Goal: Contribute content: Contribute content

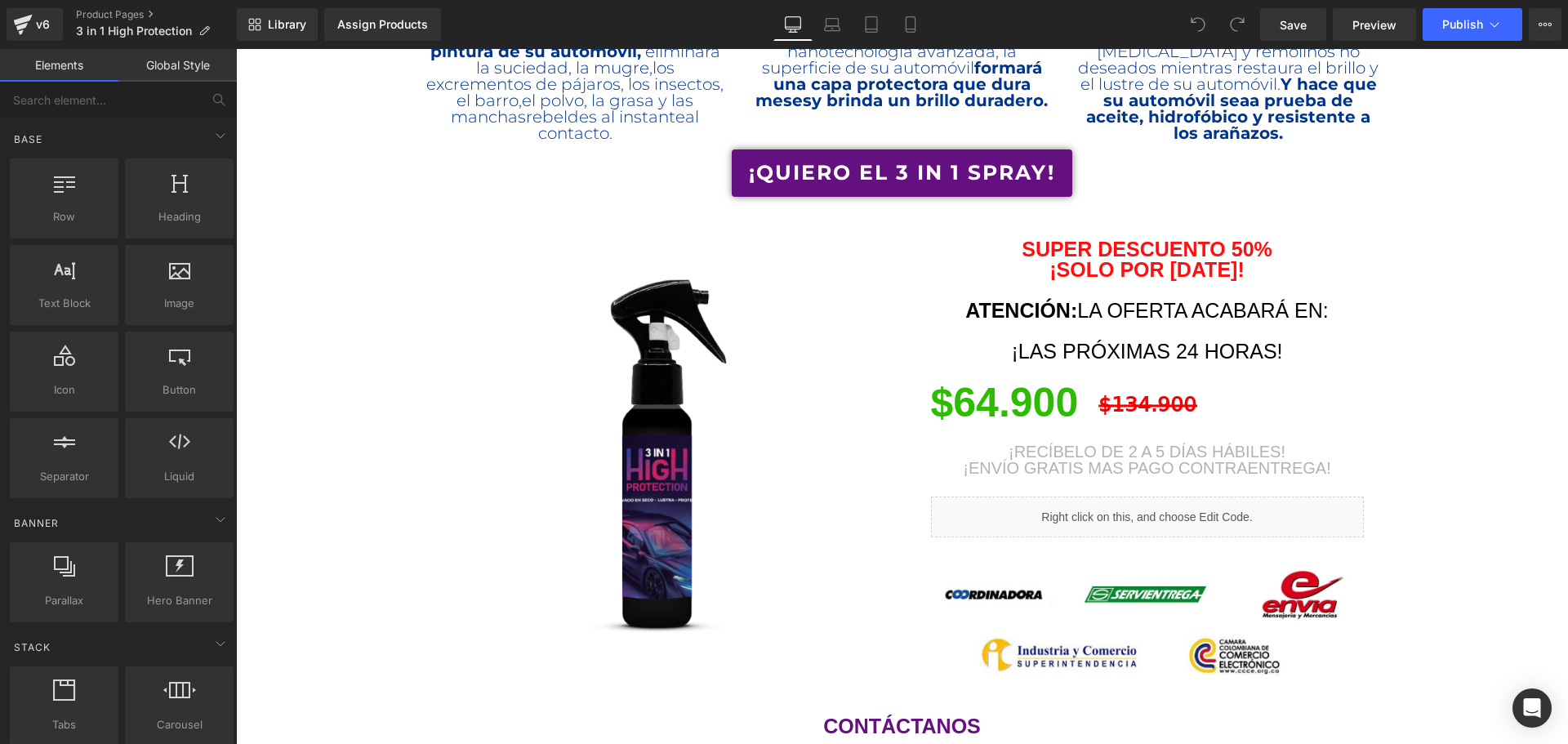
scroll to position [1633, 0]
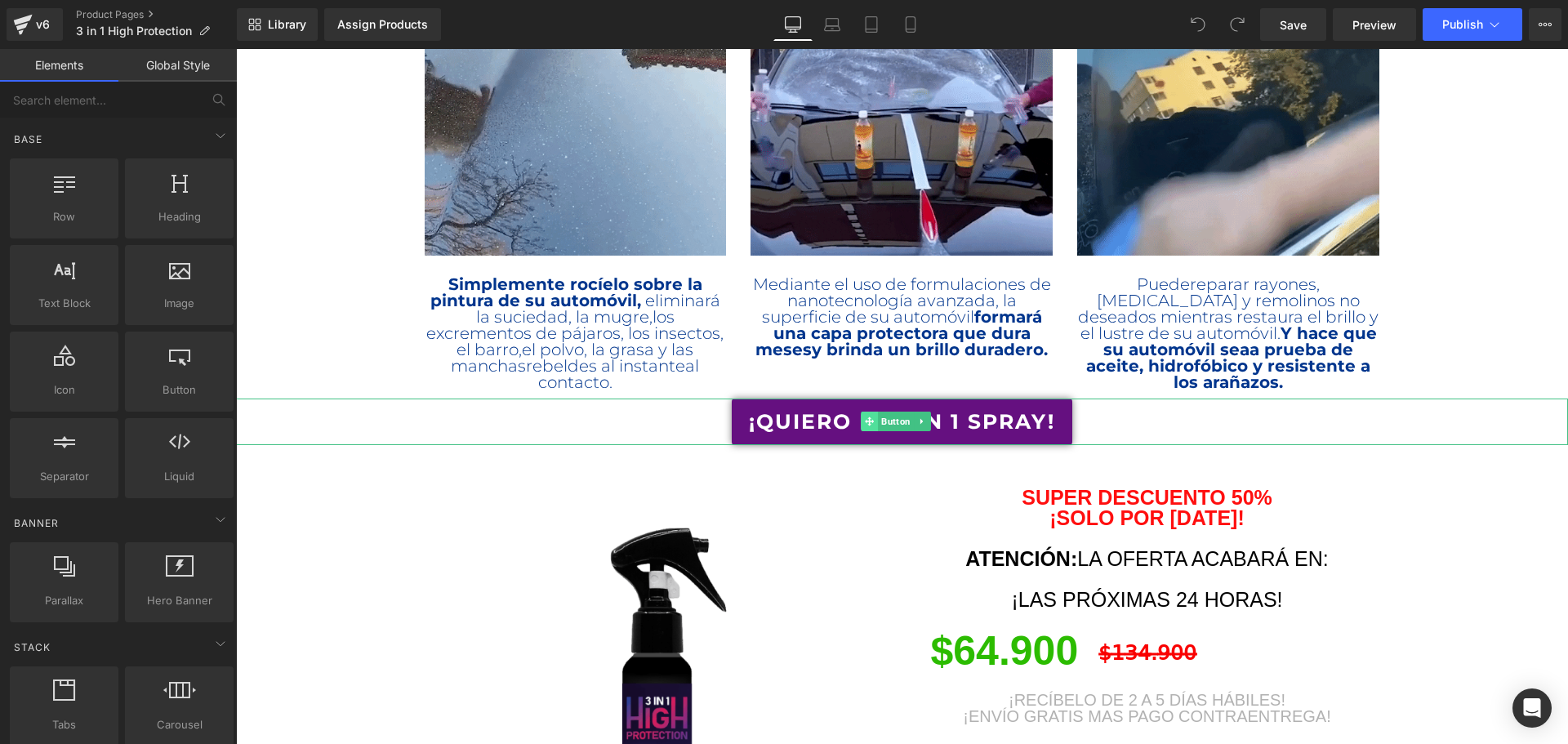
click at [873, 421] on icon at bounding box center [869, 421] width 9 height 9
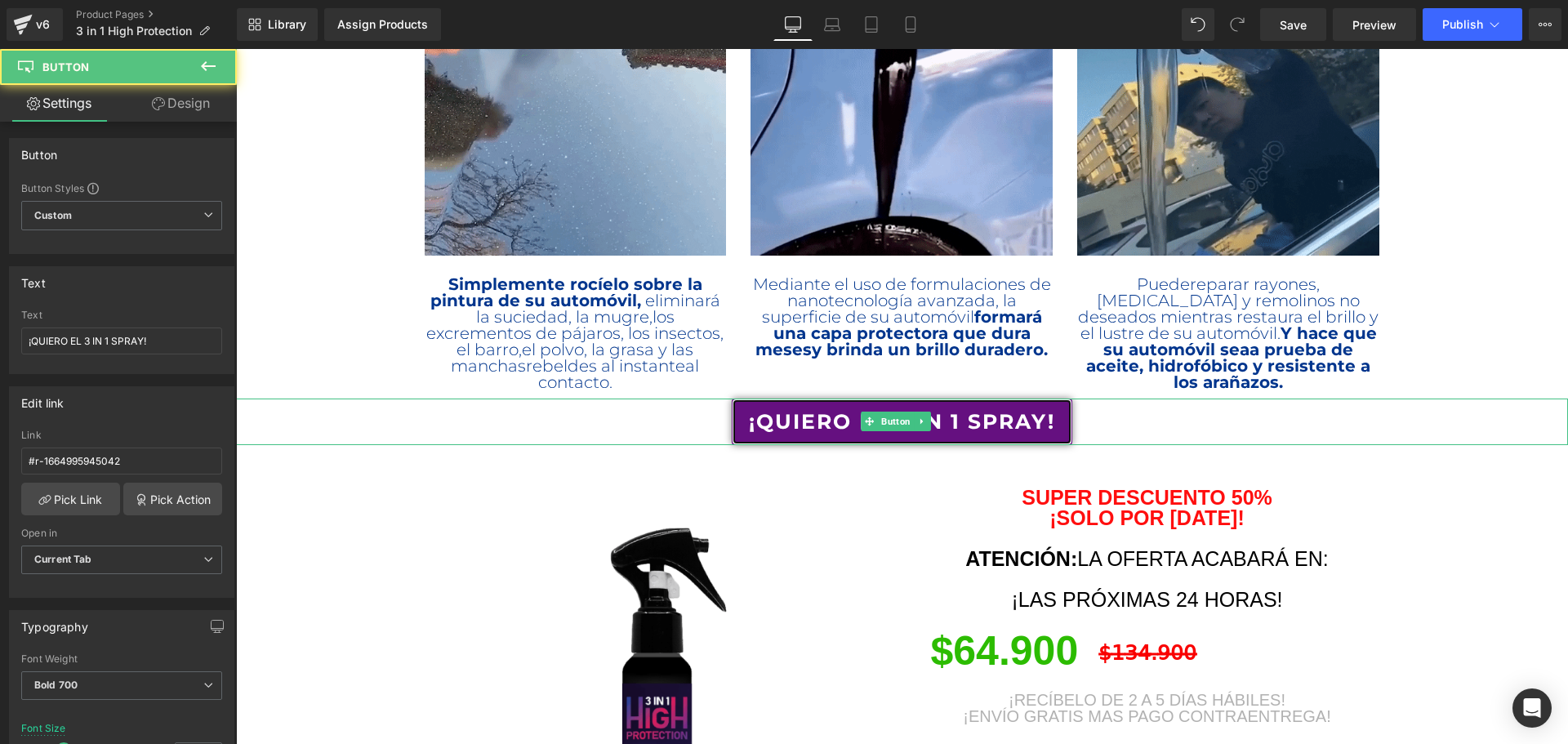
click at [793, 428] on span "¡QUIERO EL 3 IN 1 SPRAY!" at bounding box center [902, 422] width 306 height 29
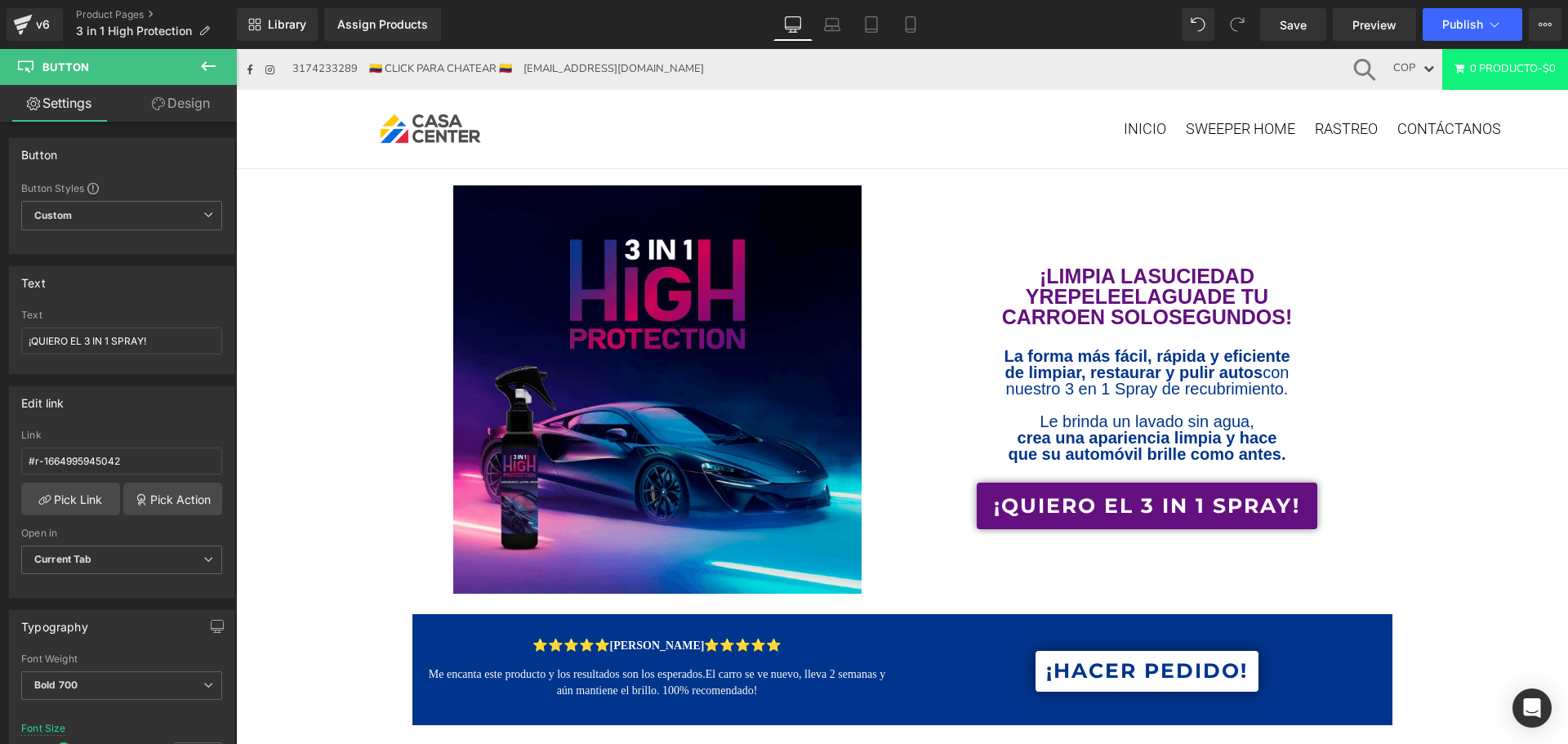
scroll to position [0, 0]
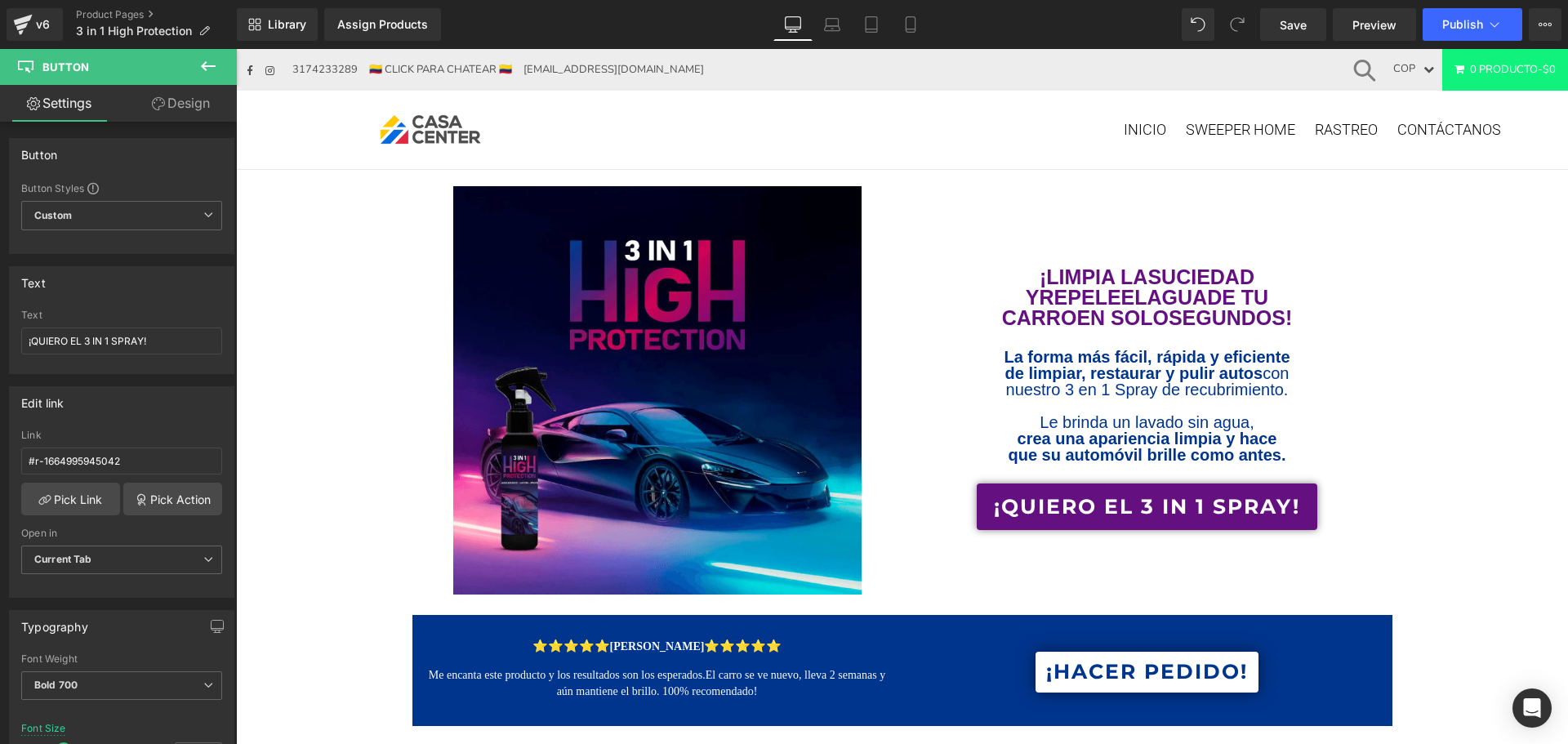
click at [206, 67] on icon at bounding box center [208, 66] width 15 height 9
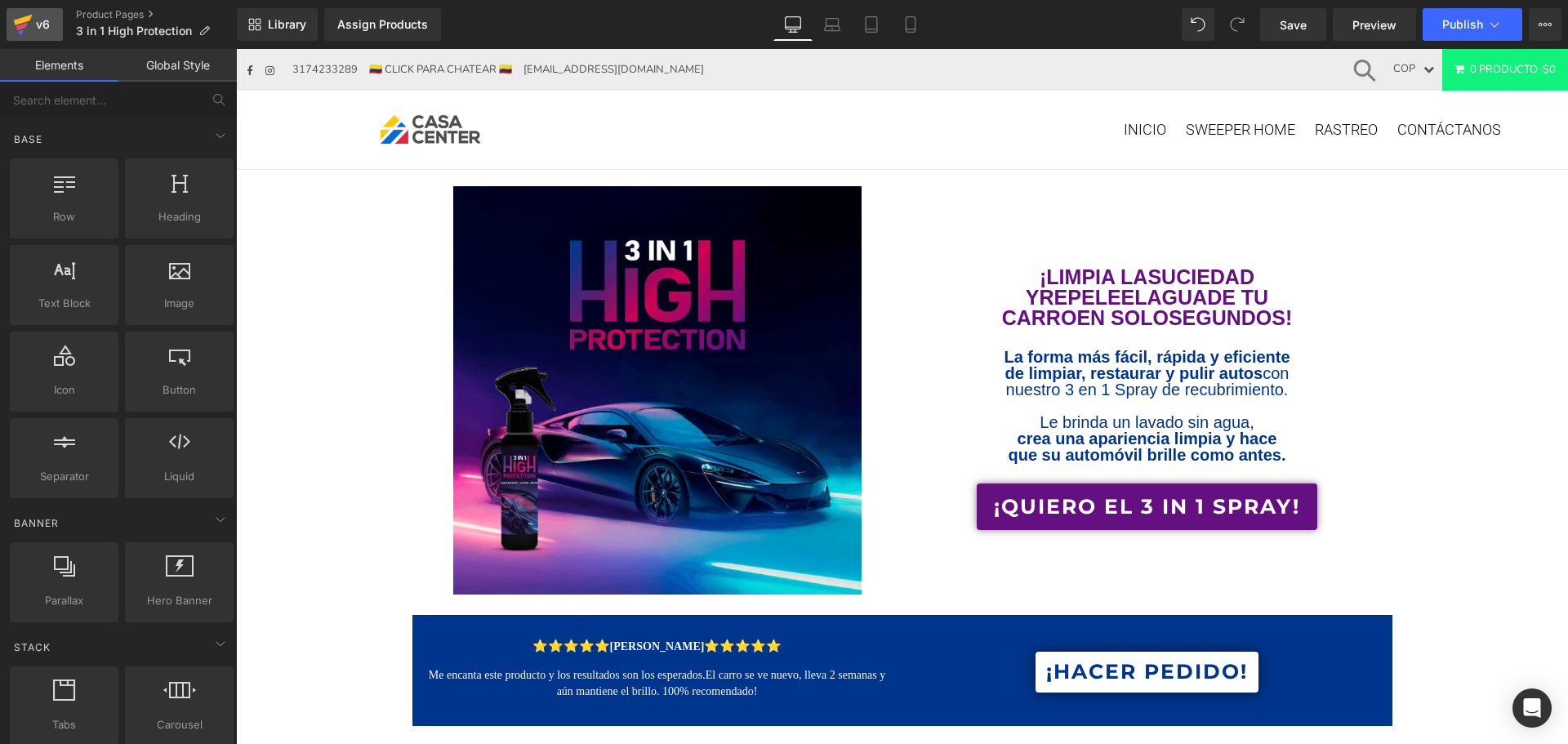
click at [38, 23] on div "v6" at bounding box center [44, 25] width 21 height 21
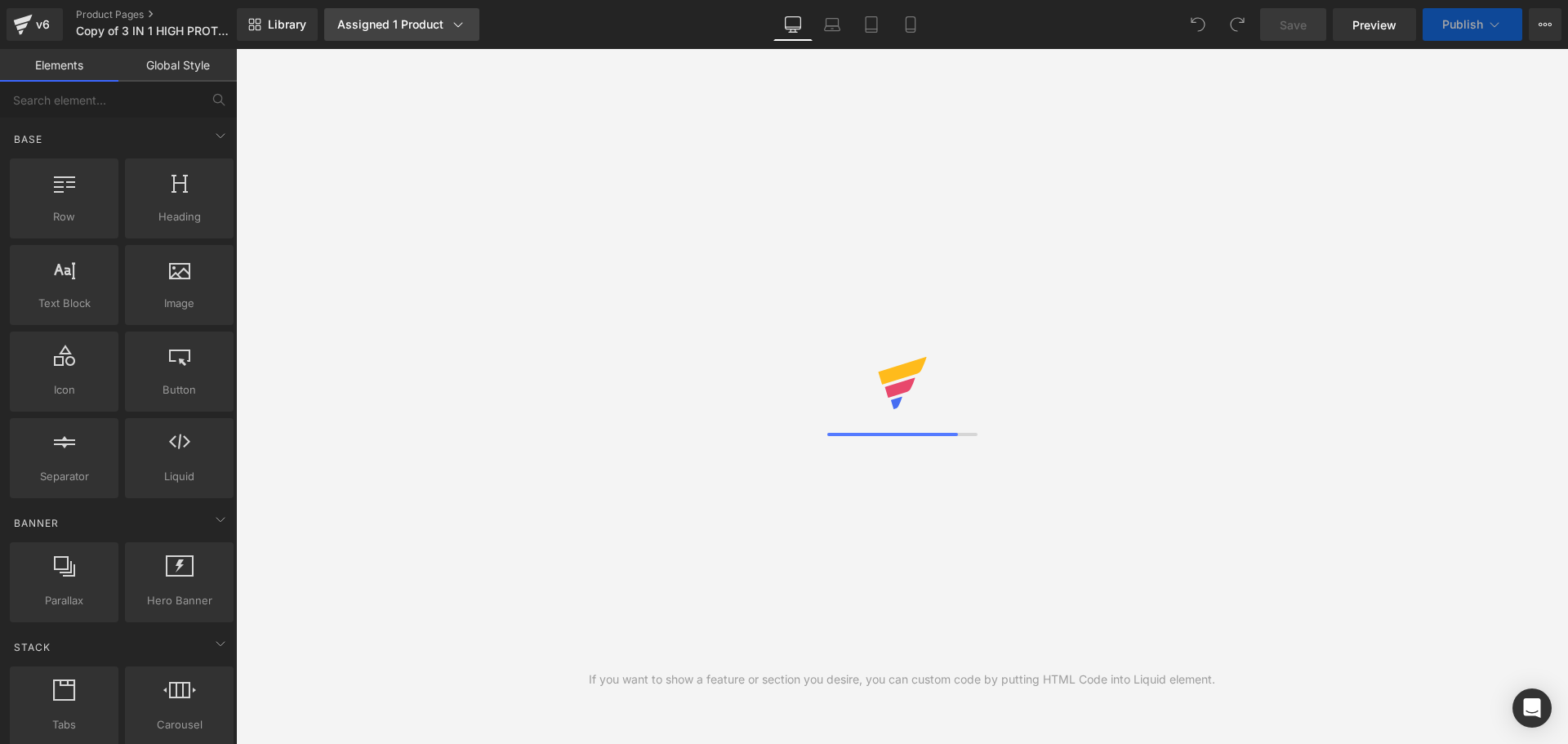
click at [398, 34] on link "Assigned 1 Product" at bounding box center [402, 25] width 155 height 33
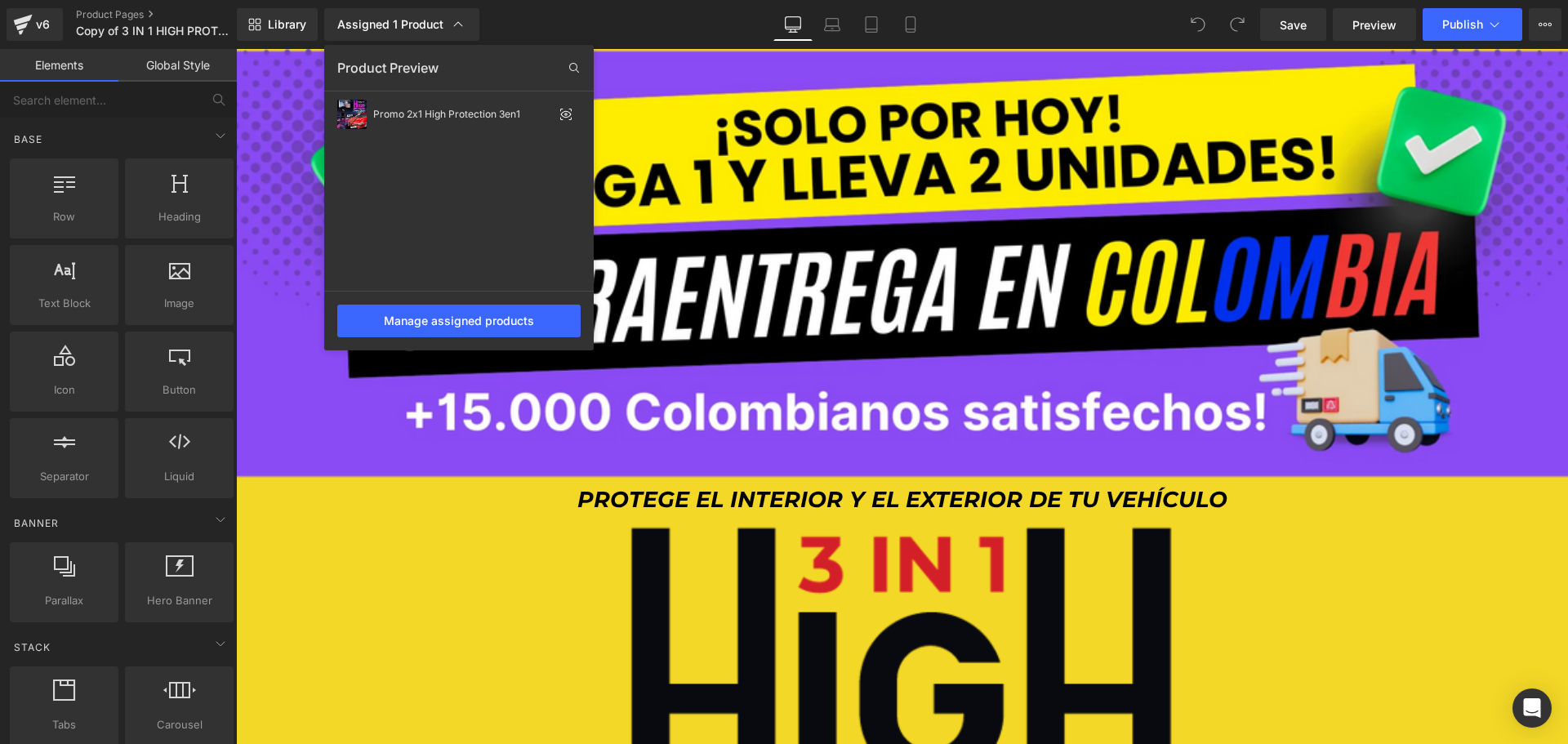
click at [583, 24] on div "Library Assigned 1 Product Product Preview Promo 2x1 High Protection 3en1 Manag…" at bounding box center [902, 25] width 1332 height 33
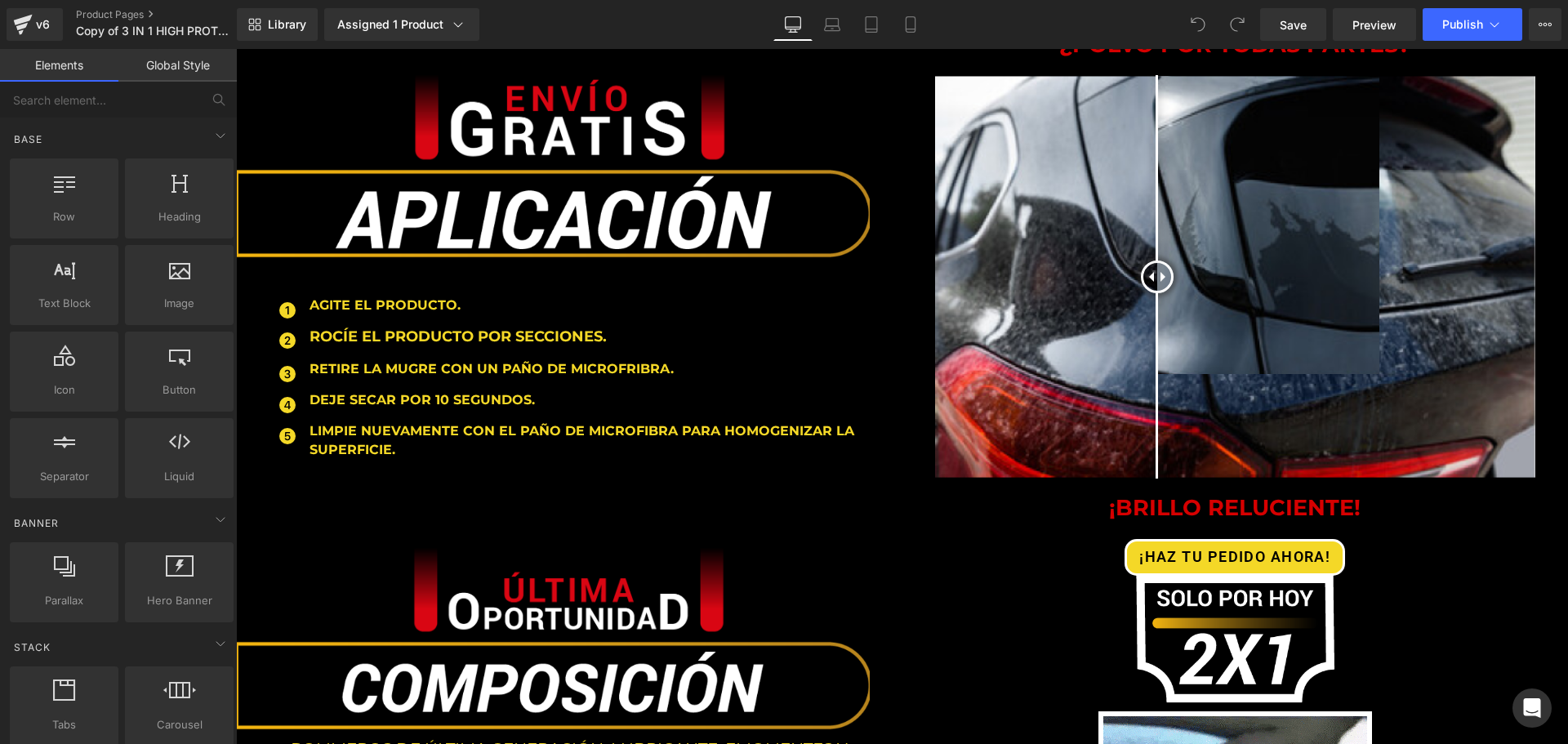
scroll to position [2858, 0]
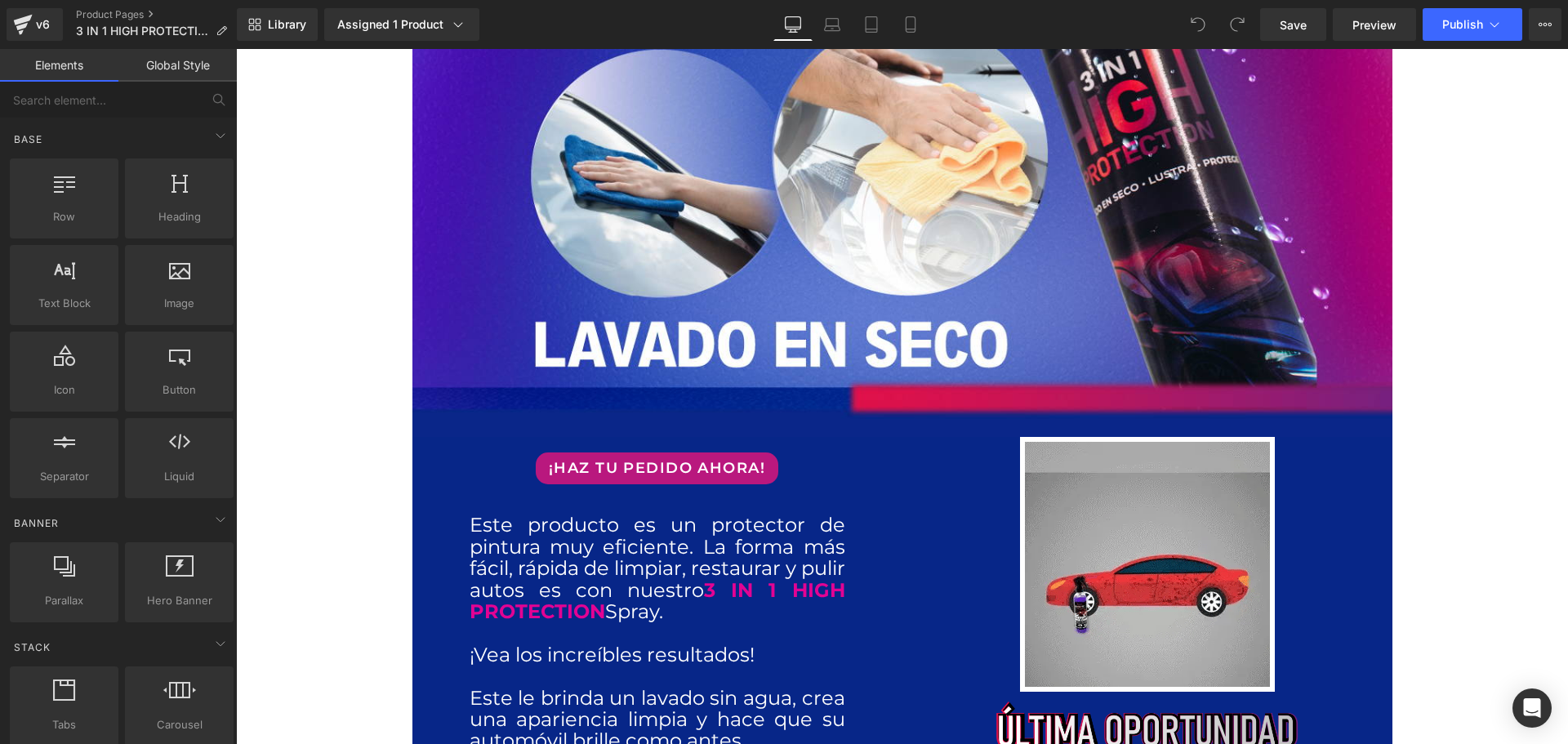
scroll to position [490, 0]
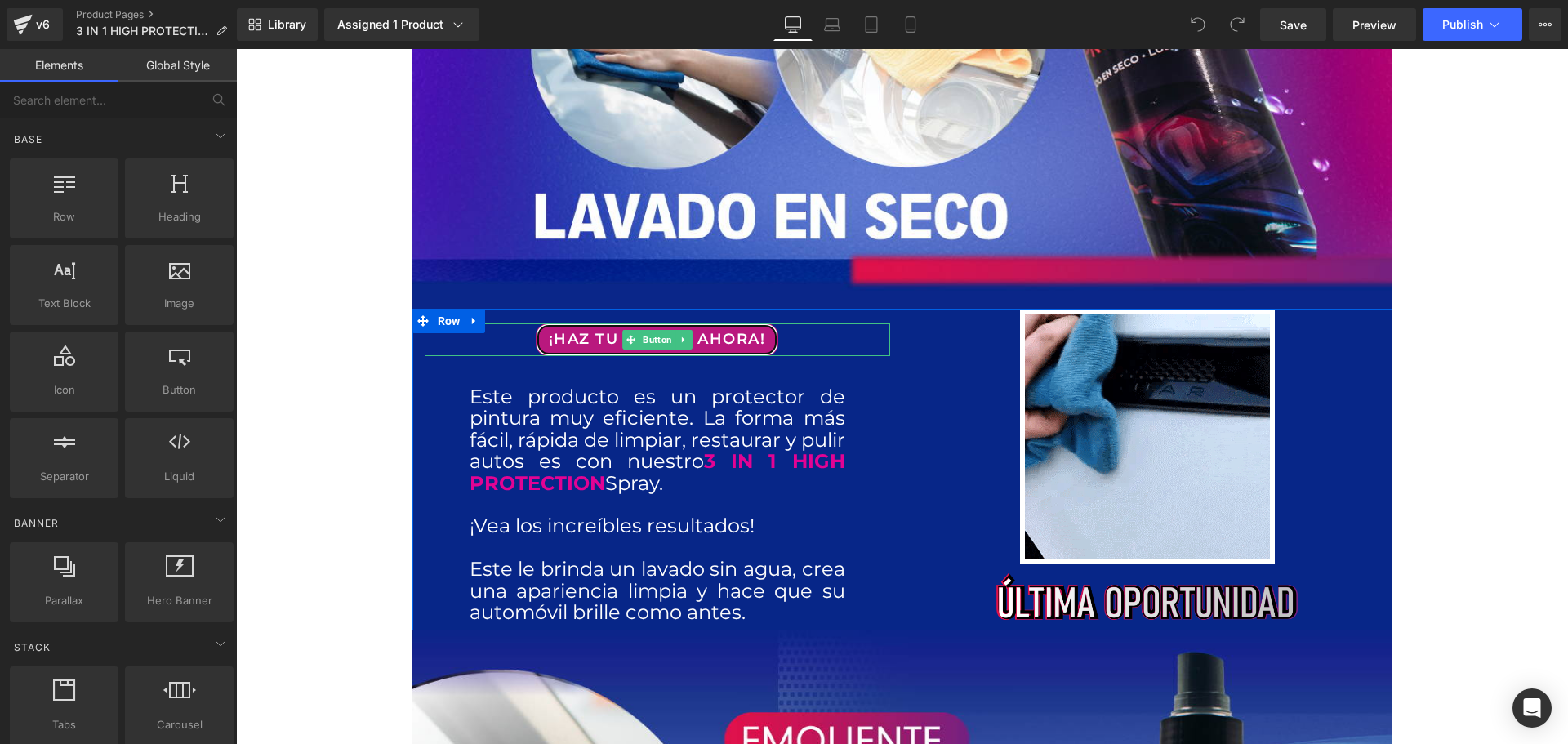
click at [726, 335] on span "¡HAZ TU PEDIDO AHORA!" at bounding box center [656, 339] width 217 height 21
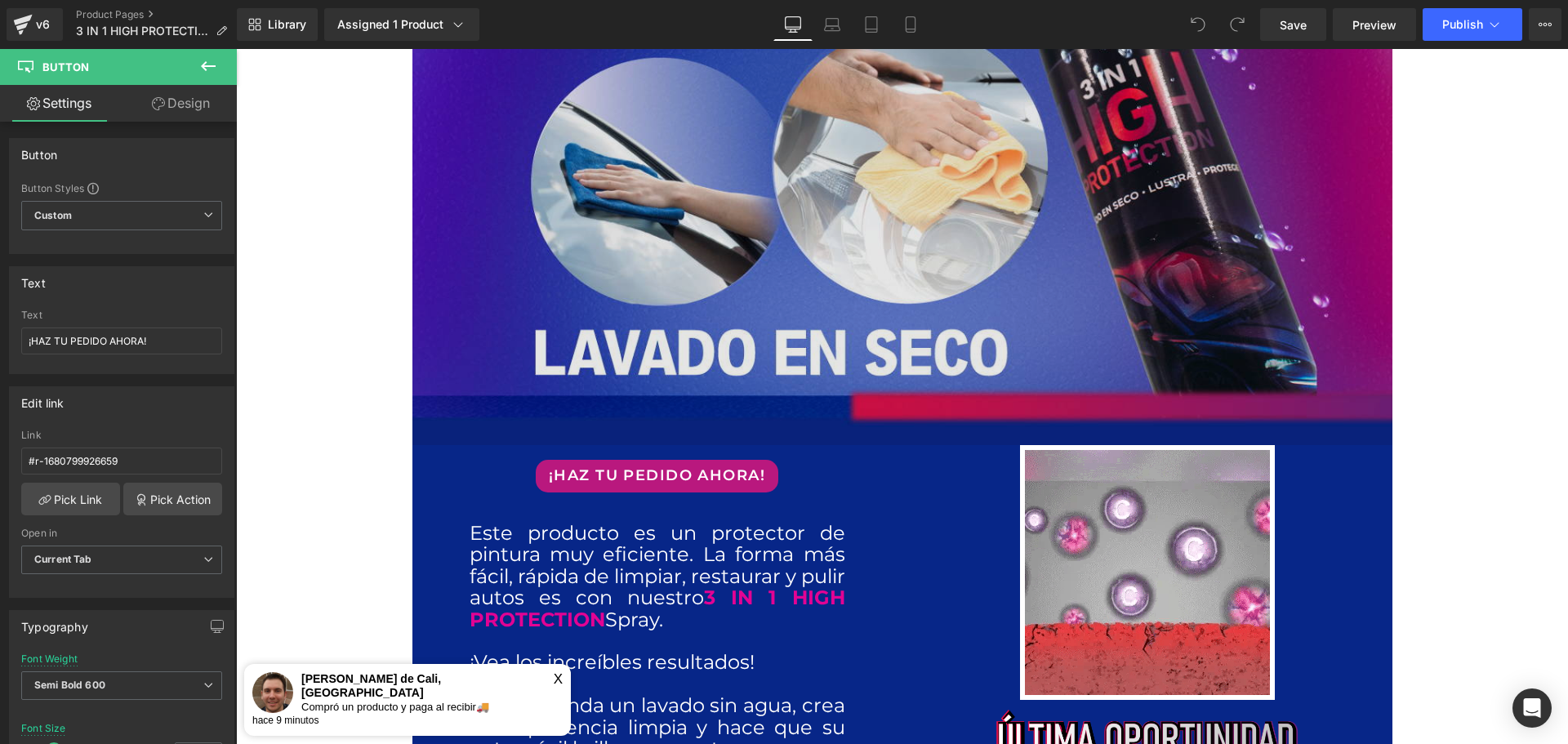
scroll to position [572, 0]
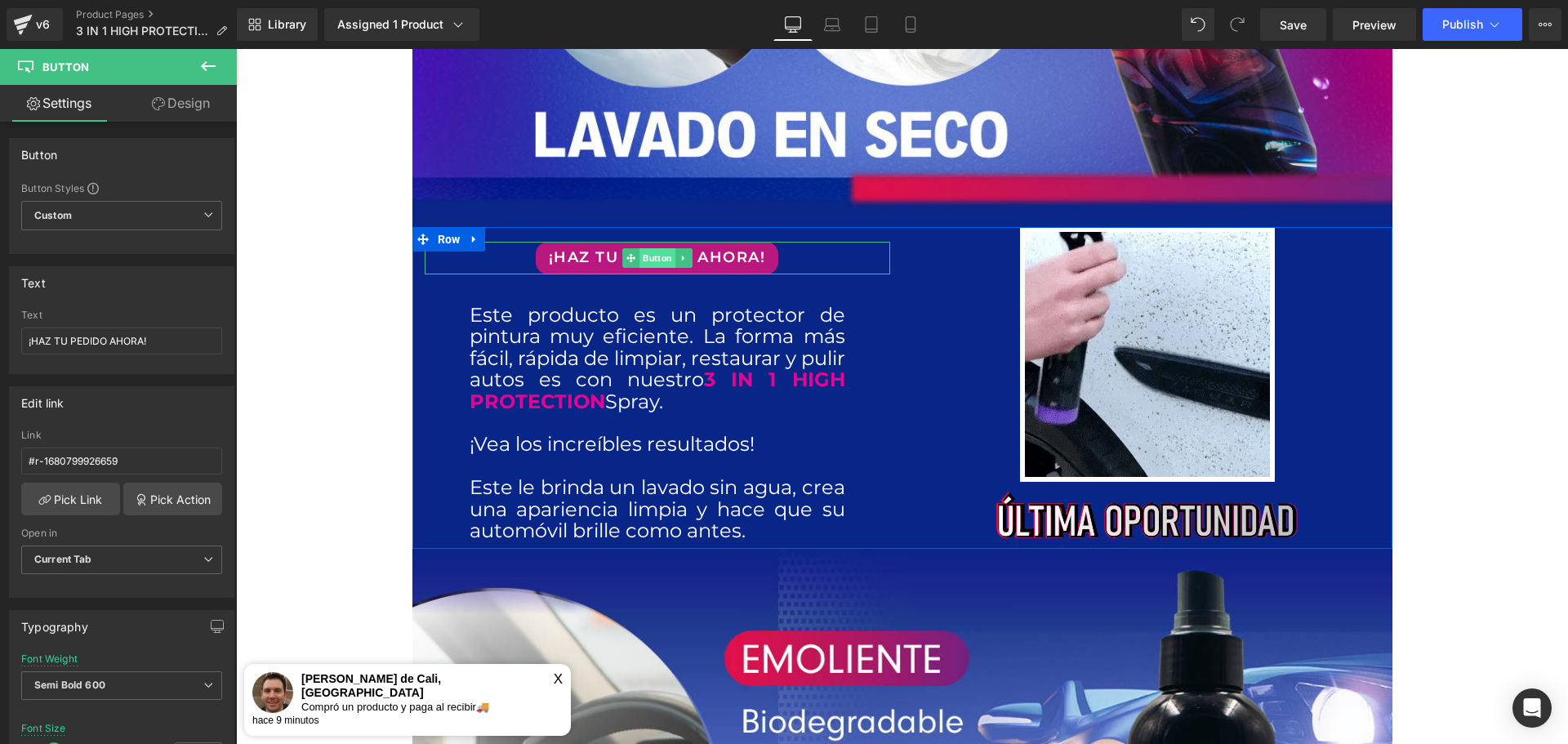
click at [647, 258] on span "Button" at bounding box center [657, 258] width 36 height 20
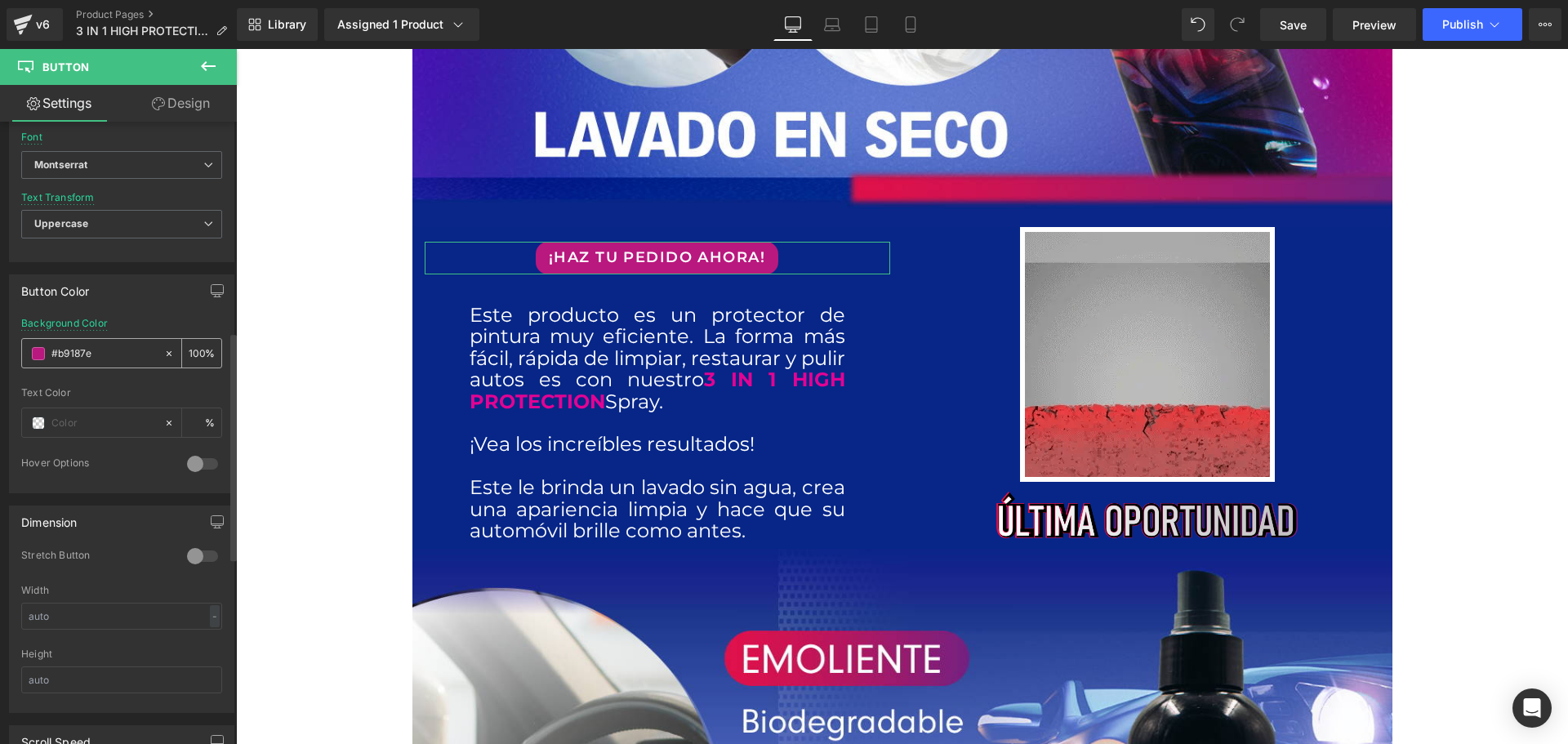
scroll to position [653, 0]
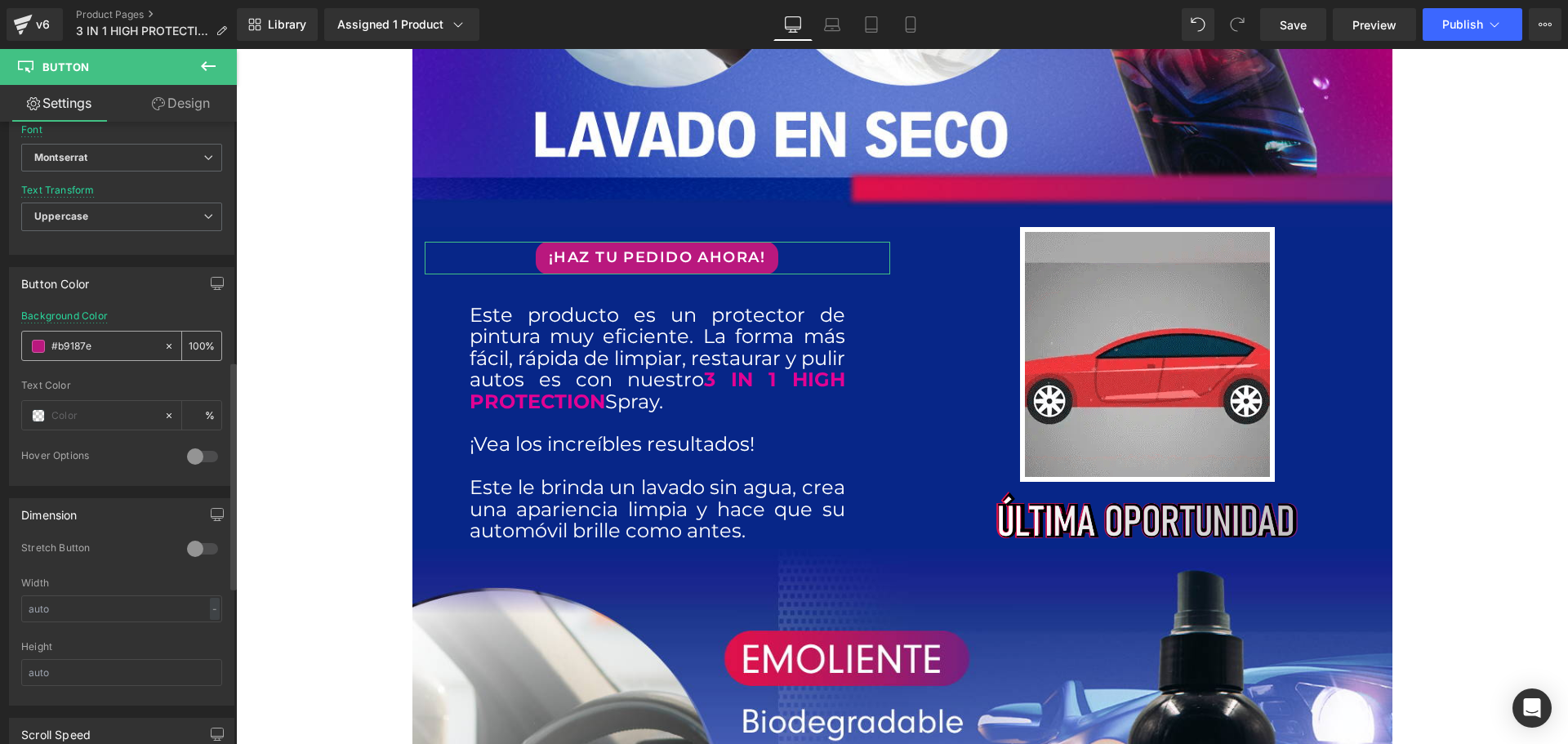
click at [39, 339] on span at bounding box center [39, 346] width 13 height 13
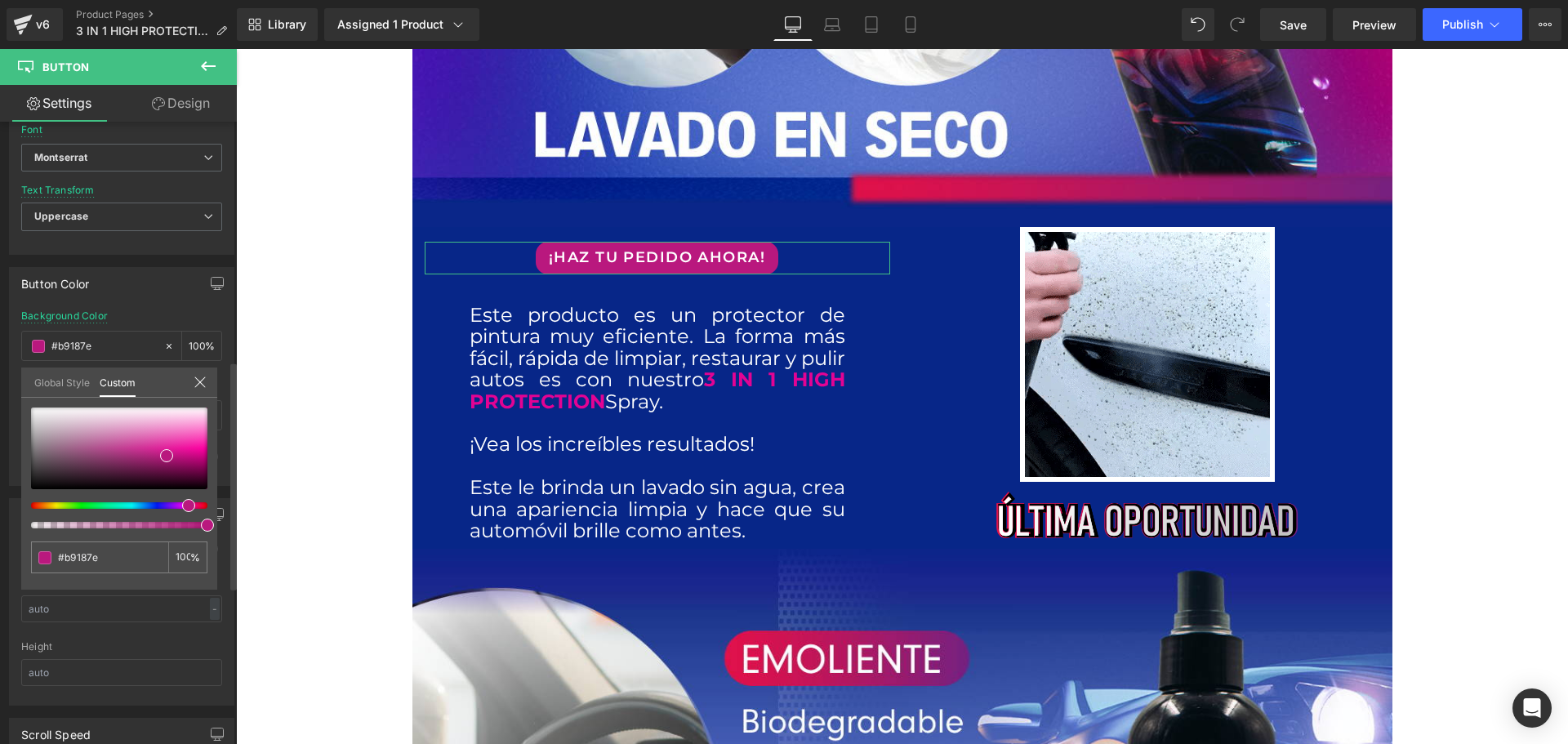
type input "#b9a618"
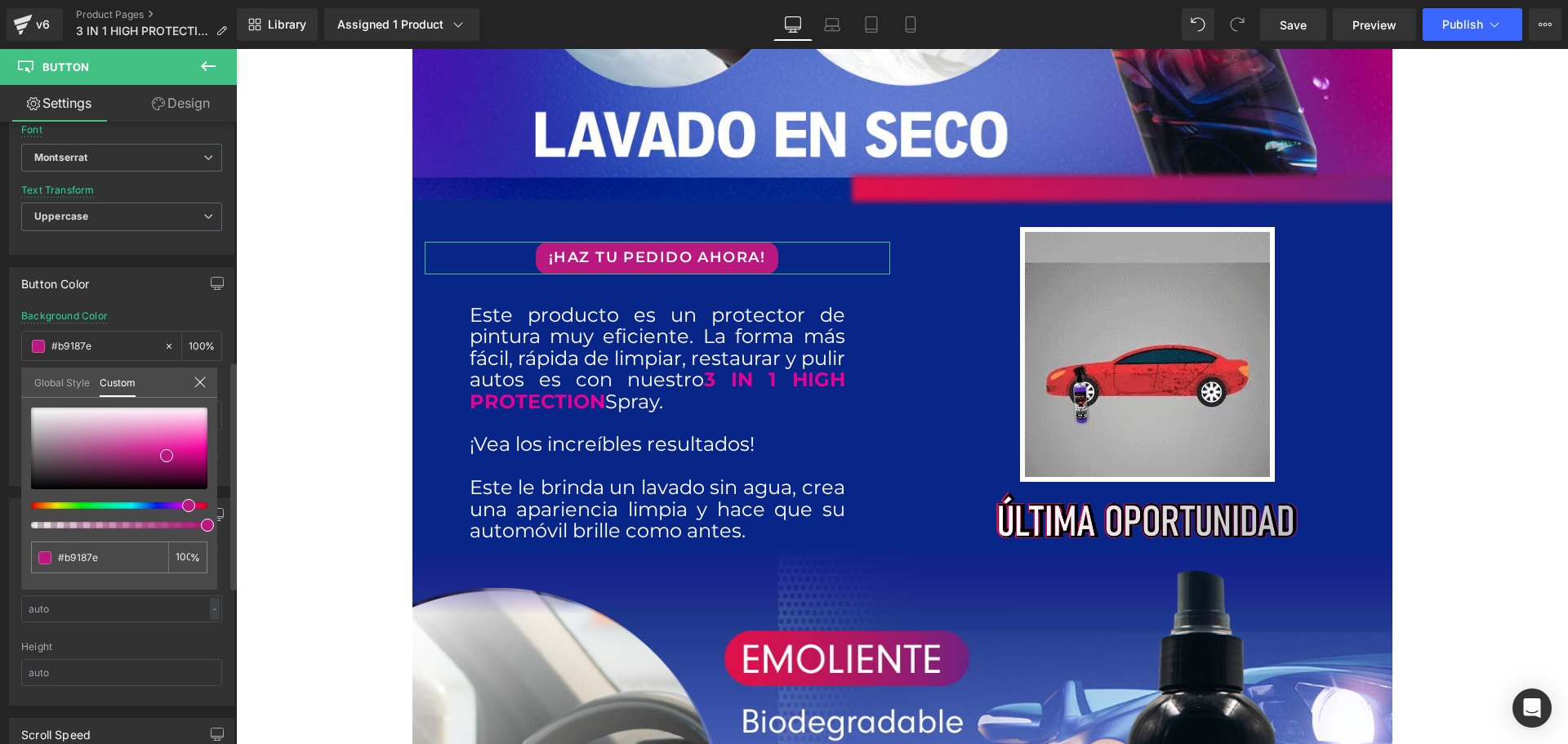
type input "#b9a618"
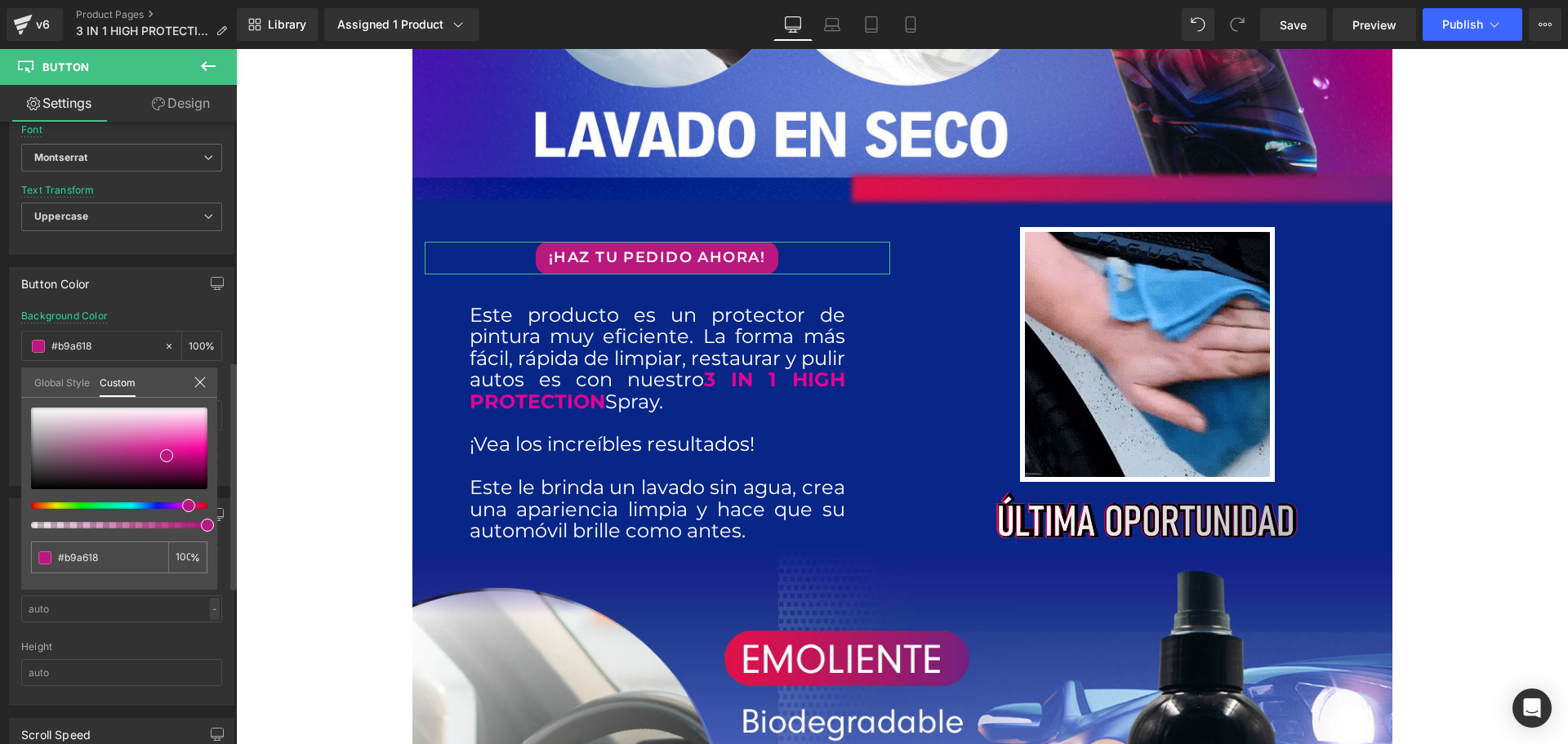
click at [51, 506] on div at bounding box center [113, 505] width 177 height 7
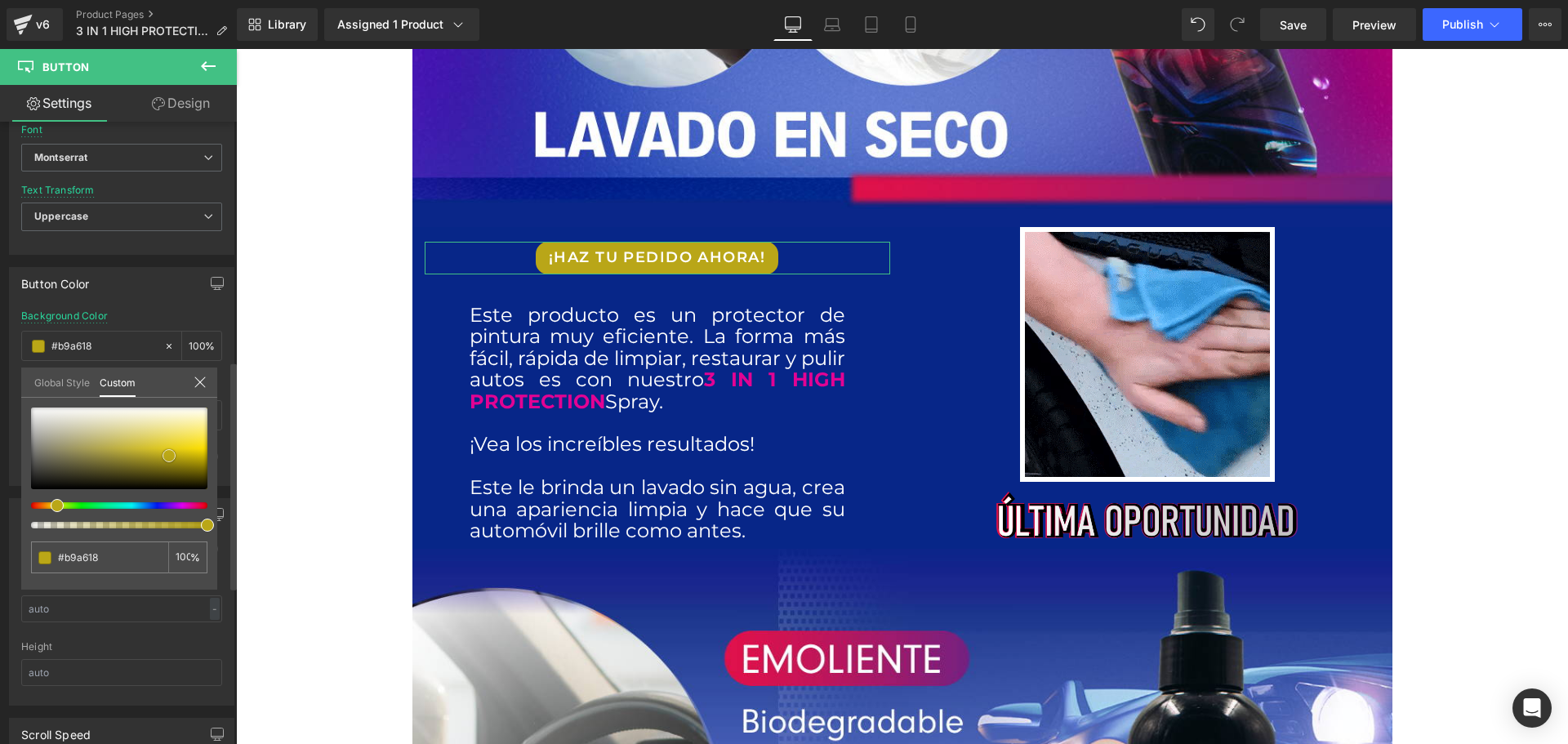
type input "#baa717"
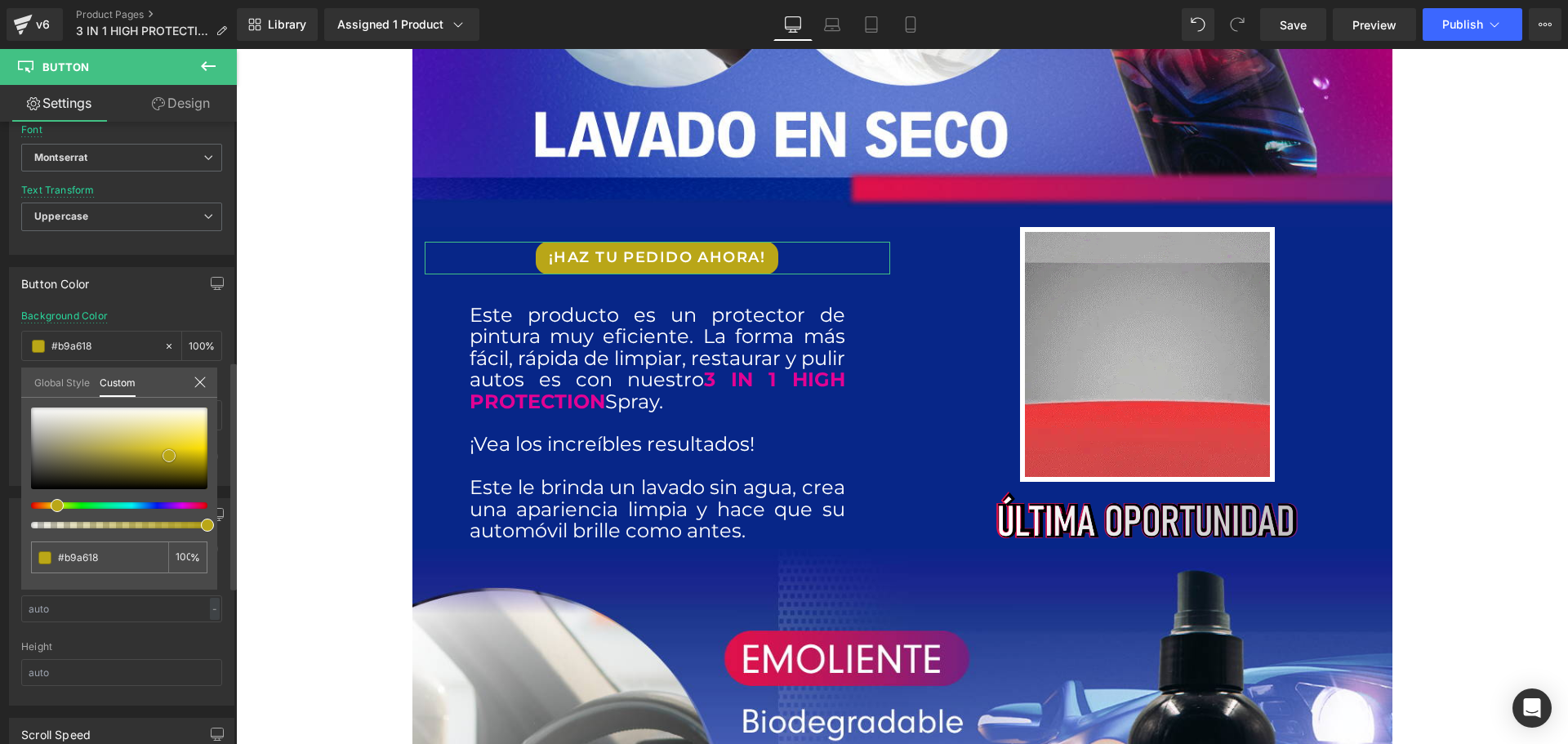
type input "#baa717"
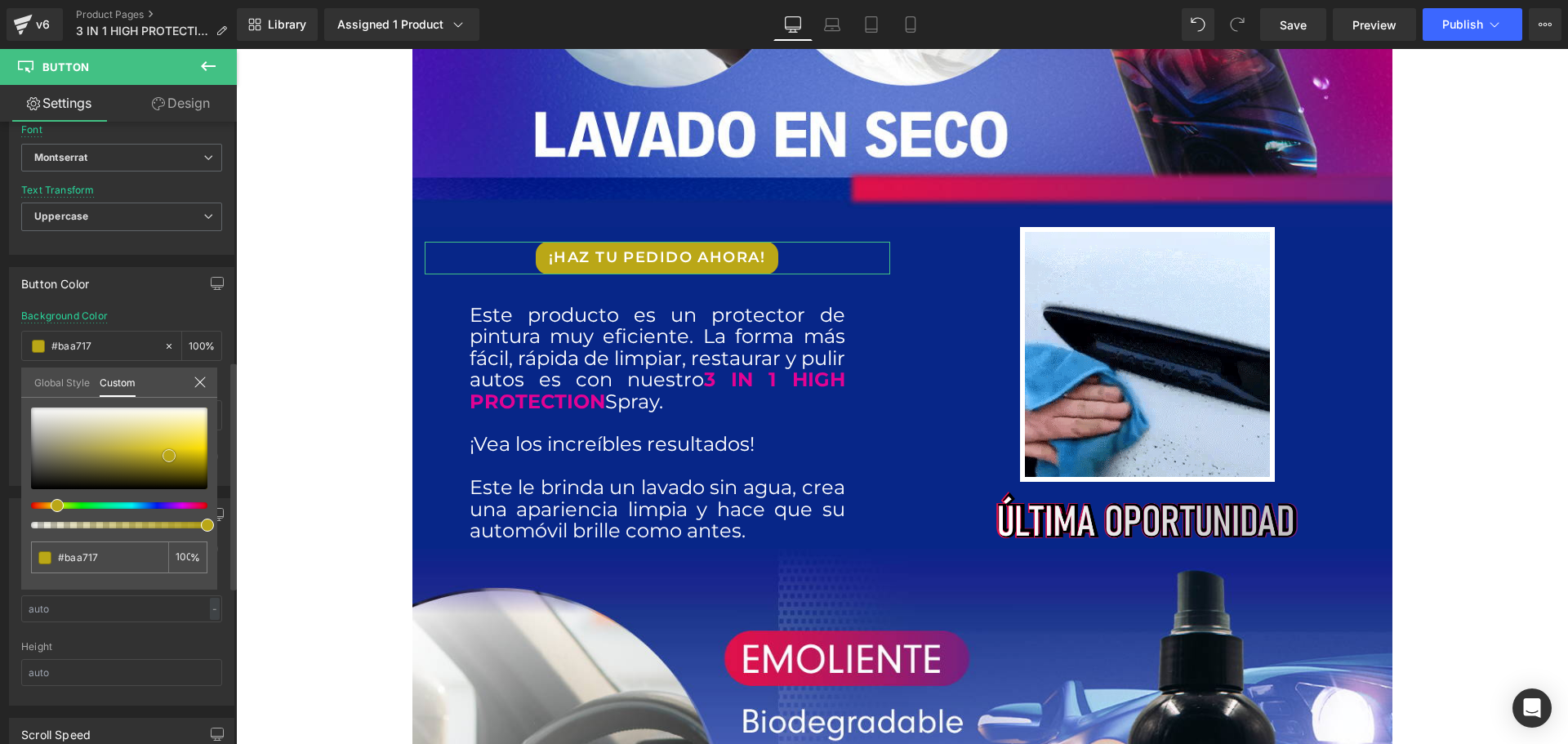
type input "#af9b02"
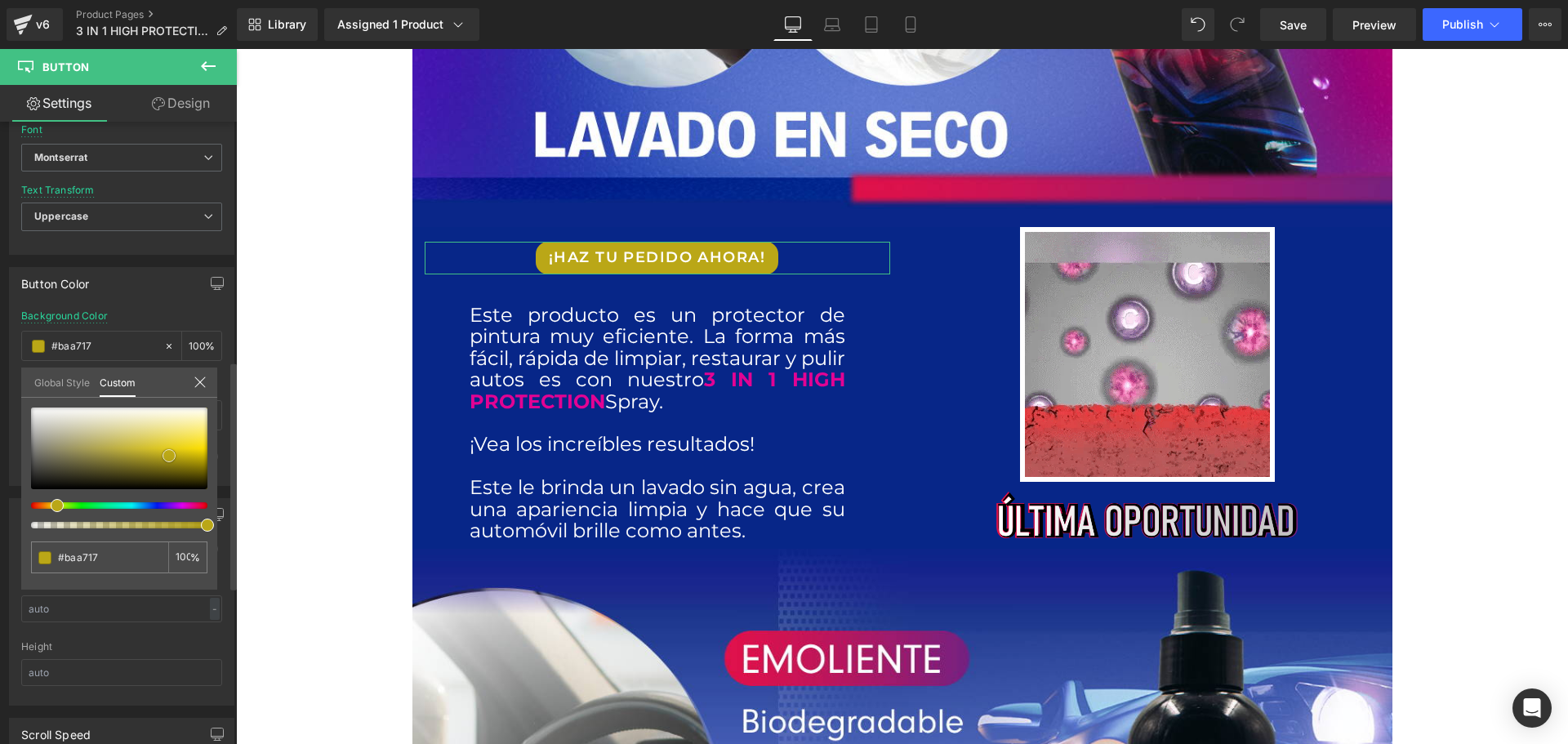
type input "#af9b02"
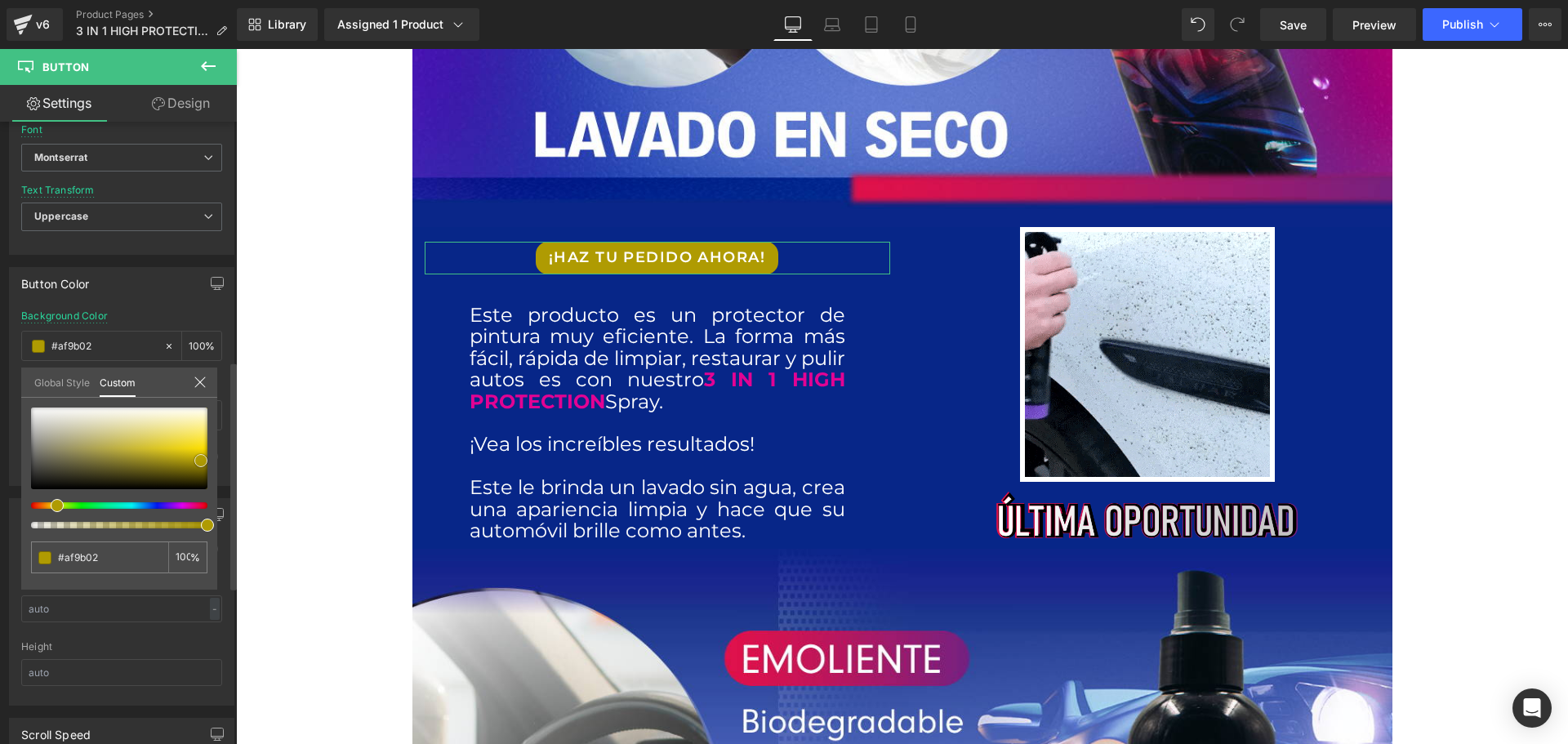
type input "#b09c01"
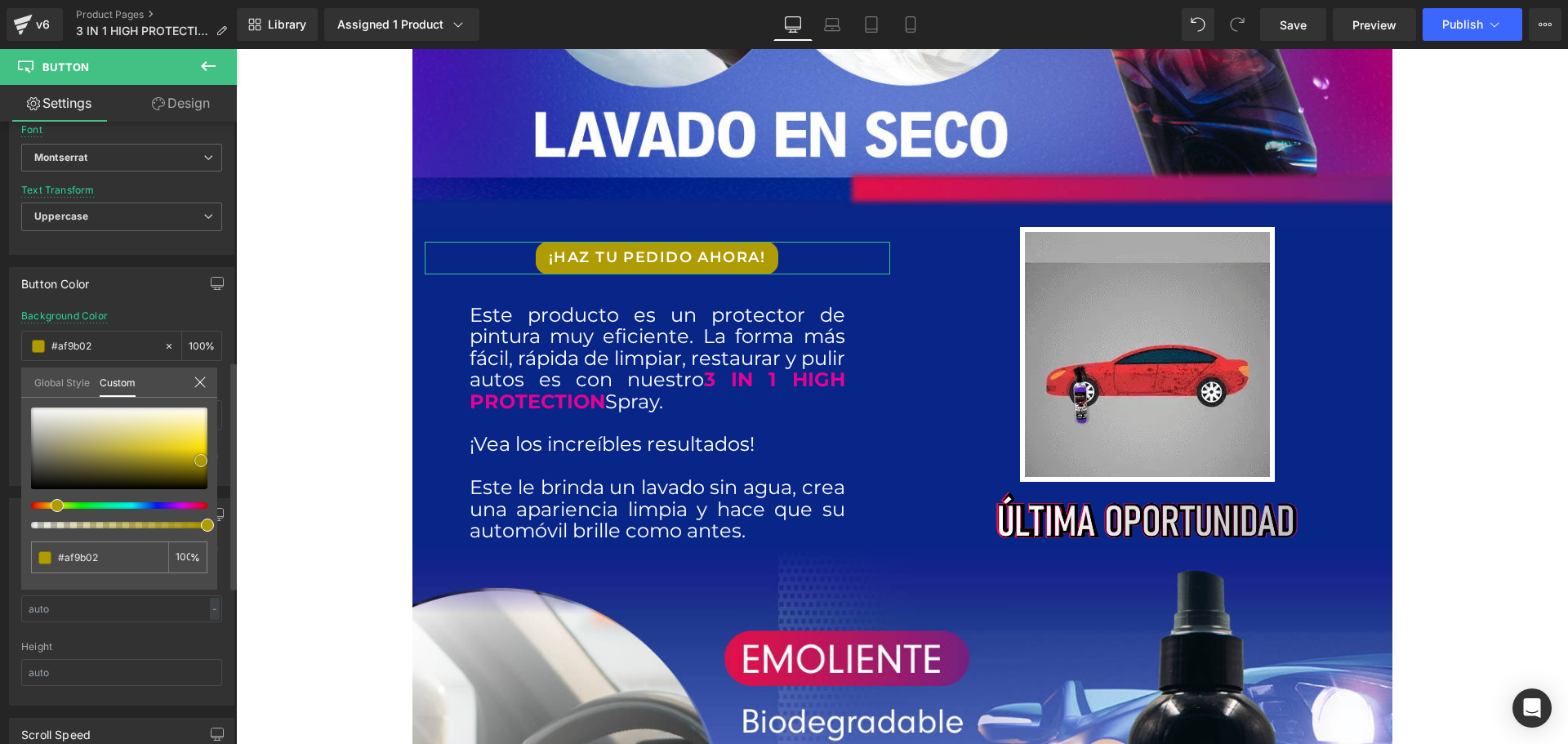
type input "#b09c01"
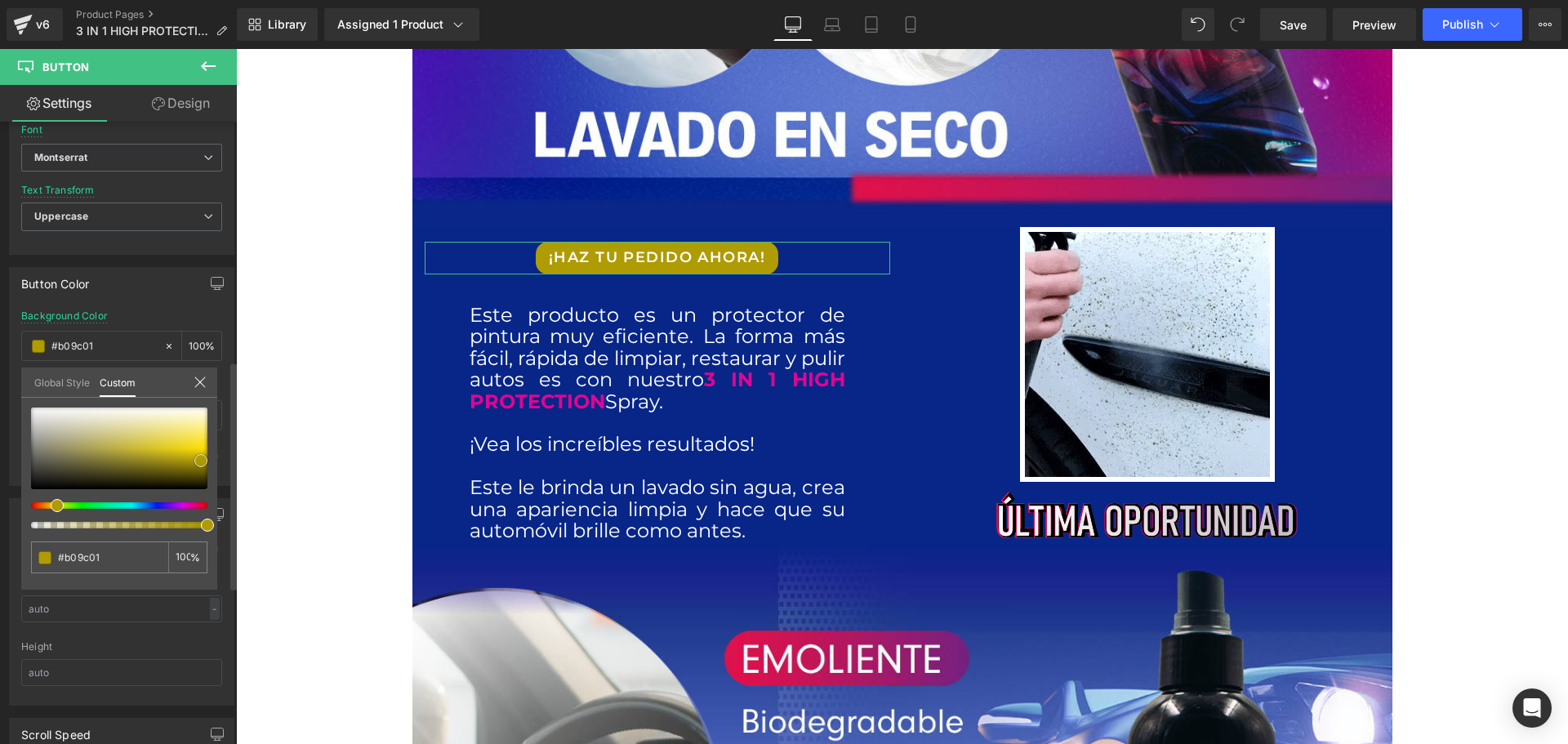
drag, startPoint x: 171, startPoint y: 456, endPoint x: 211, endPoint y: 460, distance: 40.2
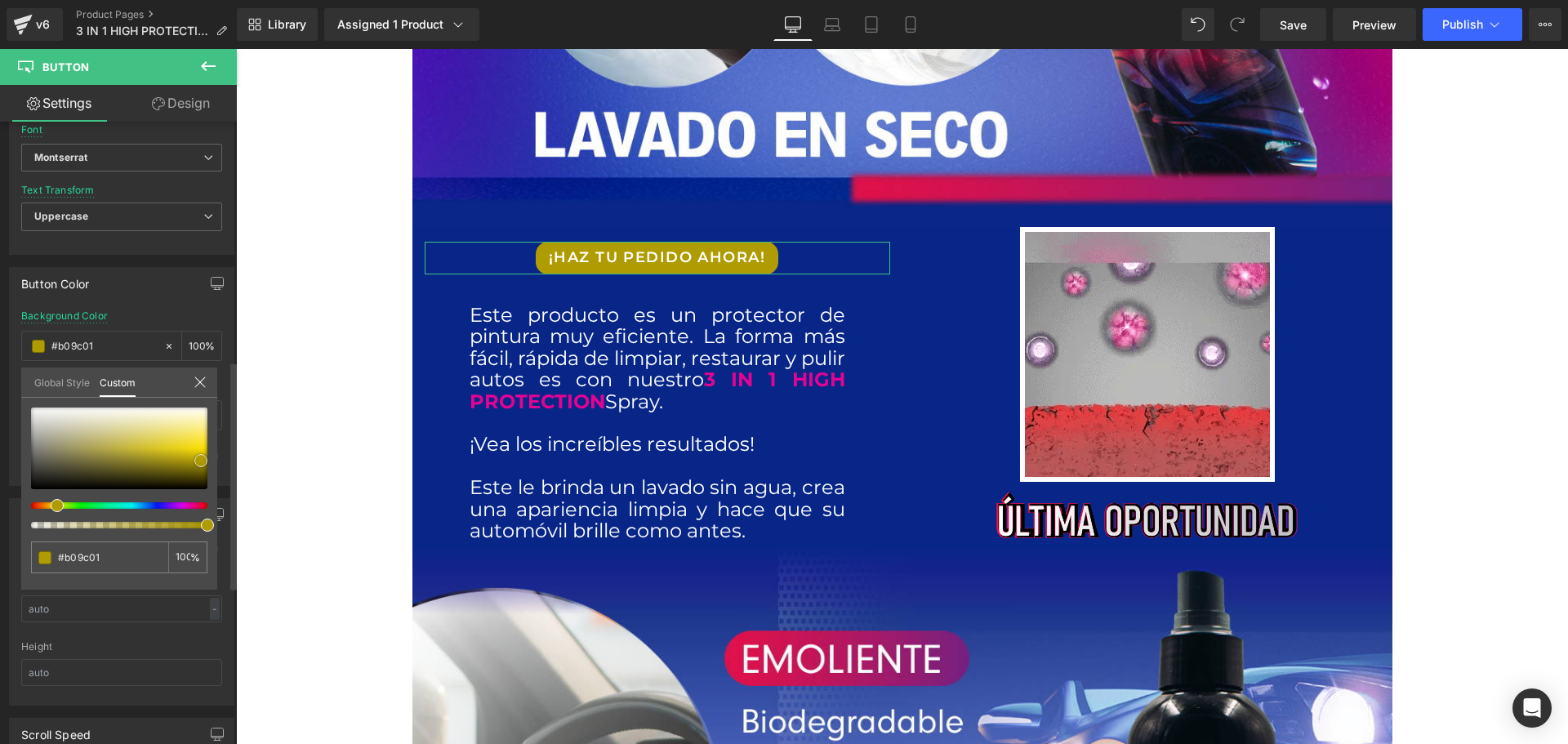
click at [207, 460] on span at bounding box center [201, 460] width 13 height 13
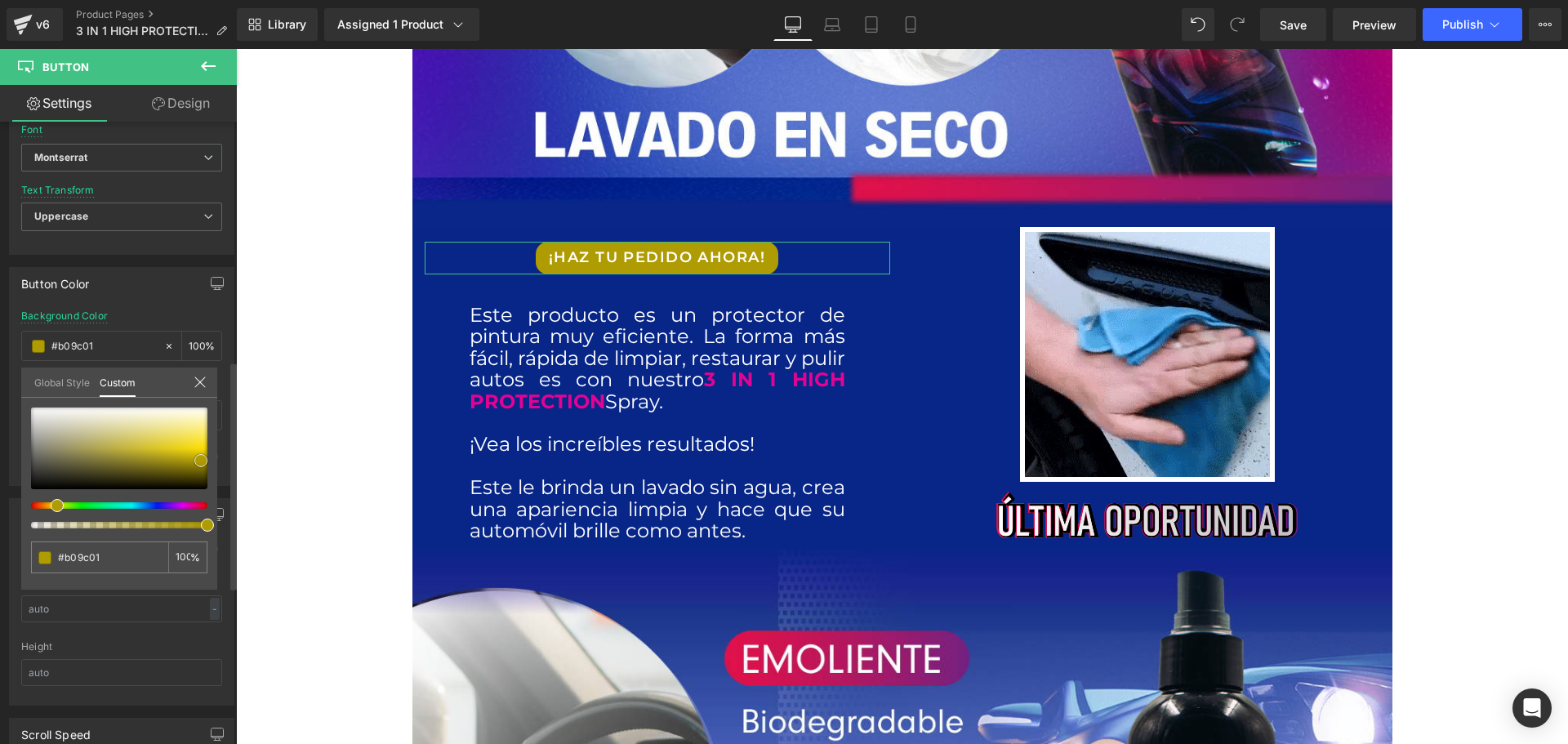
type input "#b29d00"
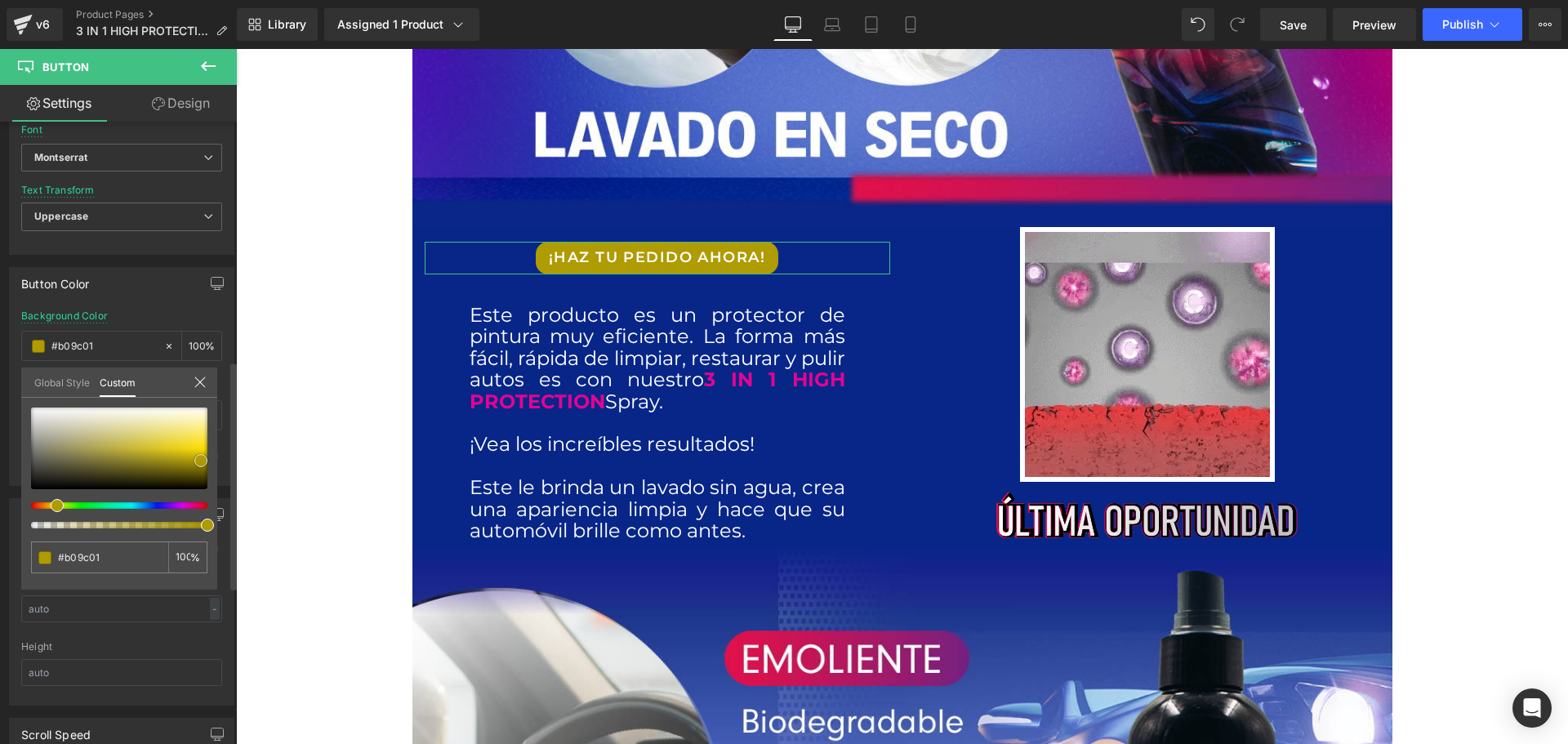
type input "#b29d00"
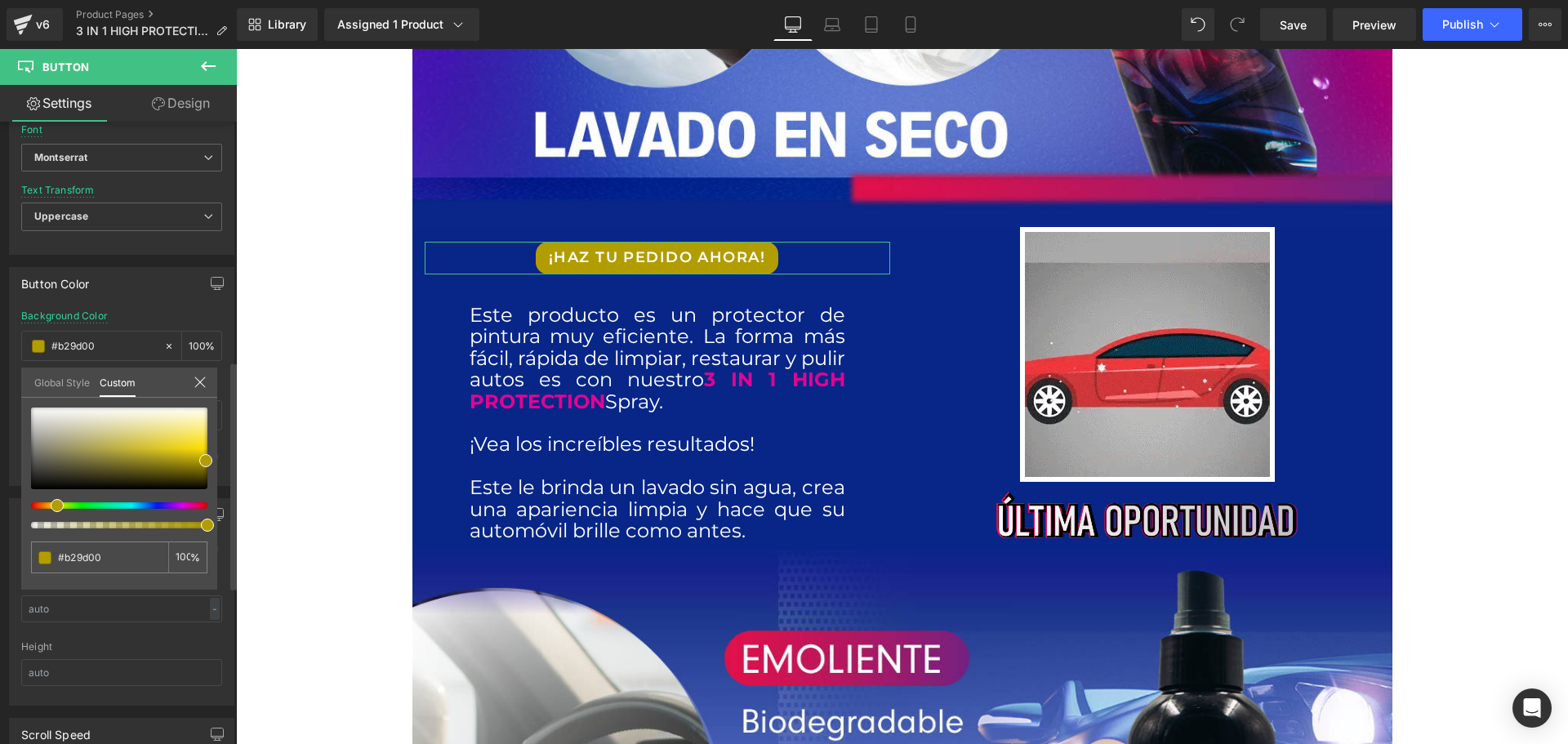
type input "#afb200"
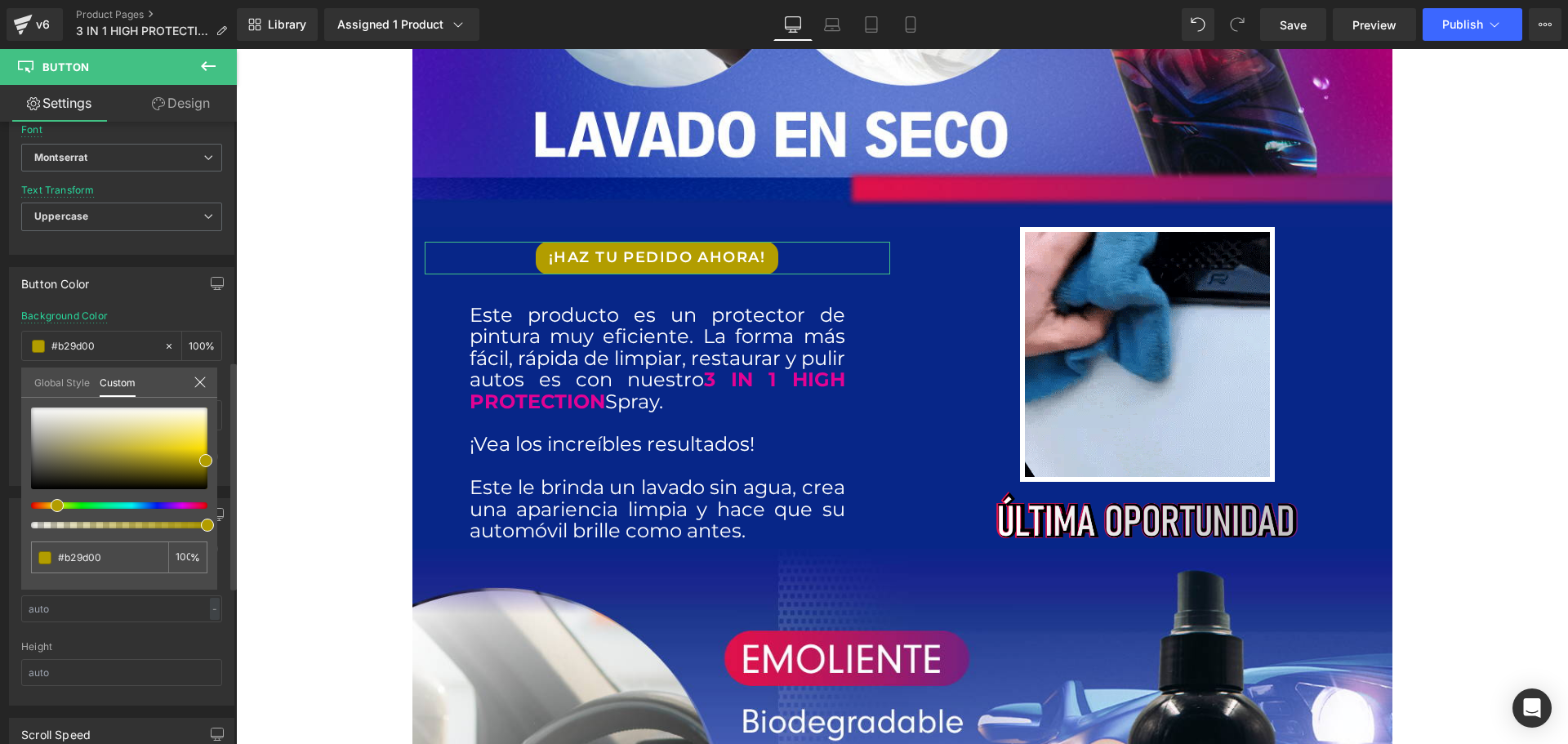
type input "#afb200"
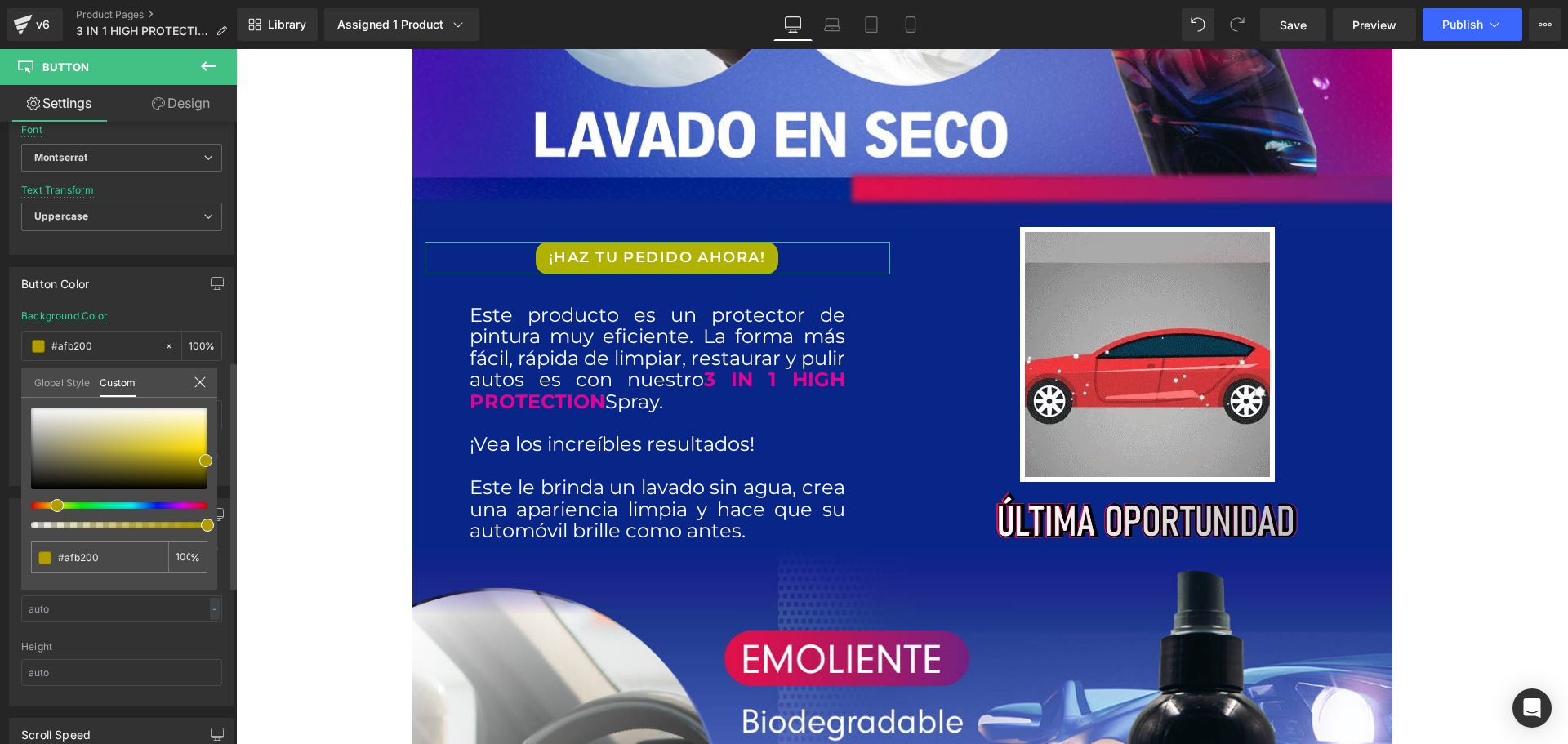
type input "#b29400"
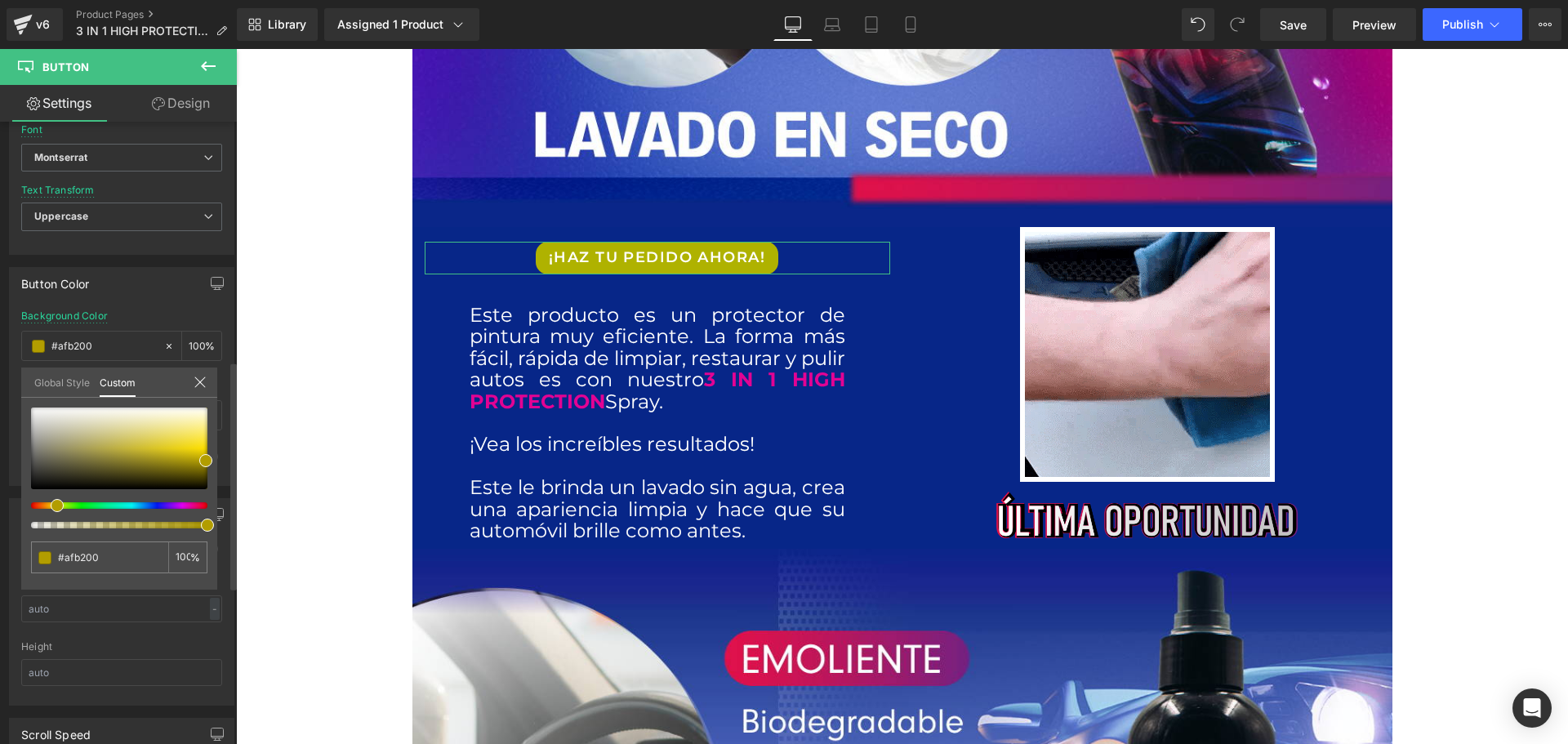
type input "#b29400"
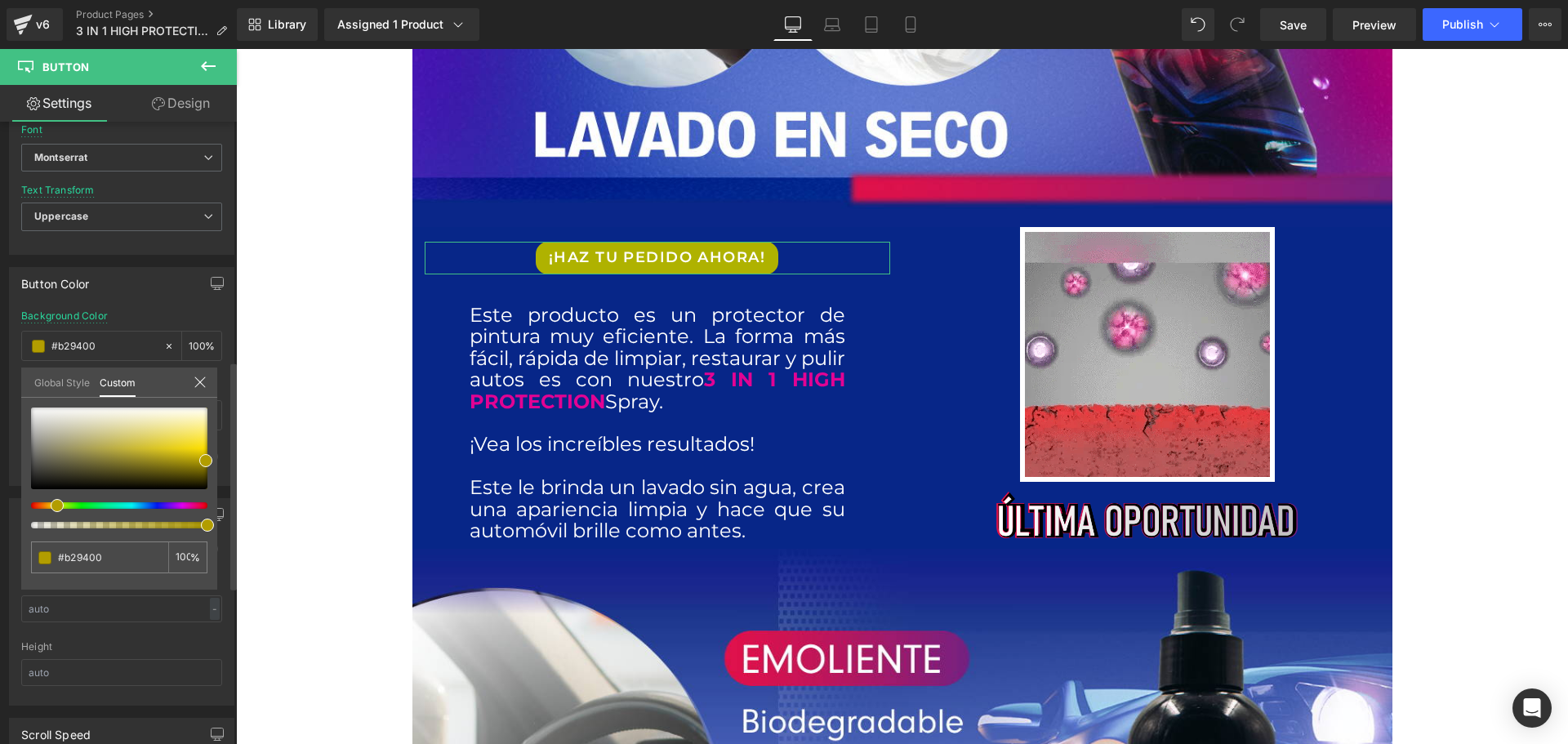
type input "#b28500"
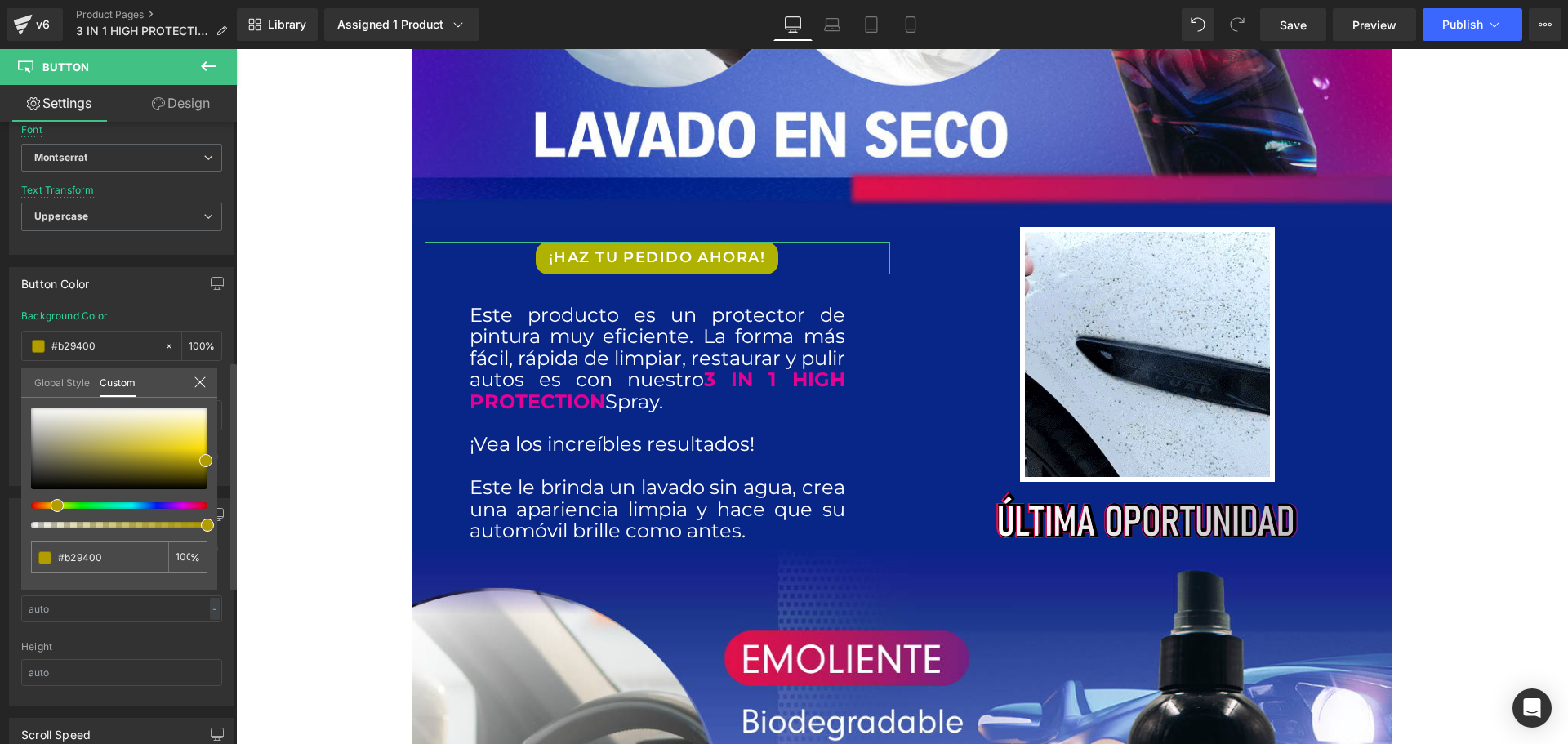
type input "#b28500"
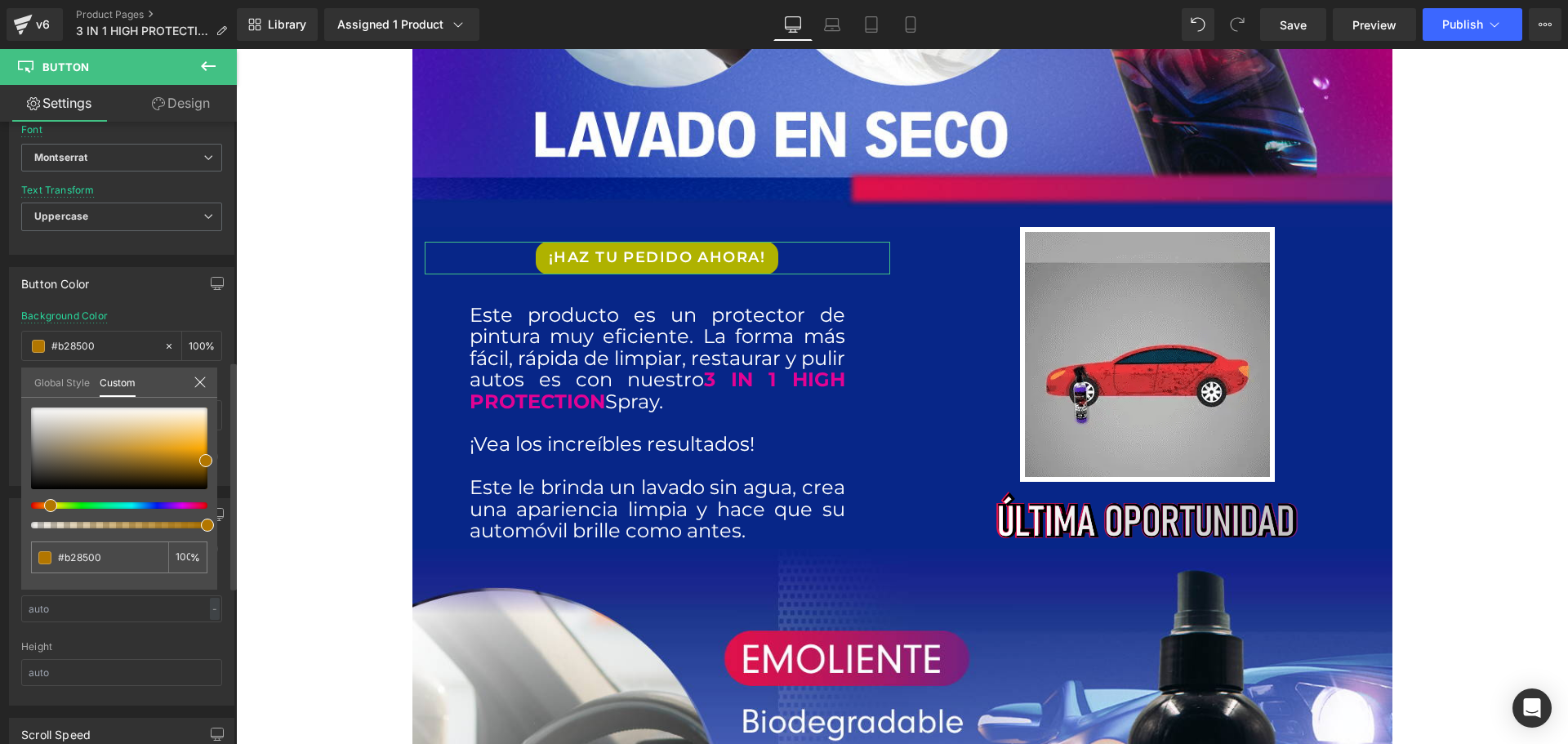
type input "#b27900"
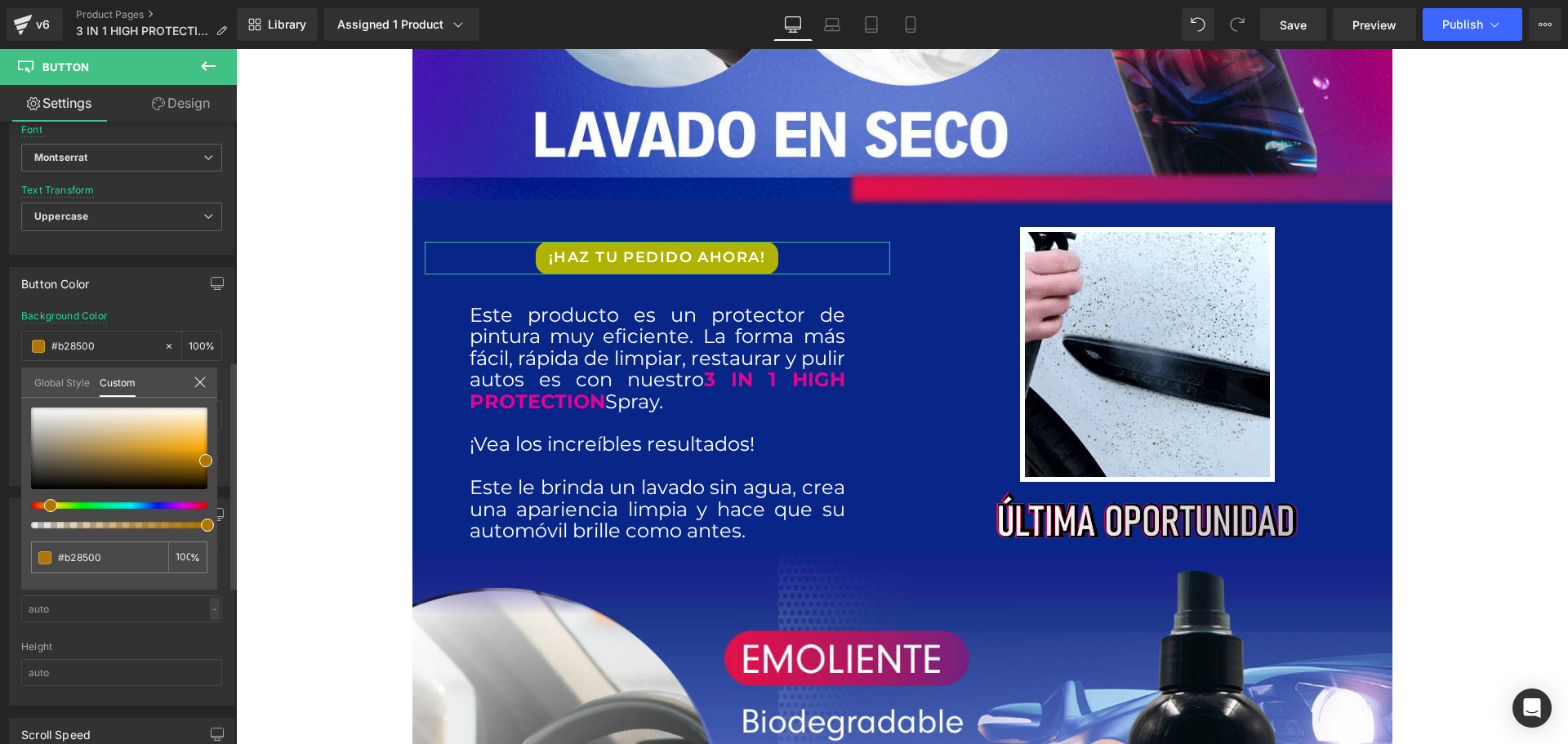
type input "#b27900"
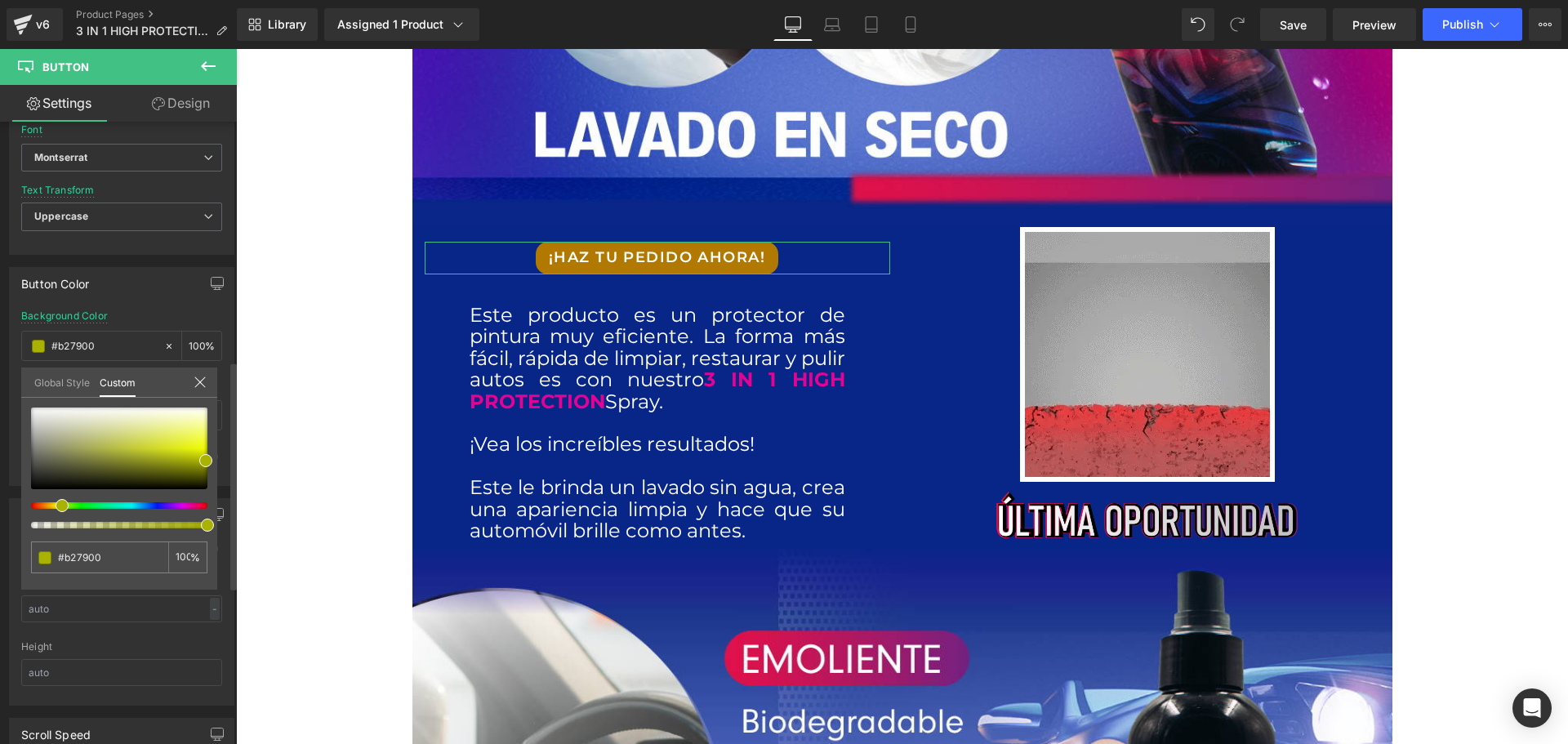
type input "#afb200"
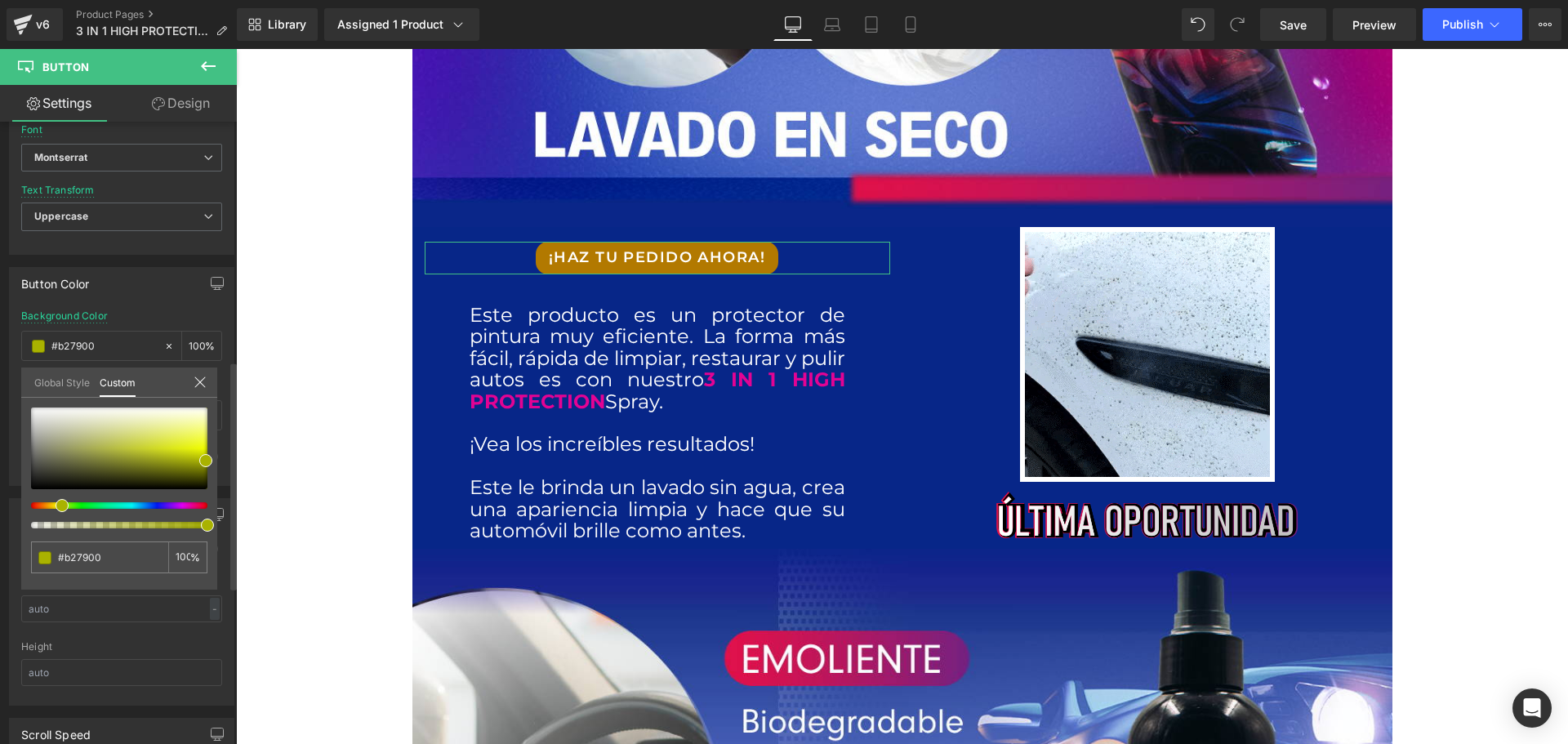
type input "#afb200"
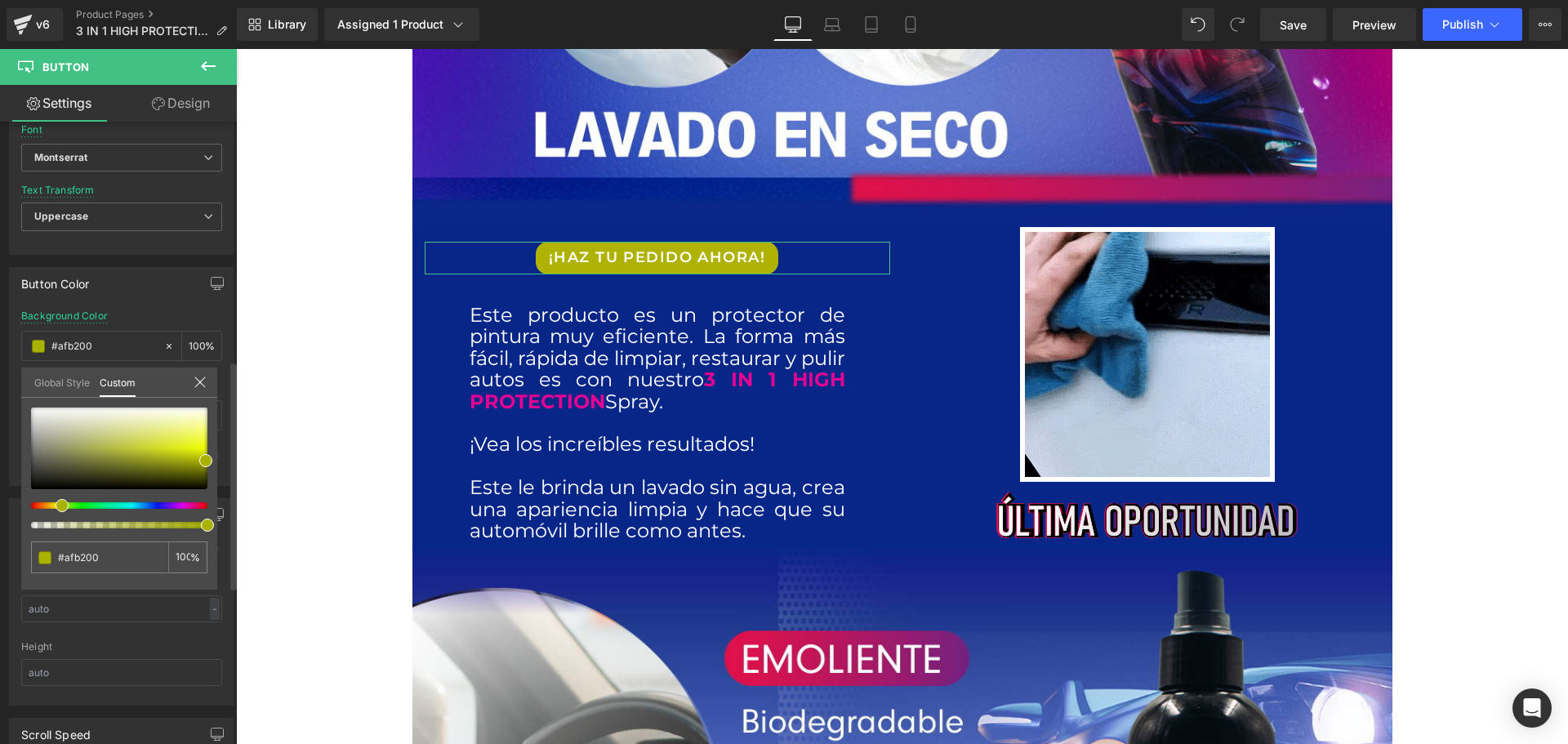
type input "#a3b200"
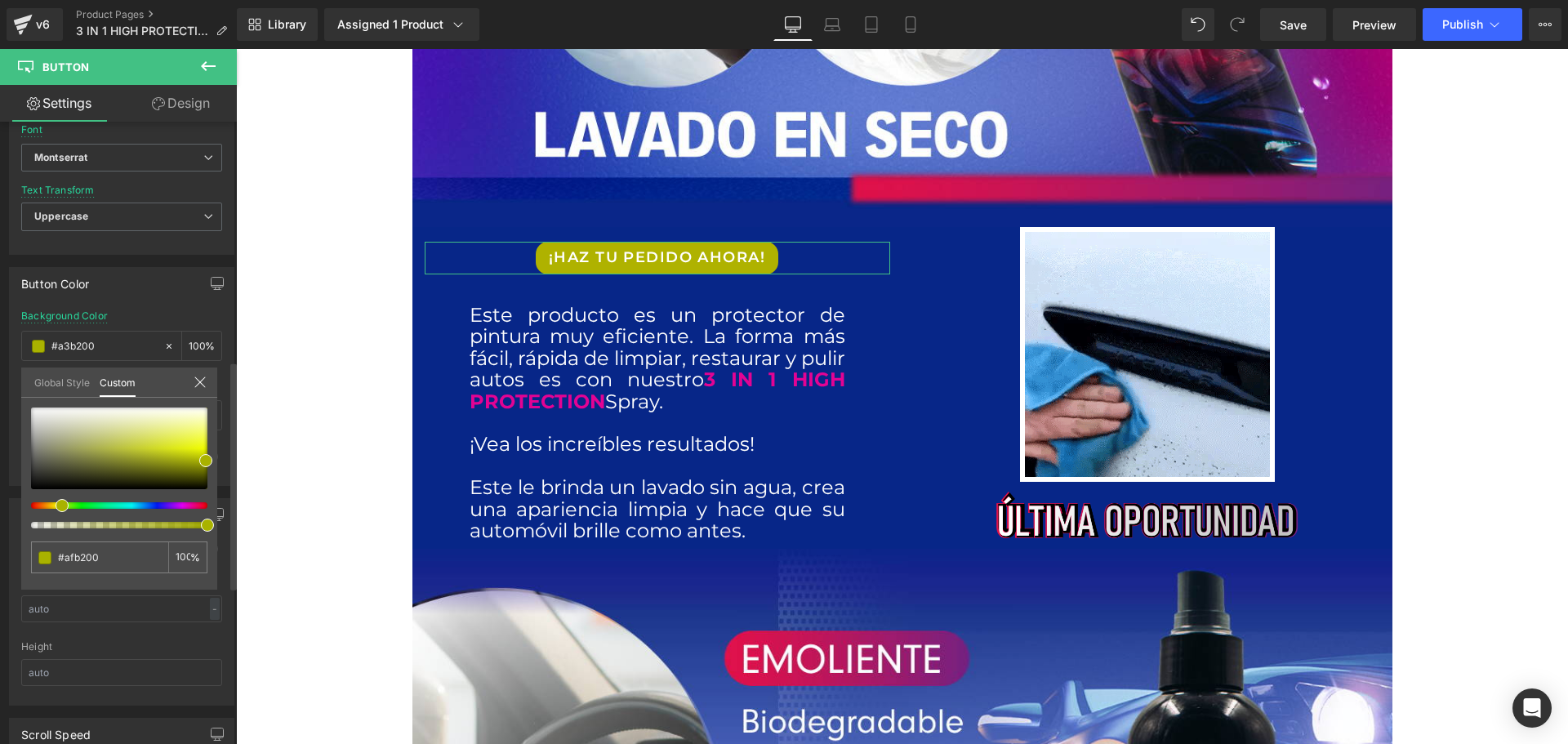
type input "#a3b200"
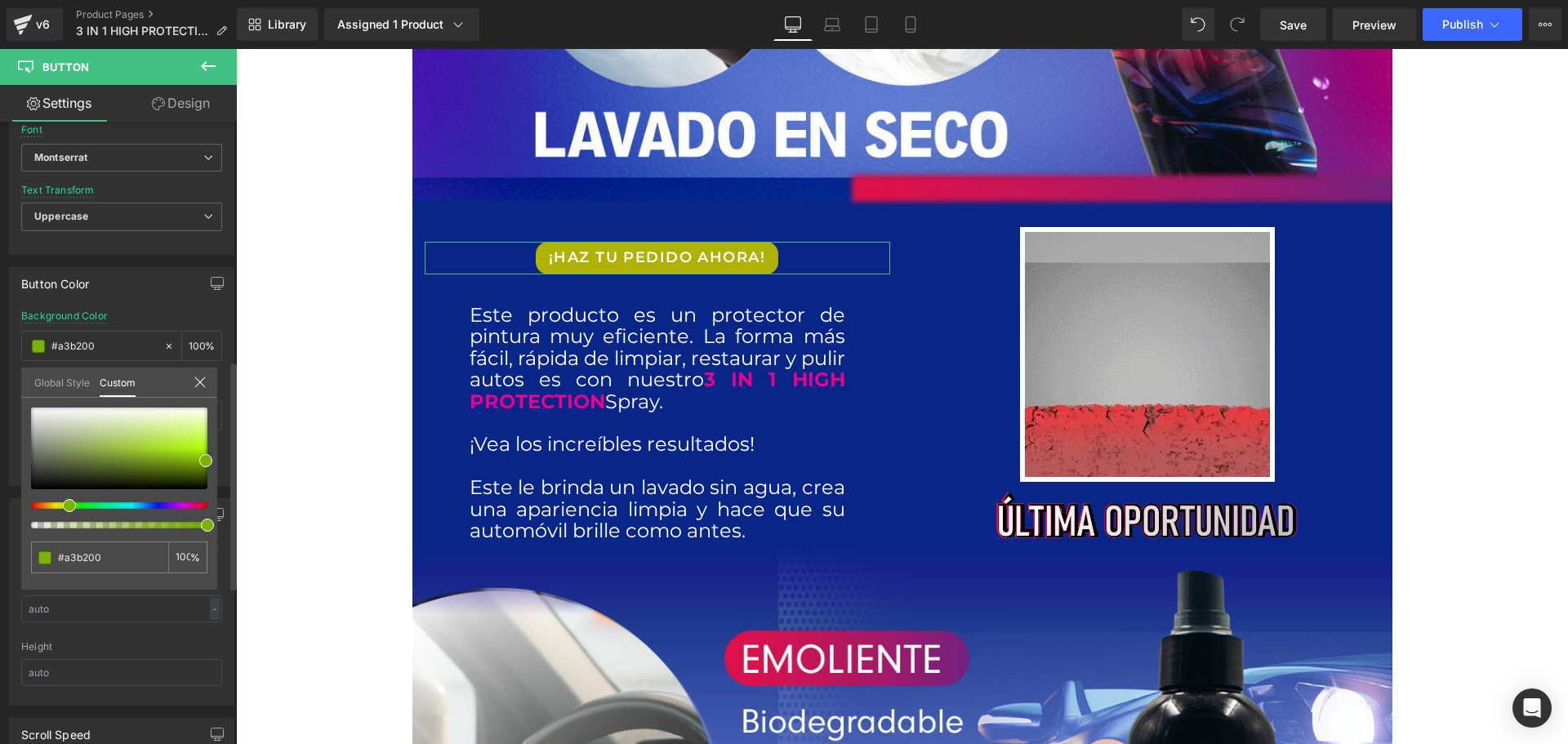
type input "#7cb200"
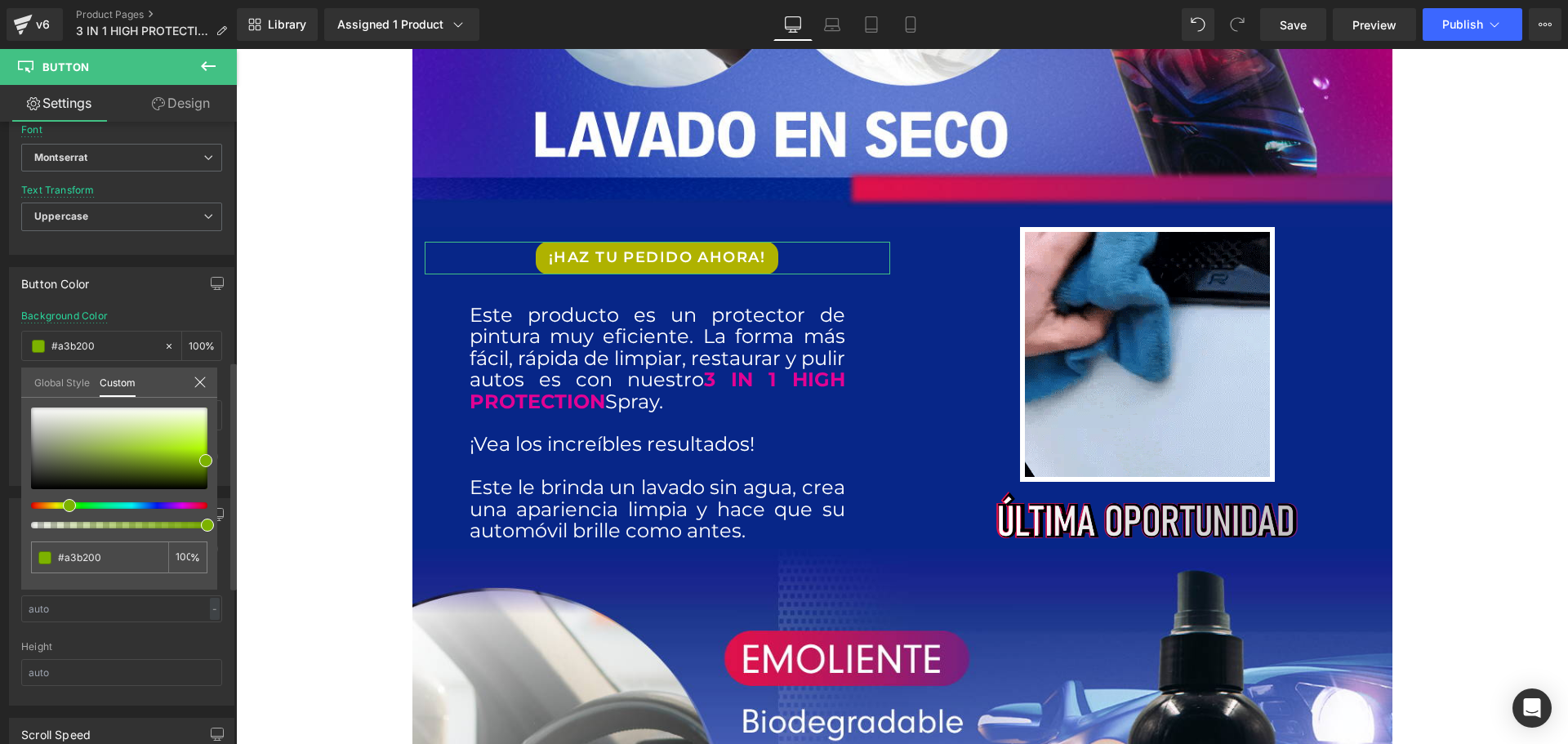
type input "#7cb200"
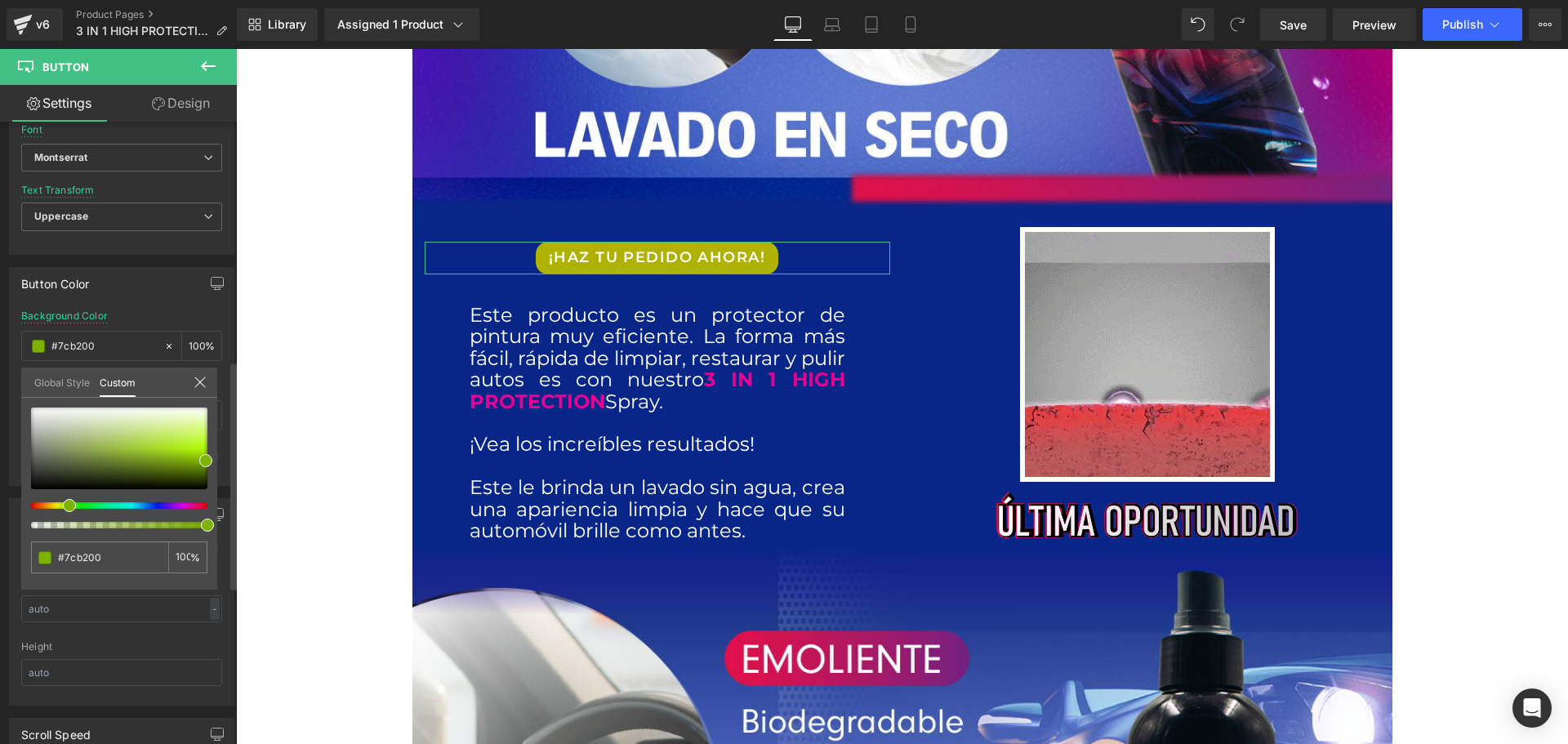
type input "#74b200"
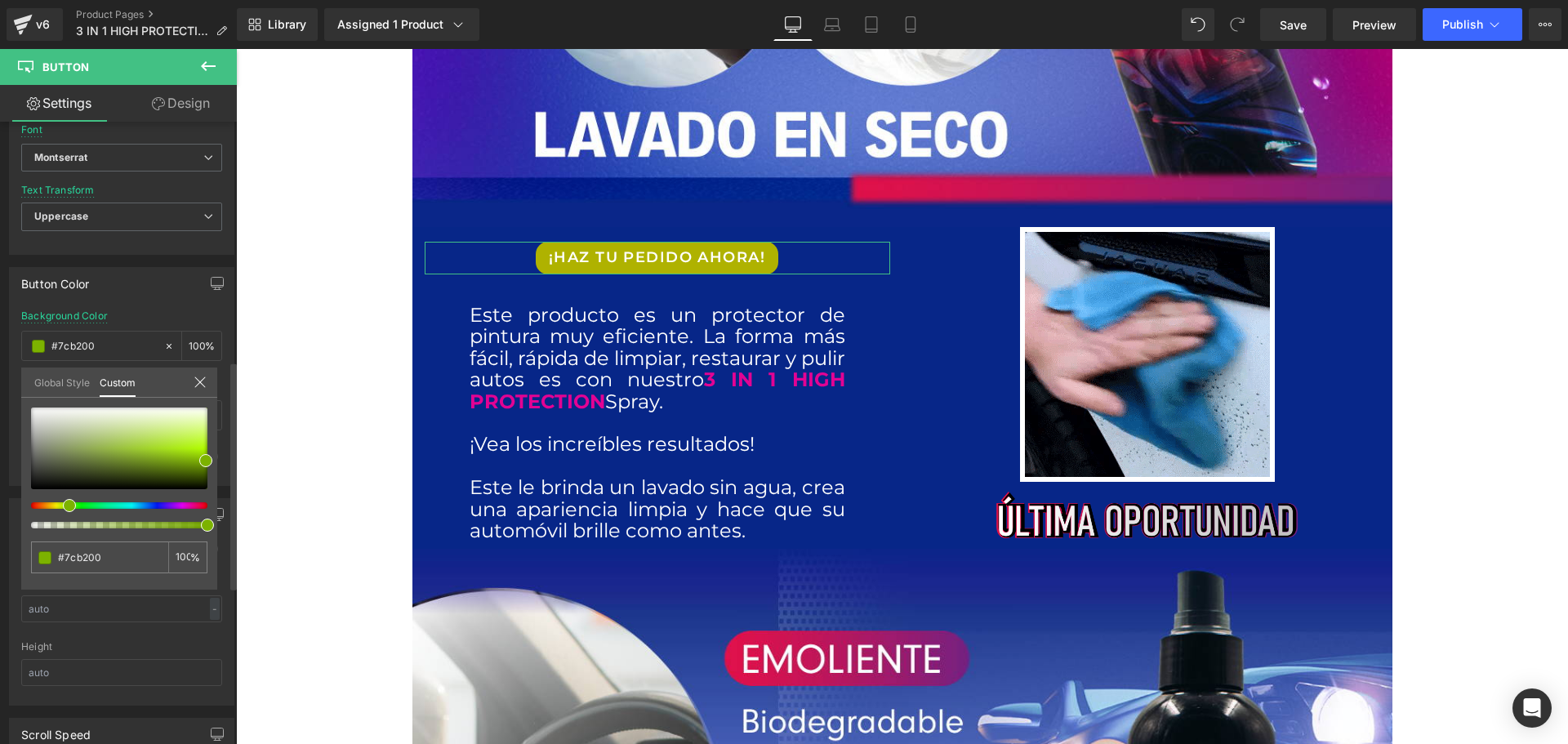
type input "#74b200"
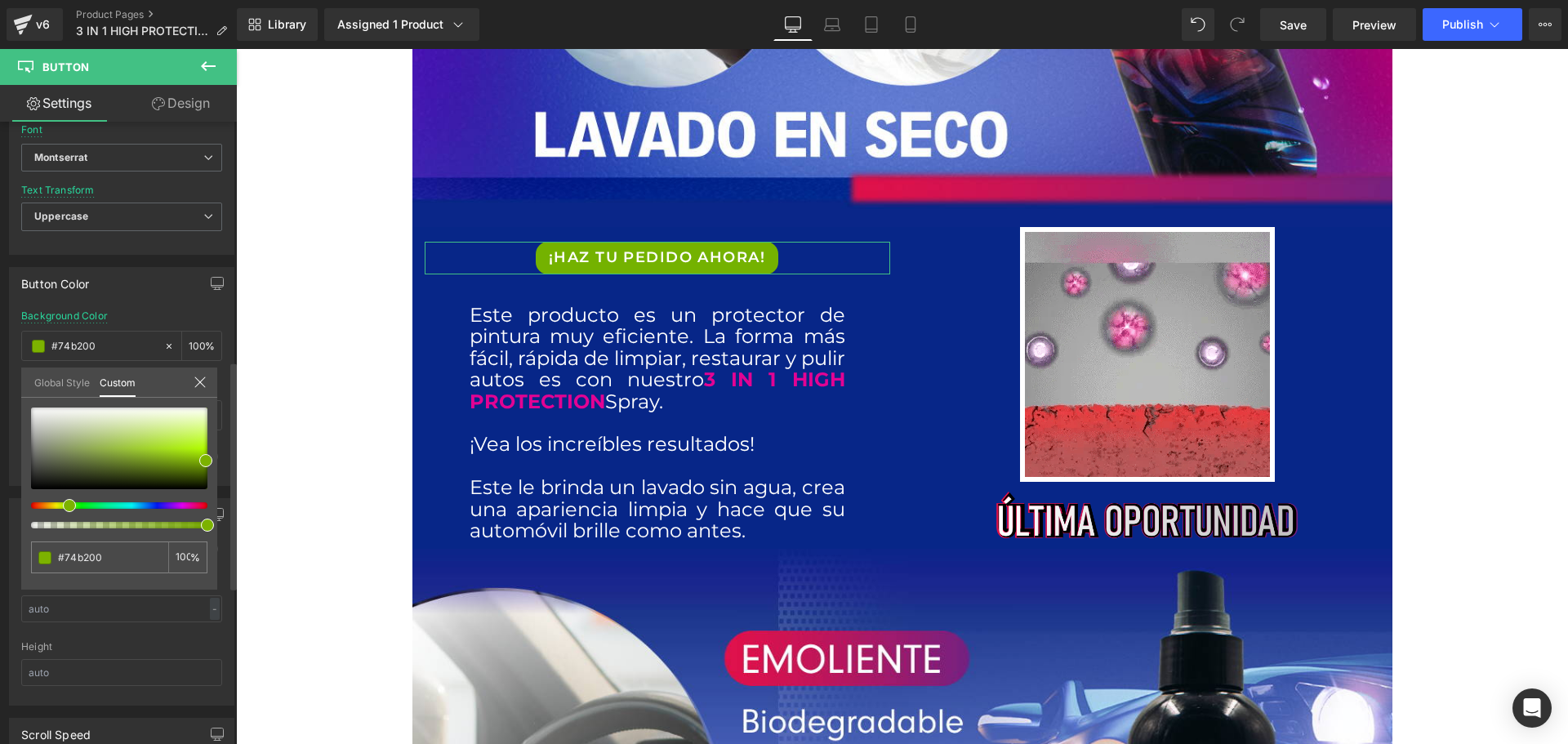
type input "#68b200"
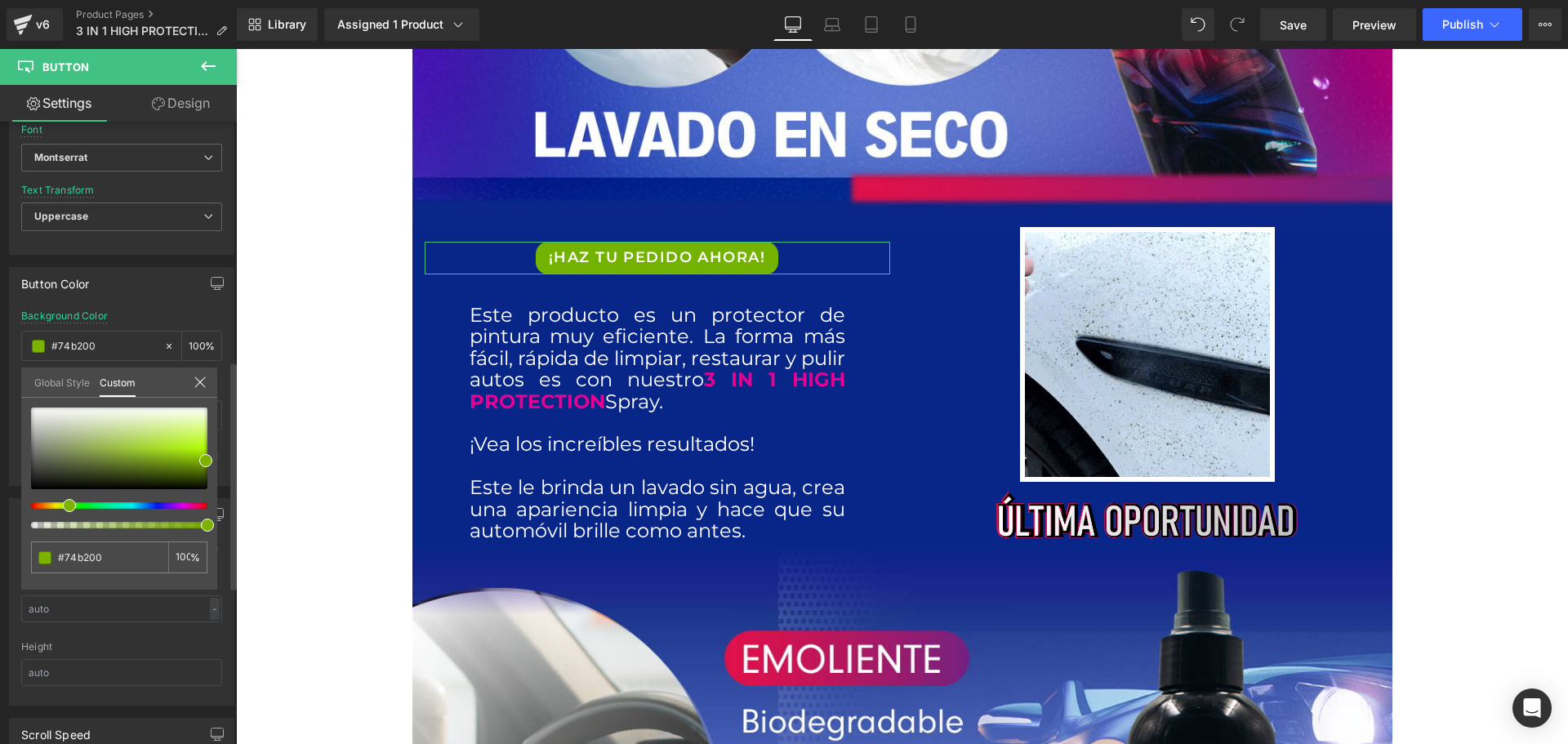
type input "#68b200"
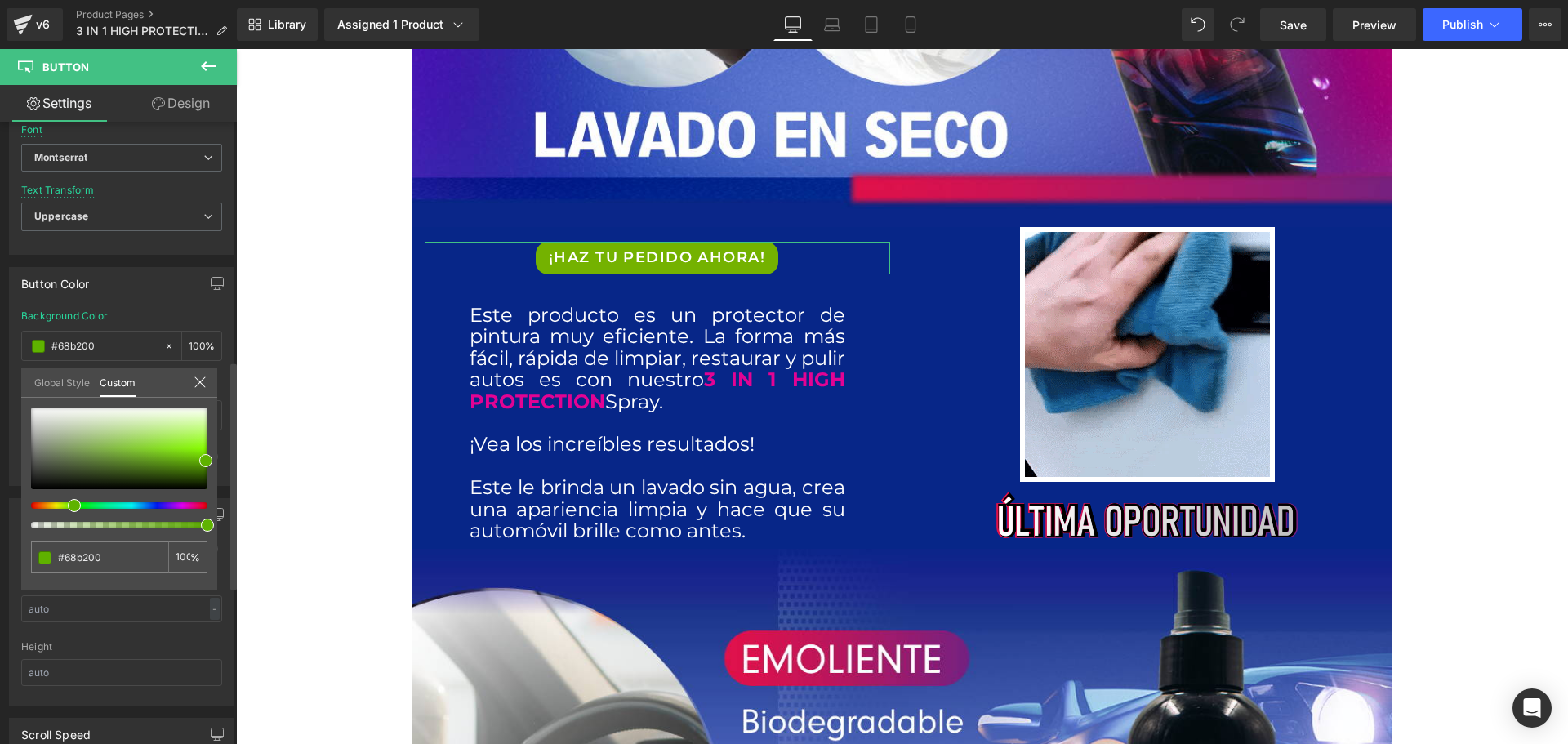
type input "#5fb200"
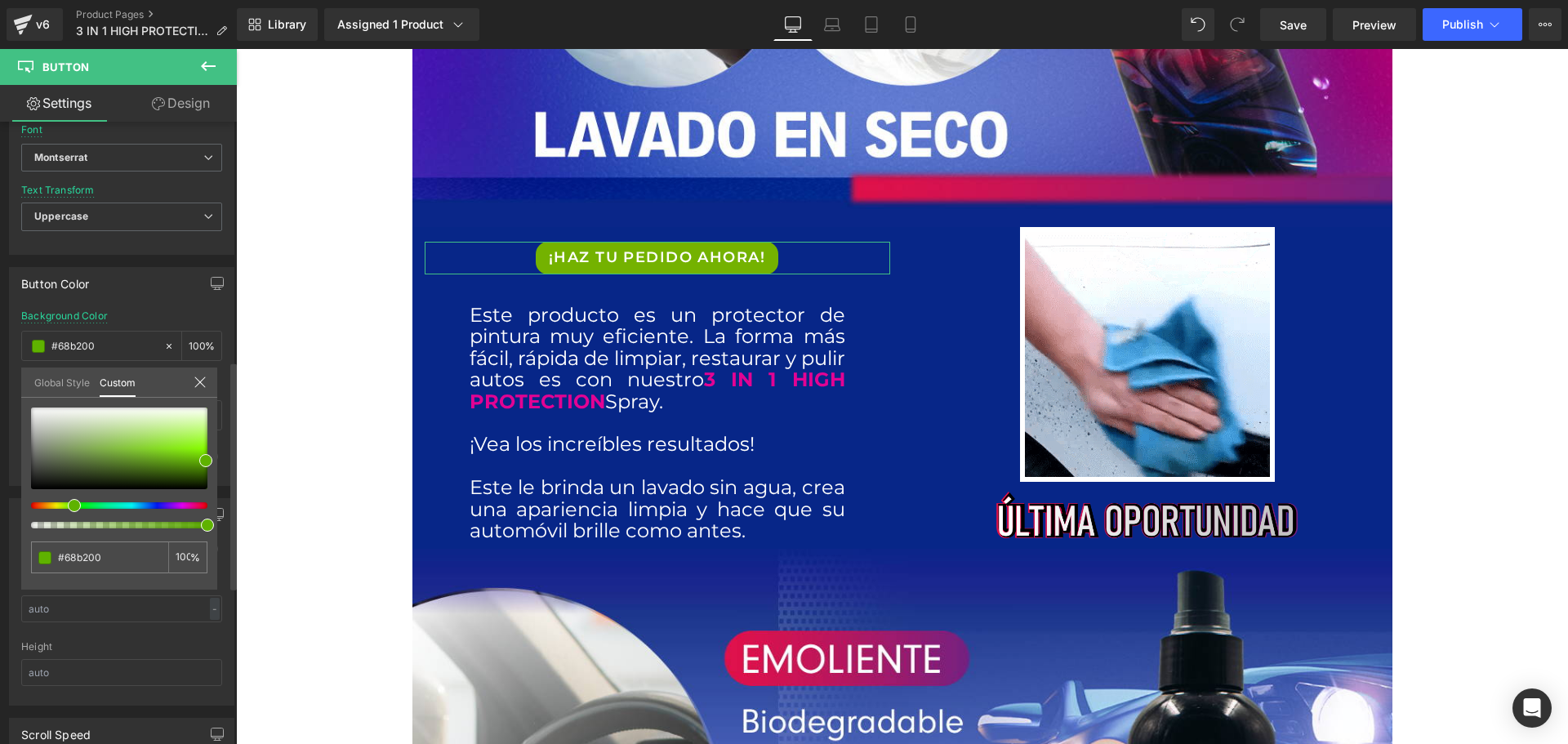
type input "#5fb200"
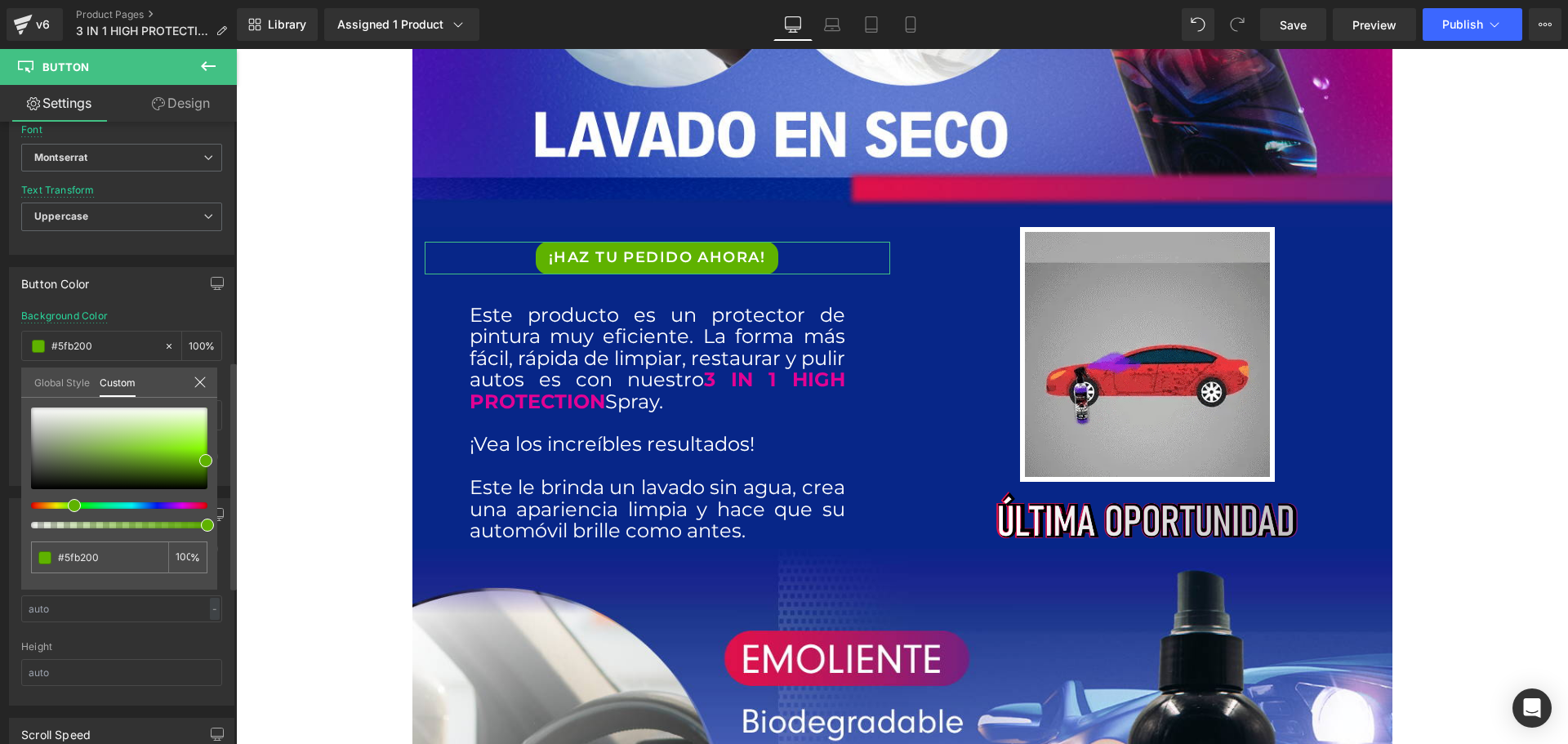
type input "#6eb200"
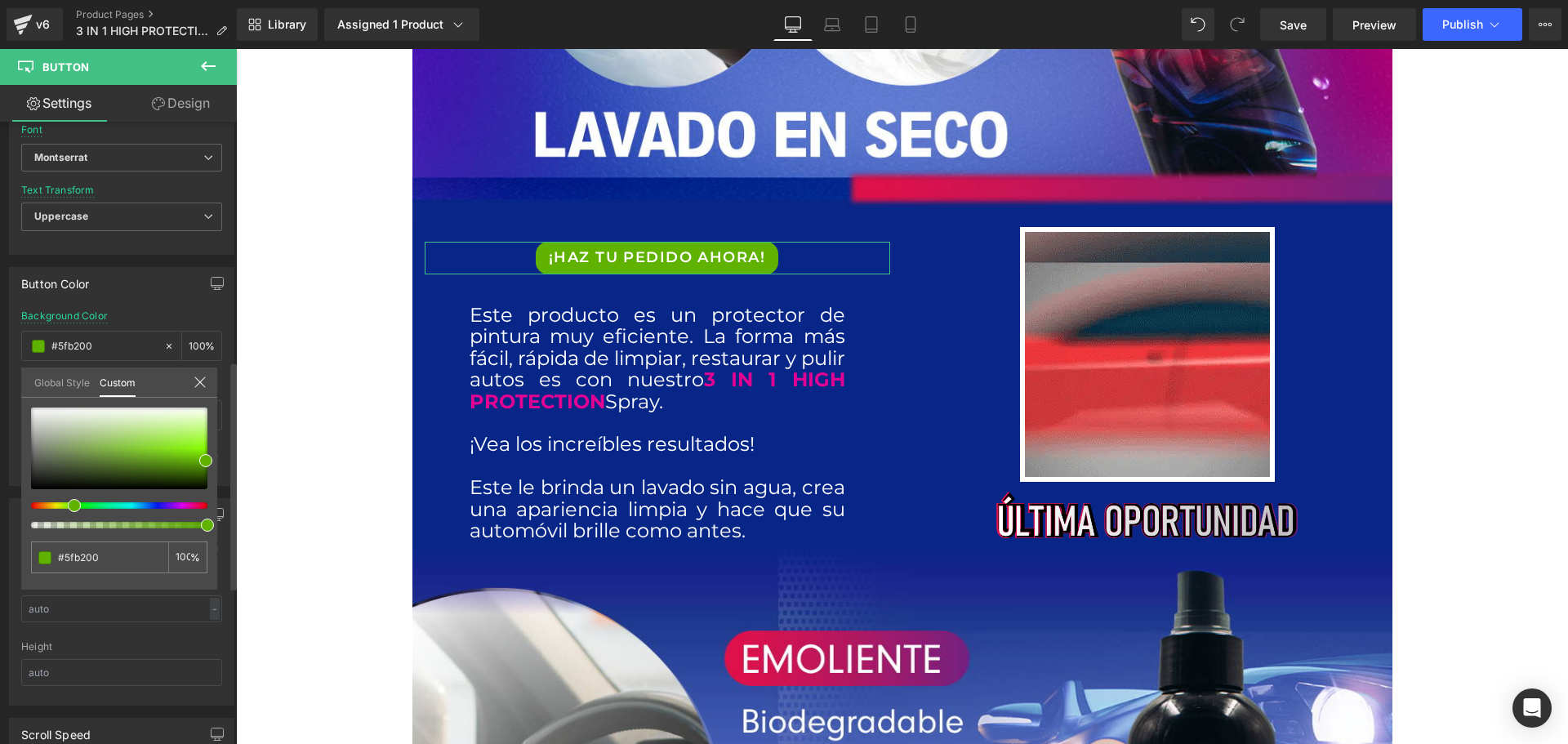
type input "#6eb200"
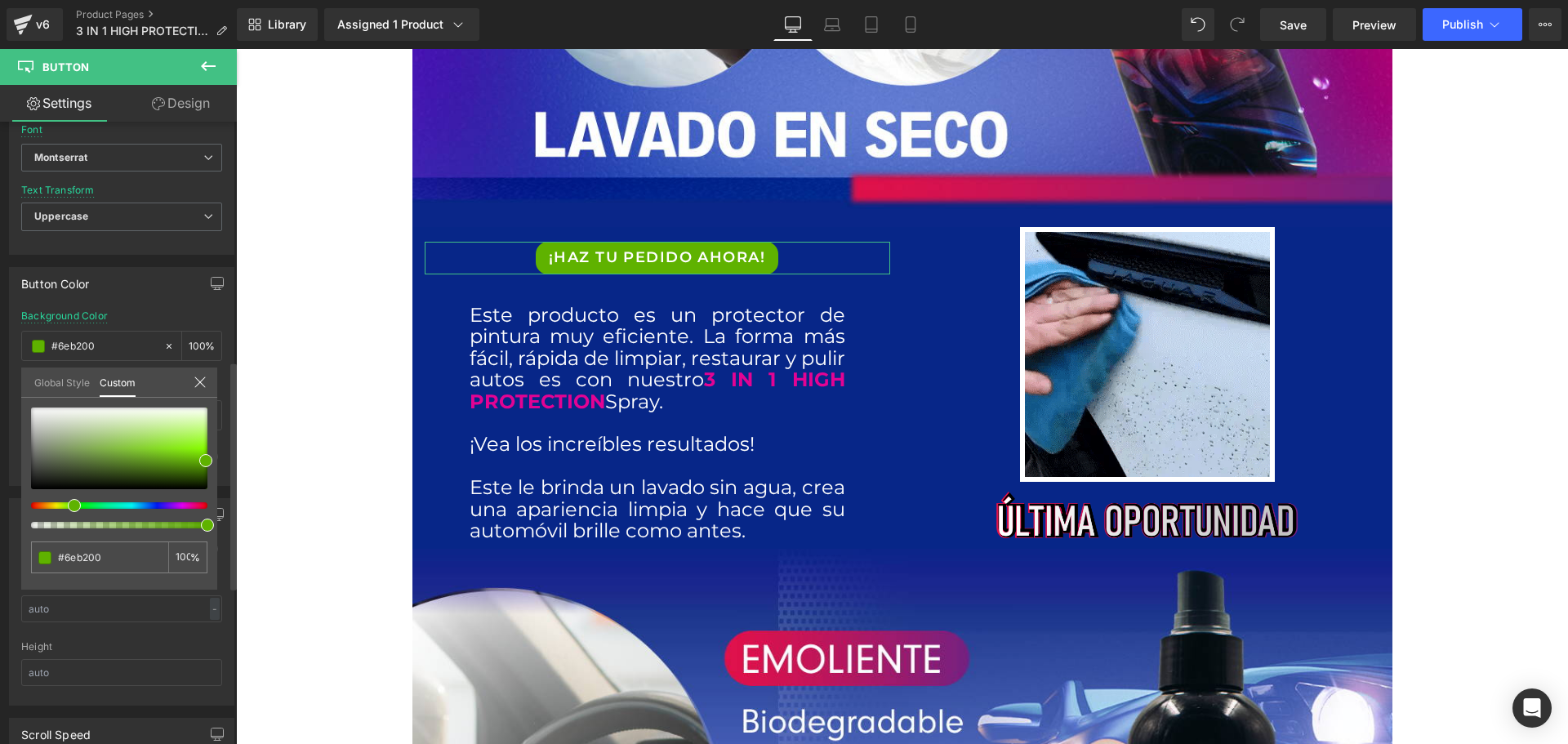
type input "#94b200"
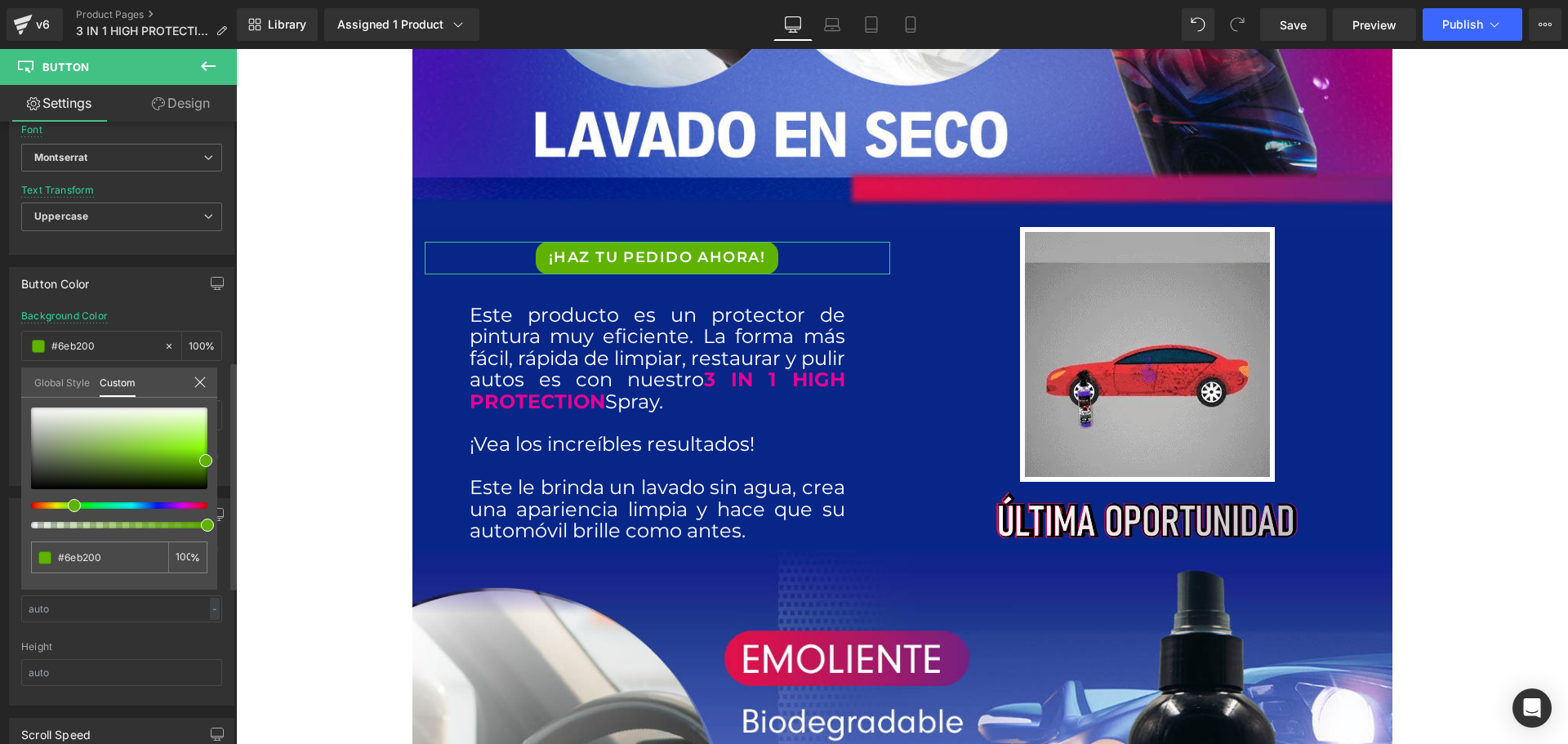
type input "#94b200"
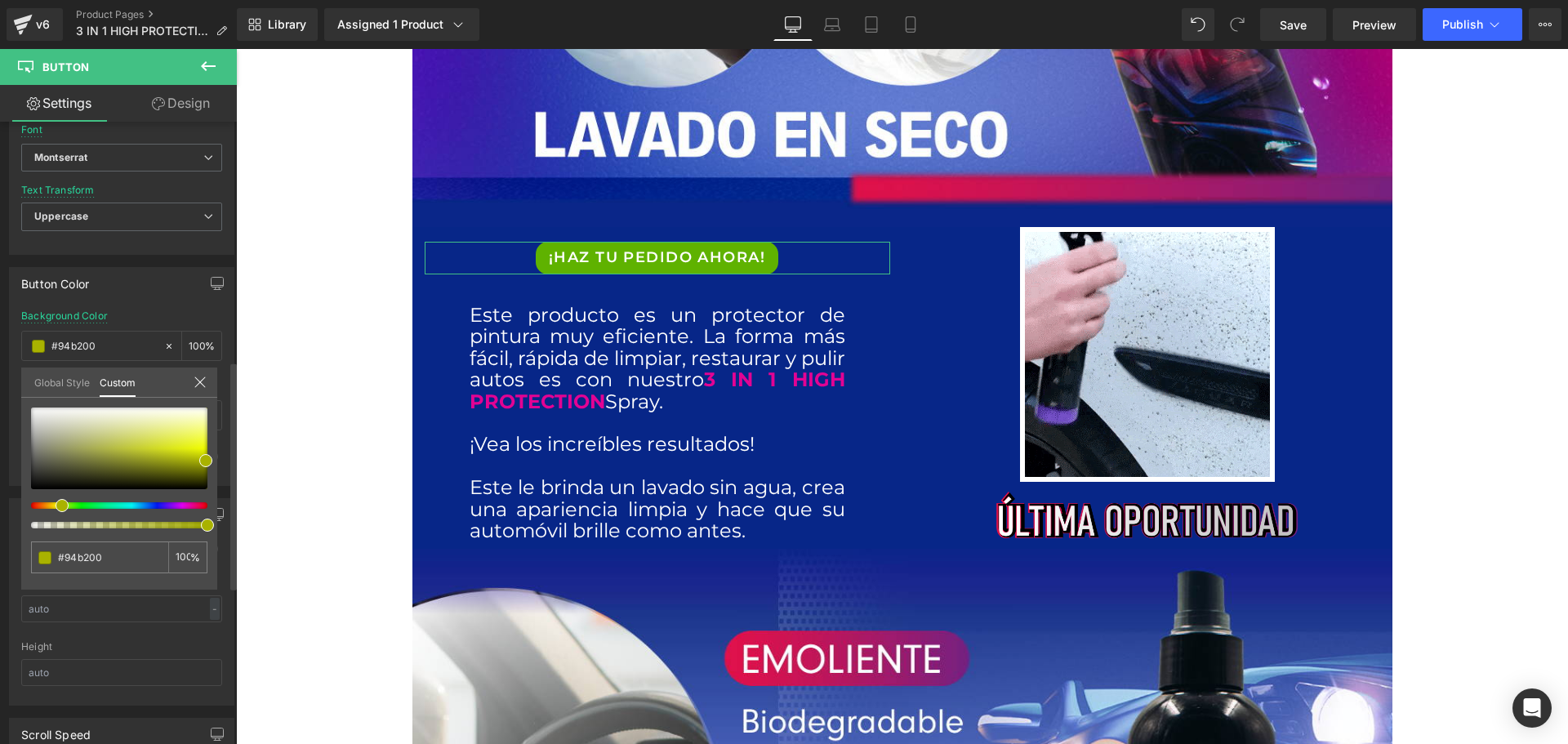
type input "#a9b200"
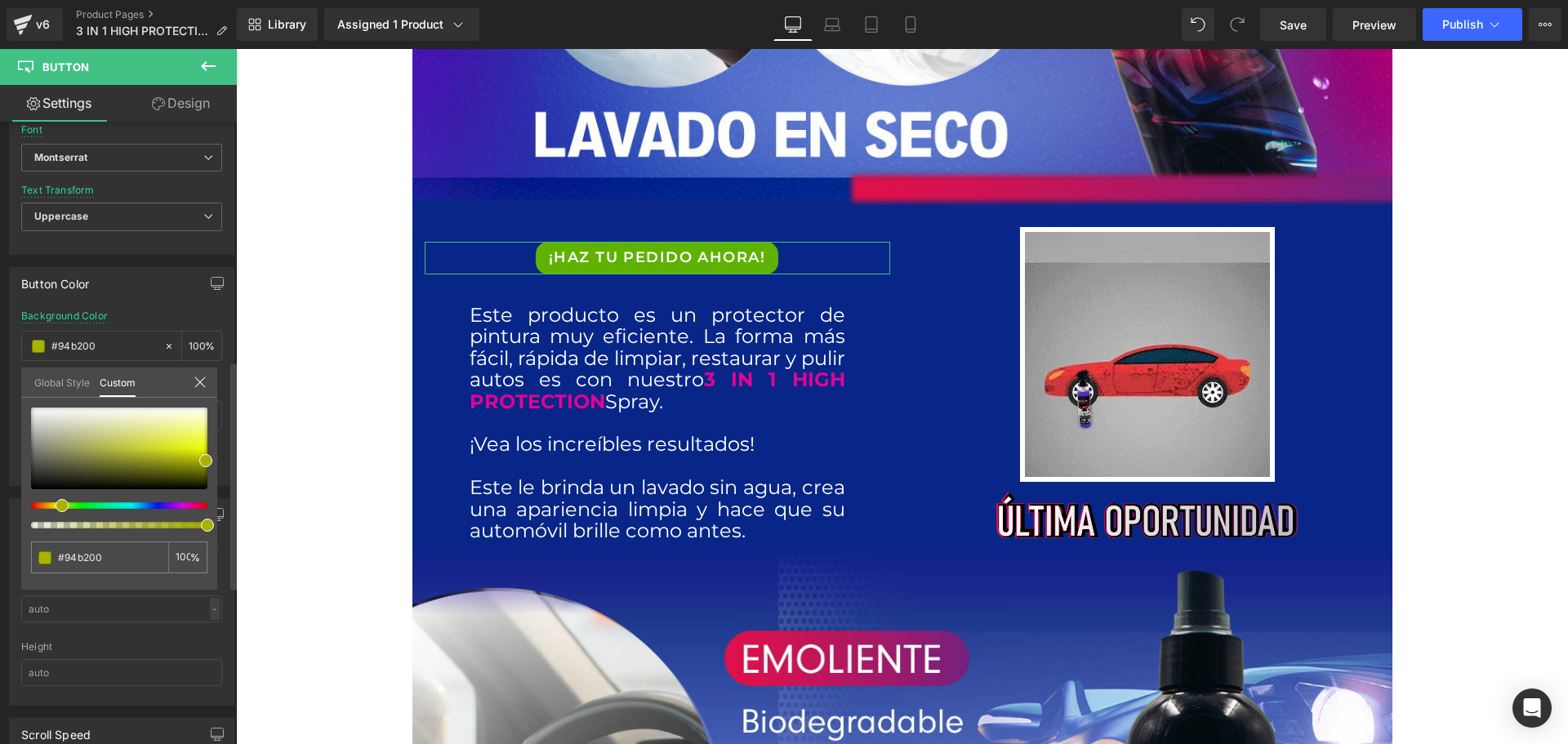
type input "#a9b200"
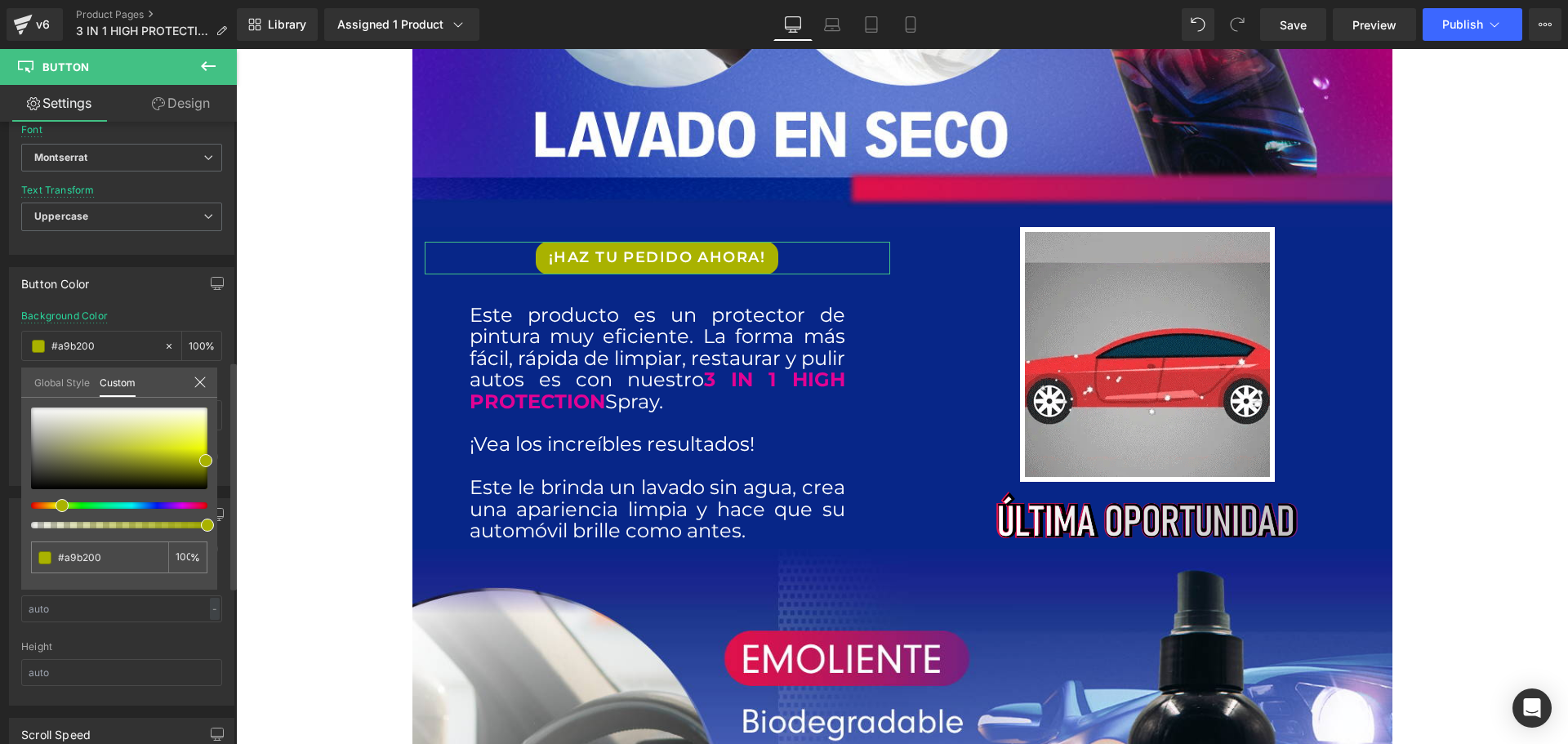
type input "#afb200"
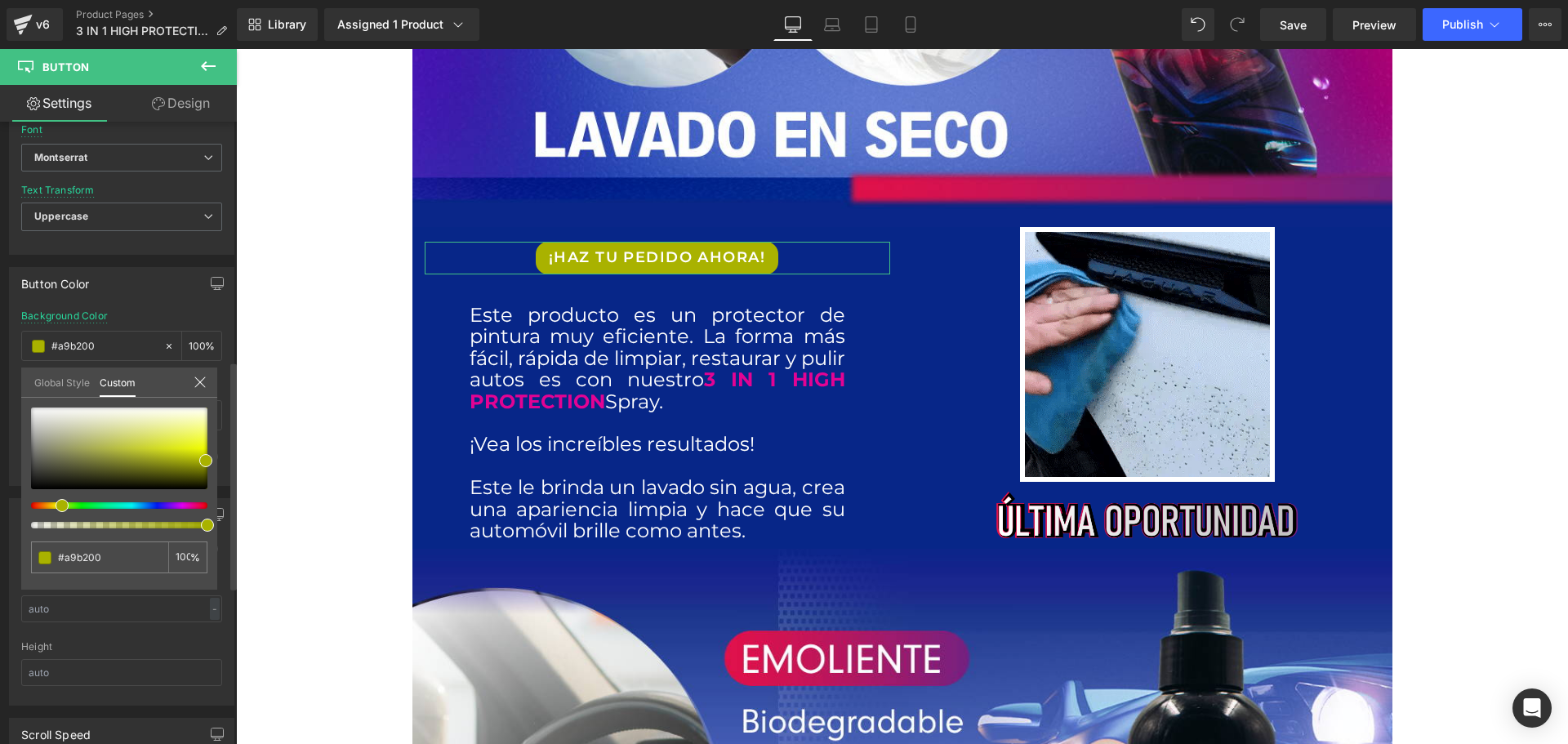
type input "#afb200"
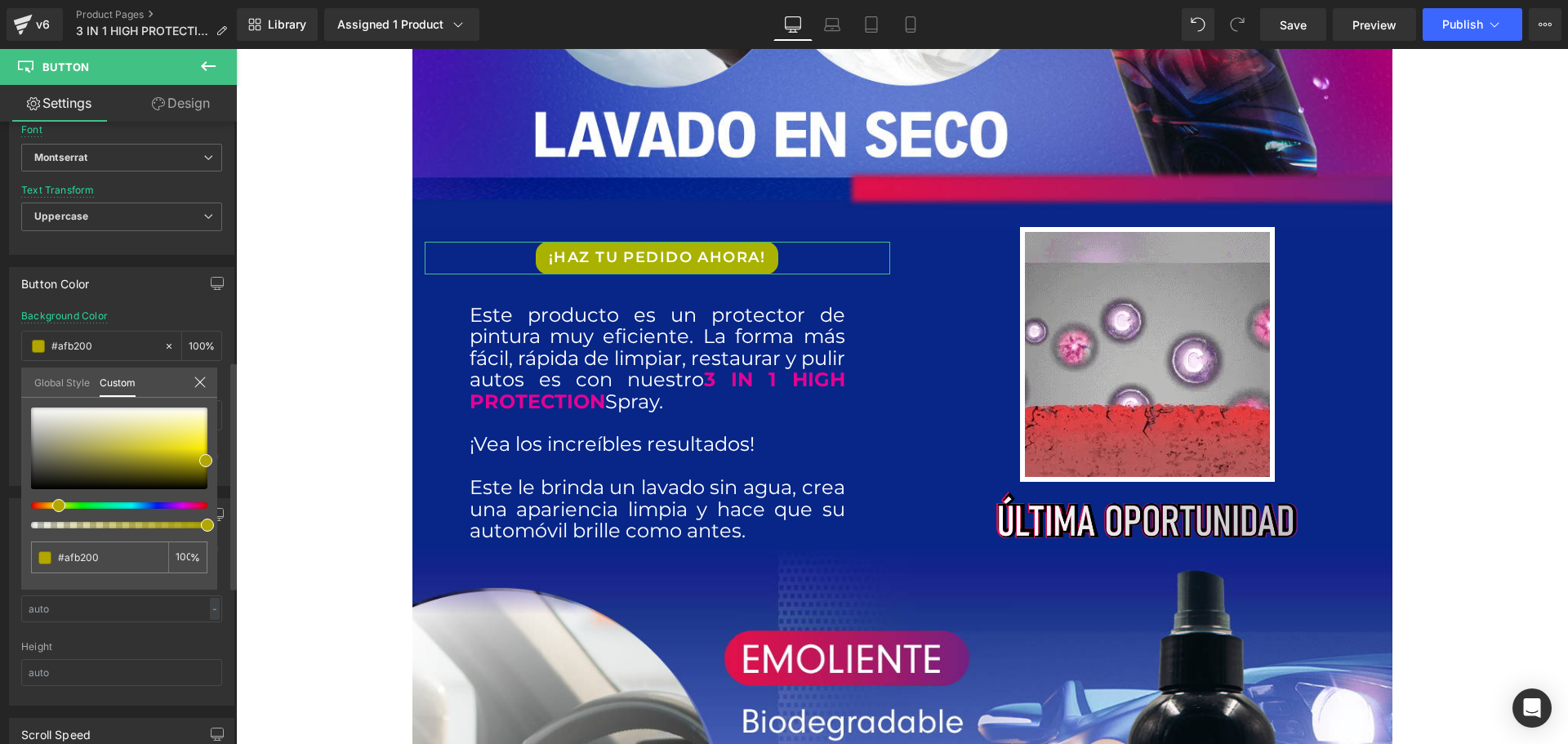
type input "#b2ac00"
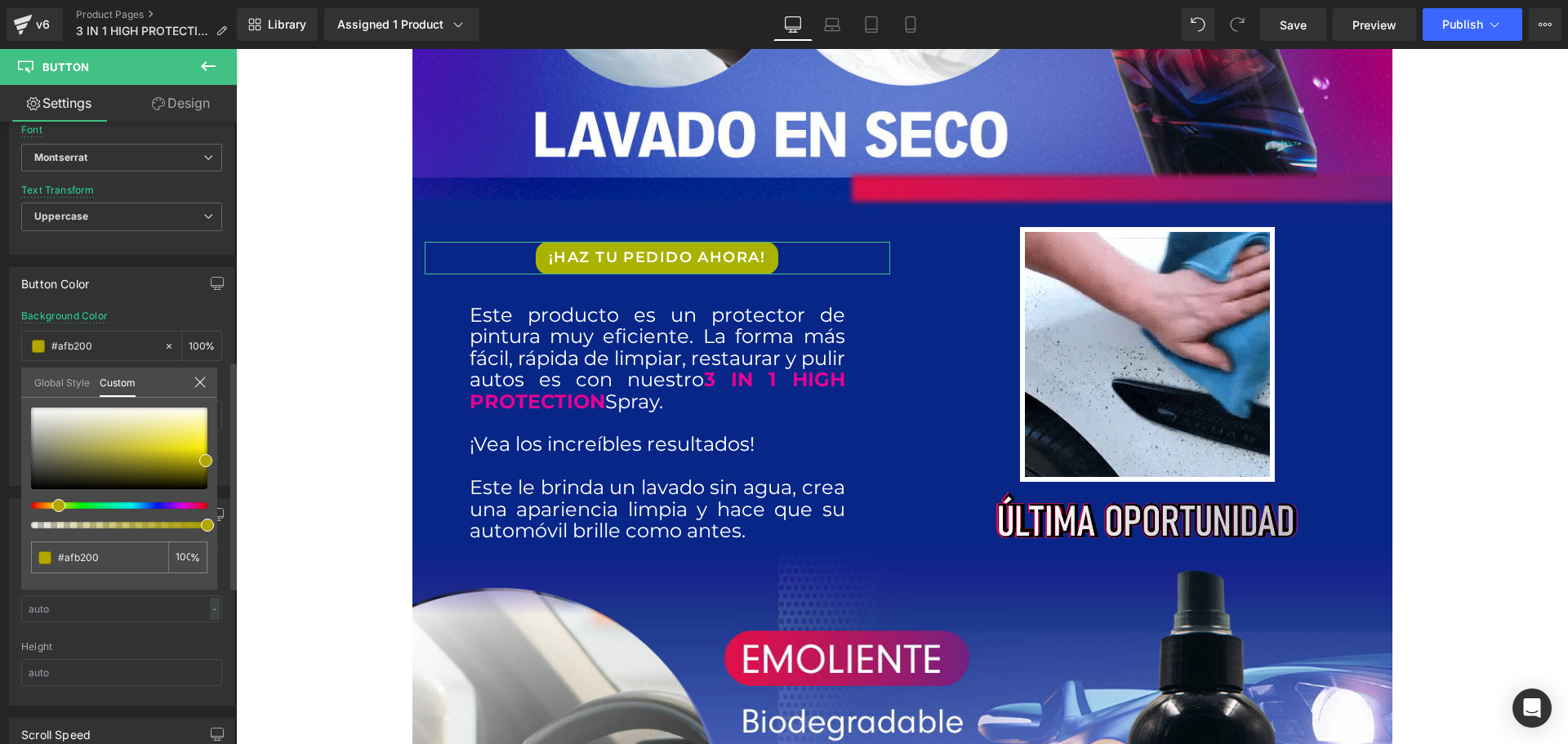
type input "#b2ac00"
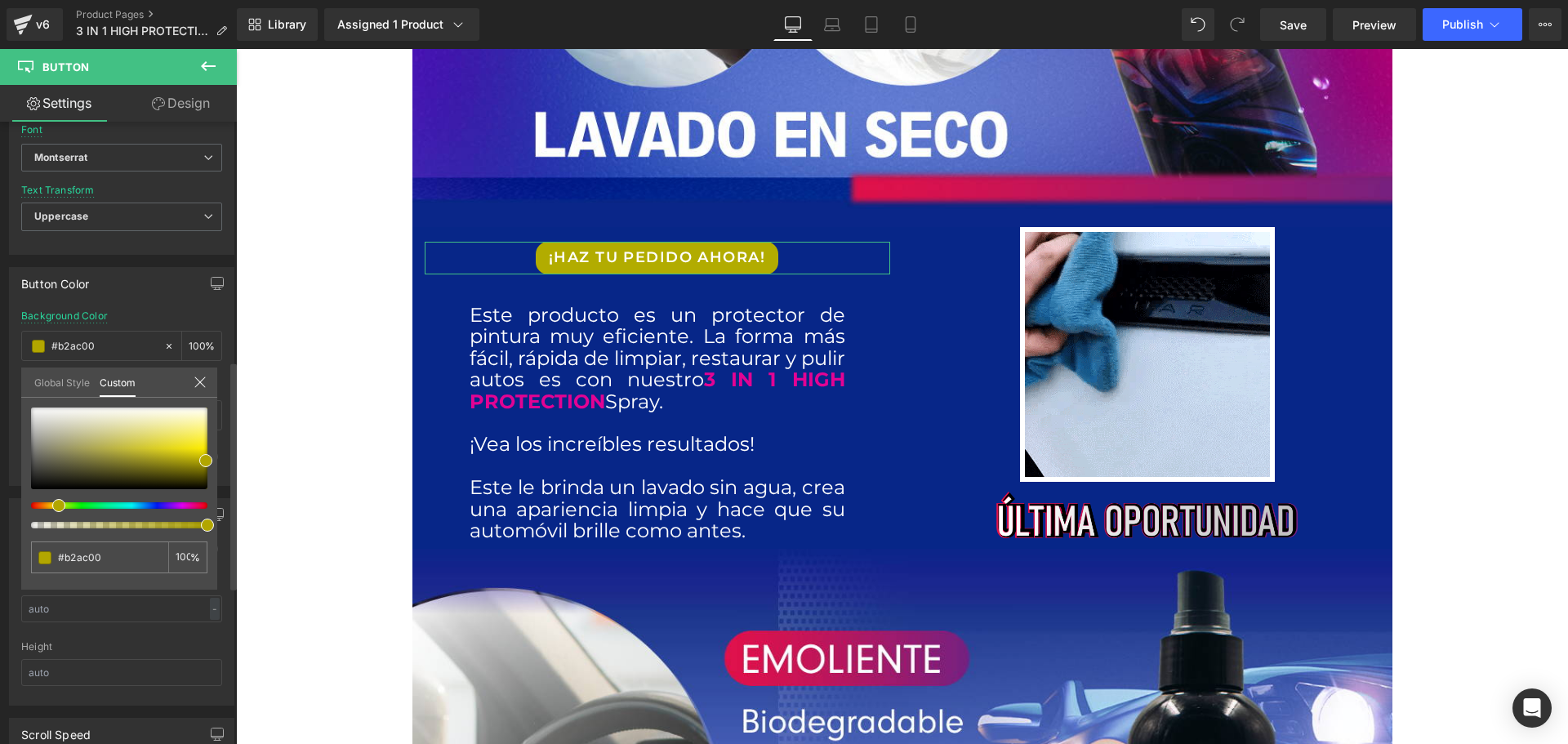
type input "#b2a300"
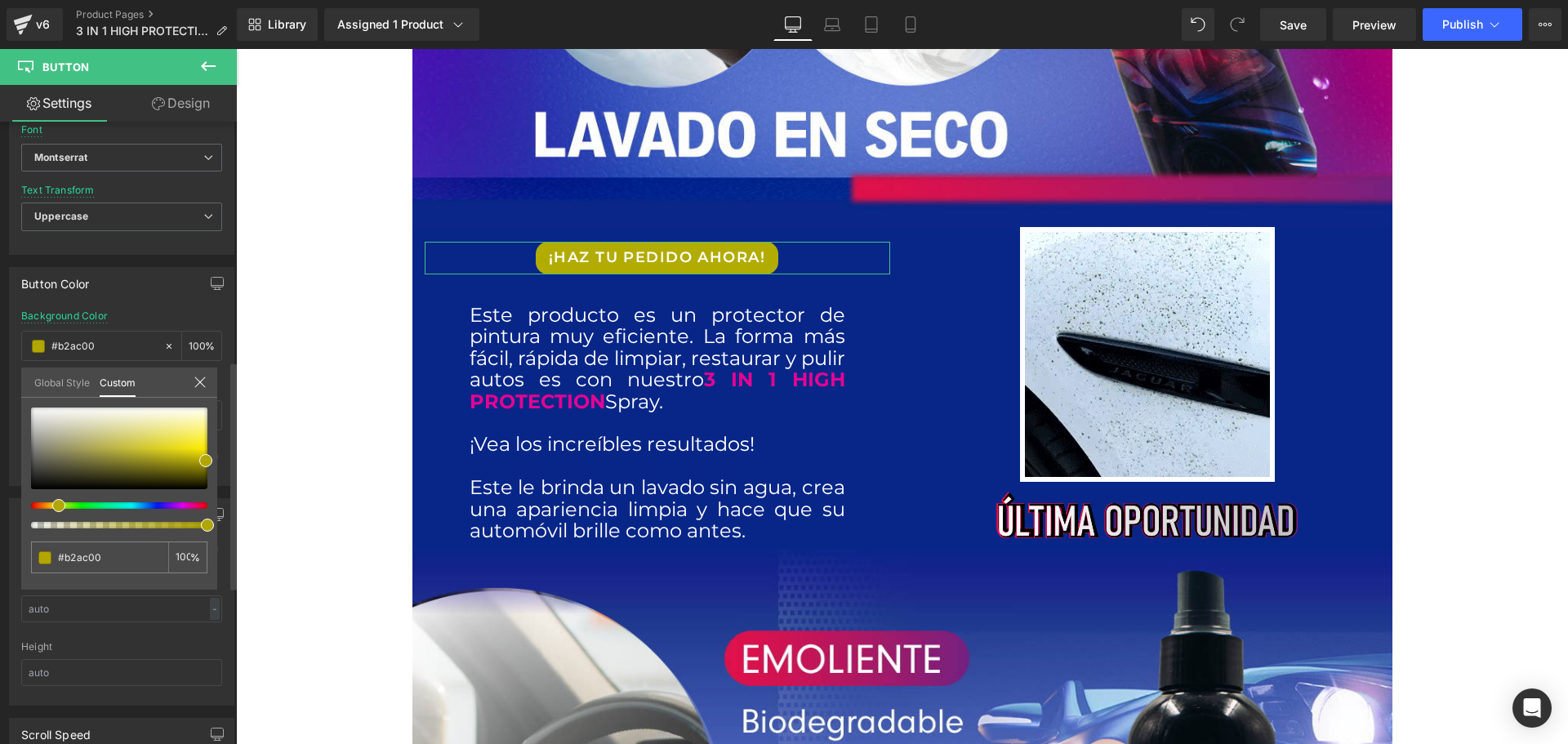
type input "#b2a300"
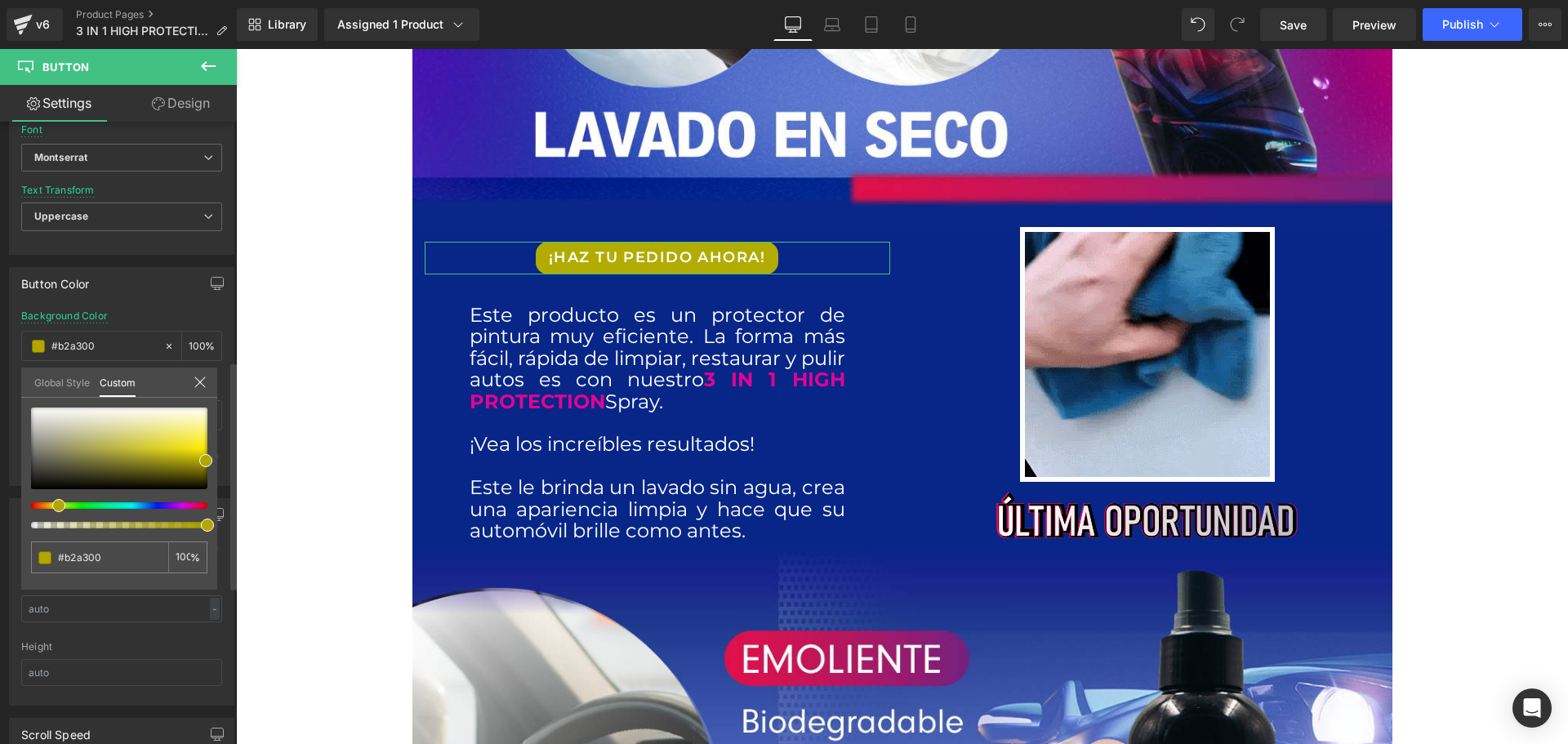
type input "#b29400"
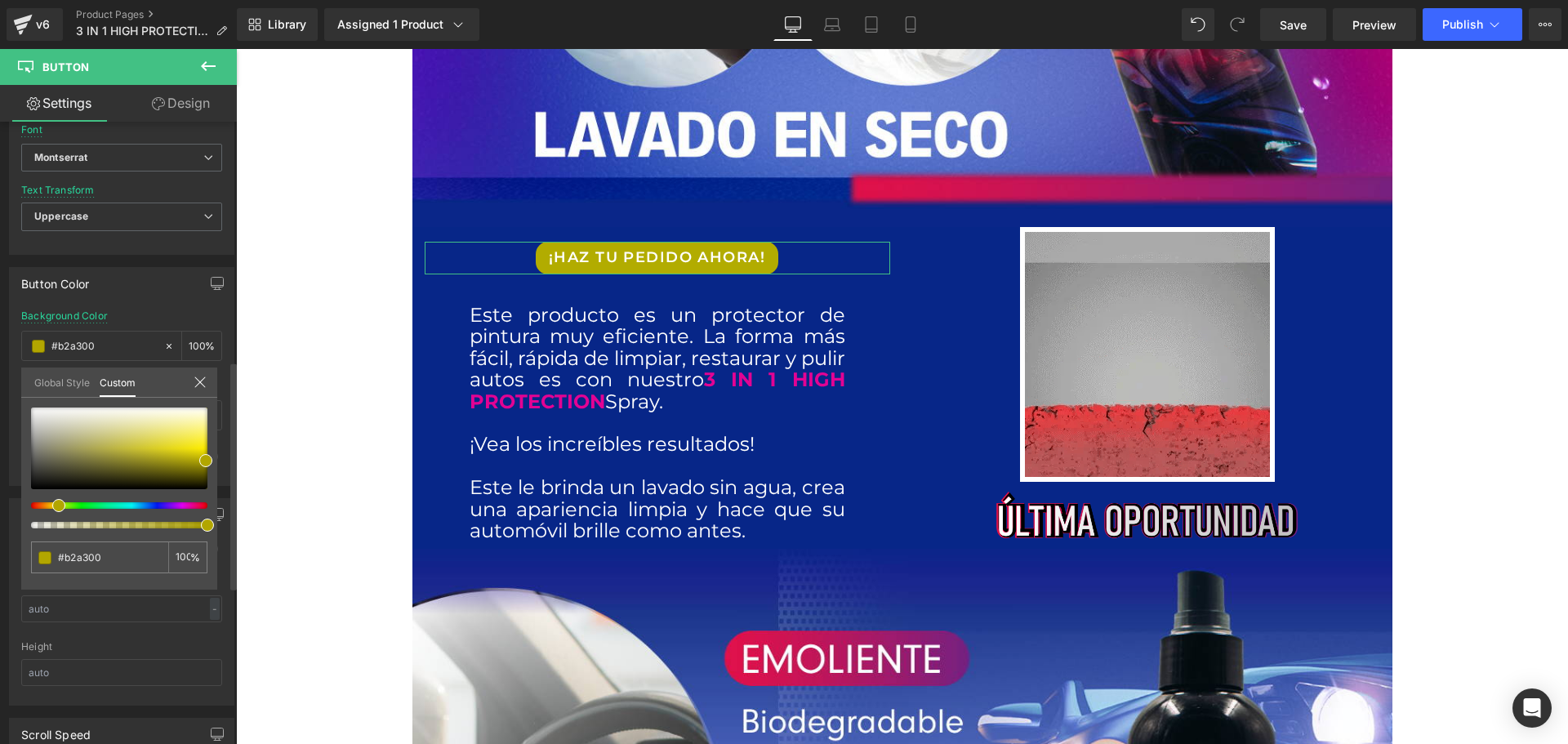
type input "#b29400"
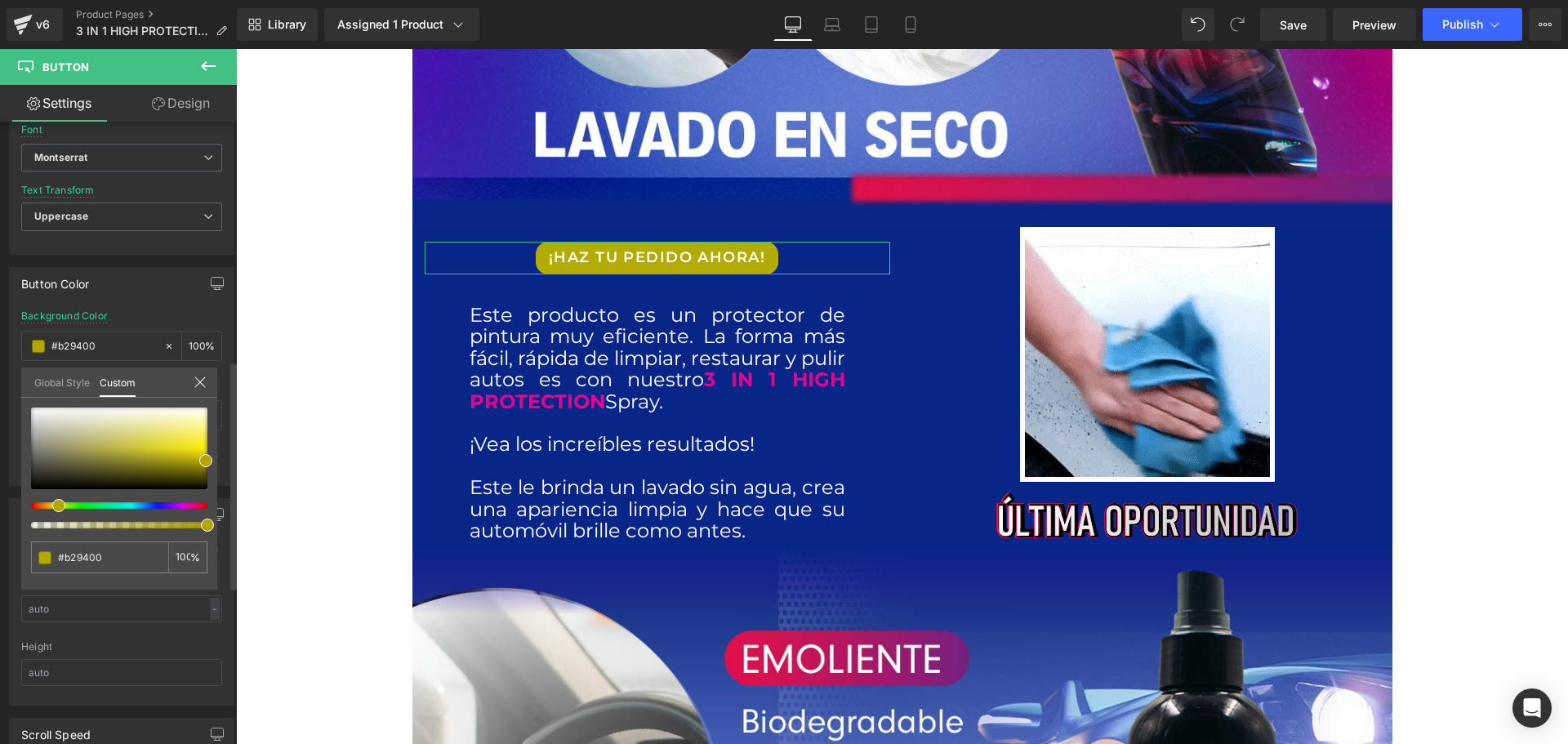
type input "#b28500"
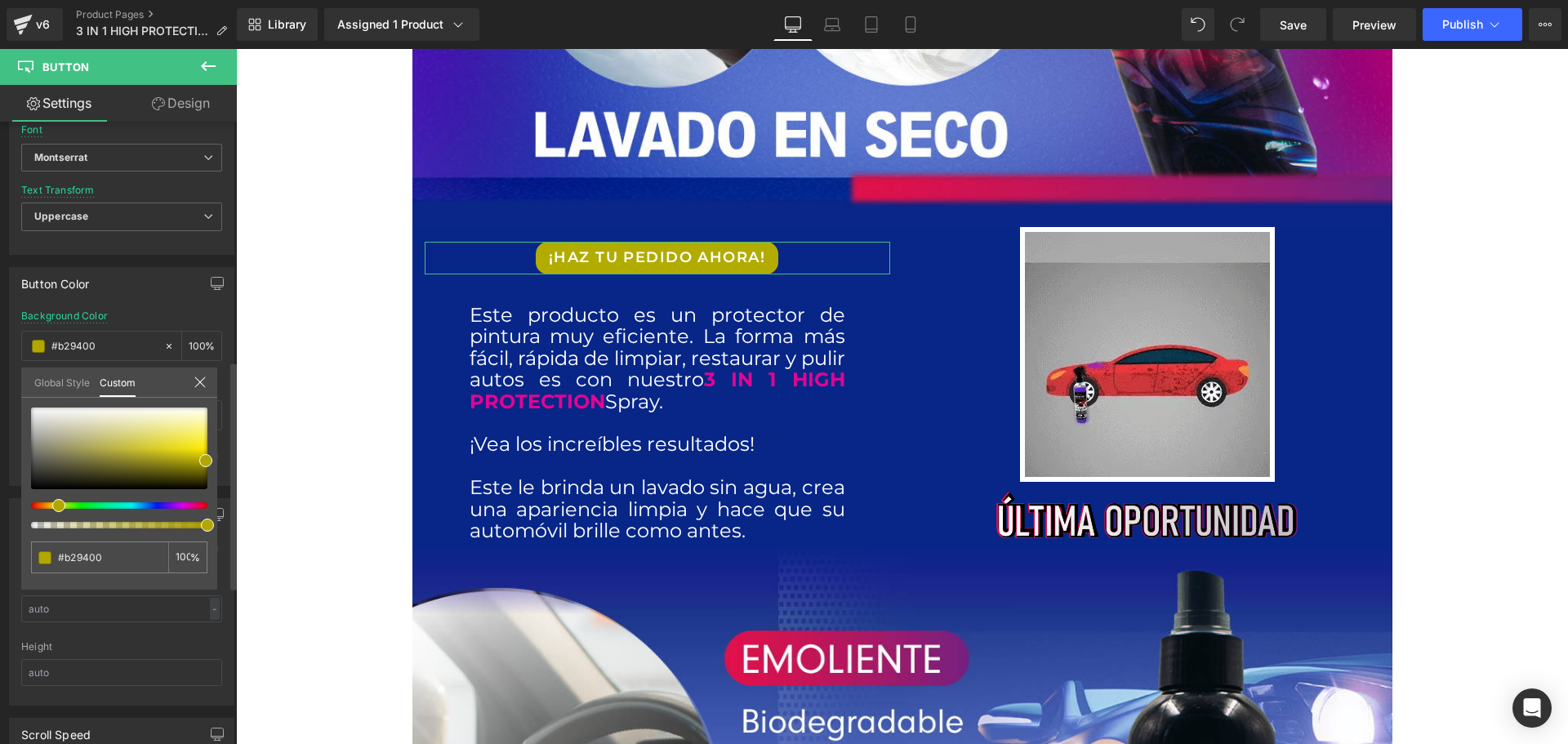
type input "#b28500"
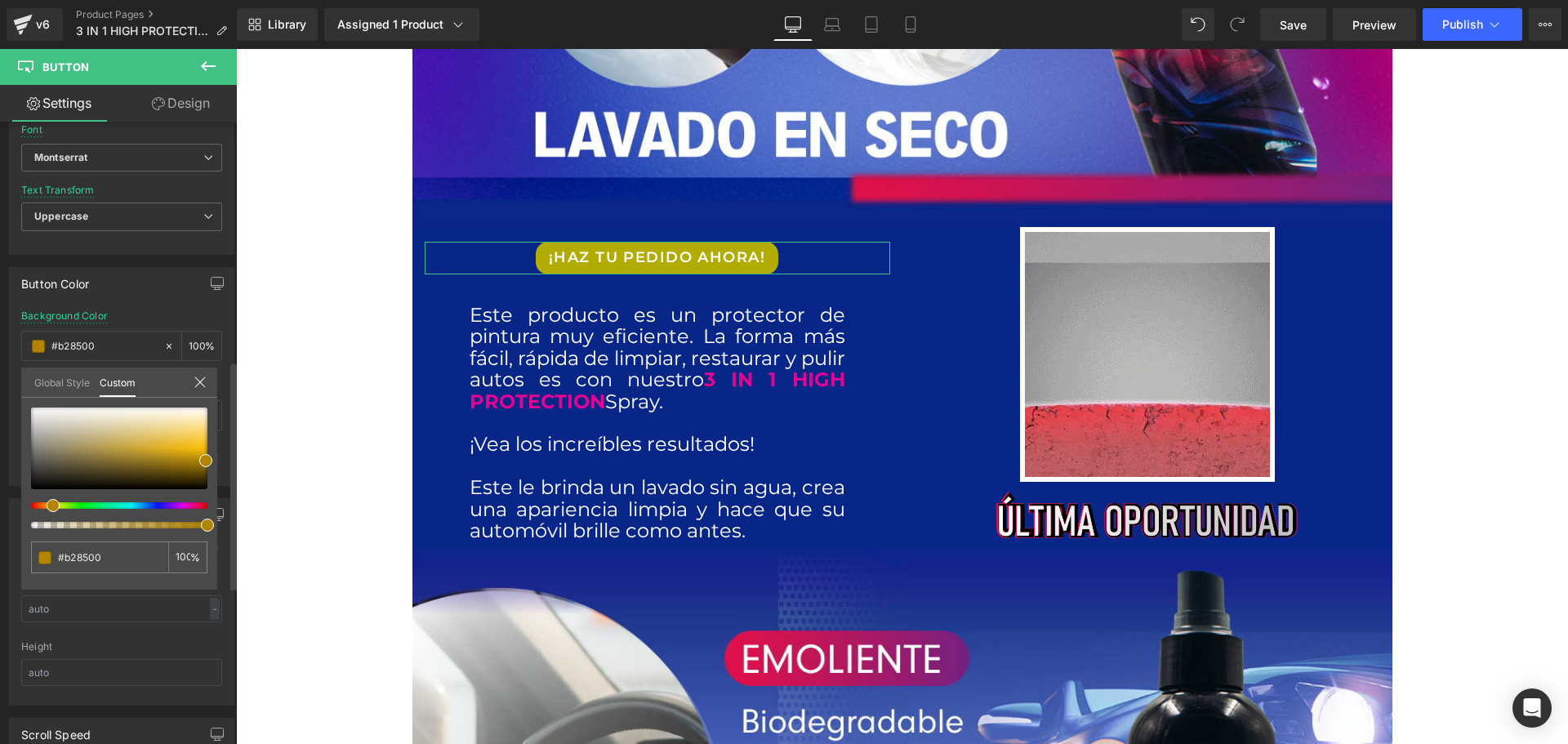
type input "#b27f00"
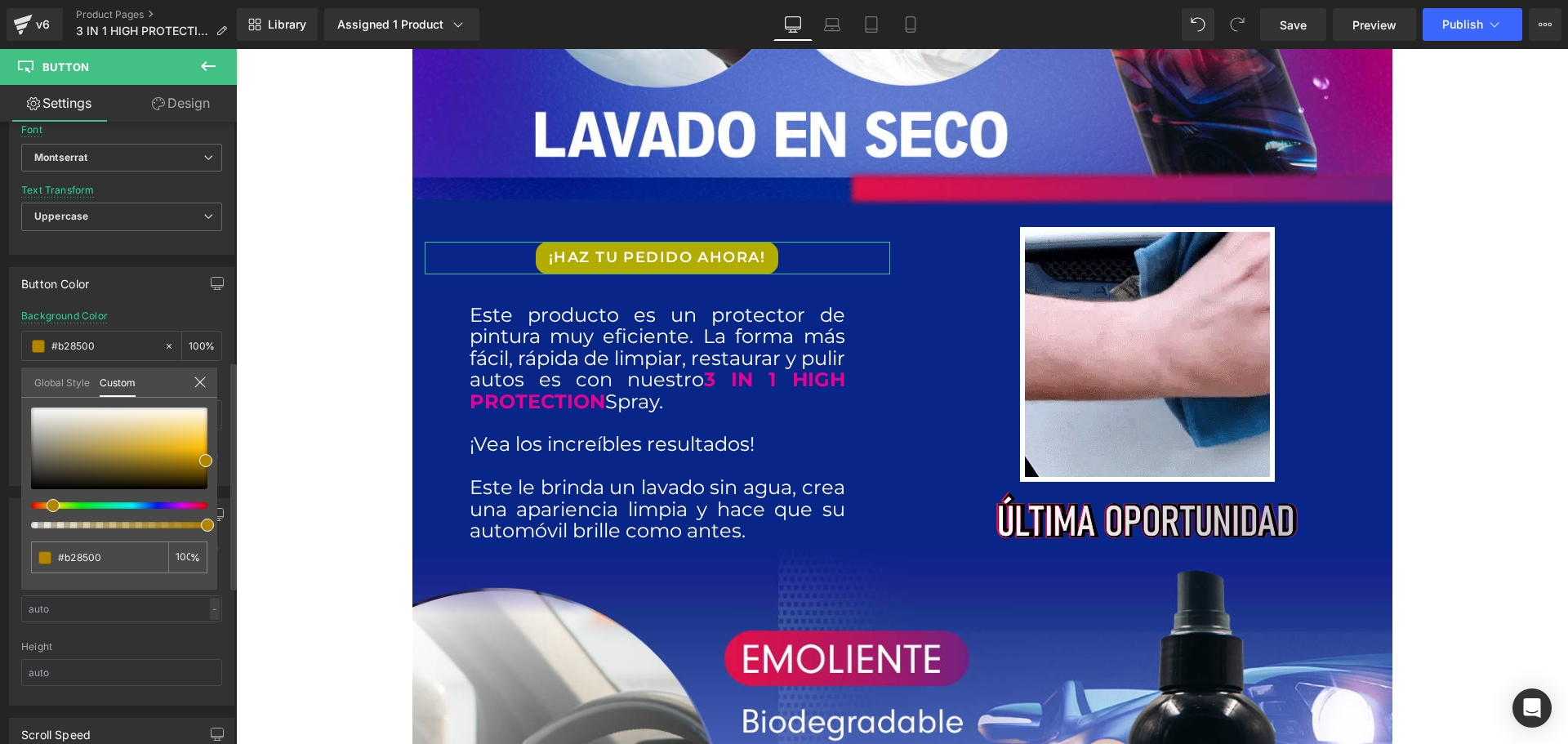
type input "#b27f00"
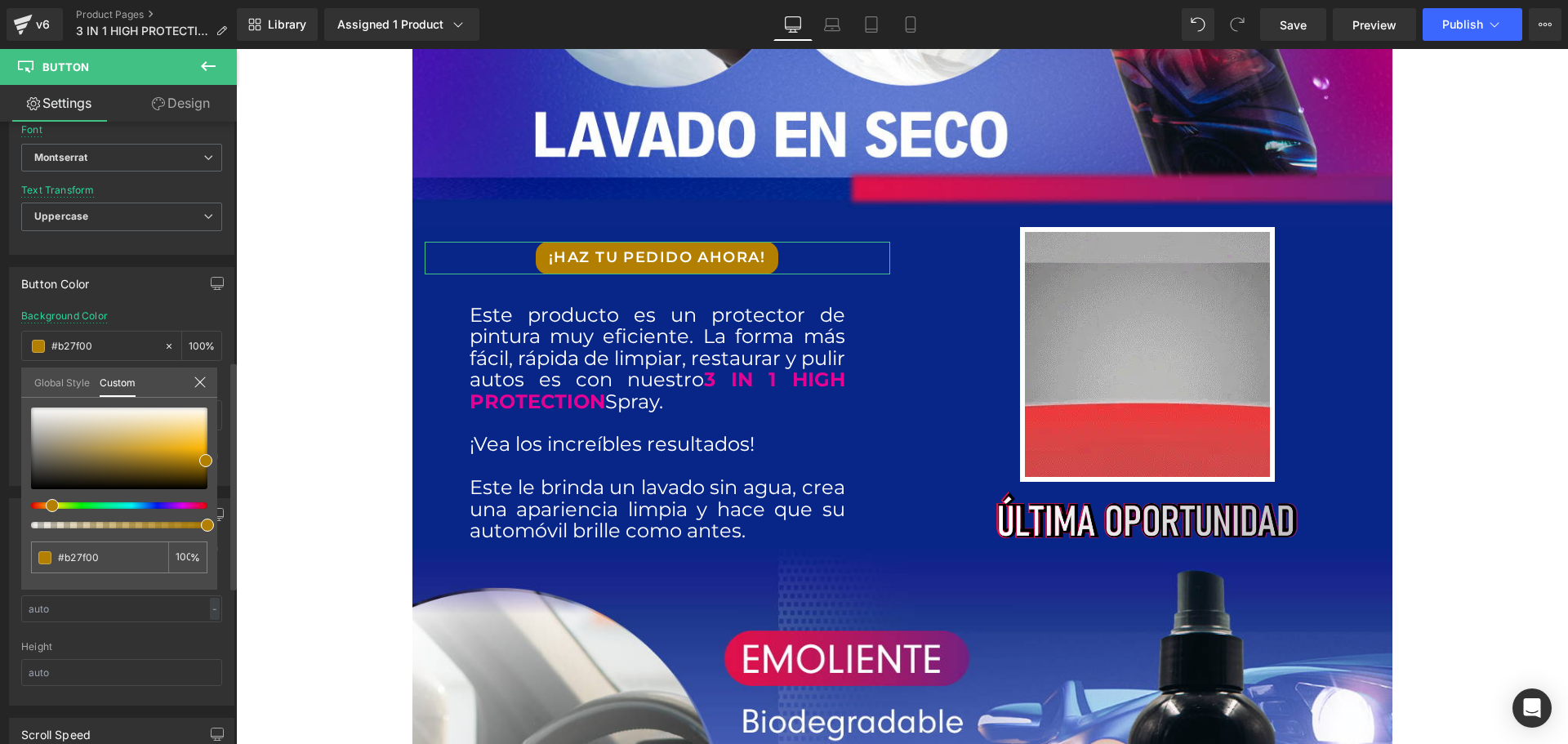
type input "#b28500"
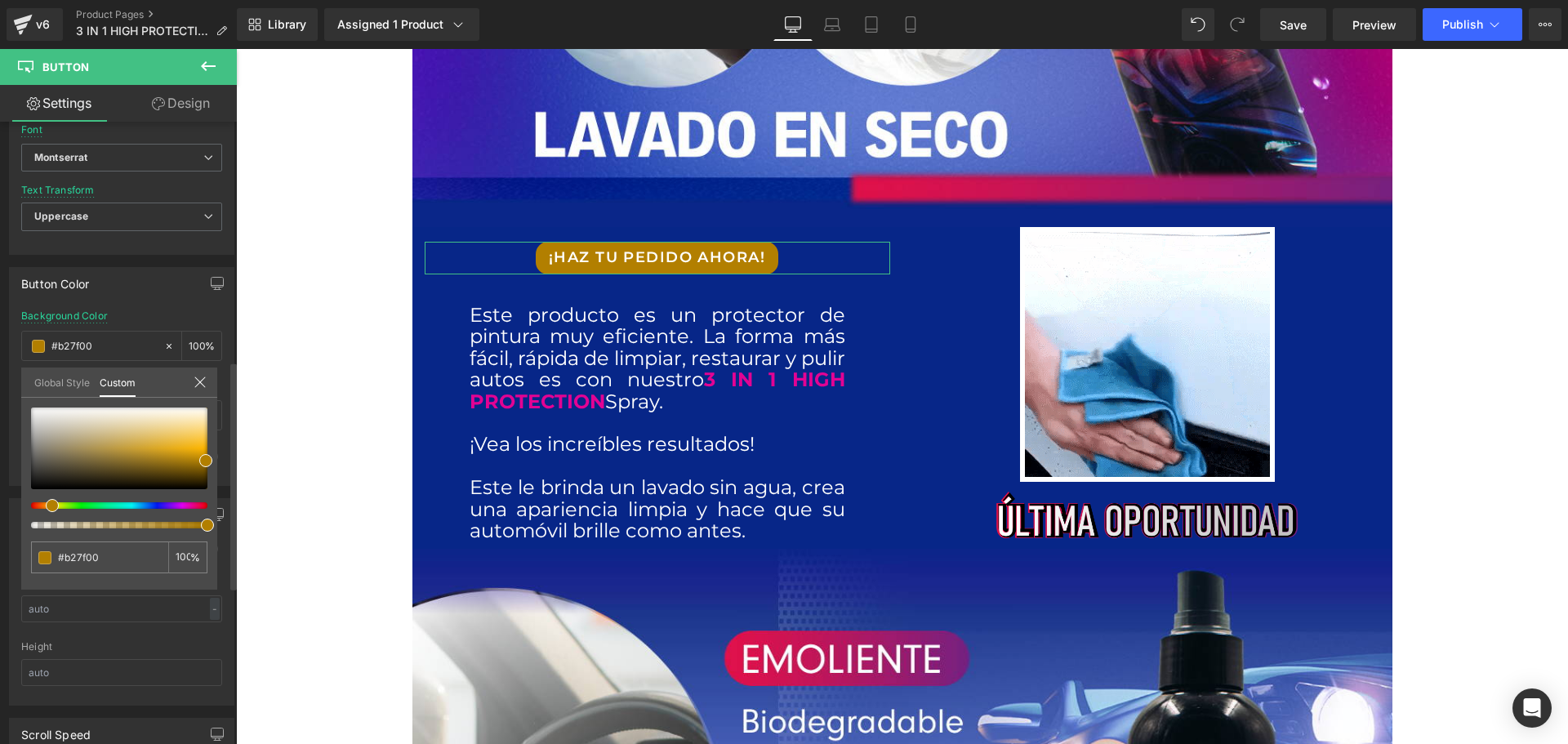
type input "#b28500"
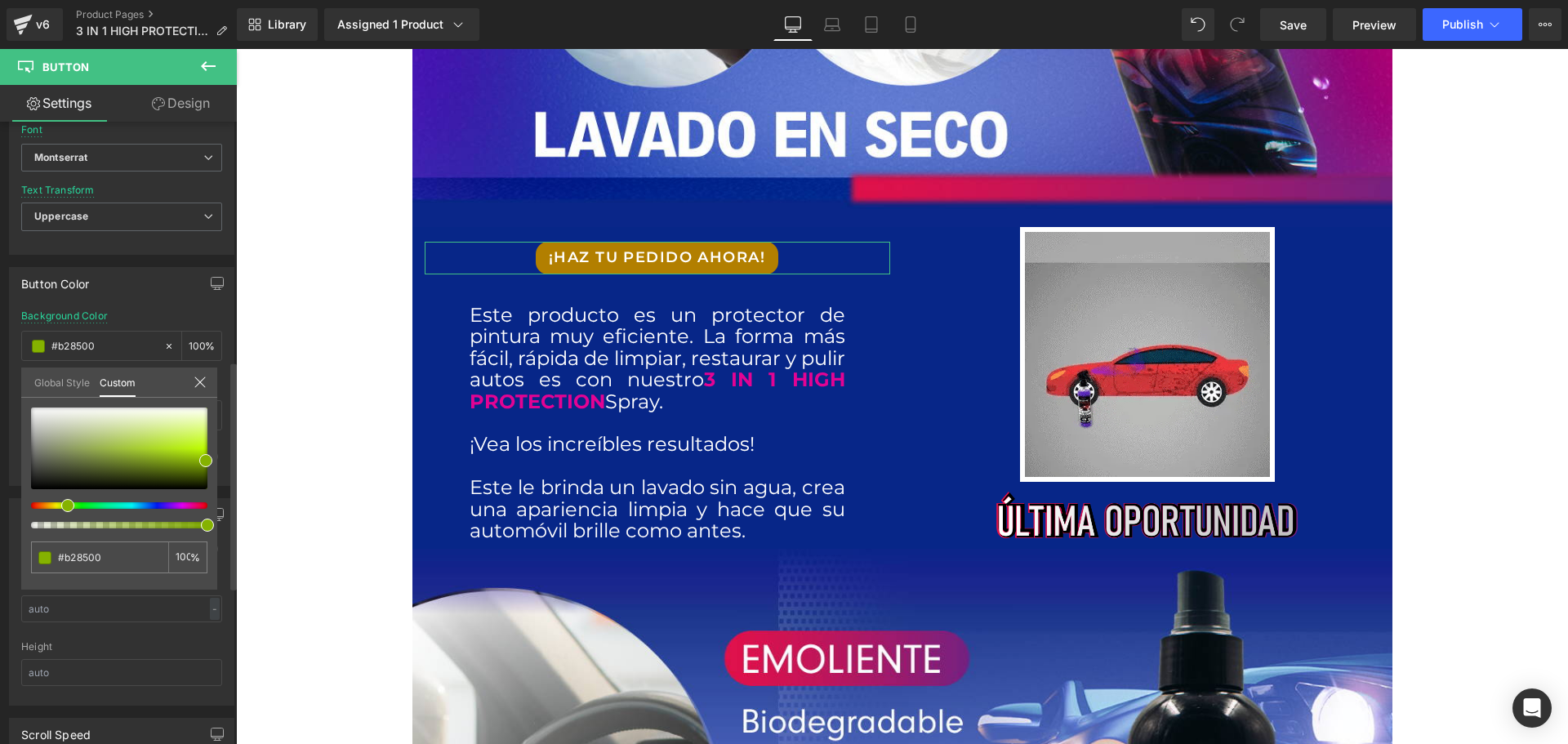
type input "#8bb200"
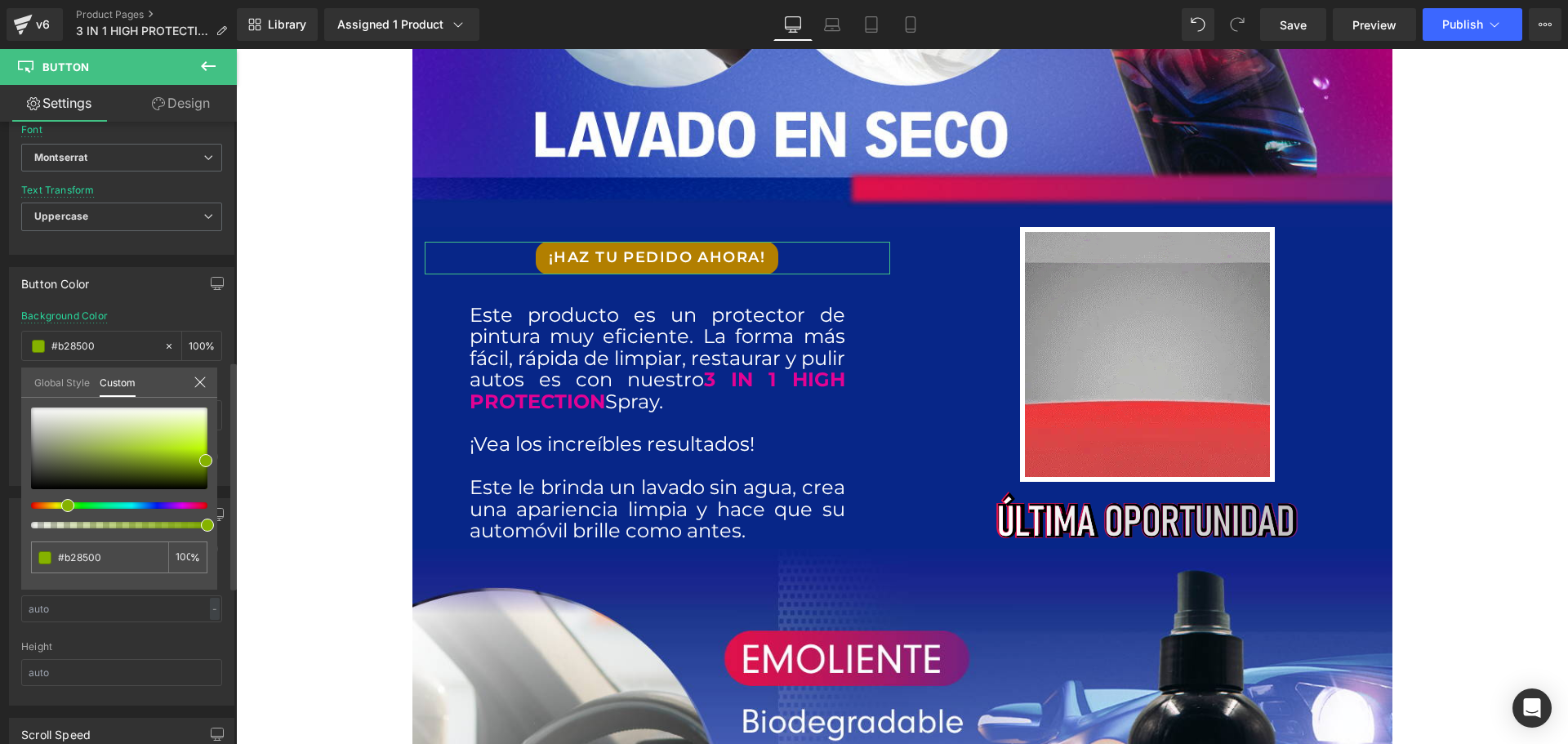
type input "#8bb200"
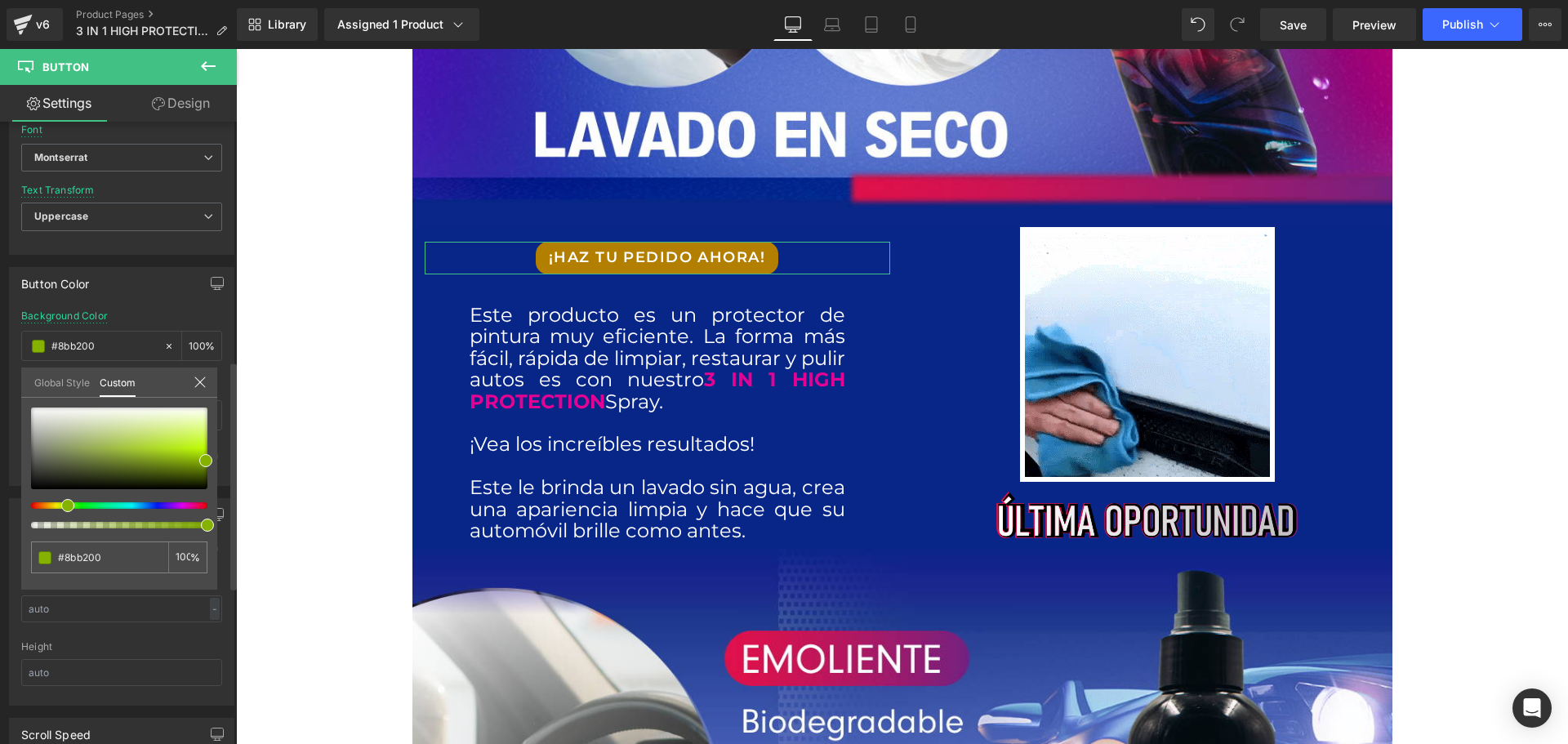
type input "#4ab200"
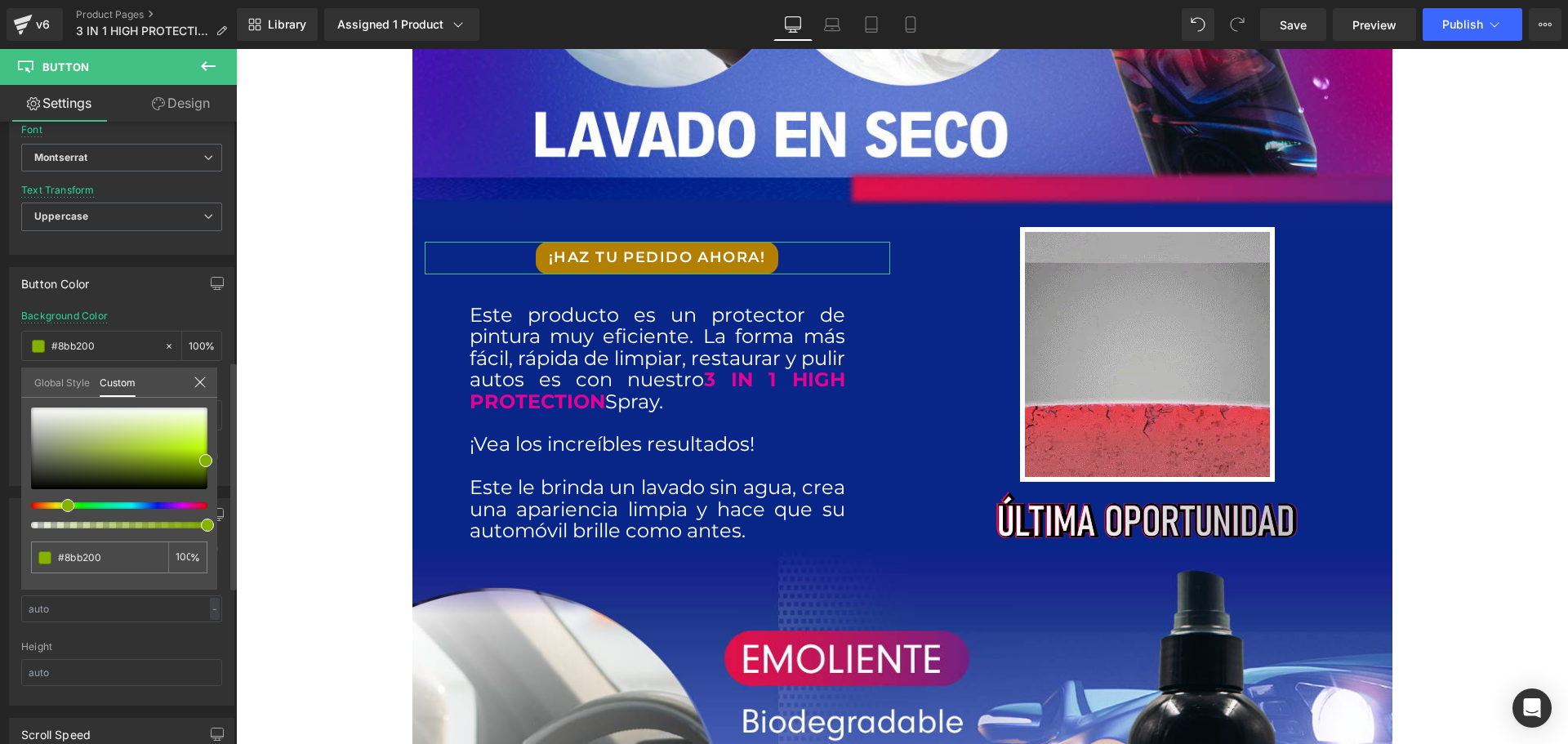
type input "#4ab200"
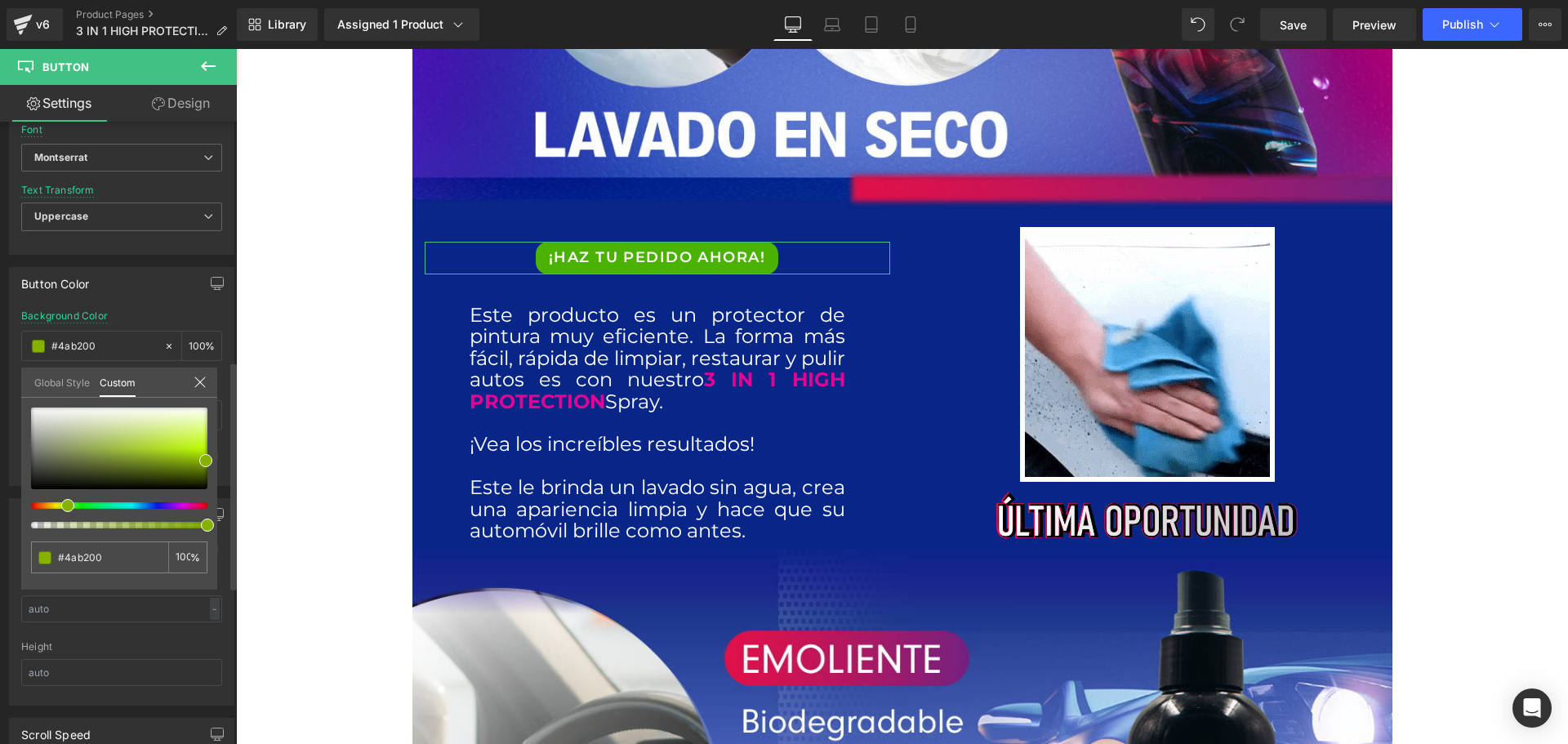
type input "#23b200"
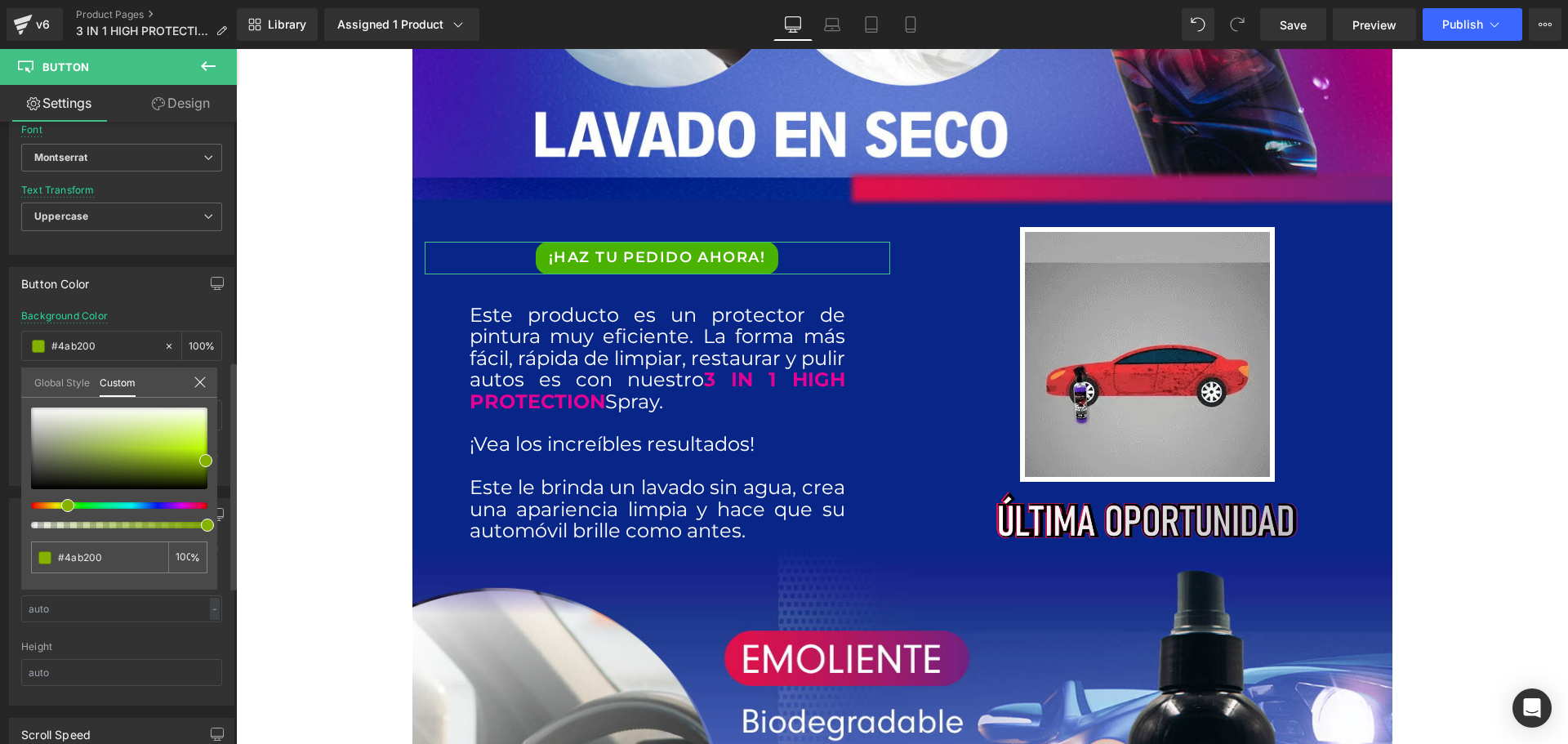
type input "#23b200"
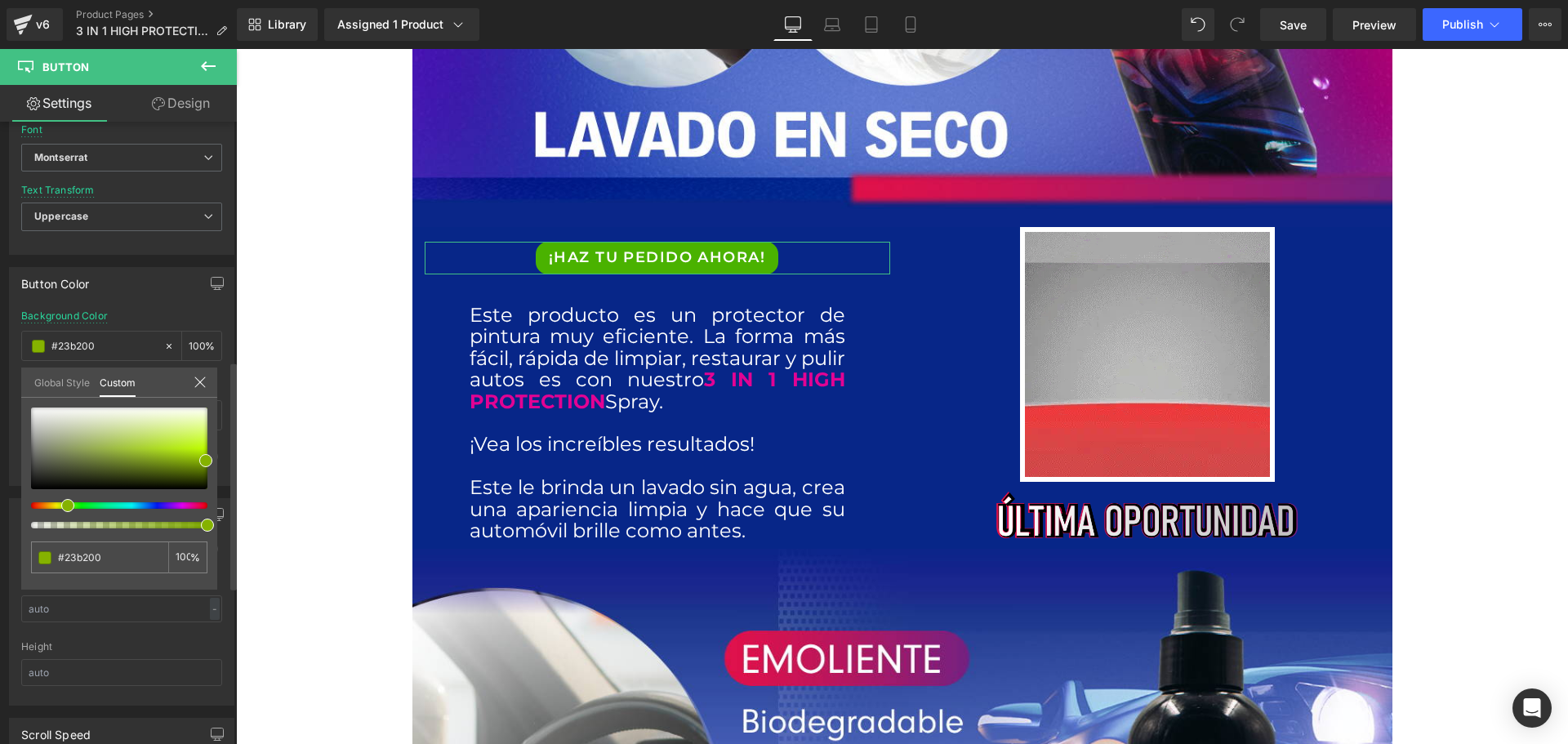
type input "#00b200"
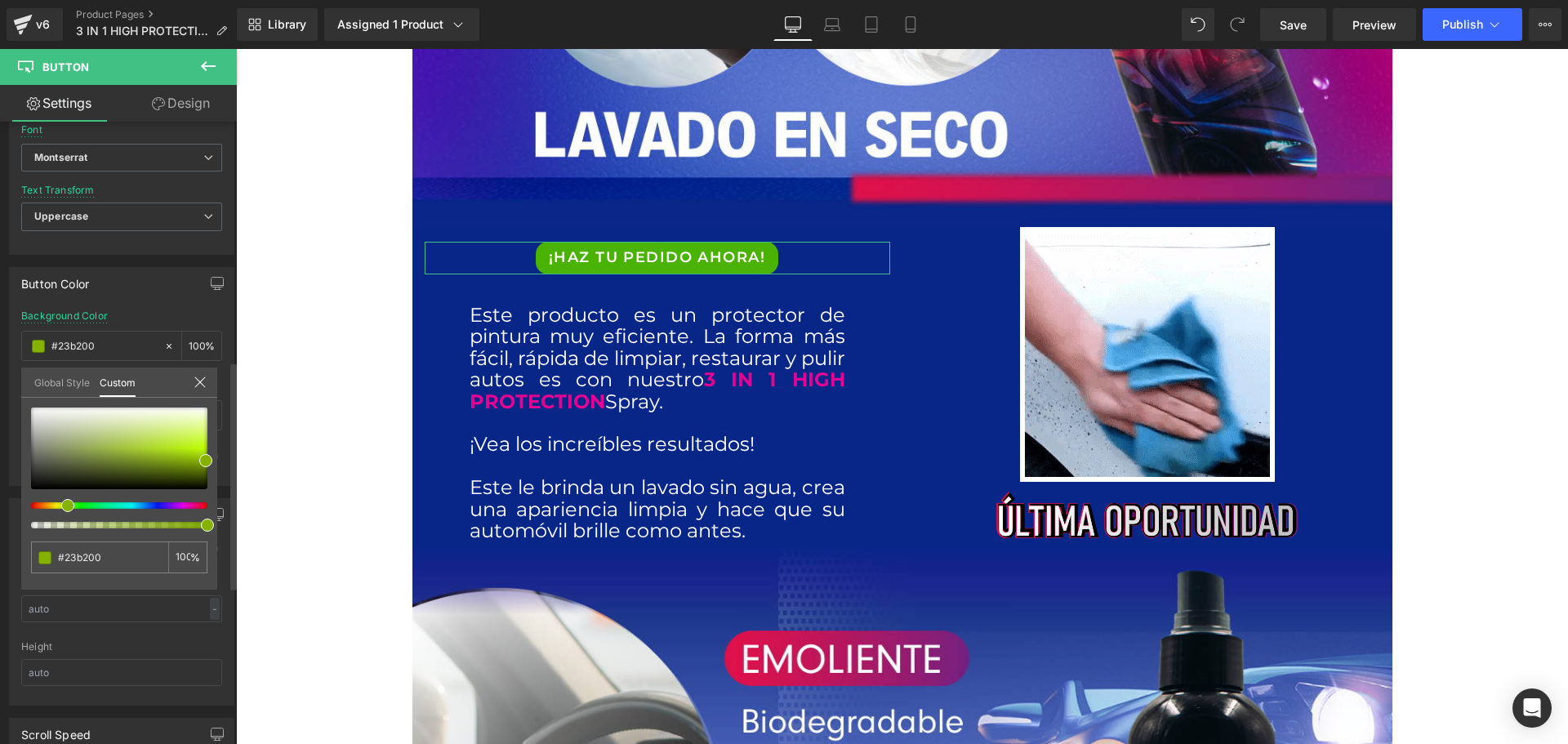
type input "#00b200"
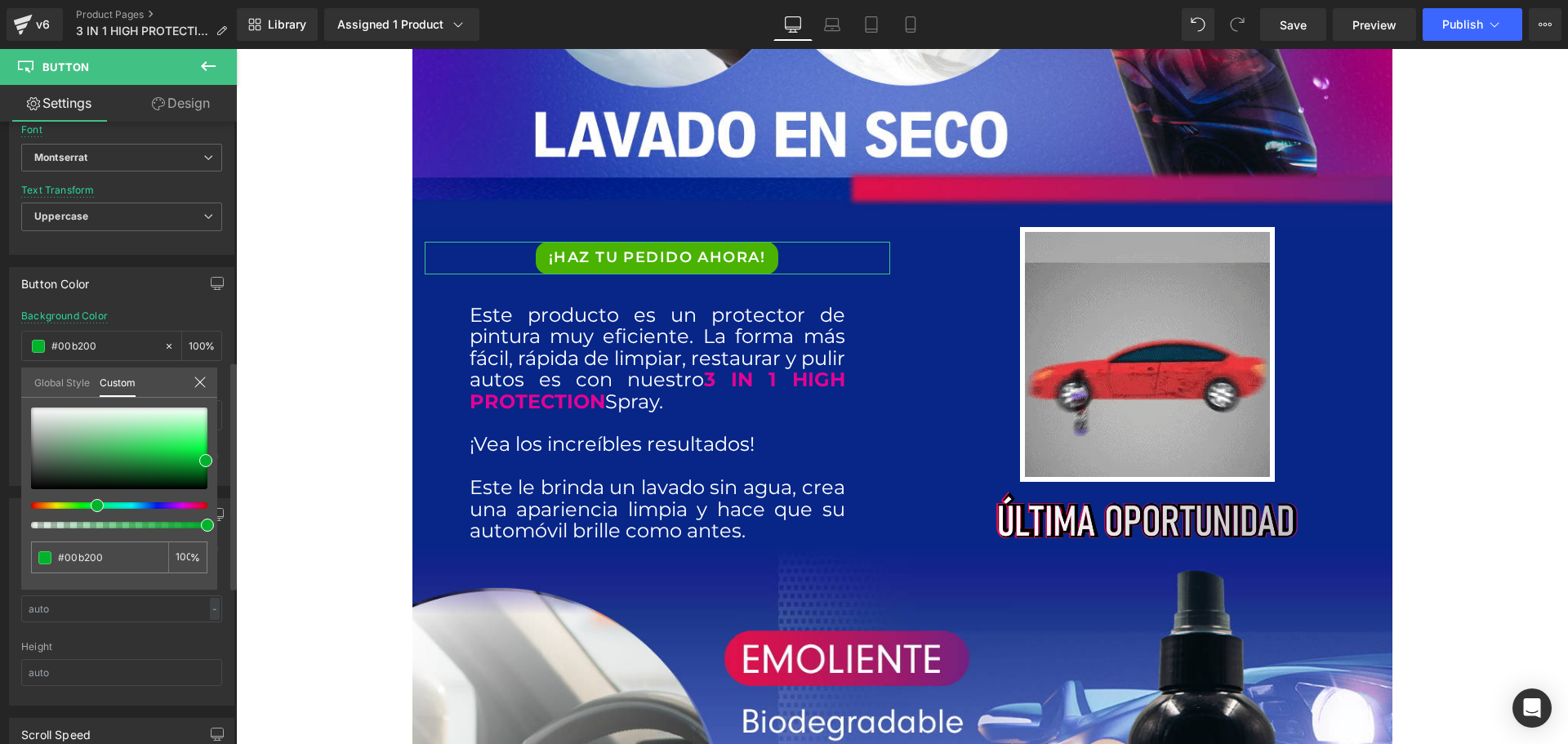
type input "#00b226"
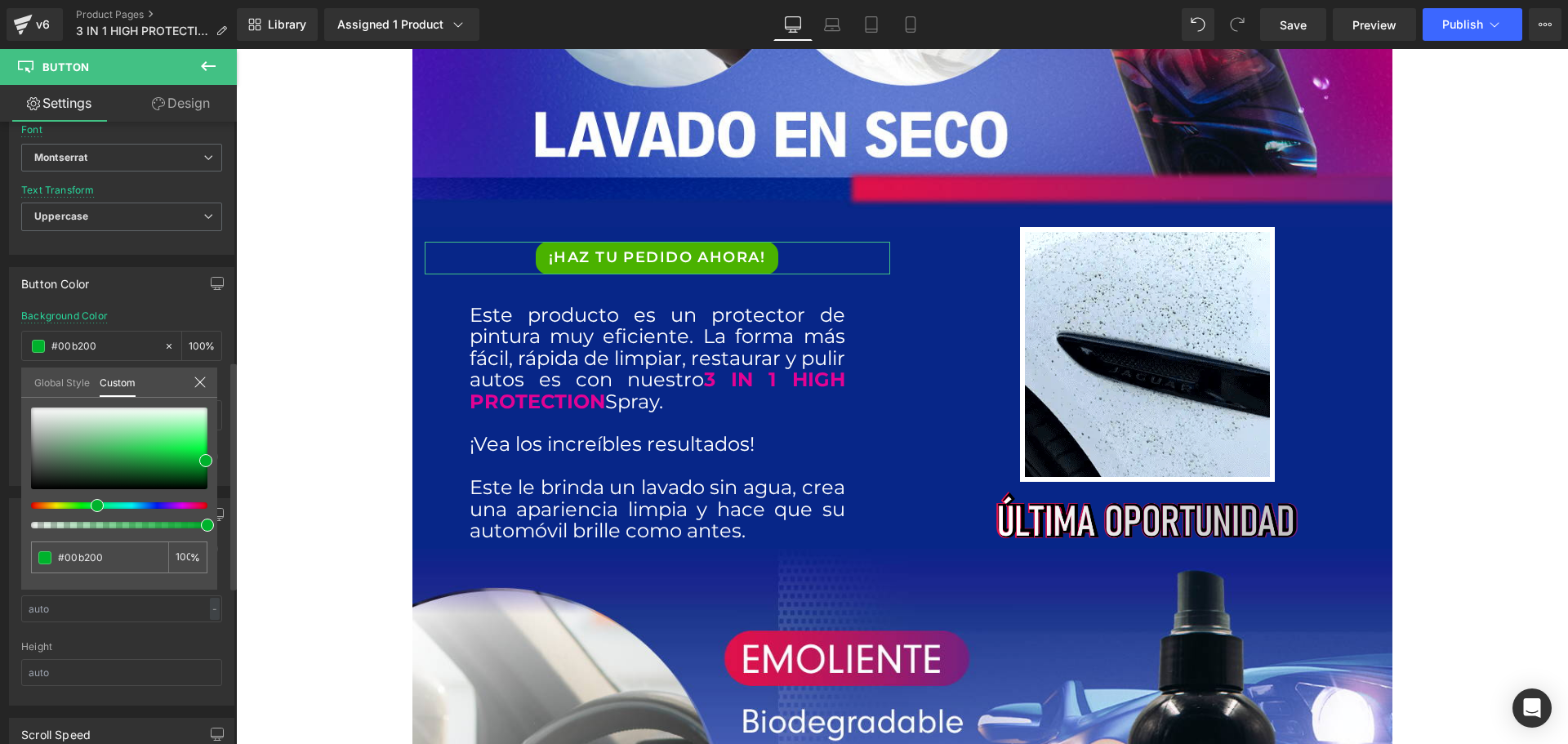
type input "#00b226"
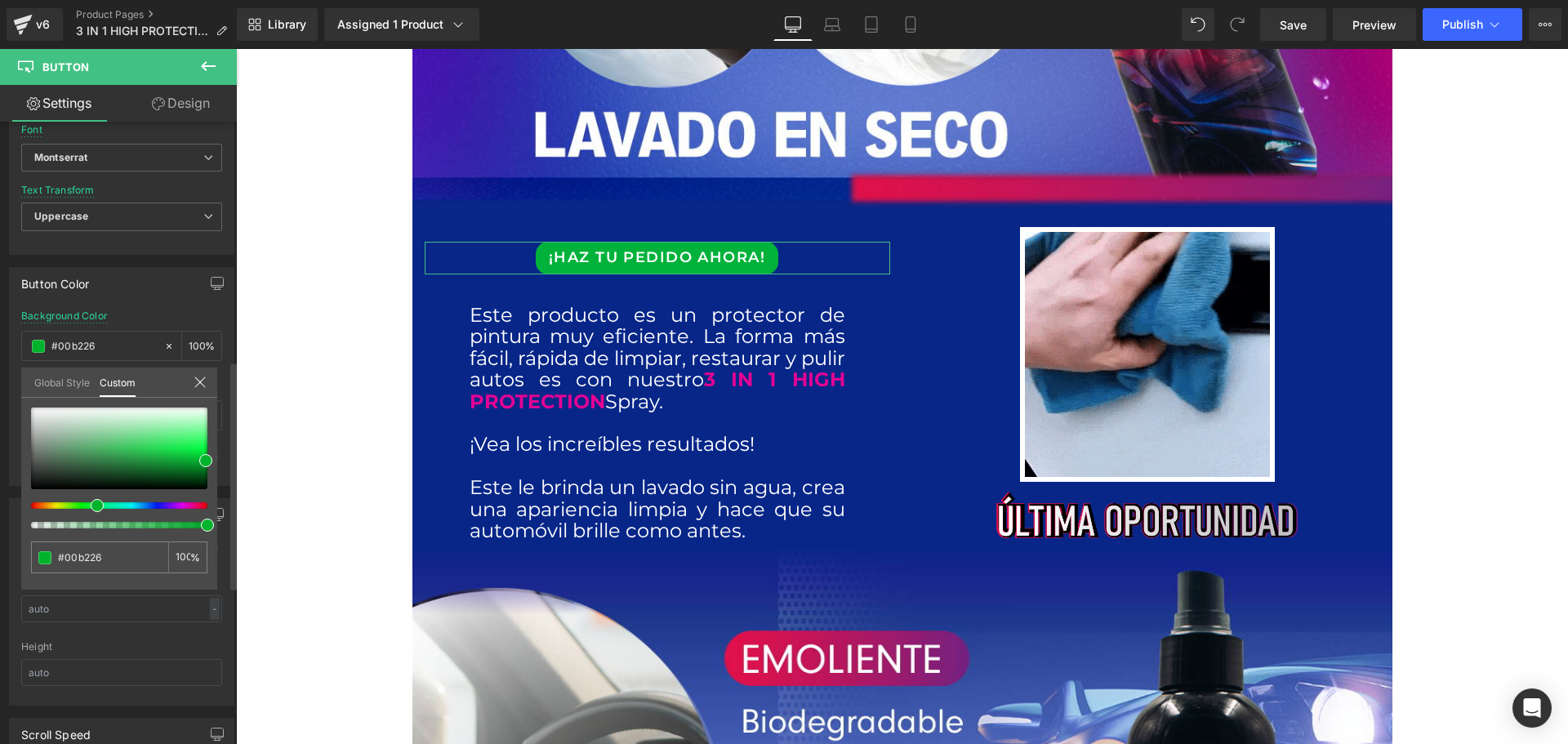
type input "#00b23b"
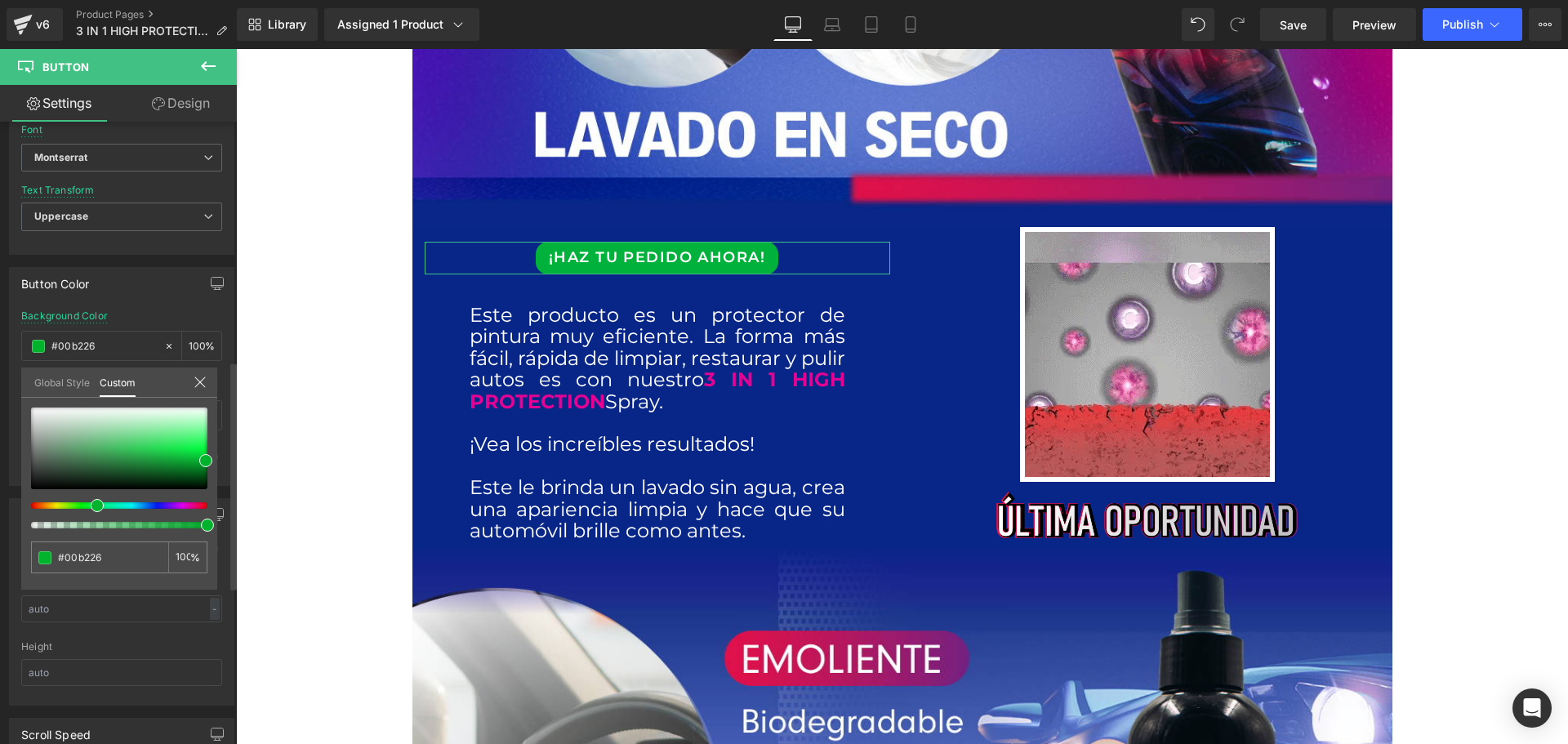
type input "#00b23b"
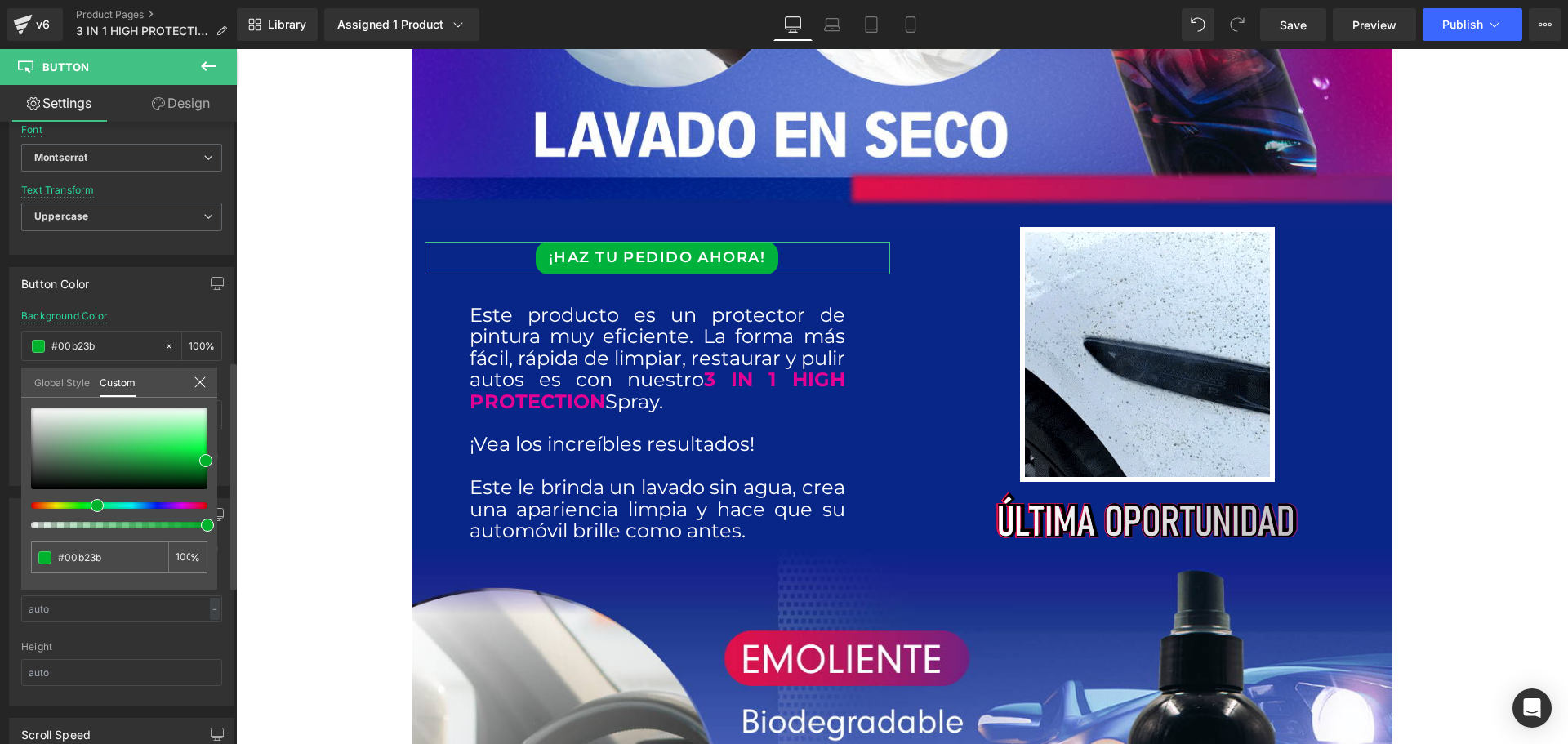
type input "#00b253"
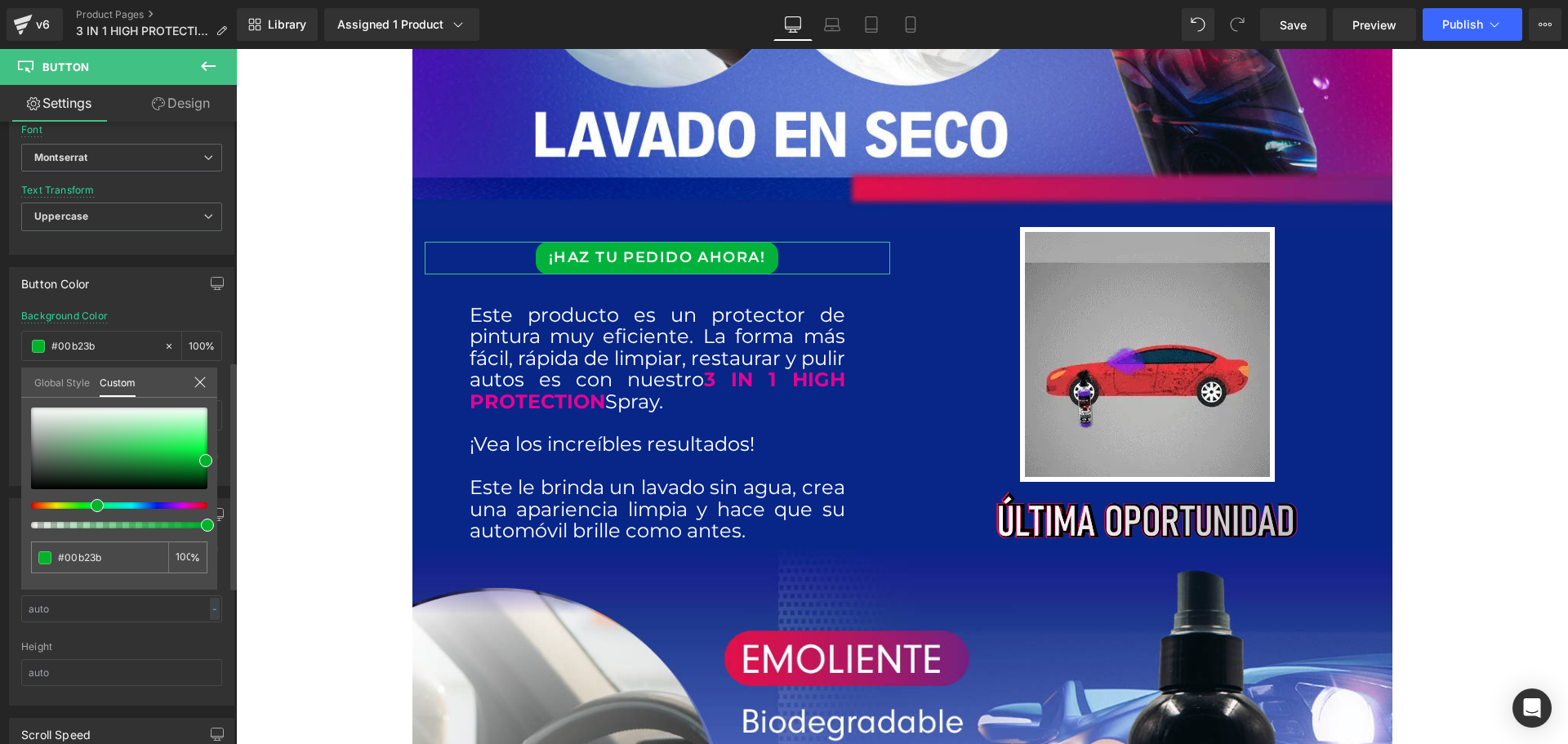
type input "#00b253"
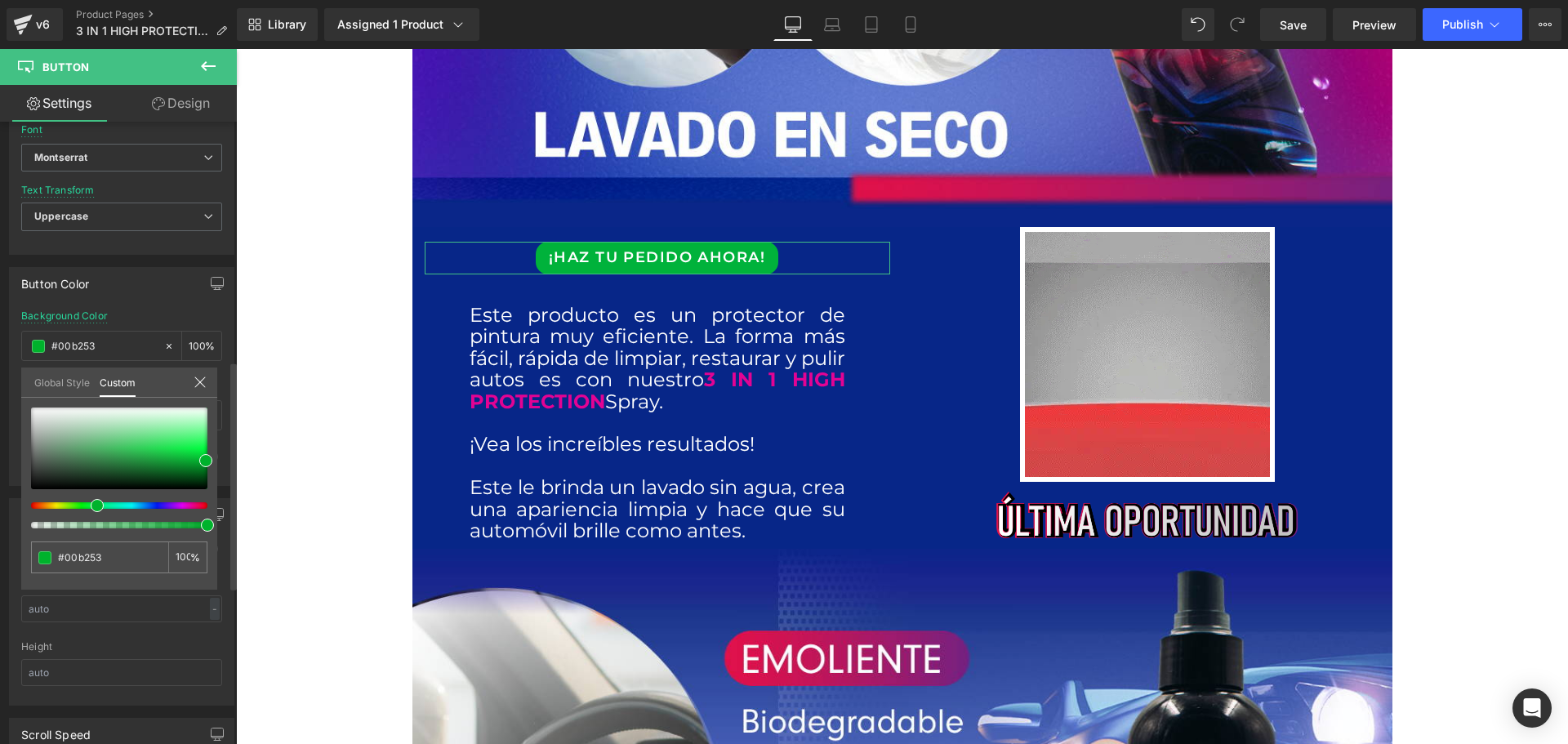
type input "#00b26b"
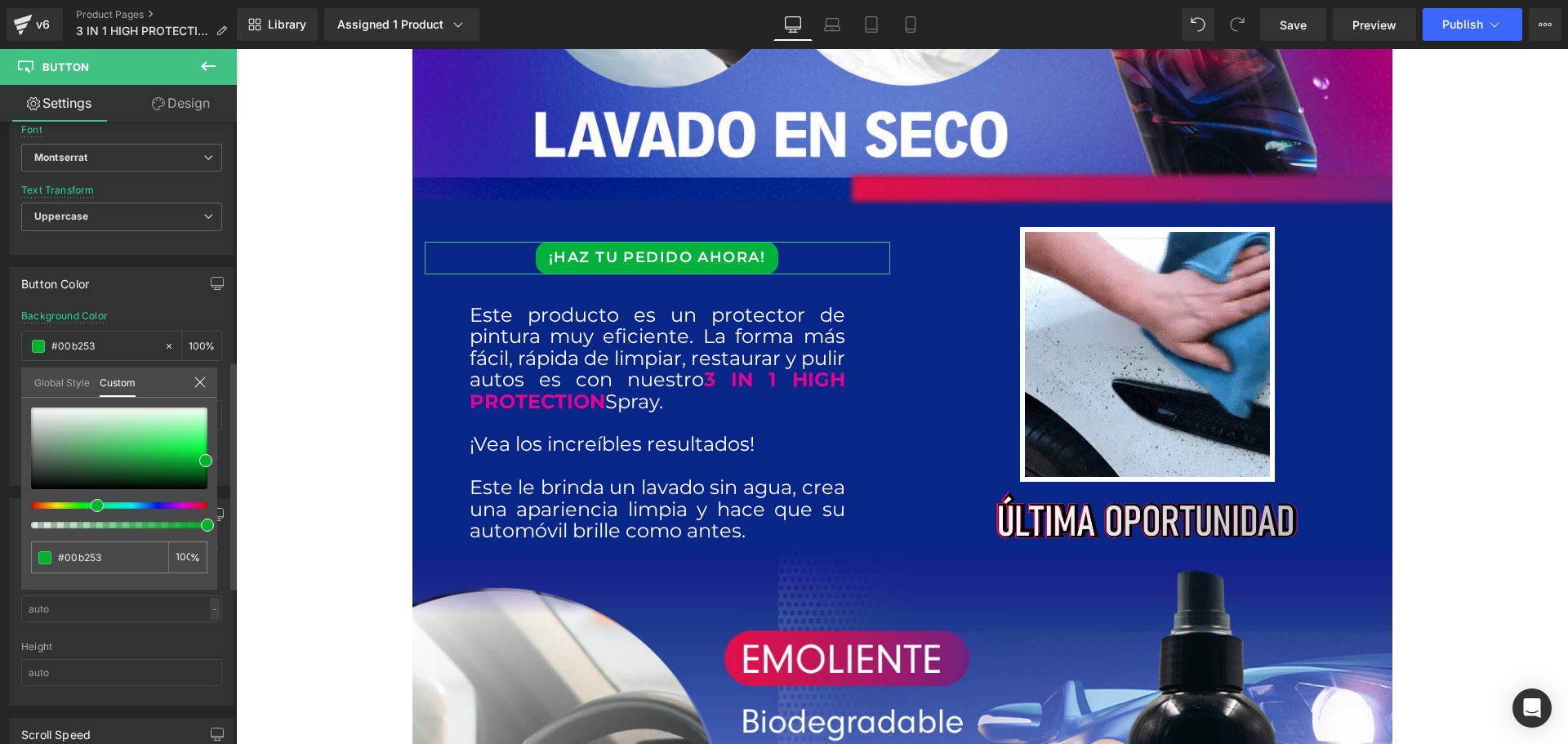
type input "#00b26b"
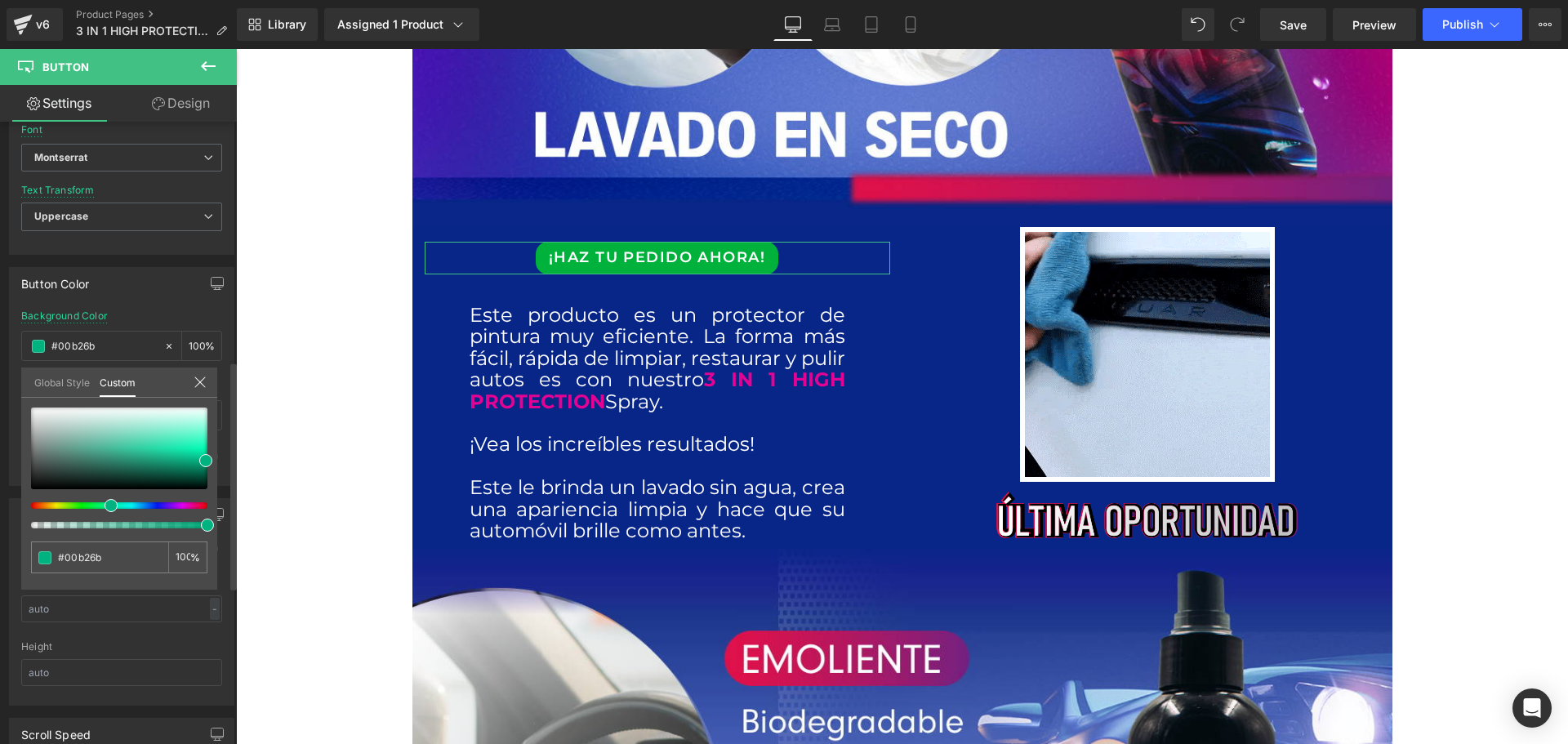
type input "#00b27f"
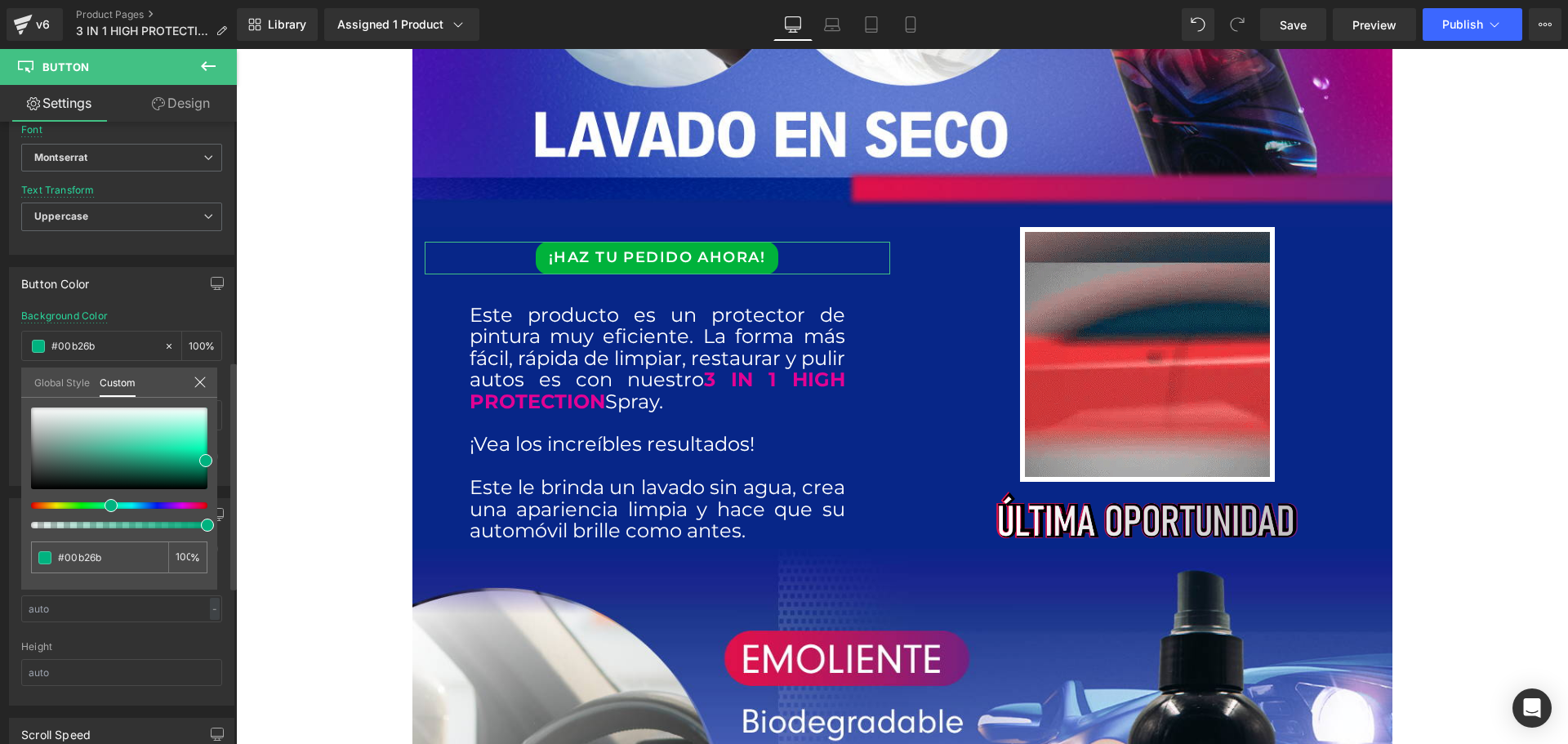
type input "#00b27f"
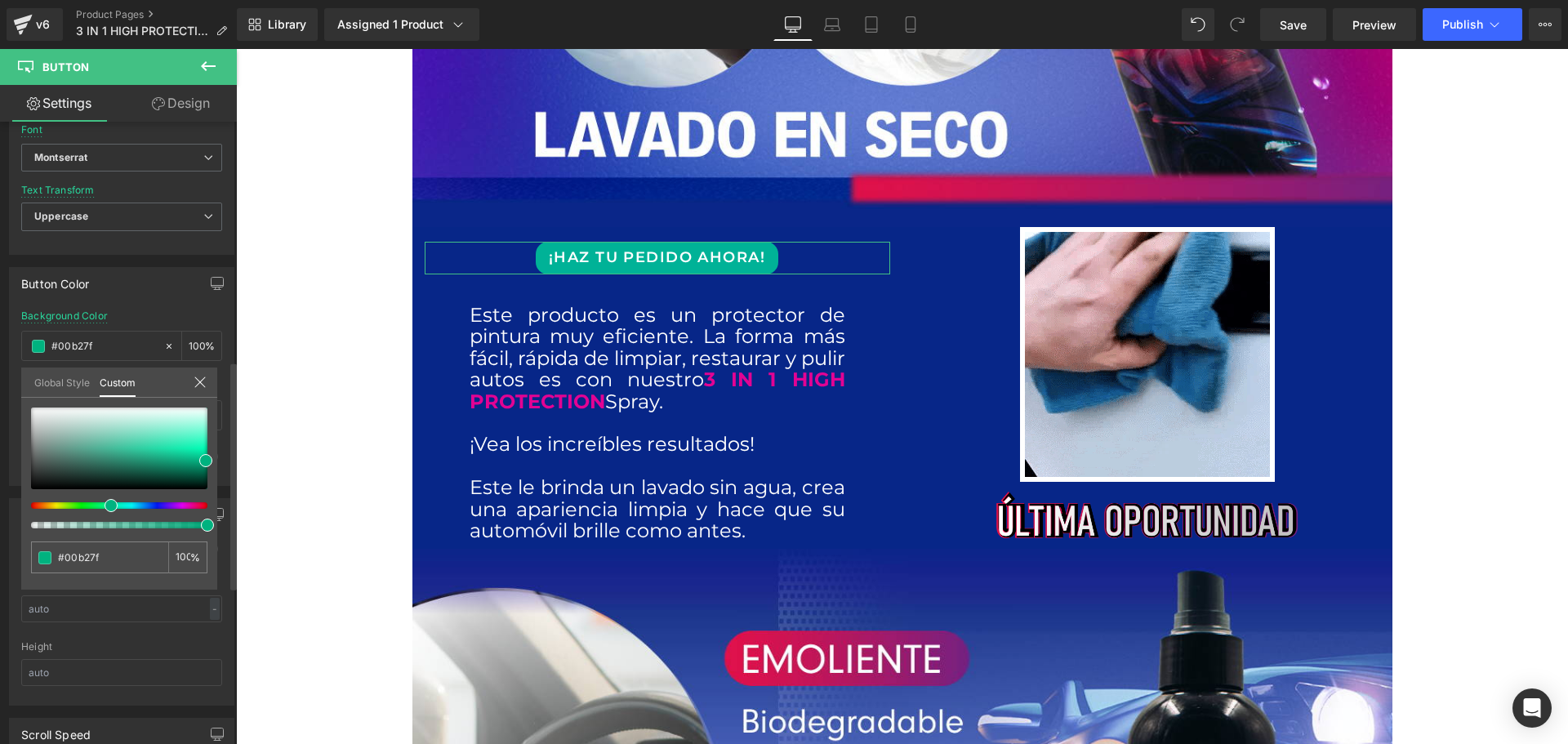
type input "#00b297"
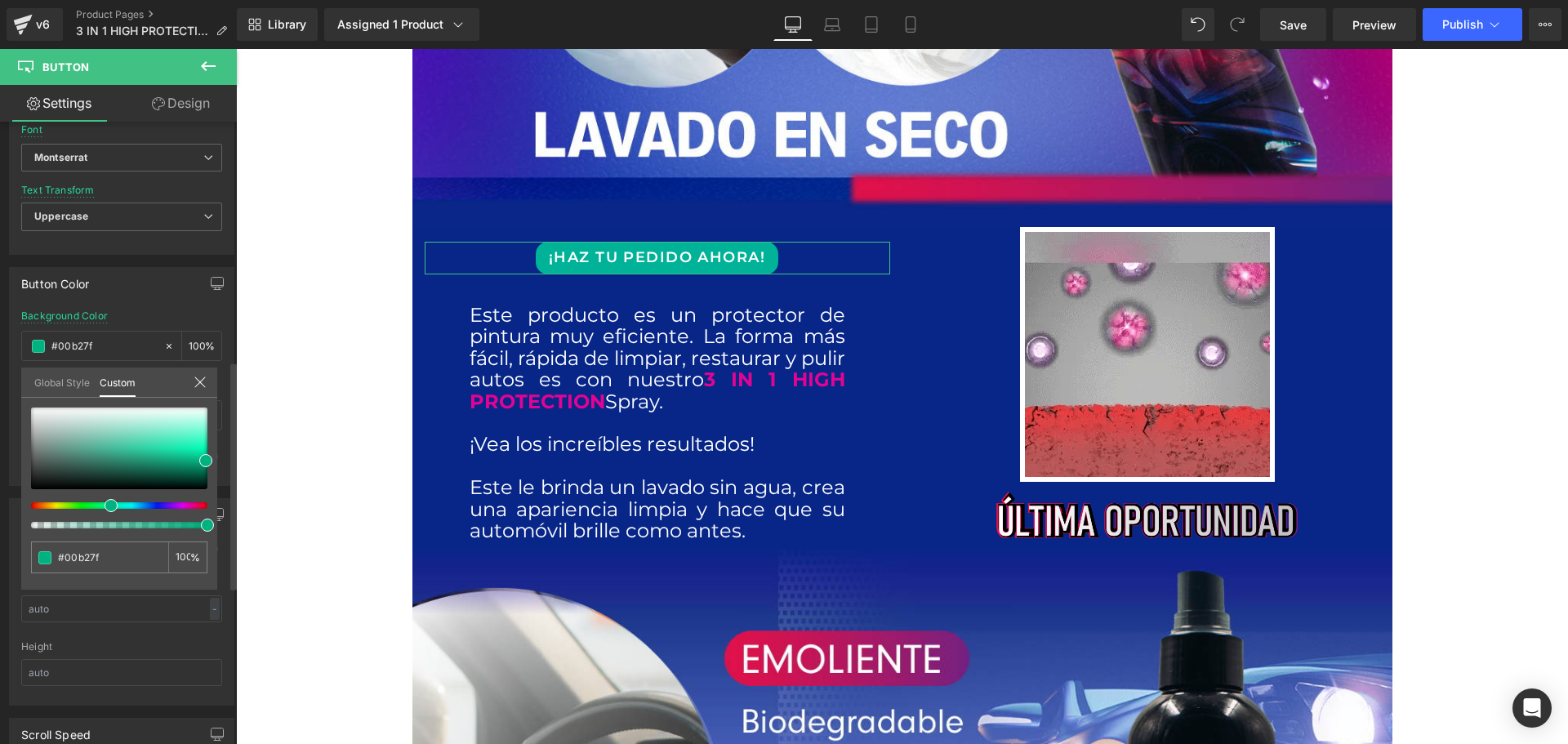
type input "#00b297"
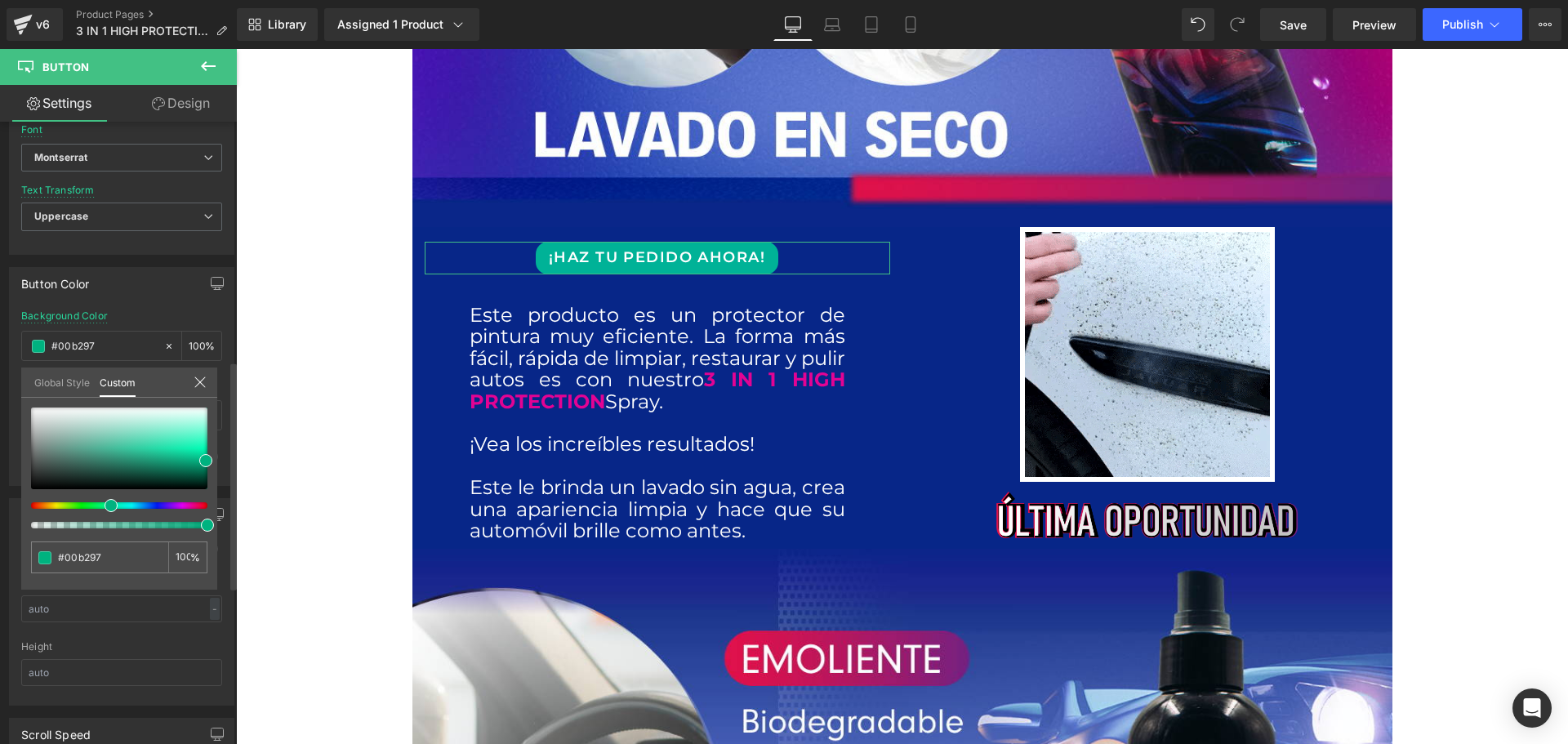
type input "#00a9b2"
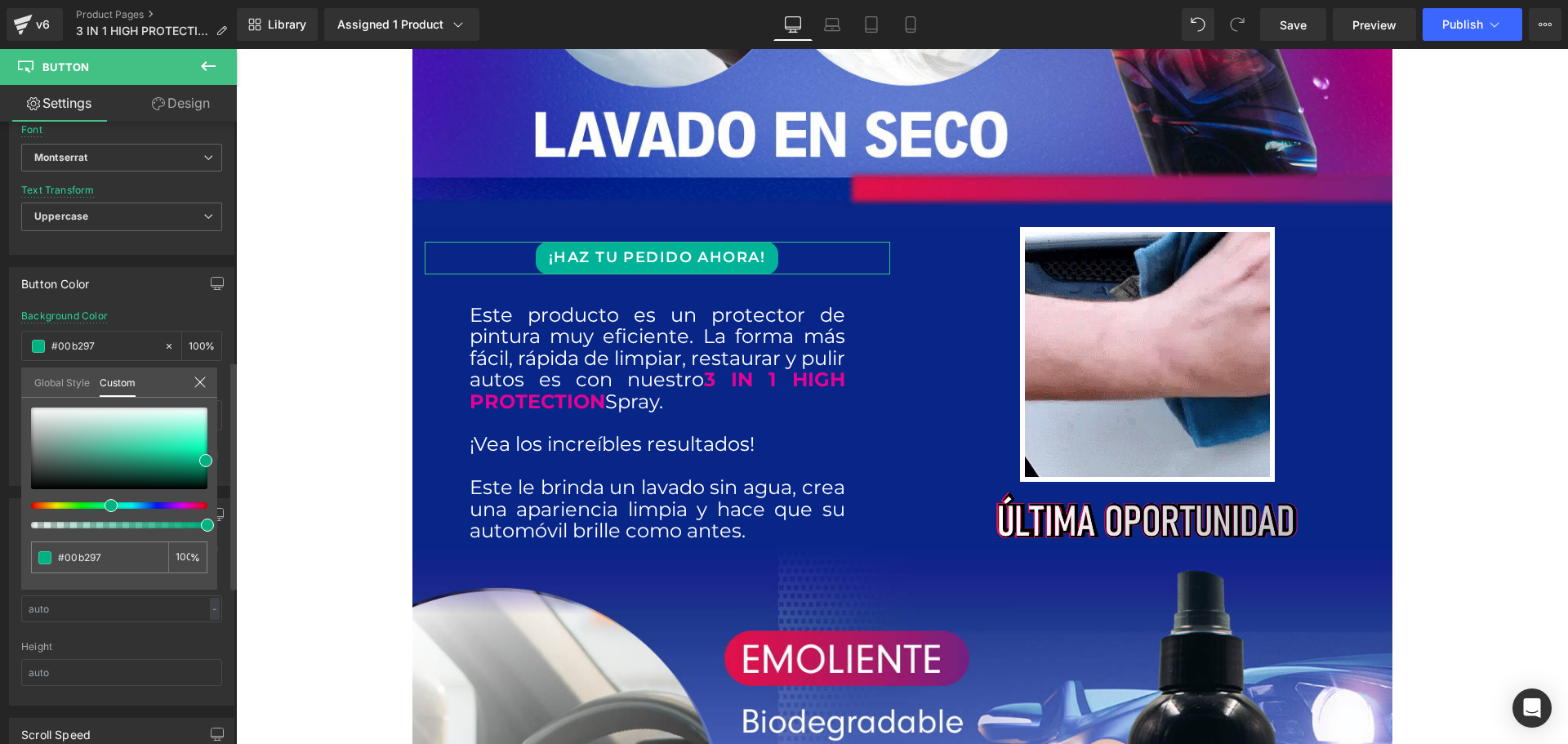
type input "#00a9b2"
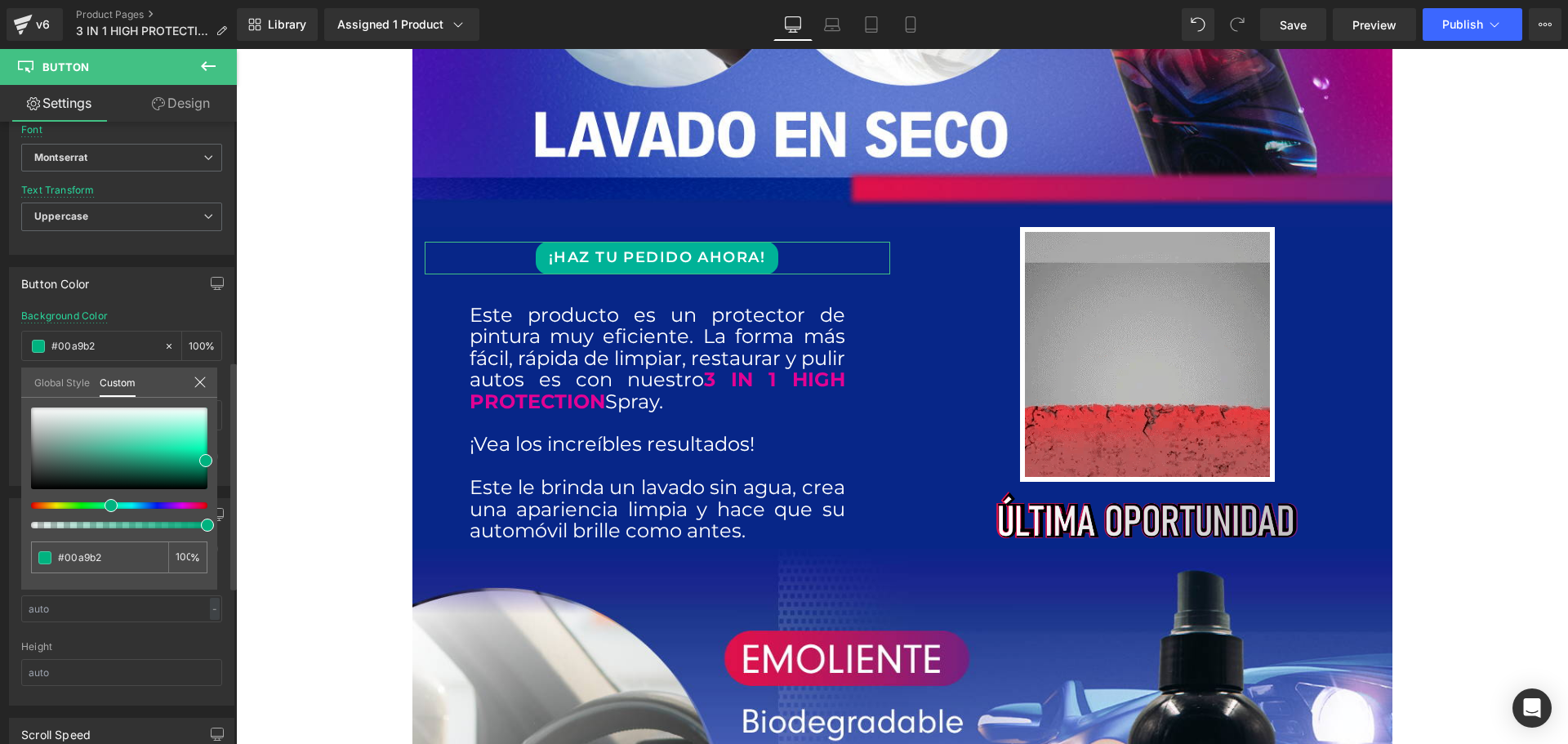
type input "#0085b2"
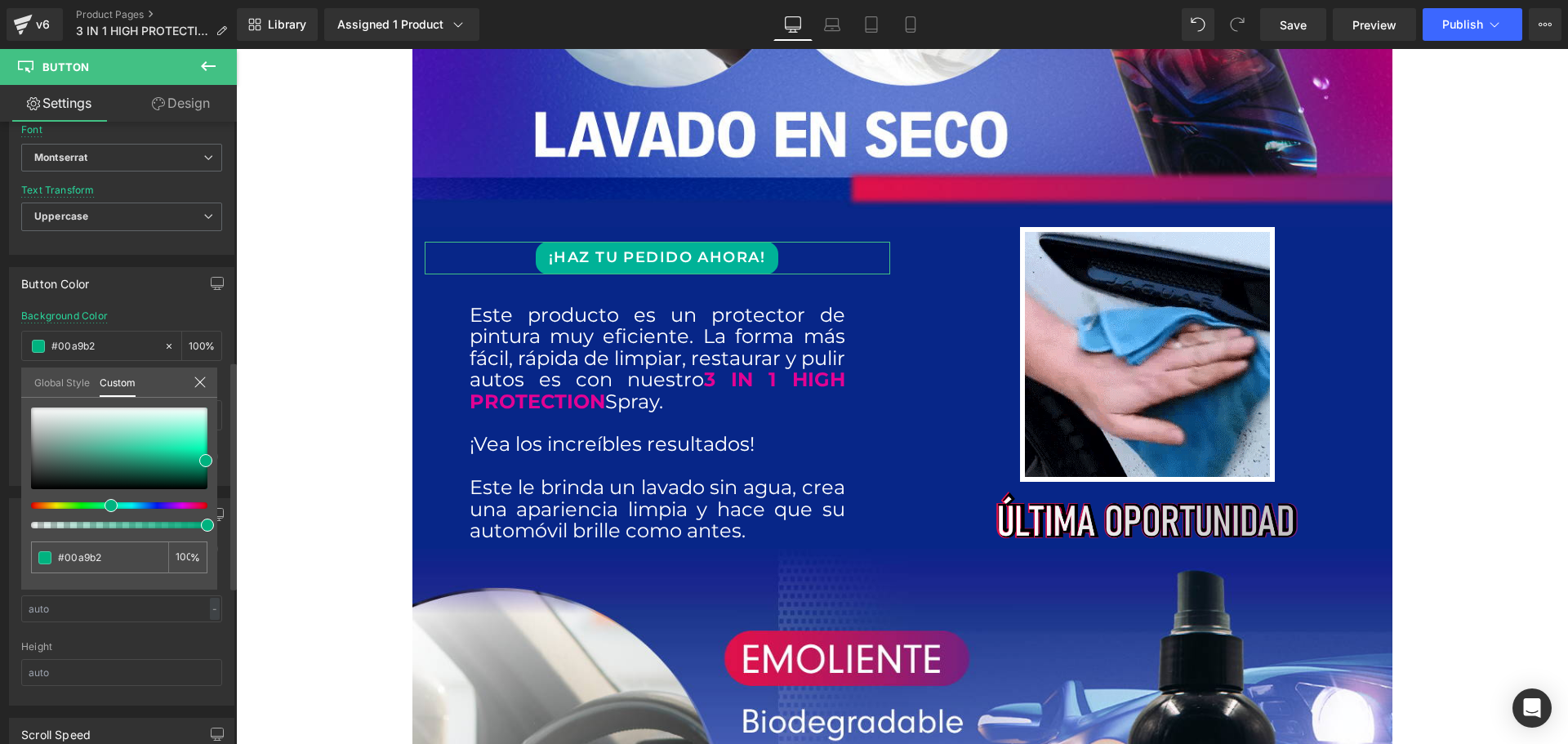
type input "#0085b2"
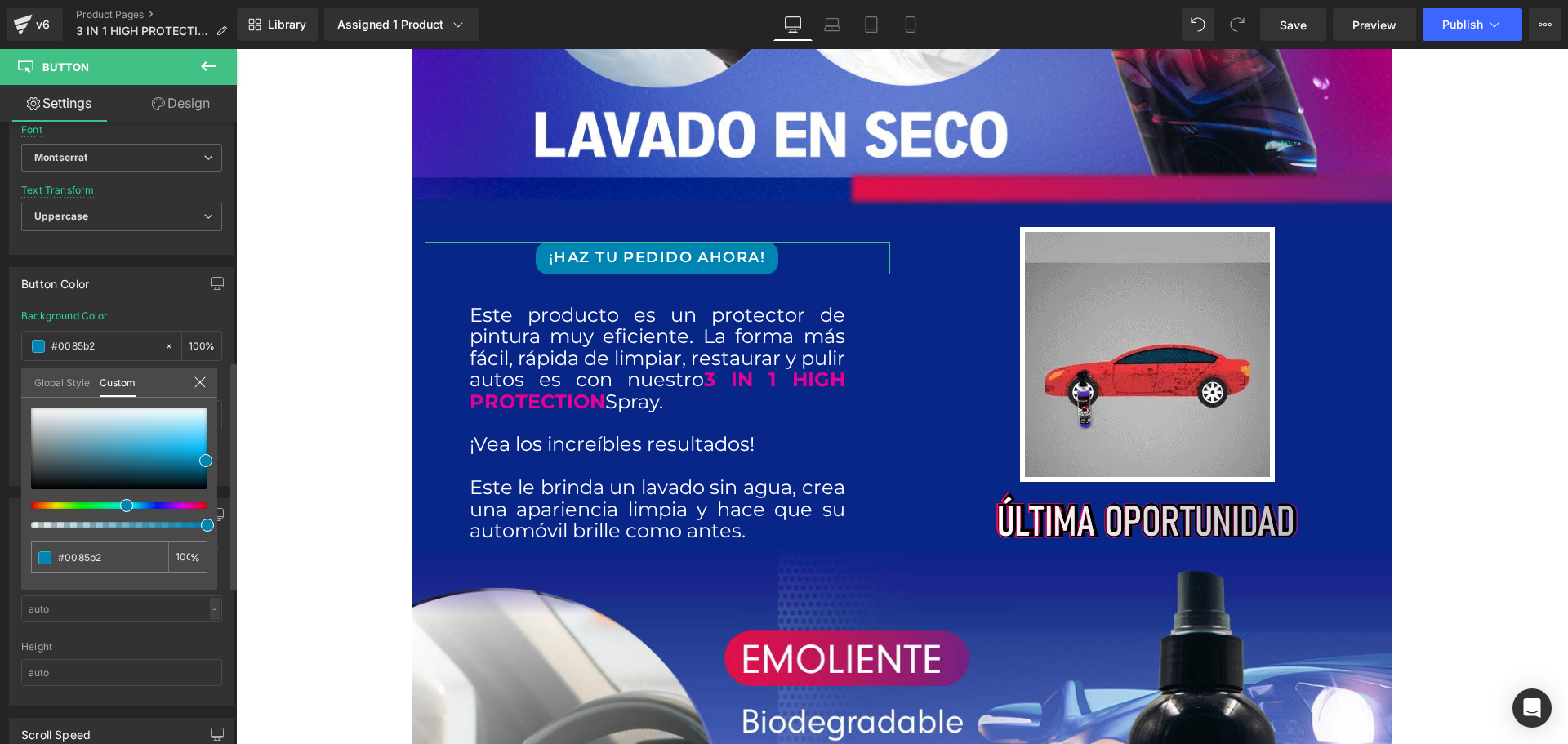
type input "#008bb2"
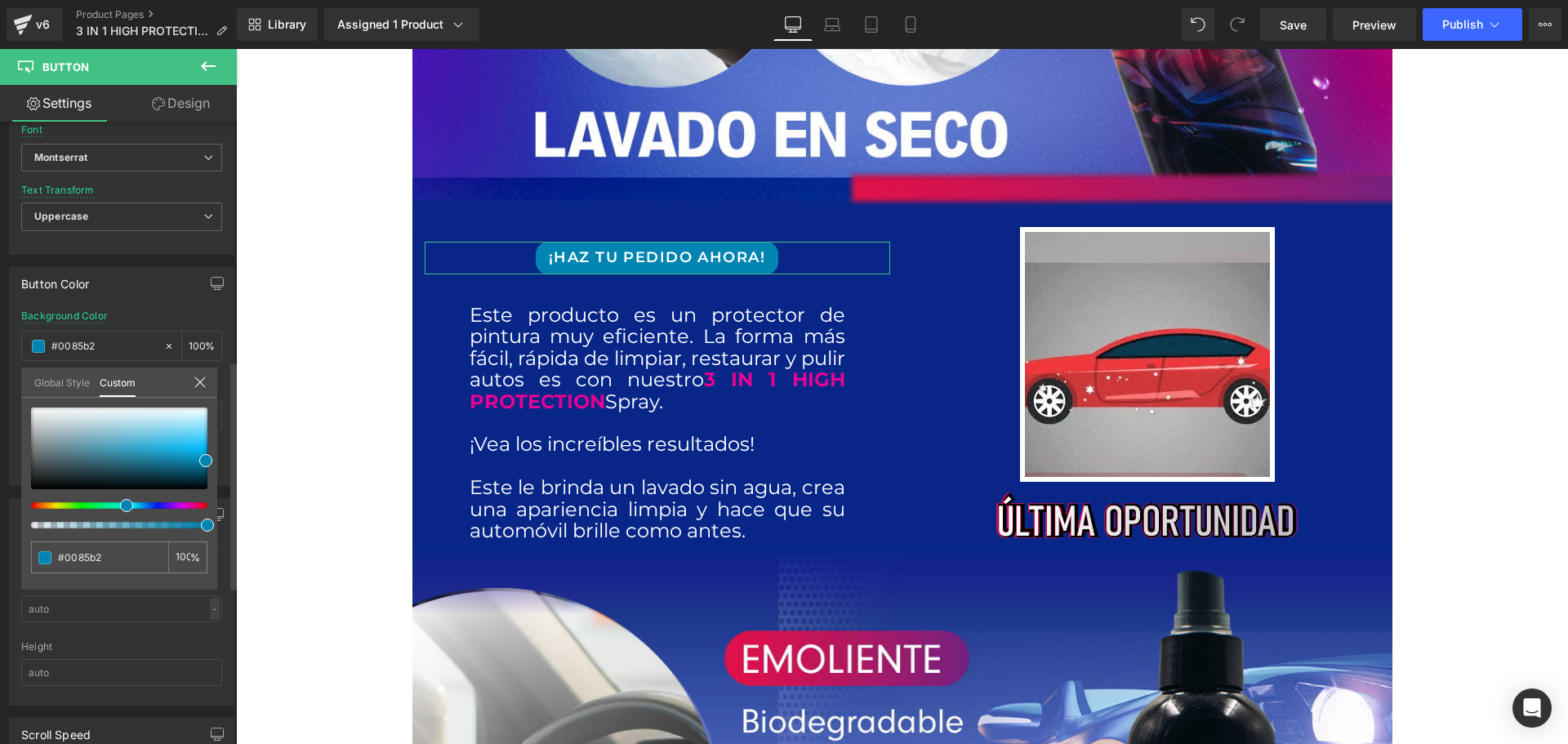
type input "#008bb2"
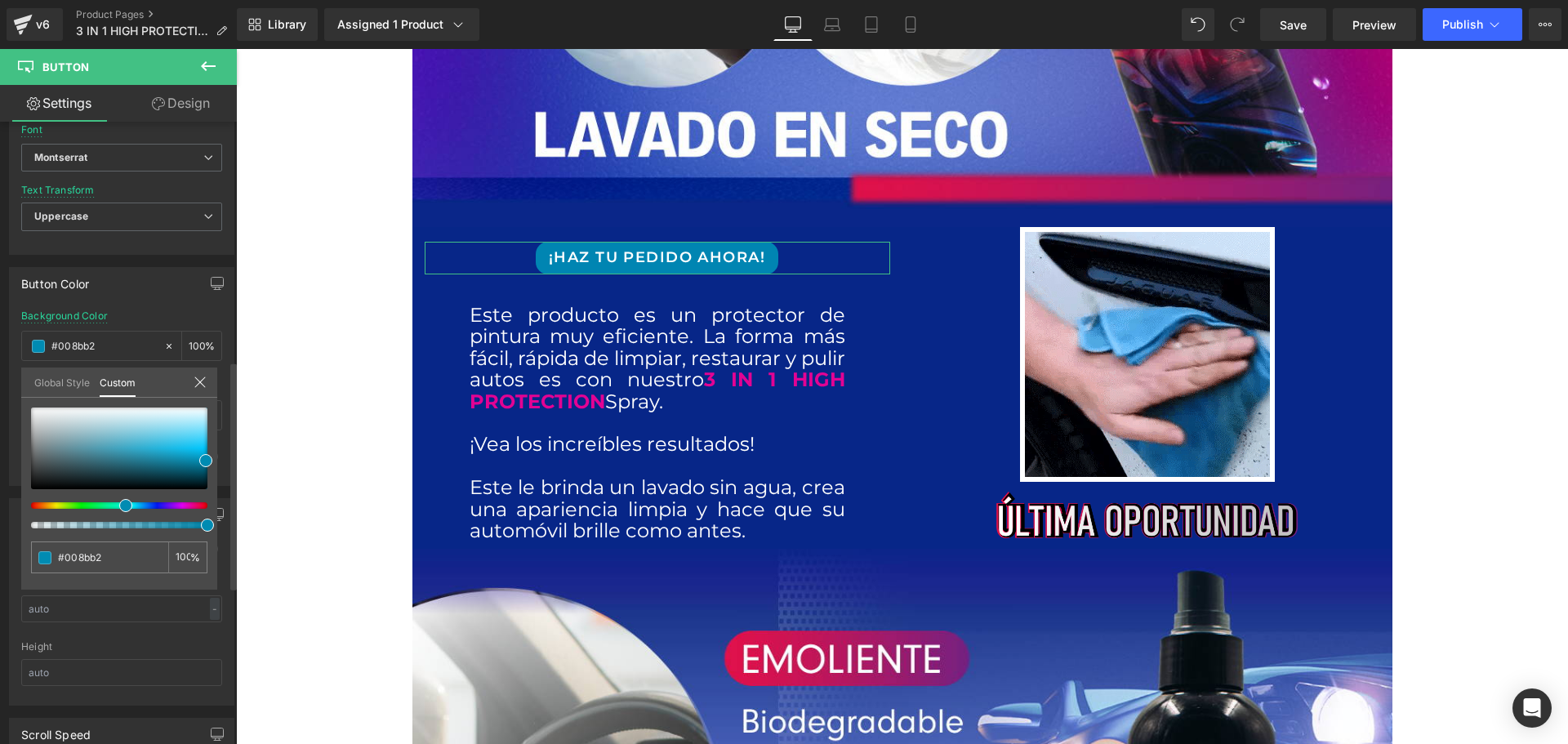
type input "#0094b2"
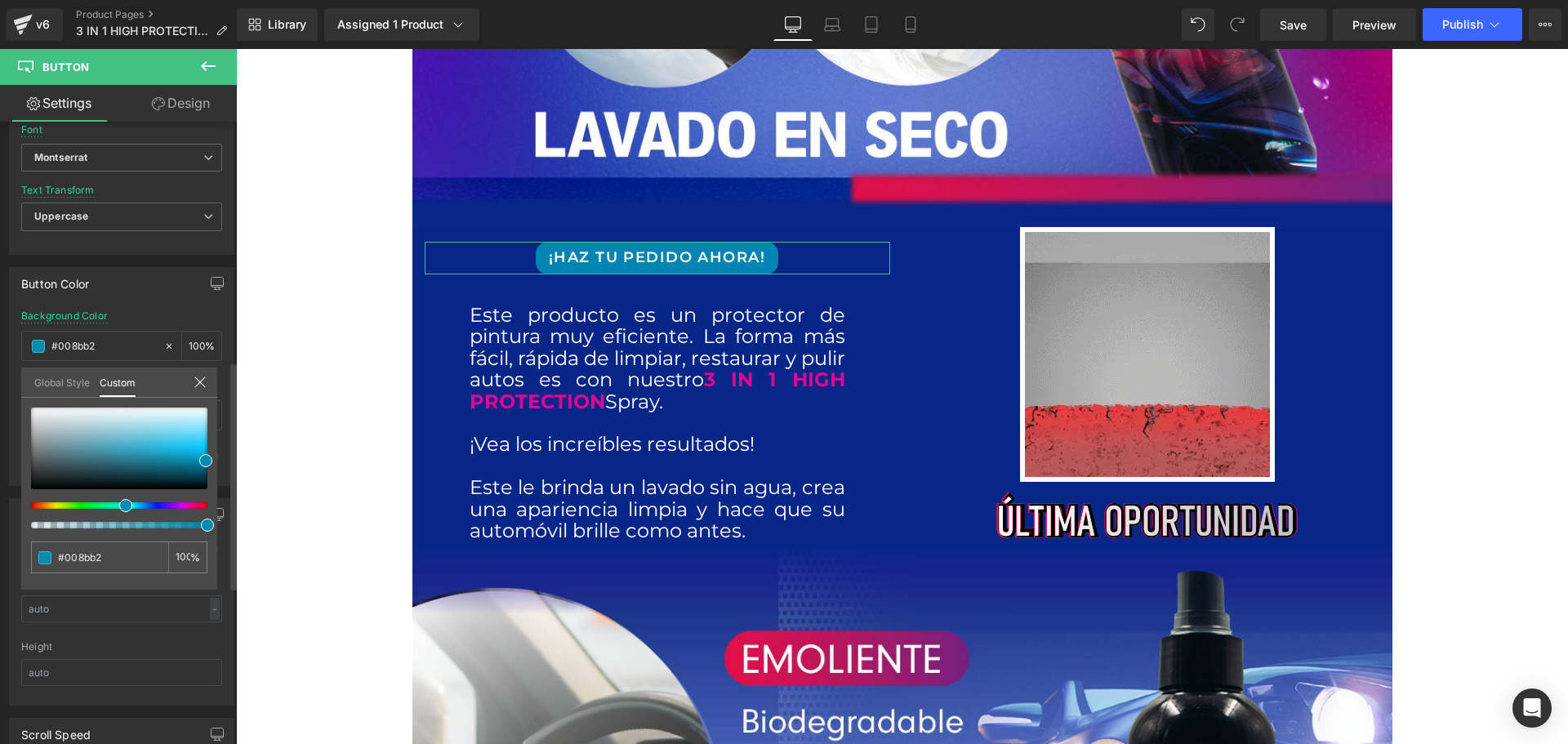
type input "#0094b2"
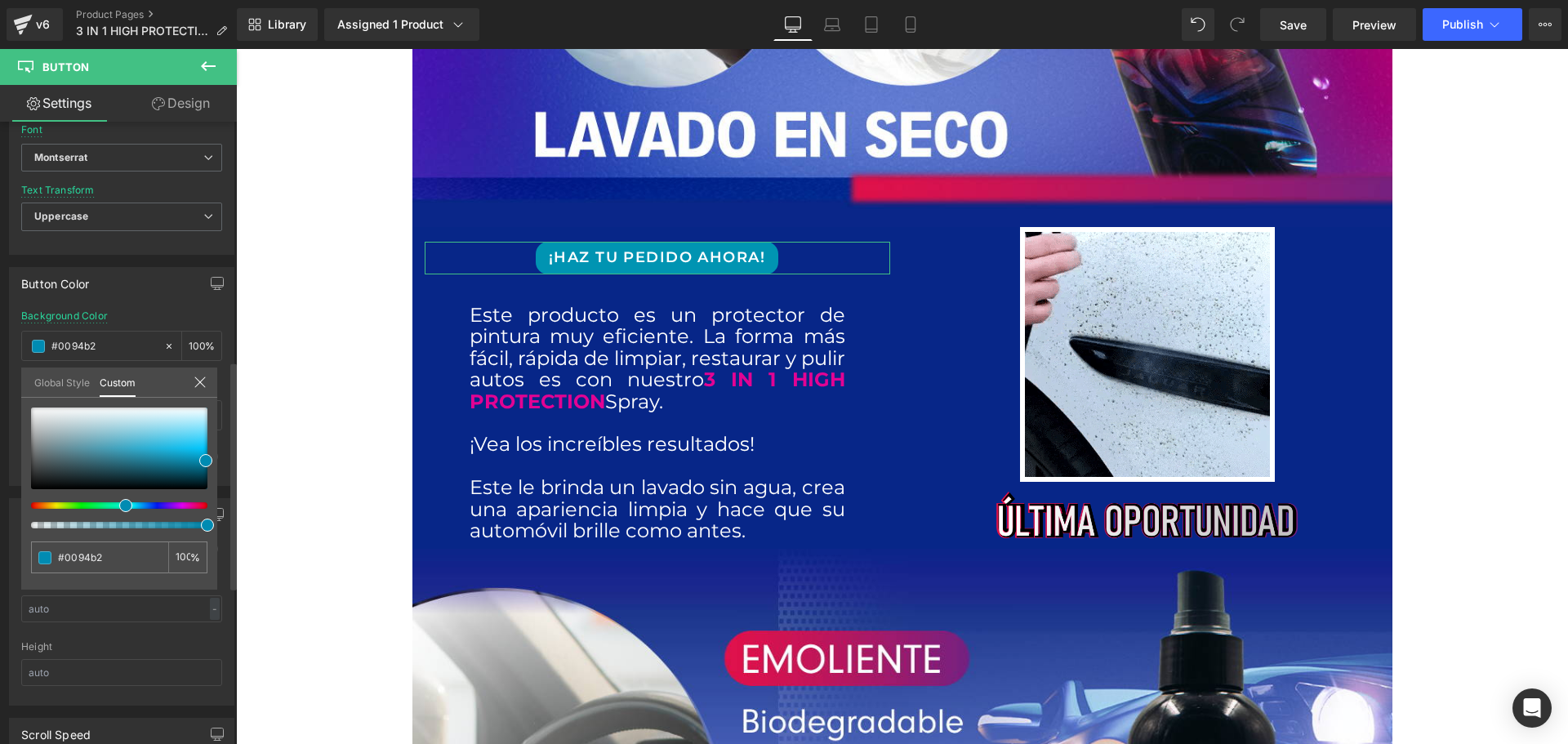
type input "#00b288"
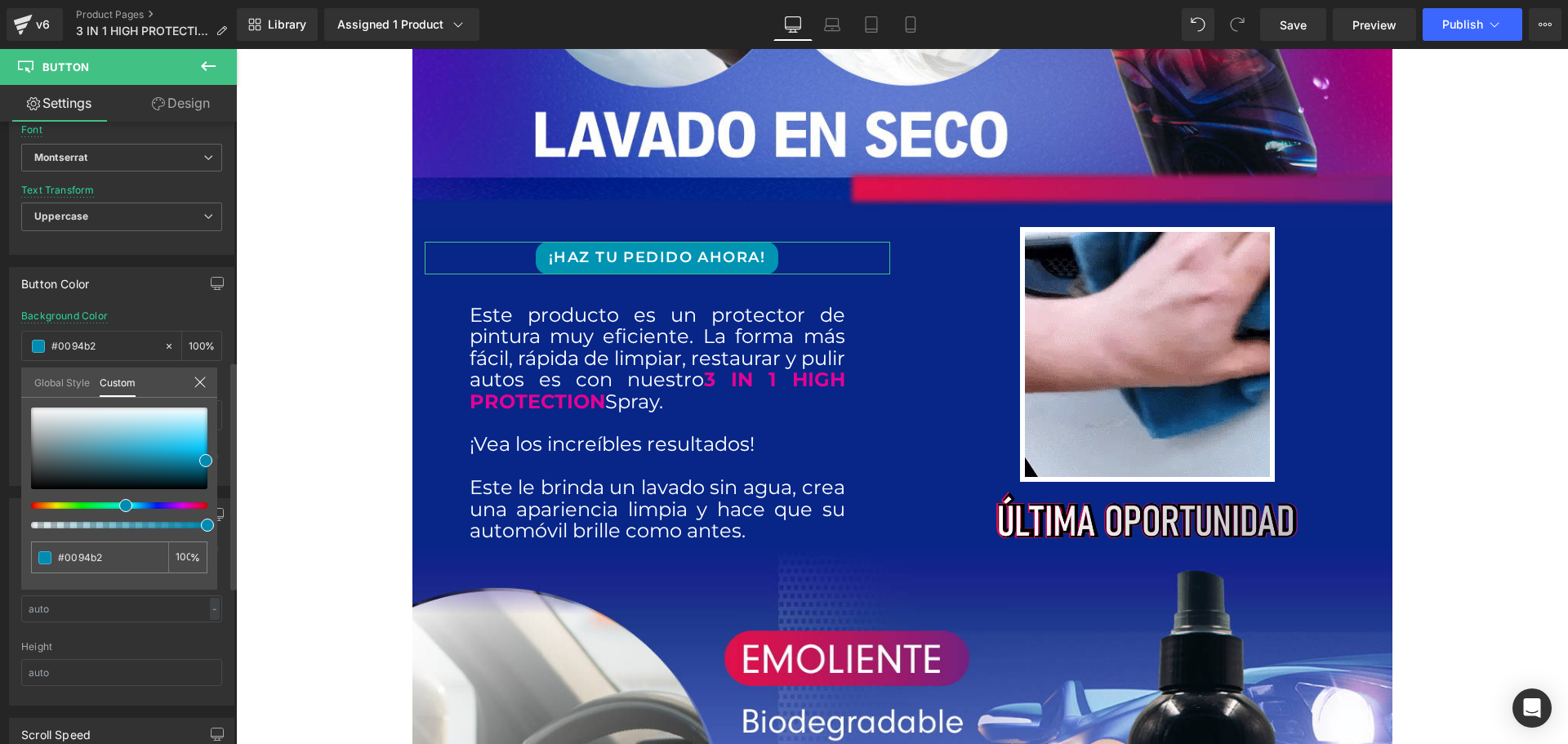
type input "#00b288"
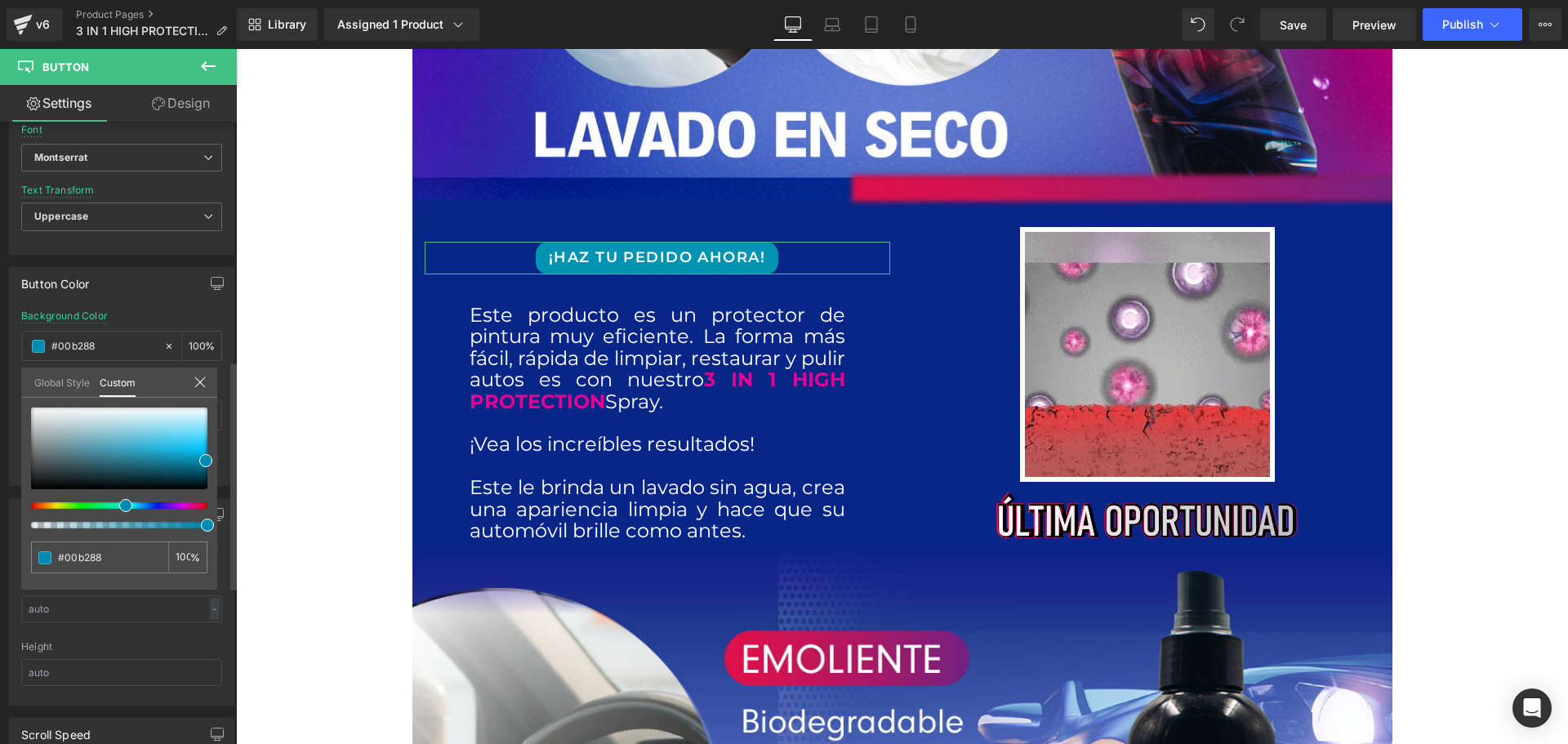
type input "#00b262"
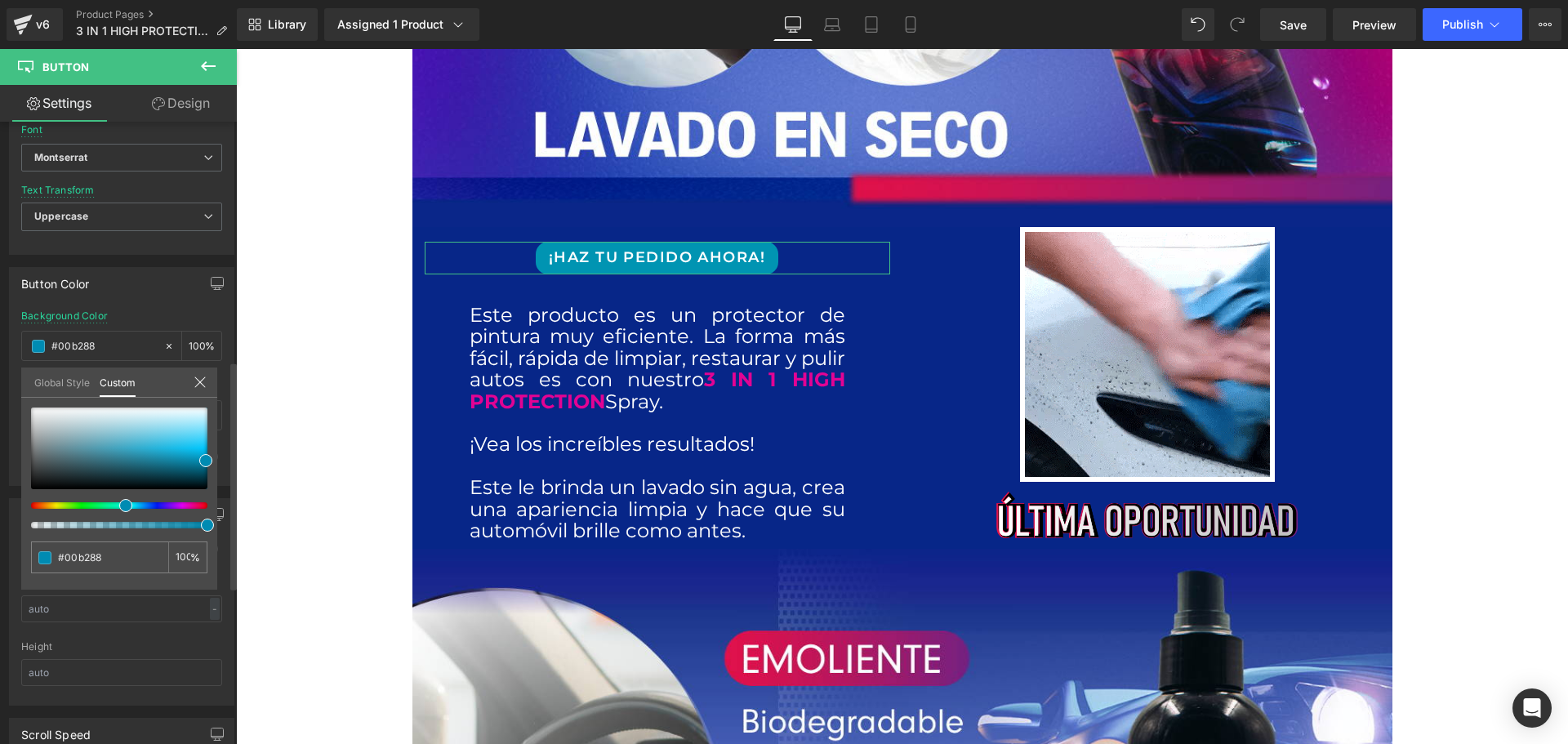
type input "#00b262"
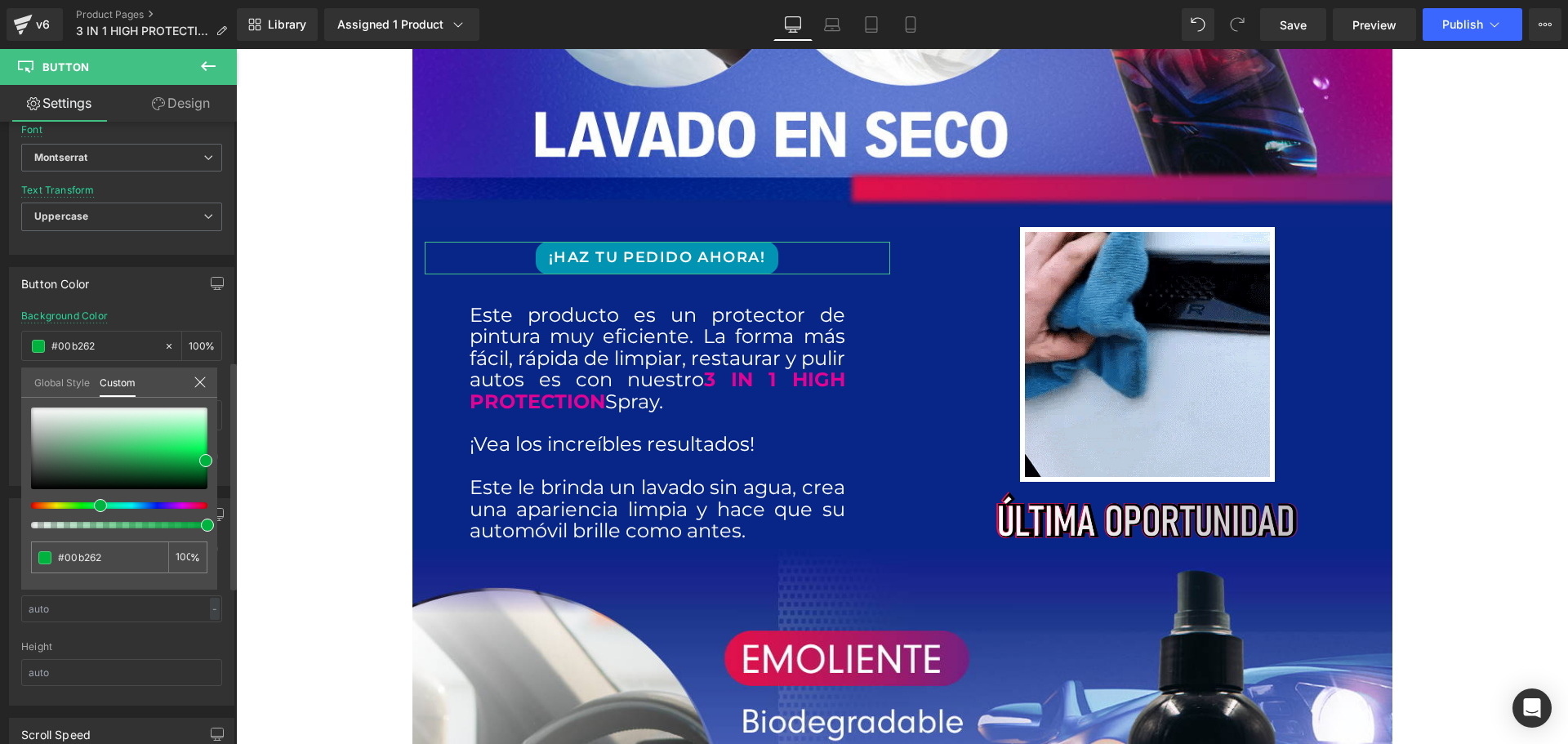
type input "#00b24d"
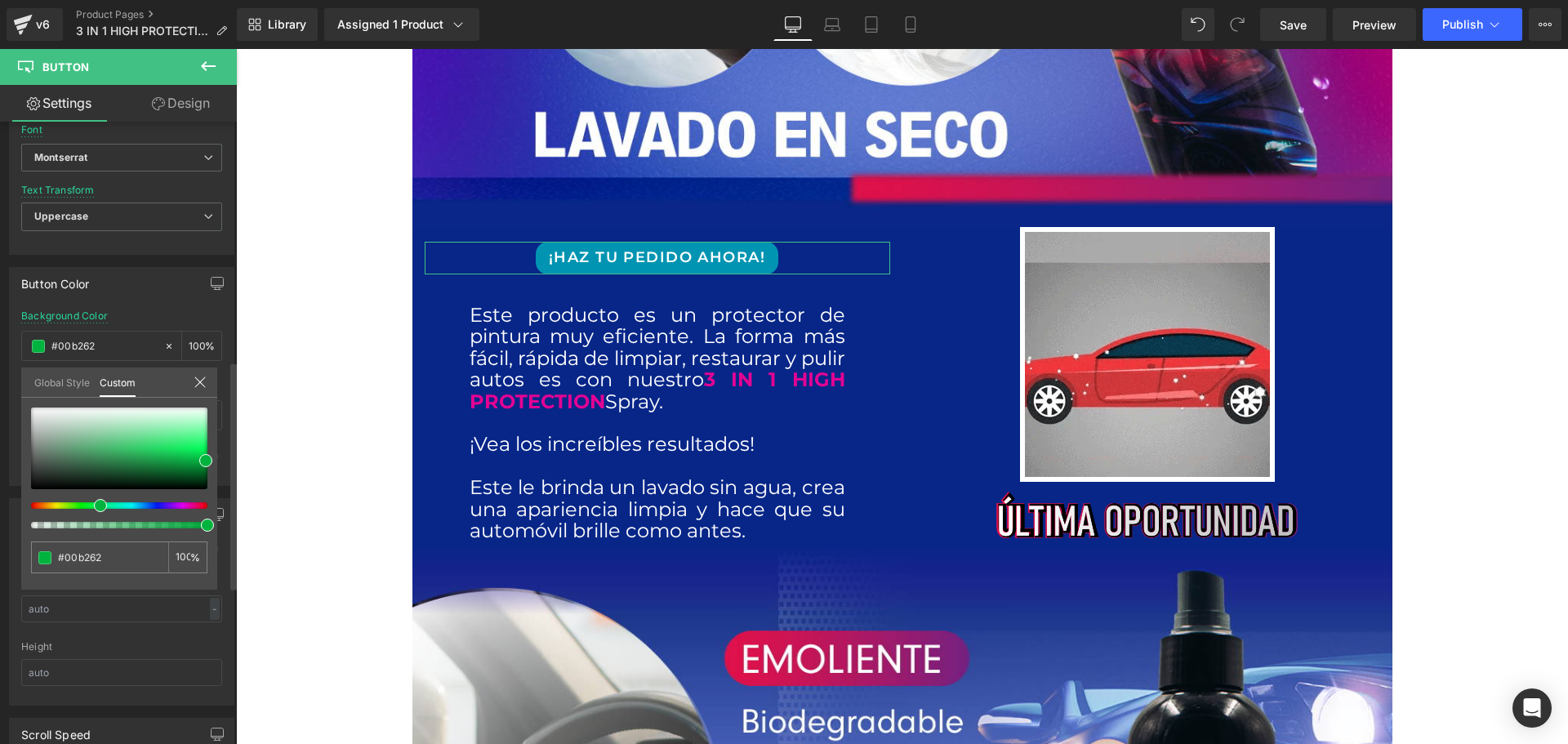
type input "#00b24d"
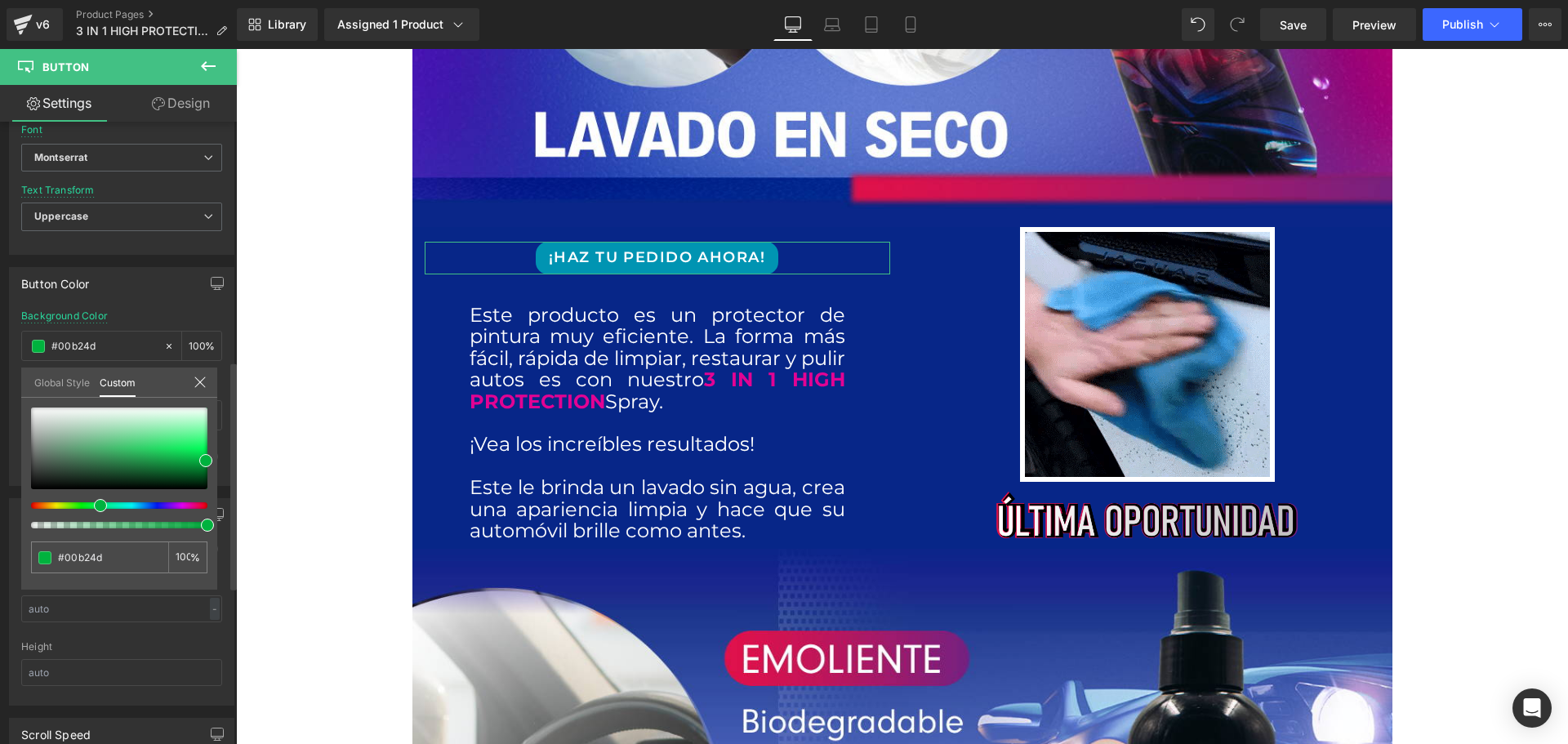
type input "#00b23e"
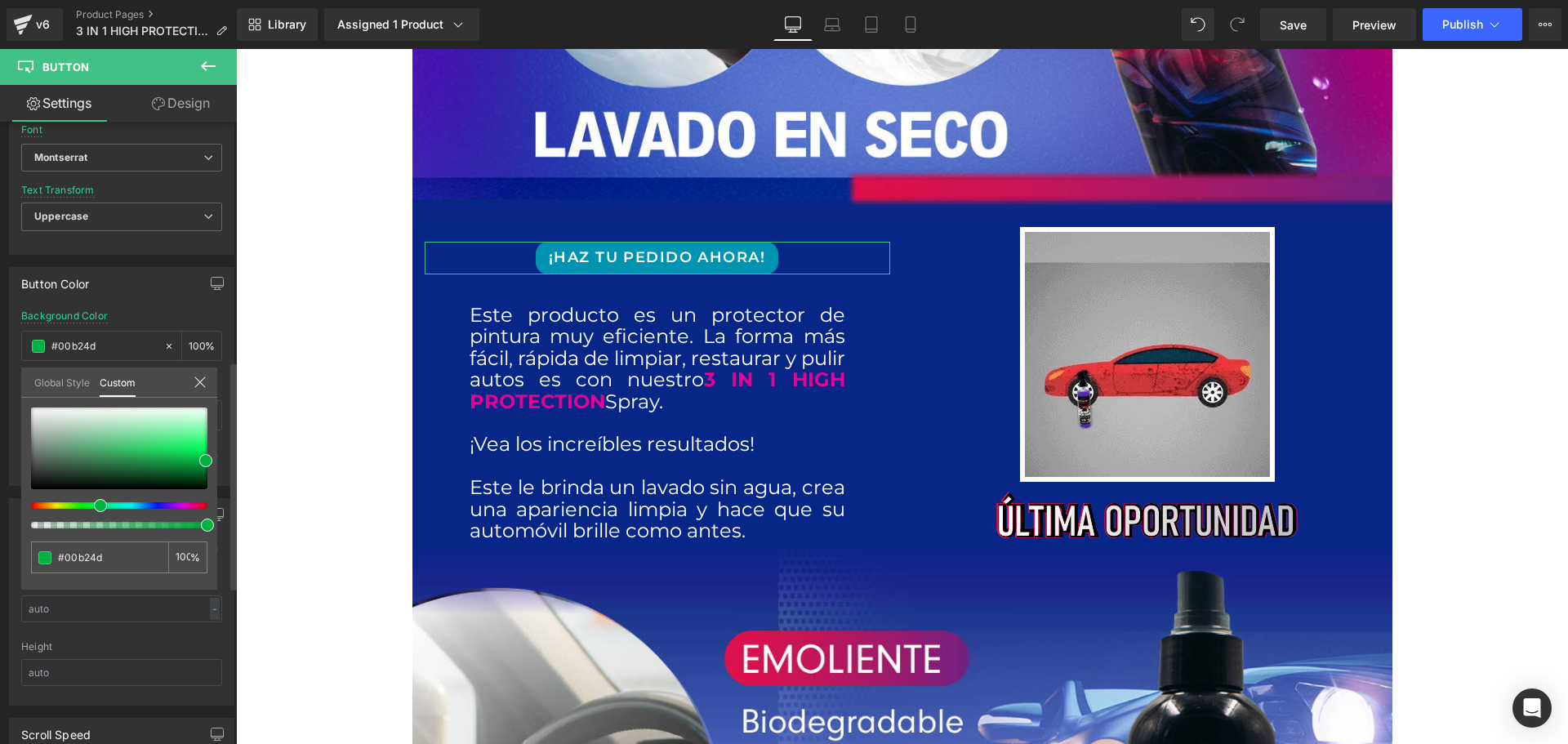
type input "#00b23e"
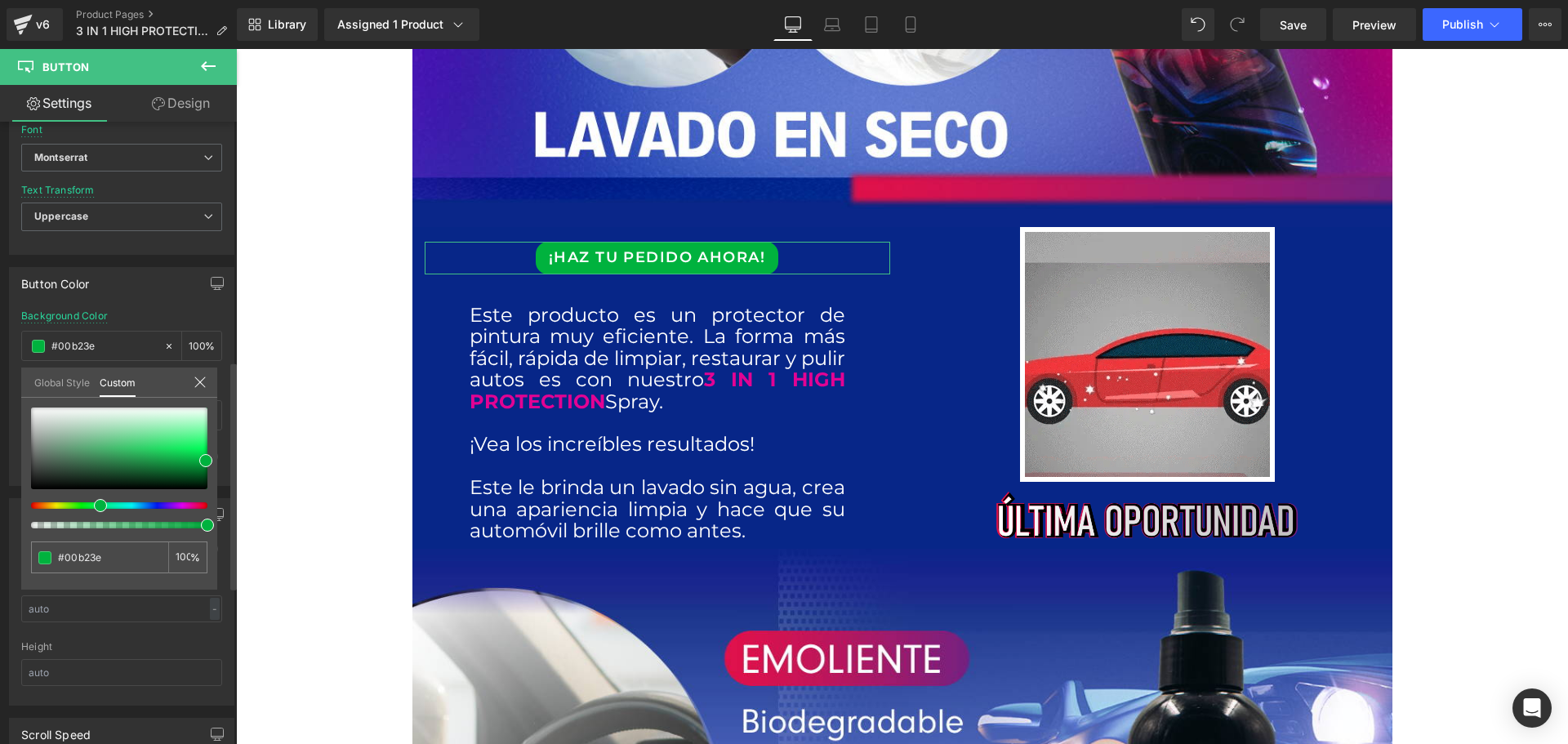
type input "#00b226"
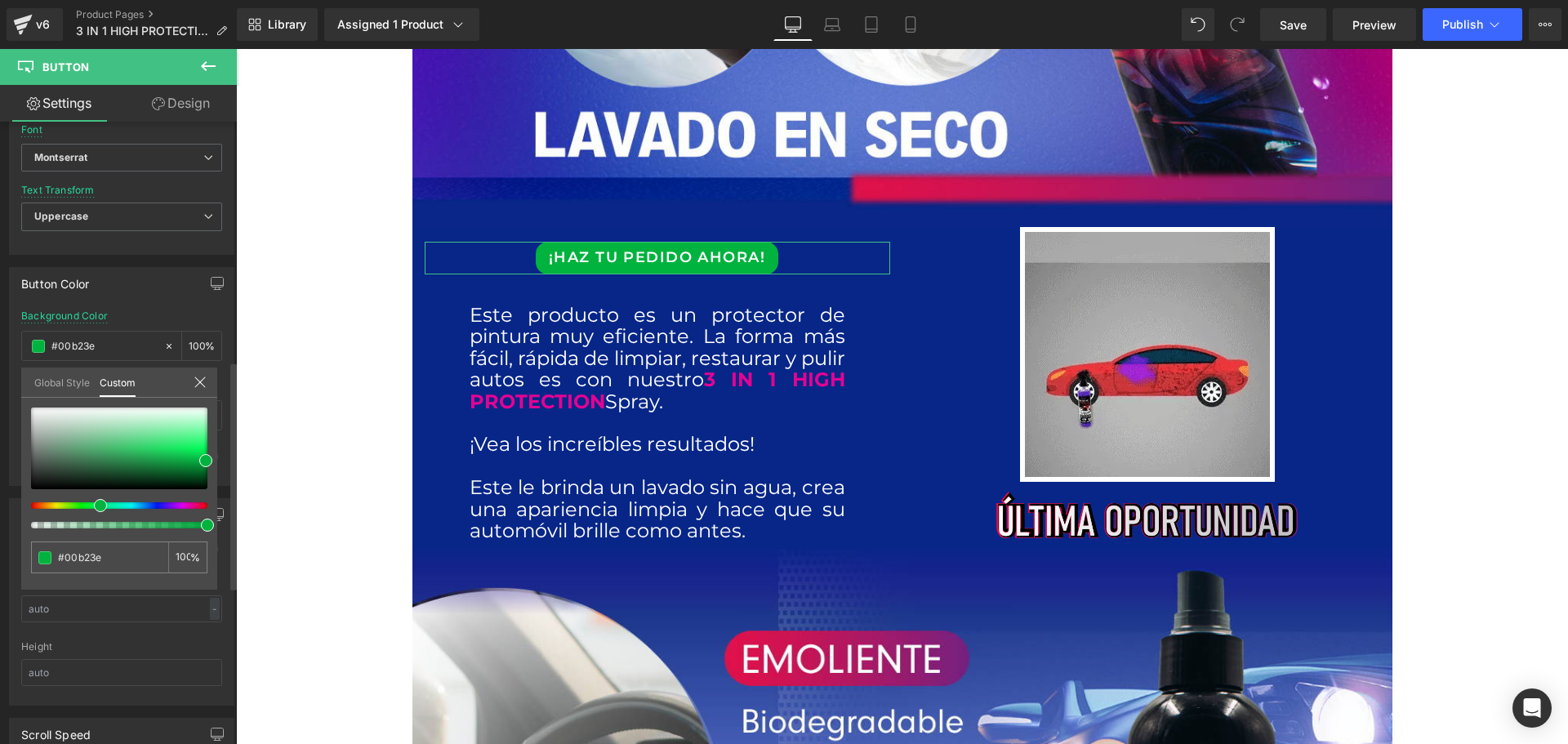
type input "#00b226"
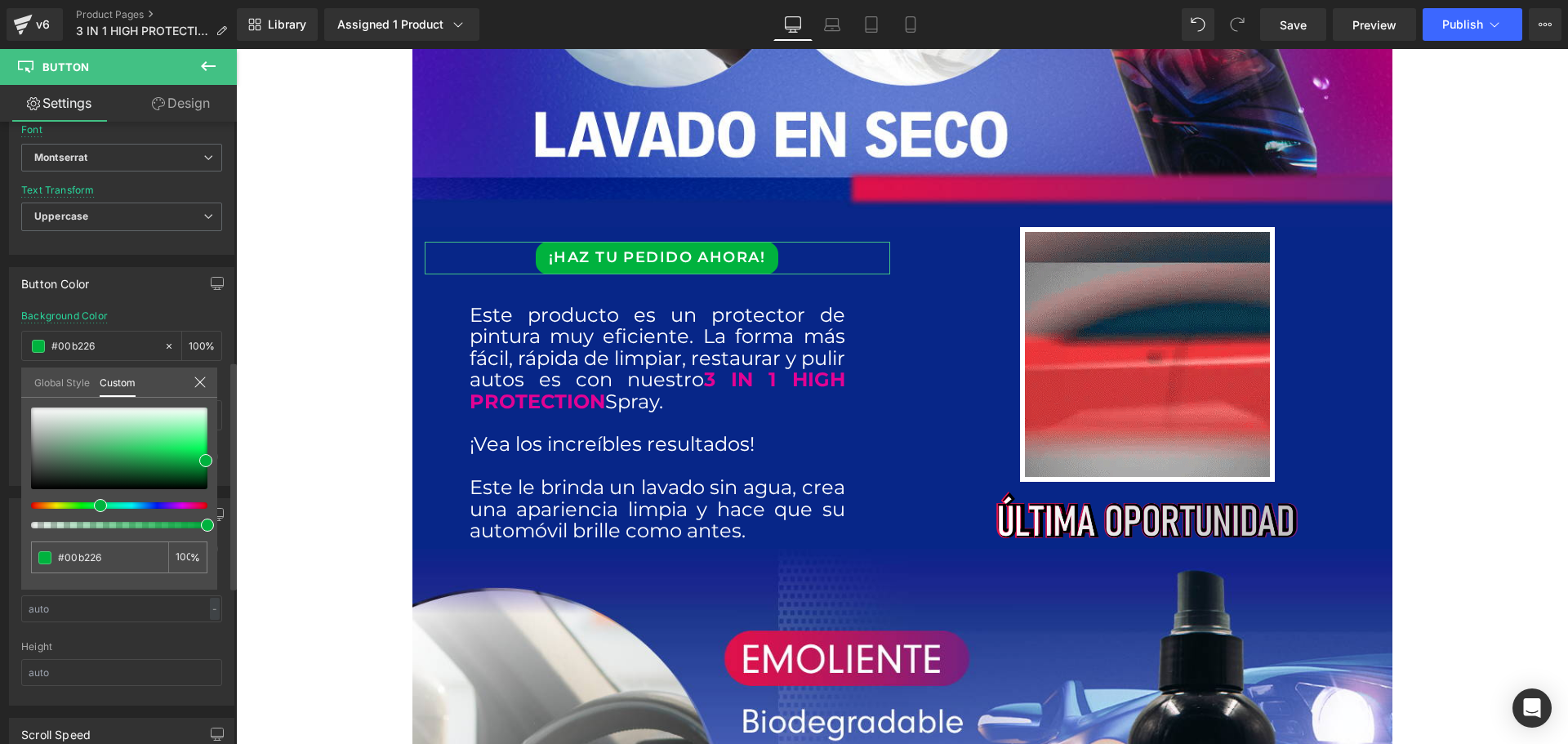
type input "#00b217"
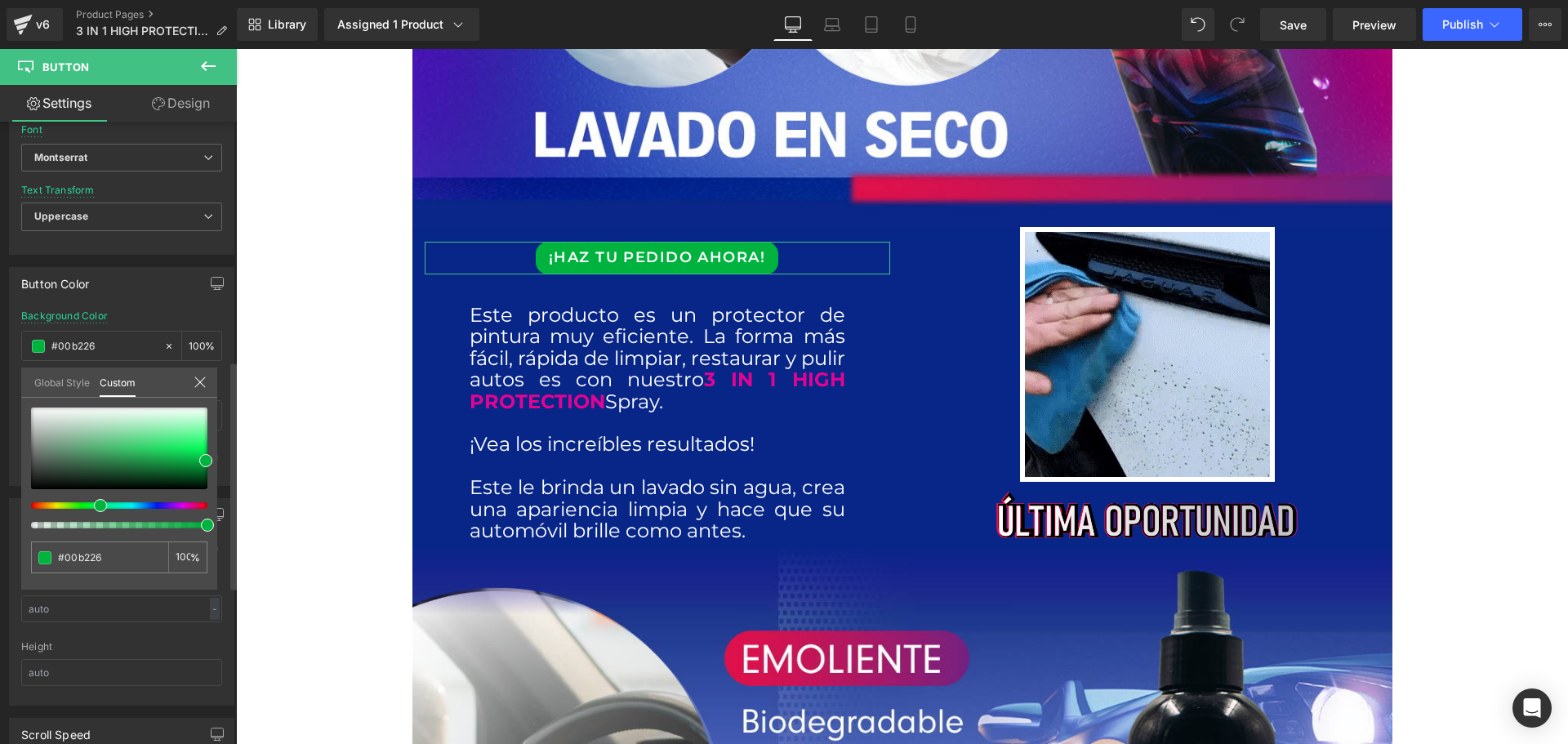
type input "#00b217"
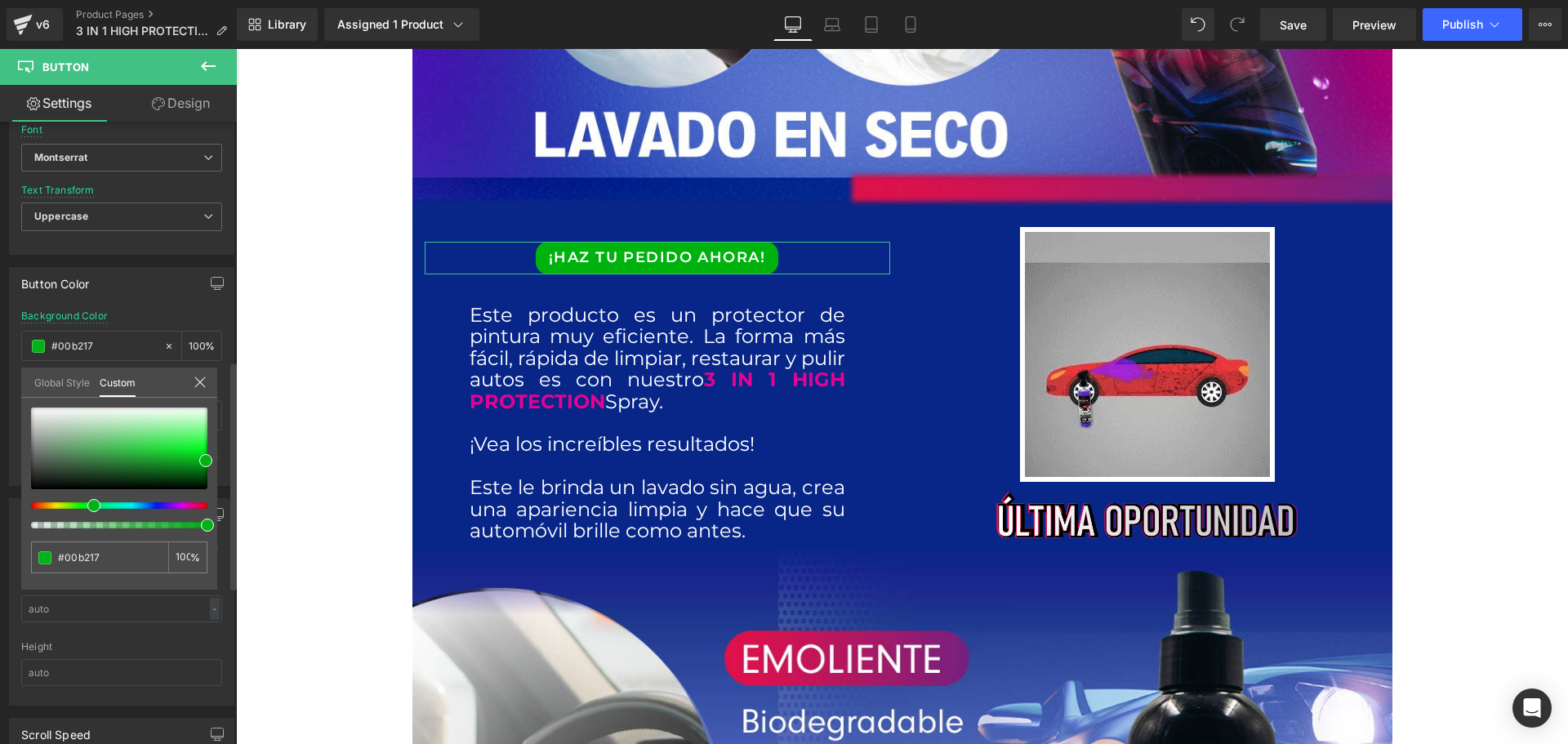
type input "#00b20e"
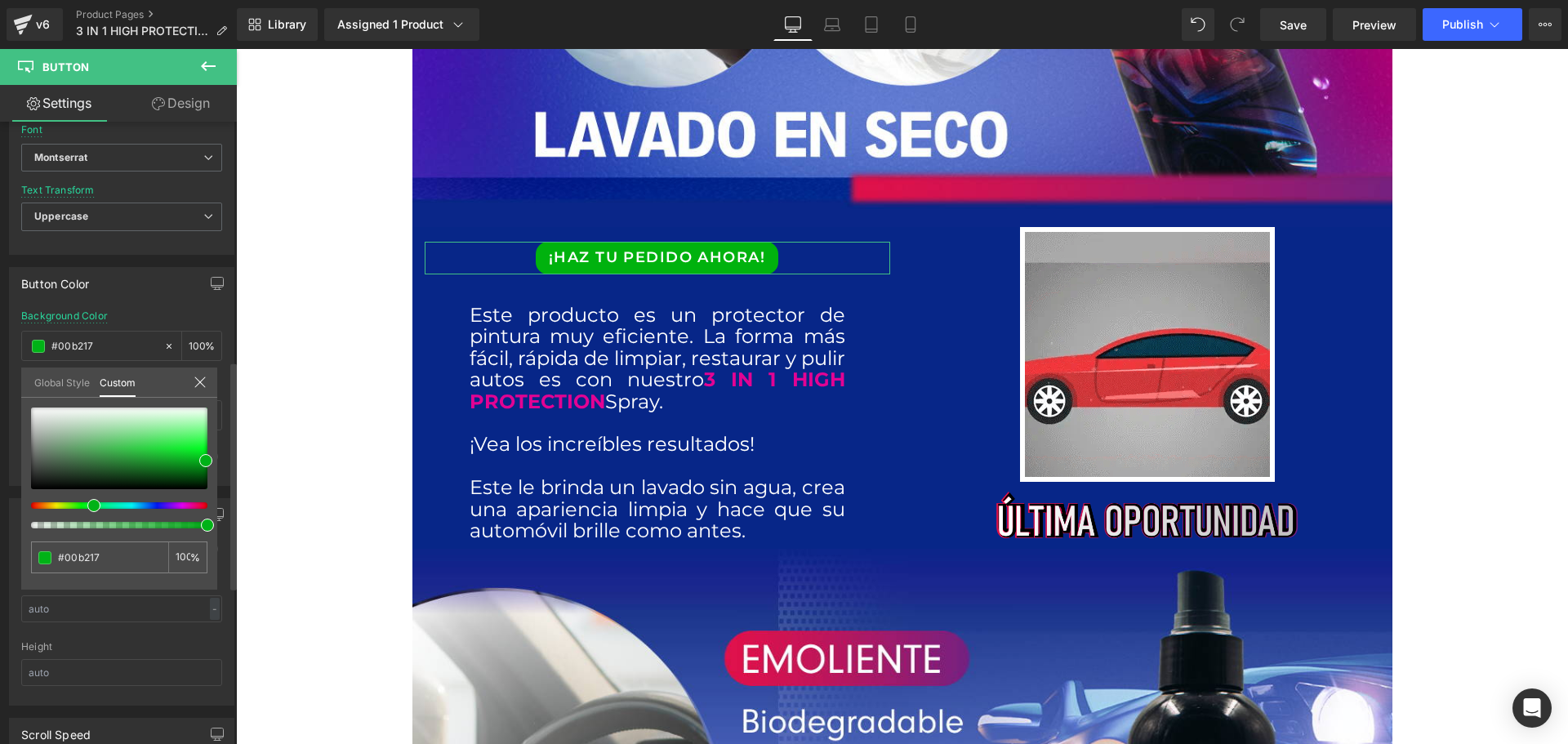
type input "#00b20e"
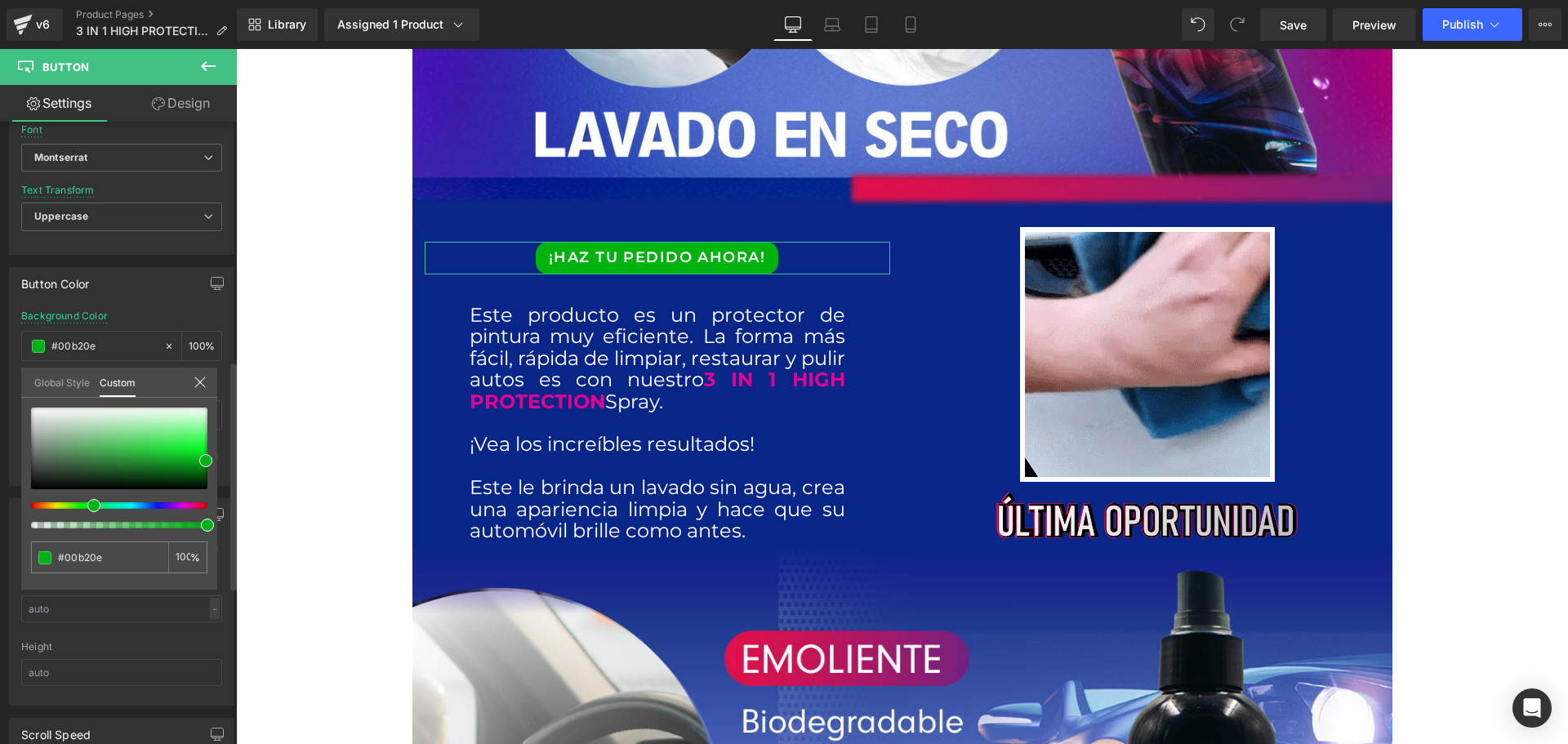
type input "#4ab200"
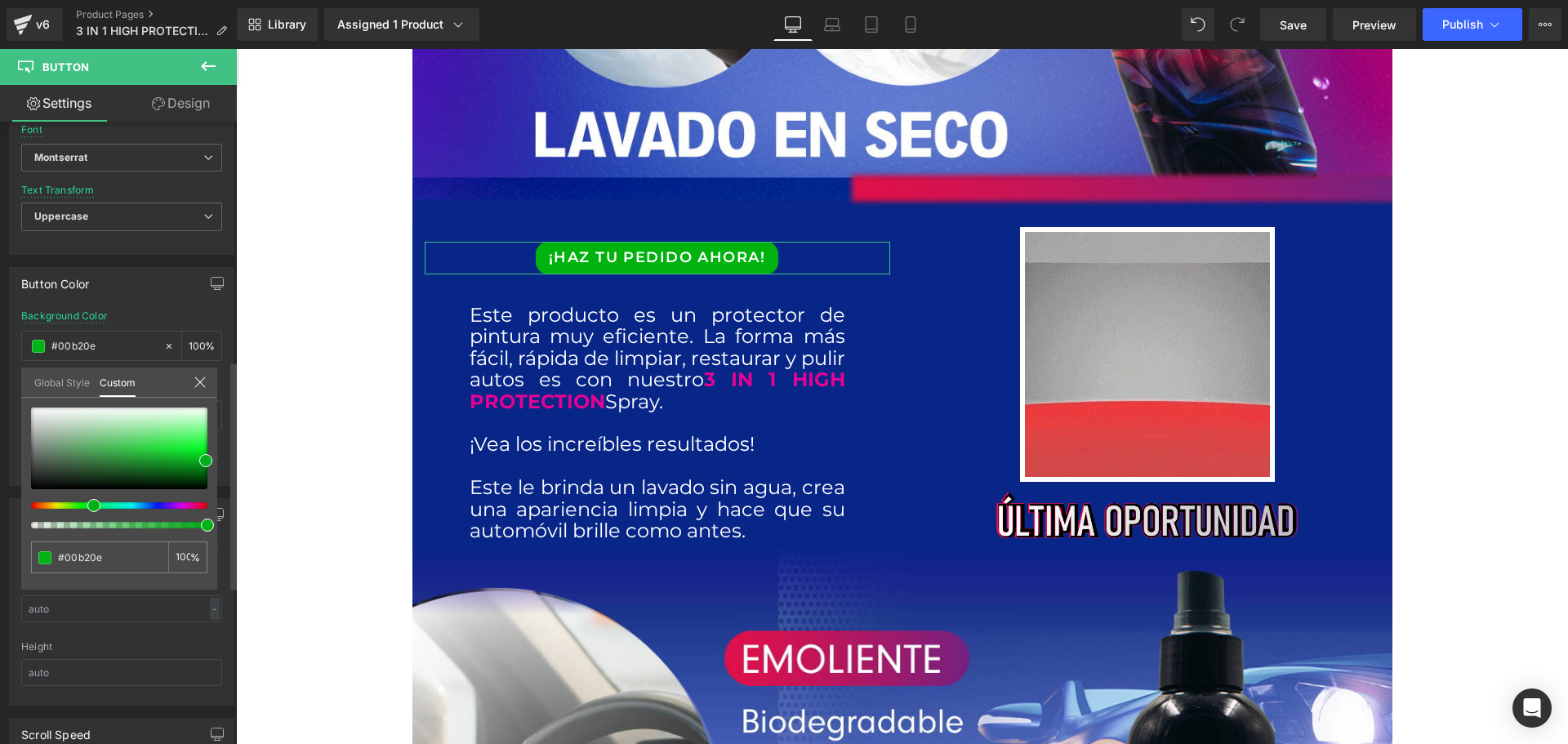
type input "#4ab200"
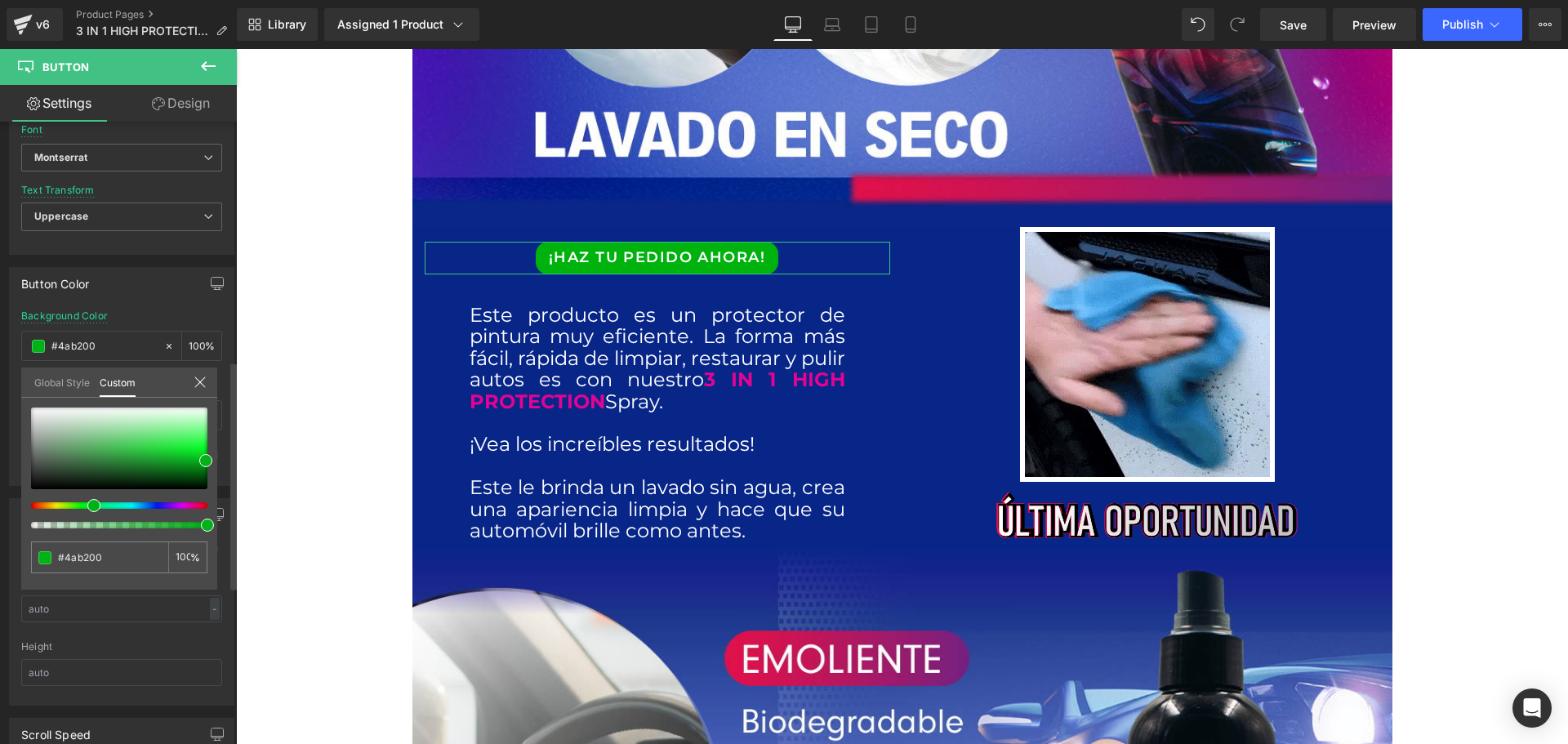
type input "#6eb200"
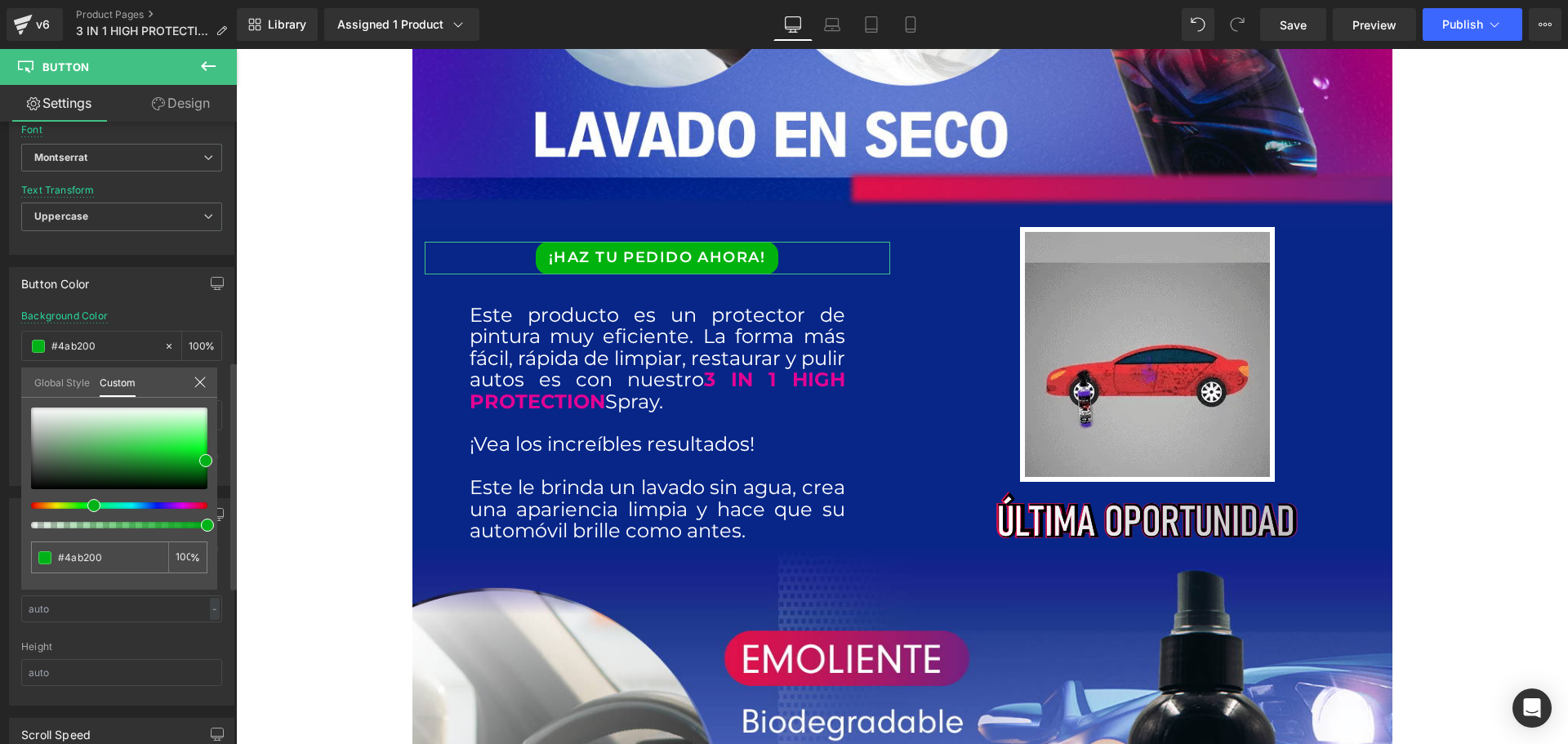
type input "#6eb200"
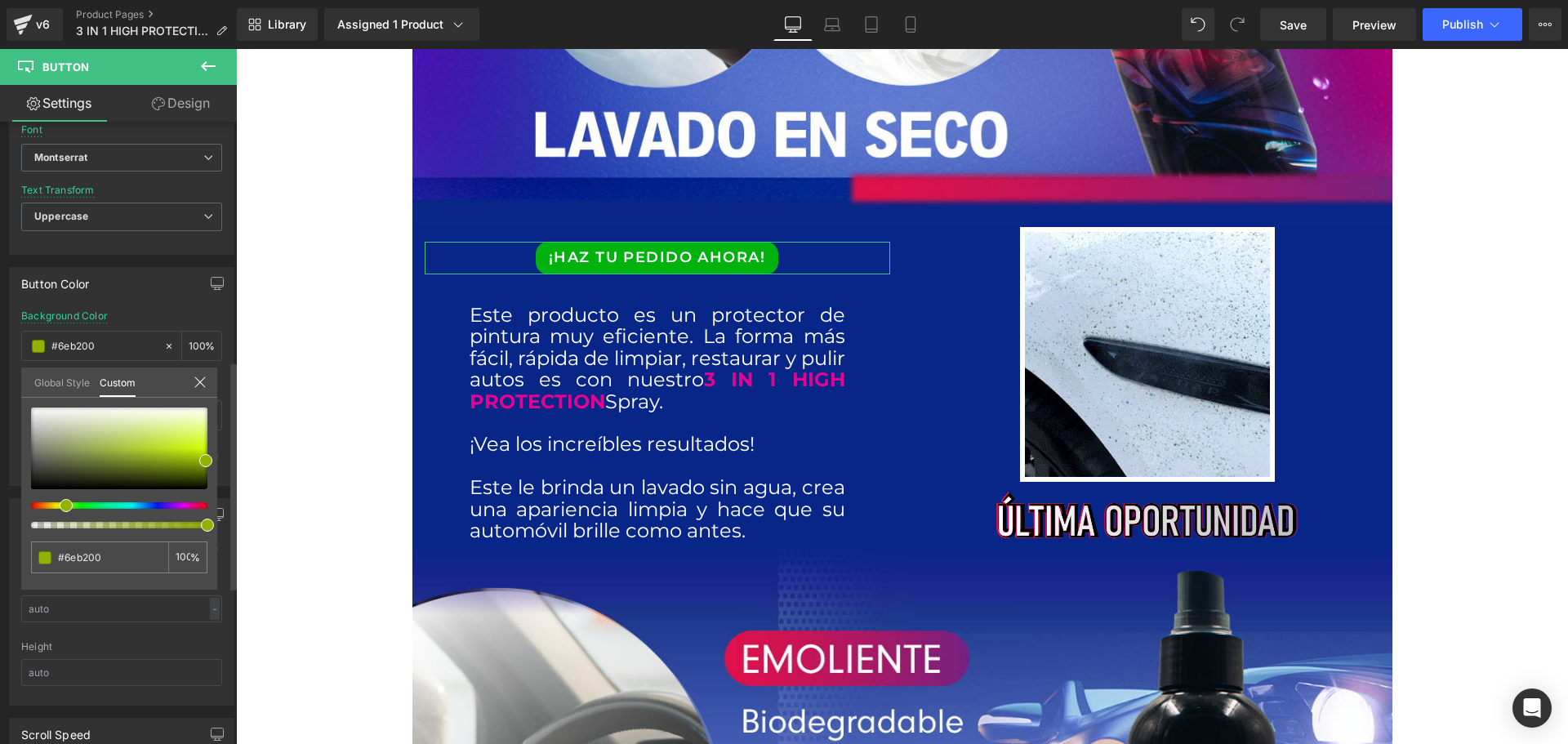
type input "#91b200"
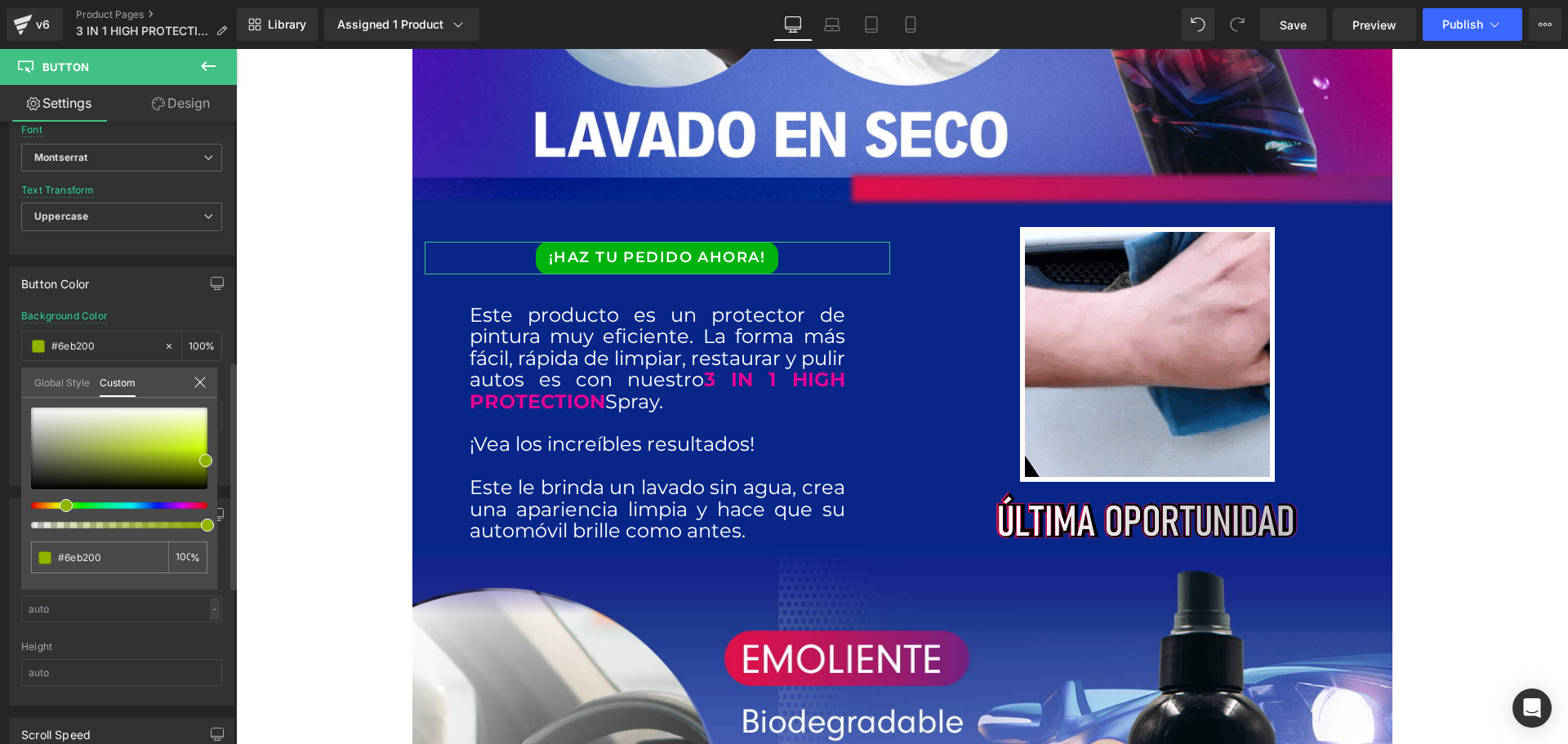
type input "#91b200"
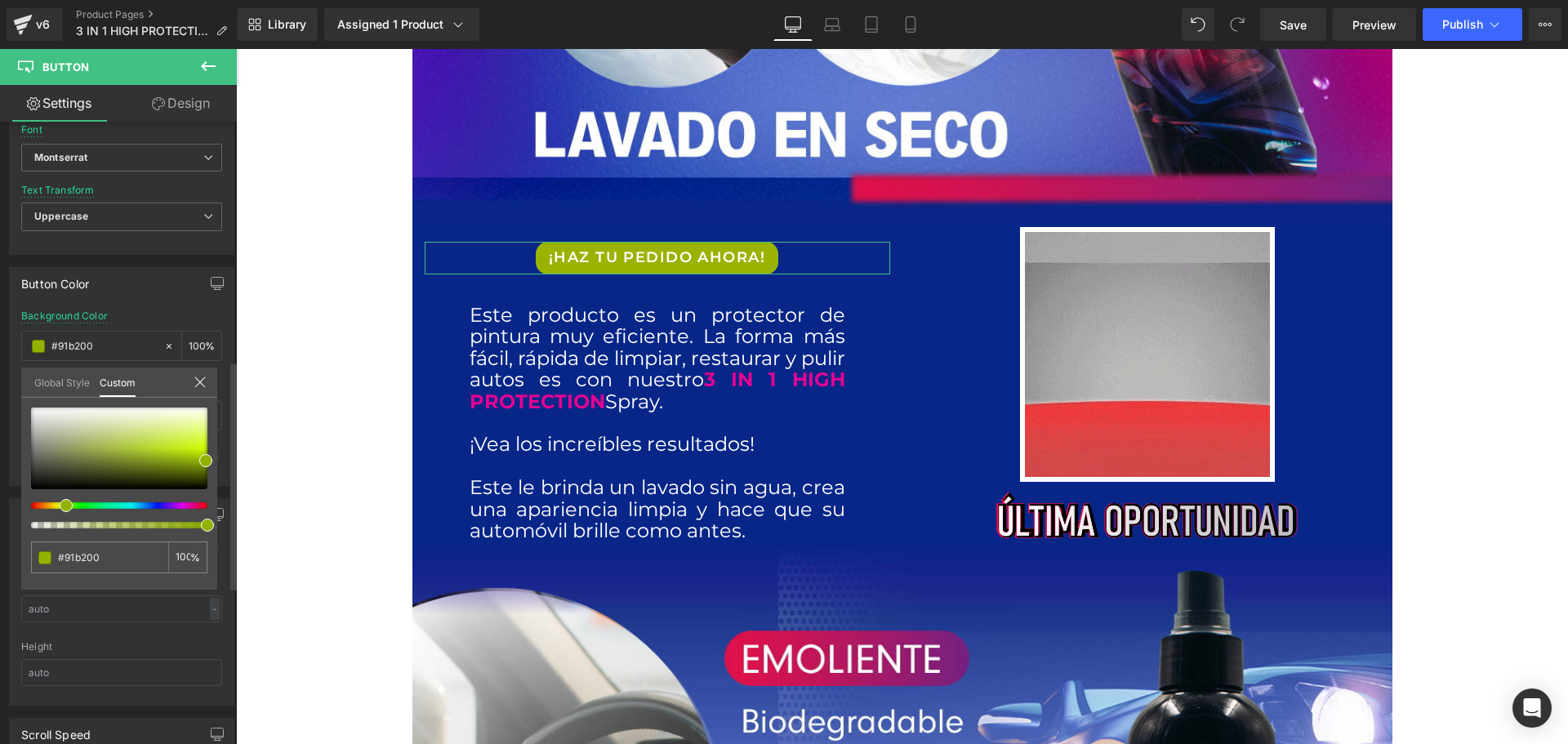
type input "#9ab200"
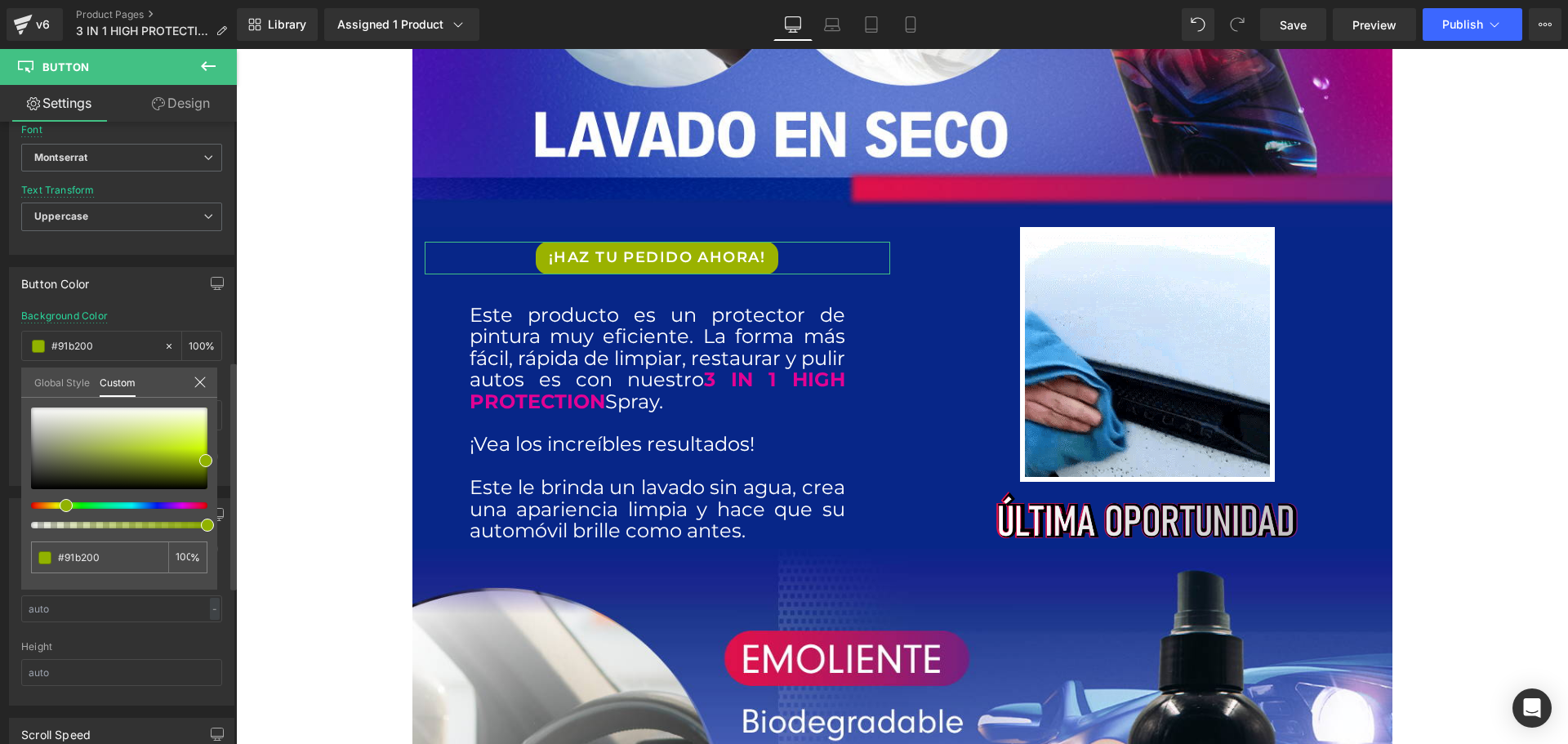
type input "#9ab200"
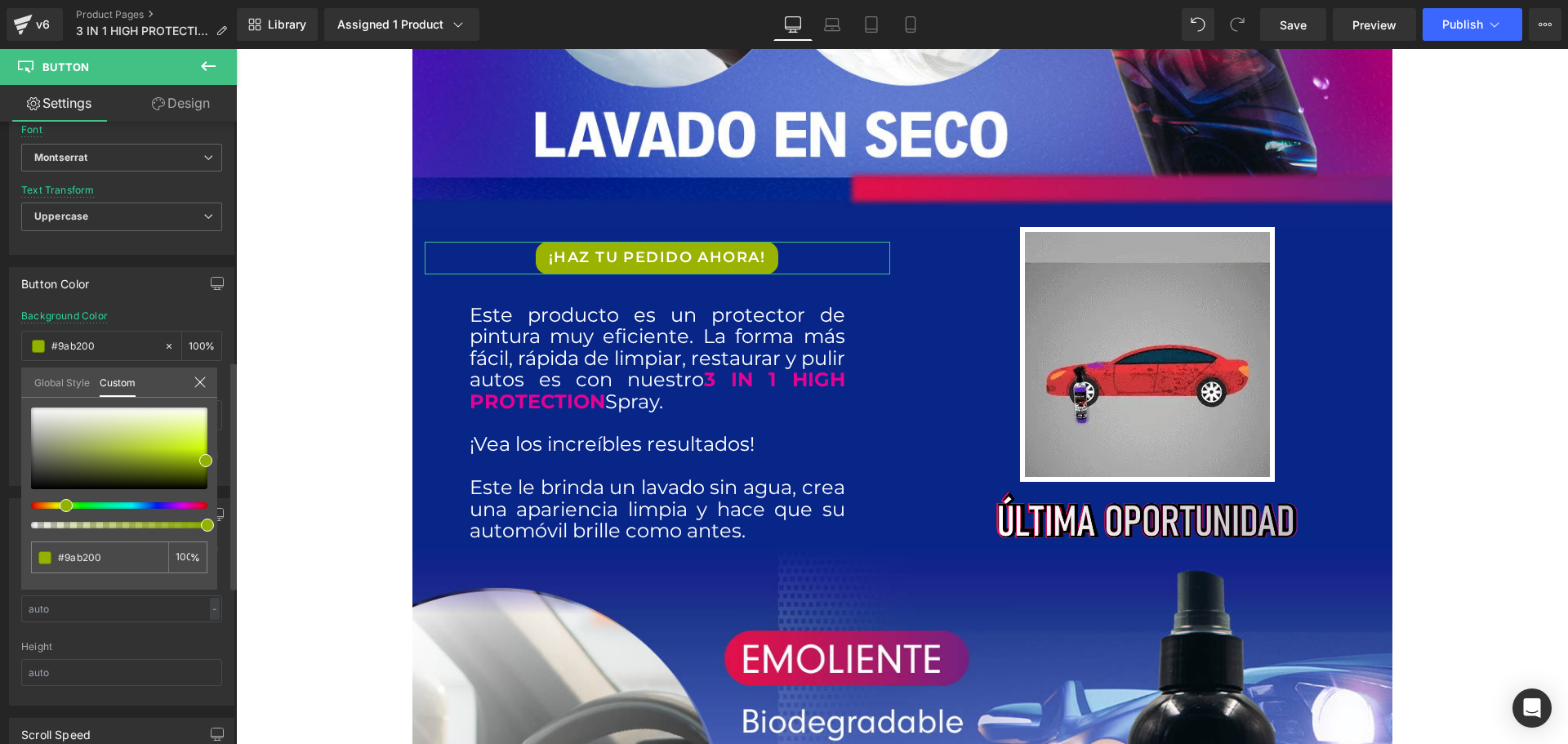
type input "#a9b200"
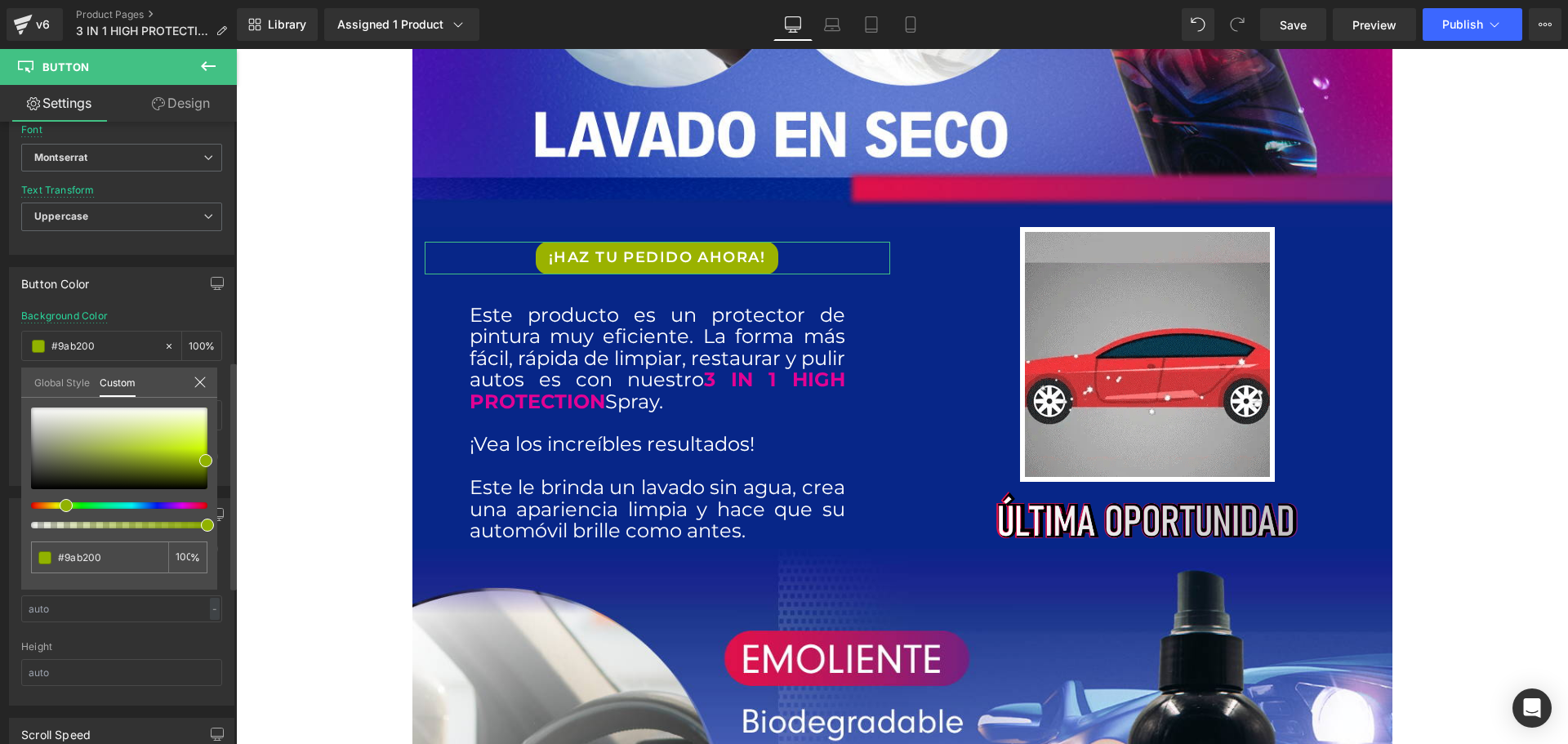
type input "#a9b200"
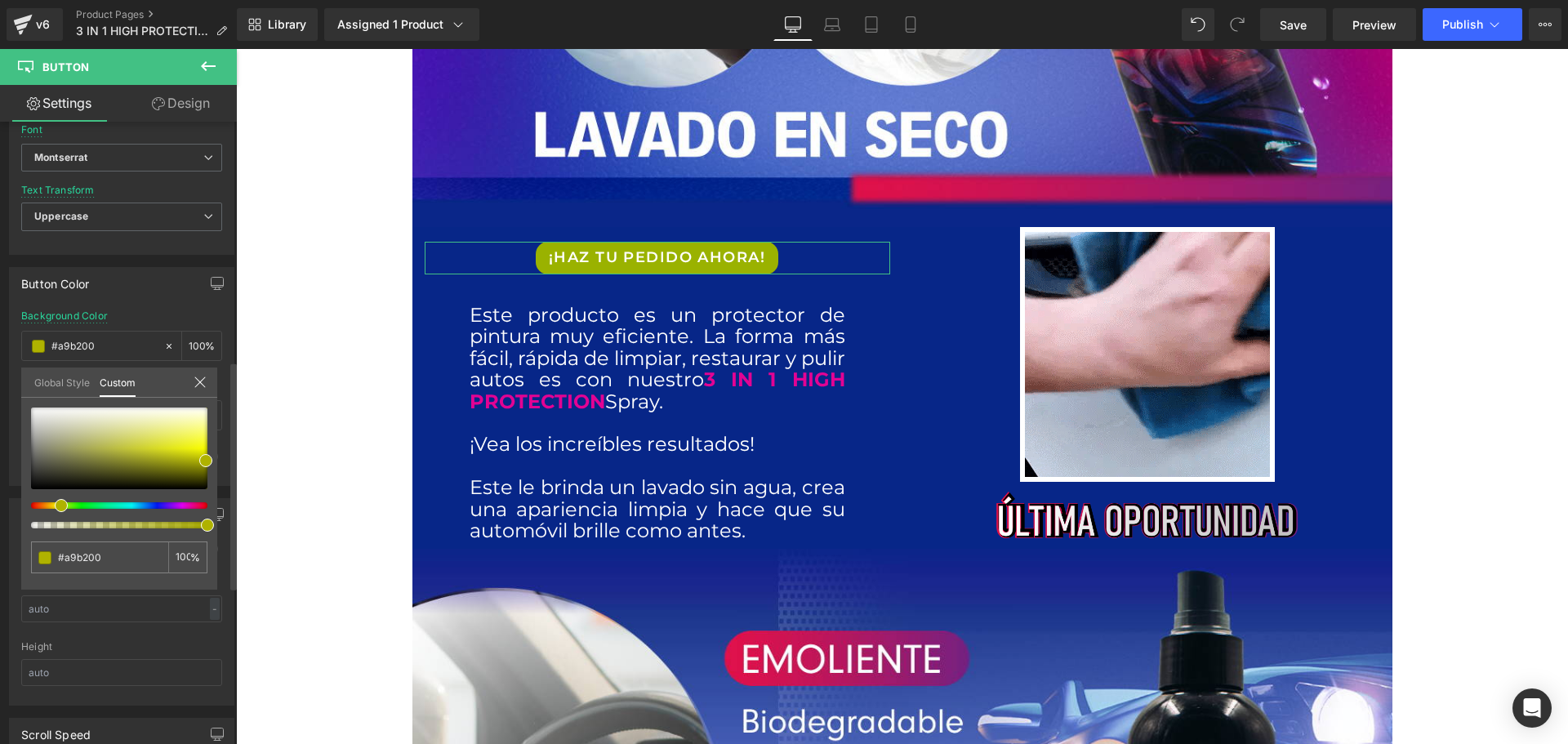
type input "#b2b200"
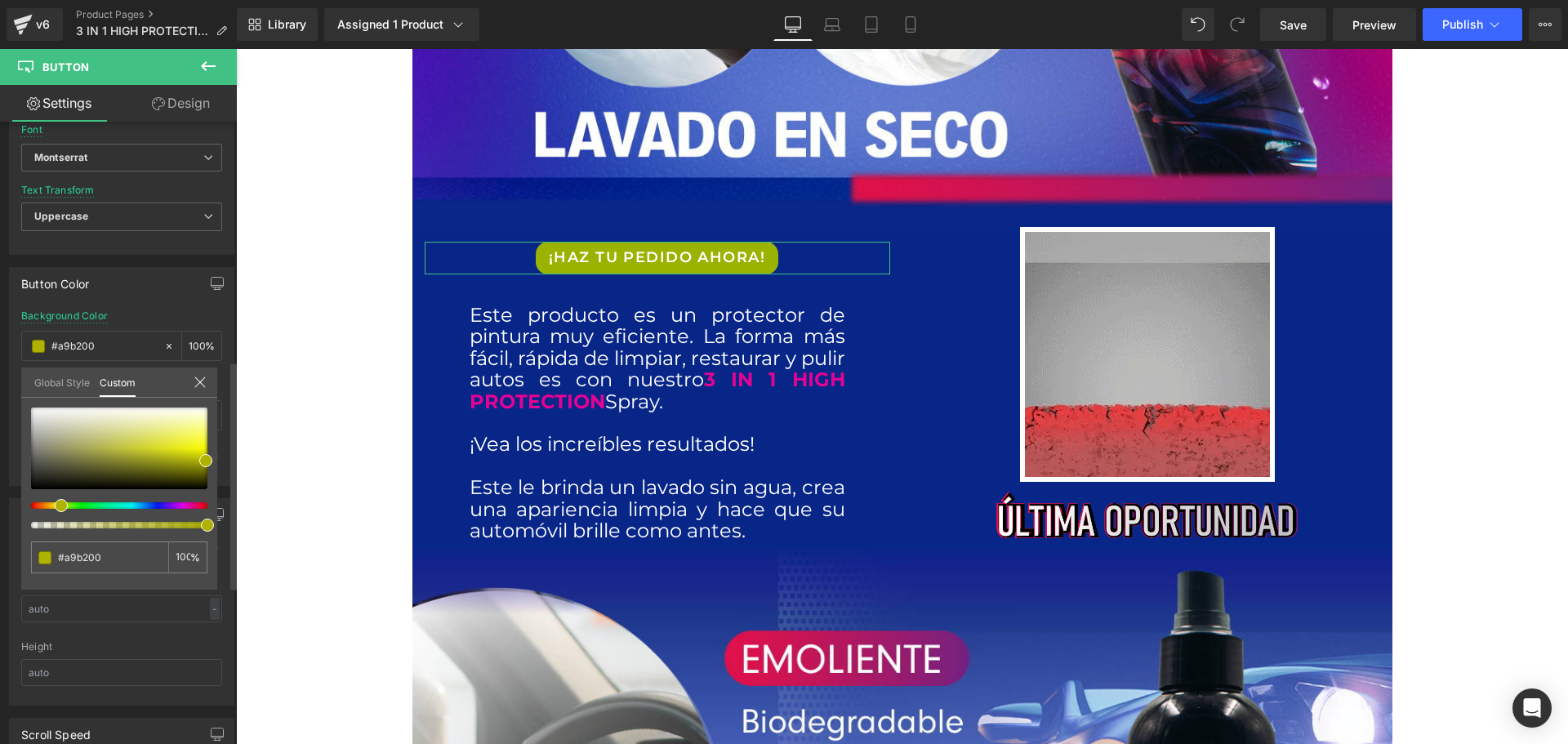
type input "#b2b200"
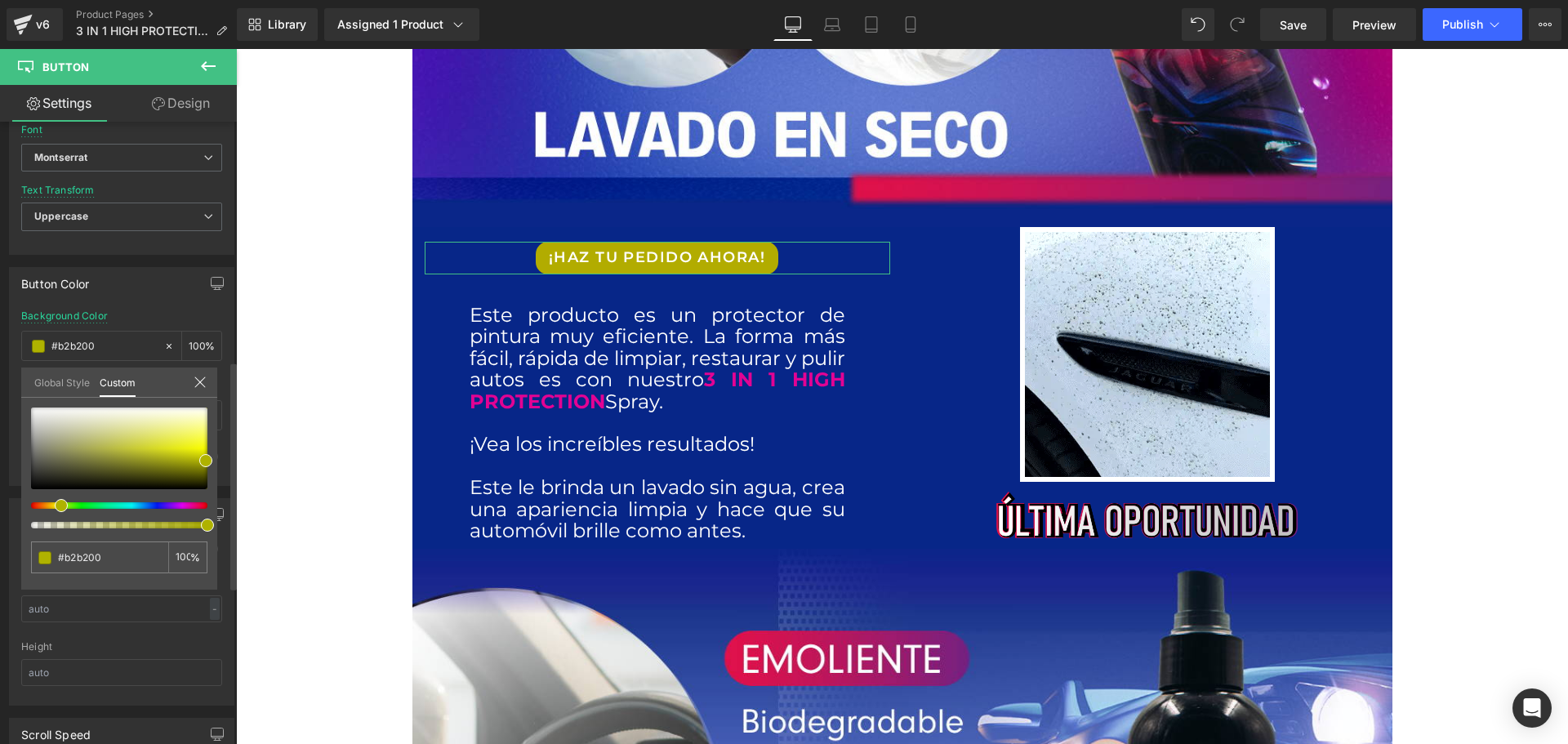
type input "#b2ac00"
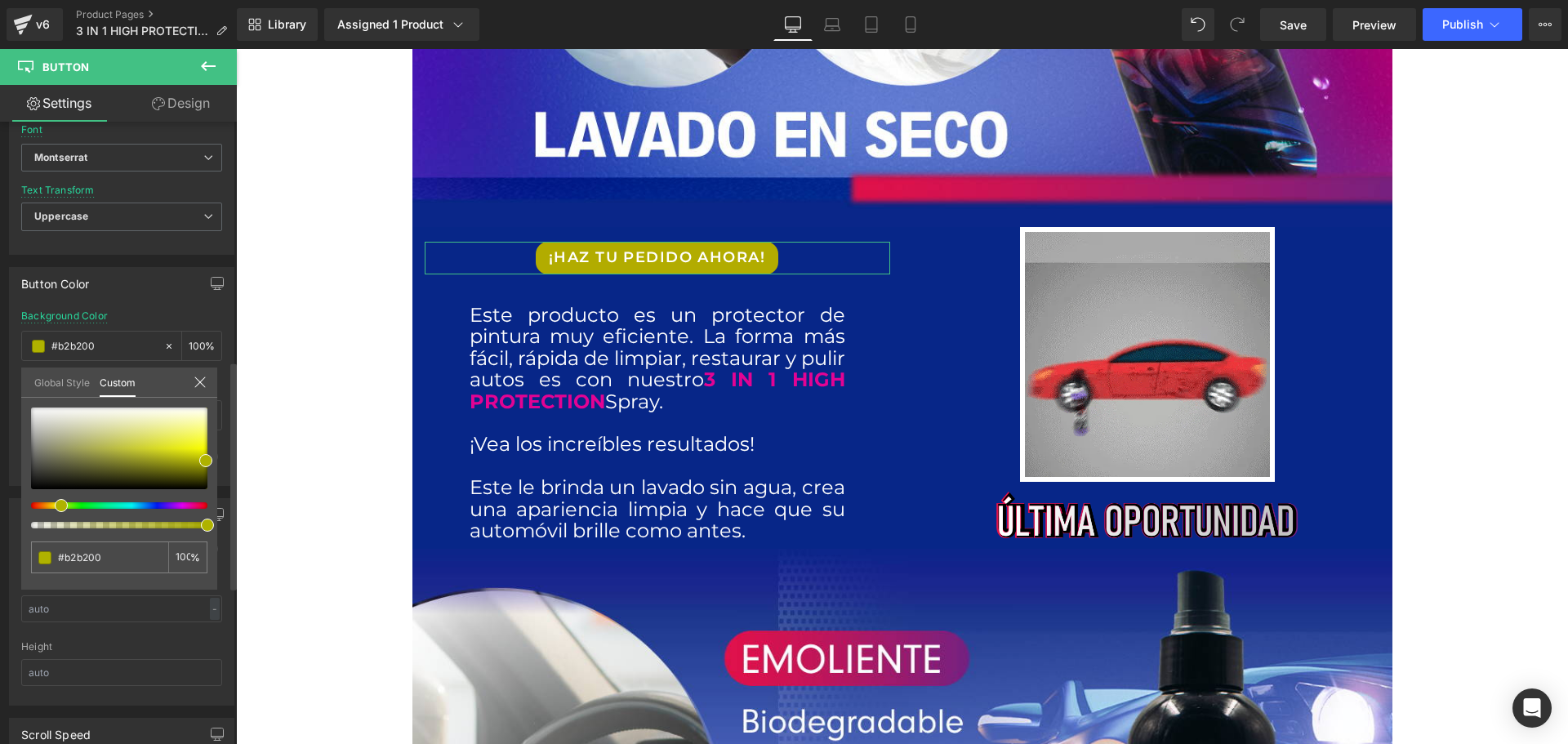
type input "#b2ac00"
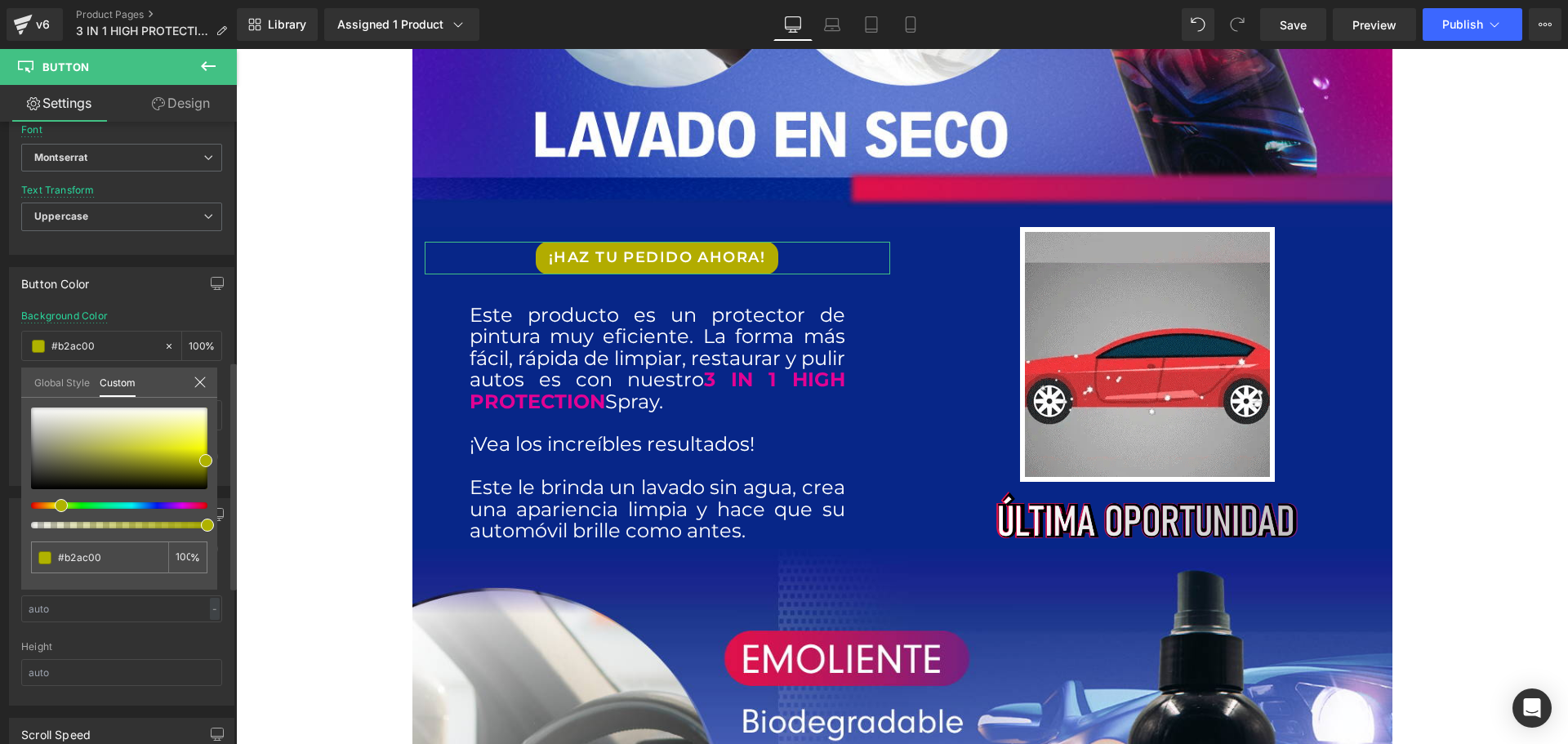
type input "#b2a600"
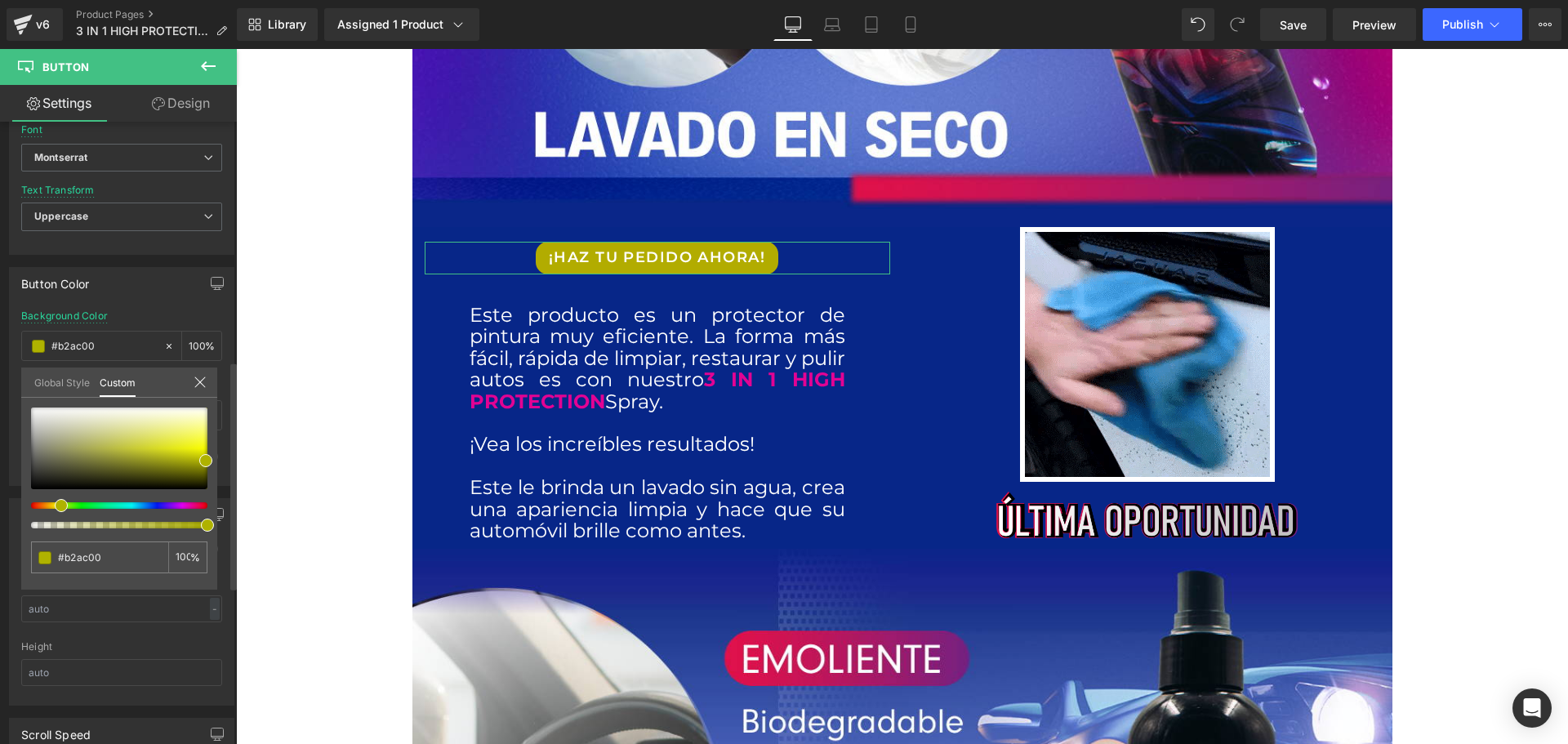
type input "#b2a600"
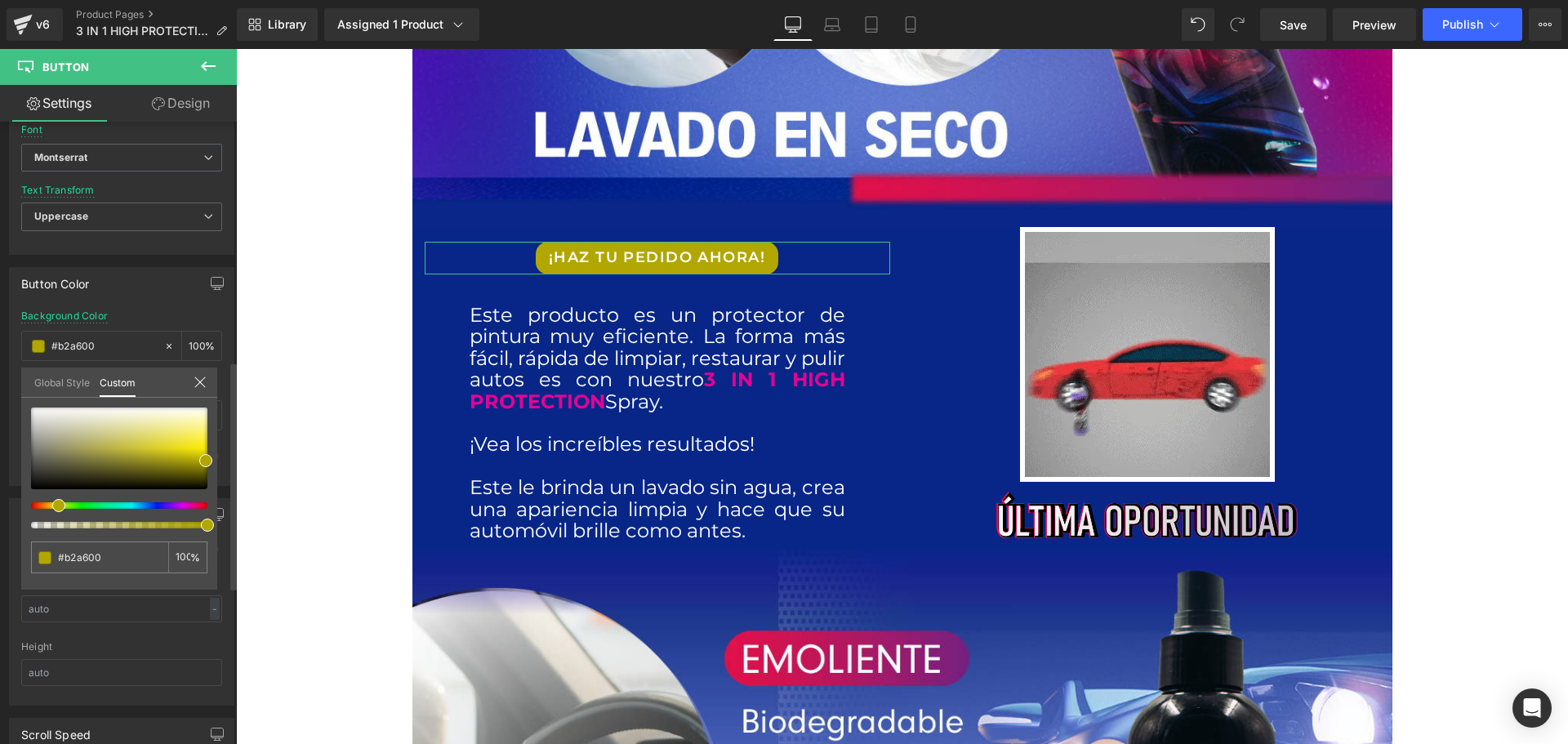
type input "#b2a300"
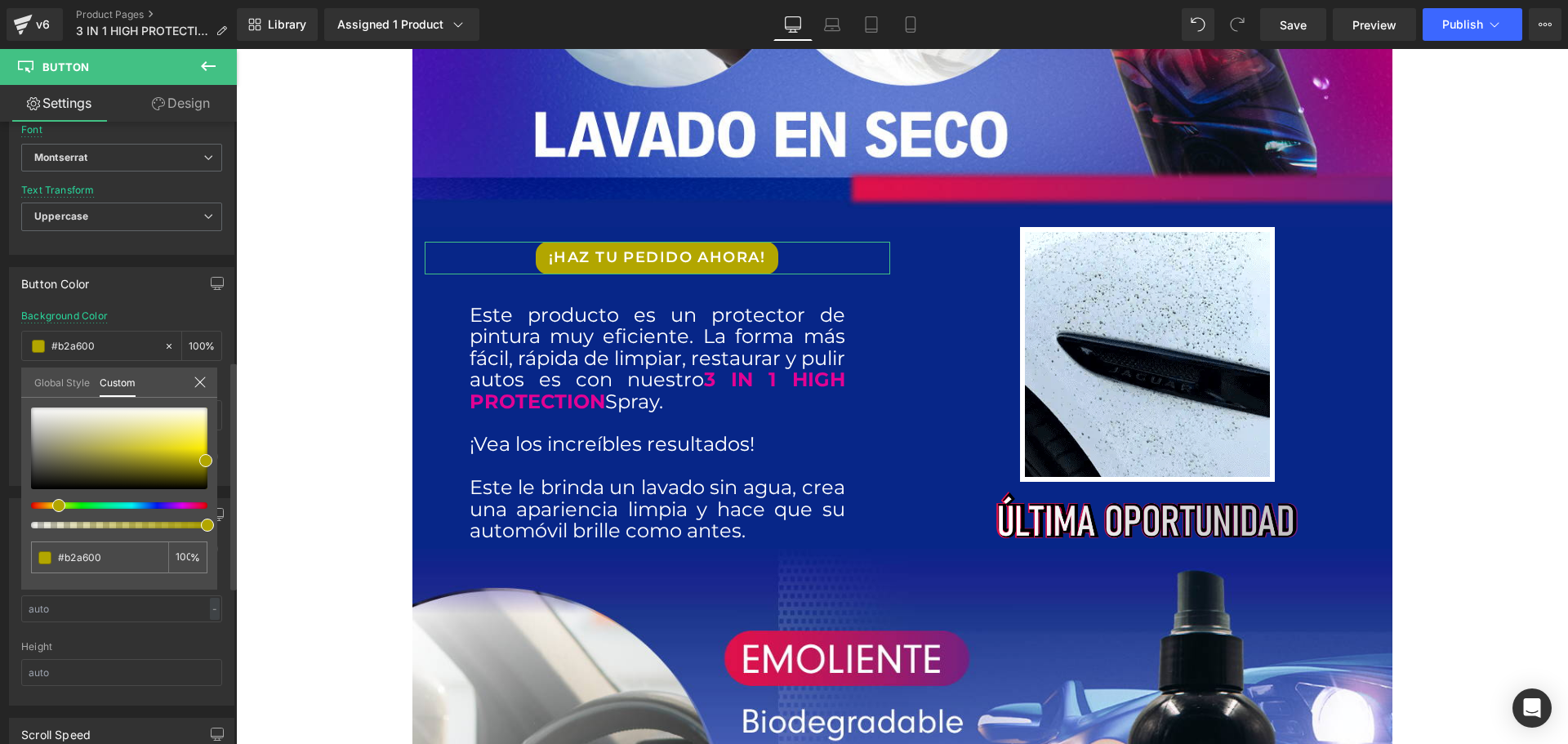
type input "#b2a300"
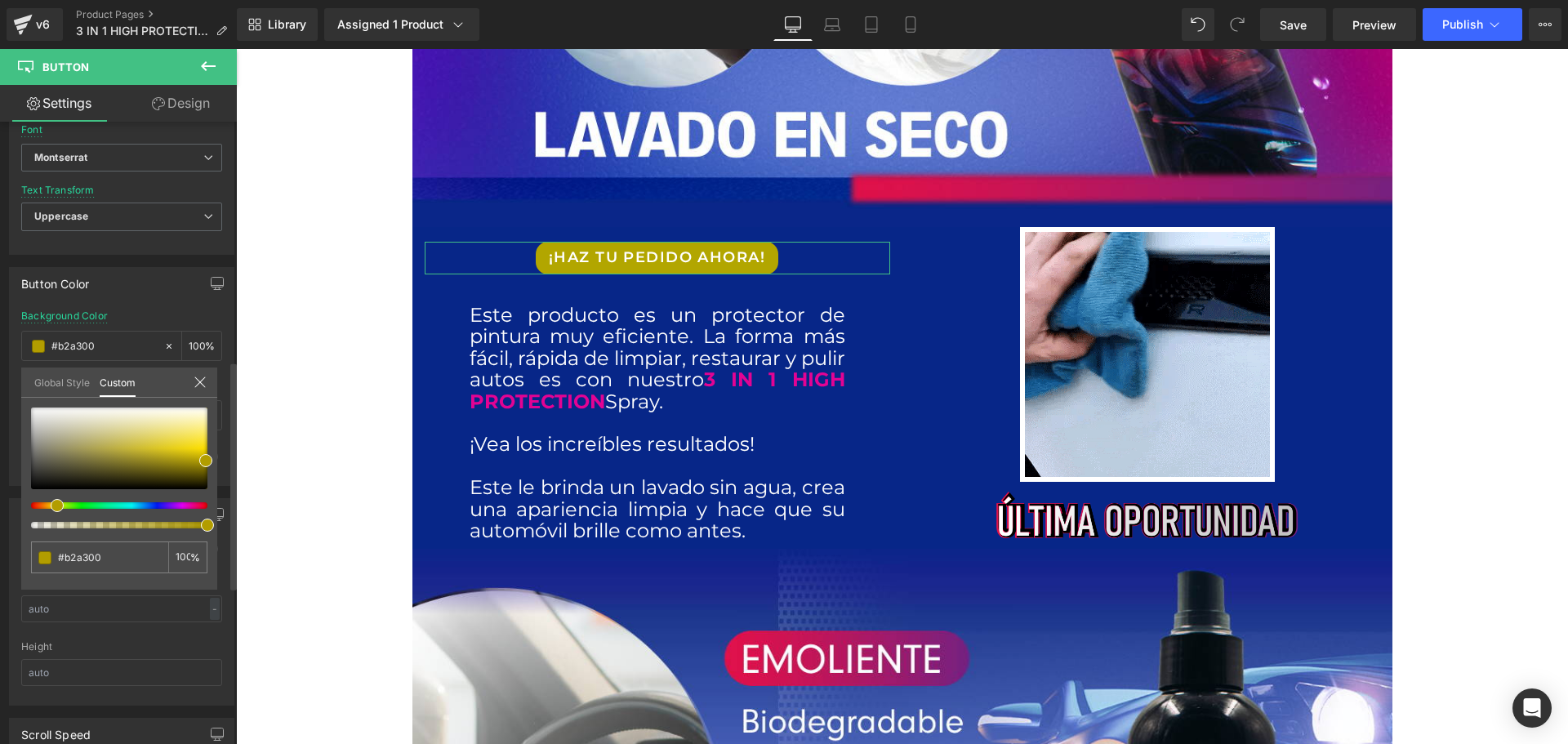
type input "#b29d00"
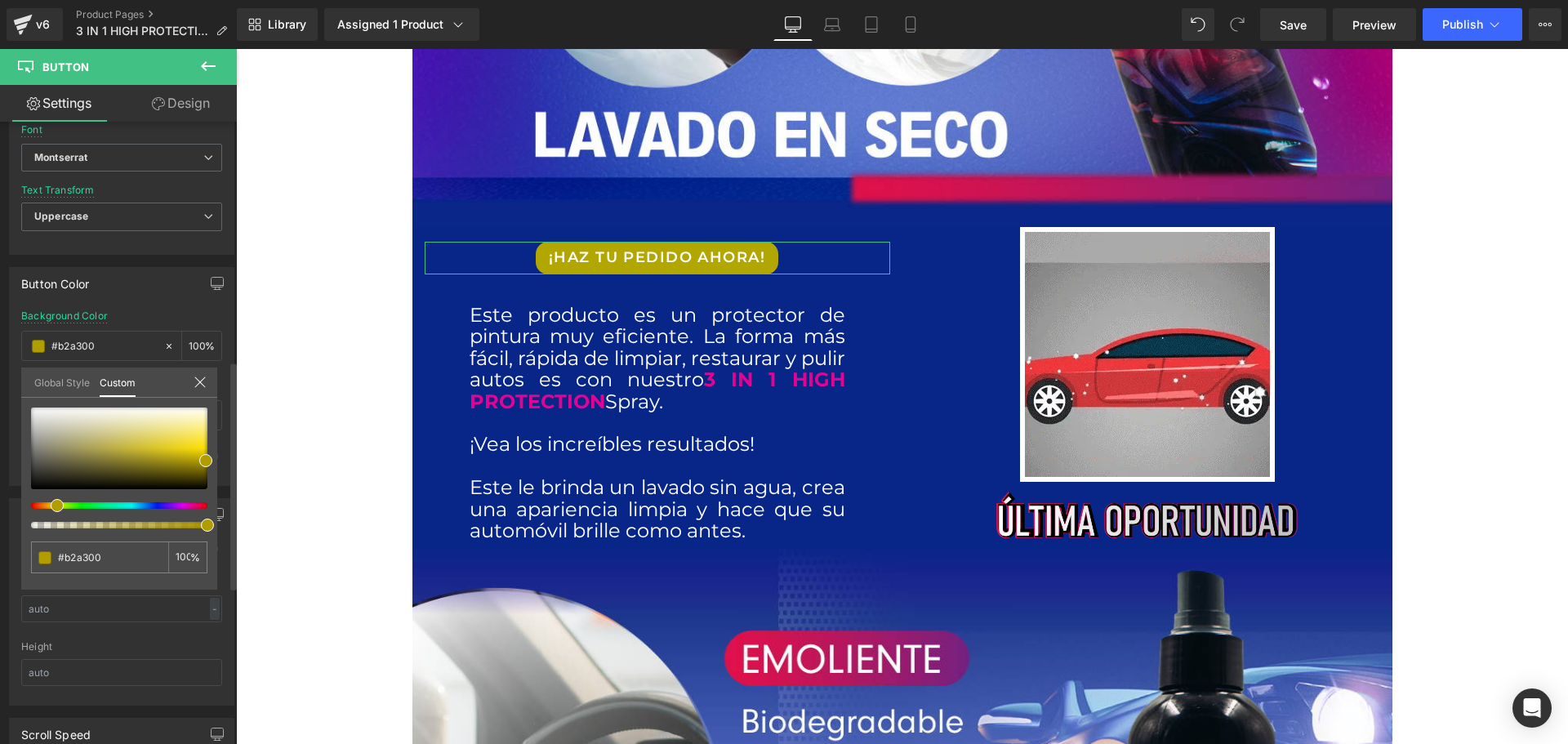
type input "#b29d00"
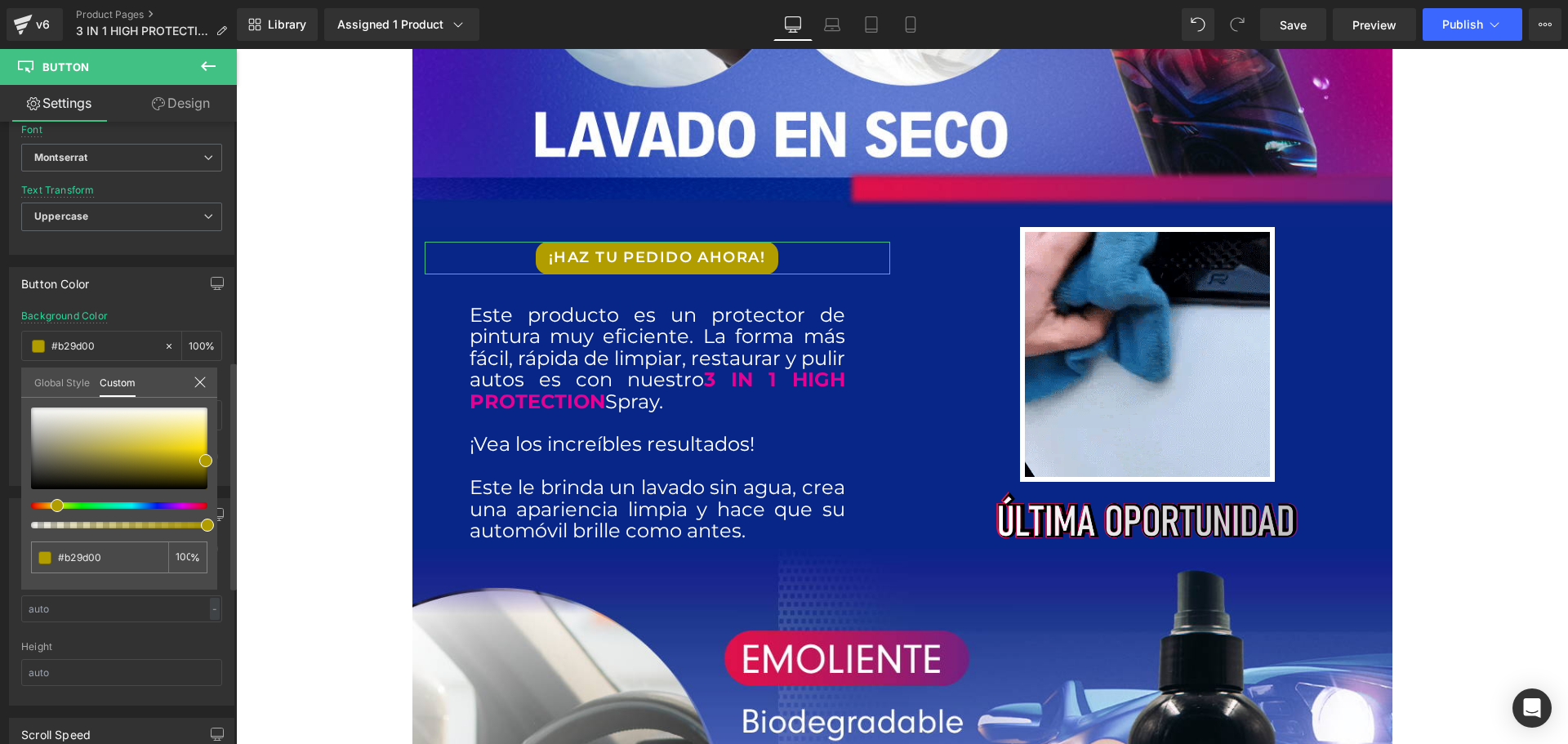
drag, startPoint x: 56, startPoint y: 506, endPoint x: 50, endPoint y: 500, distance: 8.5
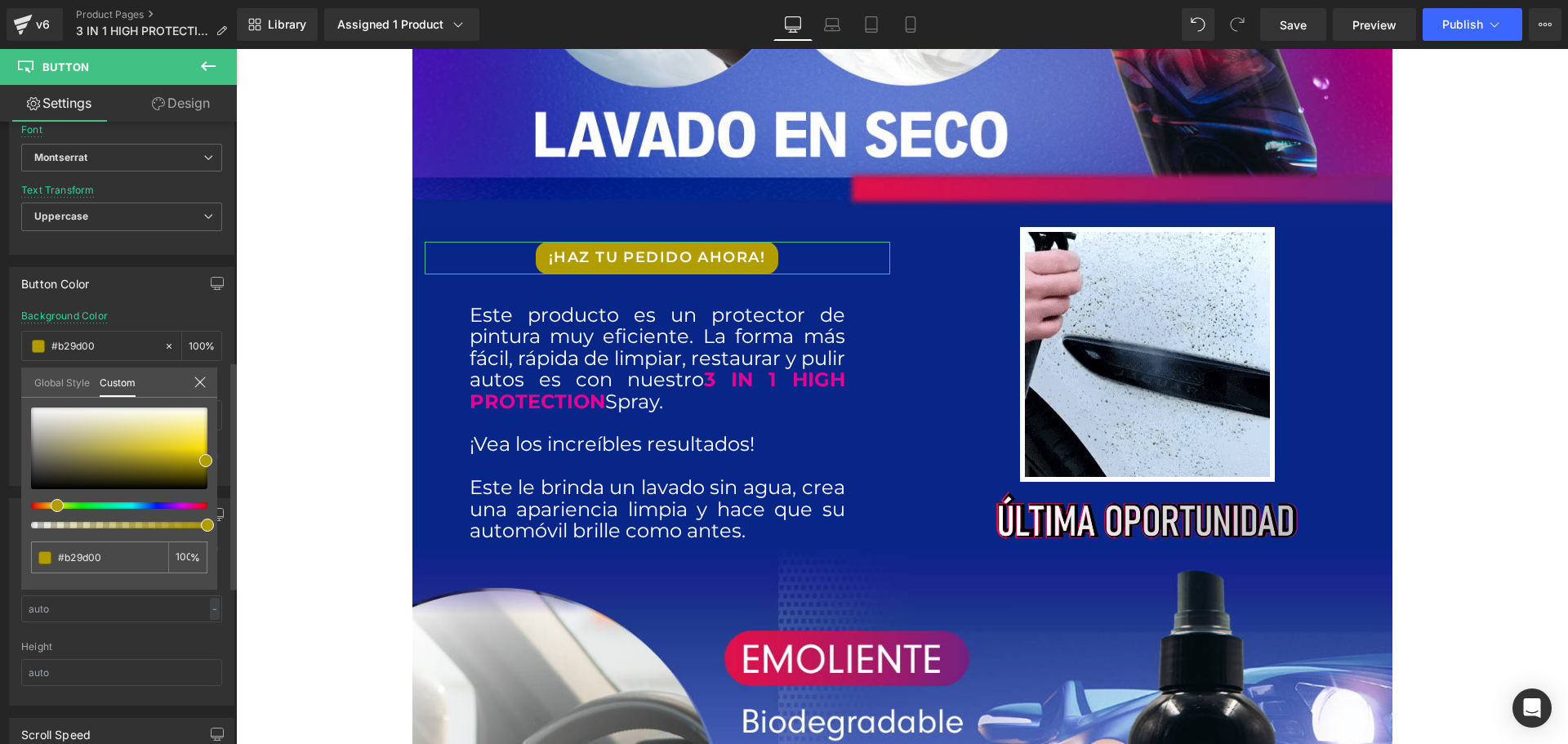
click at [50, 500] on div at bounding box center [119, 468] width 177 height 121
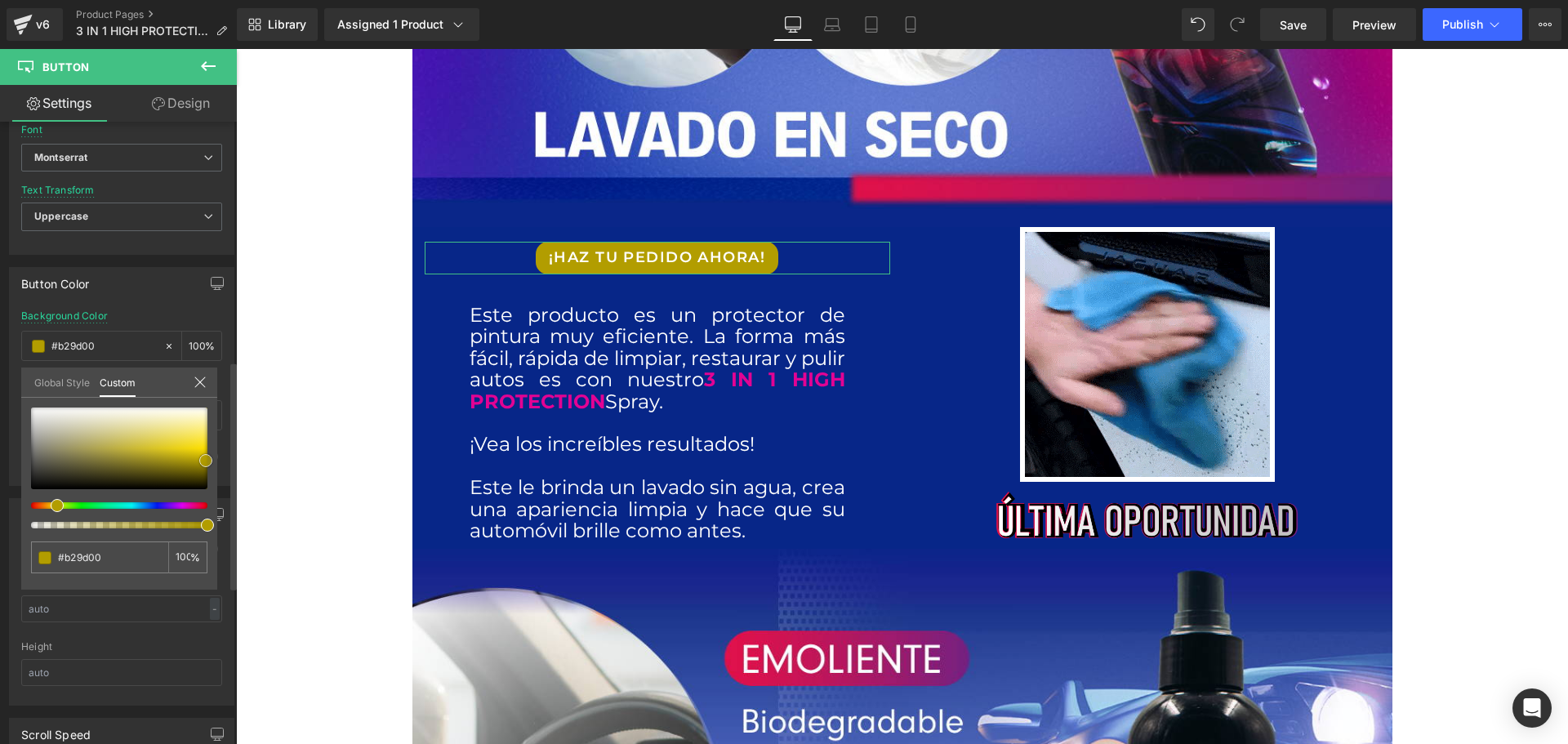
type input "#ab9701"
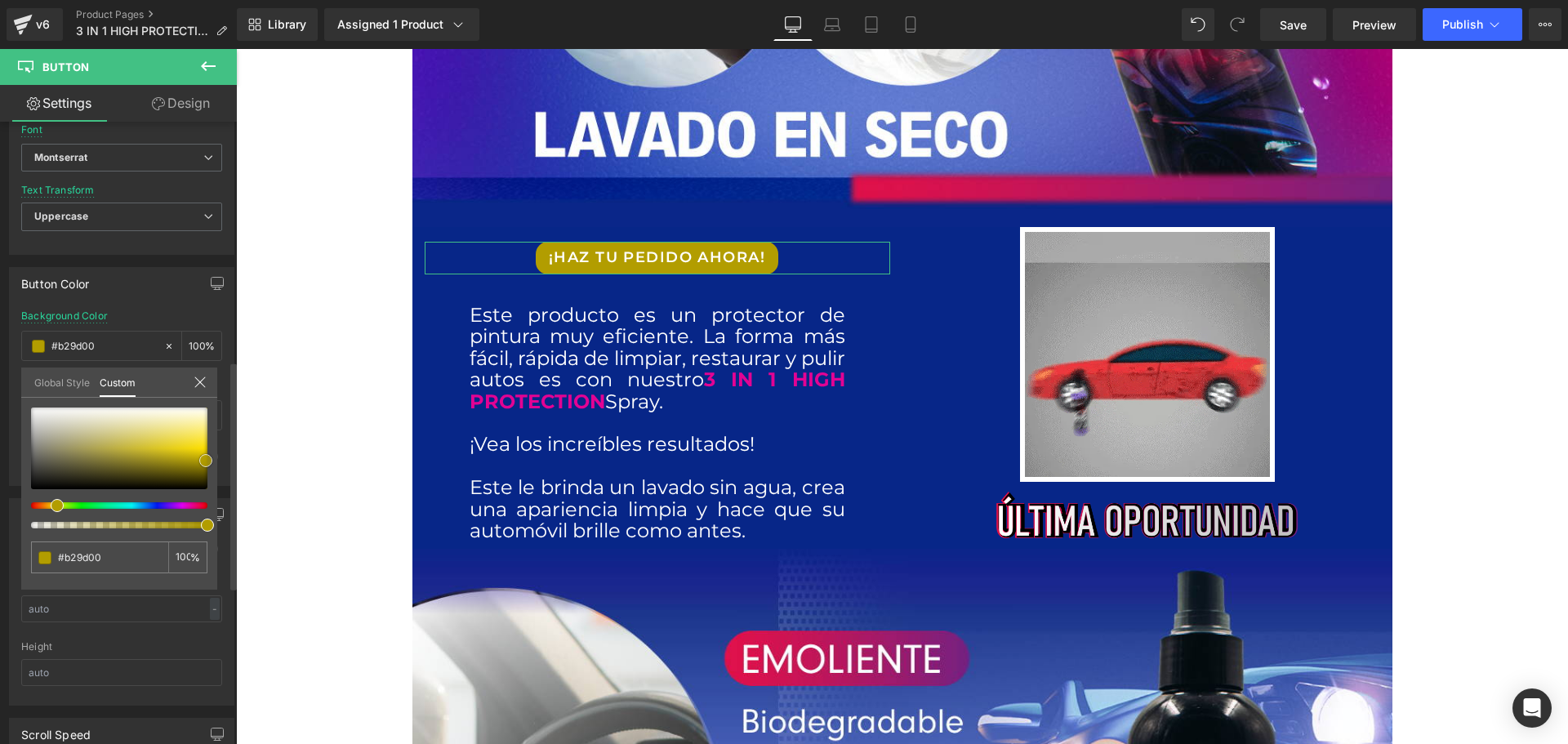
type input "#ab9701"
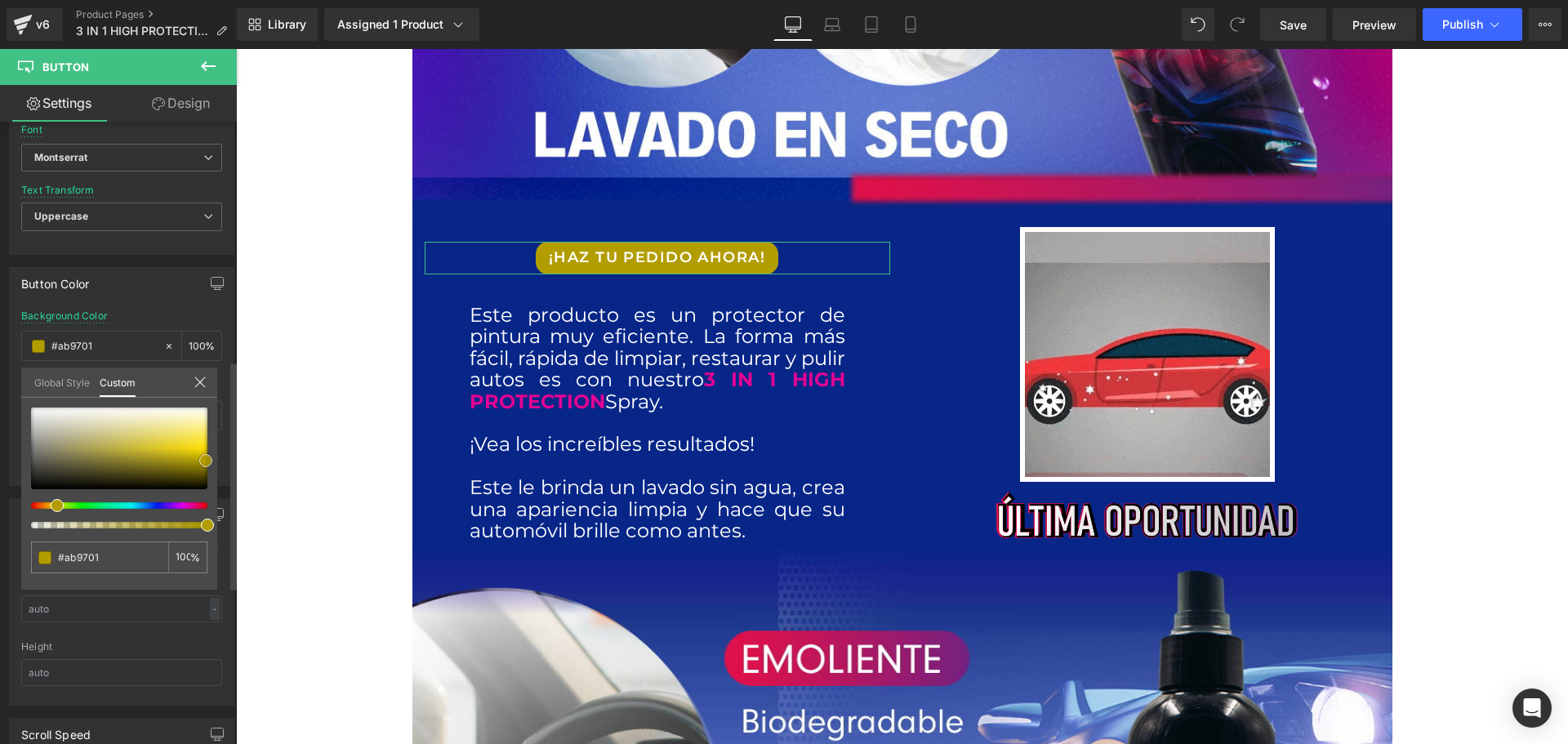
type input "#9a8803"
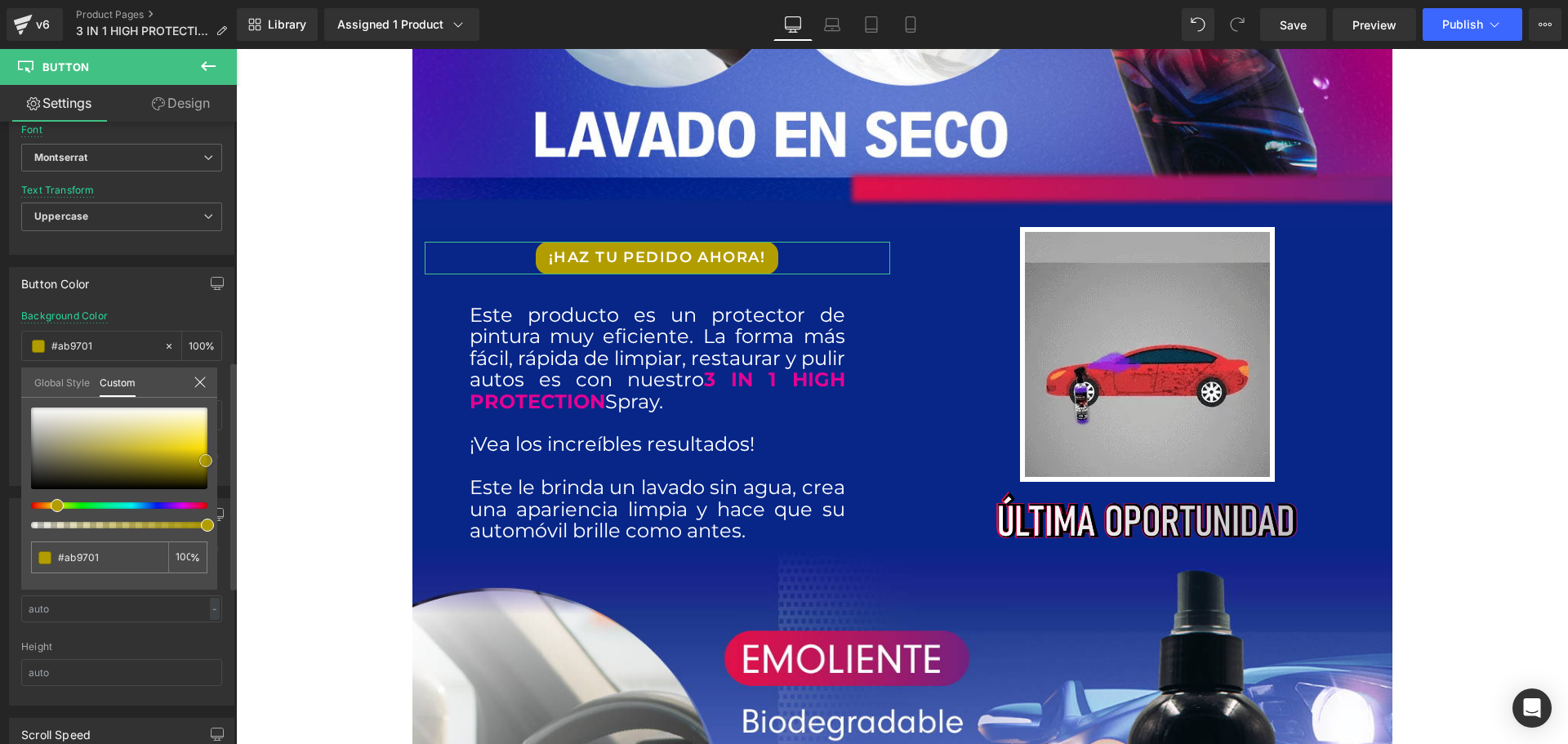
type input "#9a8803"
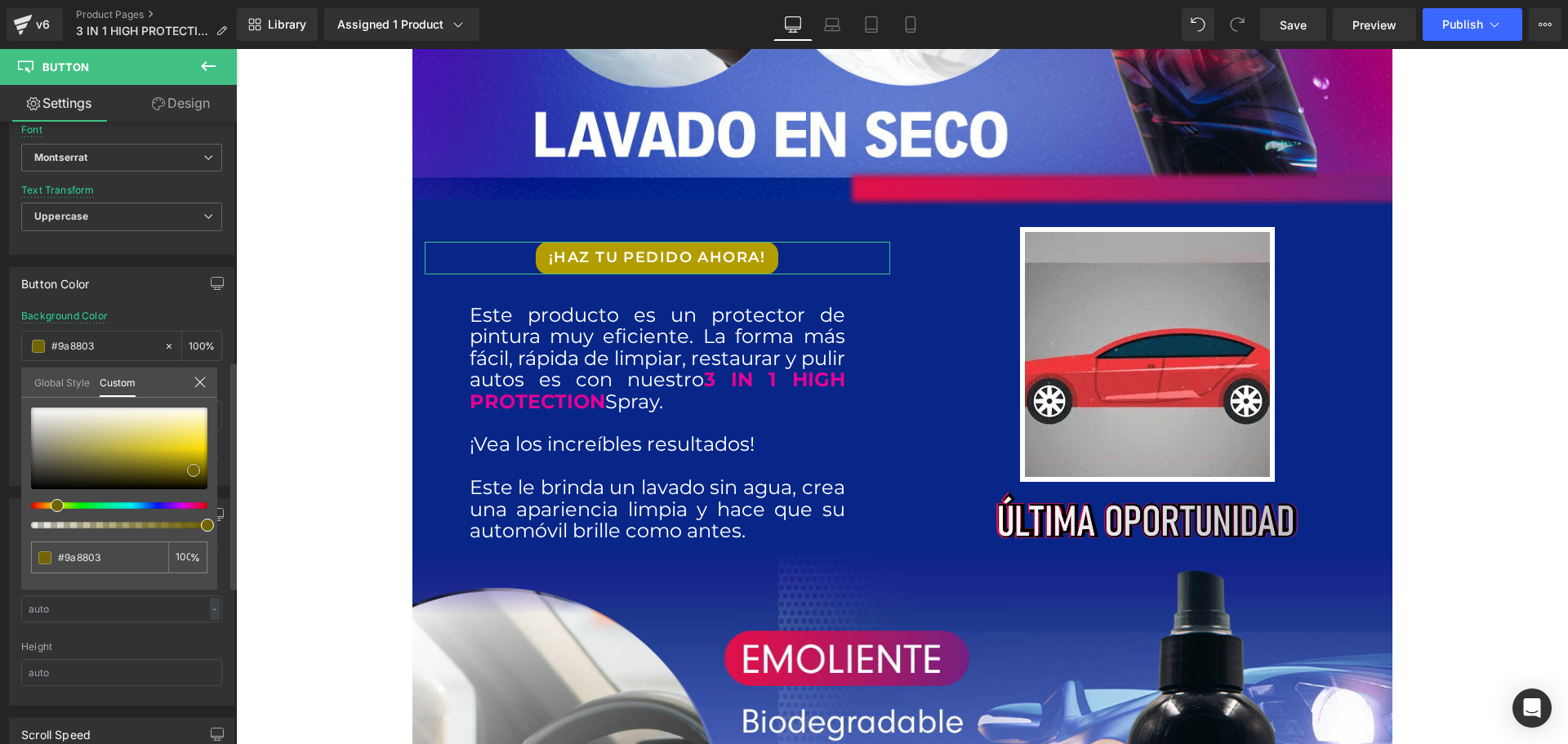
type input "#706404"
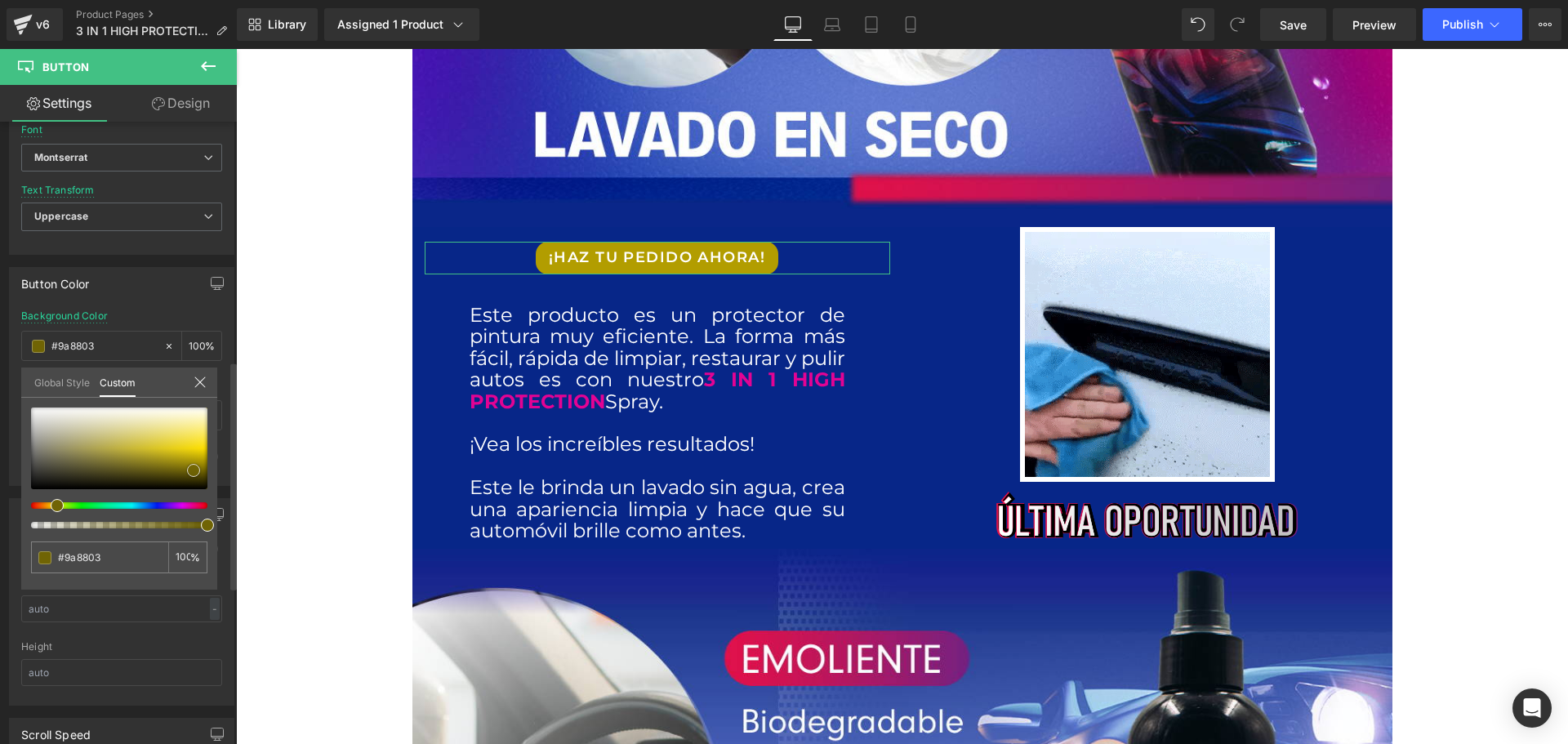
type input "#706404"
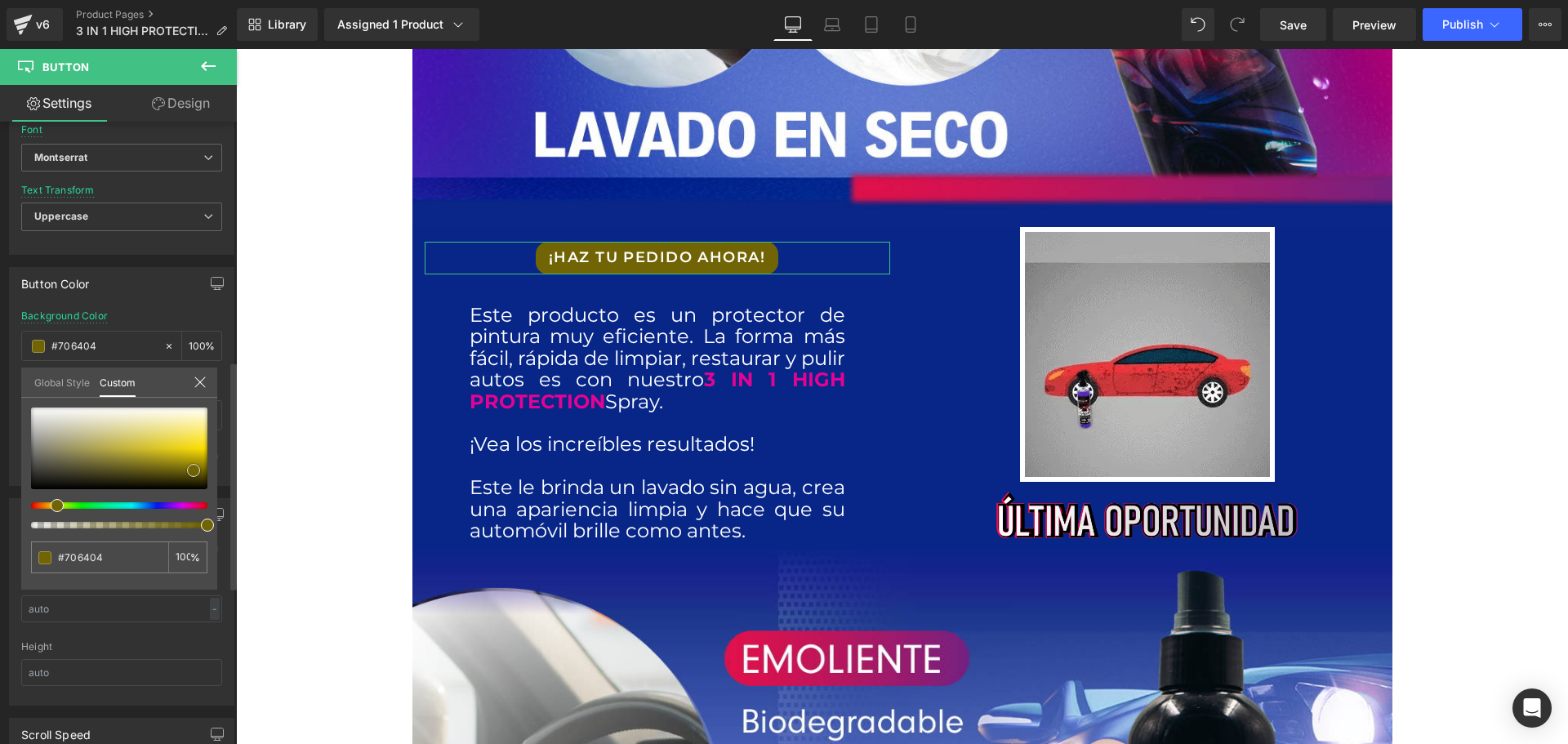
type input "#706305"
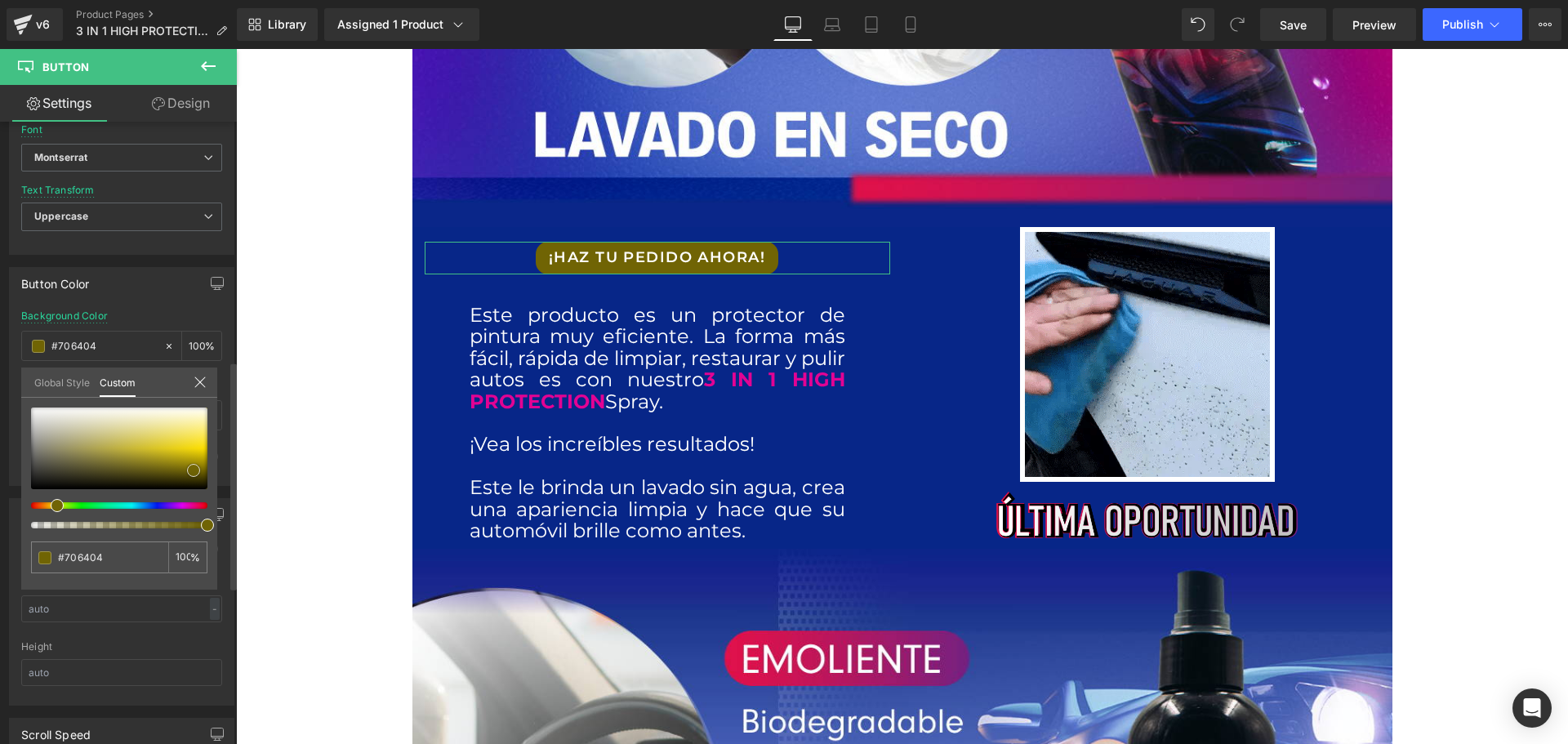
type input "#706305"
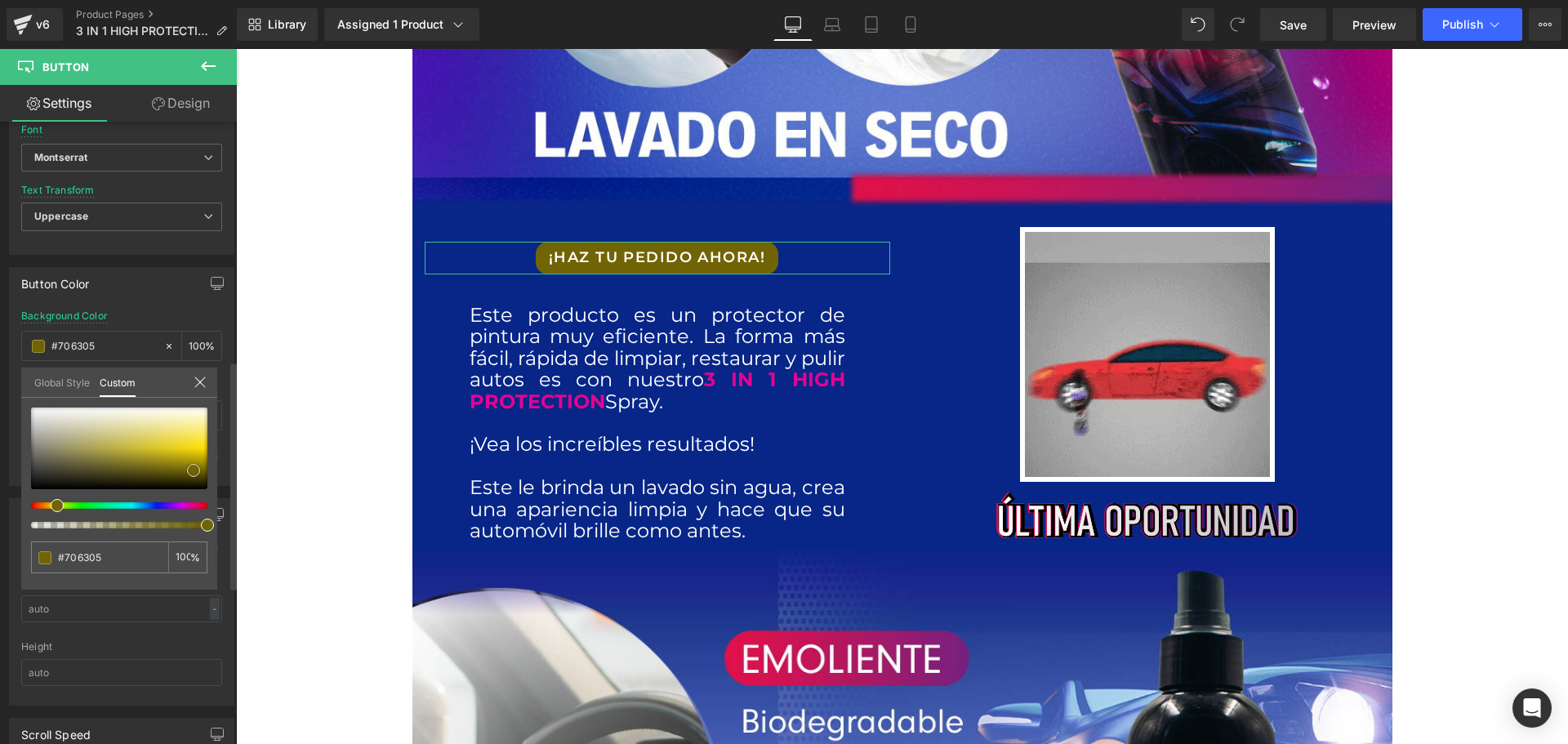
type input "#a6940c"
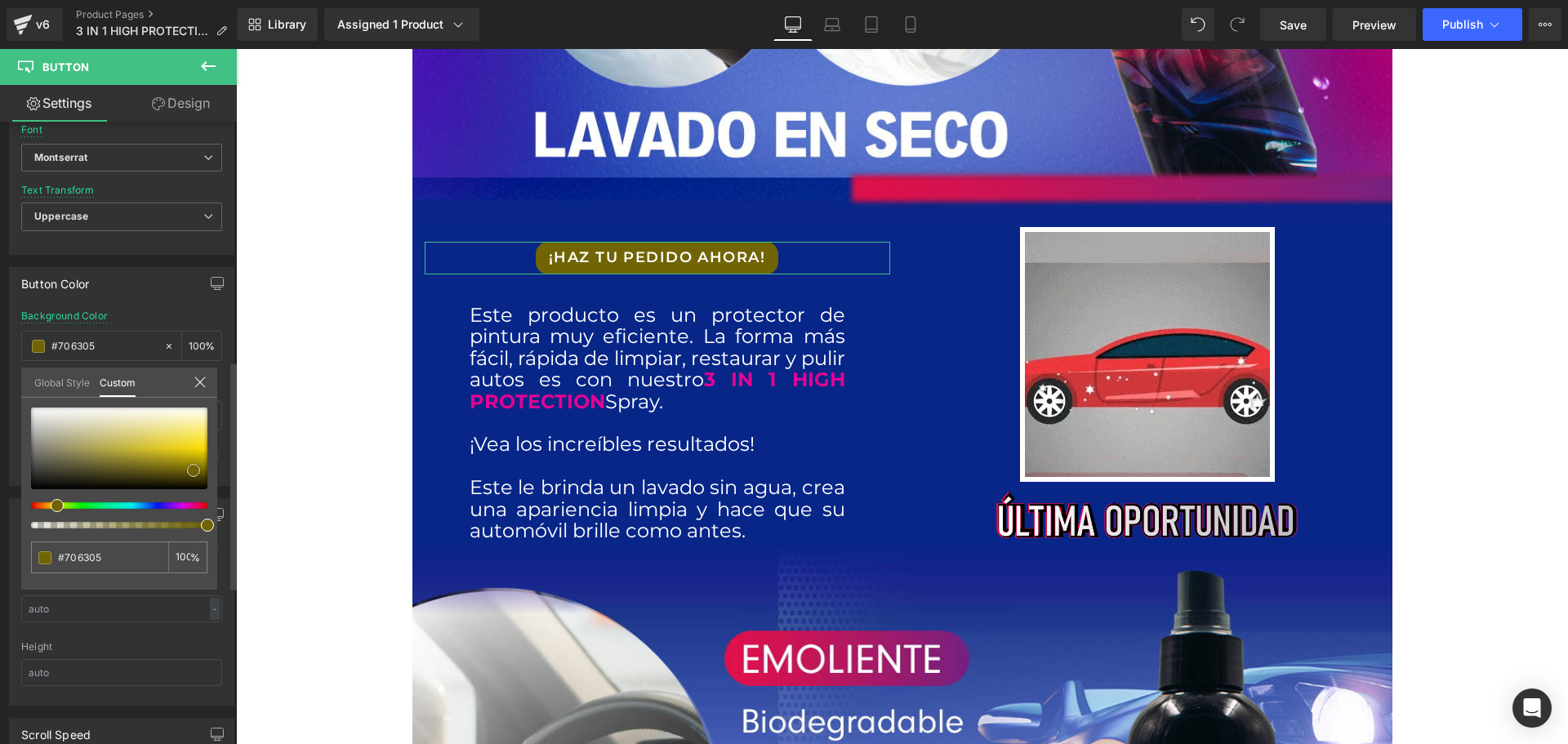
type input "#a6940c"
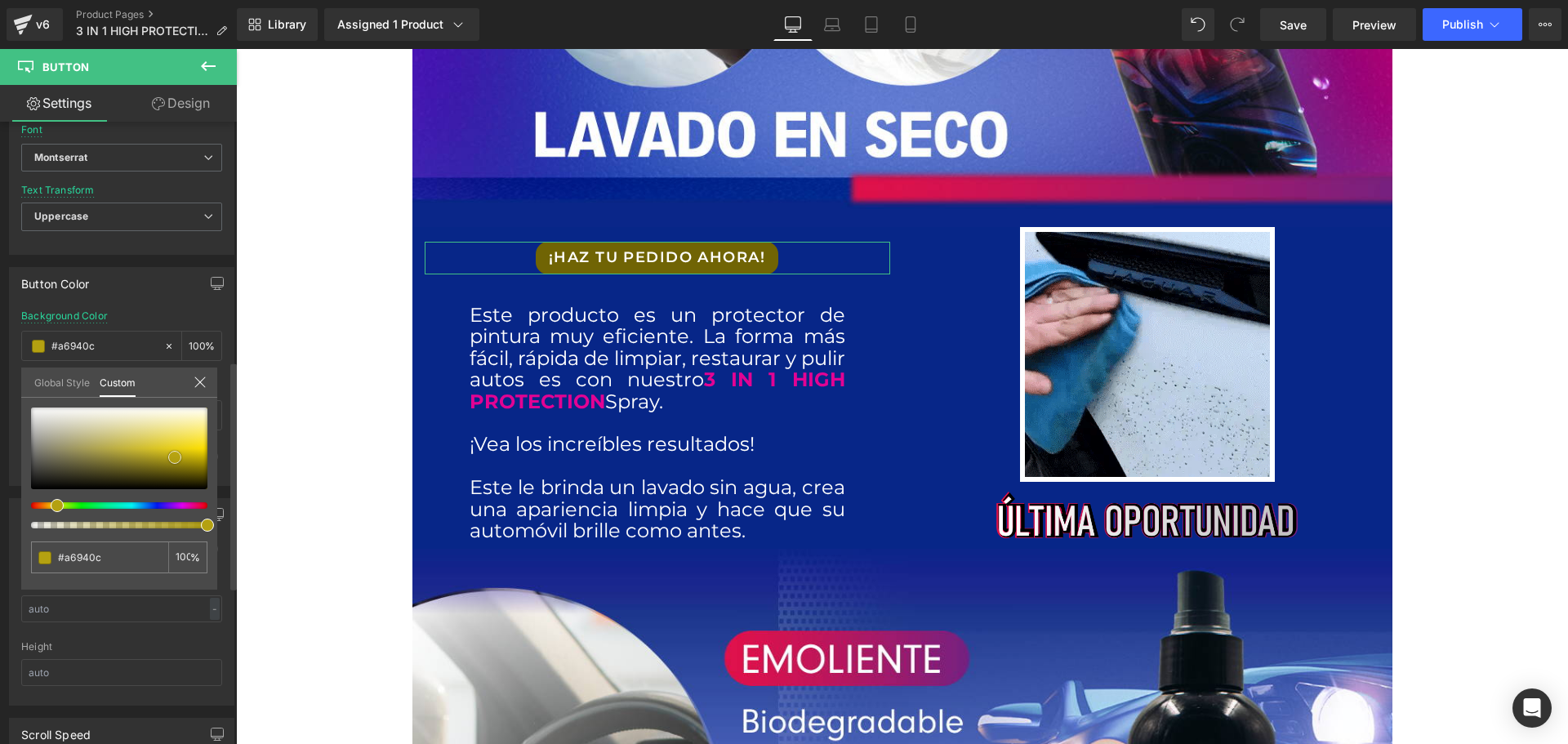
type input "#b4a111"
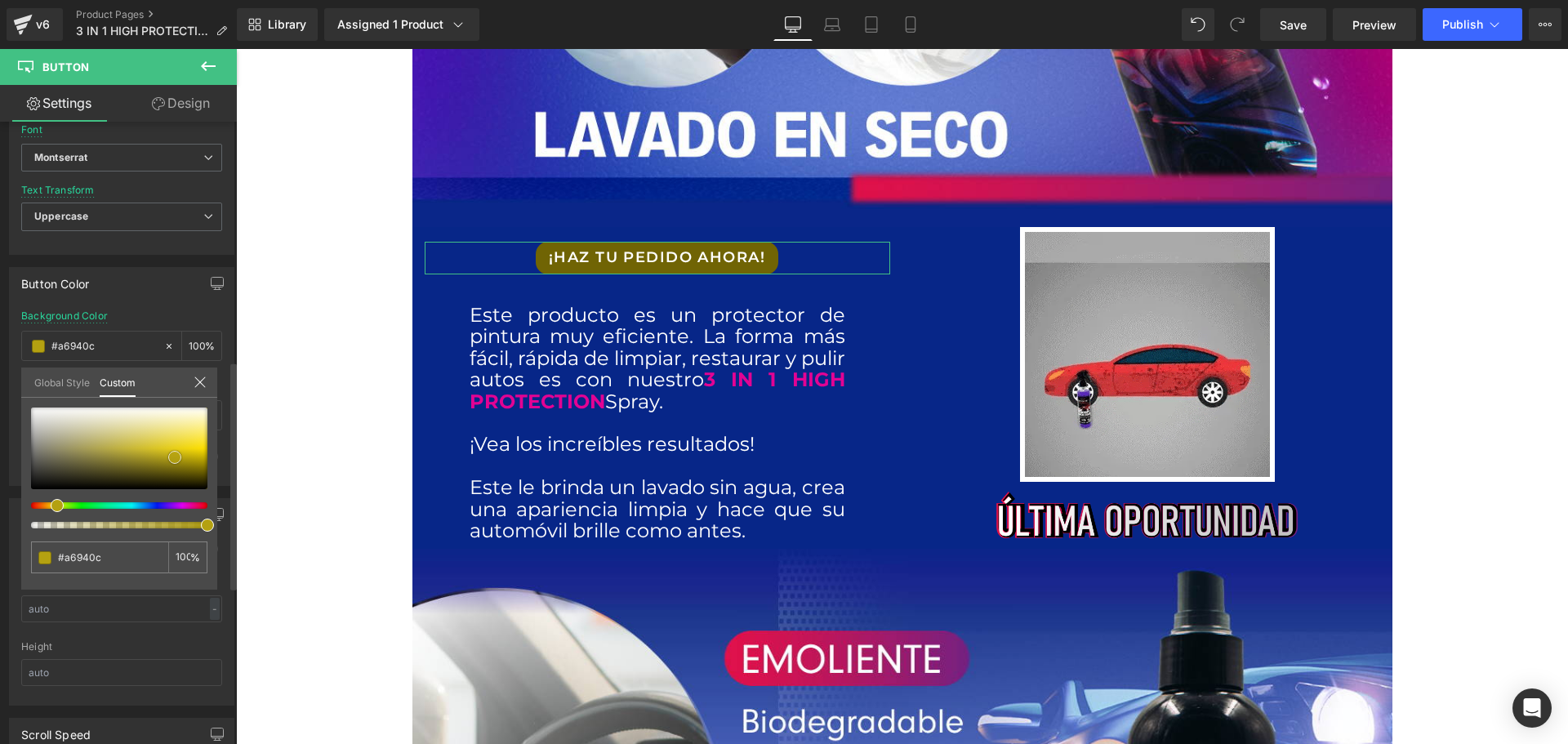
type input "#b4a111"
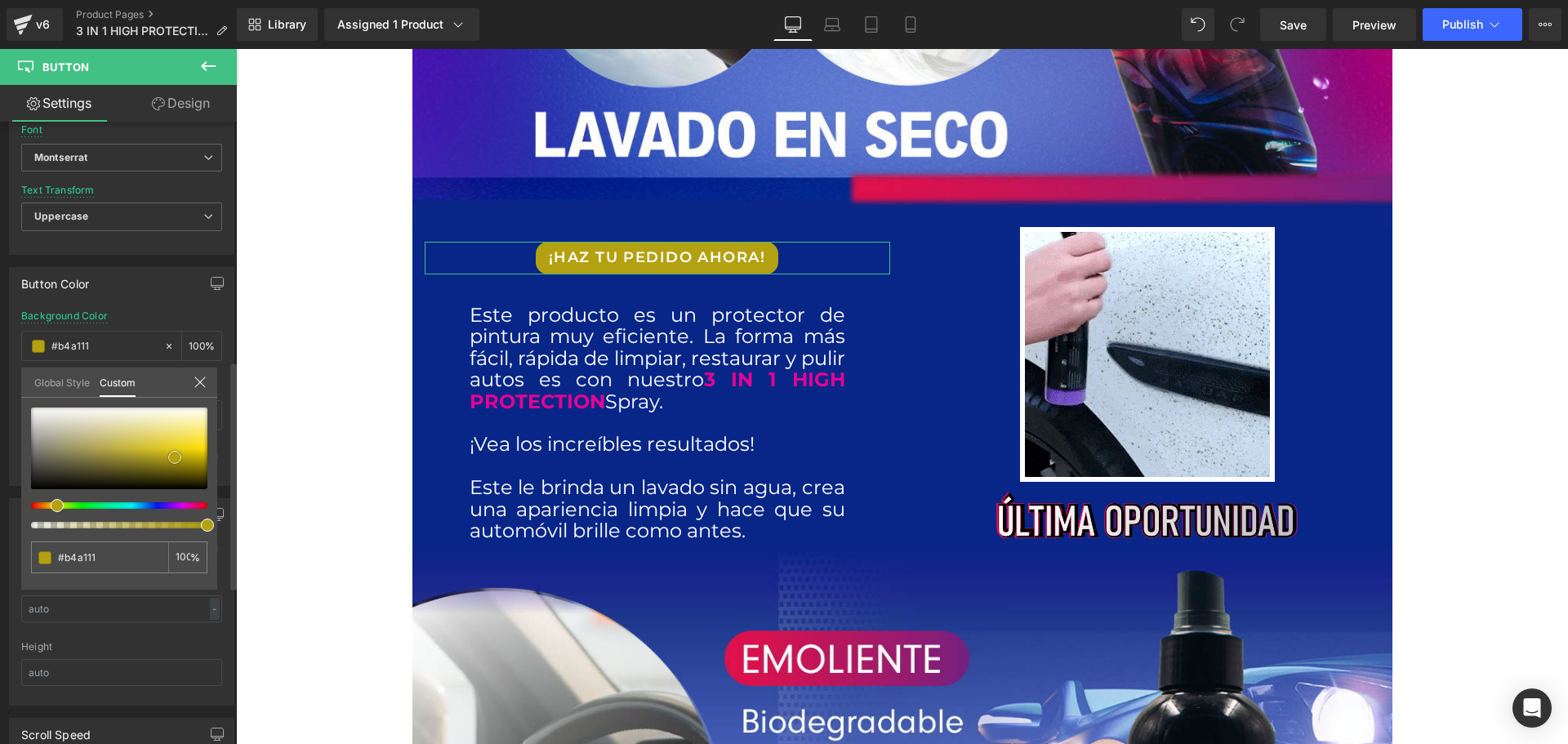
type input "#b4a112"
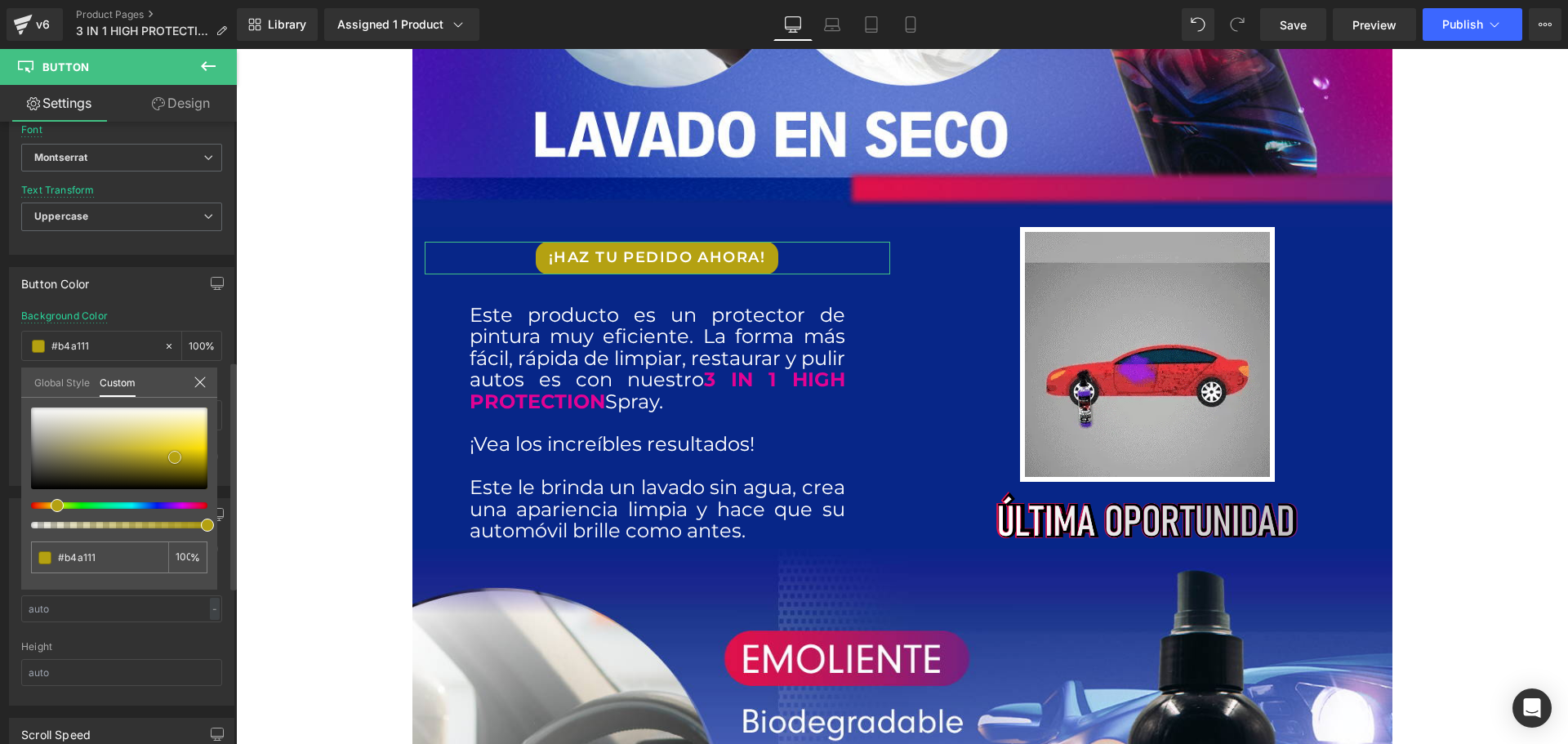
type input "#b4a112"
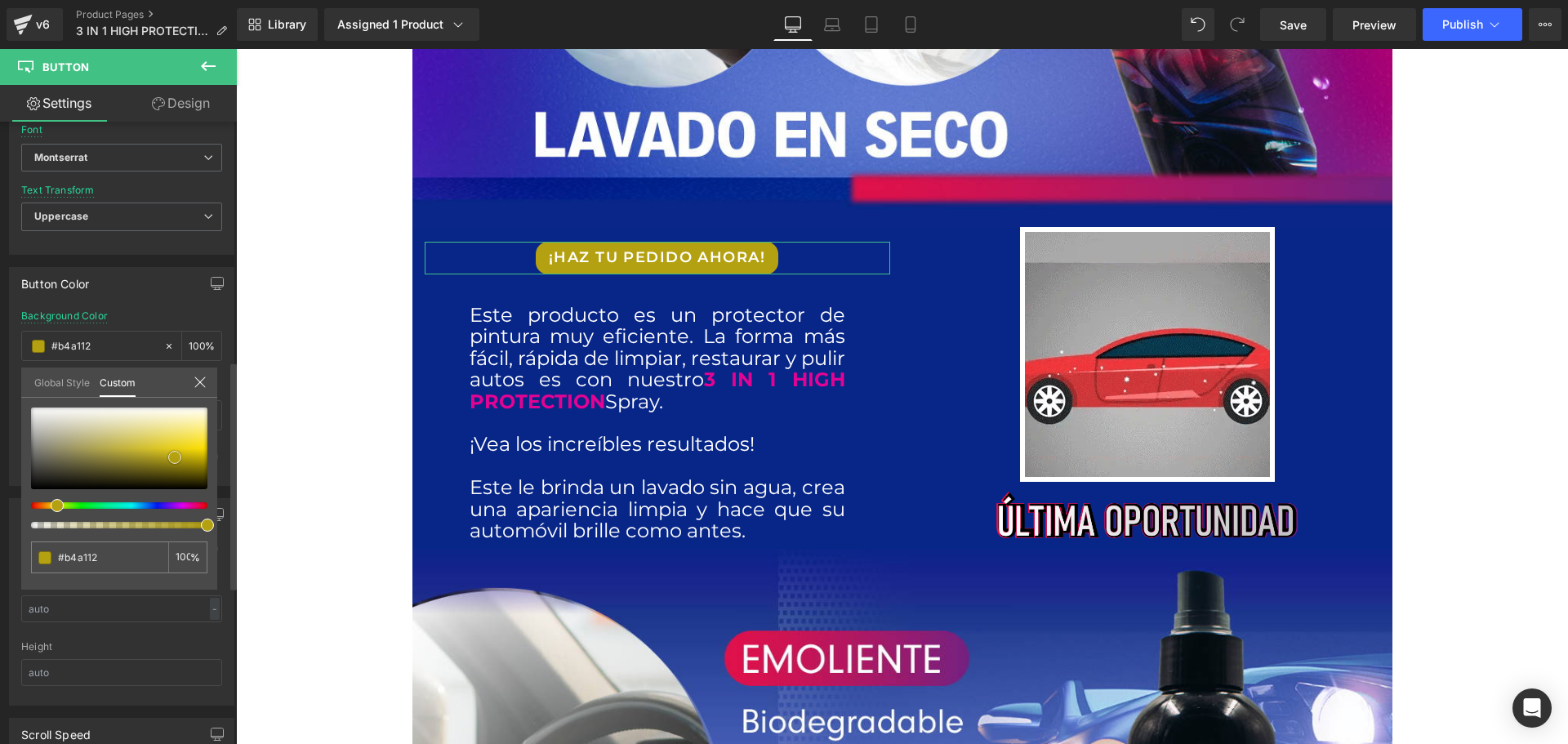
type input "#b29f14"
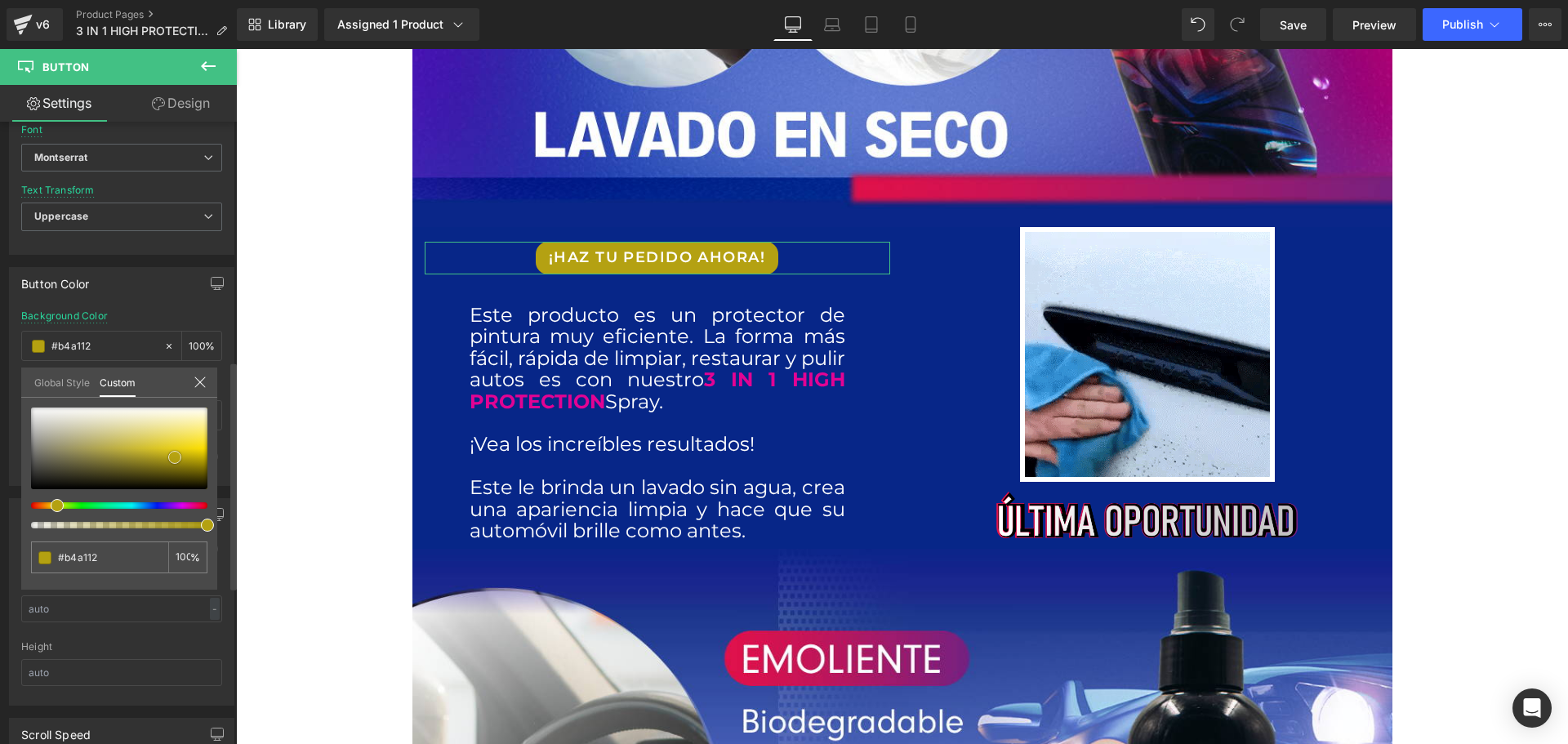
type input "#b29f14"
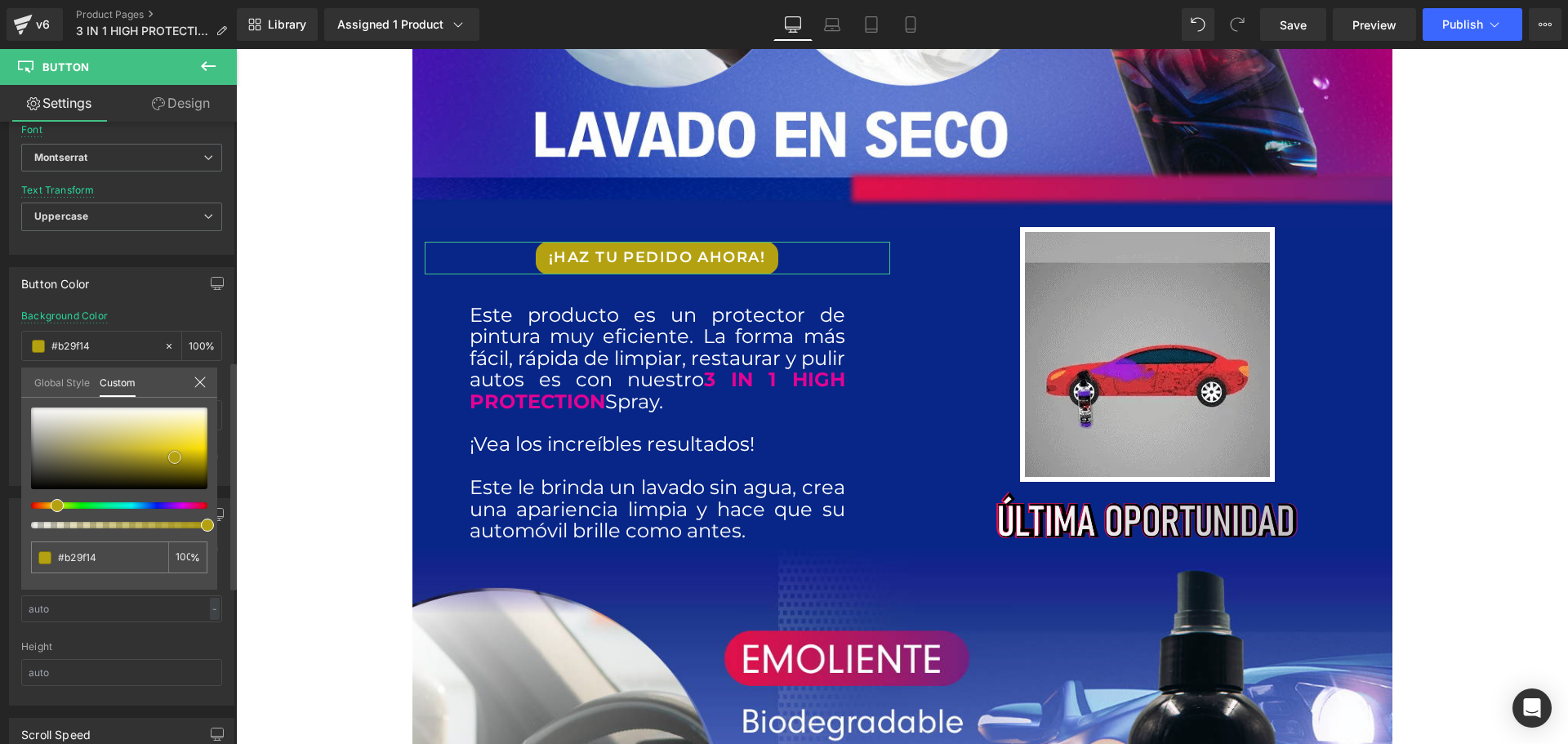
type input "#beab17"
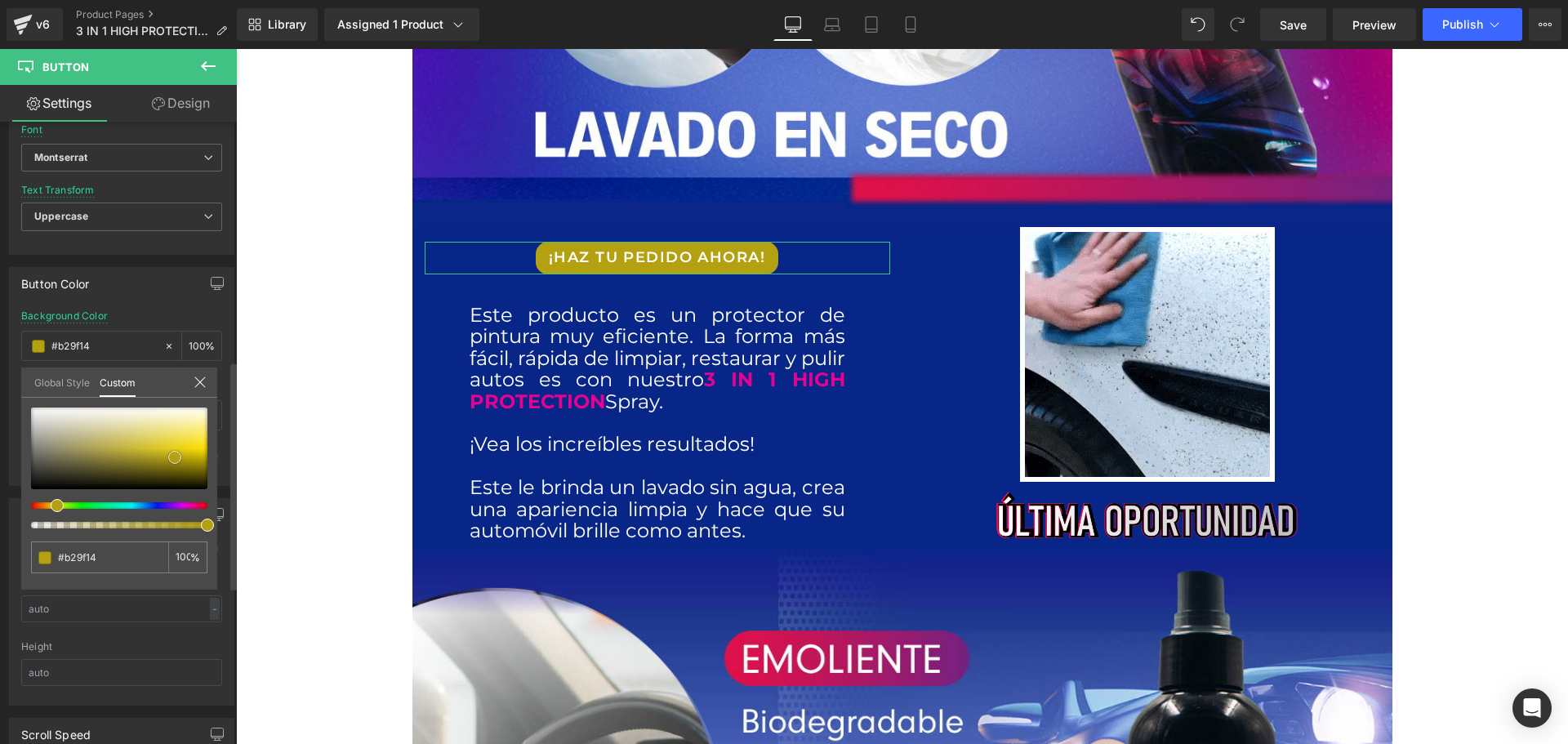
type input "#beab17"
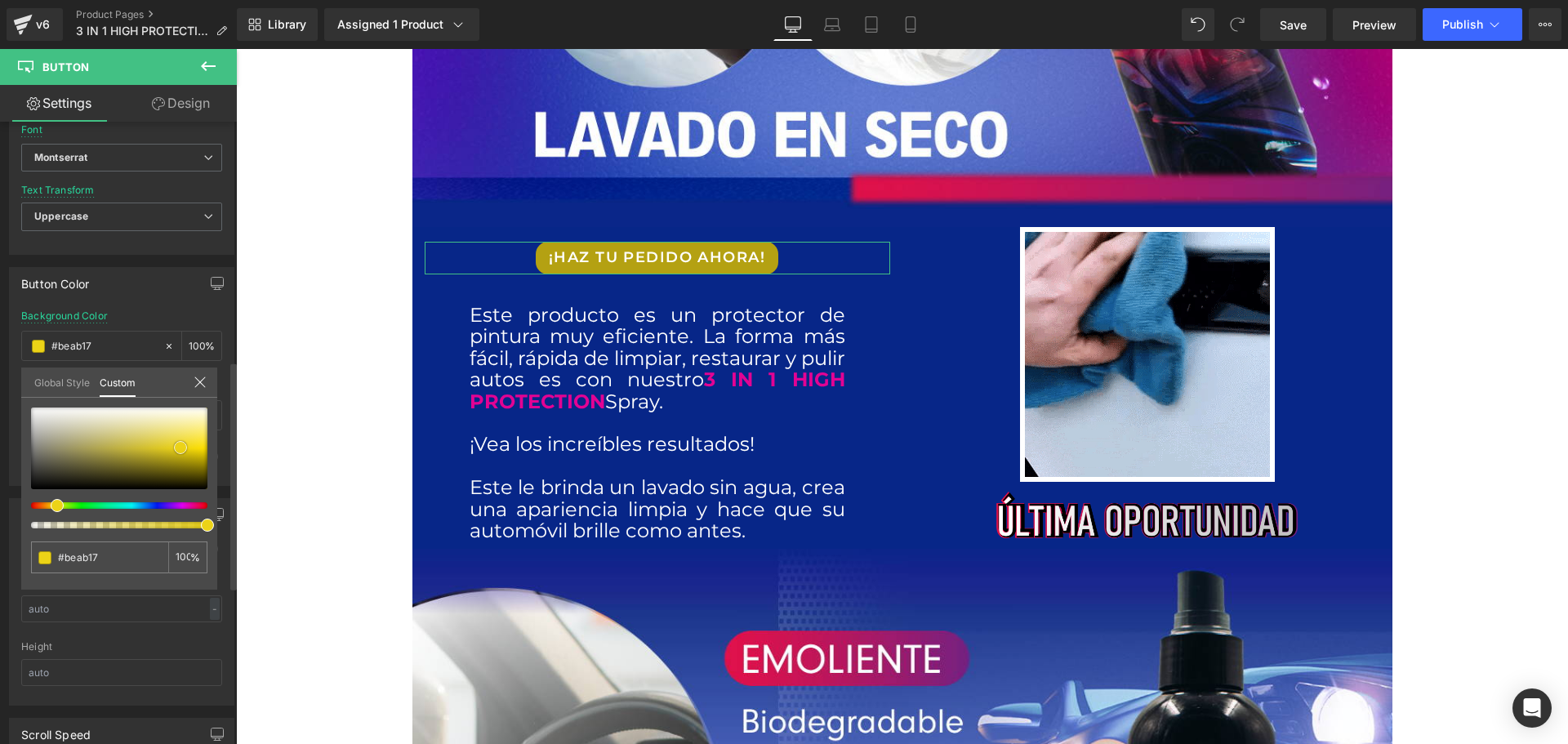
type input "#ecd317"
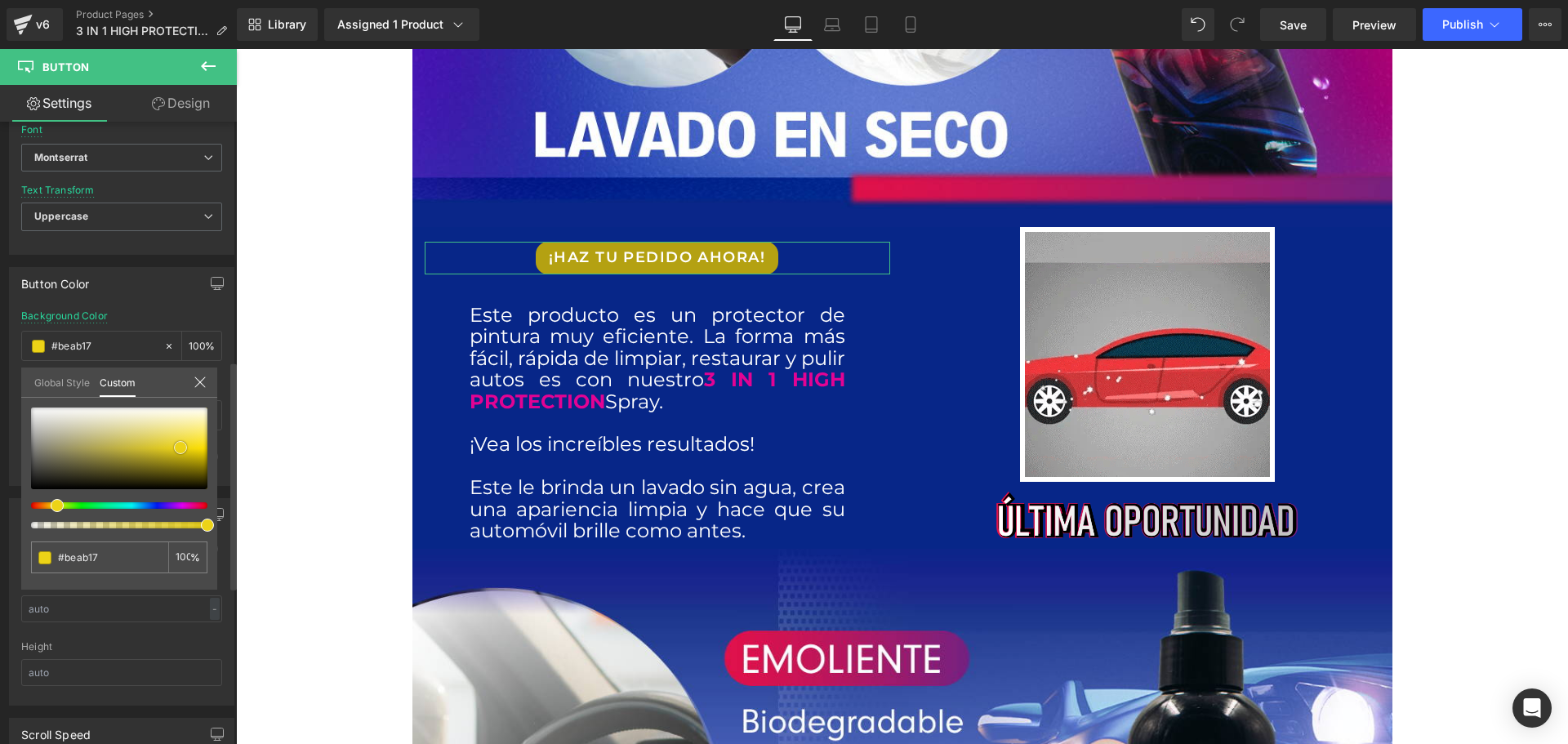
type input "#ecd317"
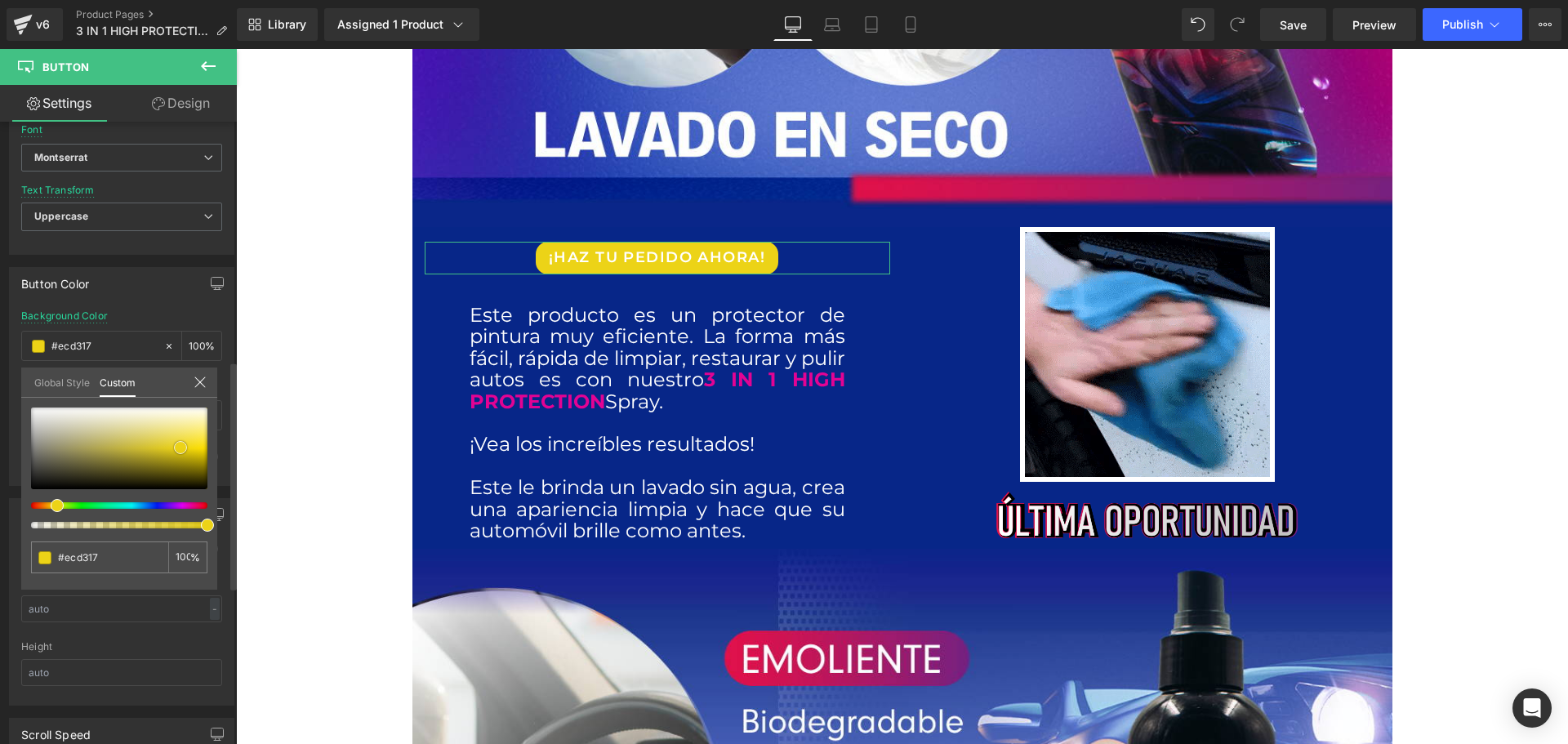
type input "#f0d81d"
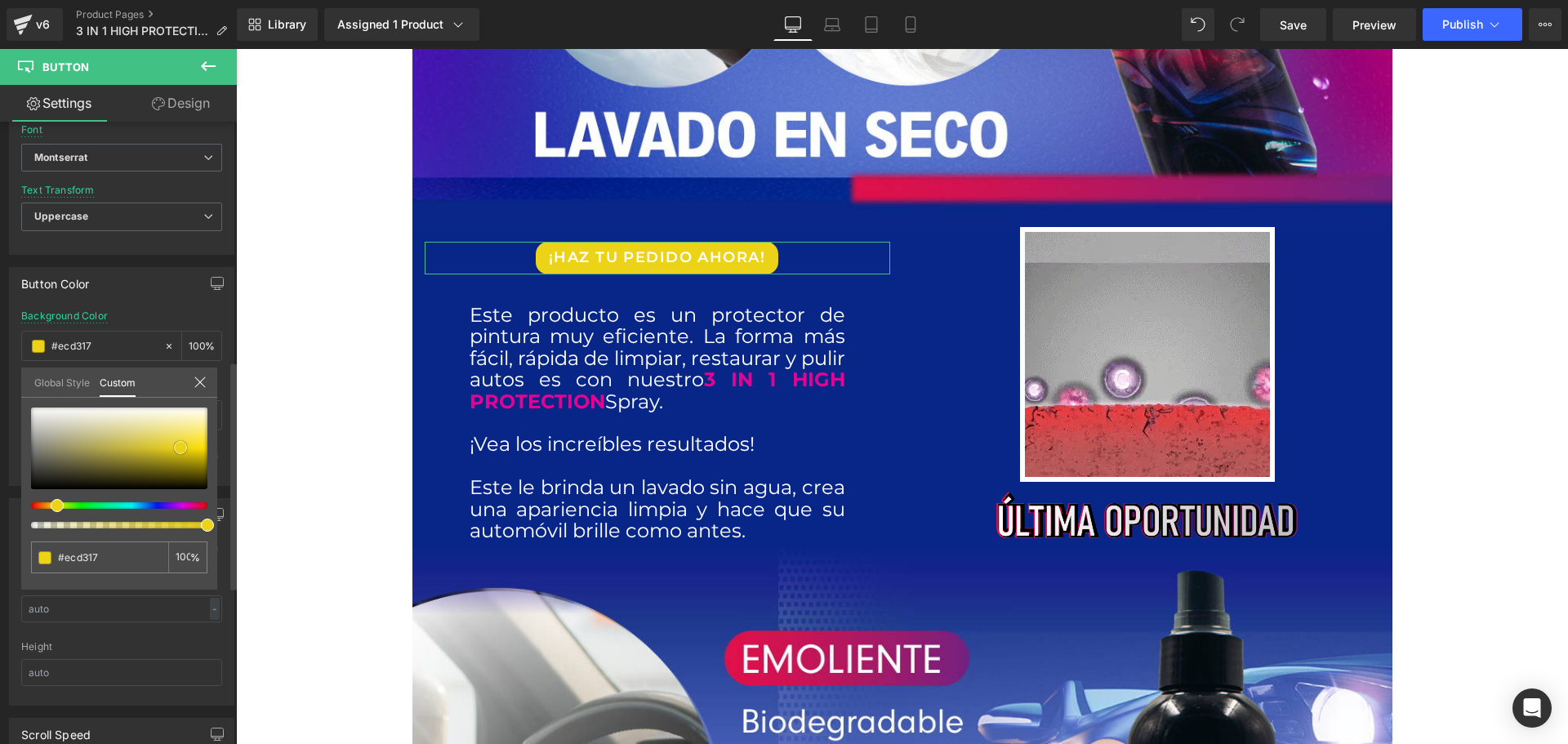
type input "#f0d81d"
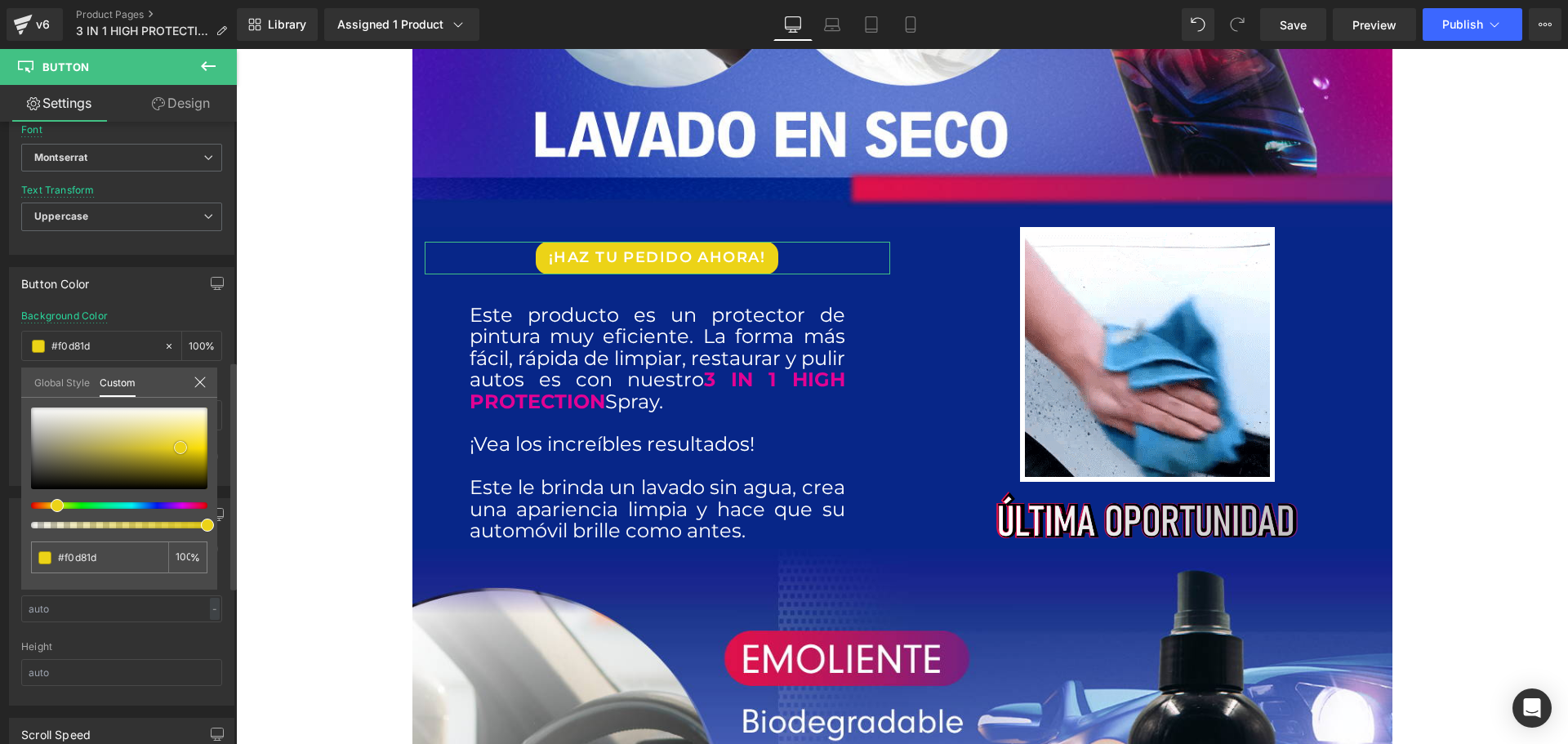
type input "#f6dc17"
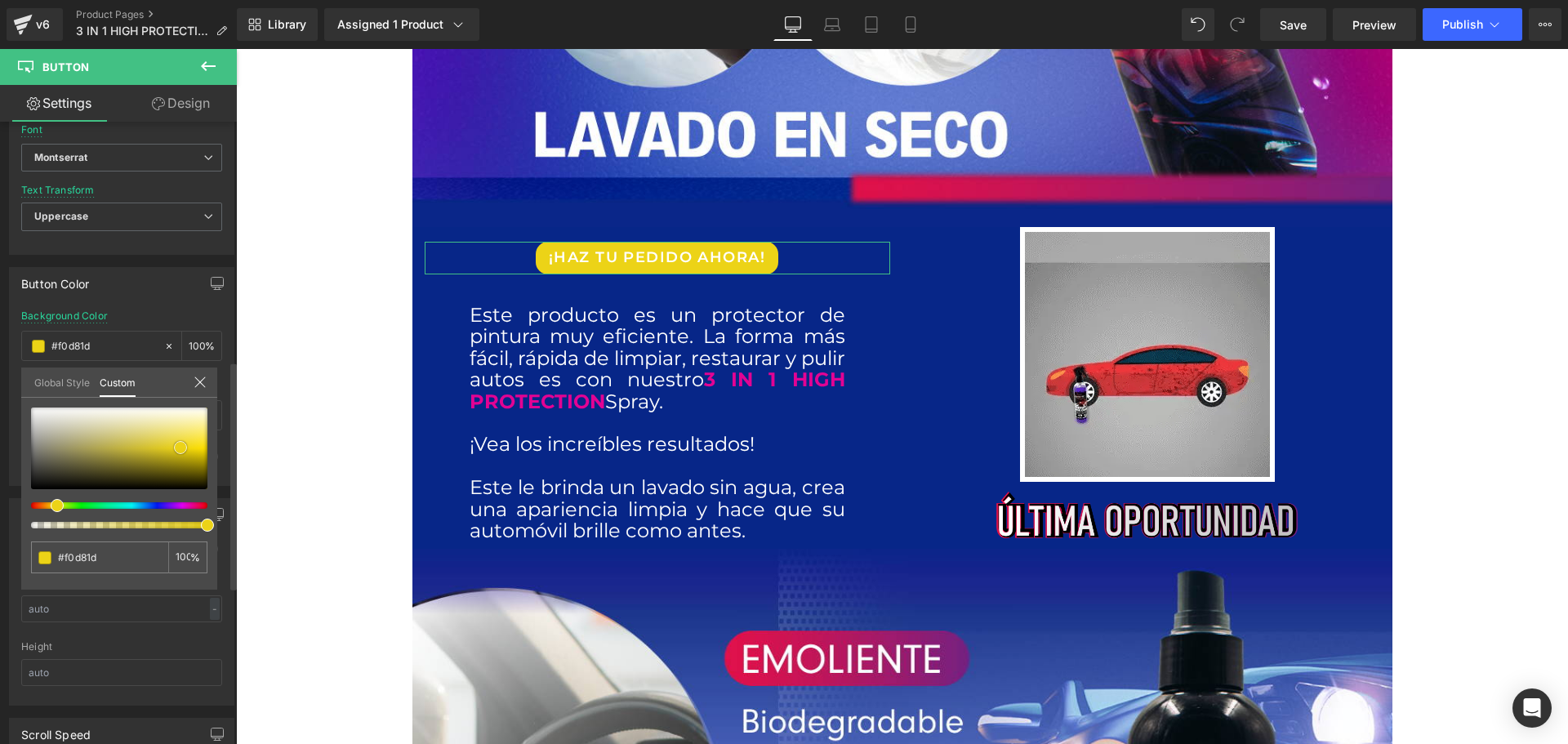
type input "#f6dc17"
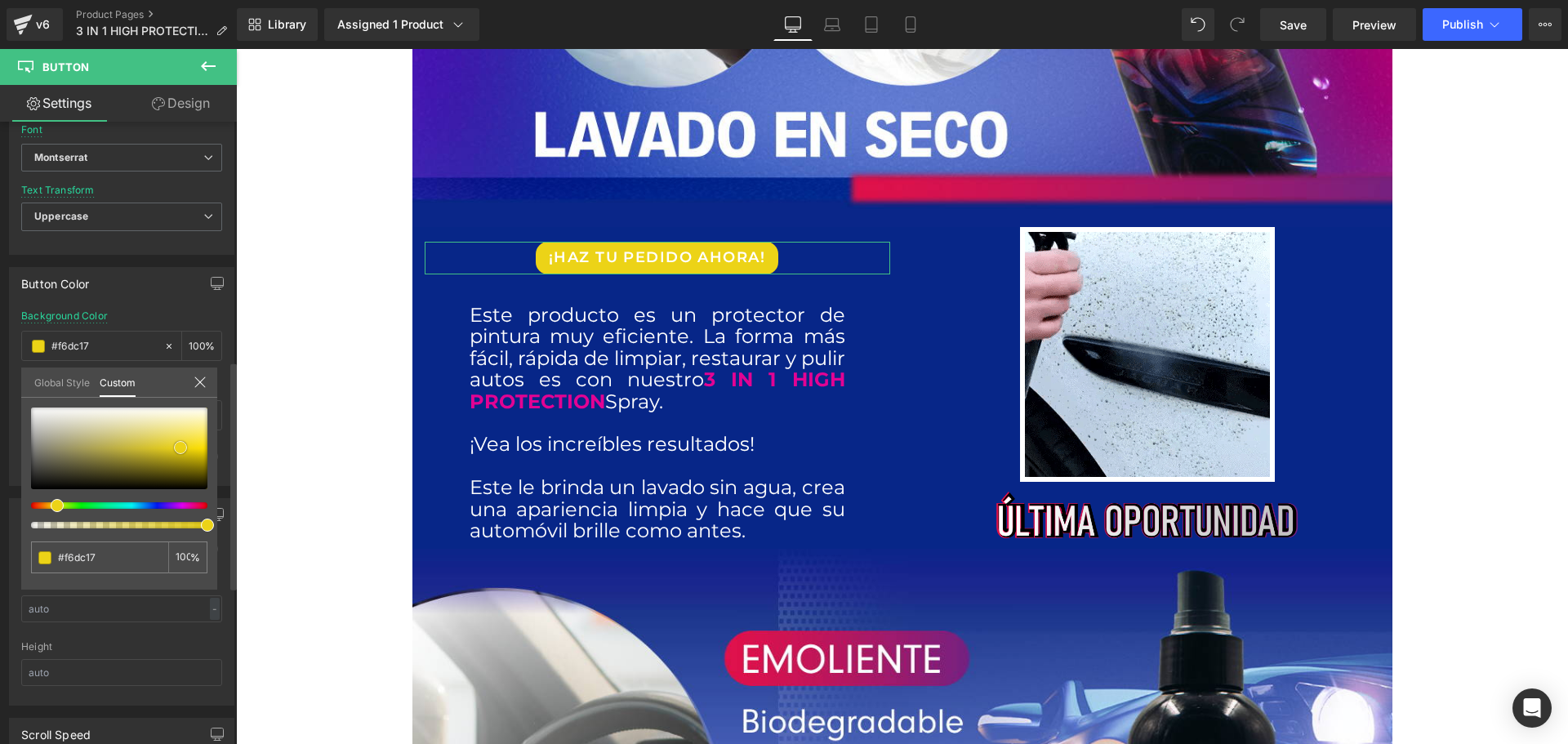
type input "#ffe30f"
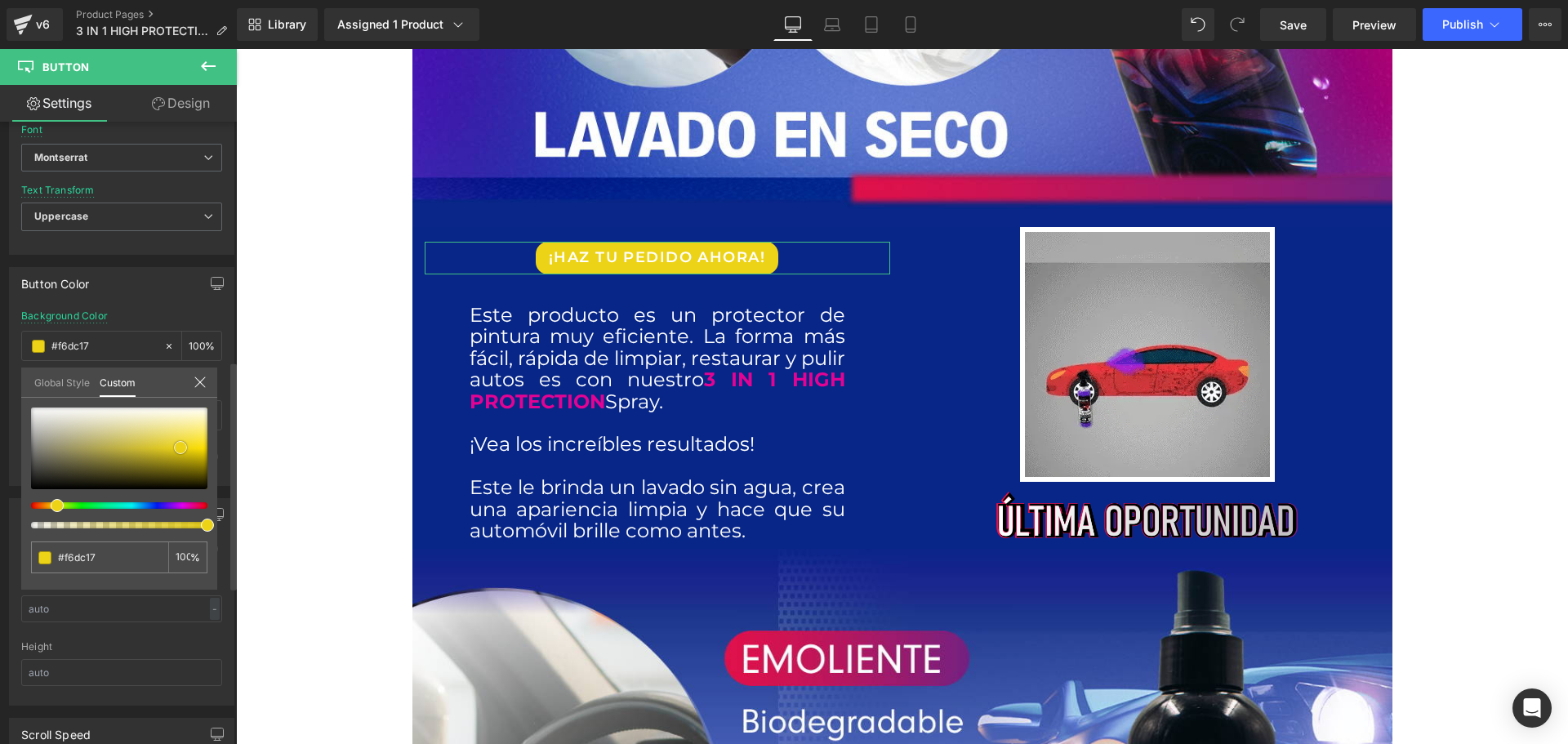
type input "#ffe30f"
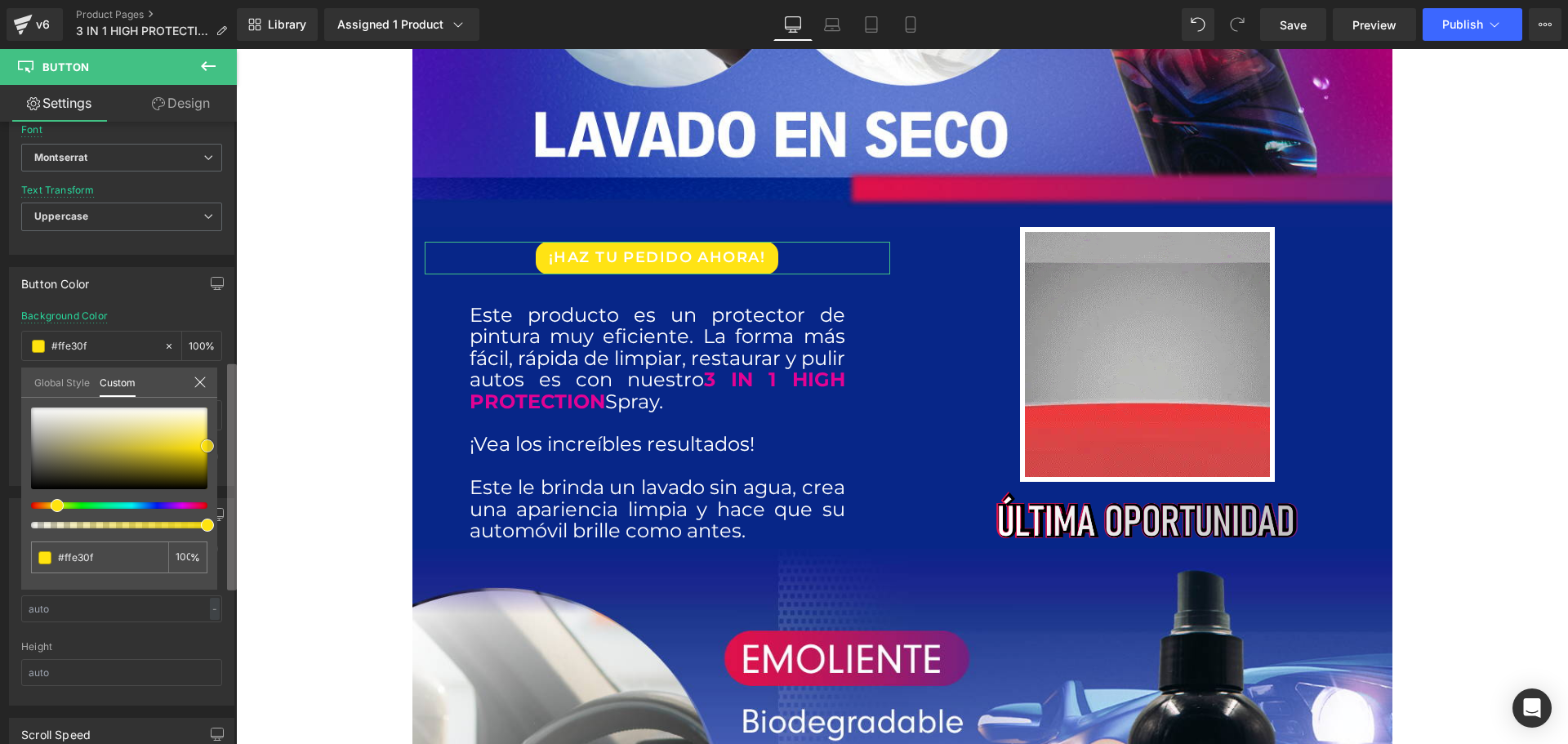
type input "#ffe314"
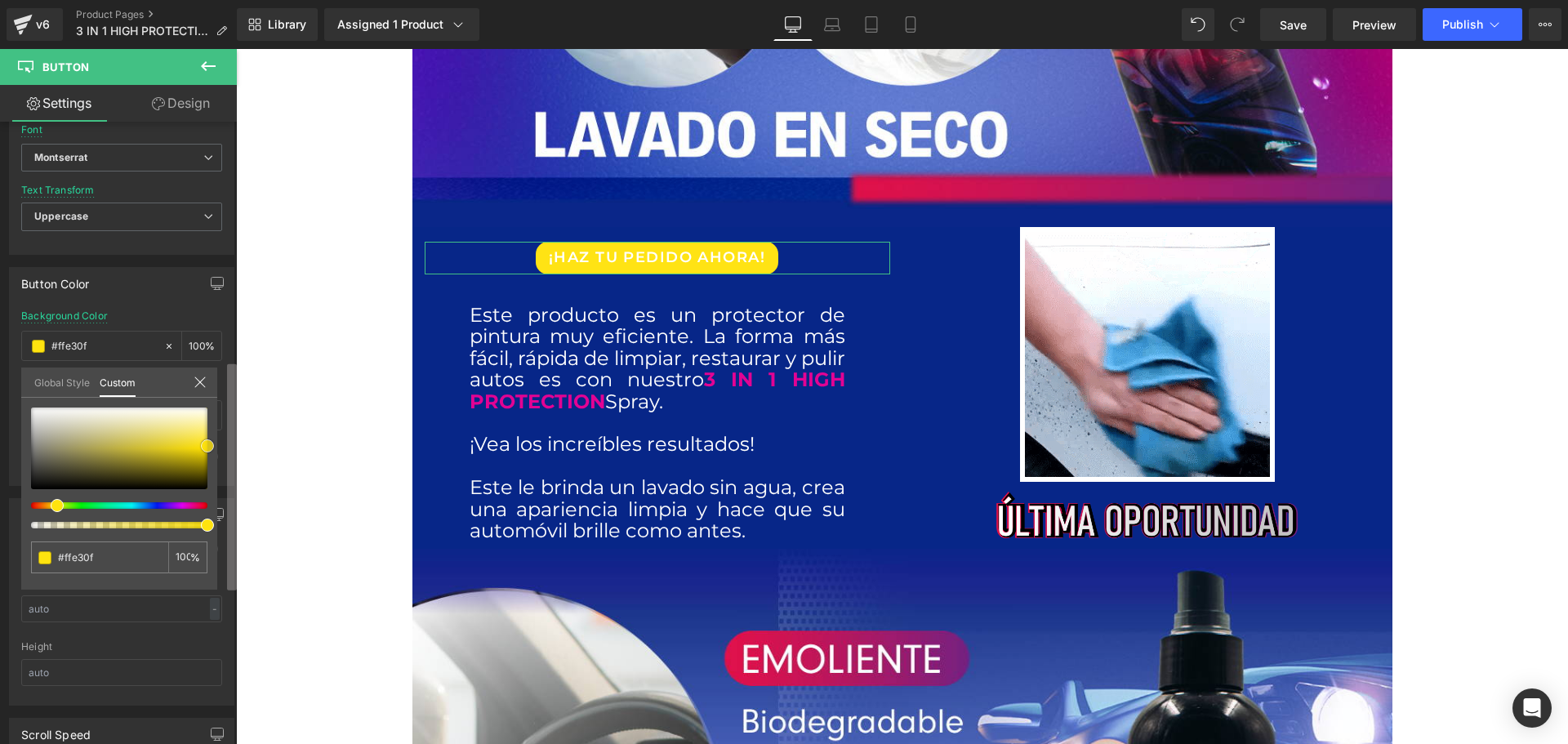
type input "#ffe314"
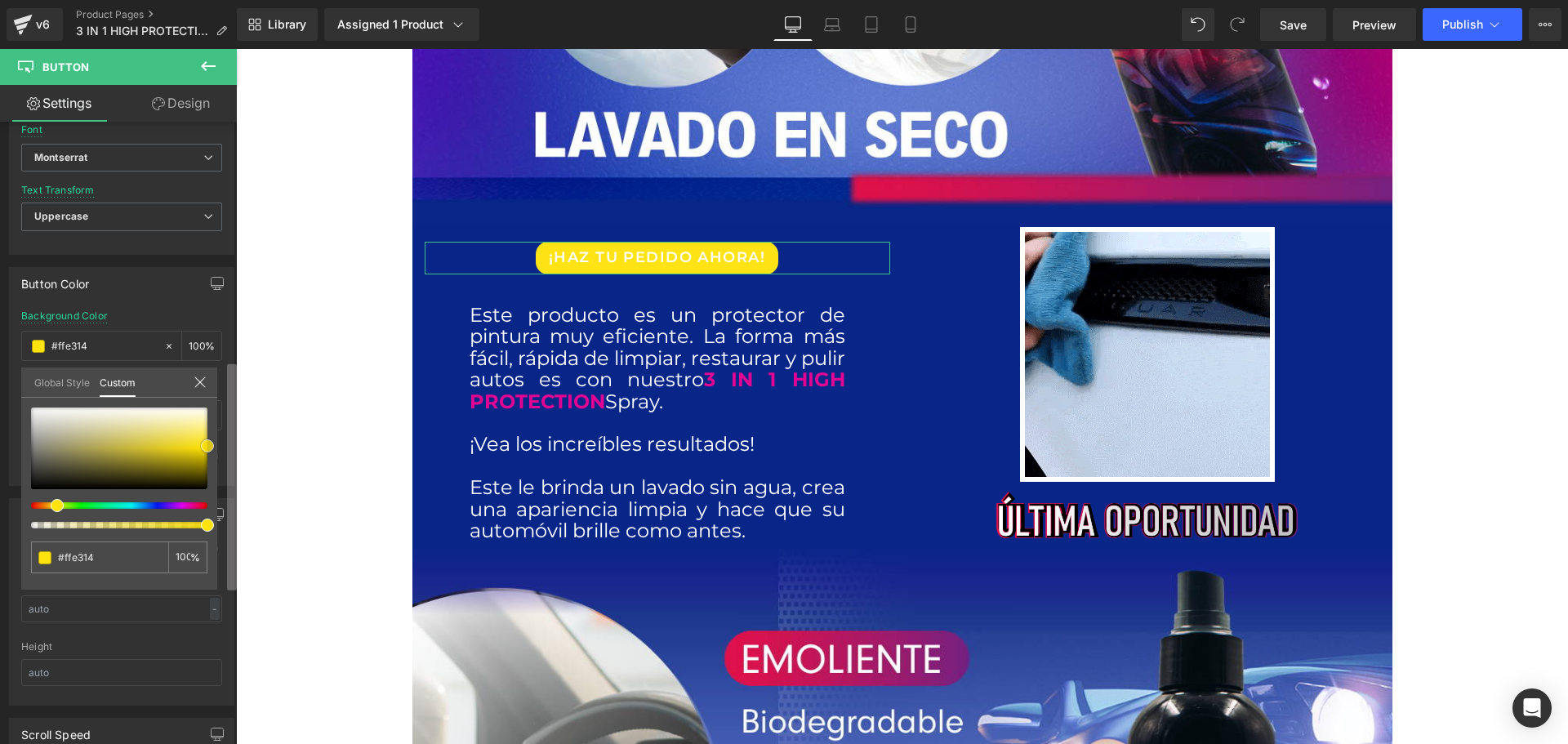
type input "#ffe41e"
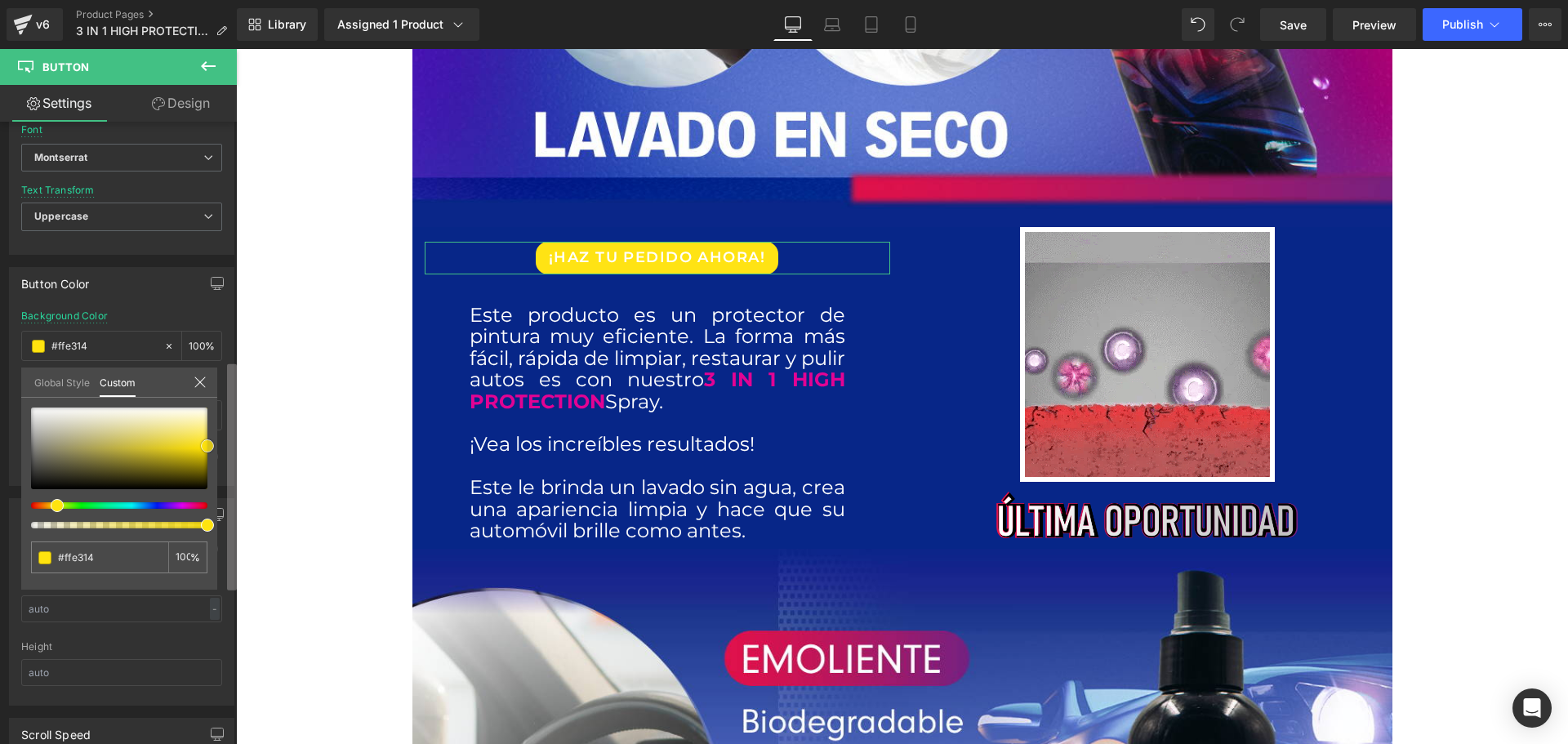
type input "#ffe41e"
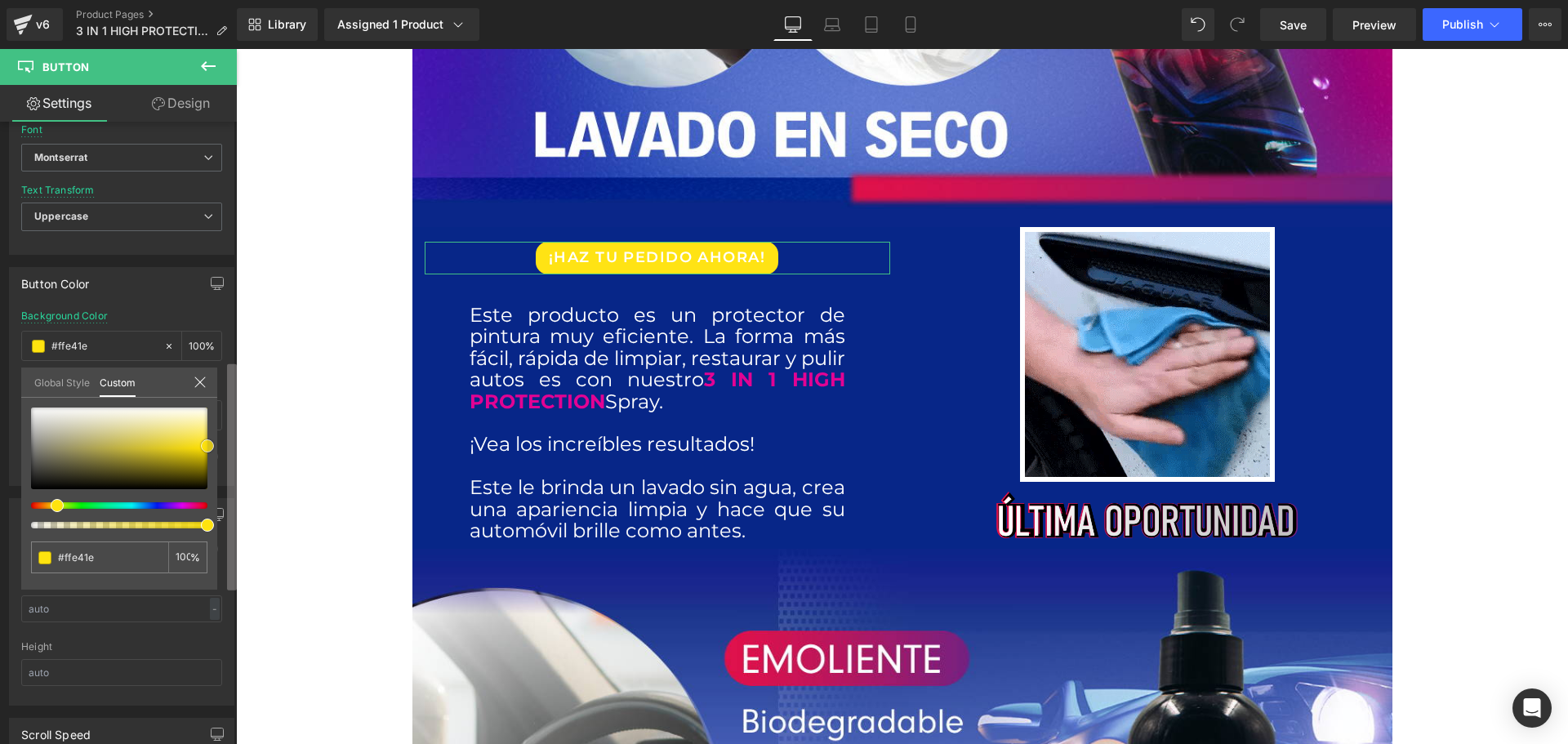
type input "#fee523"
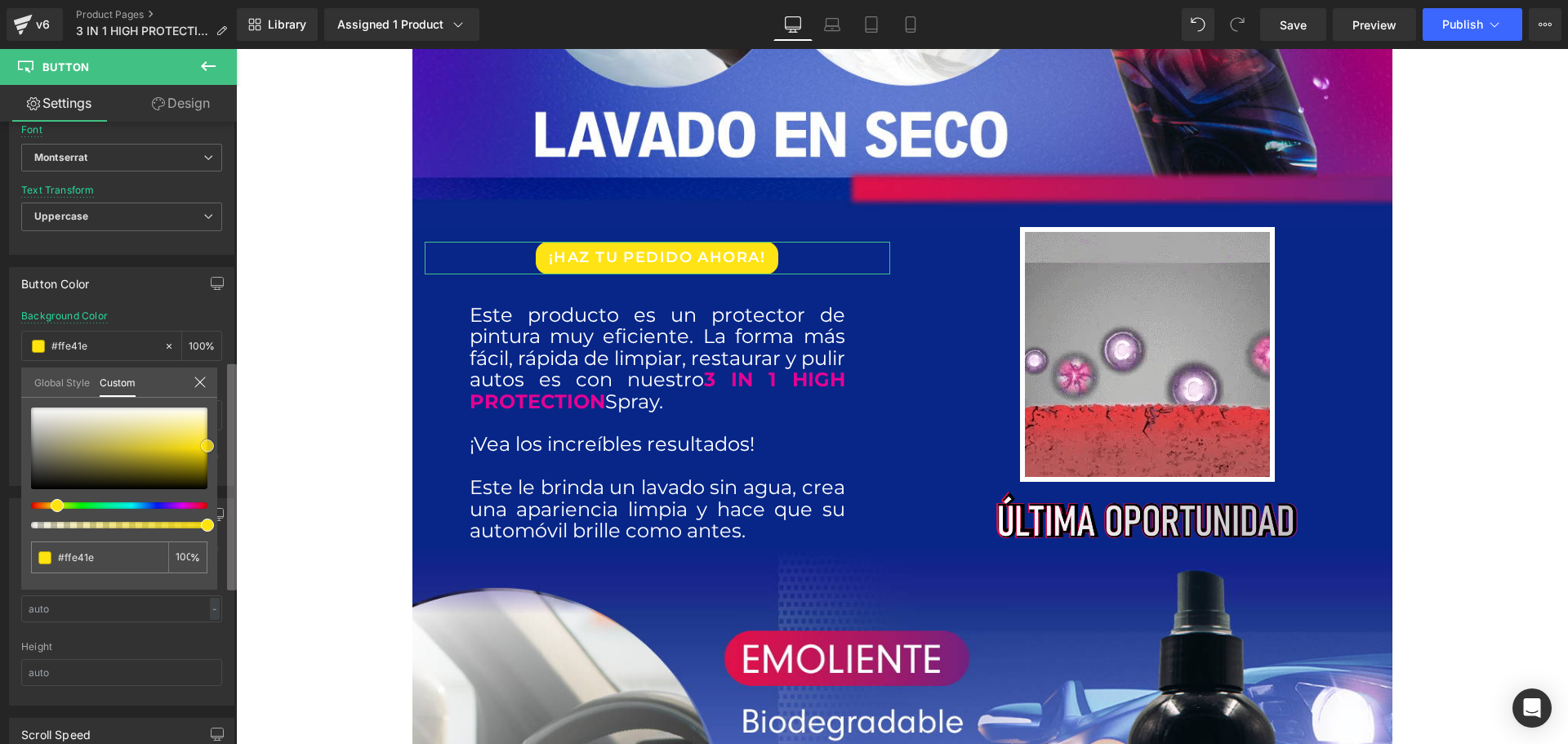
type input "#fee523"
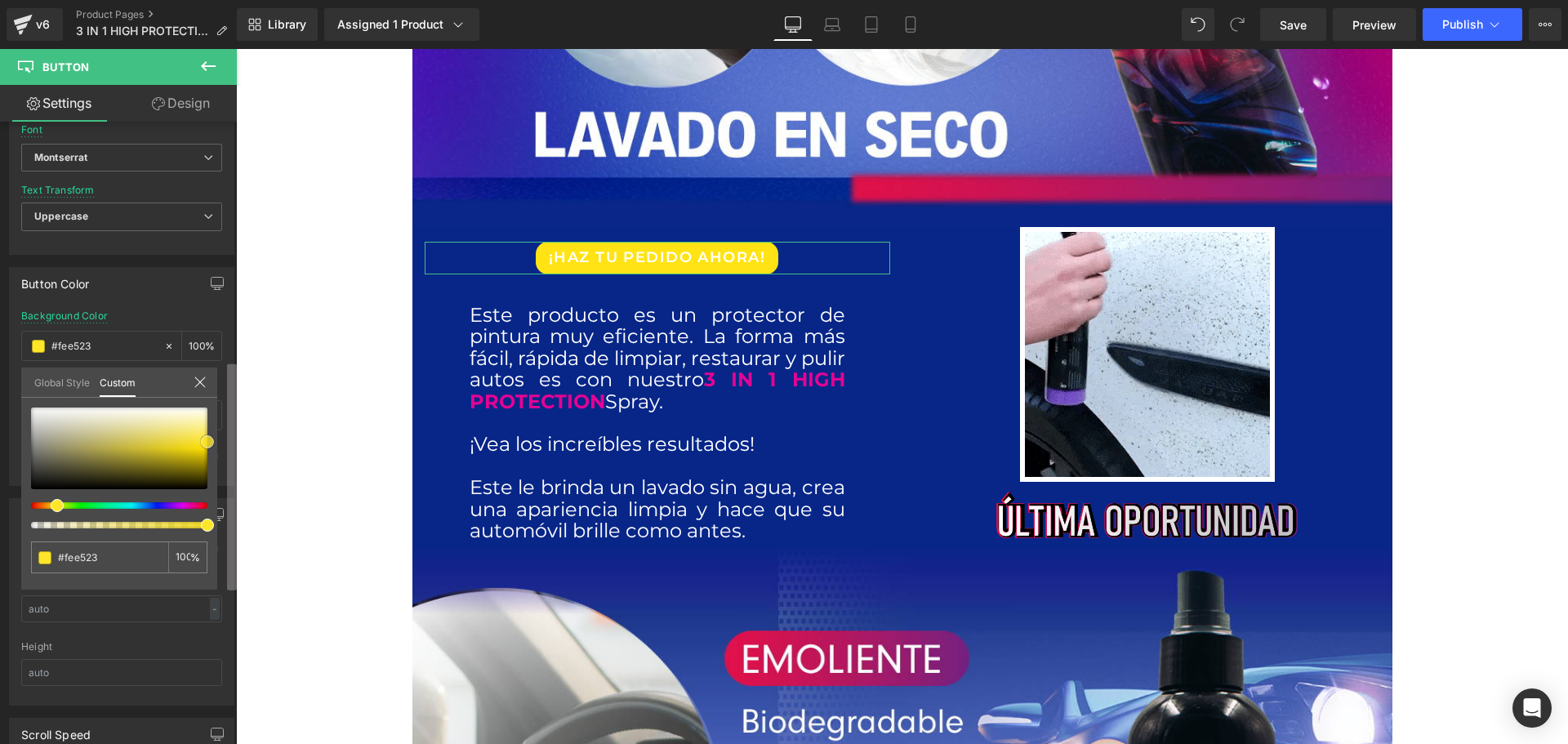
type input "#fde529"
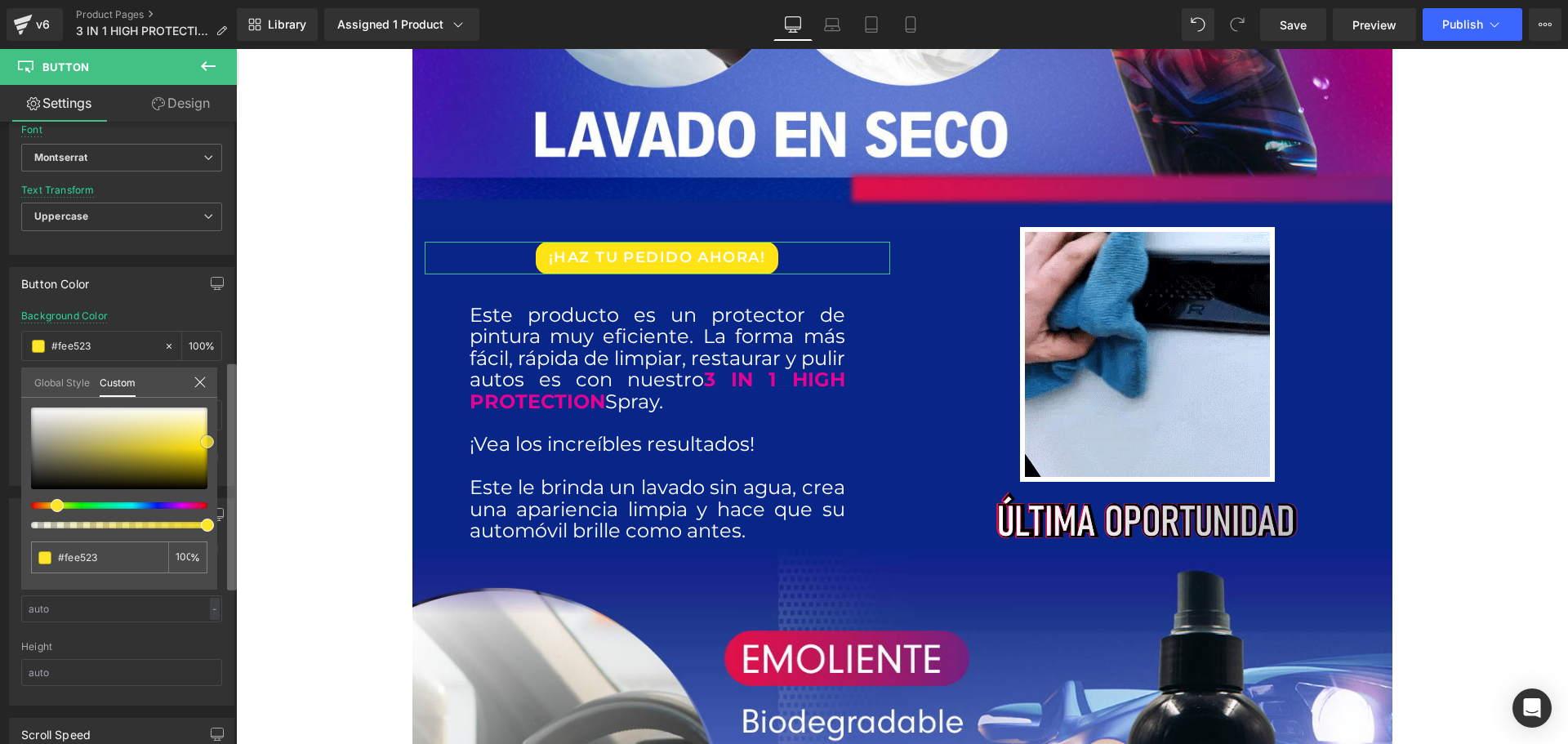
type input "#fde529"
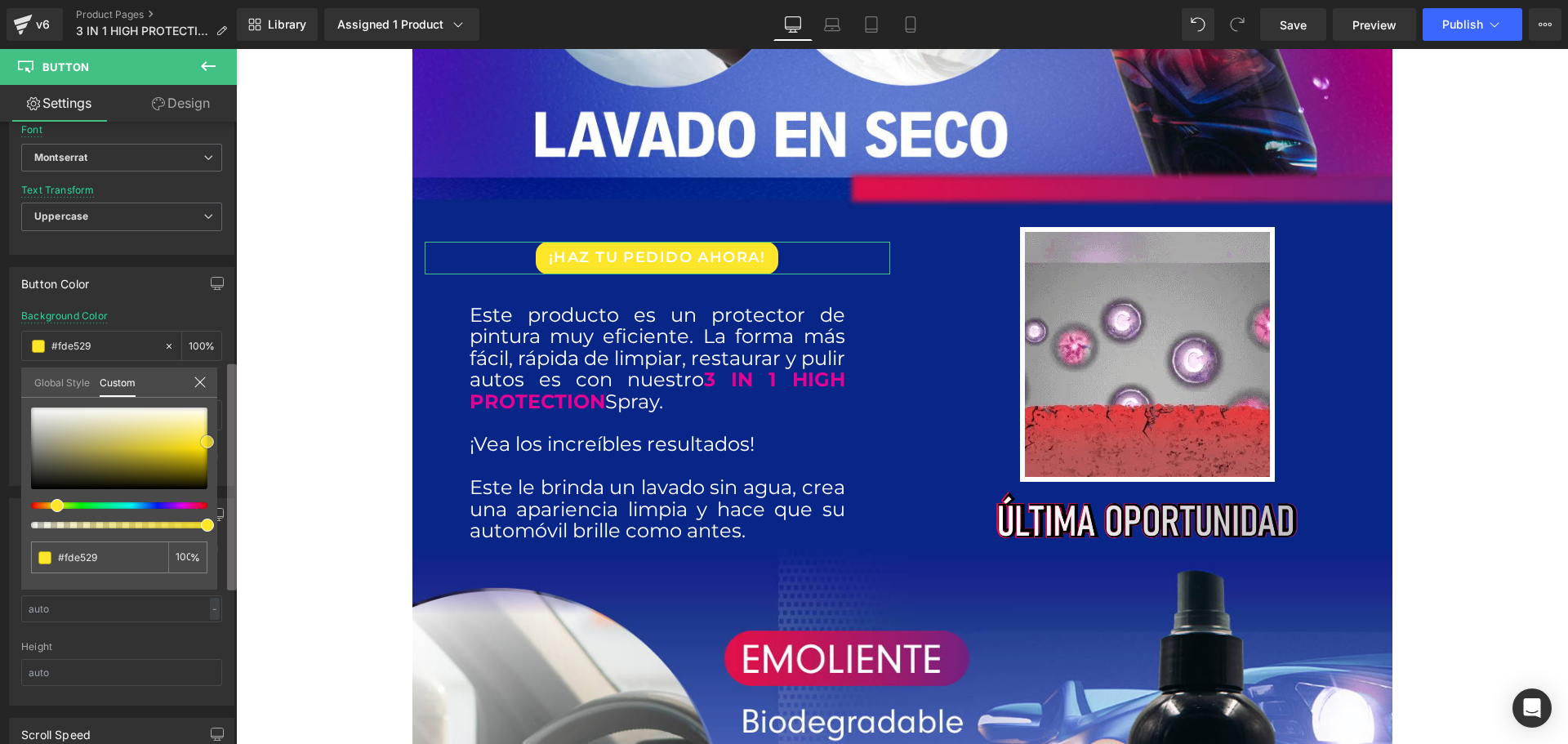
type input "#ffe628"
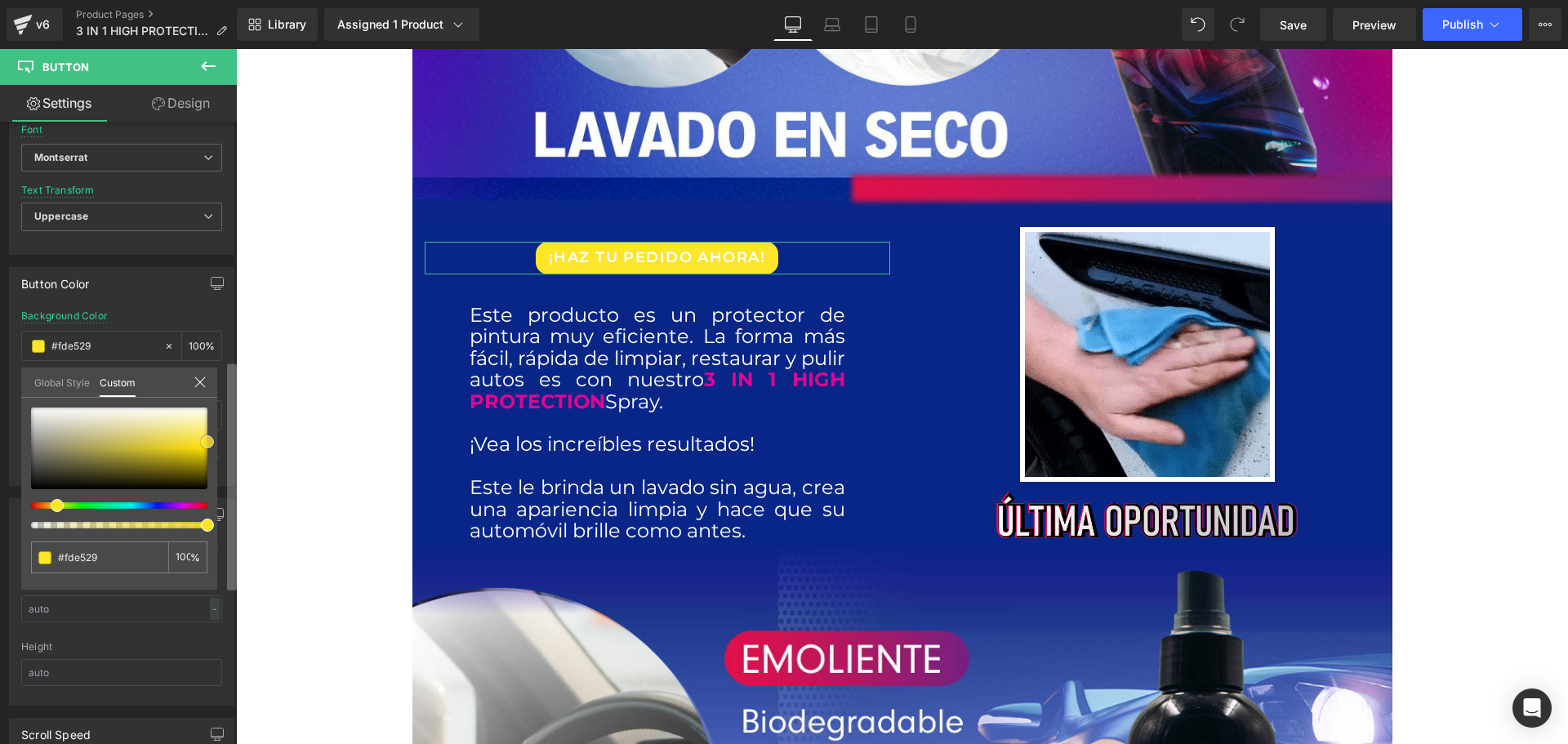
type input "#ffe628"
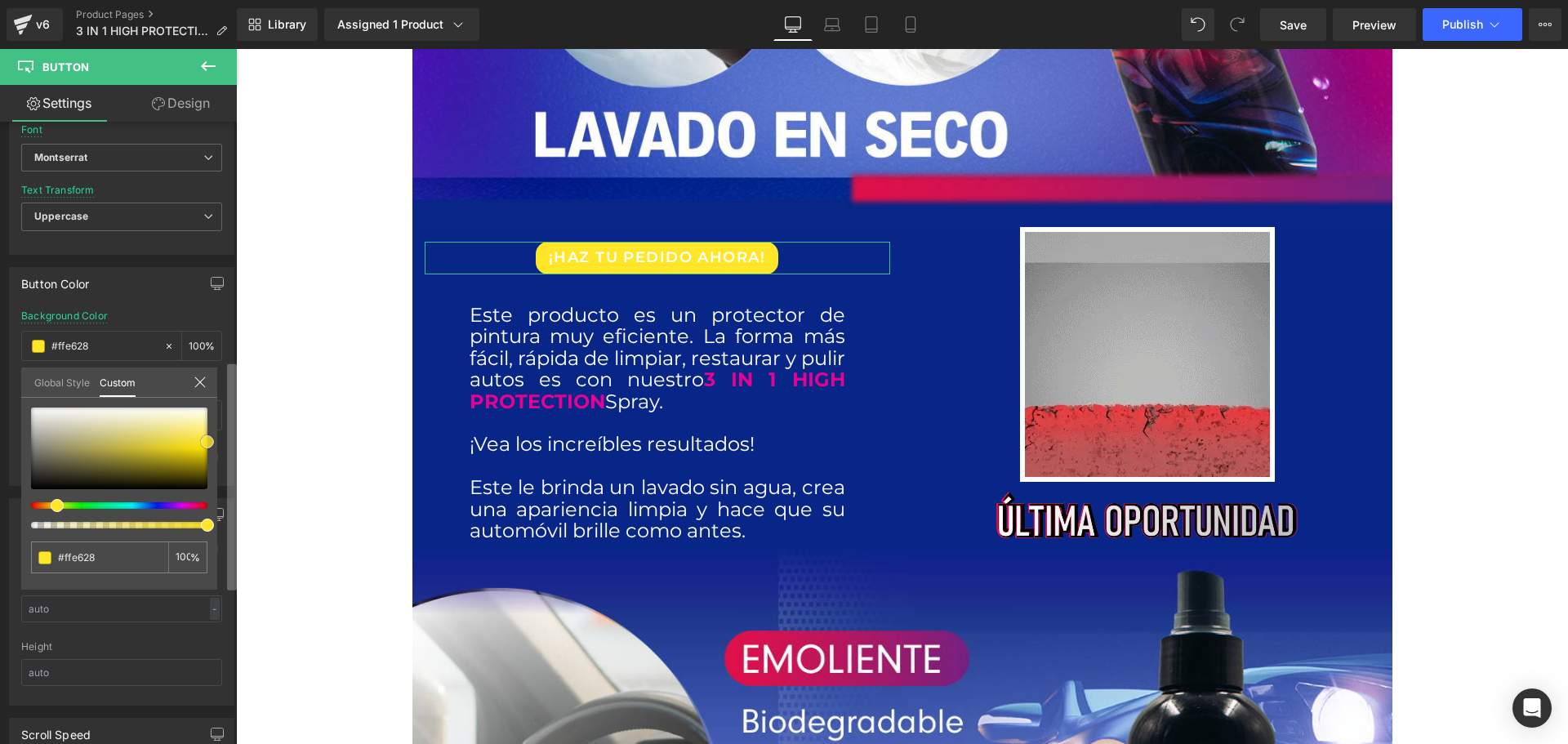
drag, startPoint x: 206, startPoint y: 459, endPoint x: 231, endPoint y: 440, distance: 31.4
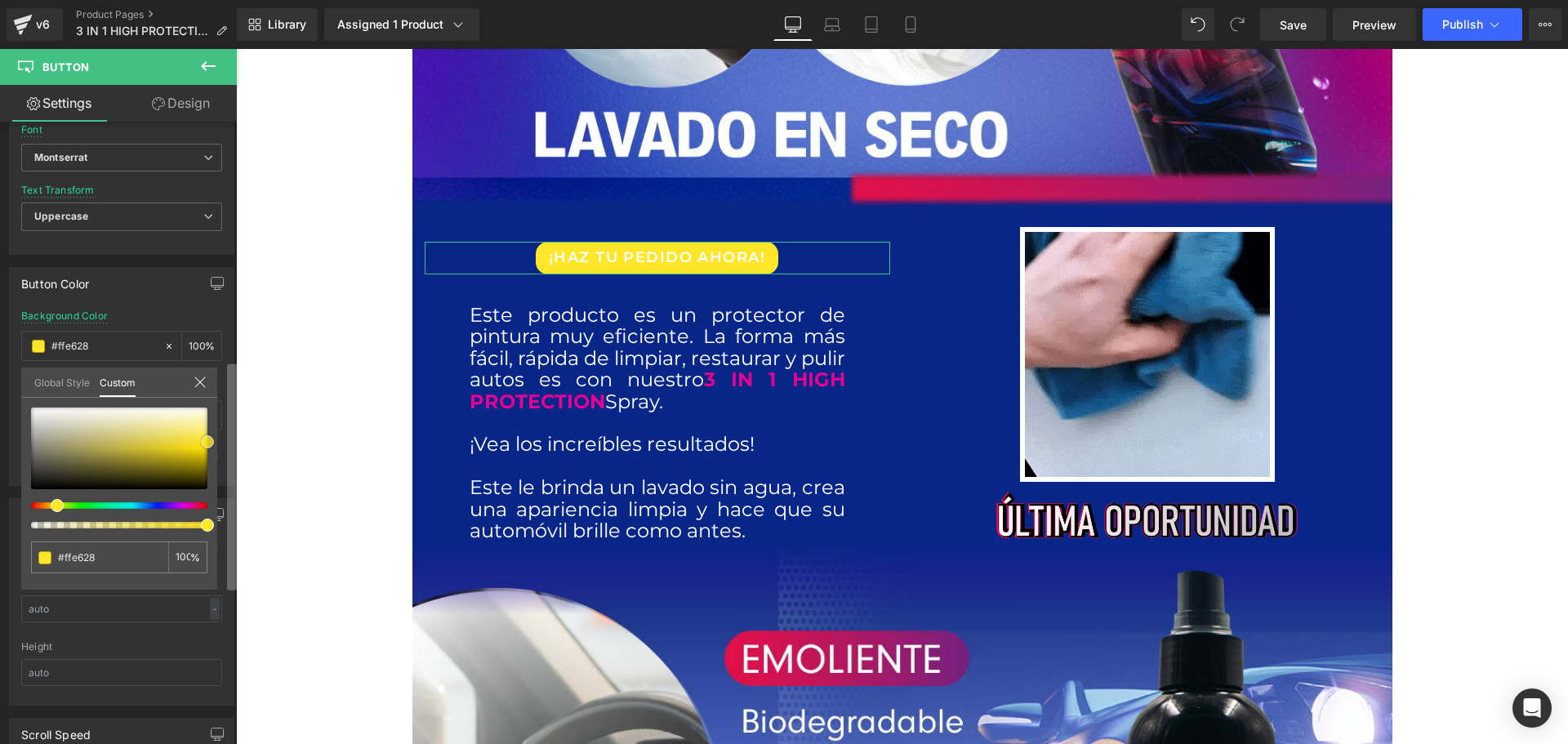
click at [231, 440] on div "Button Button Styles Custom Custom Setup Global Style Custom Setup Global Style…" at bounding box center [118, 437] width 236 height 630
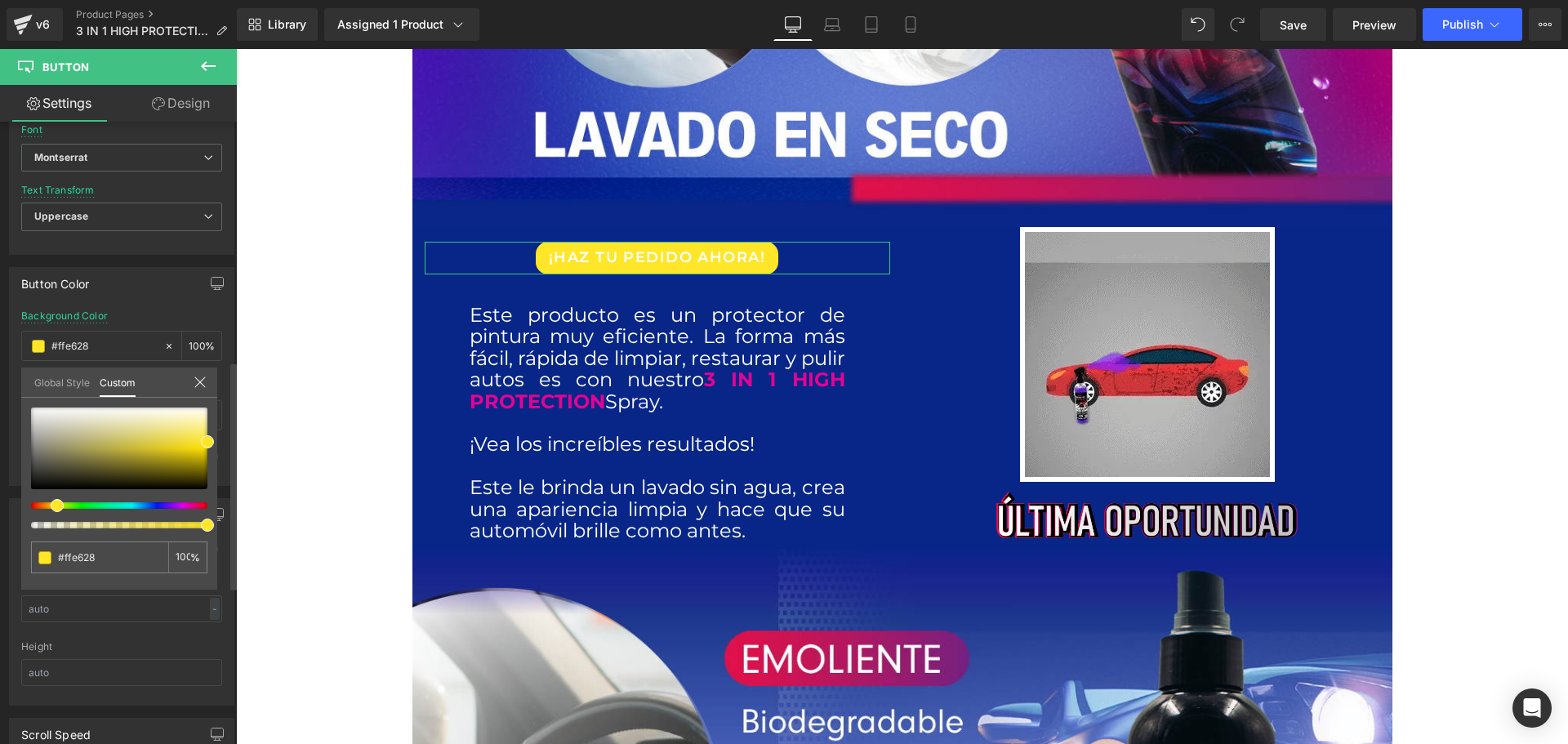
type input "#fbff28"
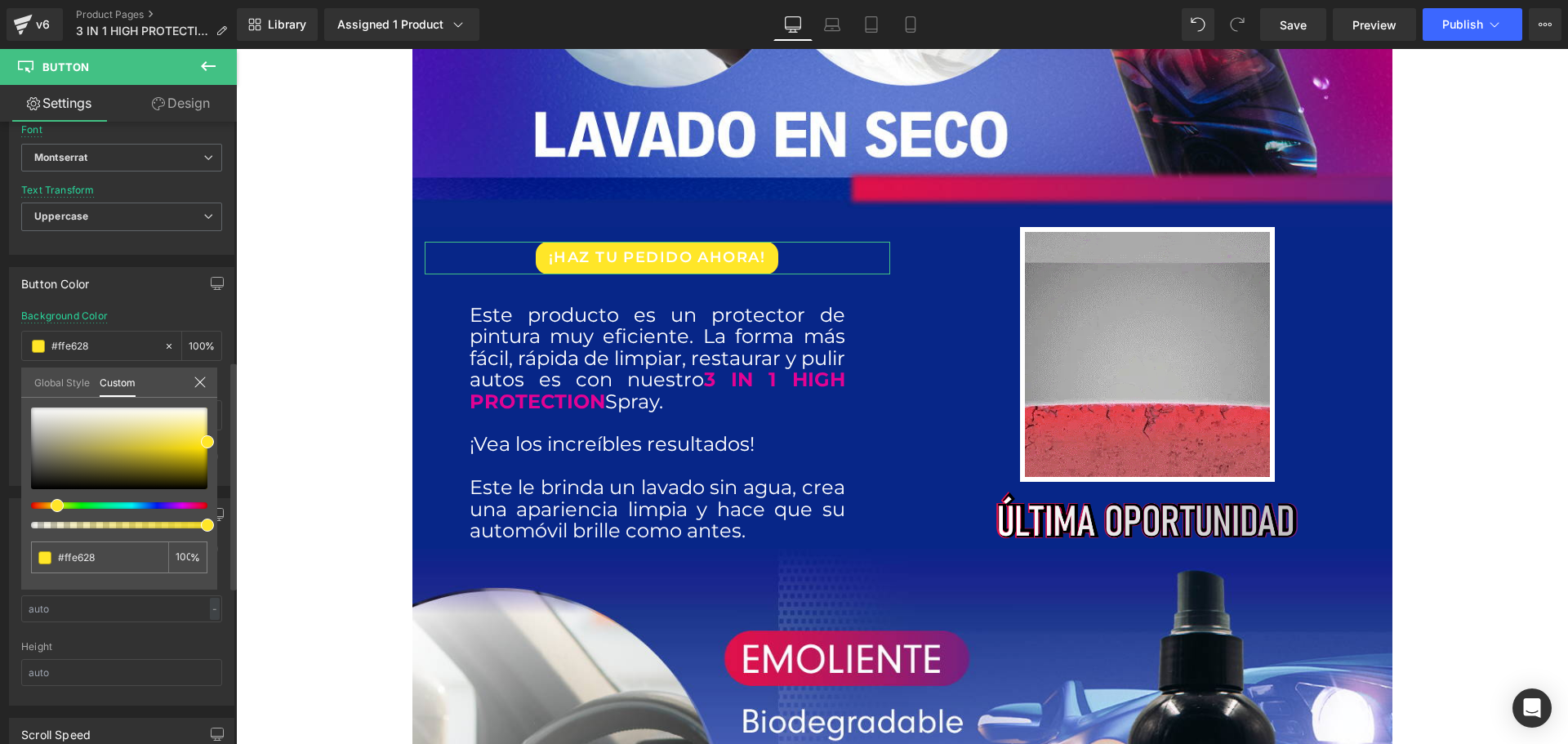
type input "#fbff28"
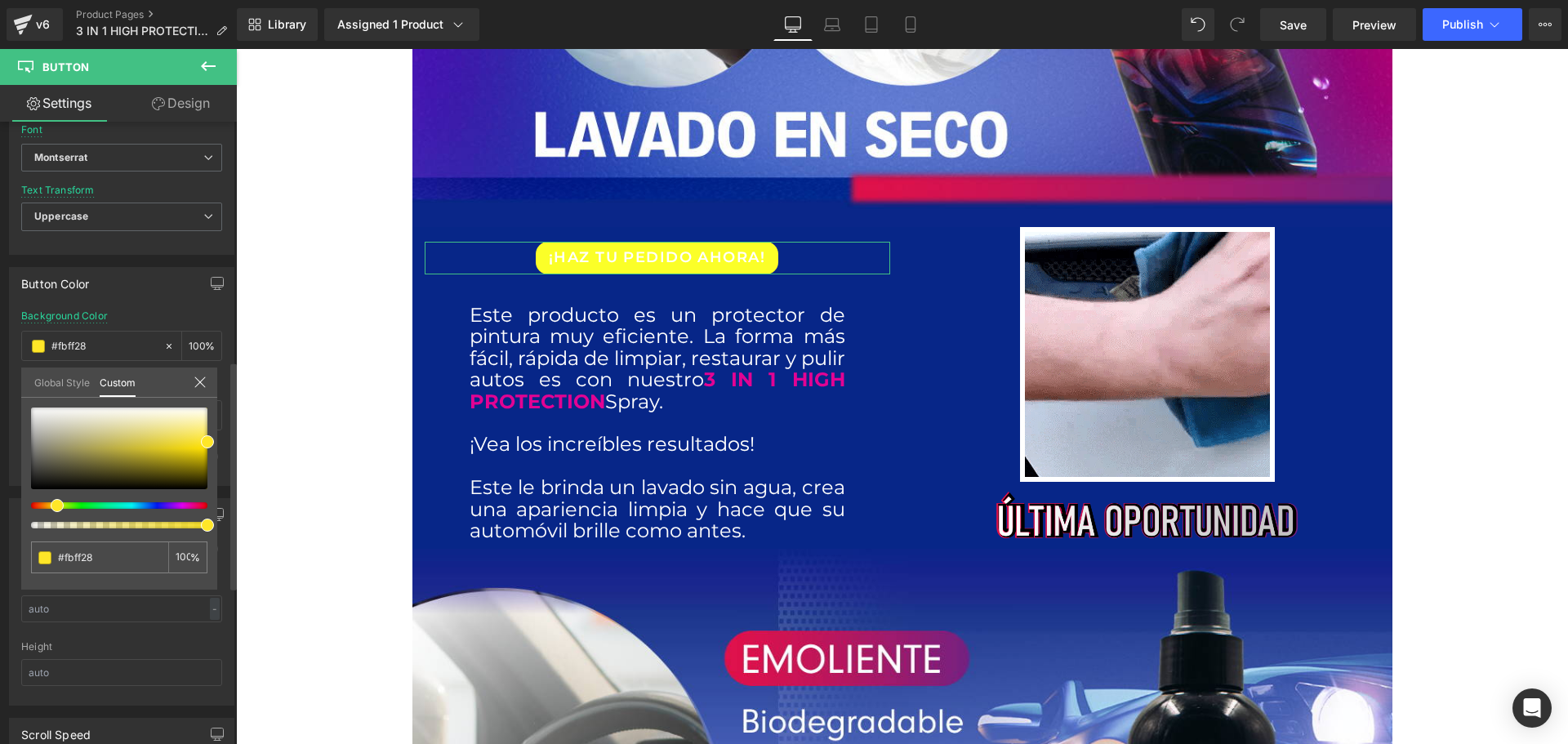
type input "#ff9328"
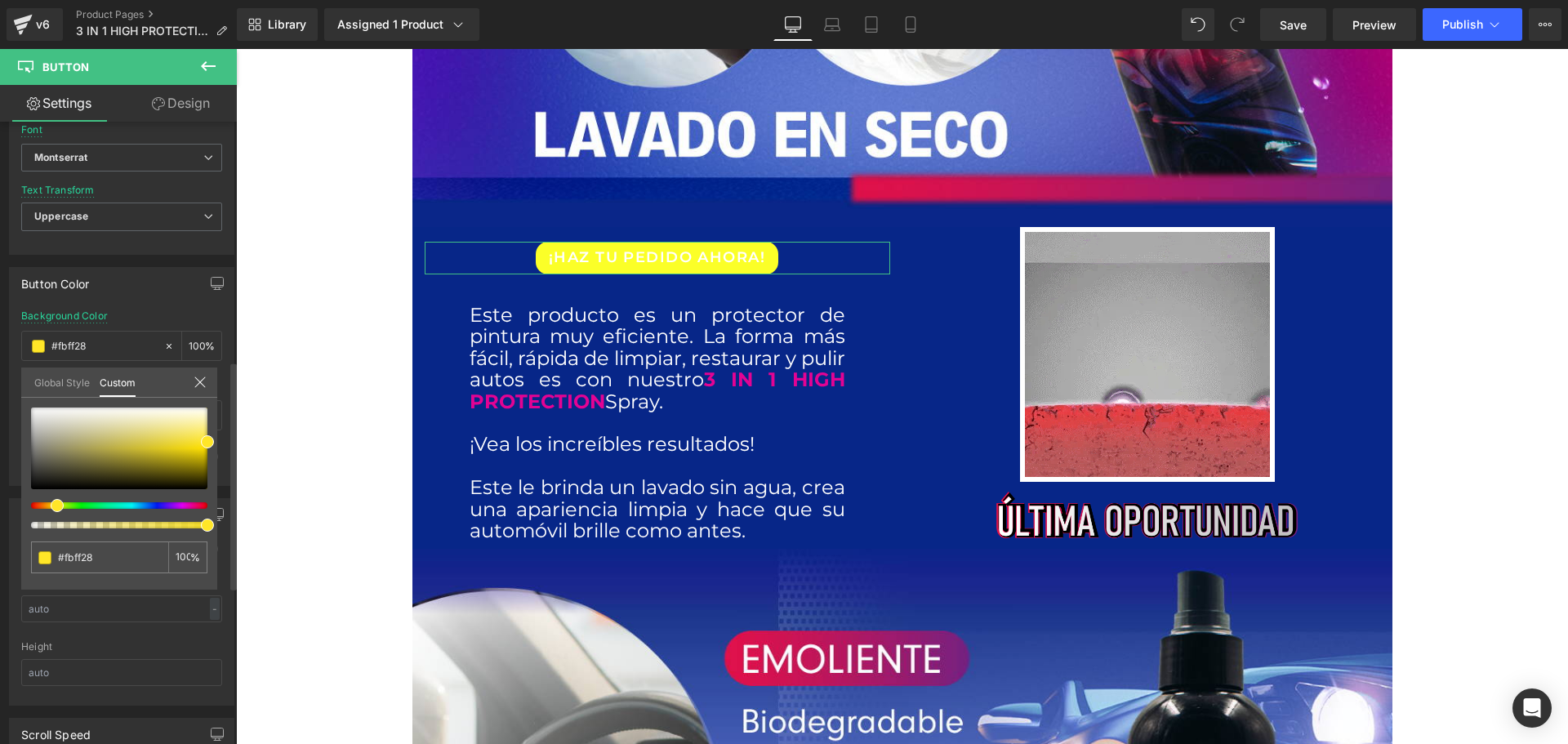
type input "#ff9328"
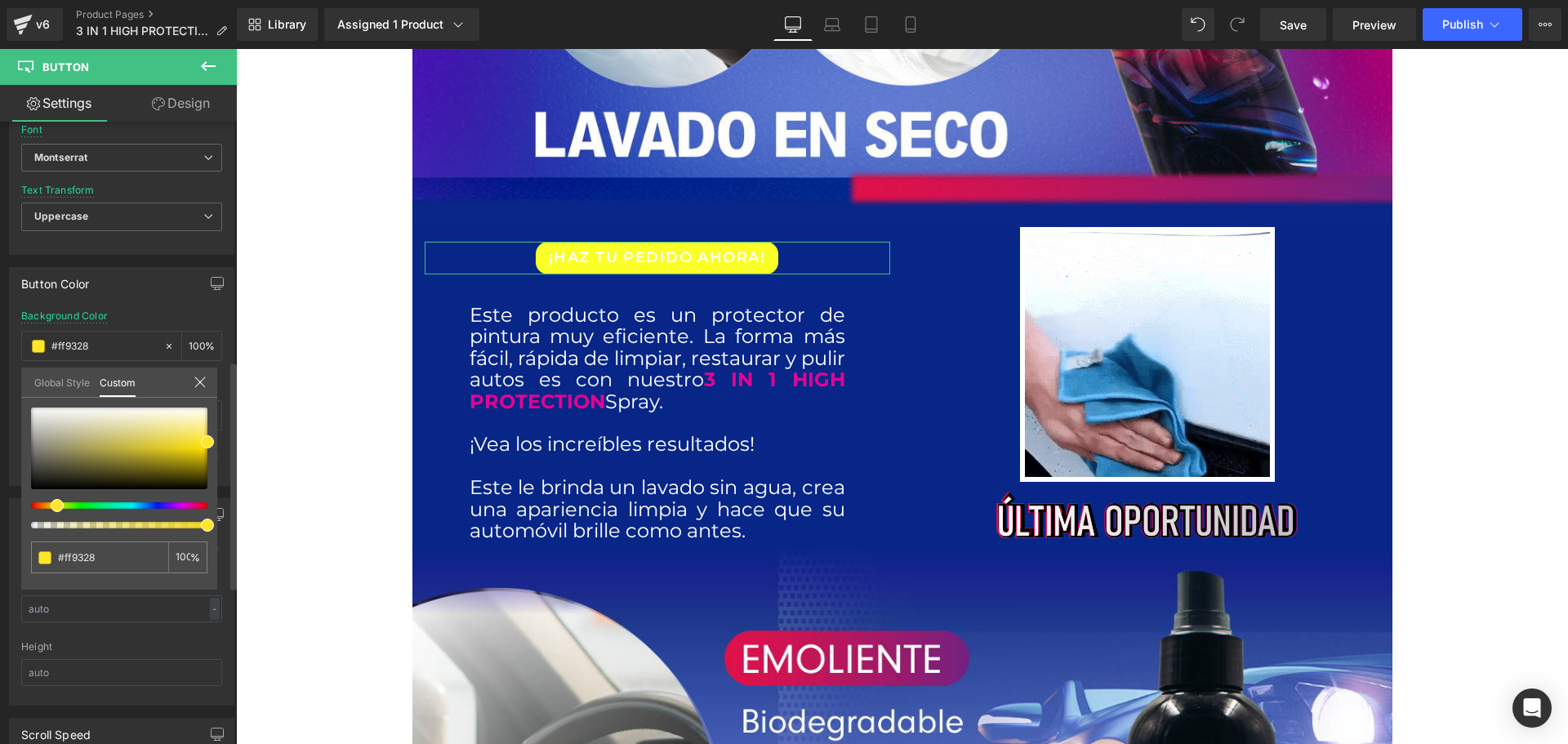
type input "#ff7a28"
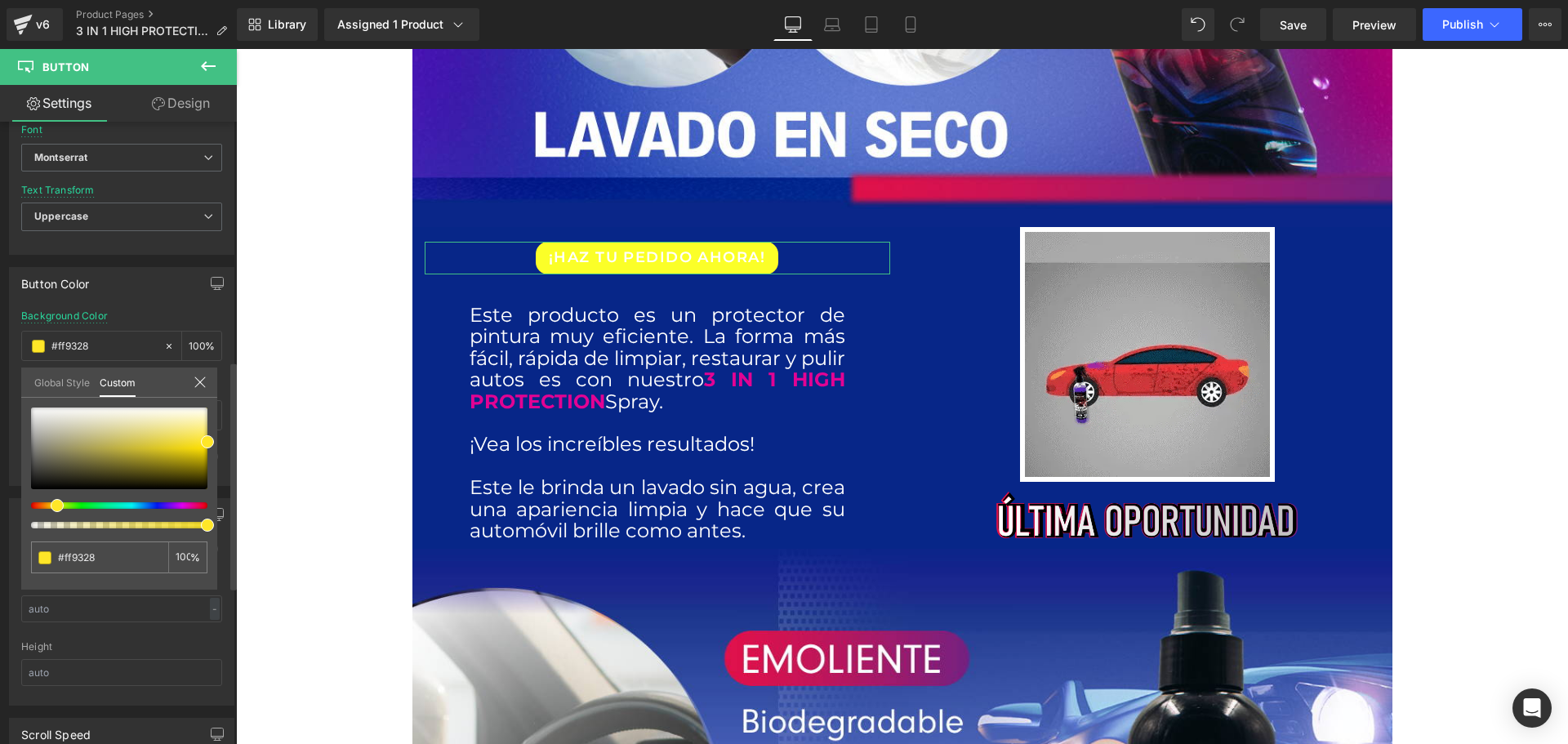
type input "#ff7a28"
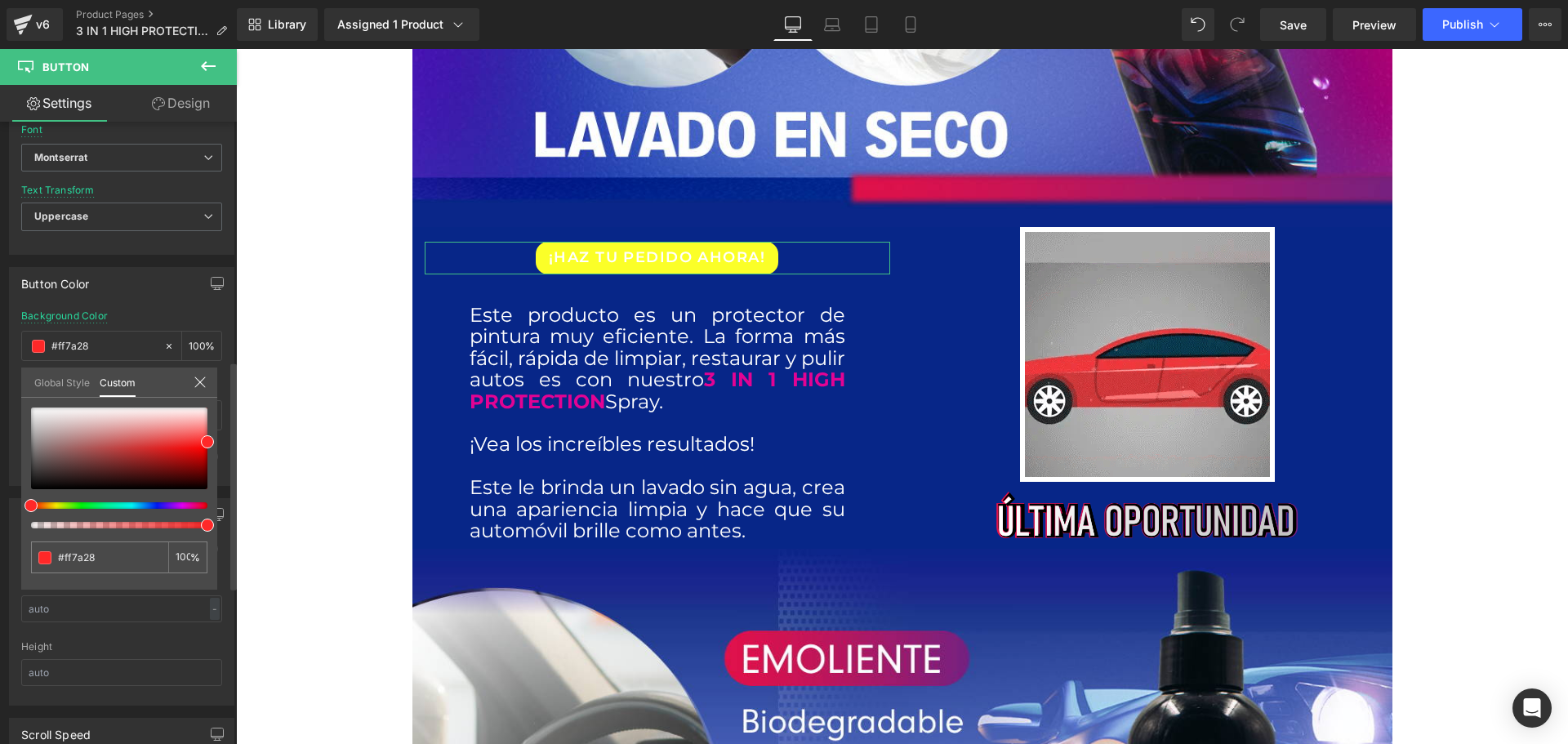
type input "#ff5028"
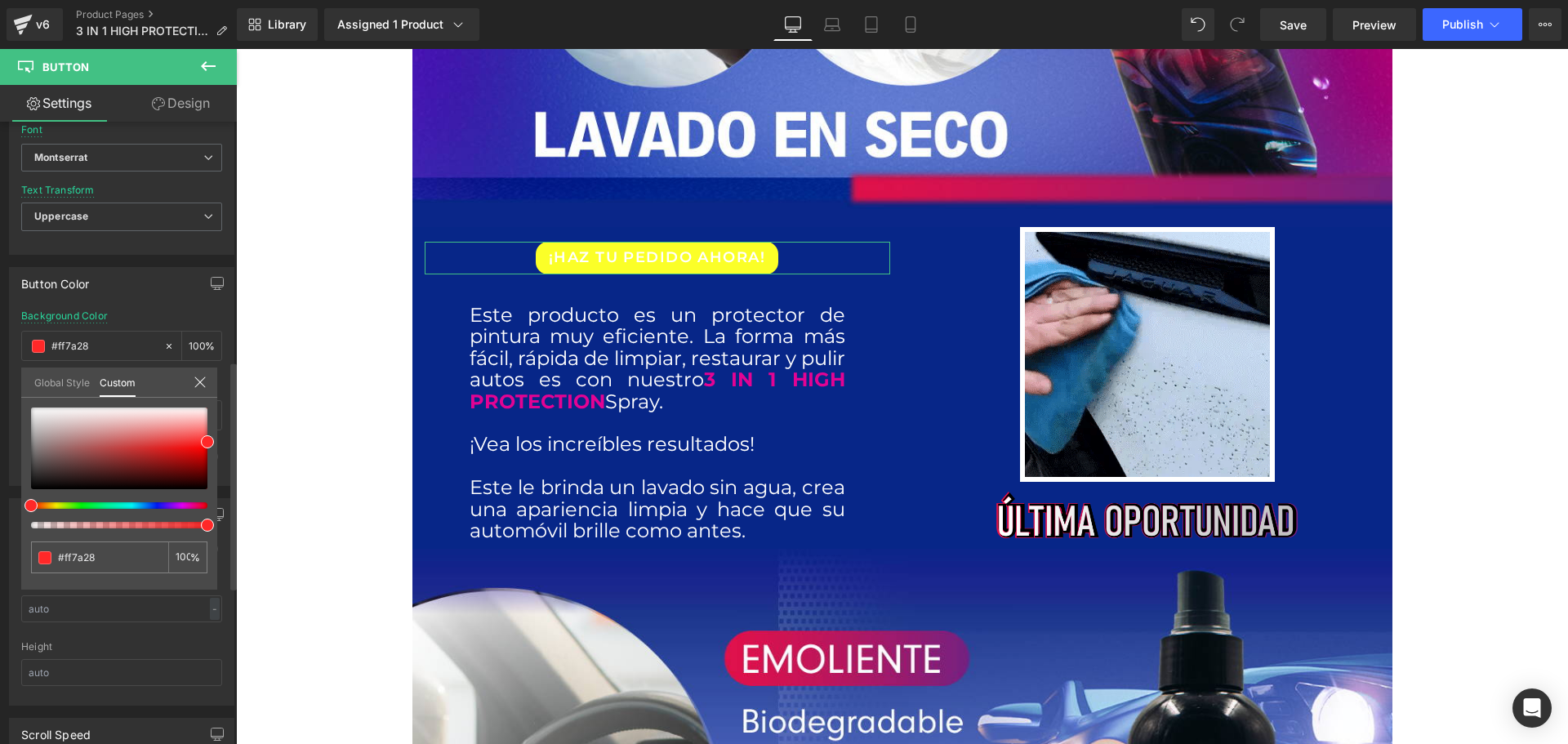
type input "#ff5028"
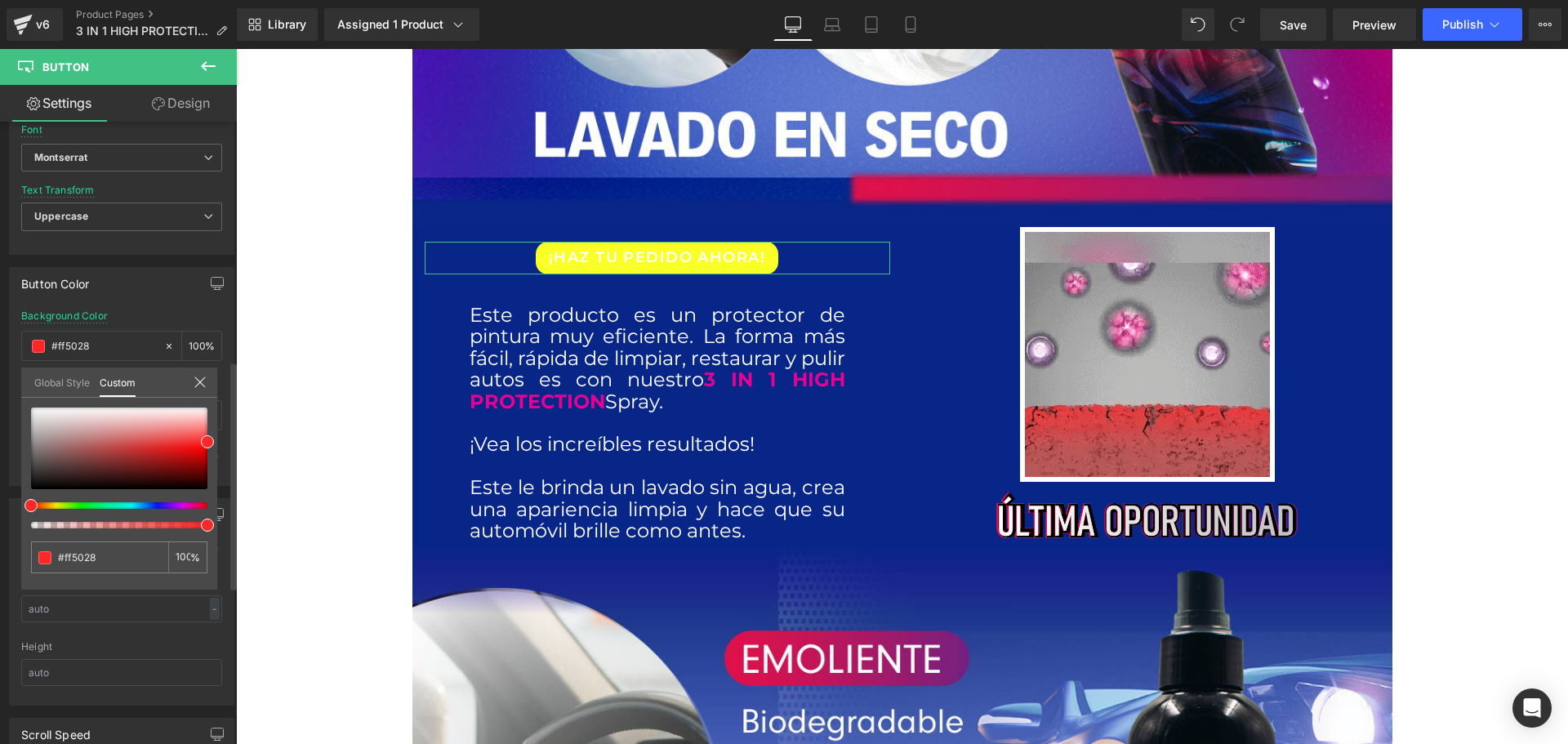
type input "#ff2828"
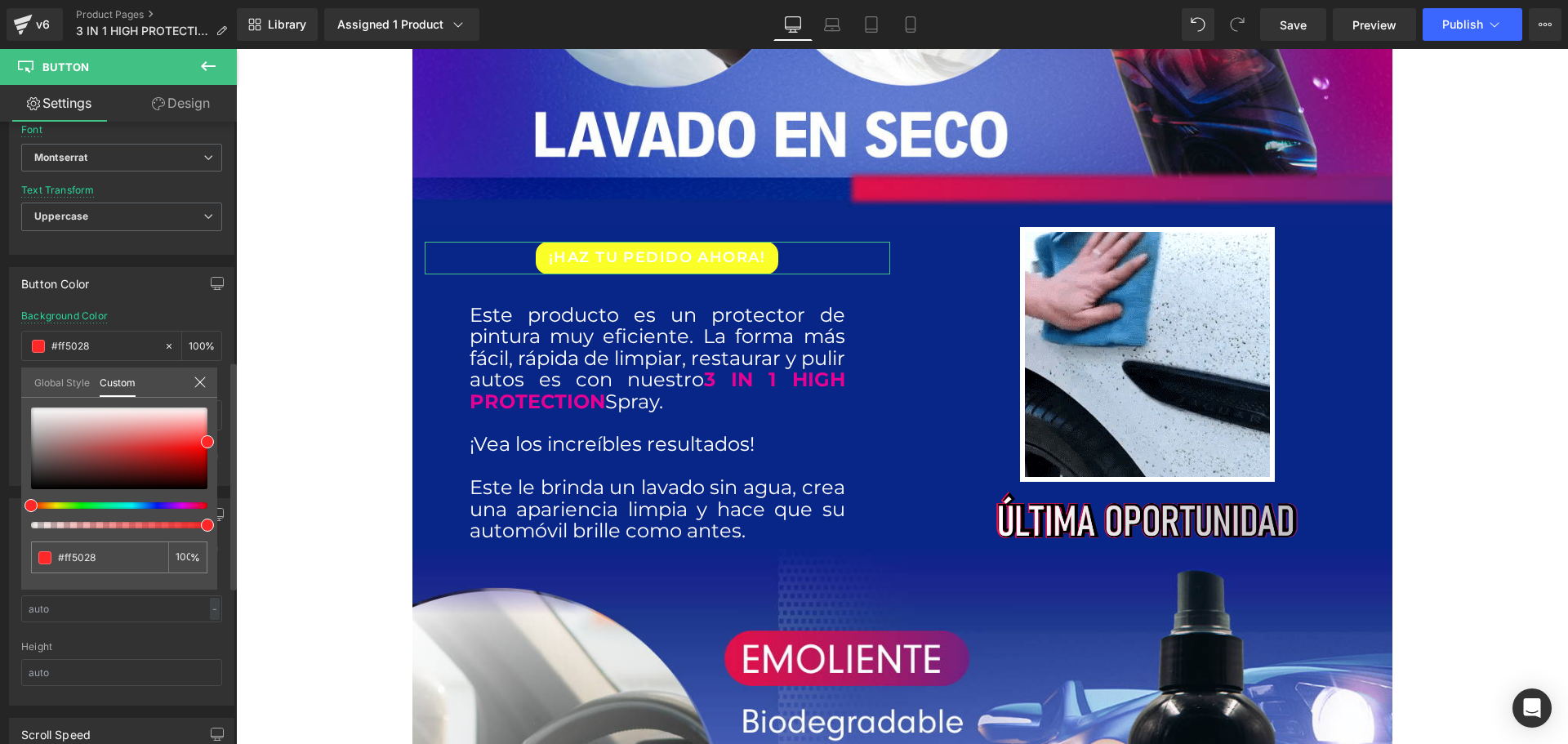
type input "#ff2828"
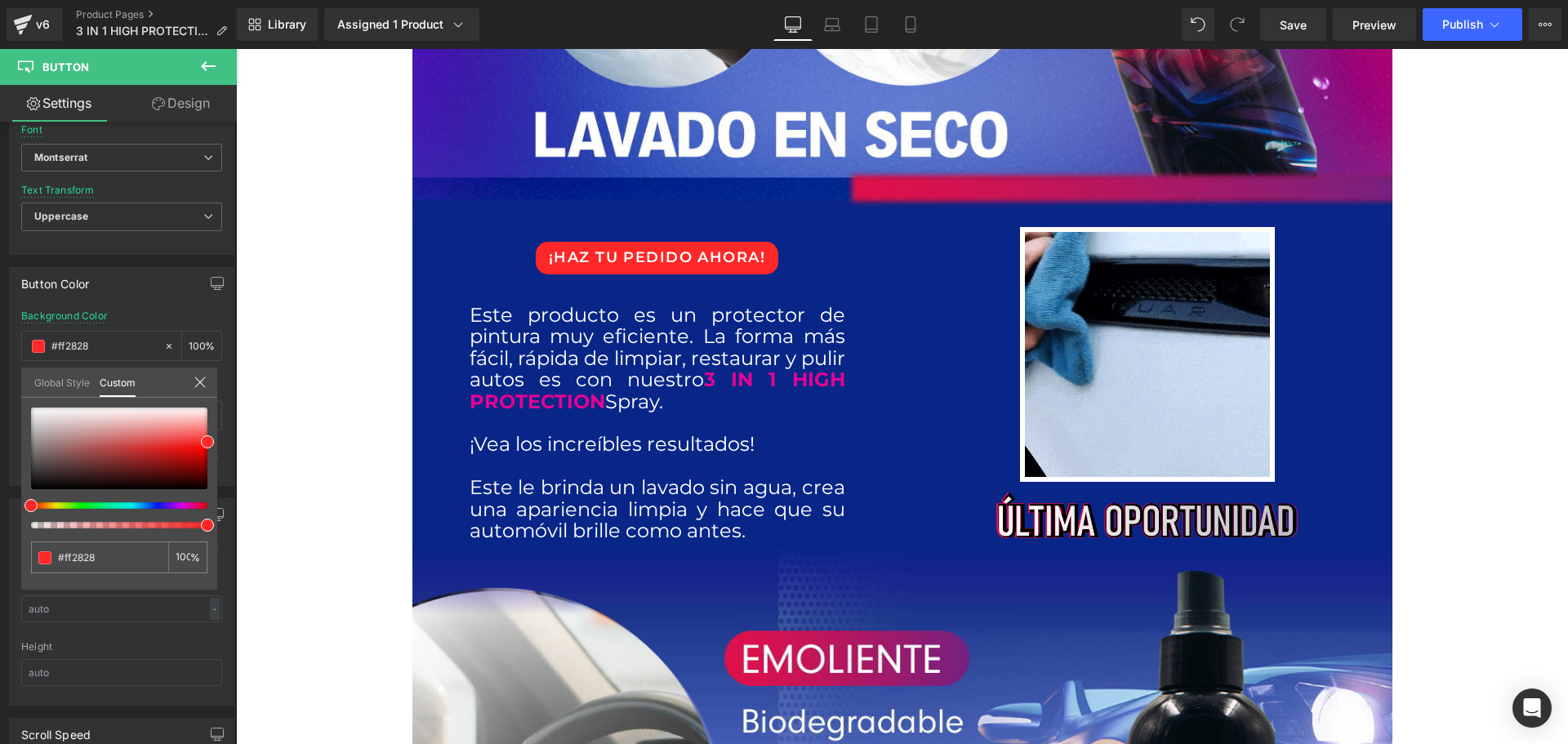
drag, startPoint x: 56, startPoint y: 506, endPoint x: -7, endPoint y: 505, distance: 63.0
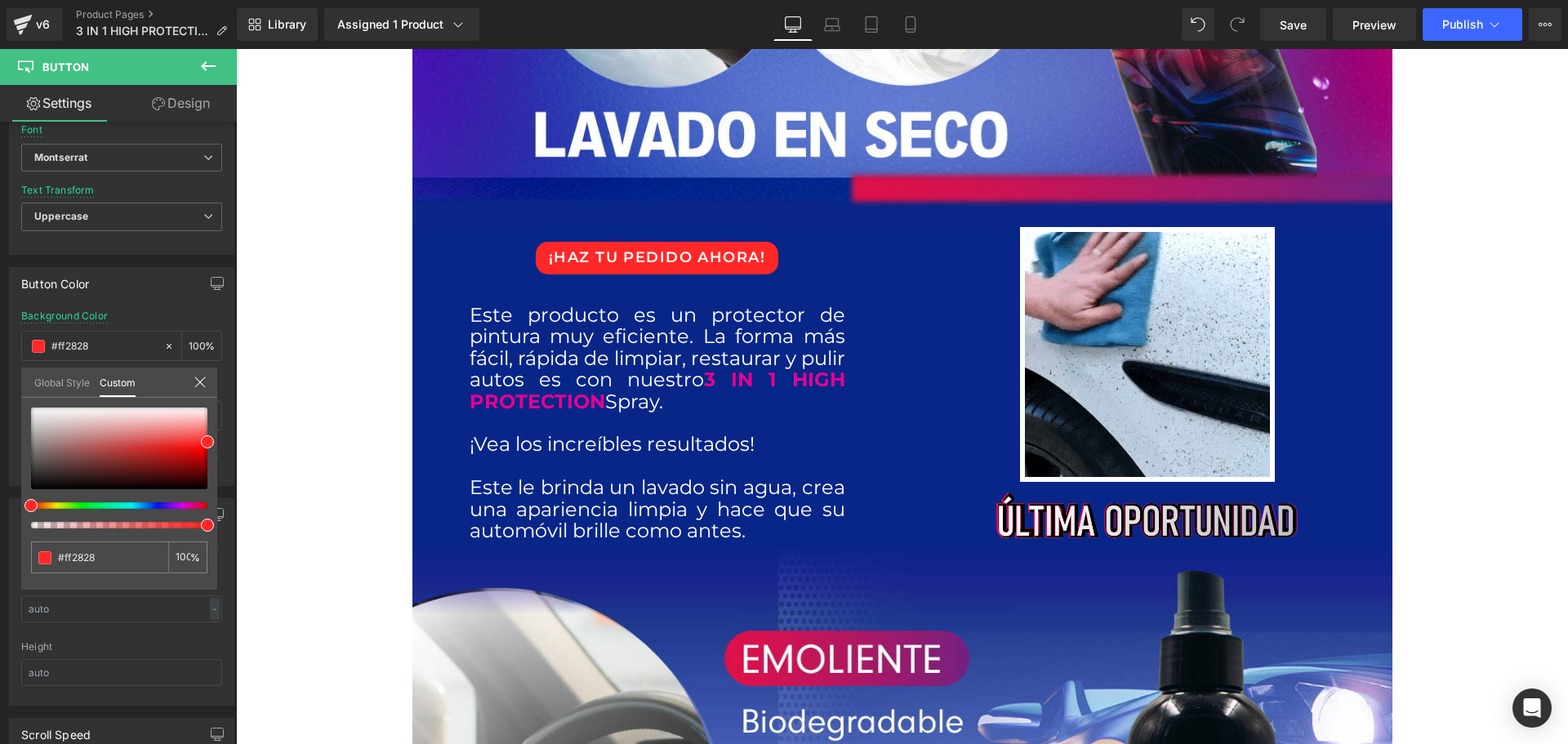
click at [0, 505] on html "Button You are previewing how the will restyle your page. You can not edit Elem…" at bounding box center [784, 372] width 1568 height 744
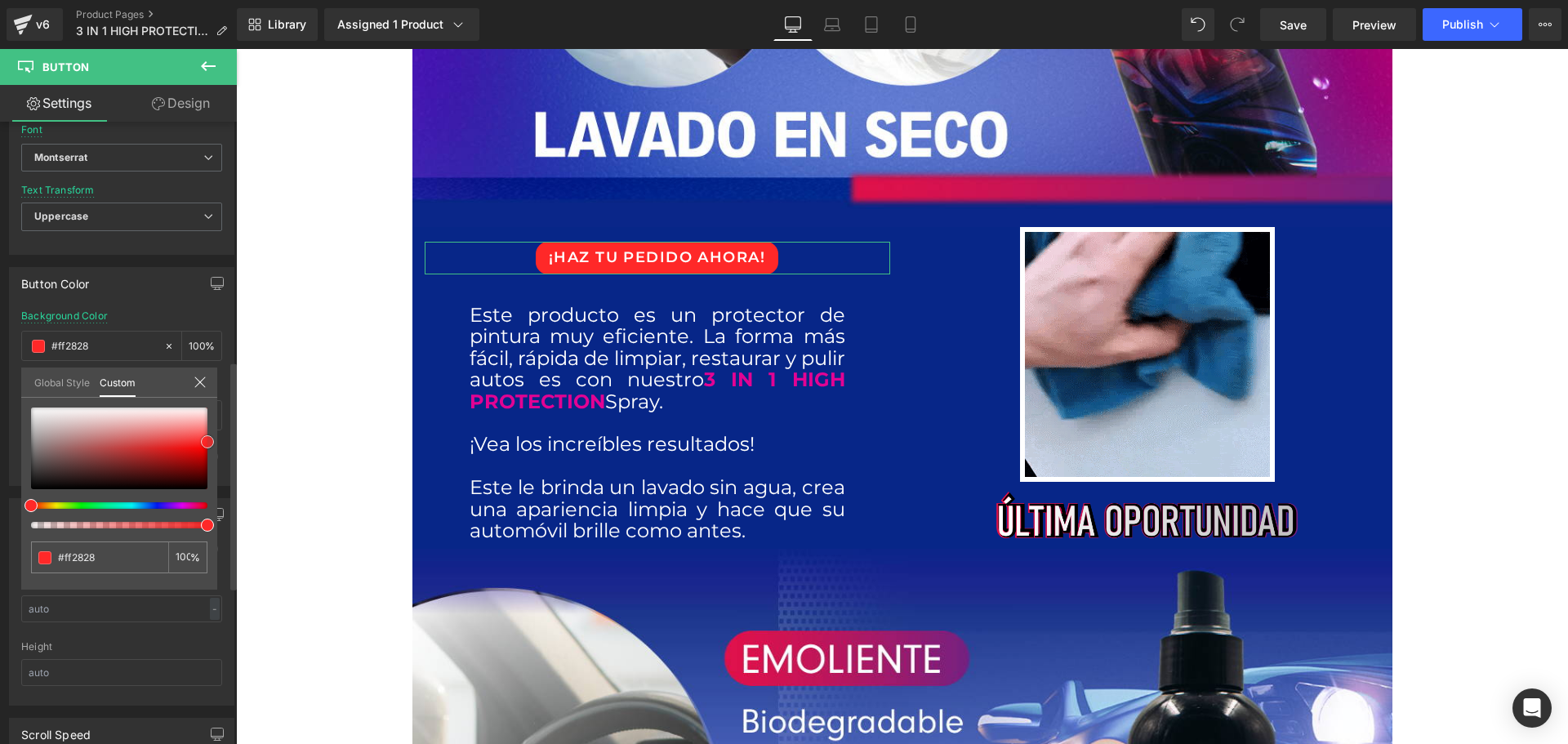
type input "#ff1e1e"
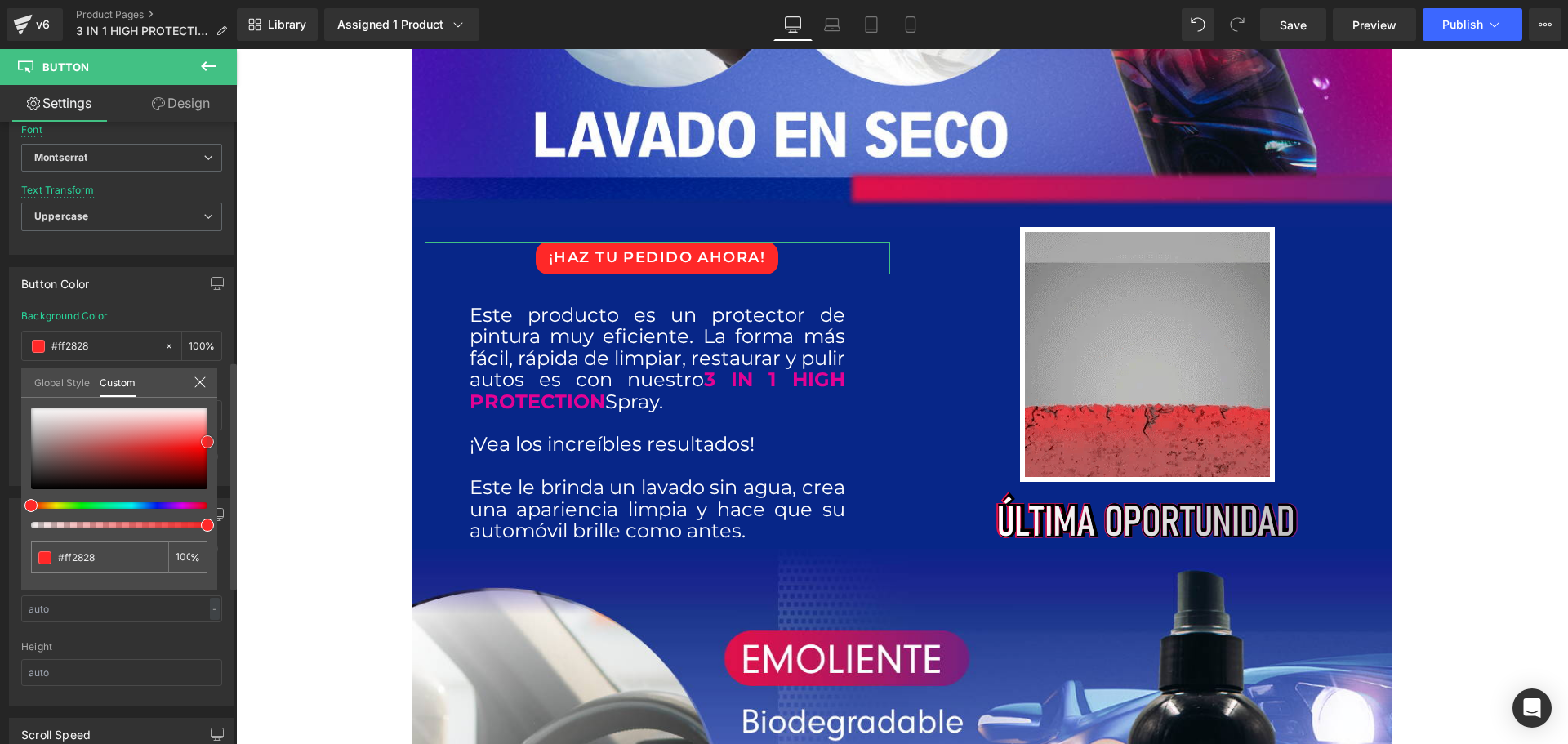
type input "#ff1e1e"
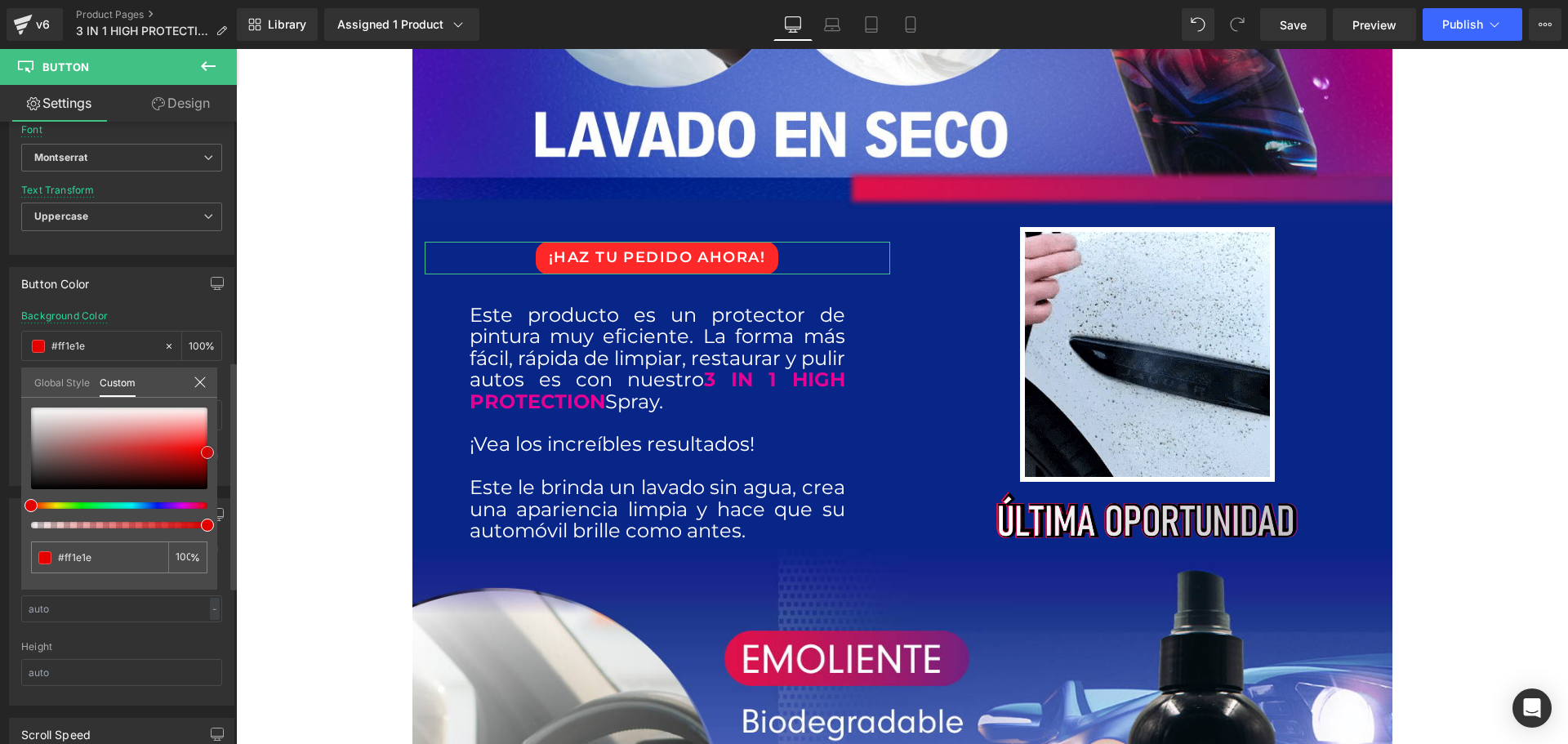
type input "#e50000"
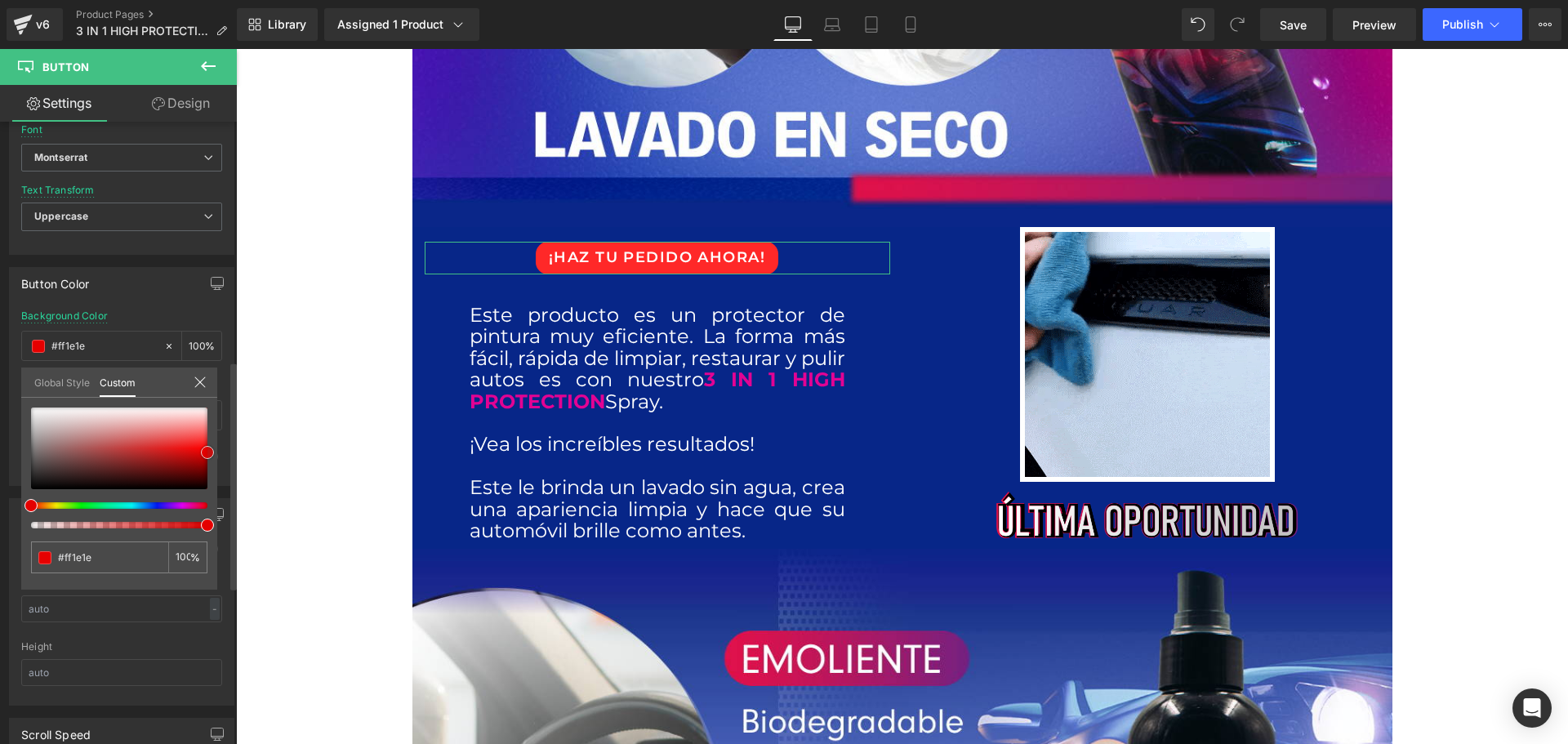
type input "#e50000"
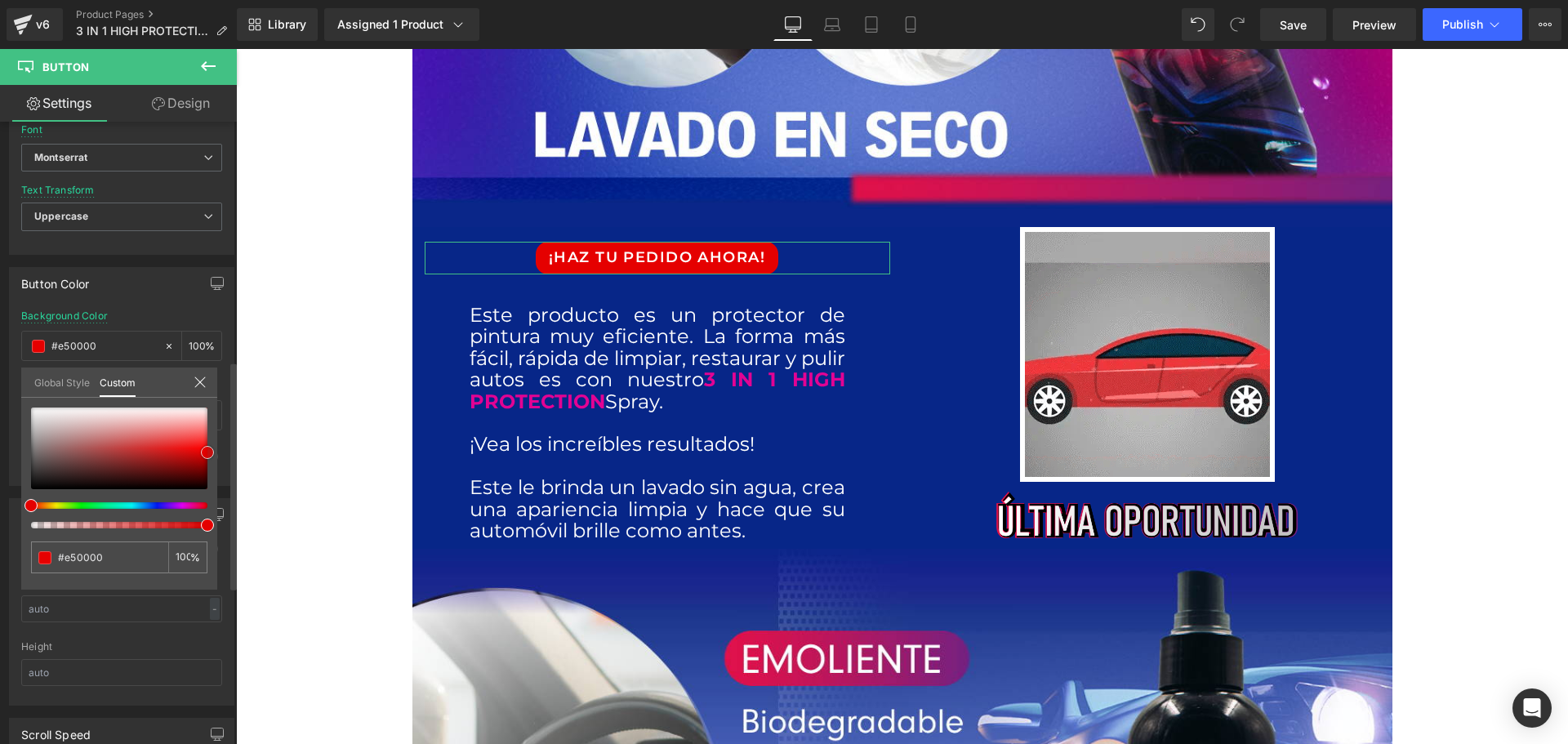
type input "#ea0000"
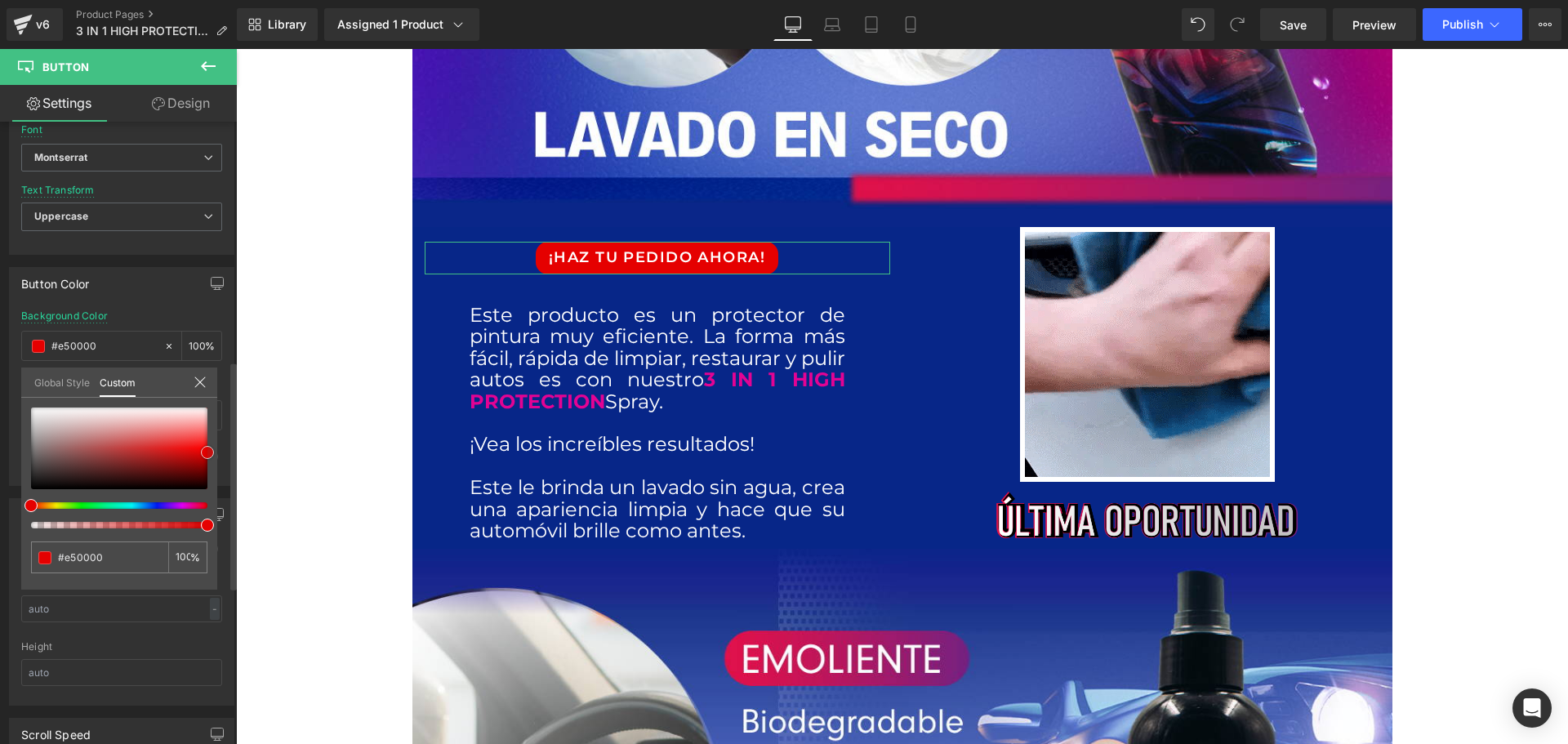
type input "#ea0000"
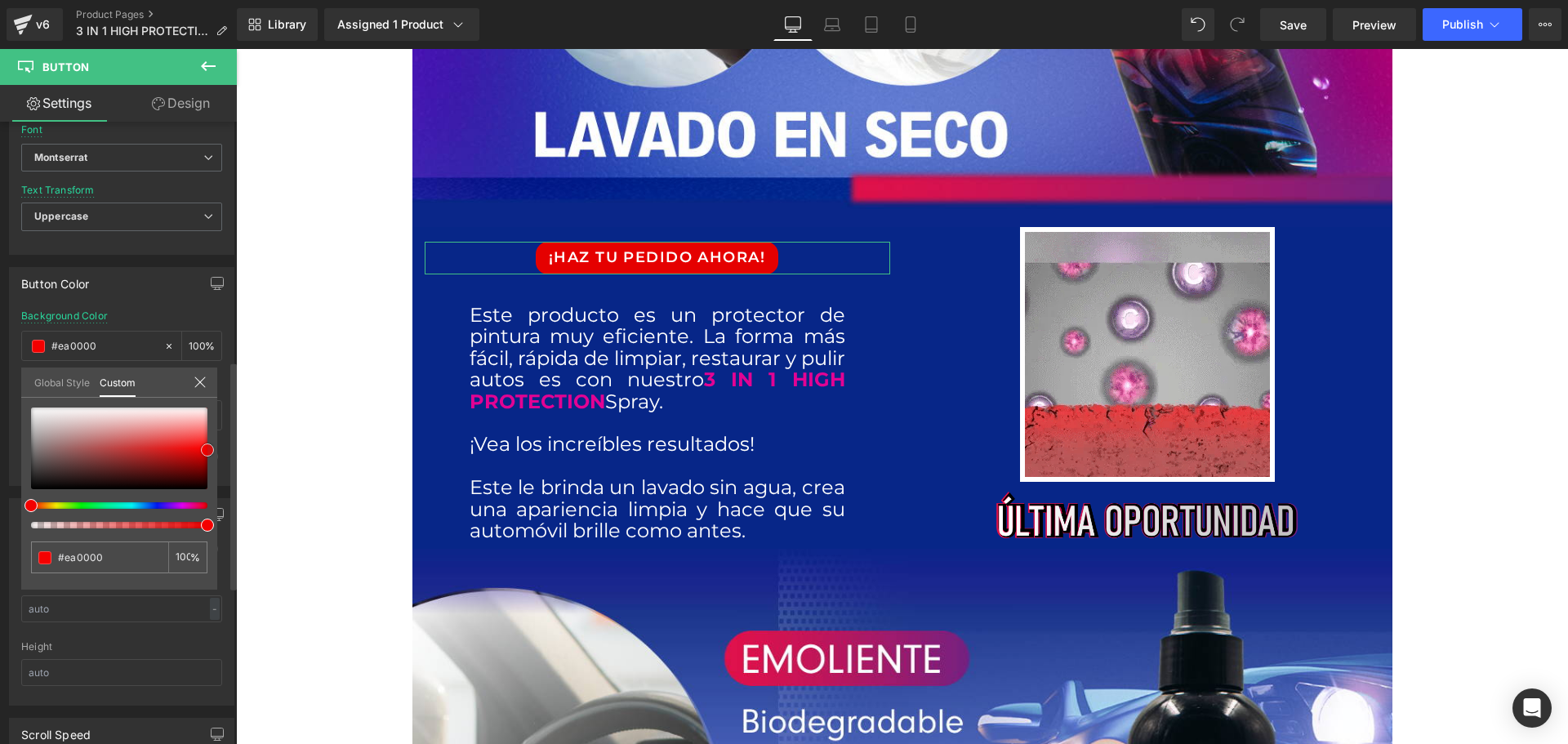
type input "#f40000"
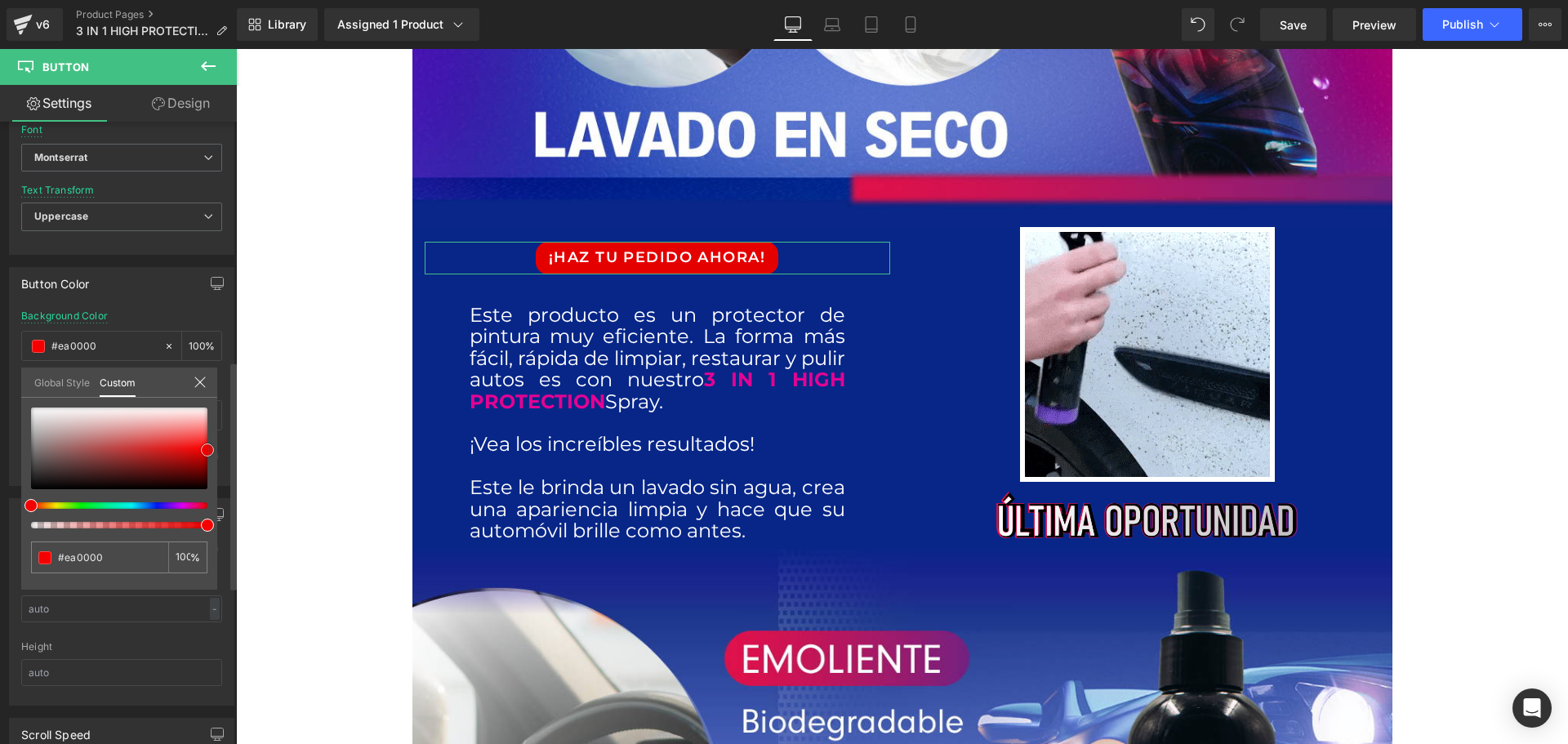
type input "#f40000"
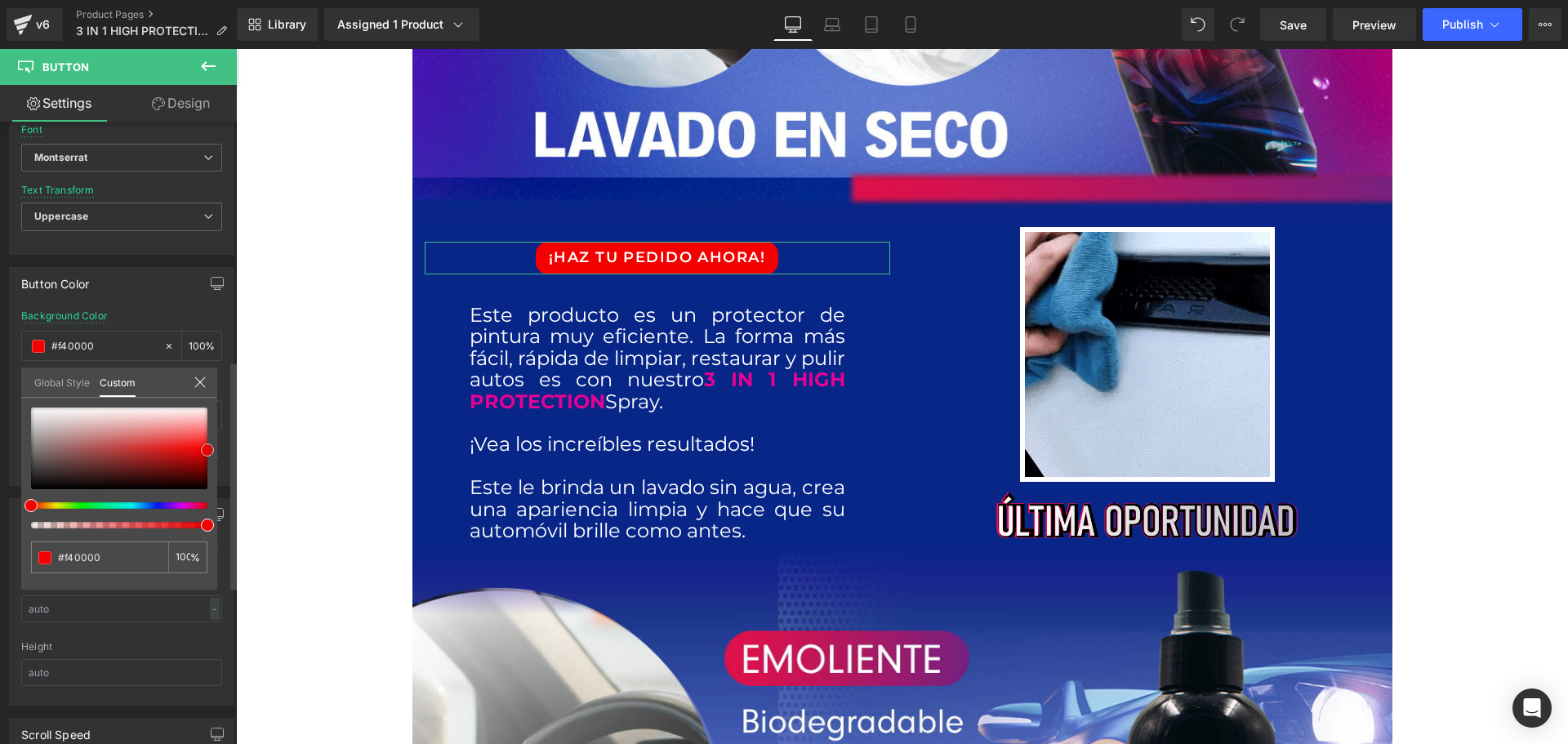
drag, startPoint x: 210, startPoint y: 441, endPoint x: 213, endPoint y: 450, distance: 9.5
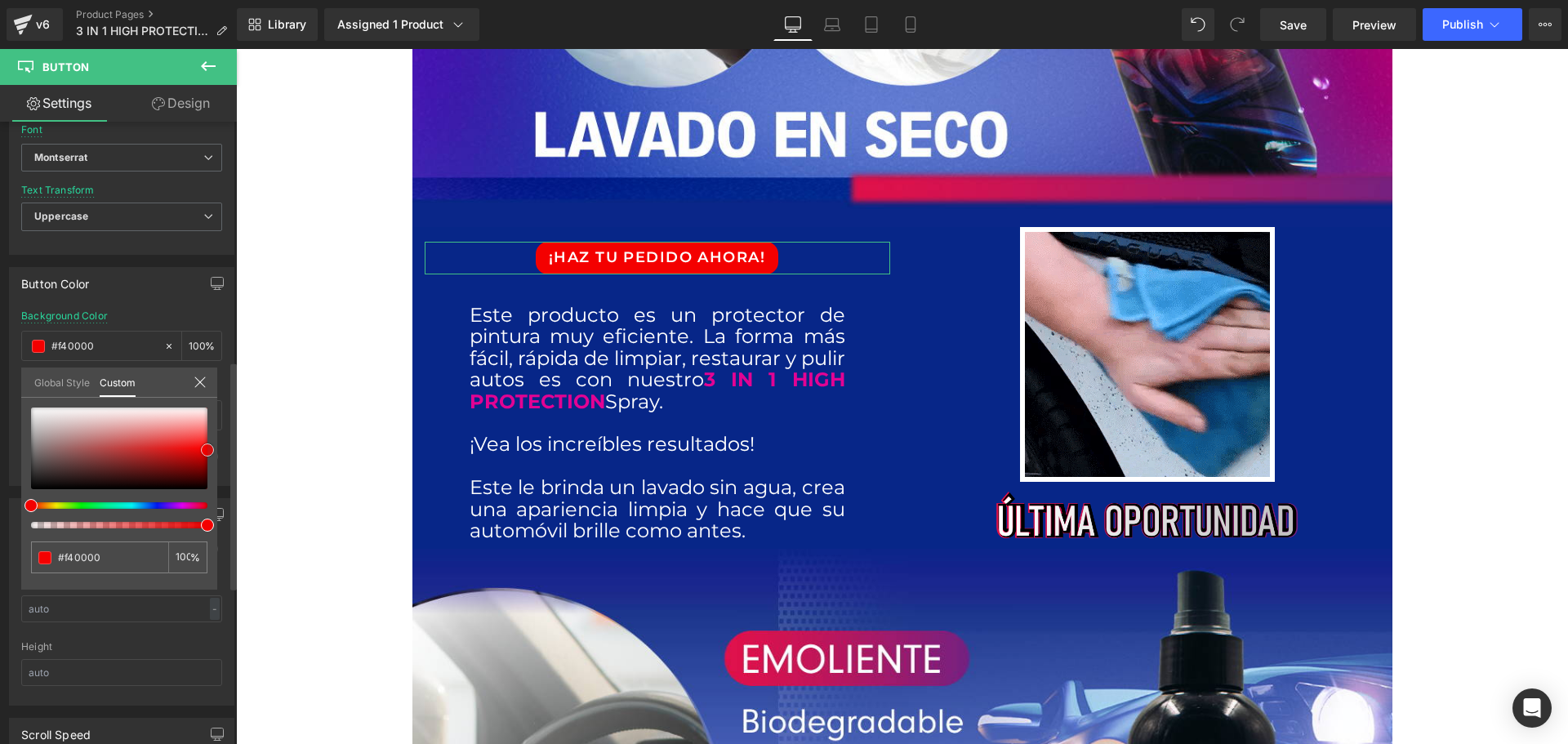
click at [213, 450] on span at bounding box center [207, 450] width 13 height 13
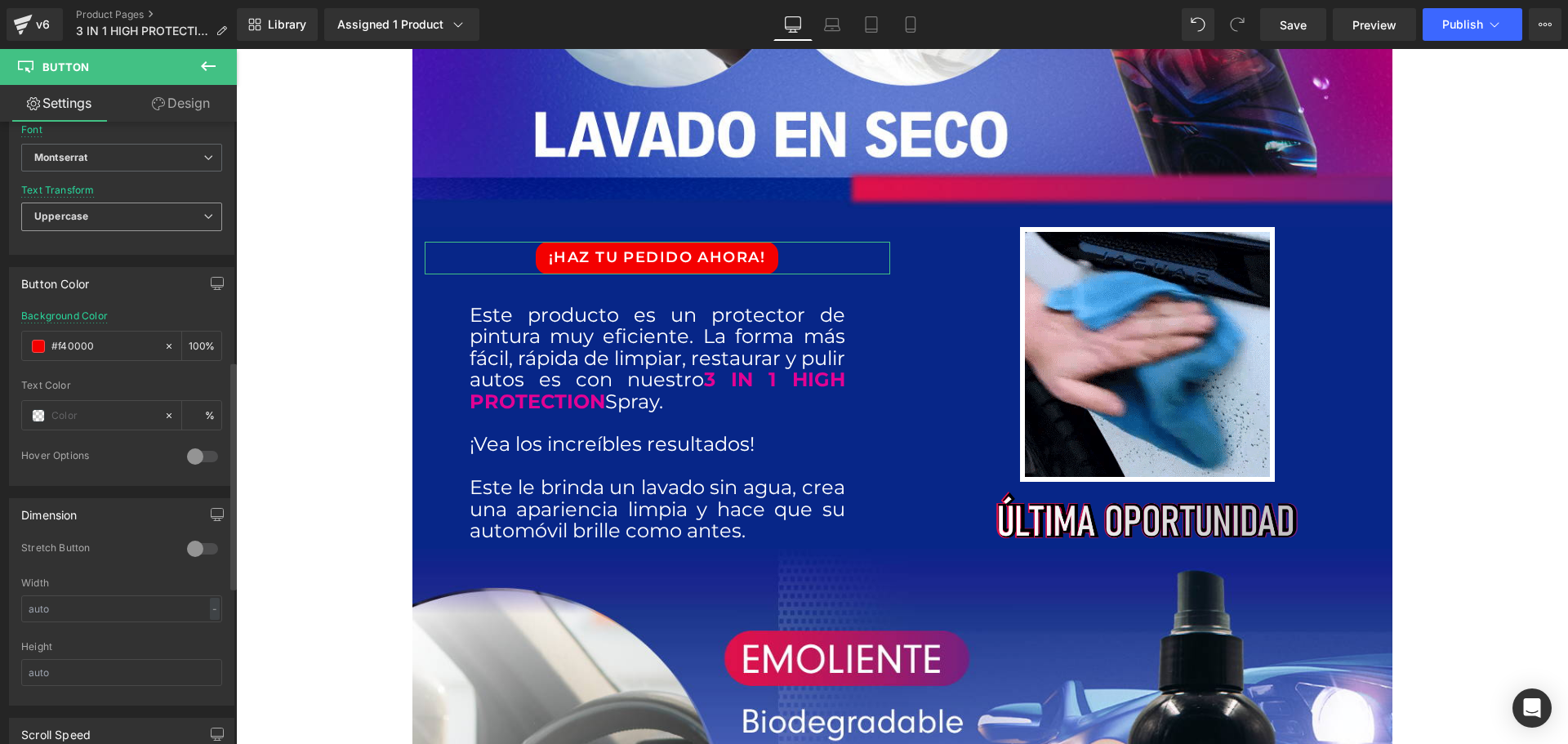
click at [96, 218] on span "Uppercase" at bounding box center [121, 216] width 200 height 28
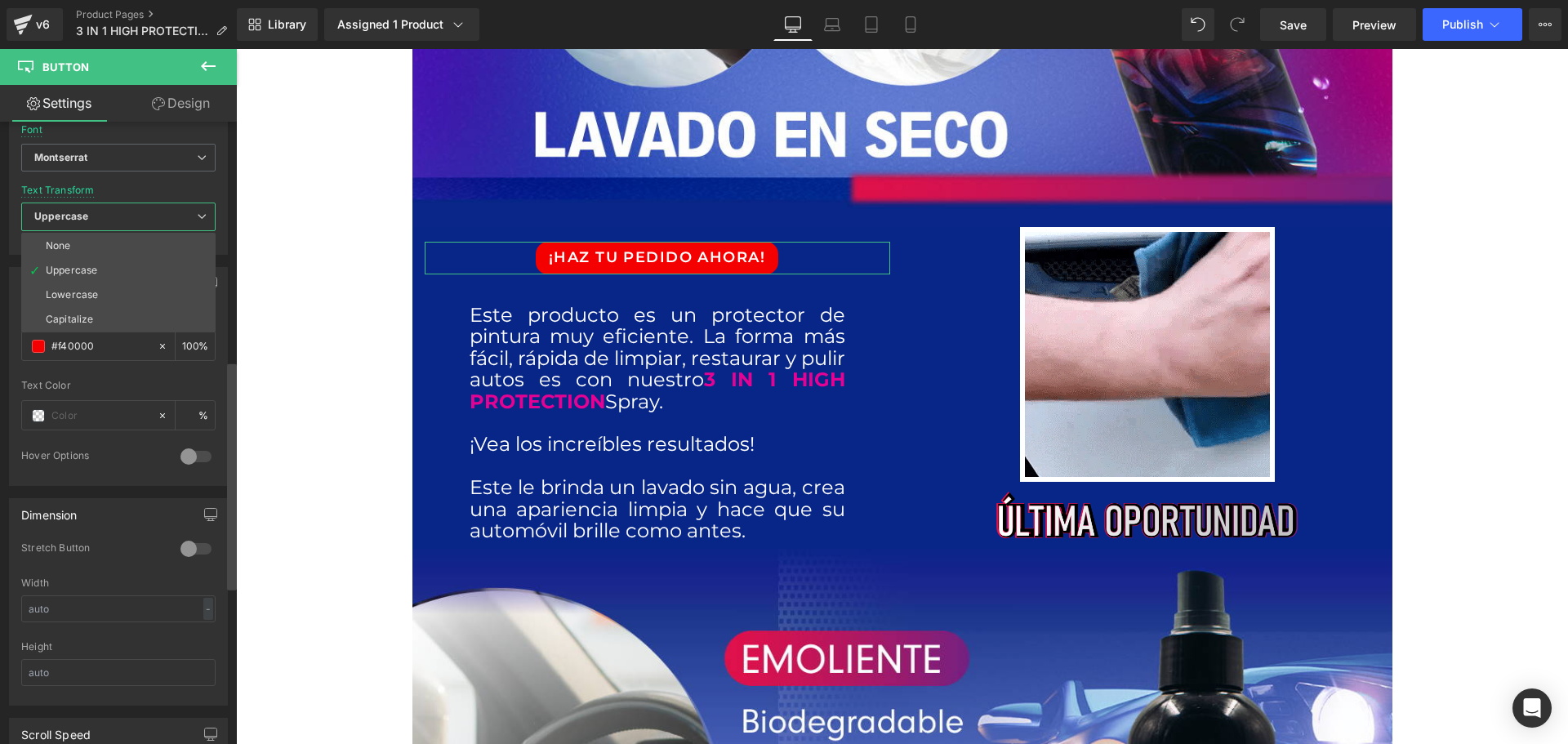
click at [228, 237] on div at bounding box center [232, 436] width 9 height 623
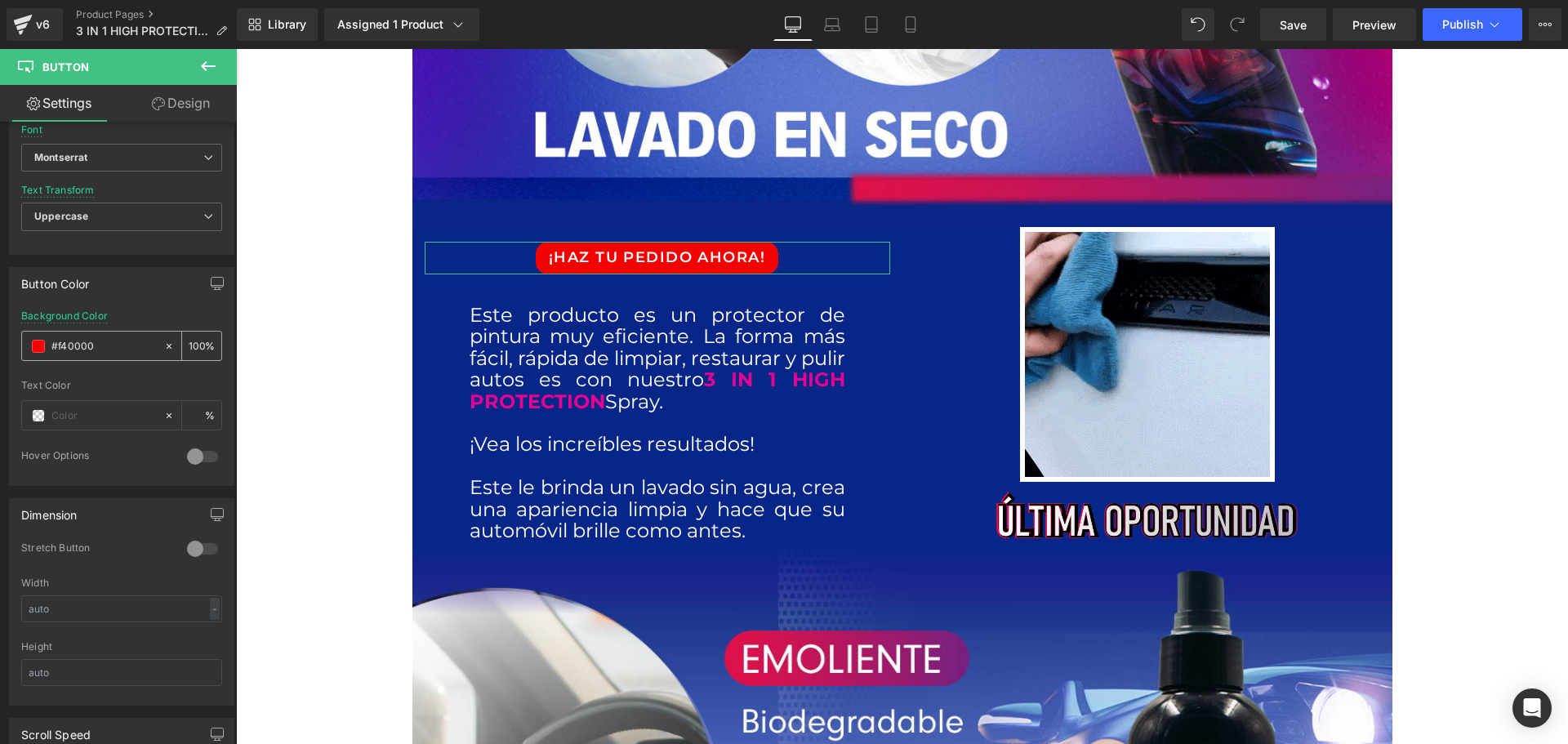
click at [40, 344] on span at bounding box center [39, 346] width 13 height 13
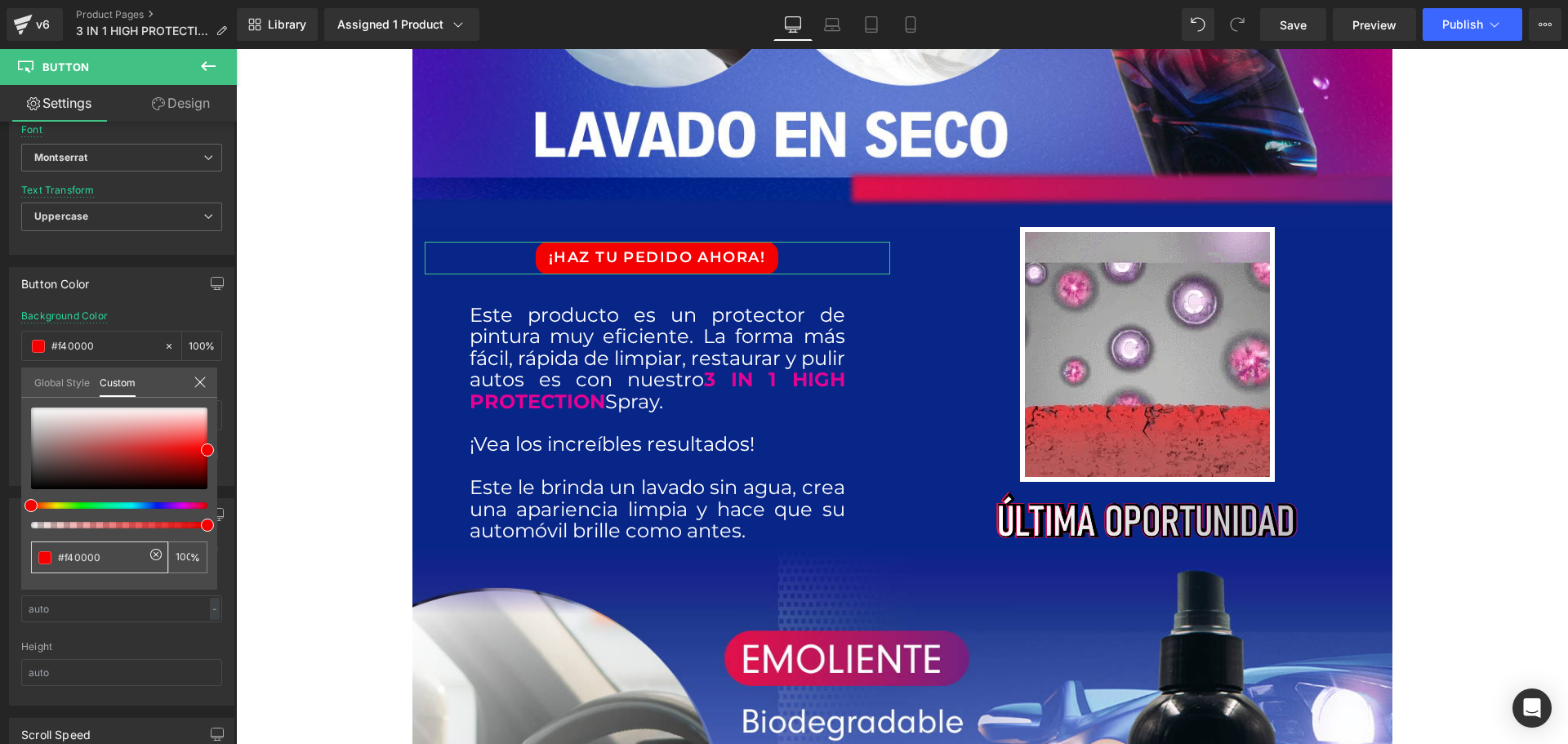
drag, startPoint x: 105, startPoint y: 561, endPoint x: 47, endPoint y: 561, distance: 58.0
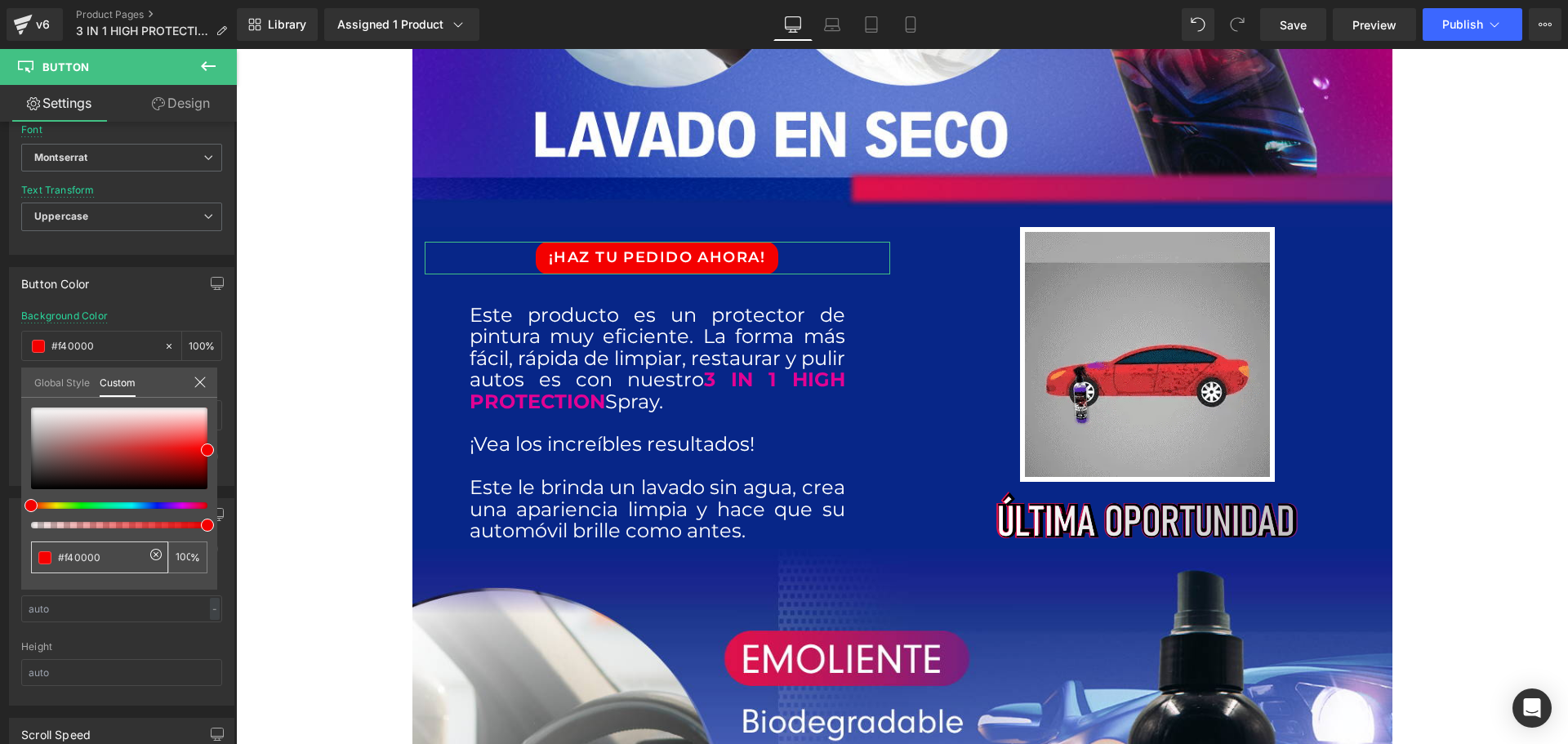
click at [47, 561] on div "#f40000" at bounding box center [99, 558] width 137 height 32
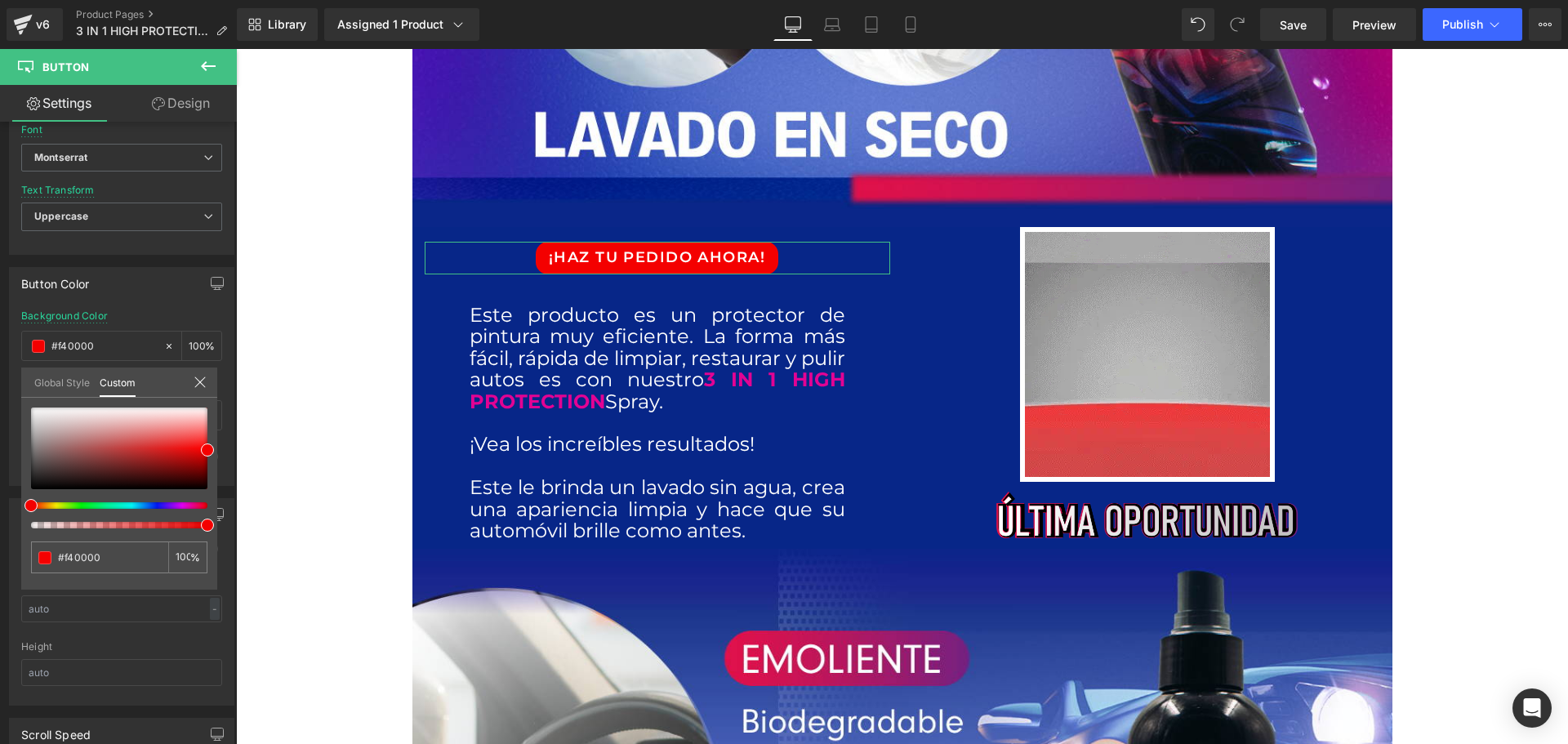
type input "#f43500"
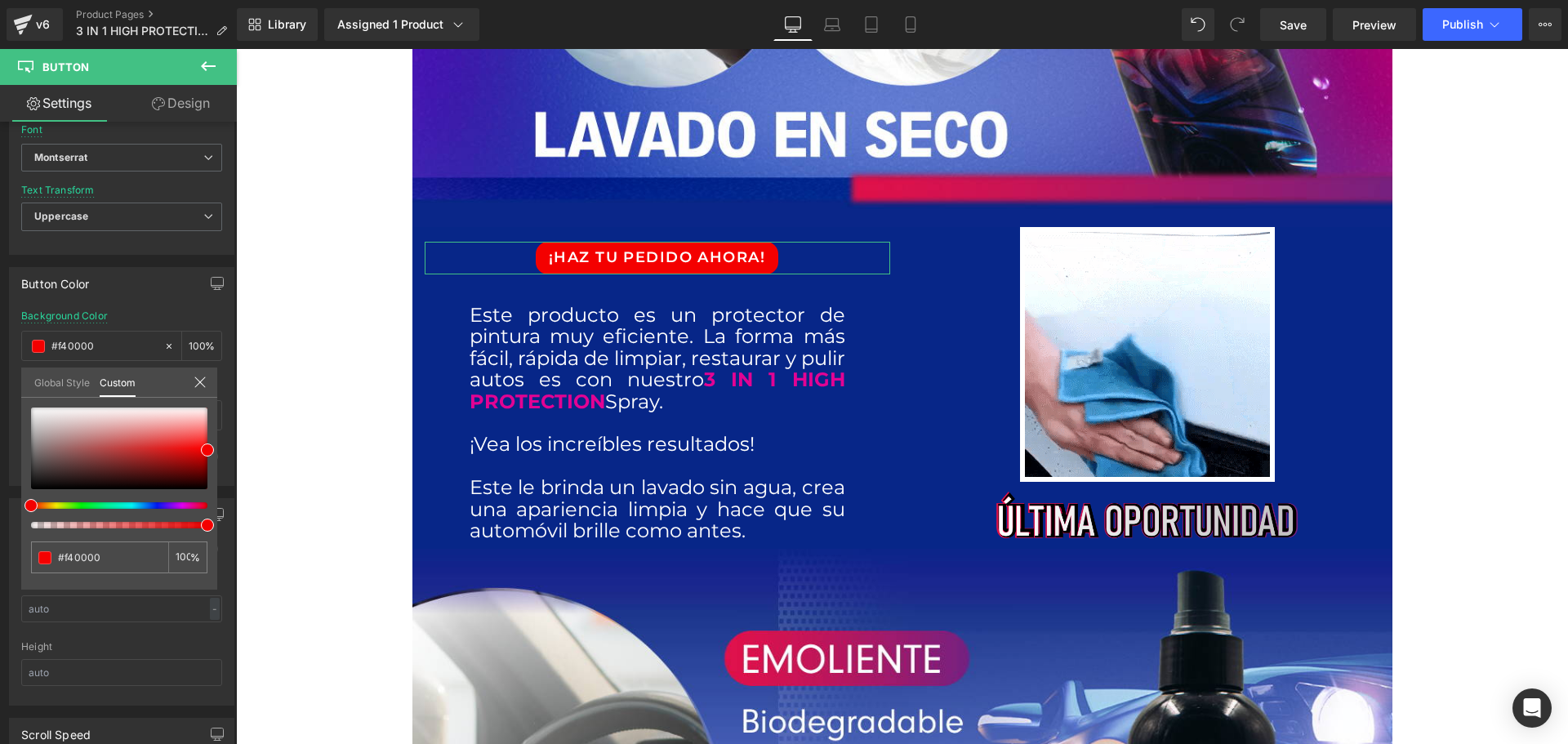
type input "#f43500"
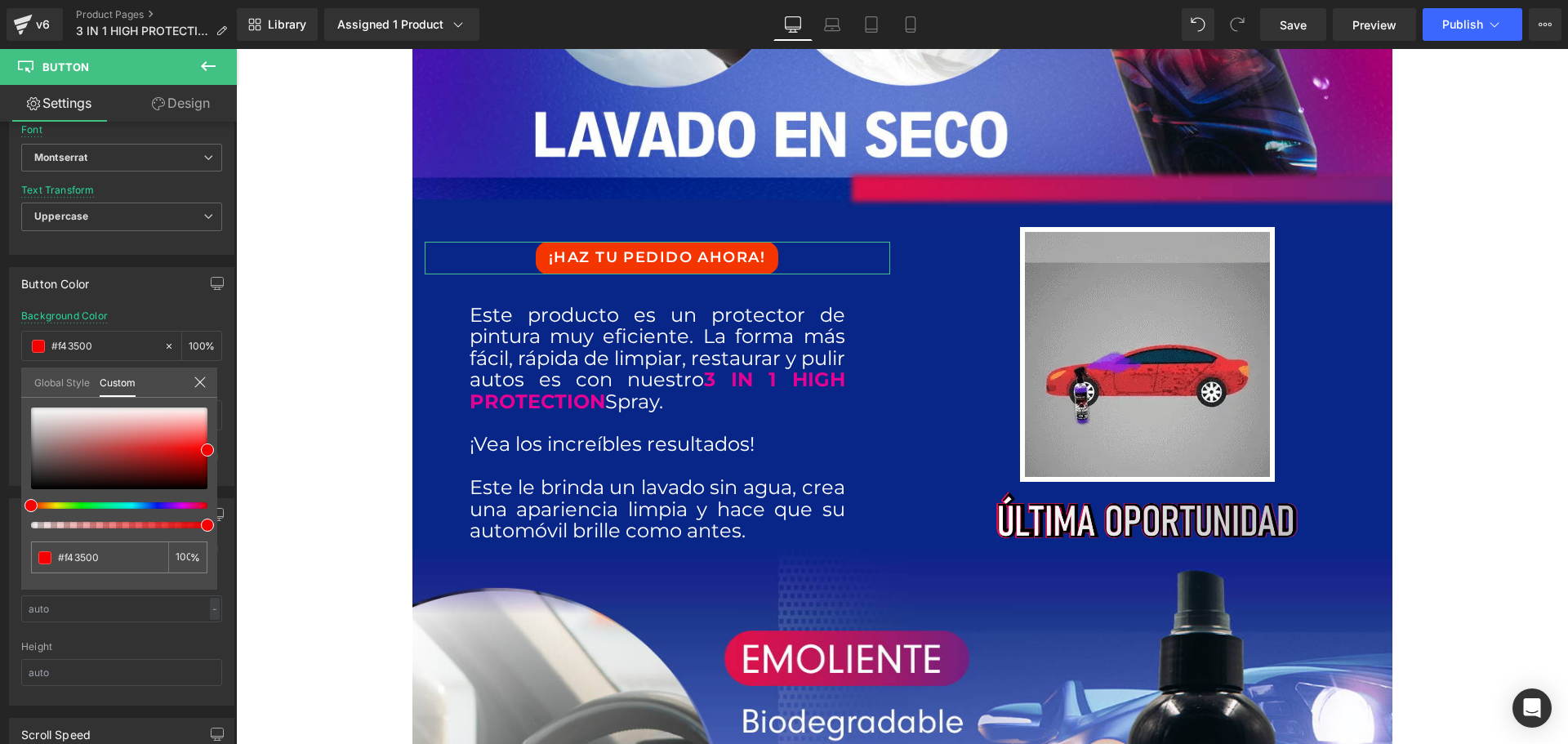
type input "#f43d00"
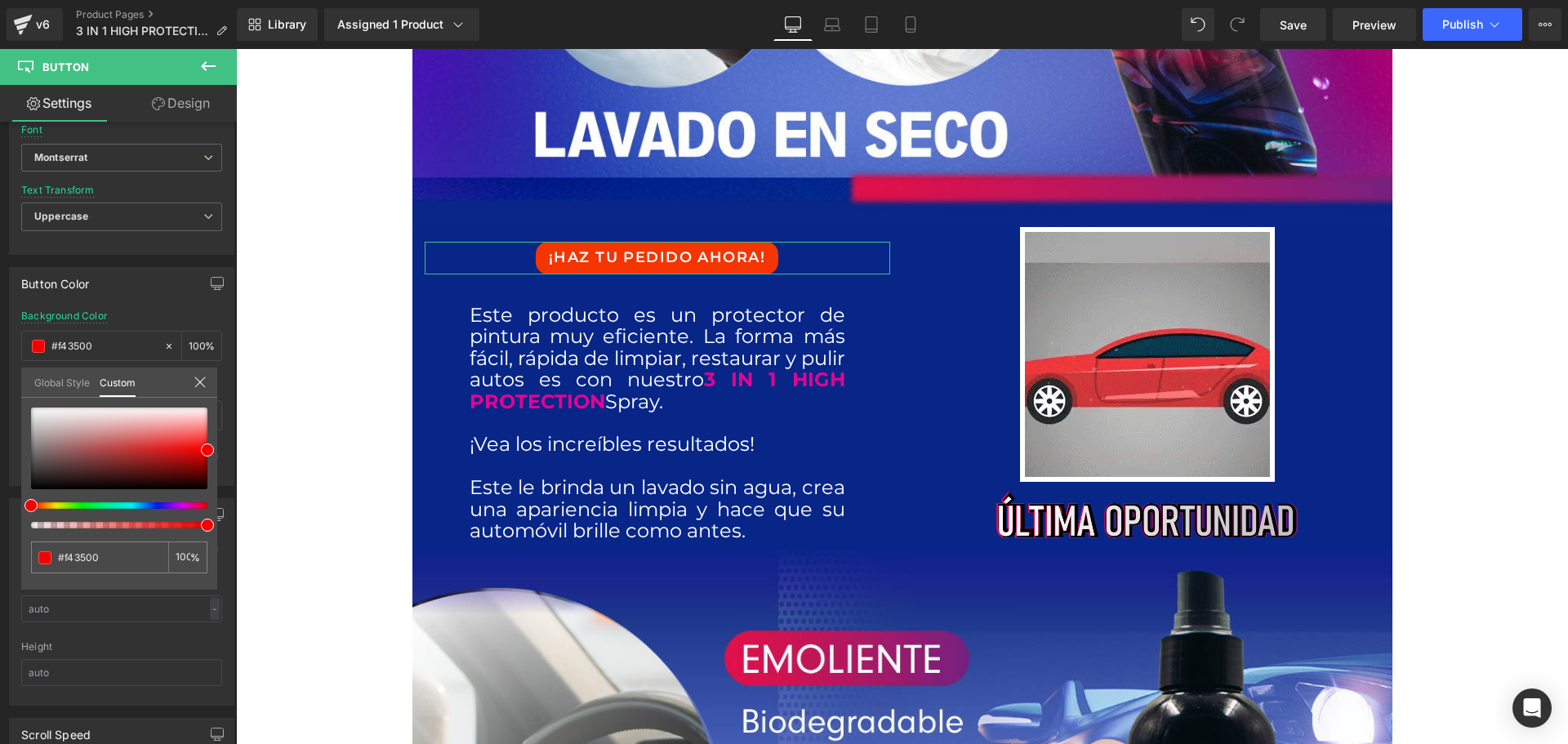
type input "#f43d00"
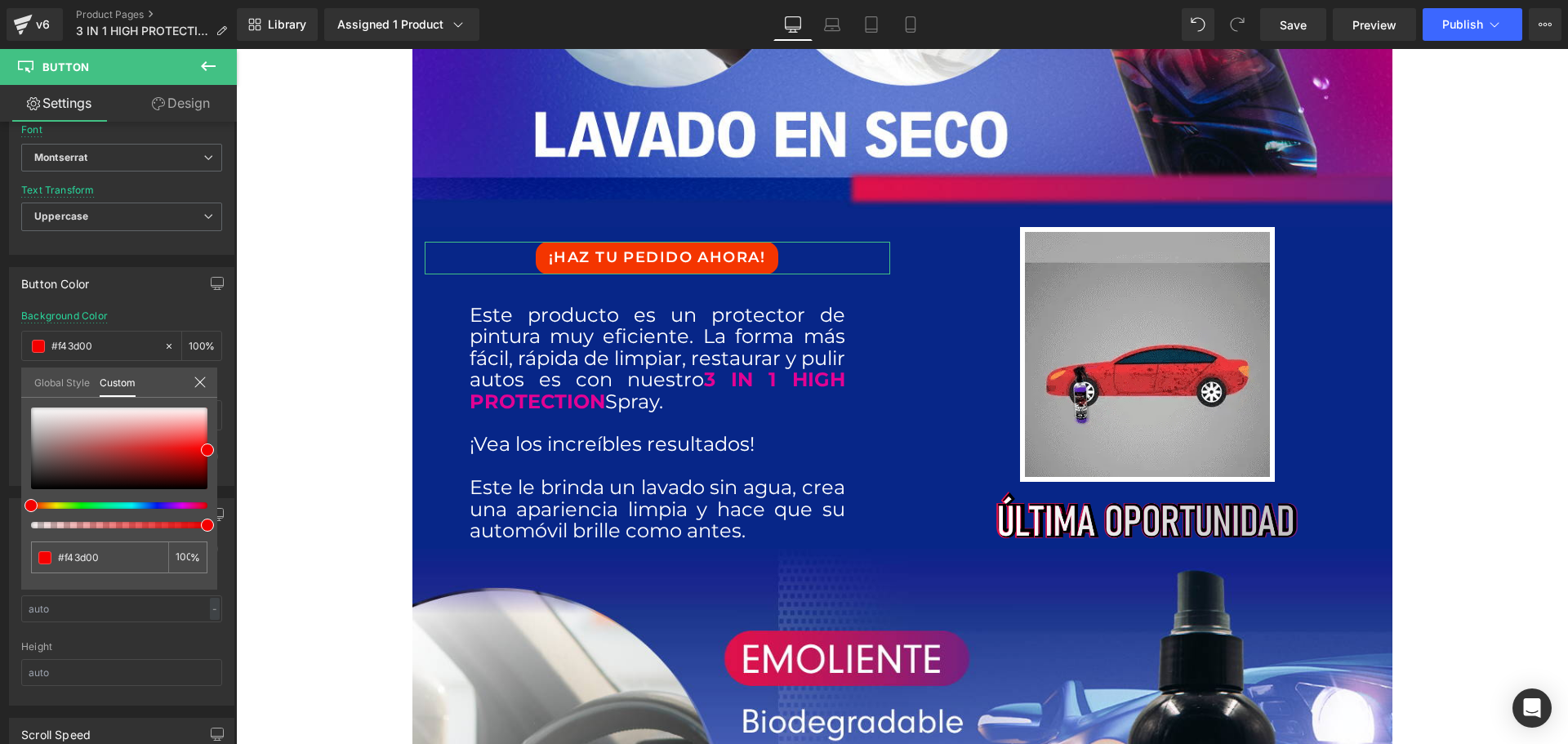
type input "#f46600"
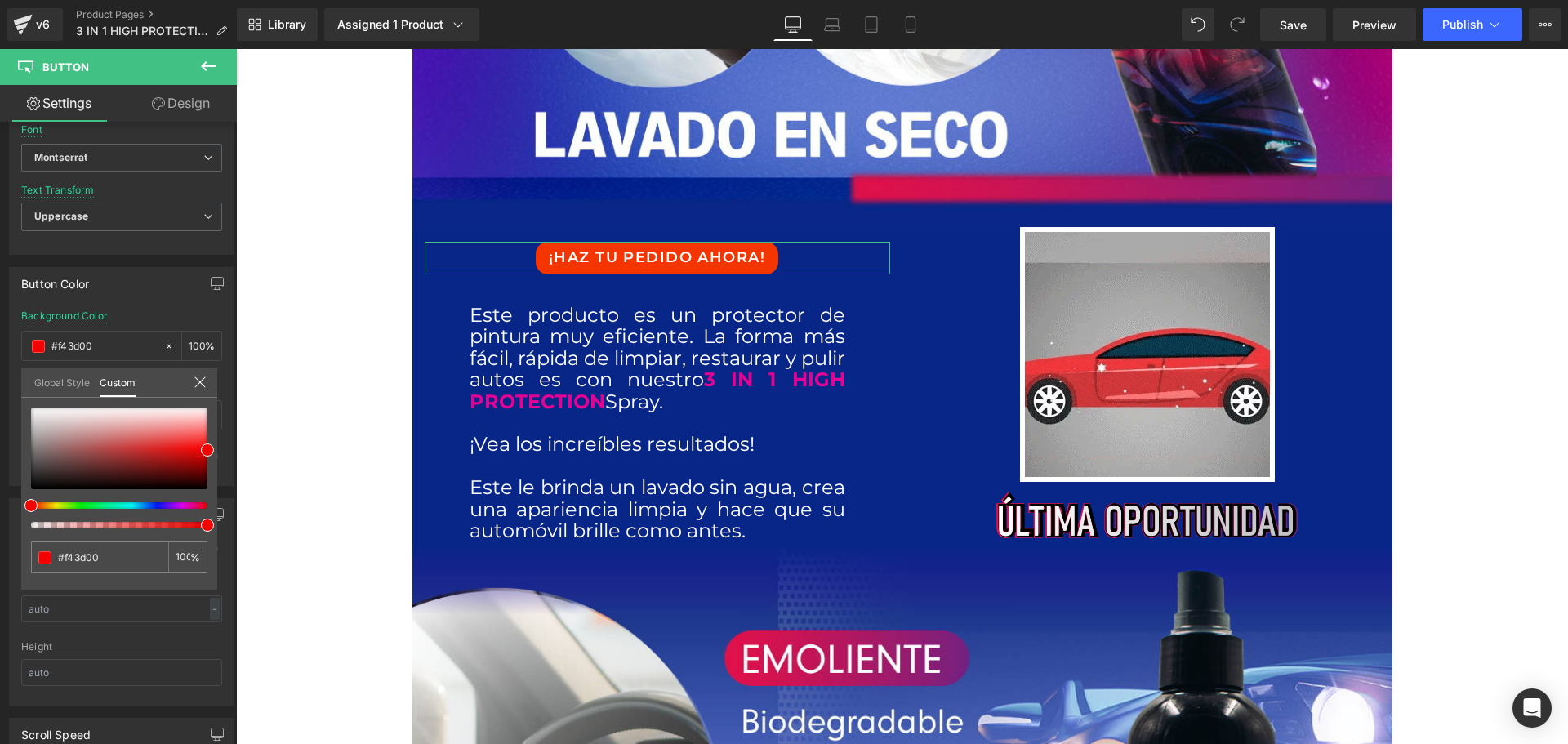
type input "#f46600"
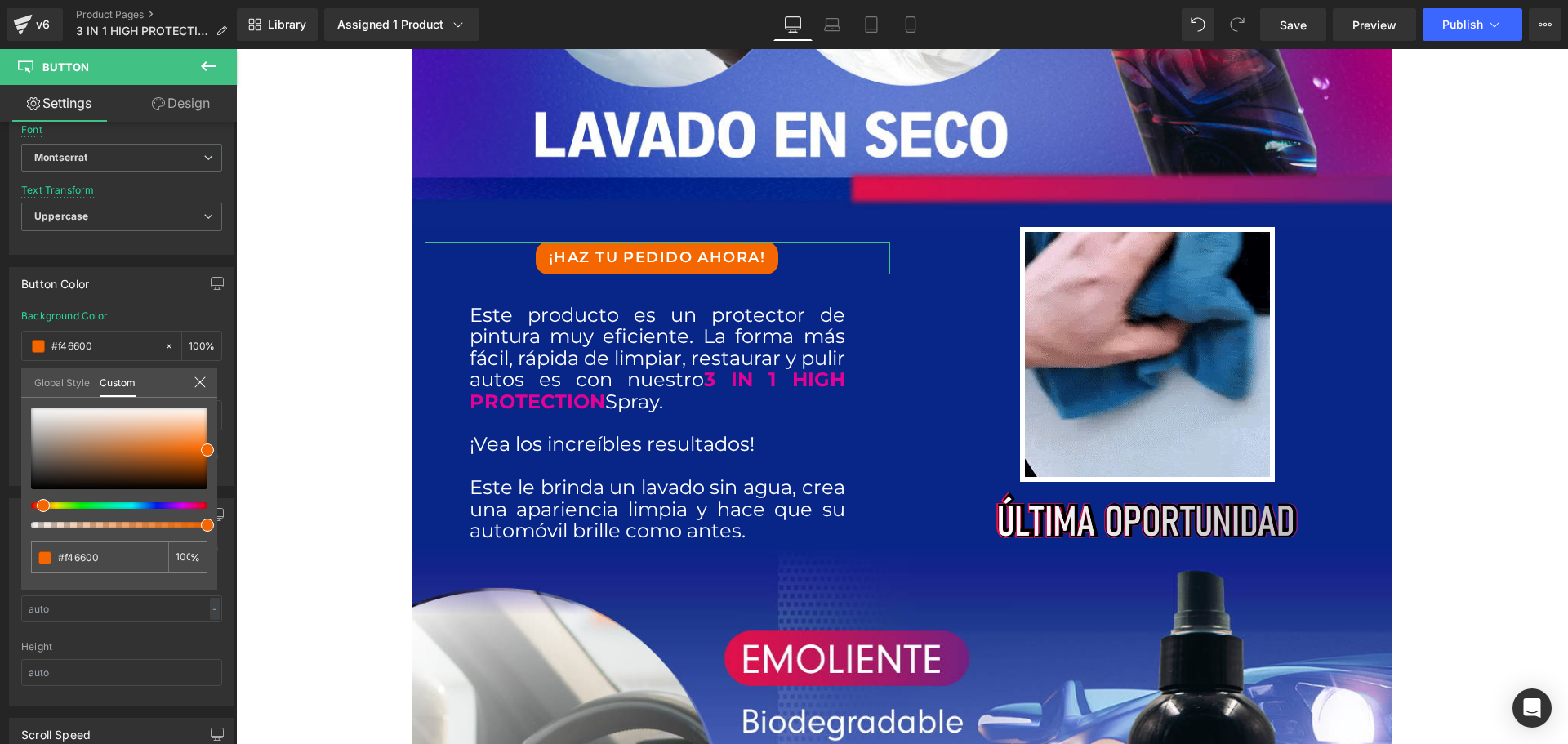
type input "#f48600"
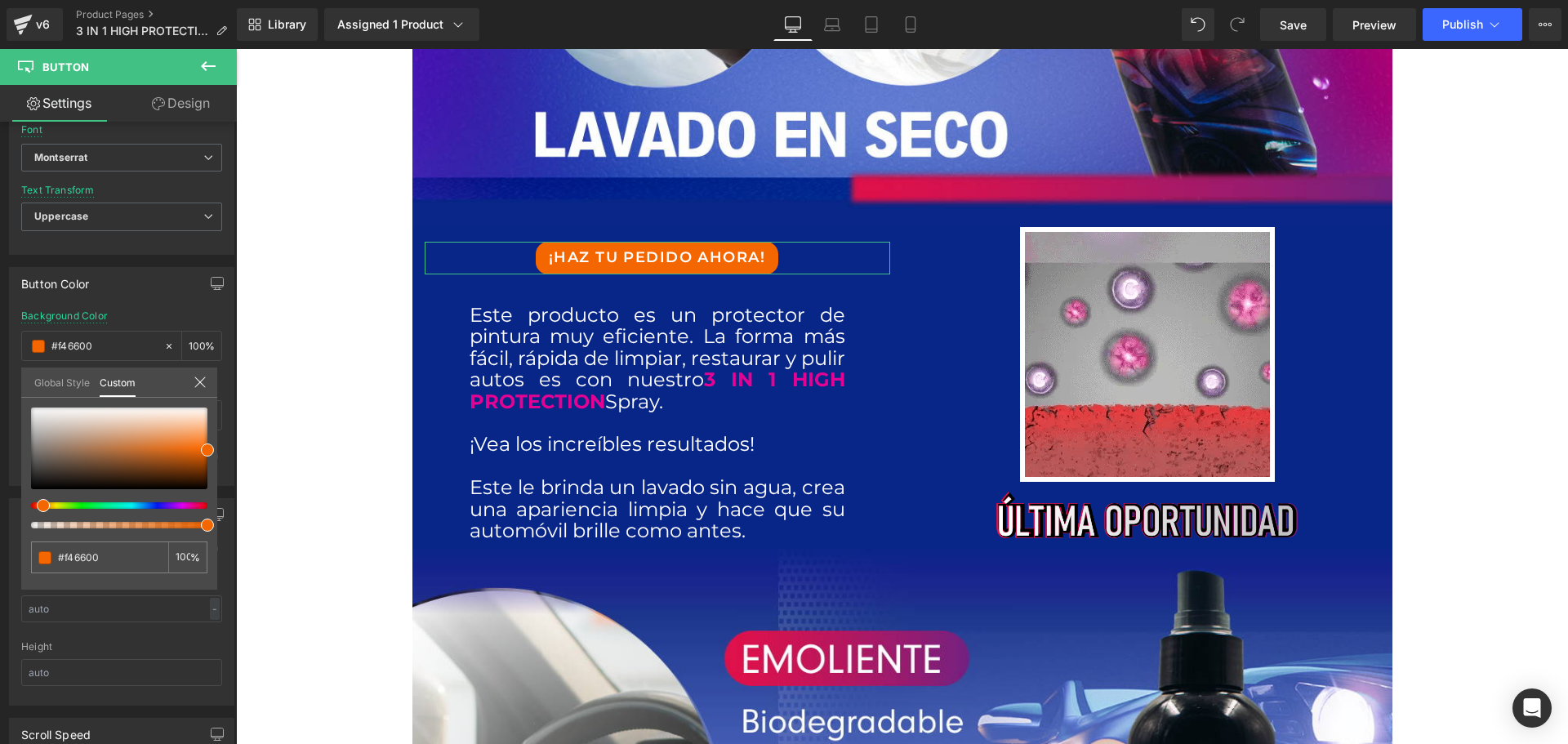
type input "#f48600"
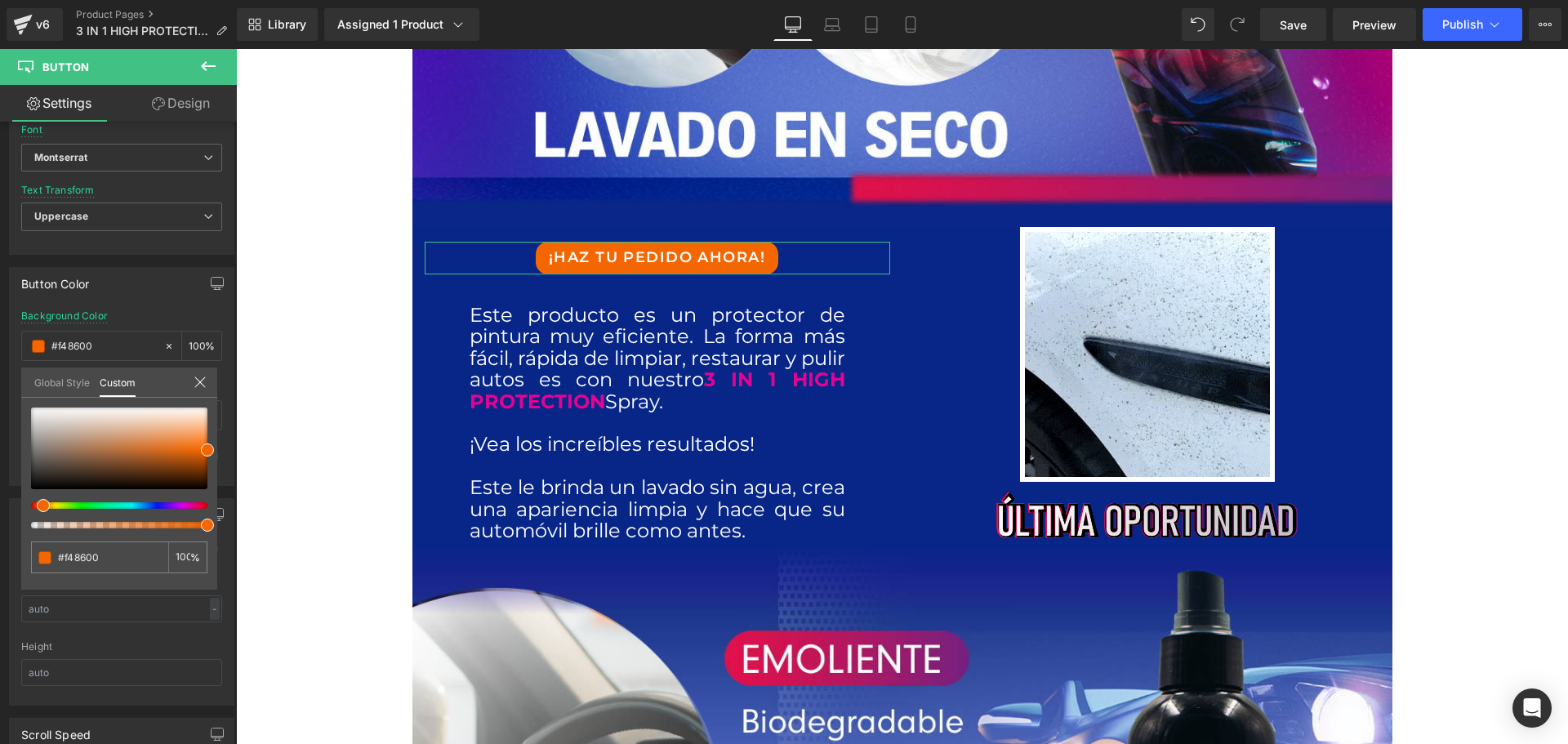
type input "#f4a300"
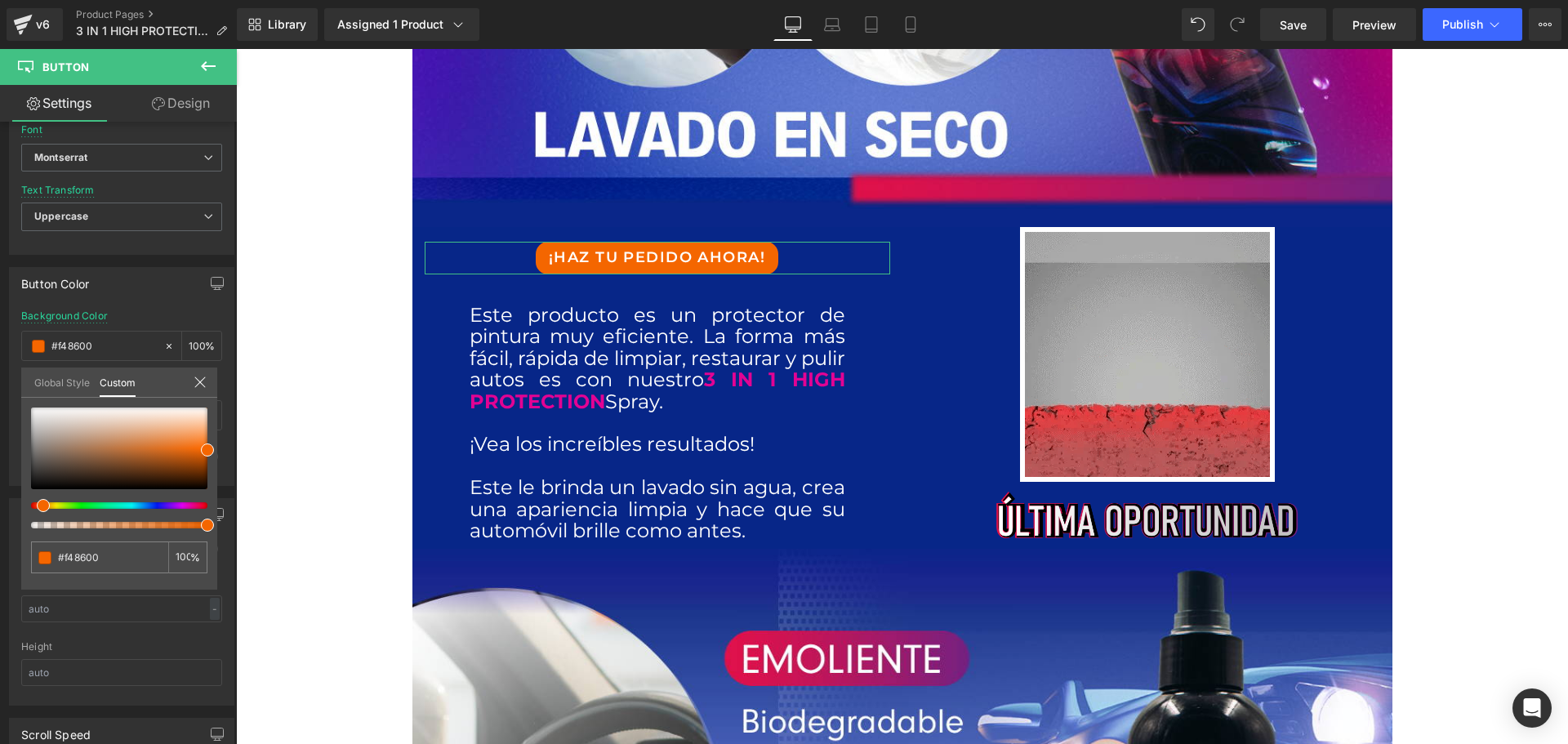
type input "#f4a300"
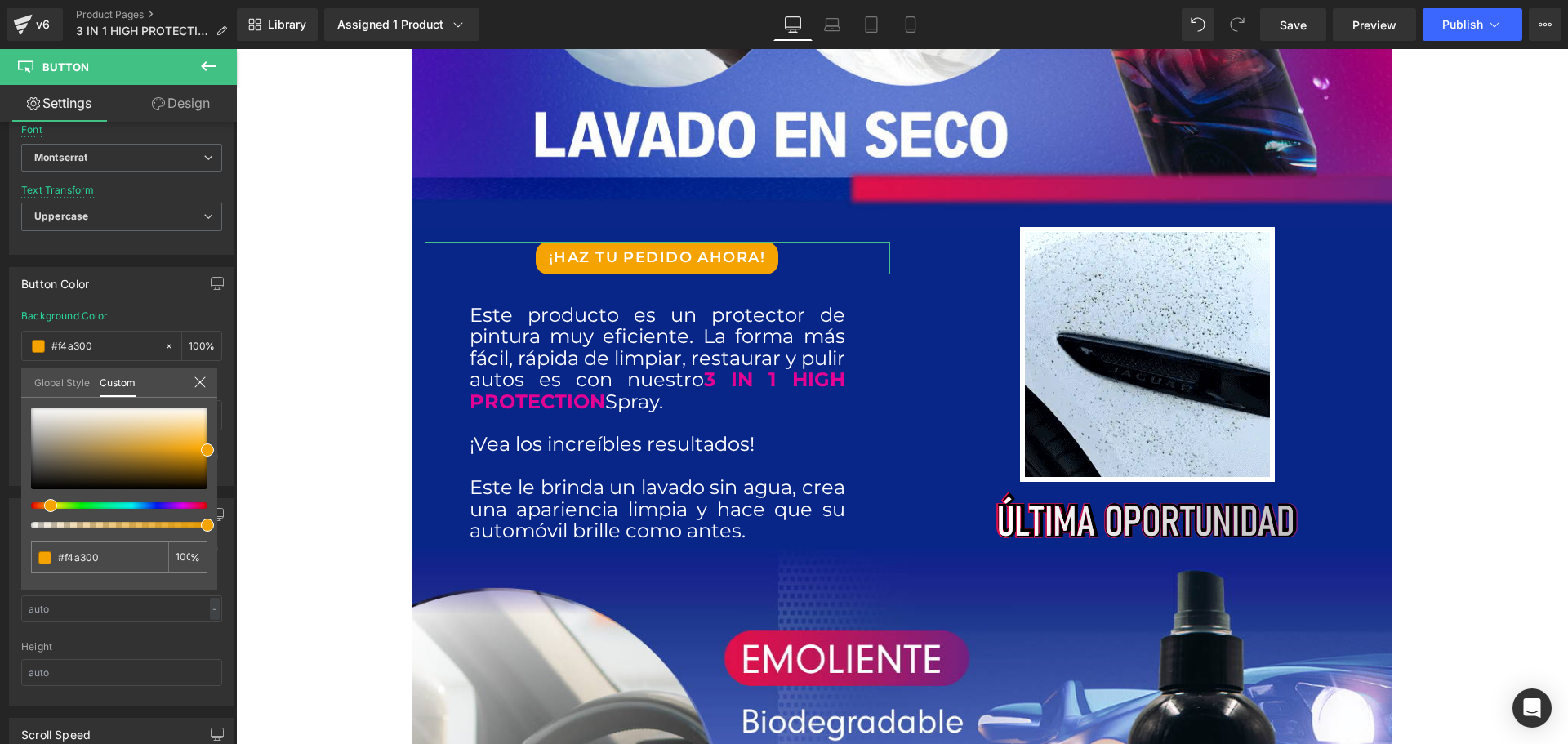
type input "#f4ab00"
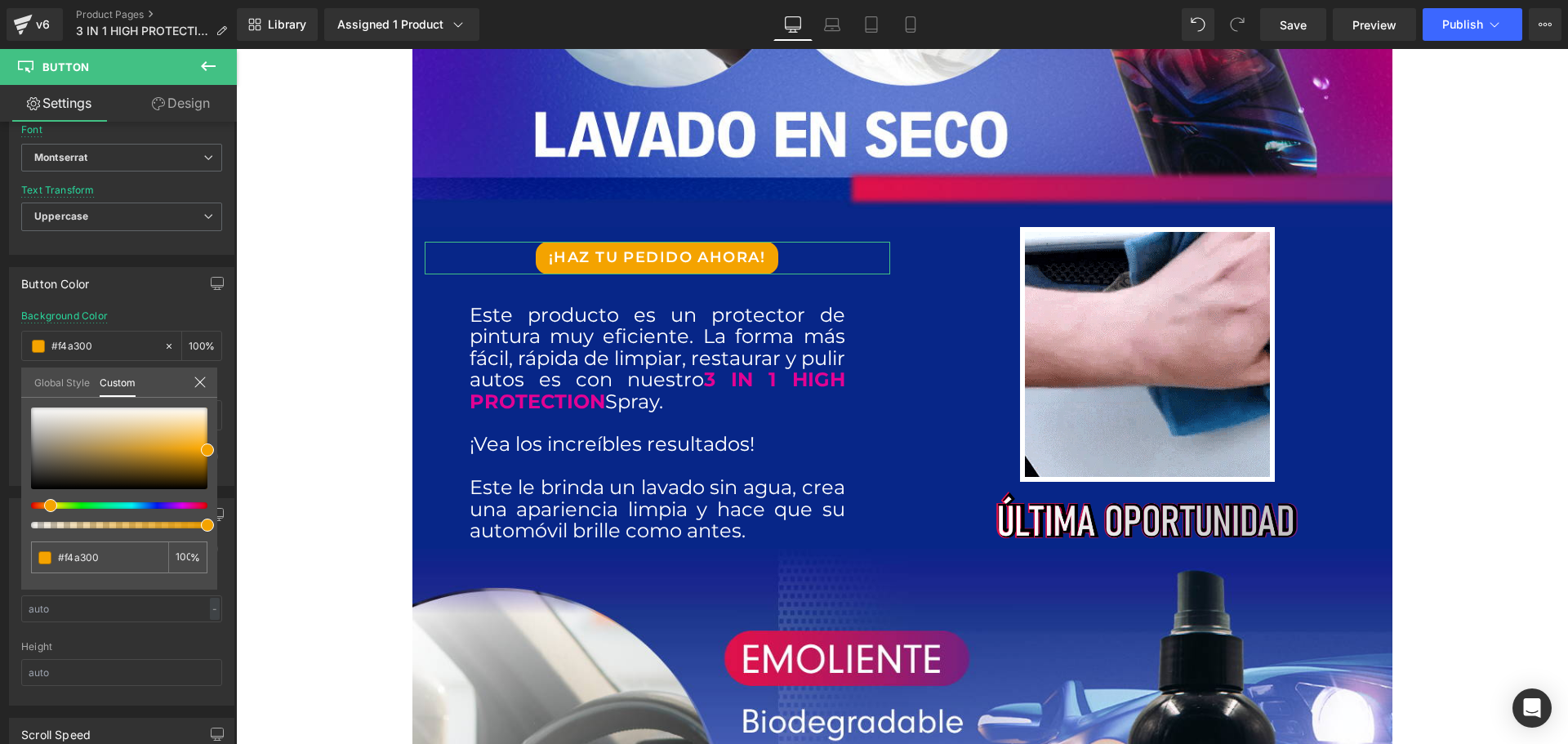
type input "#f4ab00"
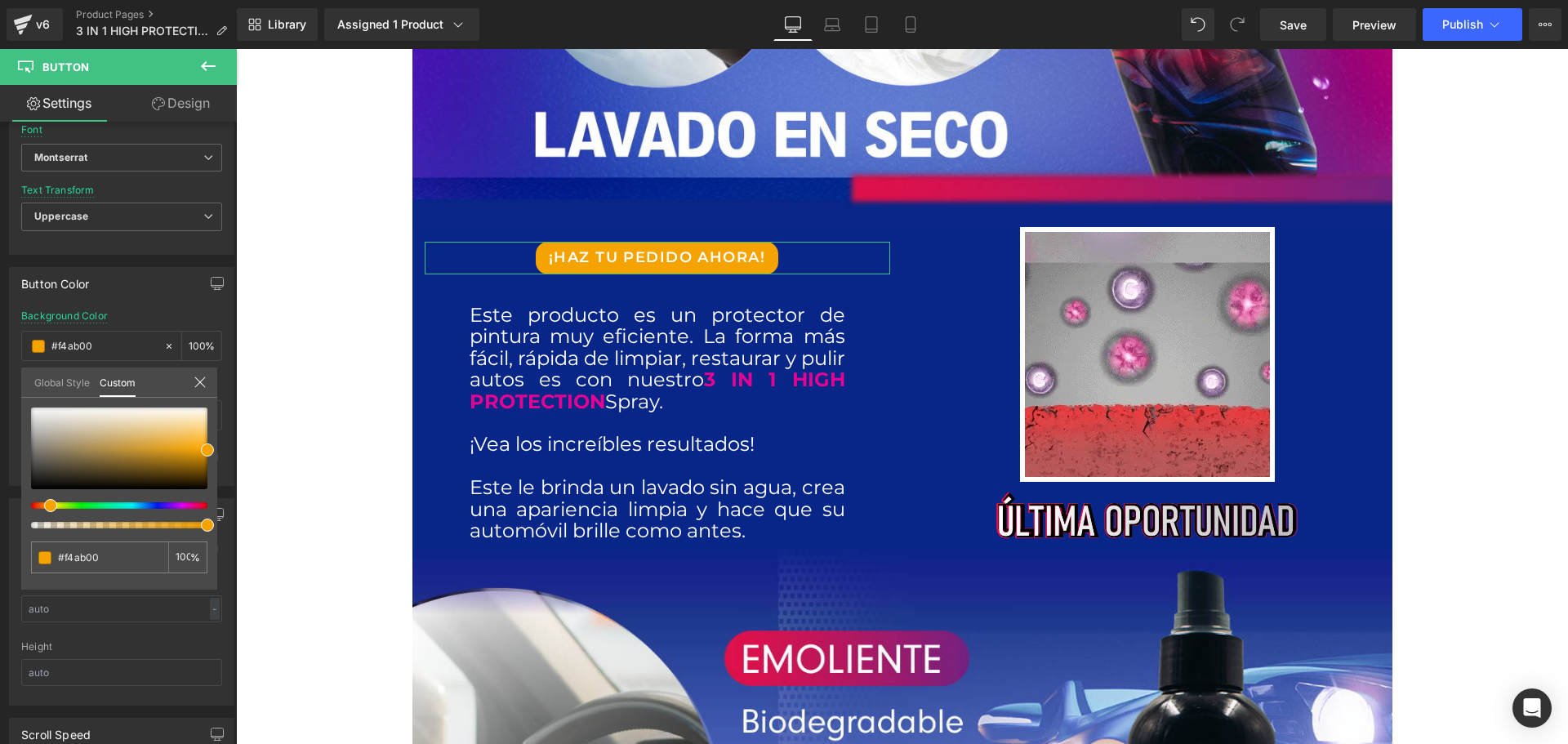
type input "#f4b700"
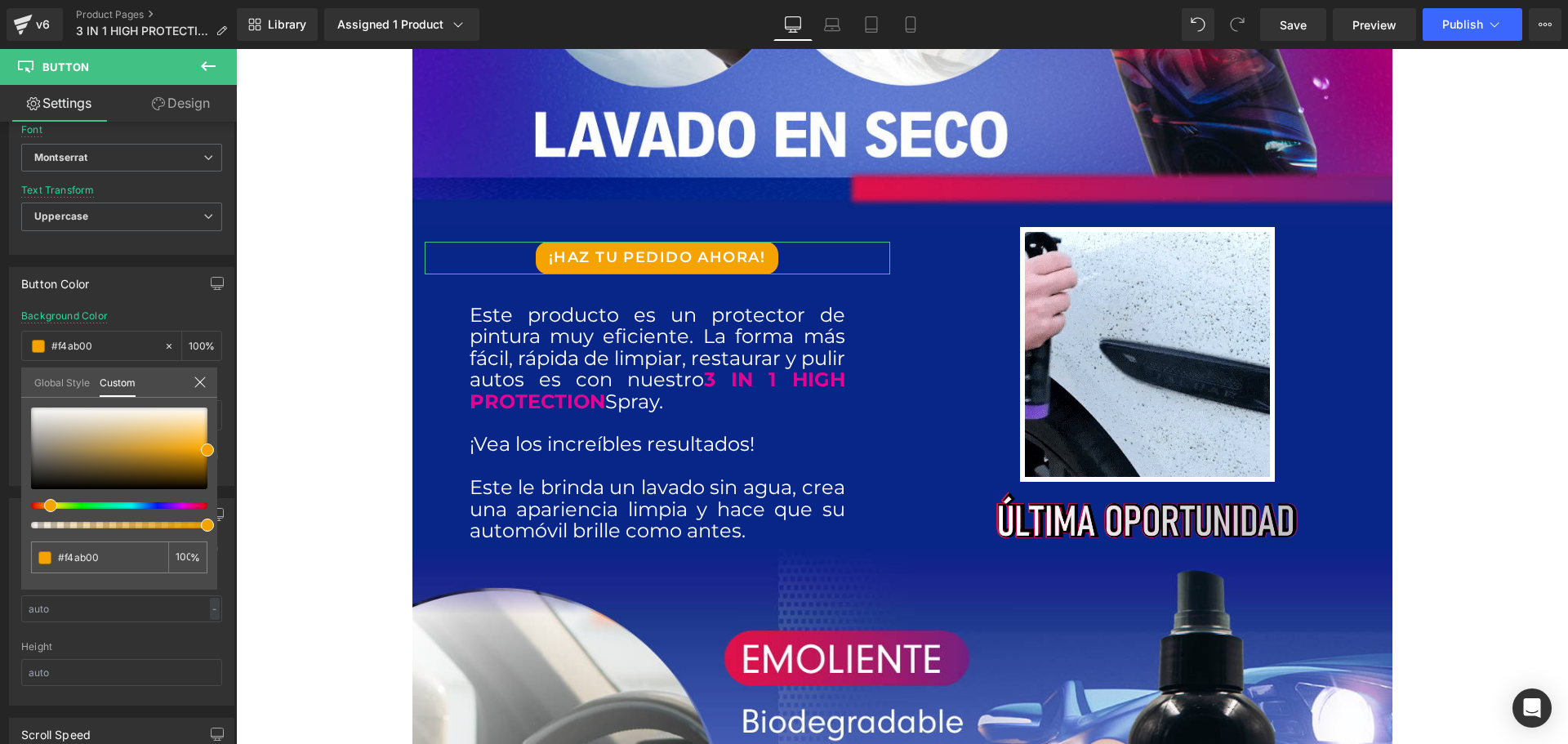
type input "#f4b700"
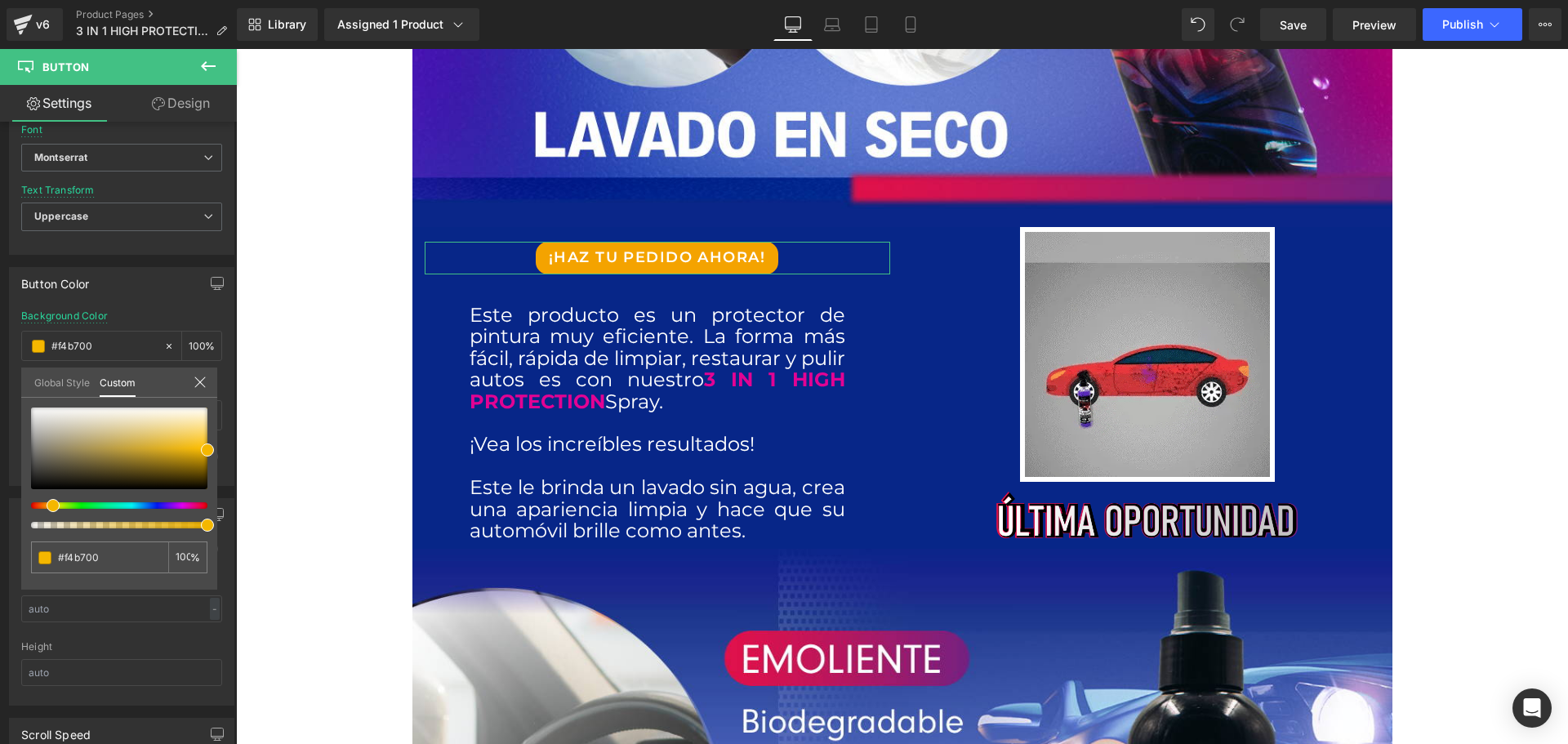
type input "#f4c300"
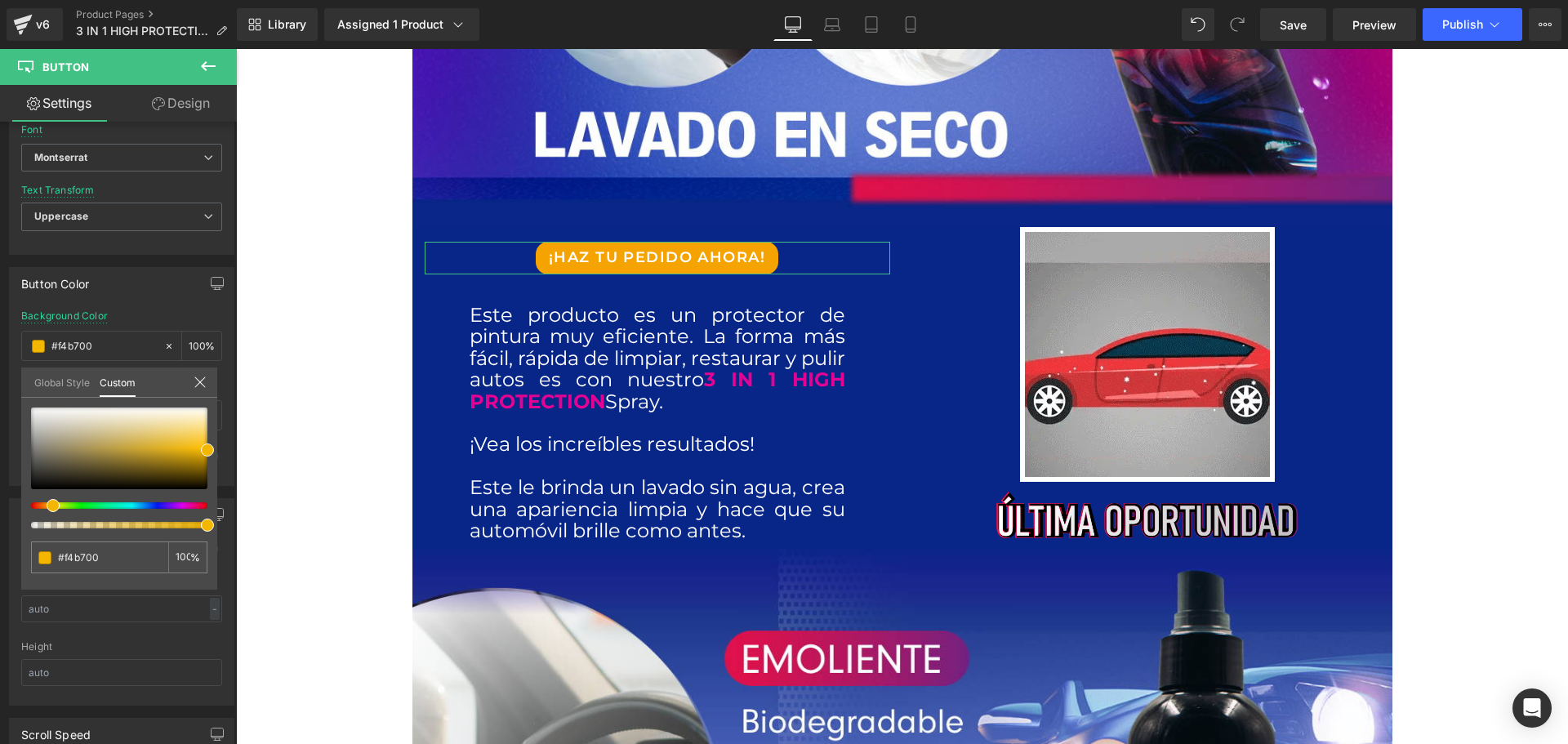
type input "#f4c300"
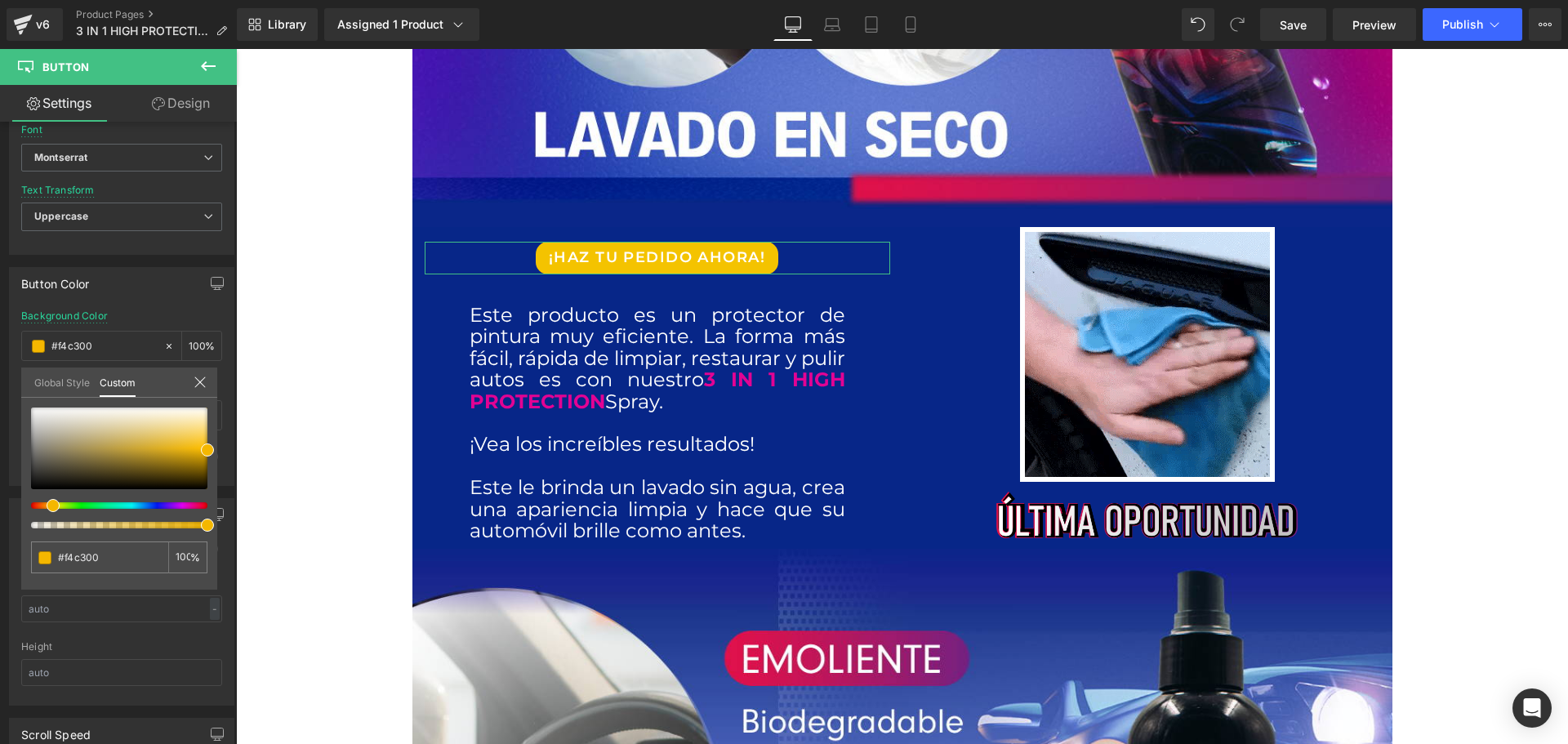
type input "#f4cc00"
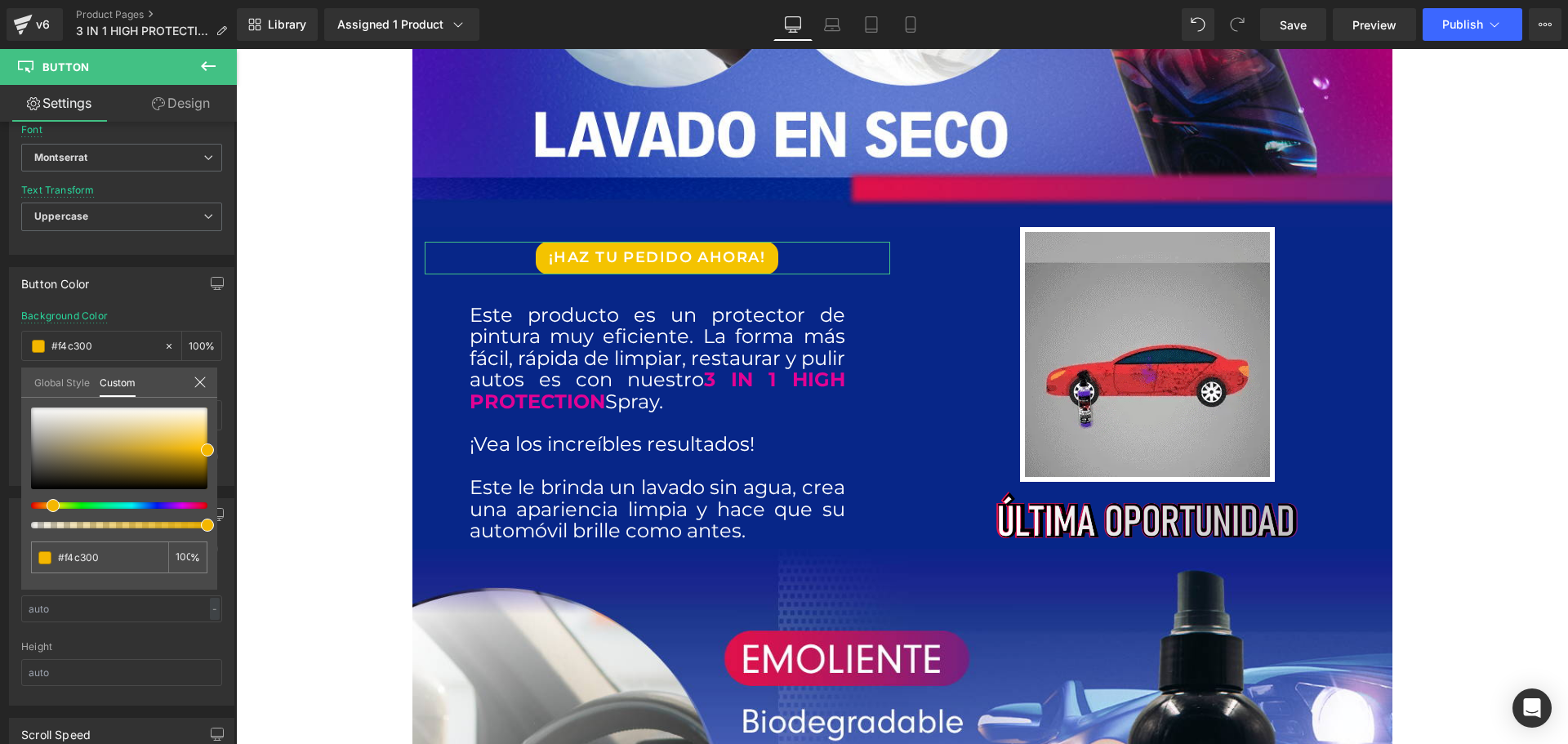
type input "#f4cc00"
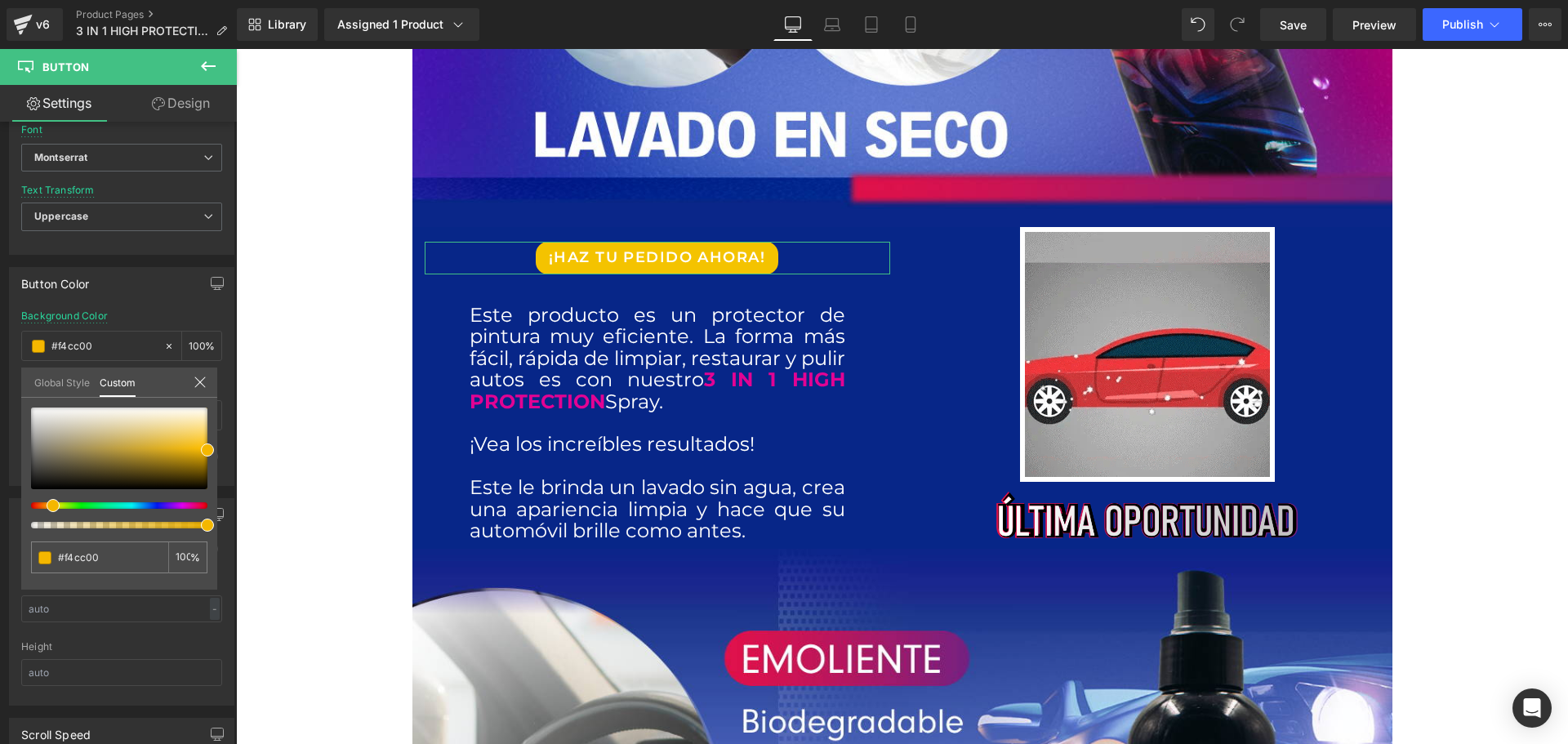
type input "#f4d800"
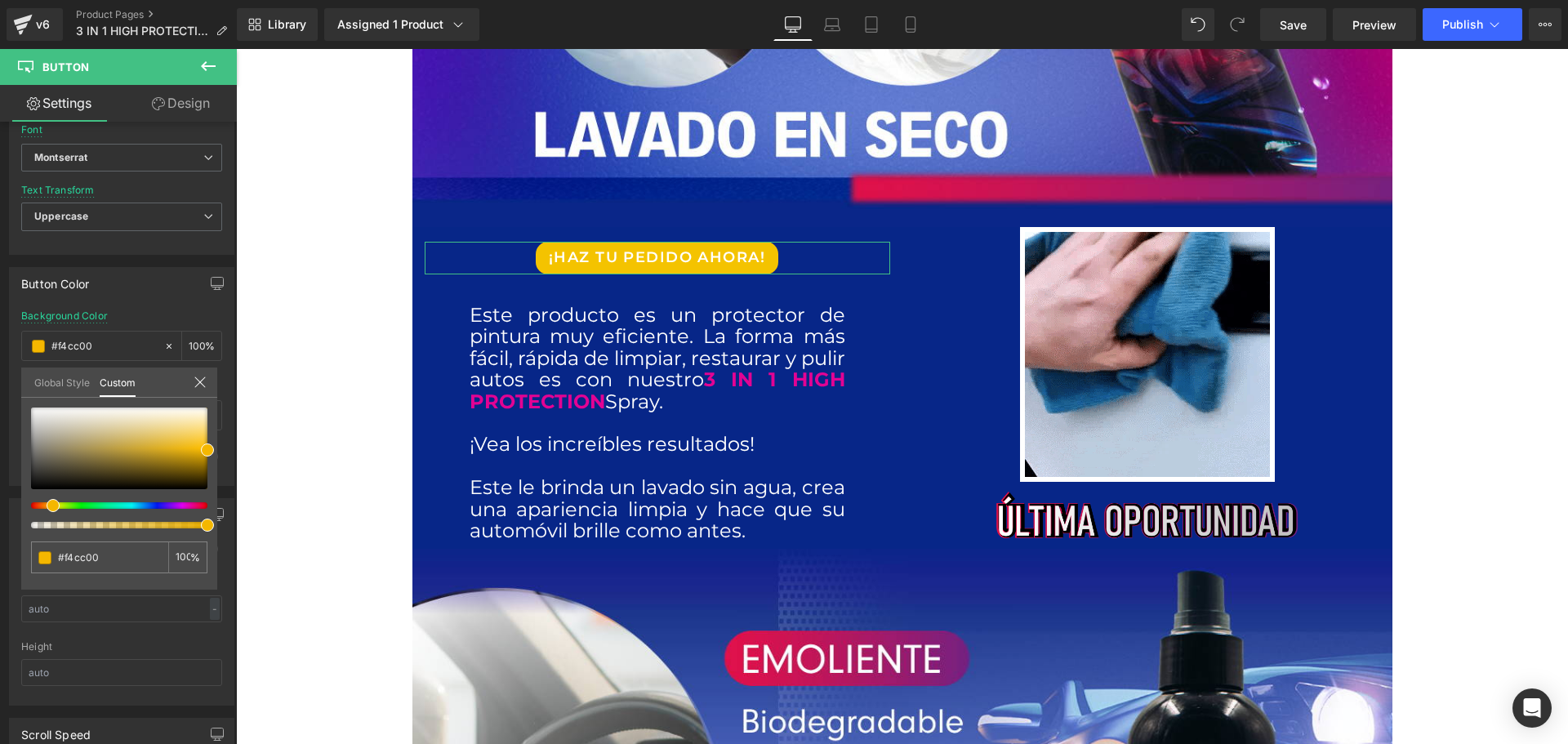
type input "#f4d800"
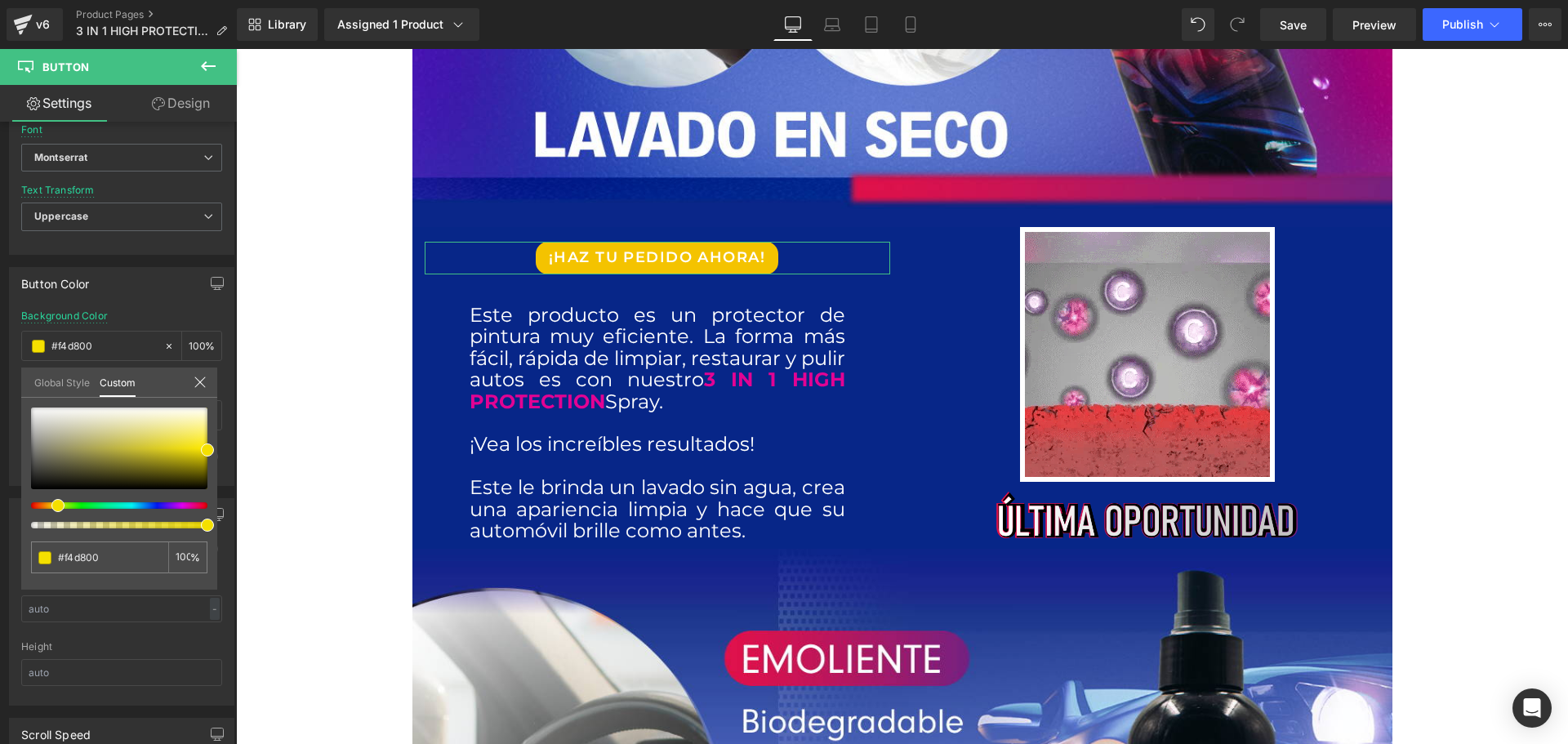
type input "#f4e000"
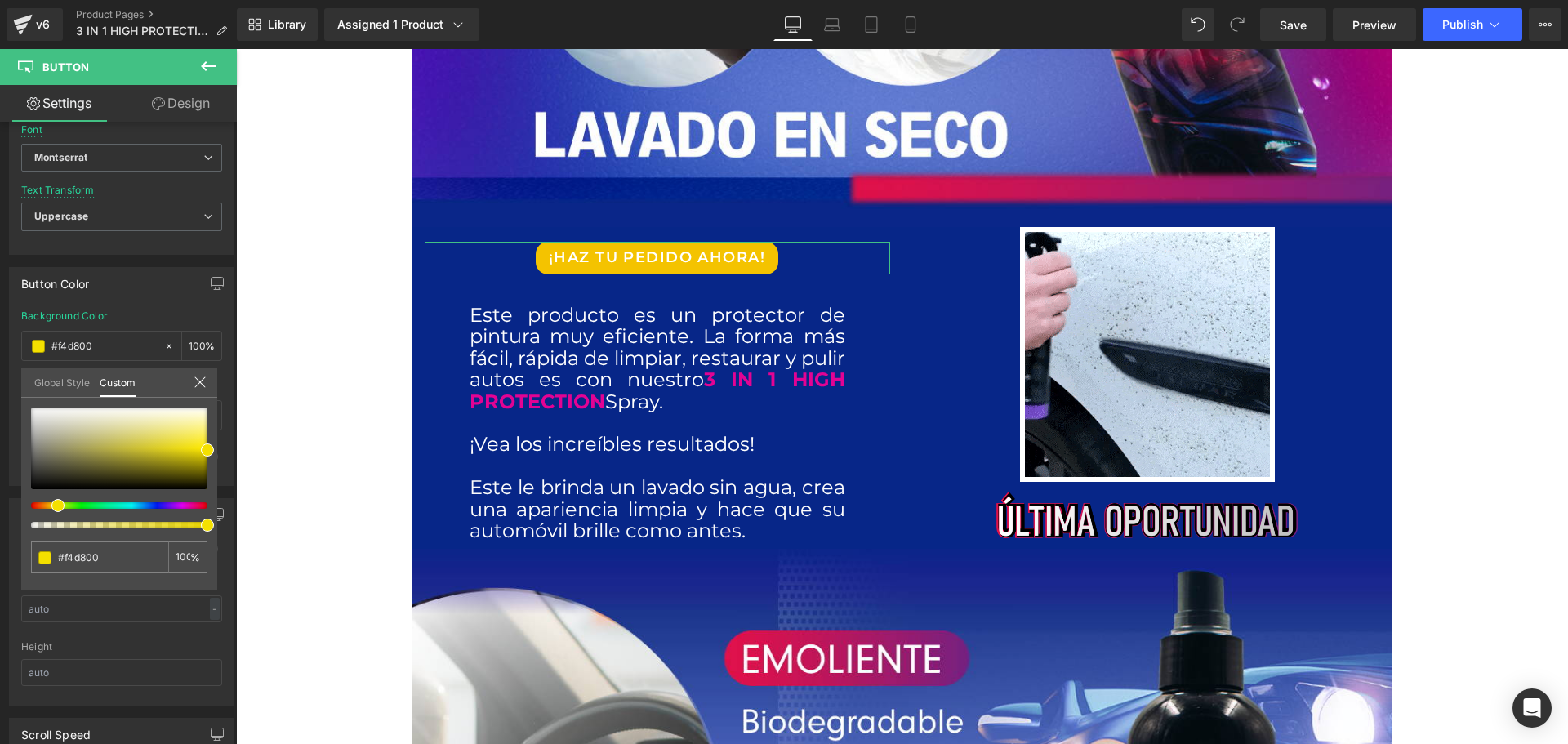
type input "#f4e000"
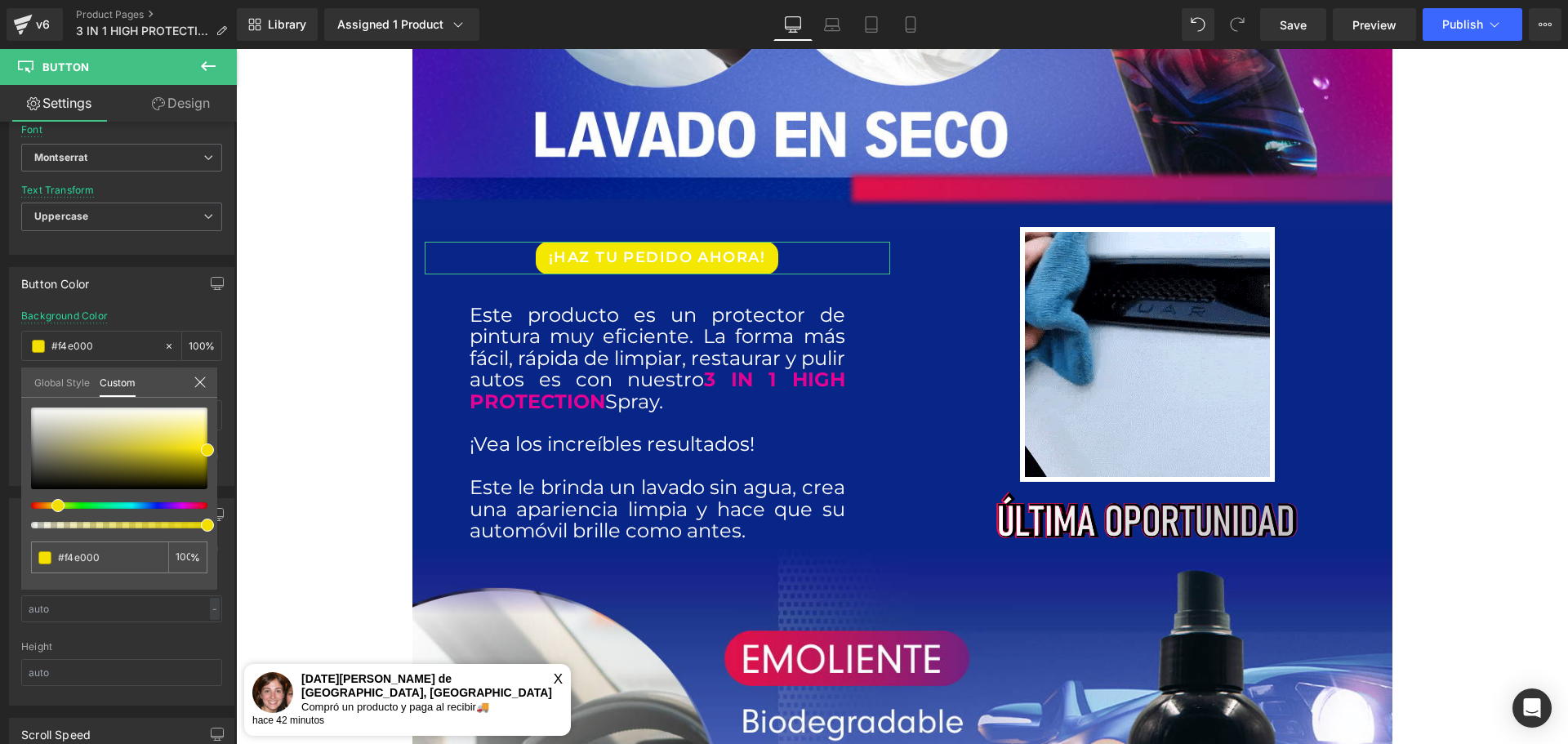
type input "#f4e800"
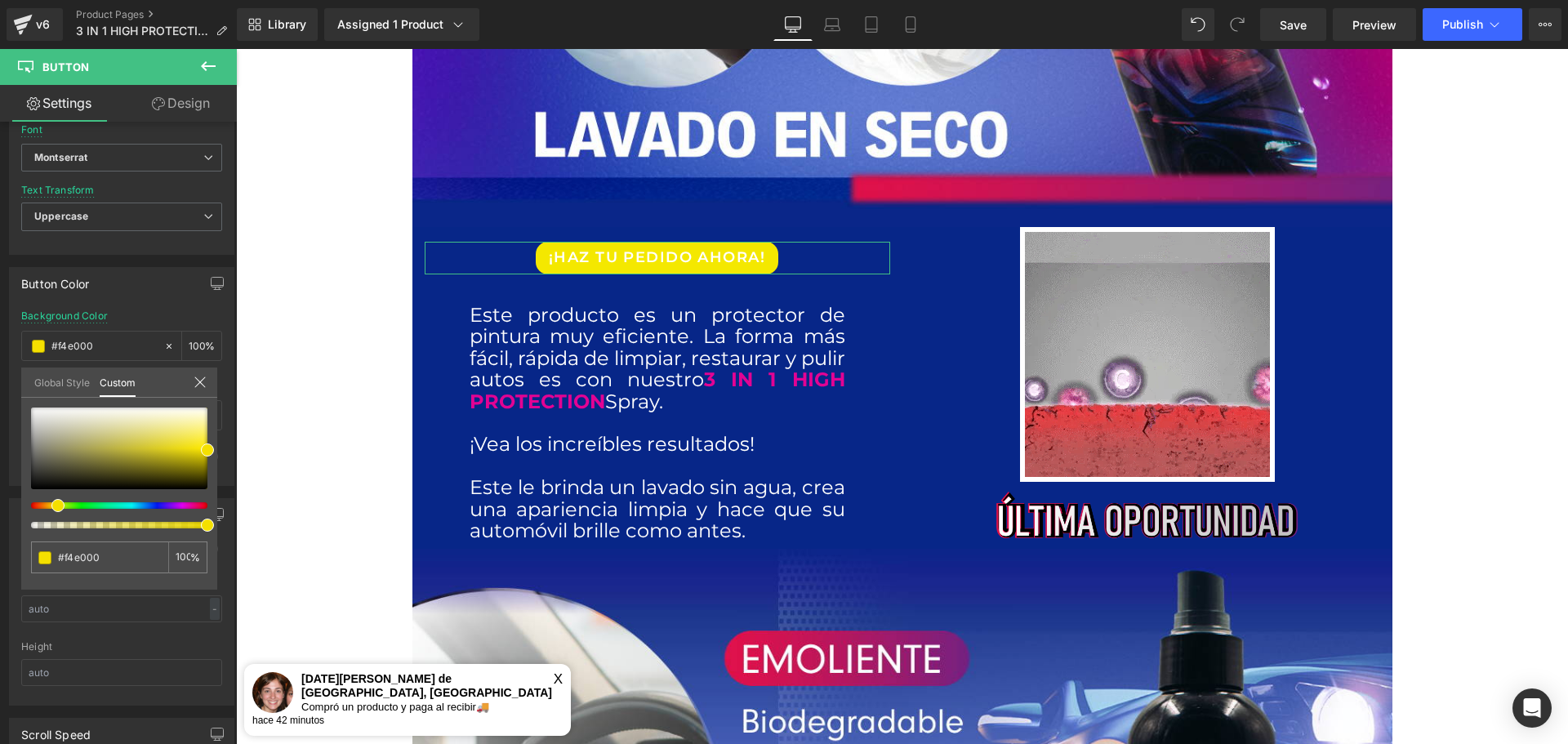
type input "#f4e800"
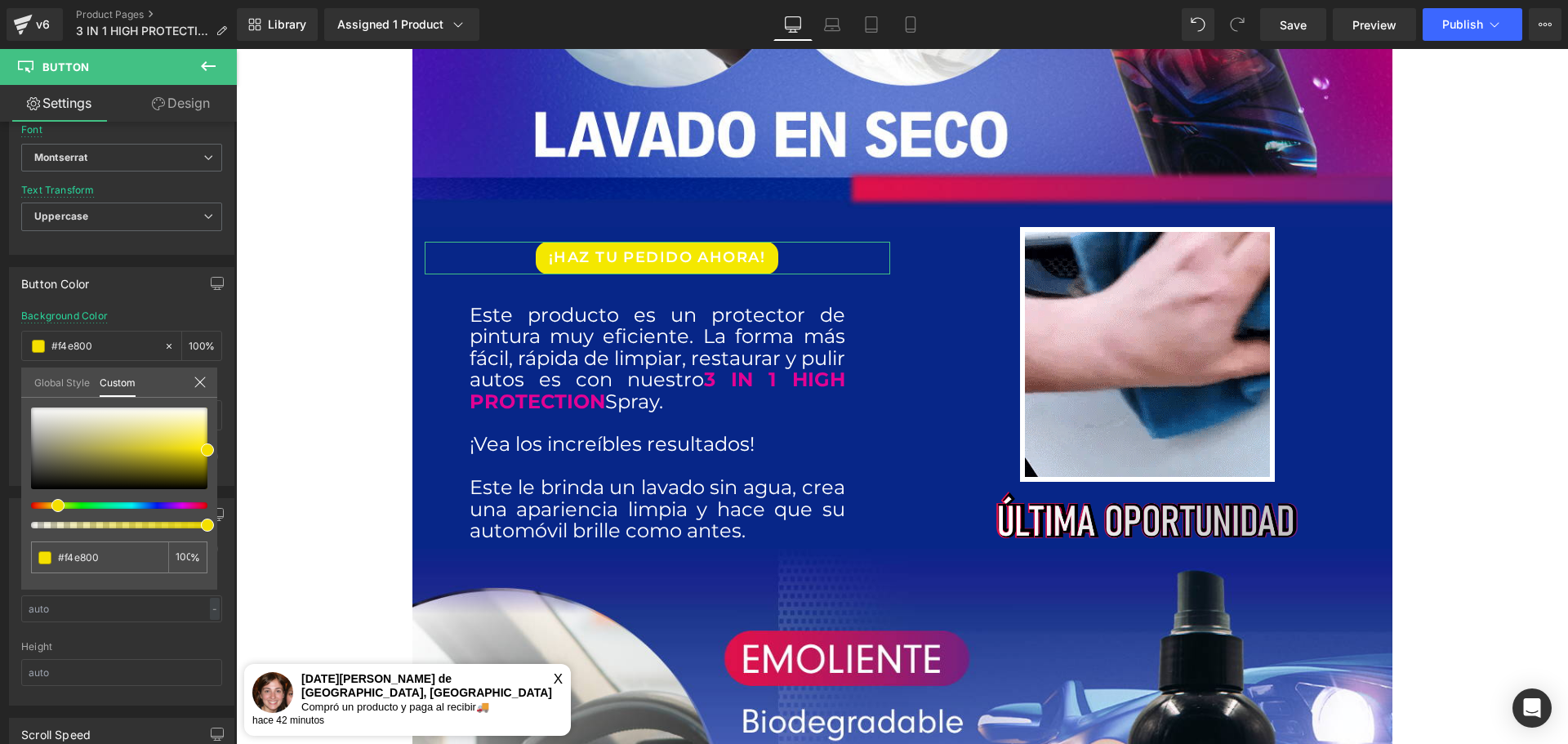
type input "#f4f400"
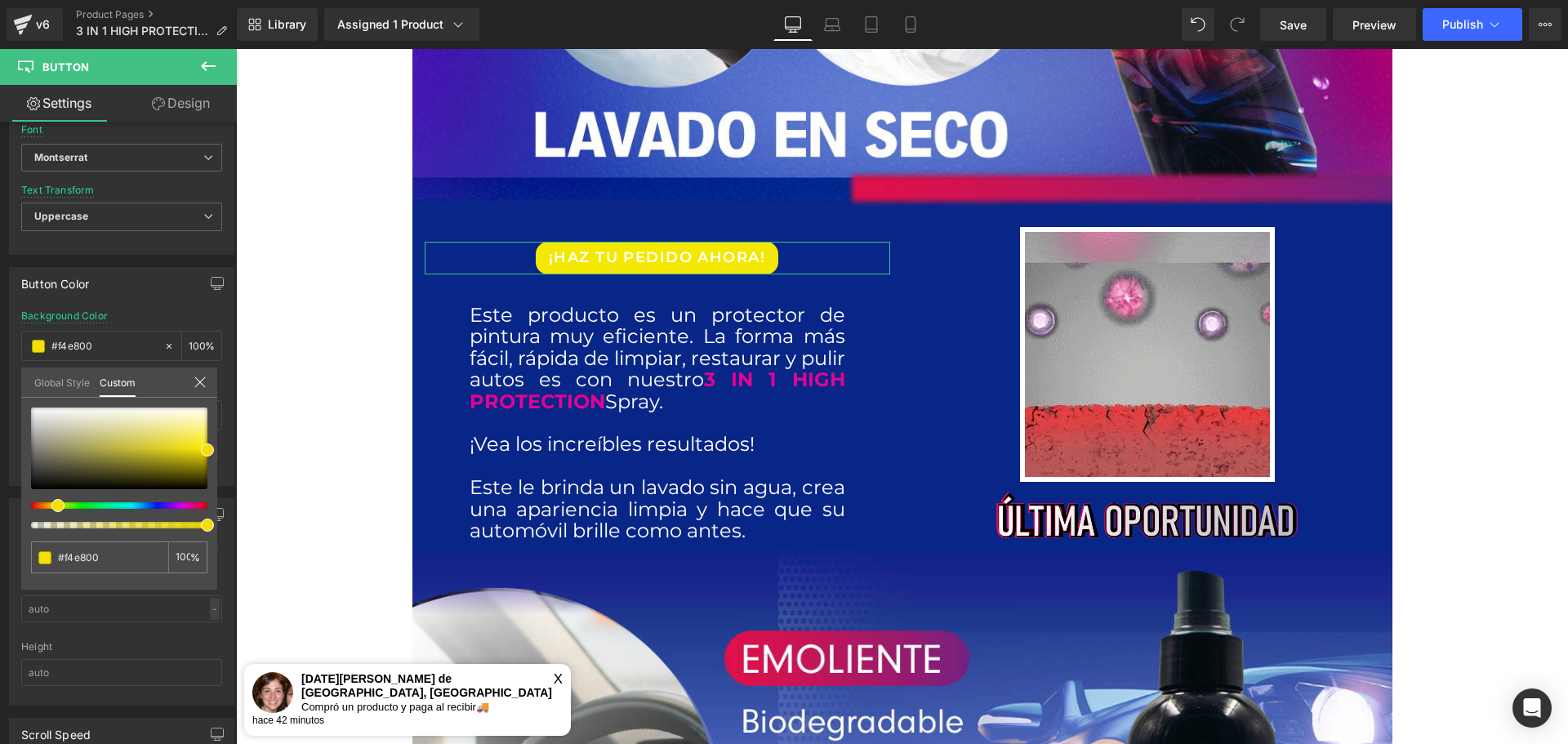
type input "#f4f400"
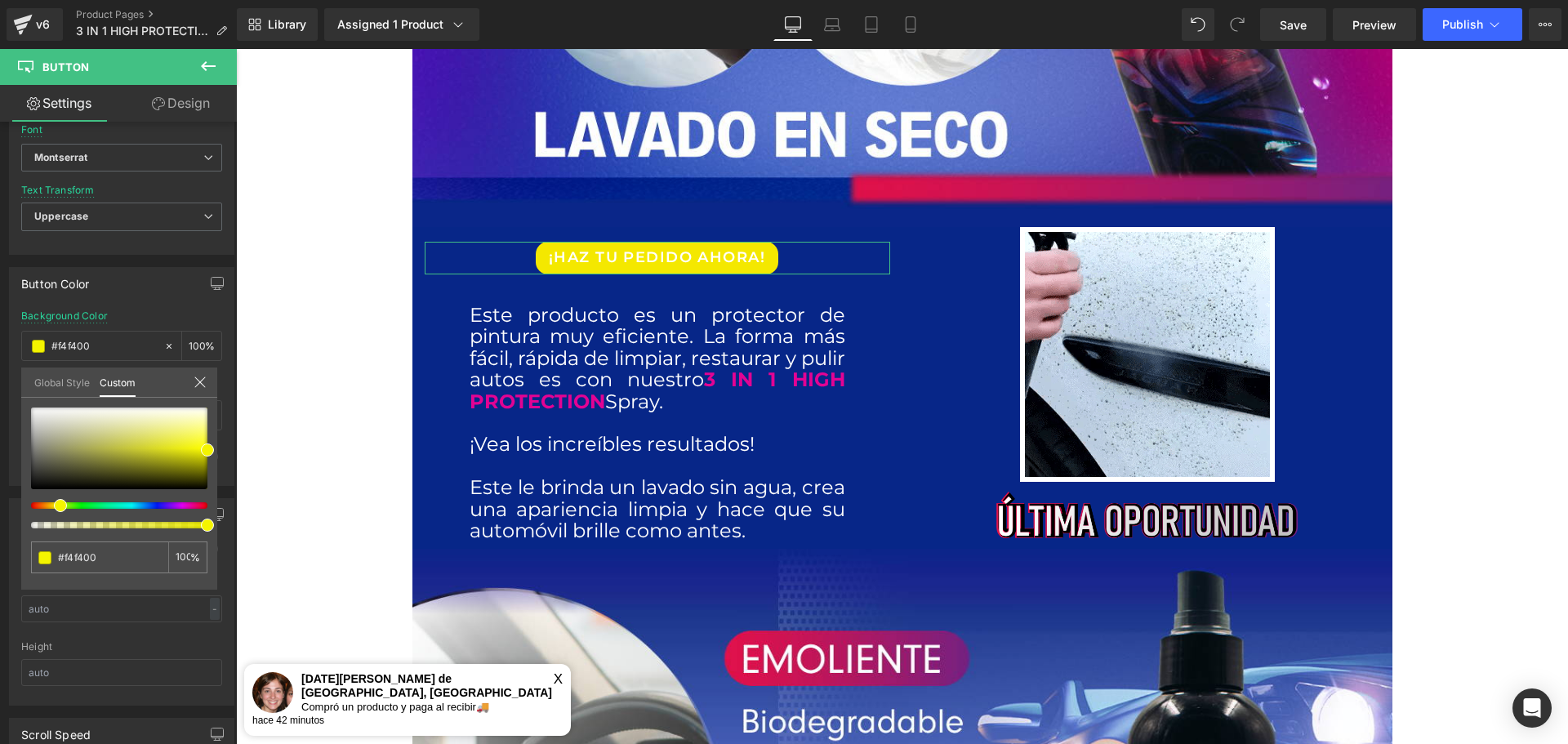
type input "#ecf400"
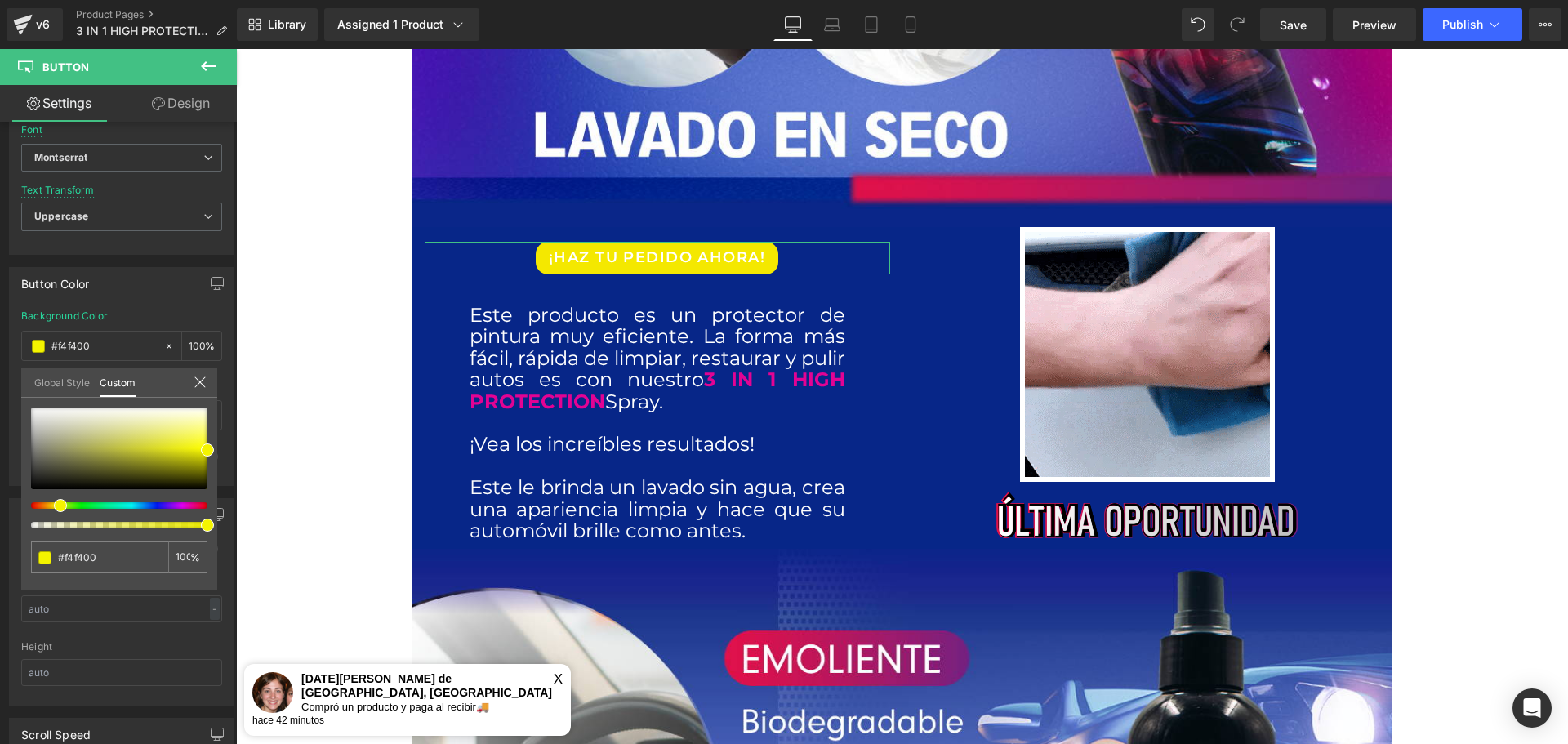
type input "#ecf400"
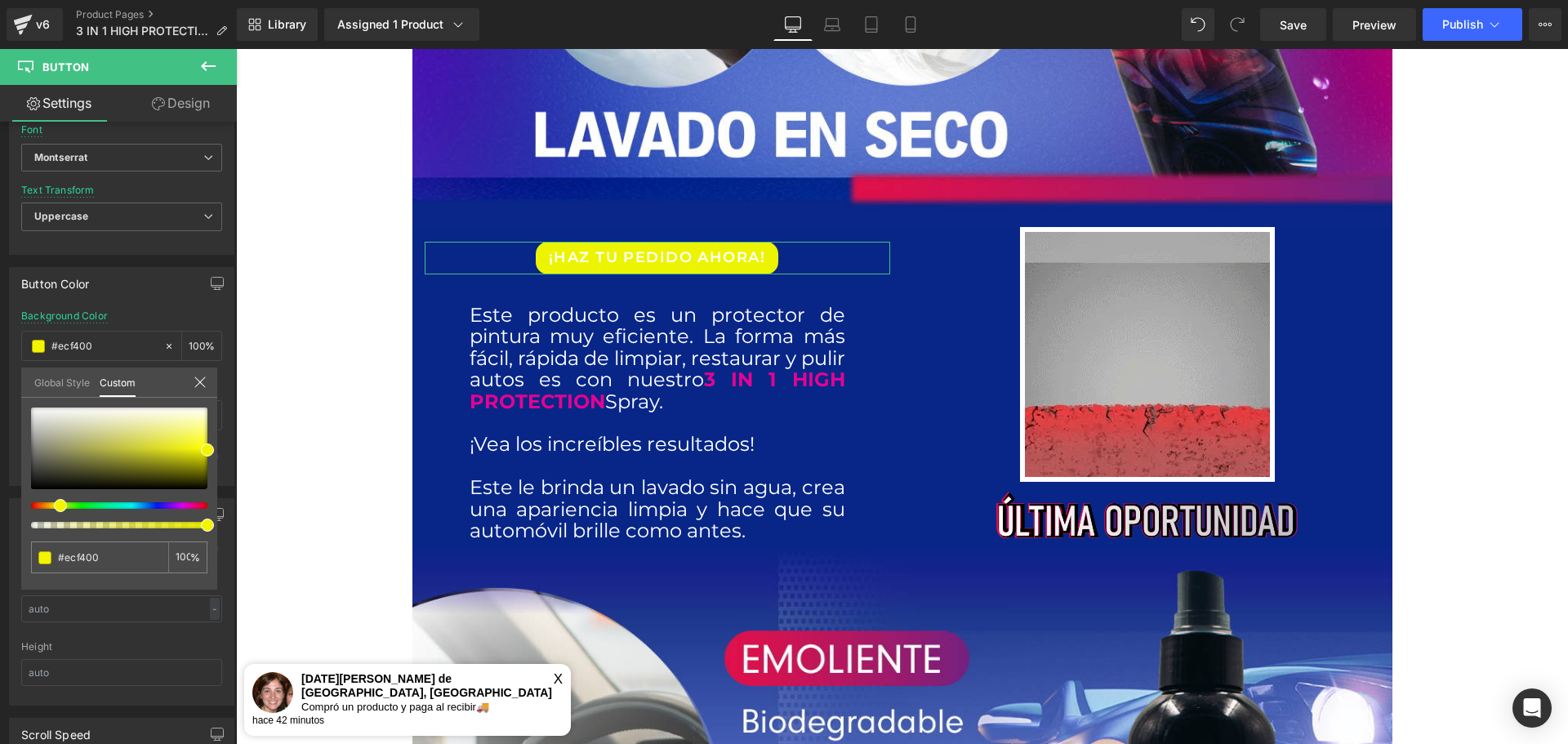
type input "#e0f400"
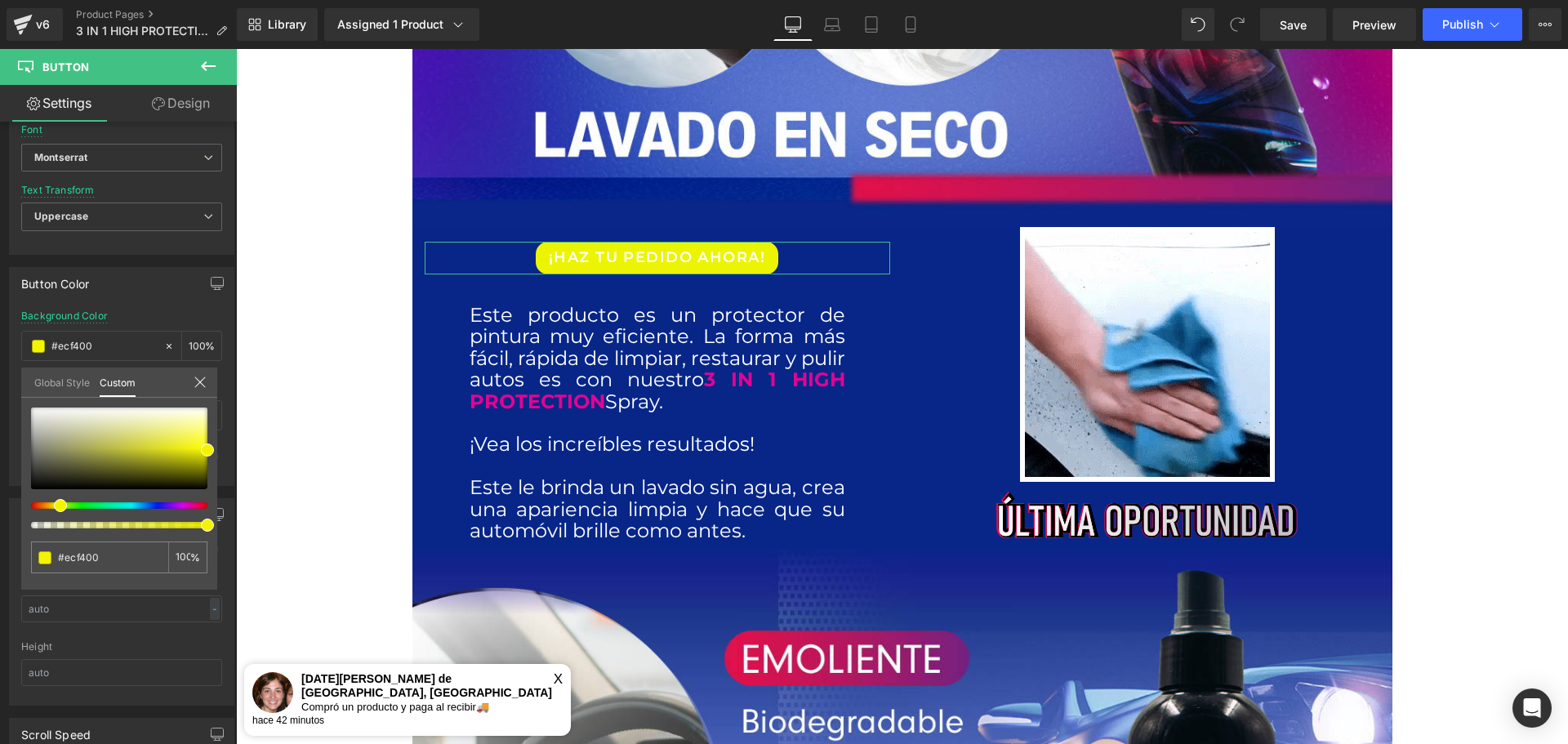
type input "#e0f400"
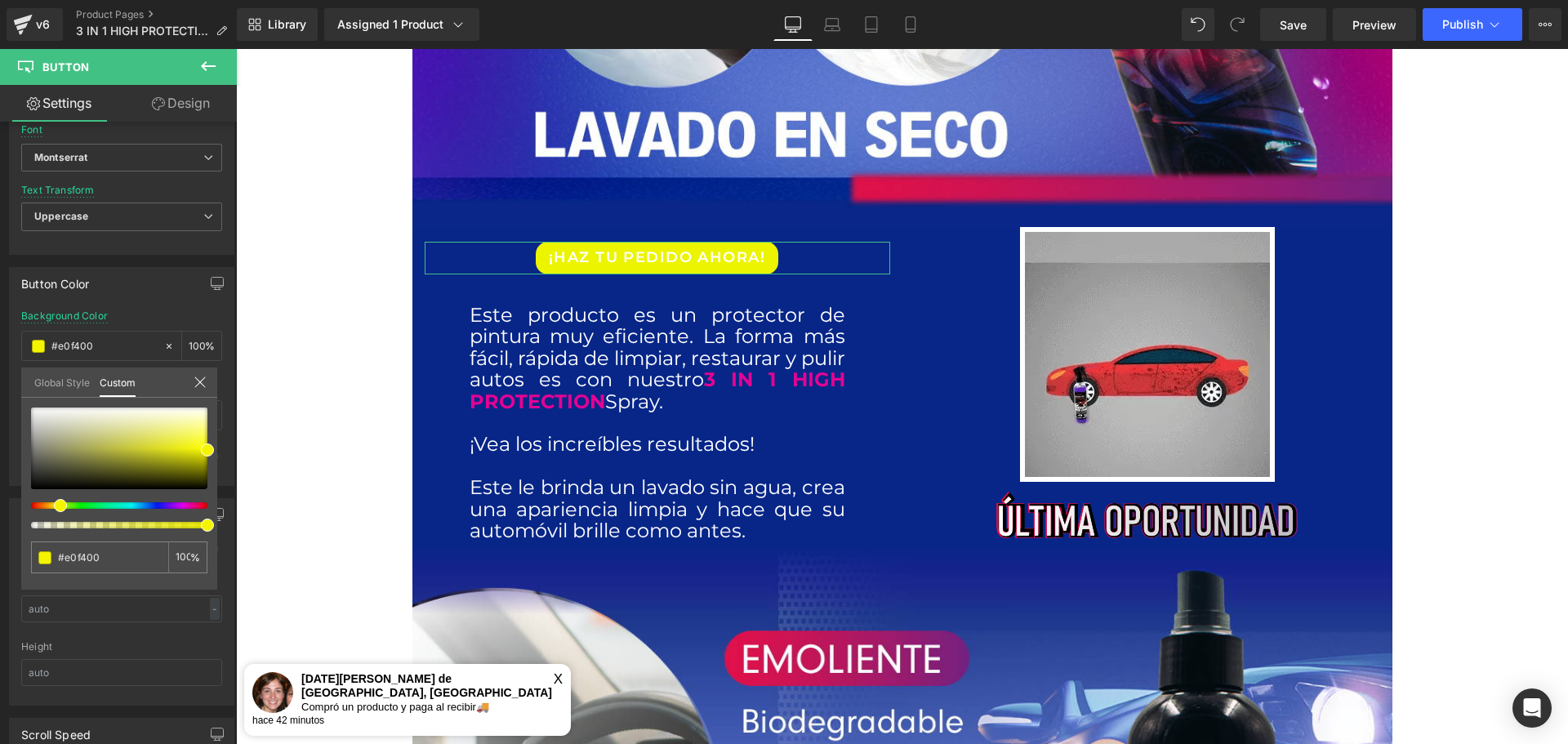
type input "#cbf400"
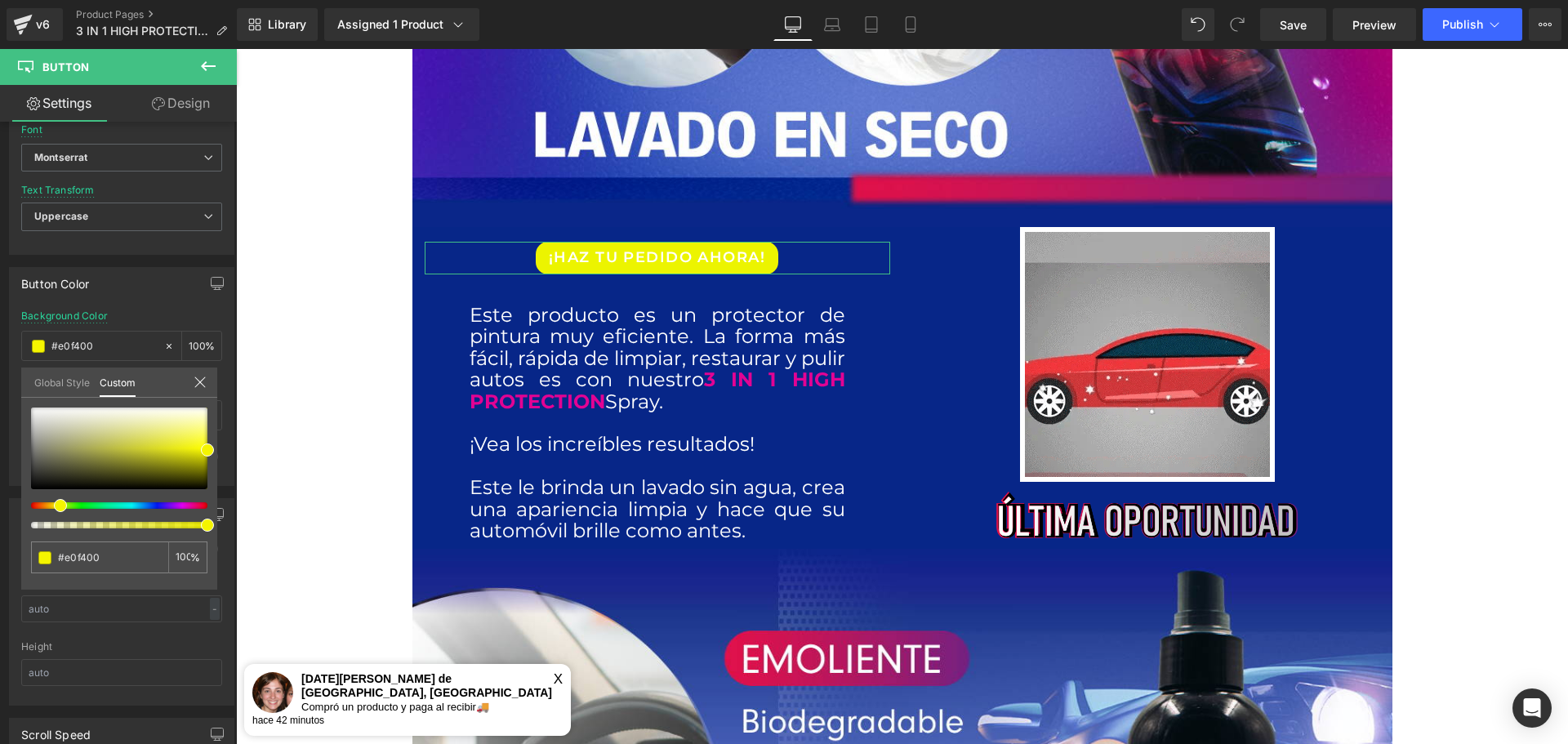
type input "#cbf400"
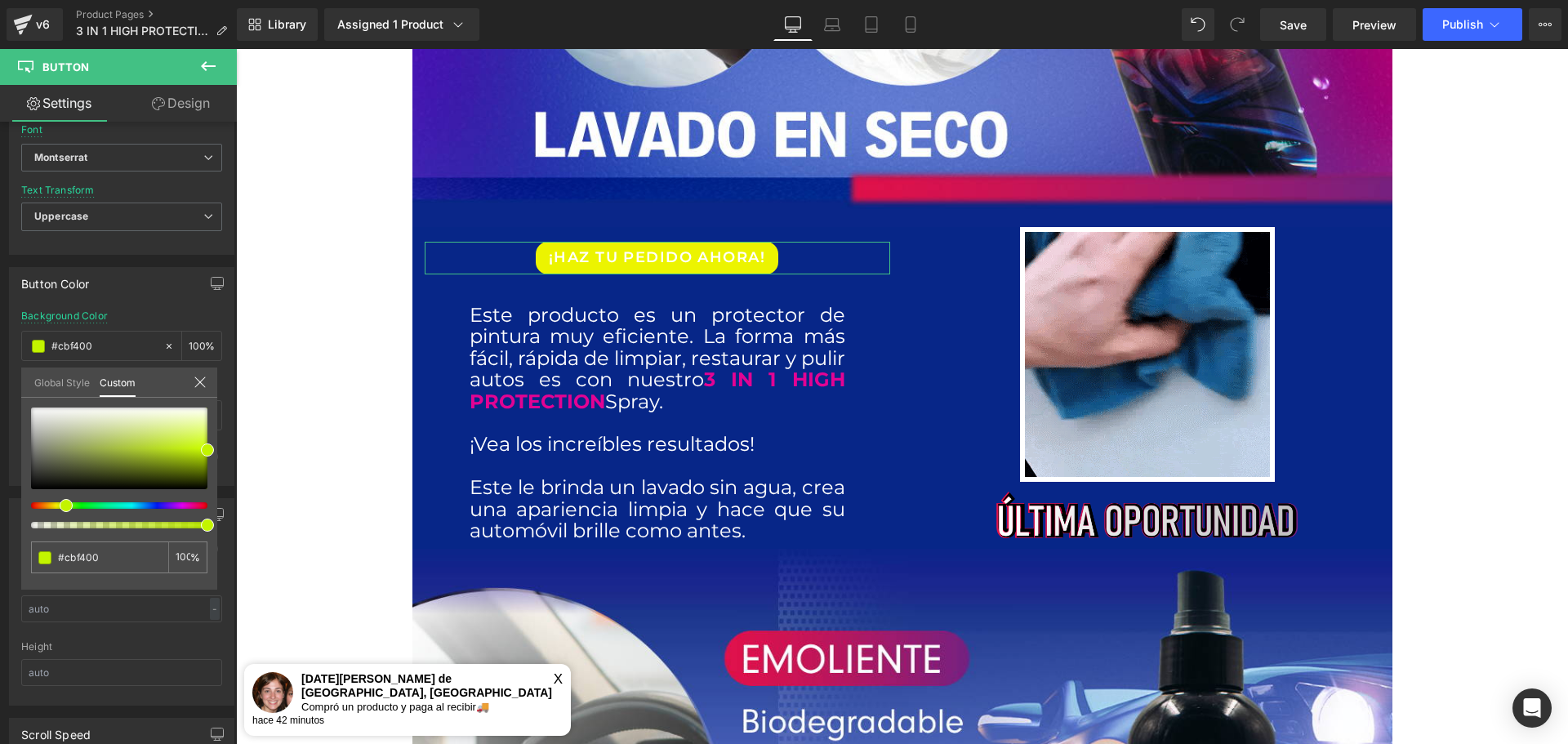
type input "#bff400"
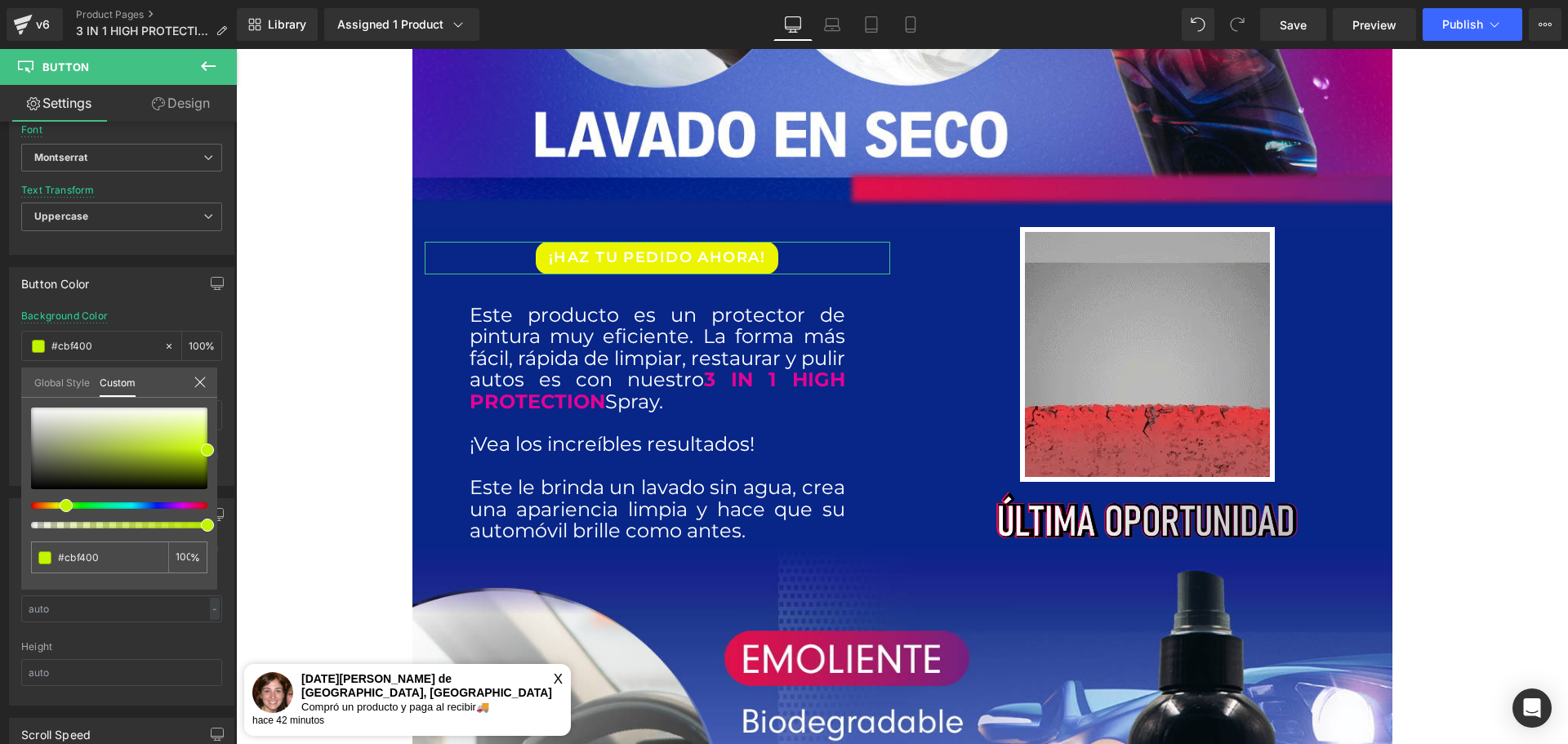
type input "#bff400"
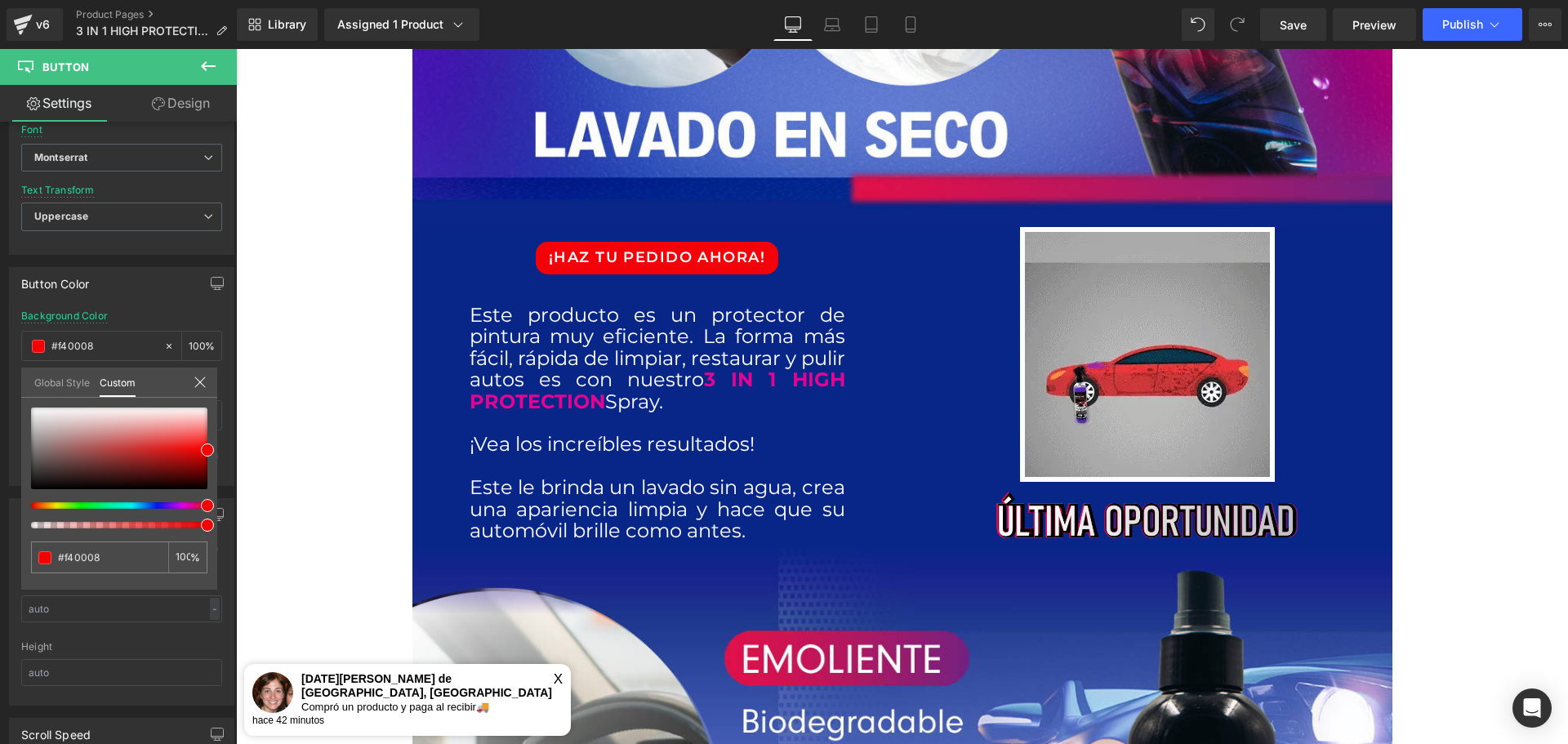
drag, startPoint x: 272, startPoint y: 553, endPoint x: 245, endPoint y: 493, distance: 65.8
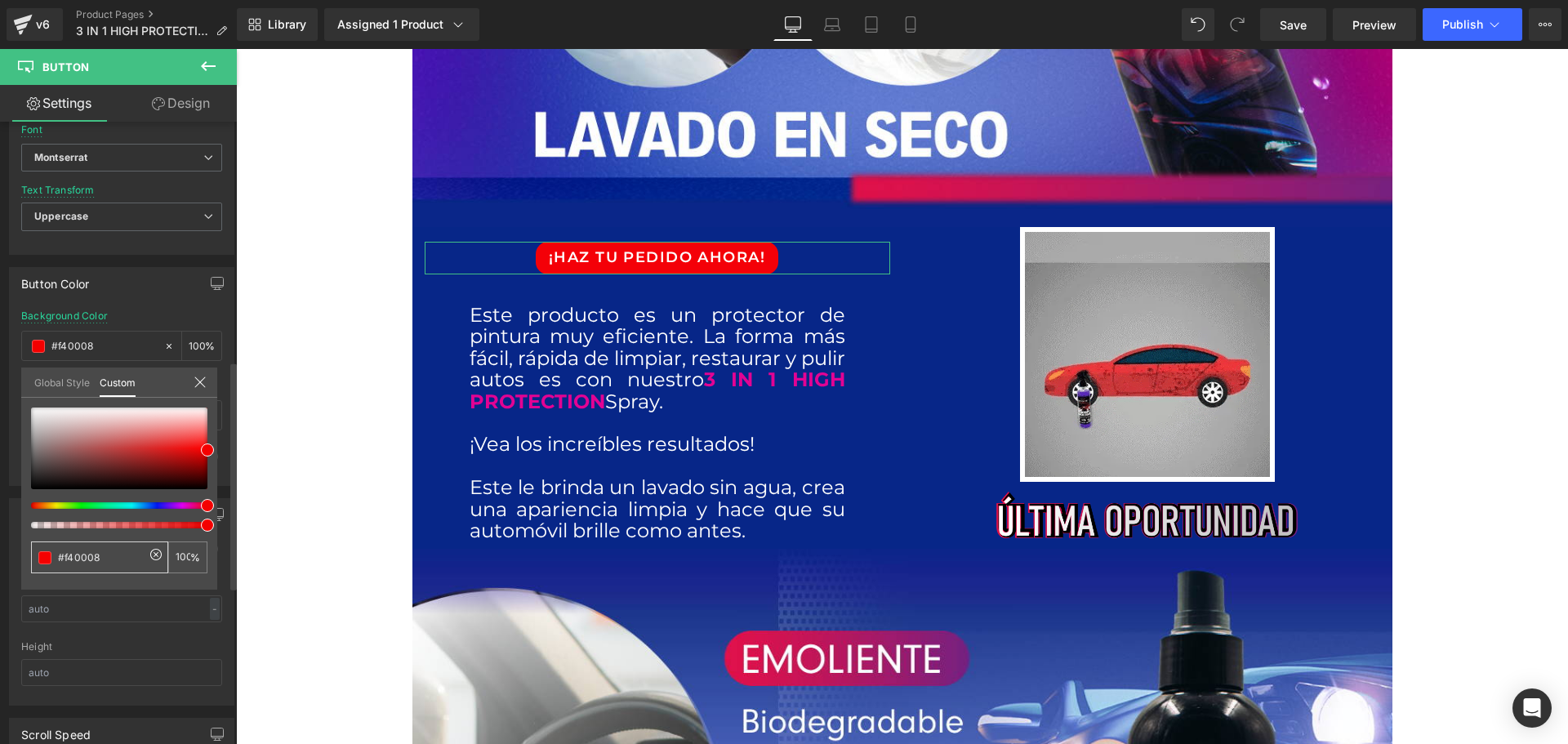
drag, startPoint x: 103, startPoint y: 552, endPoint x: 34, endPoint y: 548, distance: 69.1
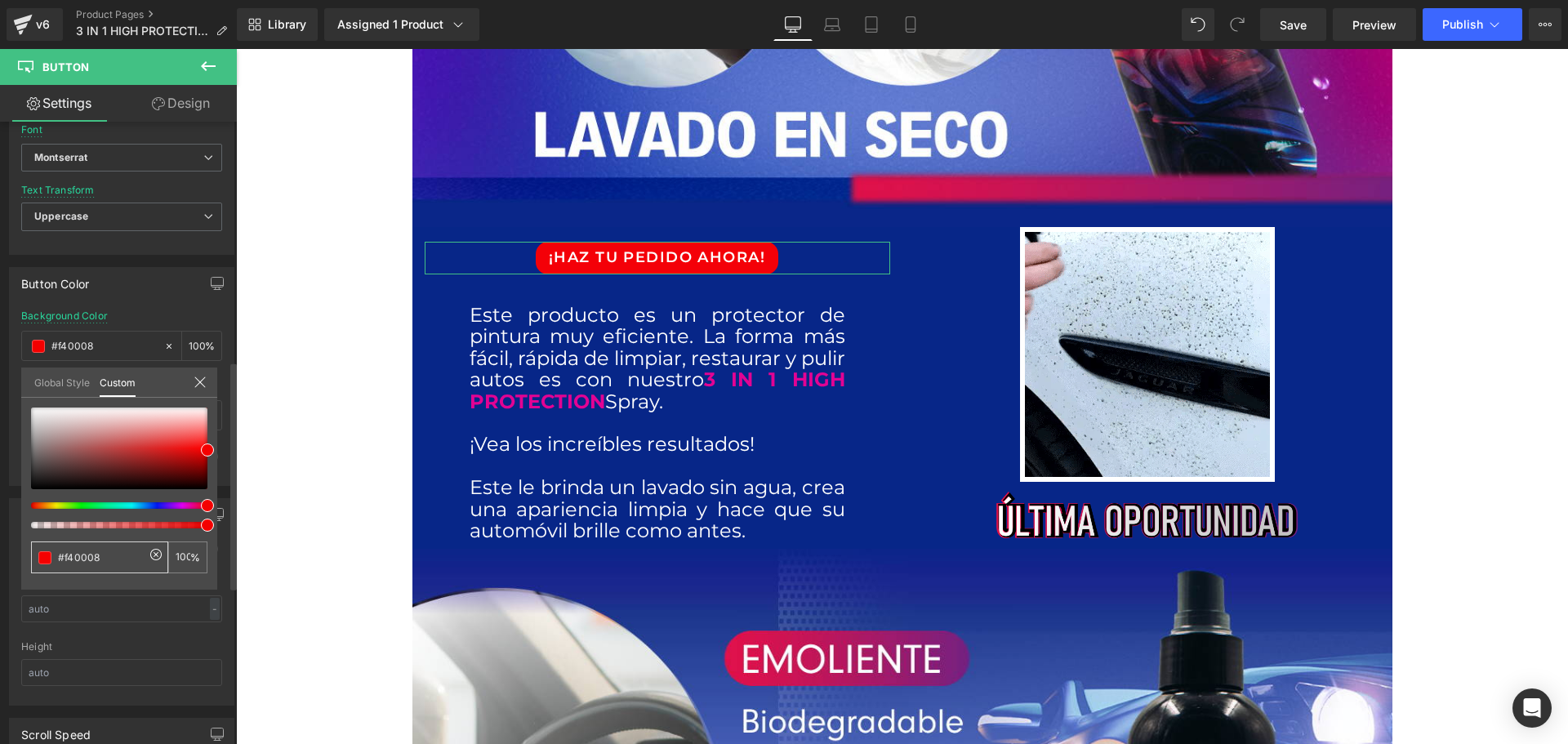
click at [34, 548] on div "#f40008" at bounding box center [99, 558] width 137 height 32
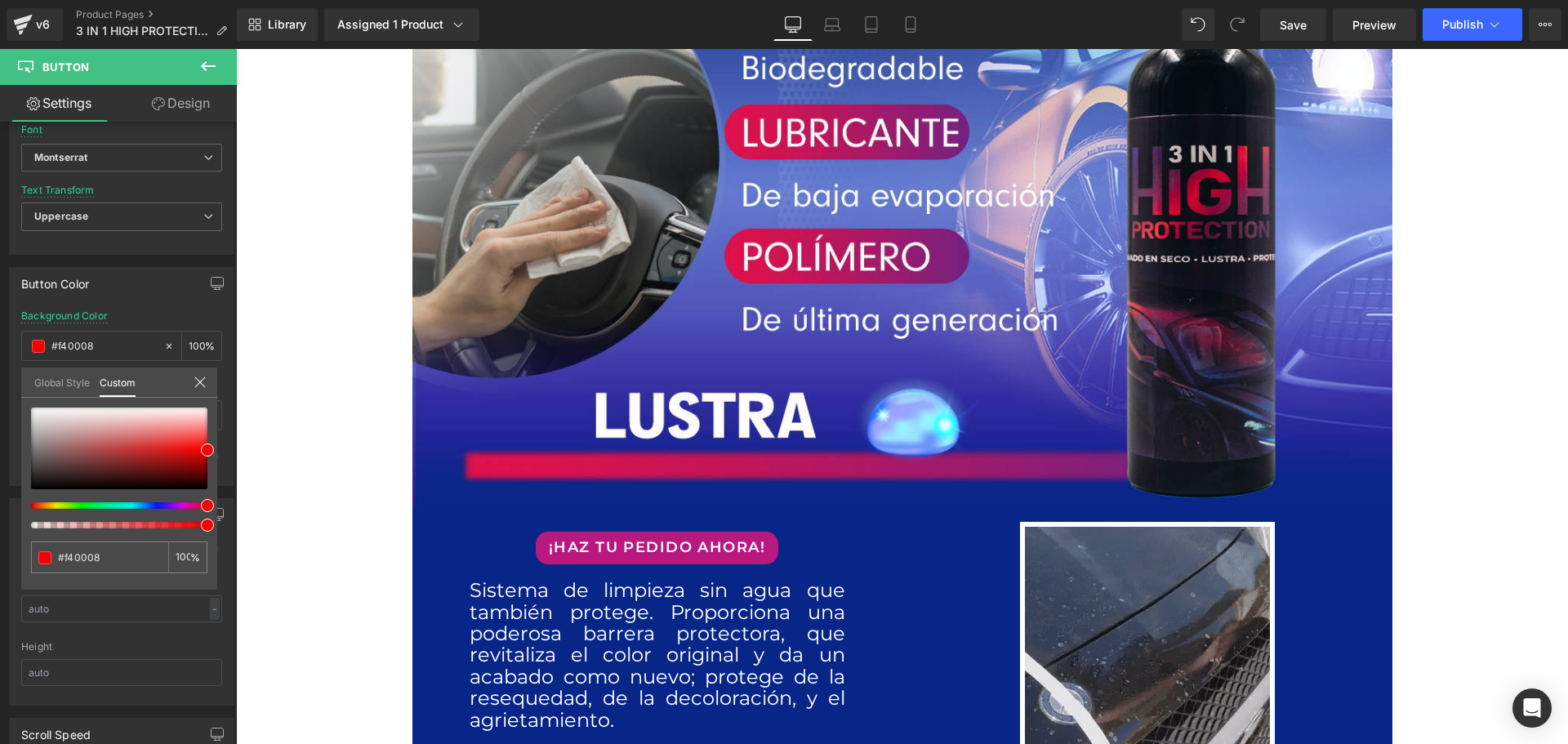
scroll to position [1388, 0]
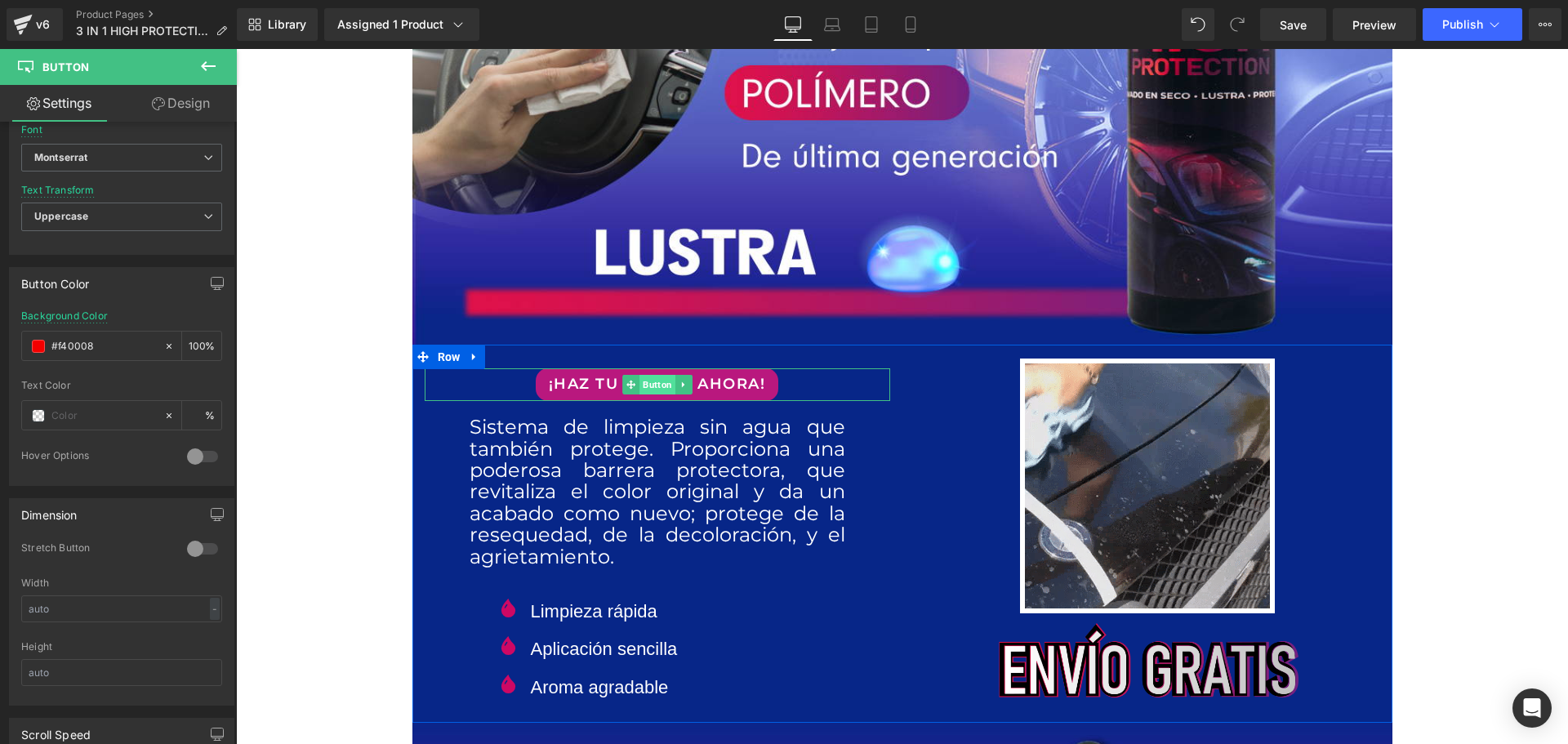
click at [647, 389] on span "Button" at bounding box center [657, 384] width 36 height 20
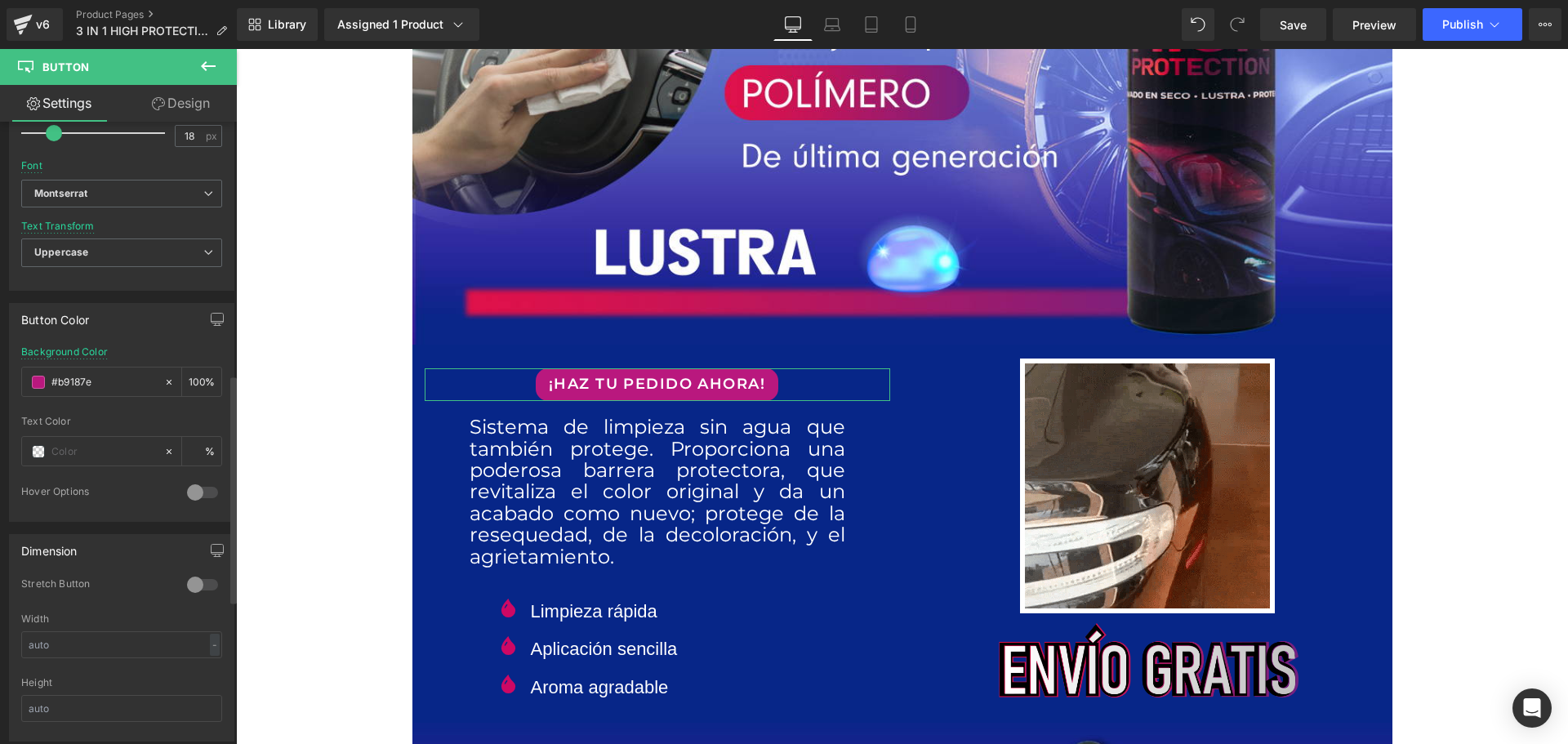
scroll to position [735, 0]
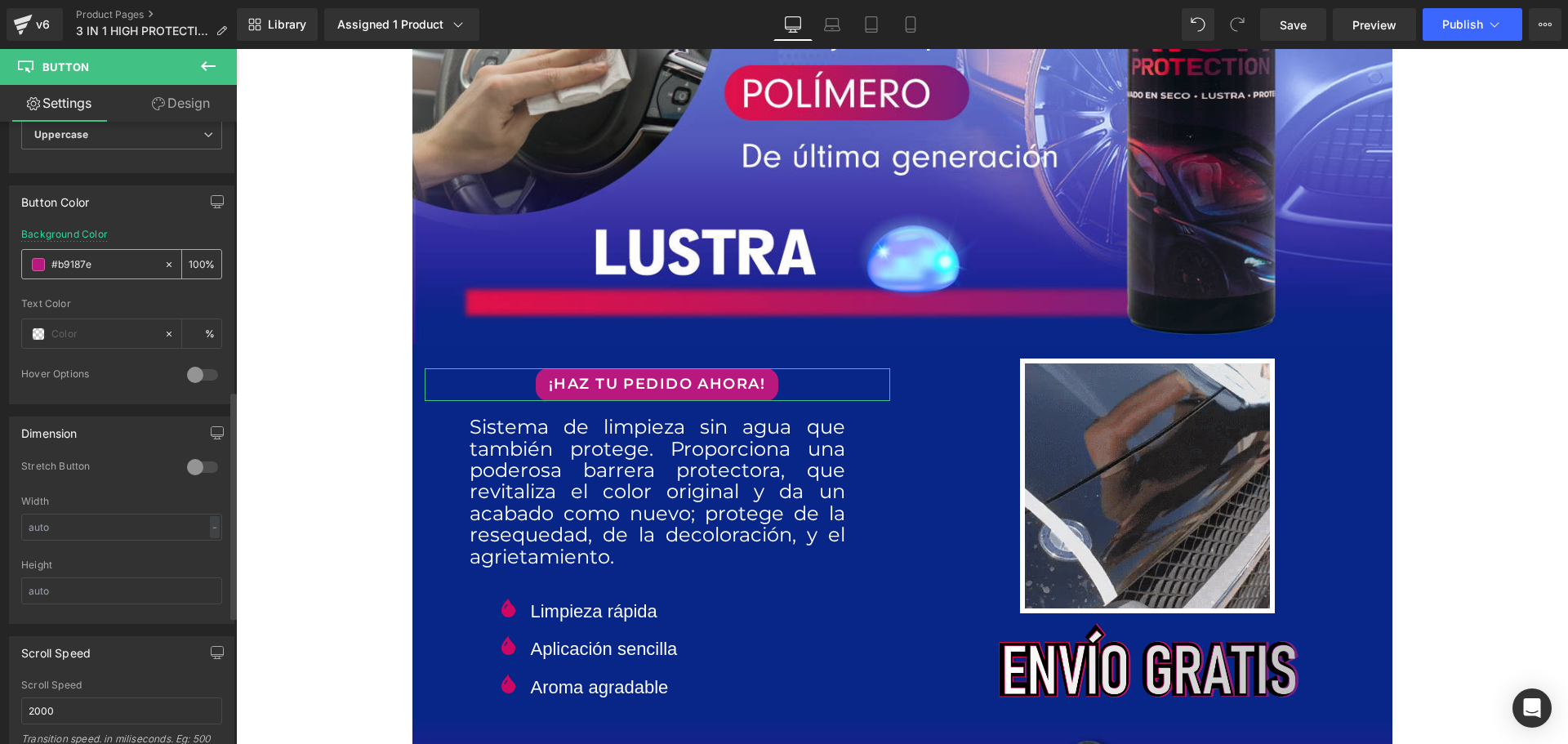
click at [165, 266] on icon at bounding box center [169, 265] width 11 height 11
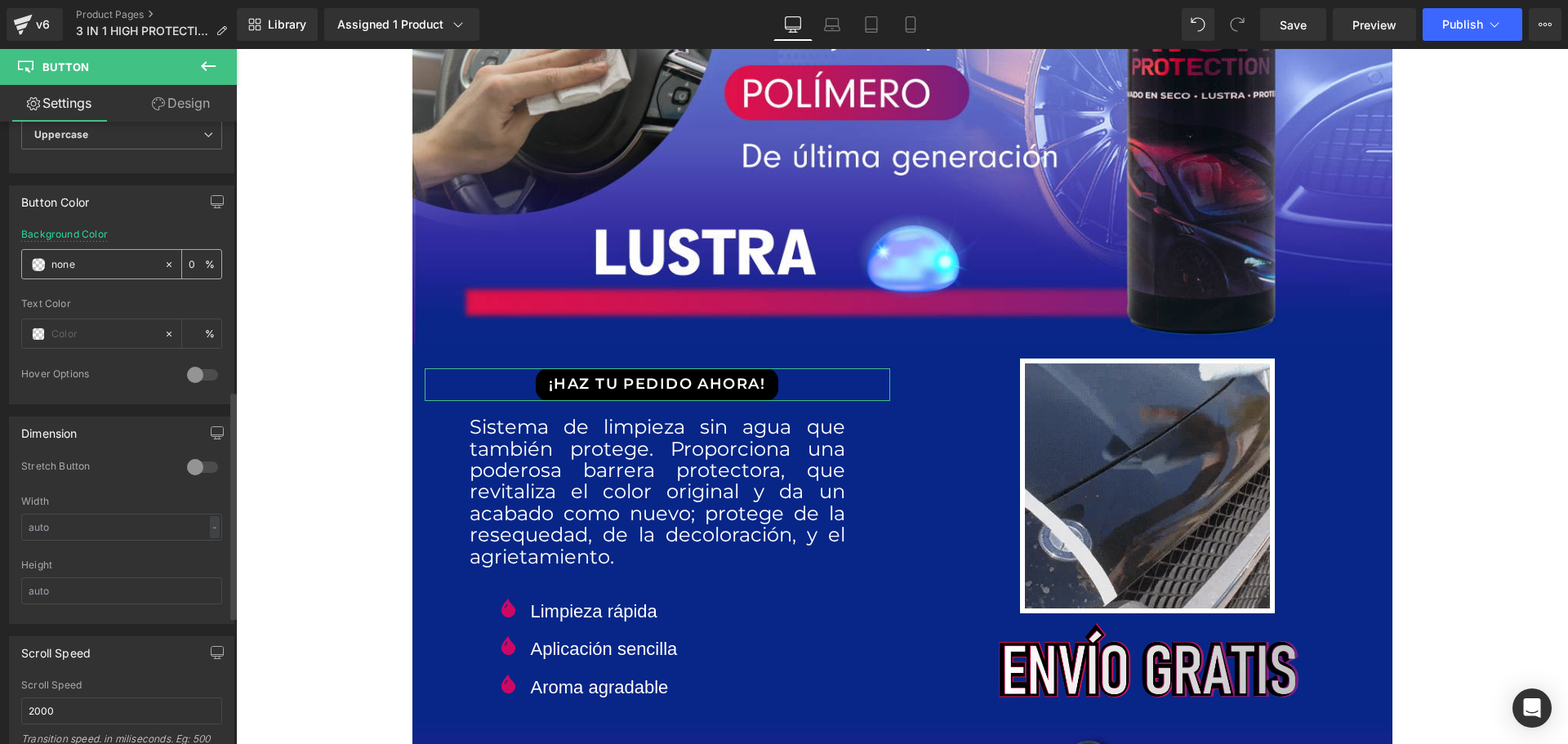
click at [93, 267] on input "none" at bounding box center [103, 264] width 105 height 18
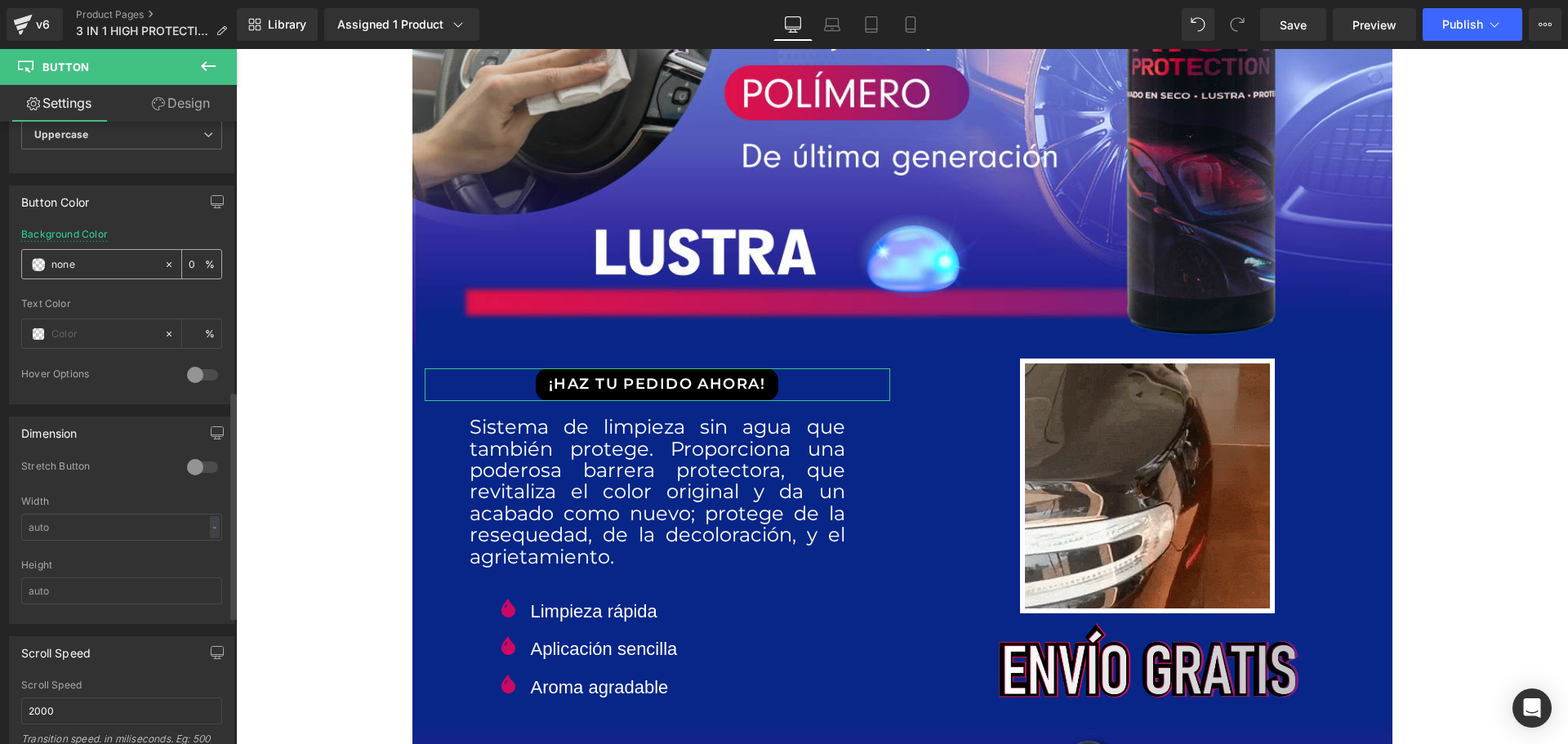
click at [38, 266] on span at bounding box center [39, 265] width 13 height 13
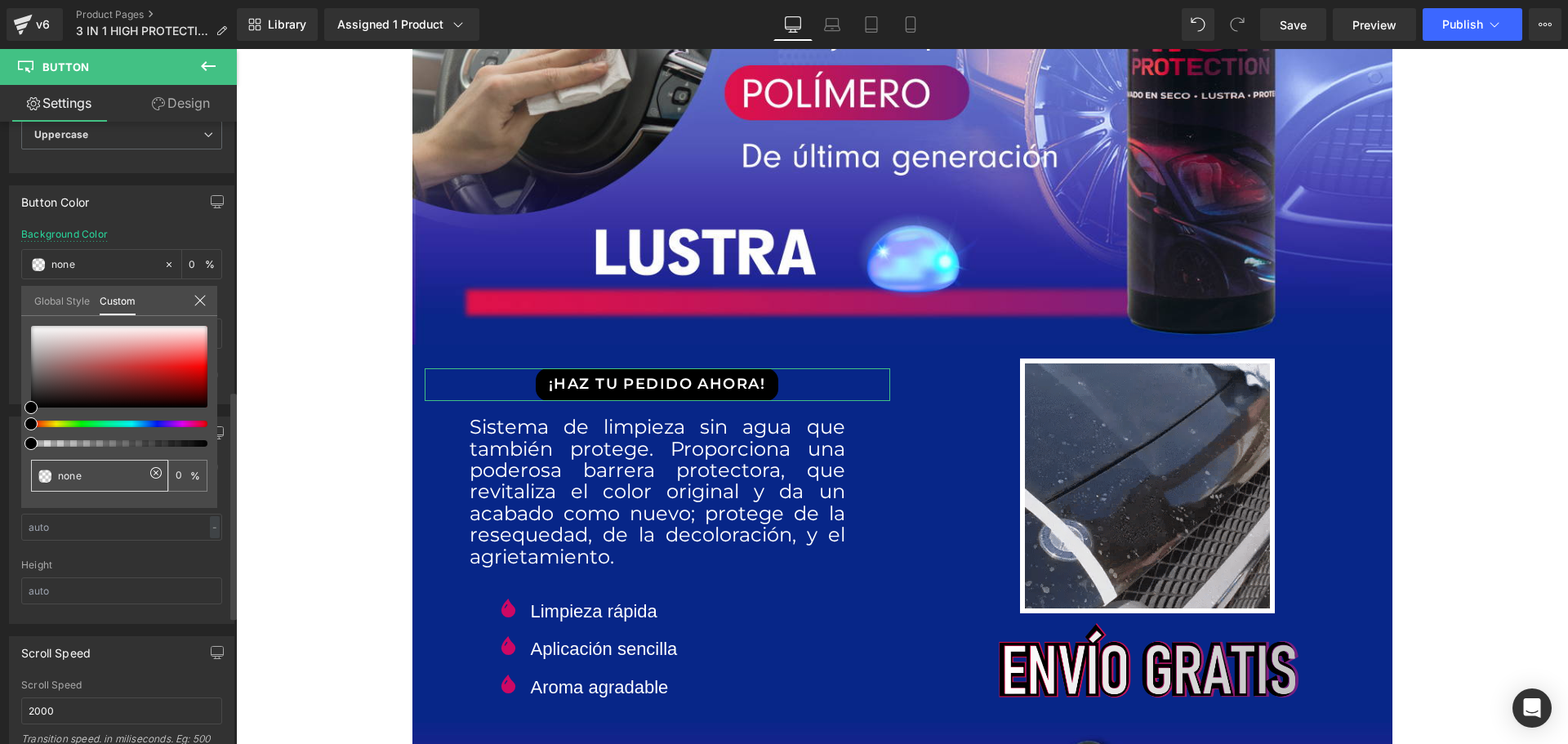
click at [91, 480] on input "none" at bounding box center [101, 476] width 87 height 17
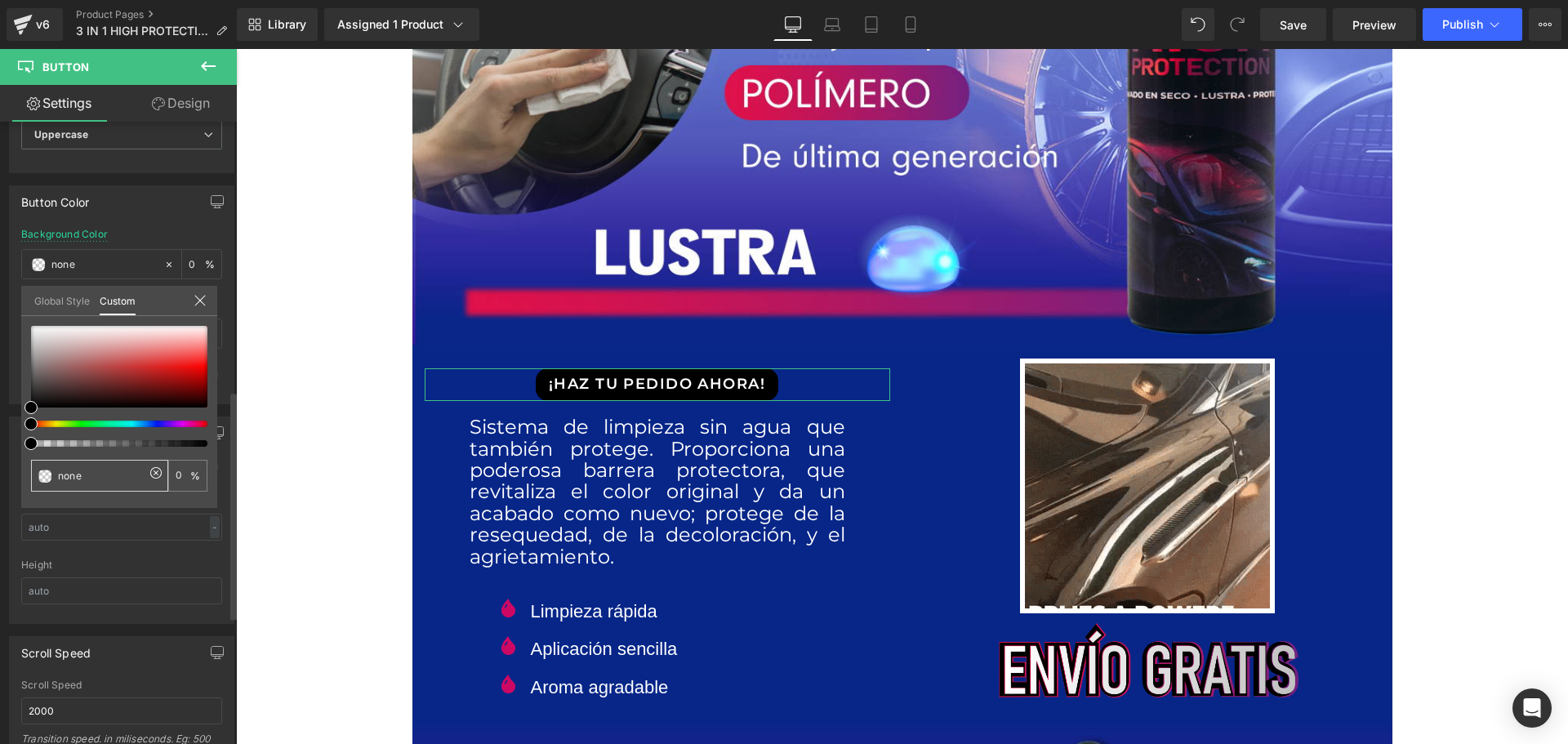
paste input "#f40008"
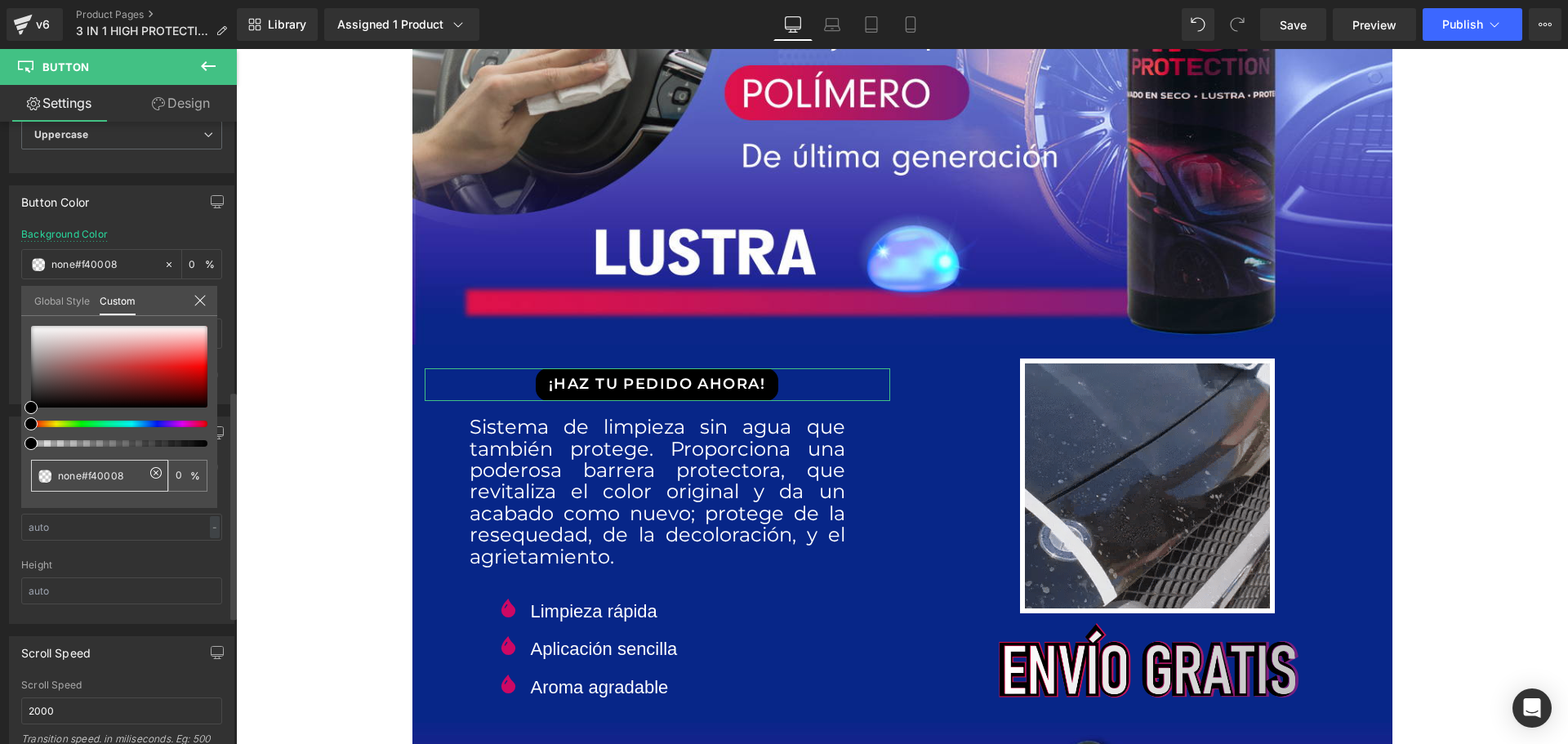
drag, startPoint x: 47, startPoint y: 474, endPoint x: 18, endPoint y: 473, distance: 29.0
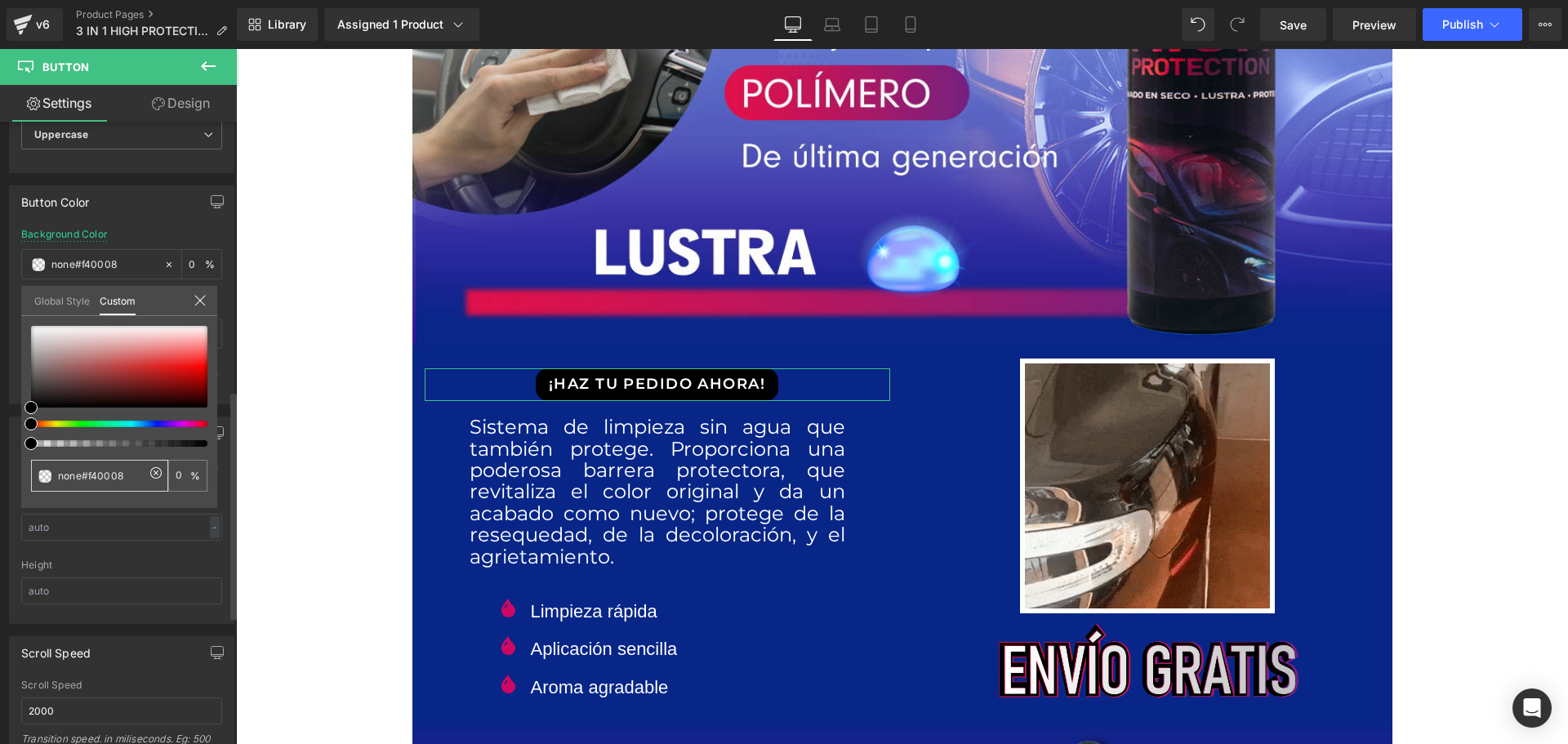
click at [18, 404] on div "Button Color none#f40008 Background Color none#f40008 0 % Text Color % 0 Hover …" at bounding box center [122, 288] width 244 height 231
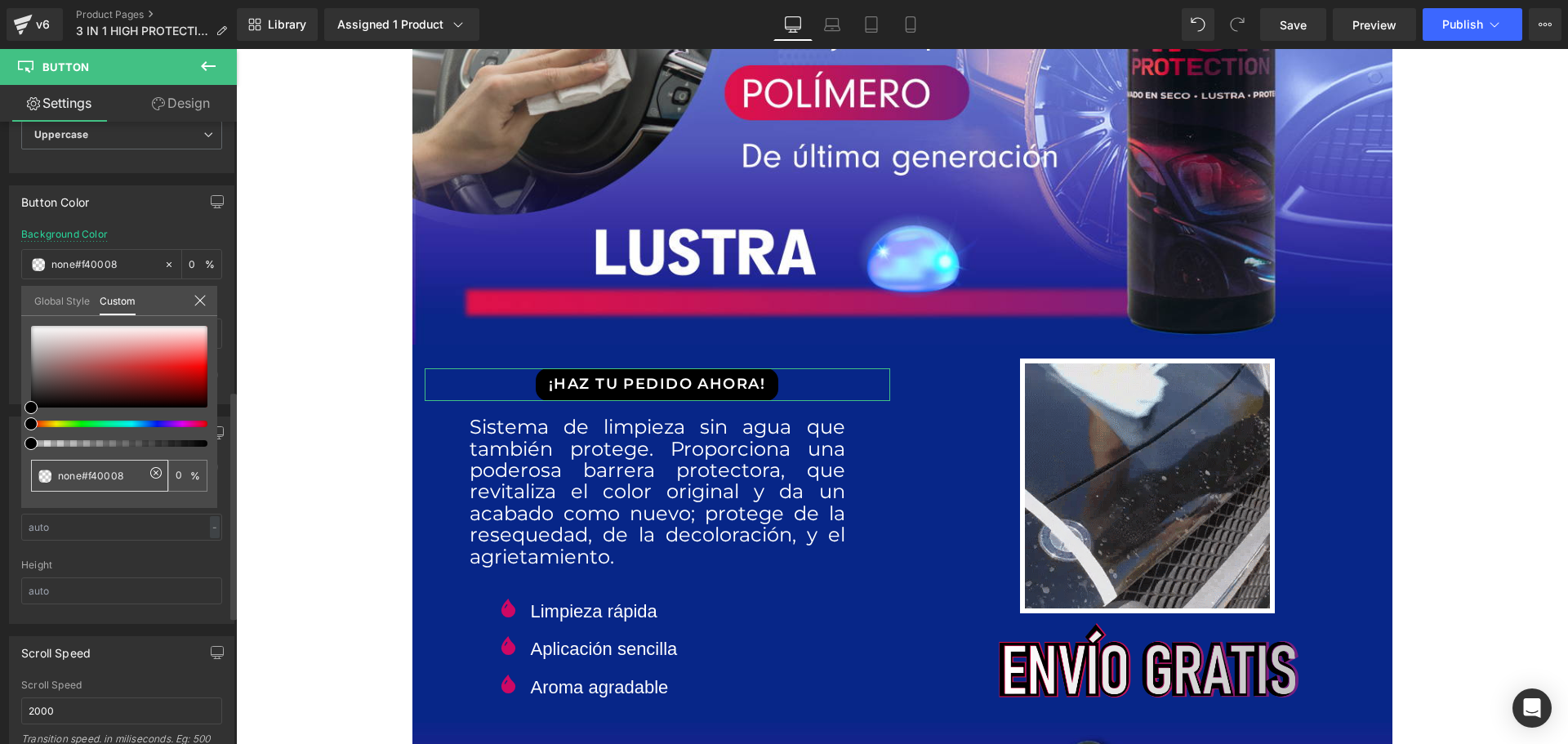
drag, startPoint x: 133, startPoint y: 468, endPoint x: 23, endPoint y: 468, distance: 110.0
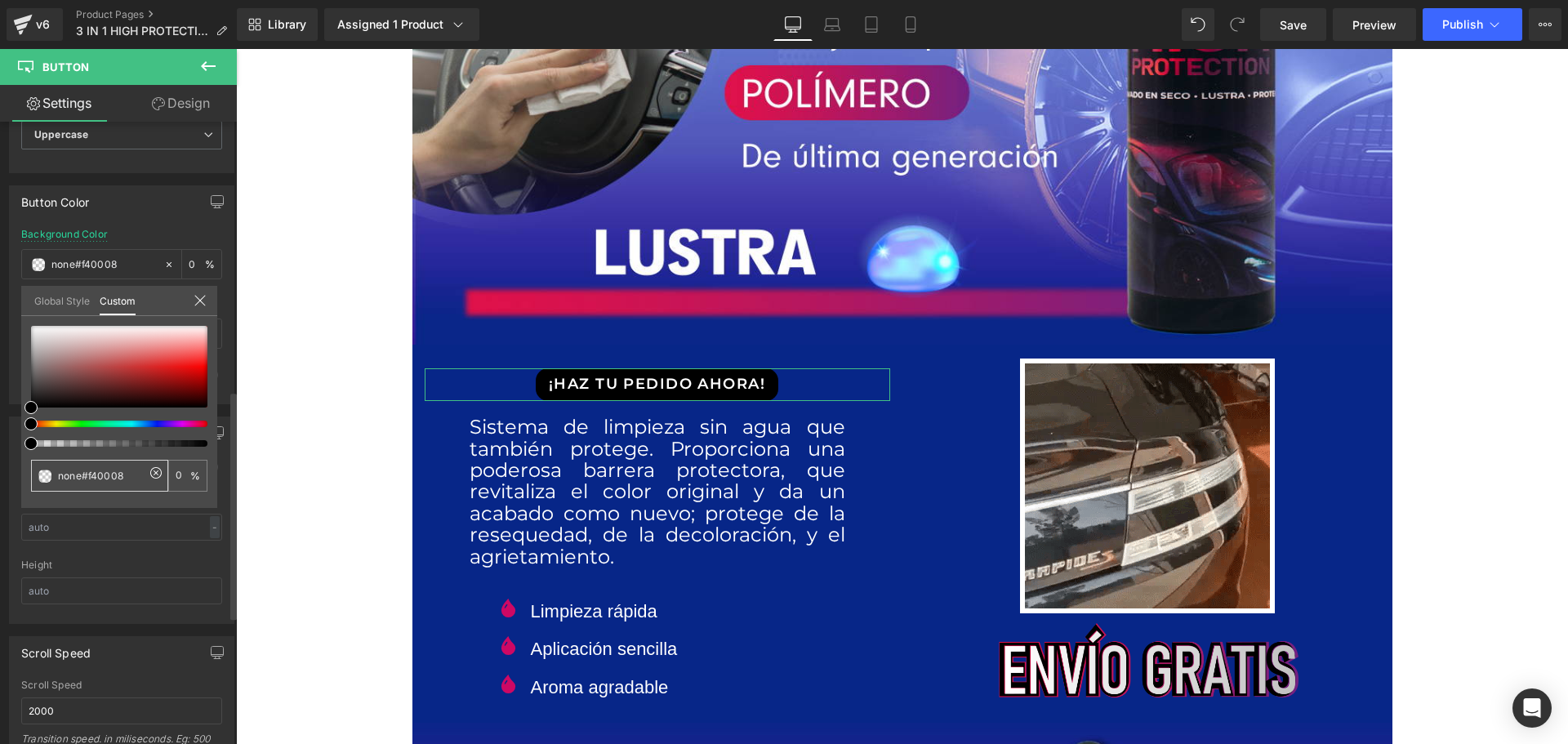
click at [23, 468] on div "none#f40008 0 %" at bounding box center [118, 417] width 196 height 182
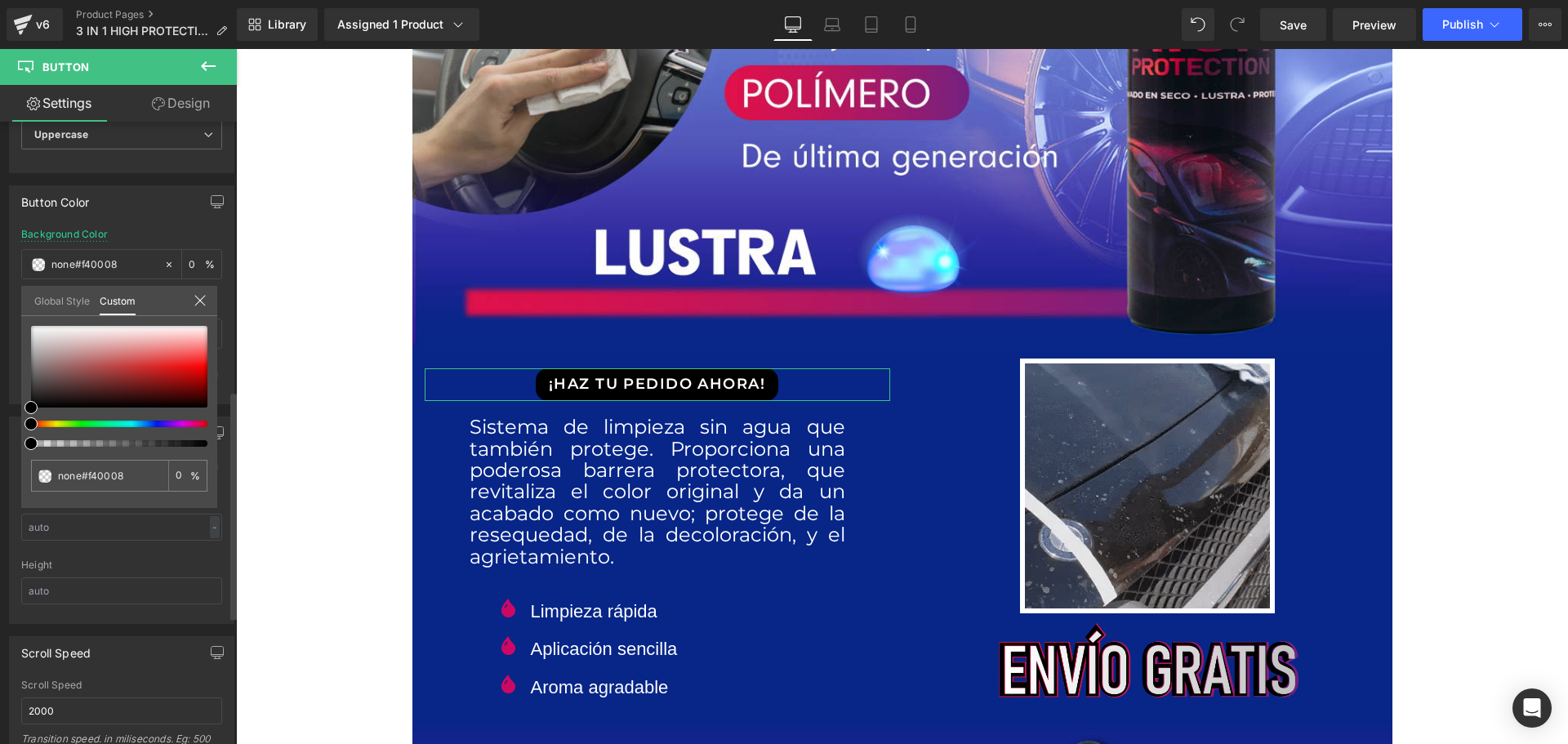
paste input "text"
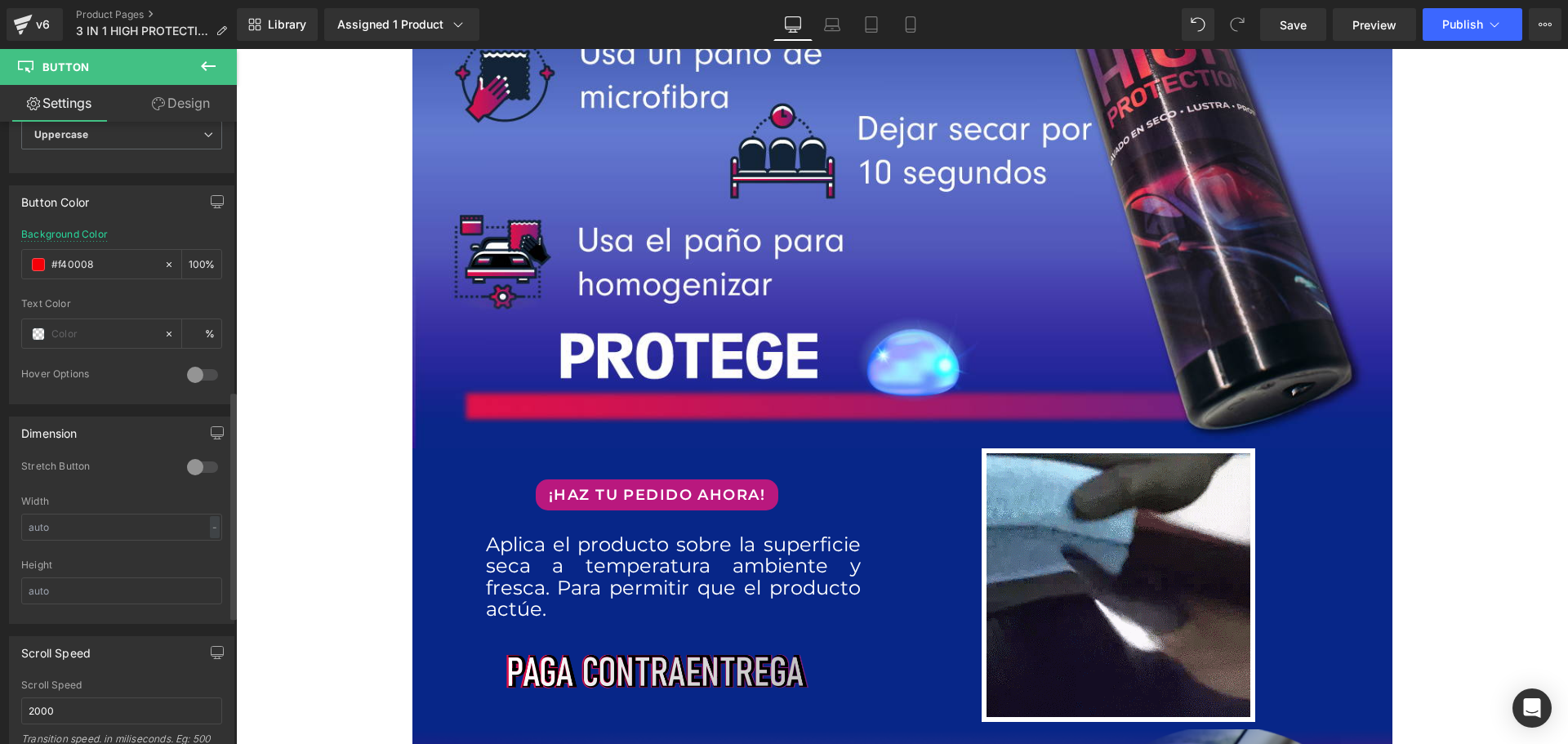
scroll to position [2367, 0]
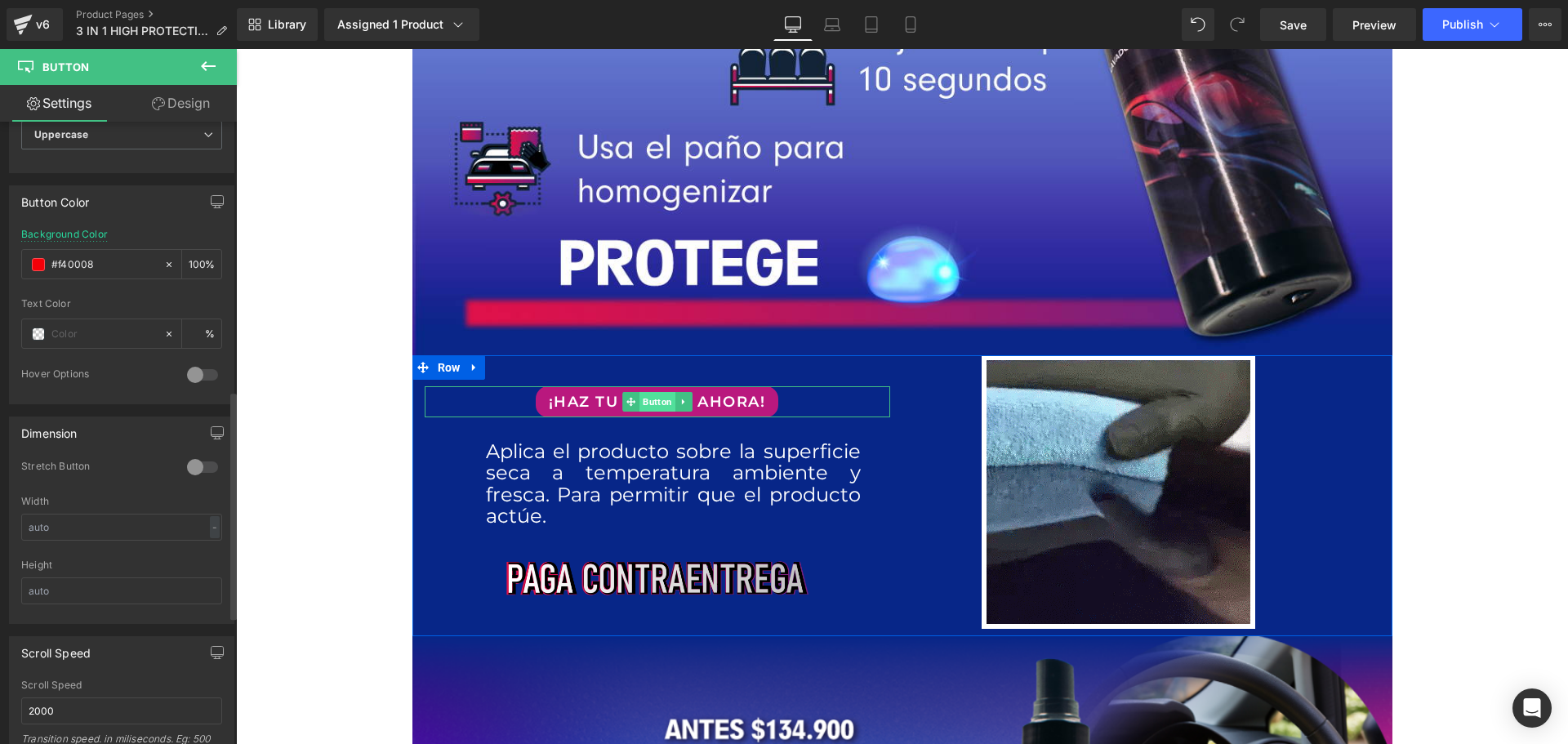
drag, startPoint x: 658, startPoint y: 415, endPoint x: 650, endPoint y: 414, distance: 8.1
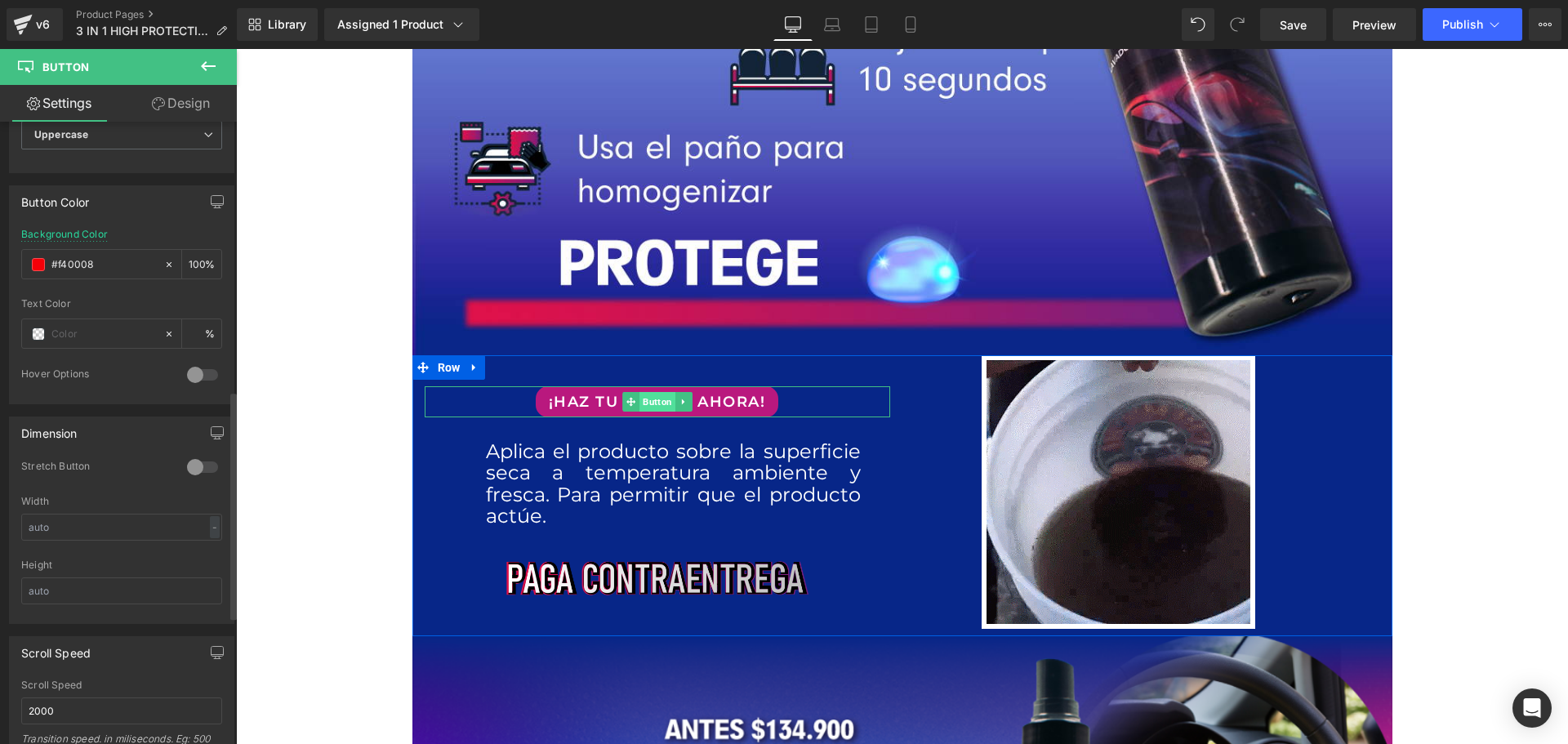
click at [658, 411] on span "Button" at bounding box center [657, 402] width 36 height 20
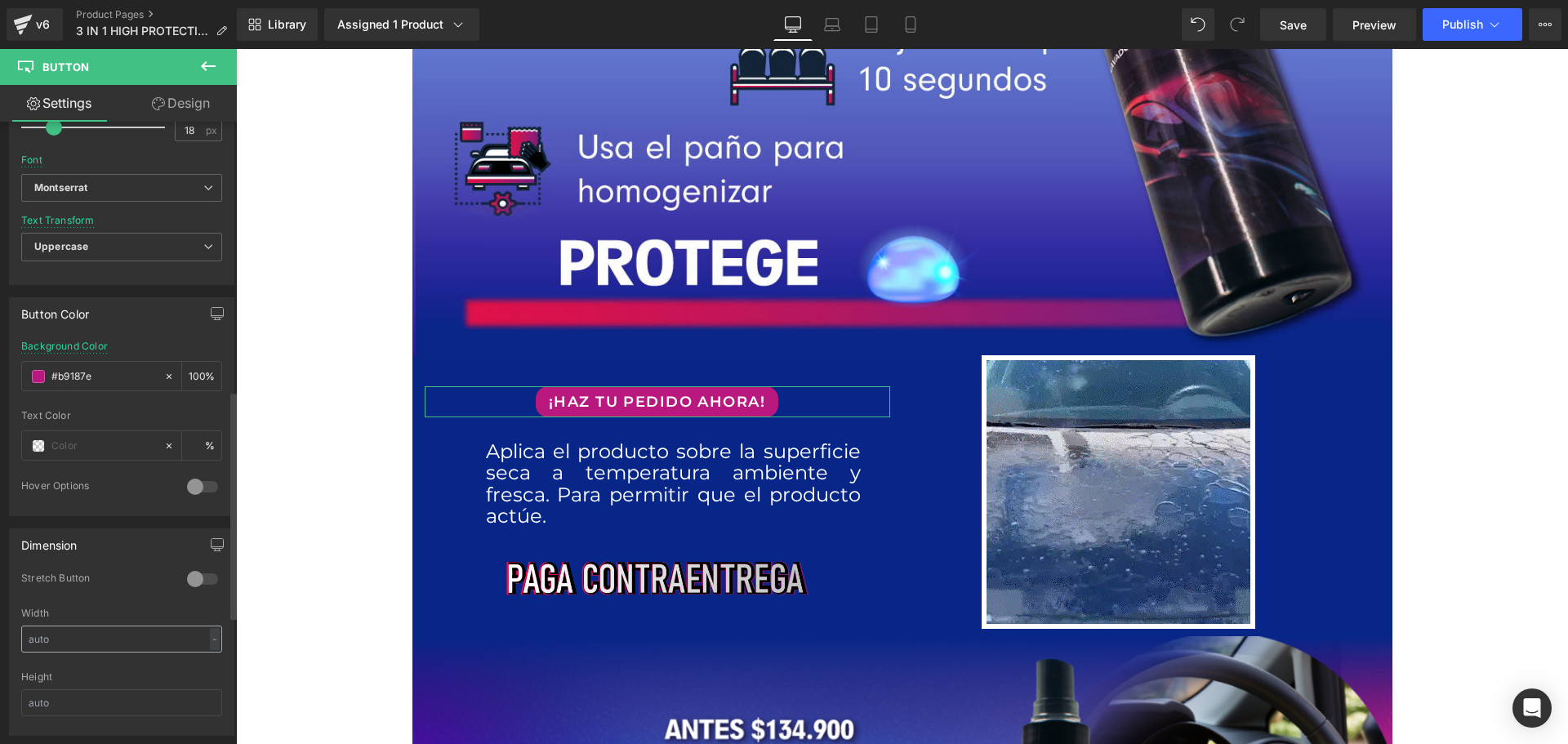
scroll to position [735, 0]
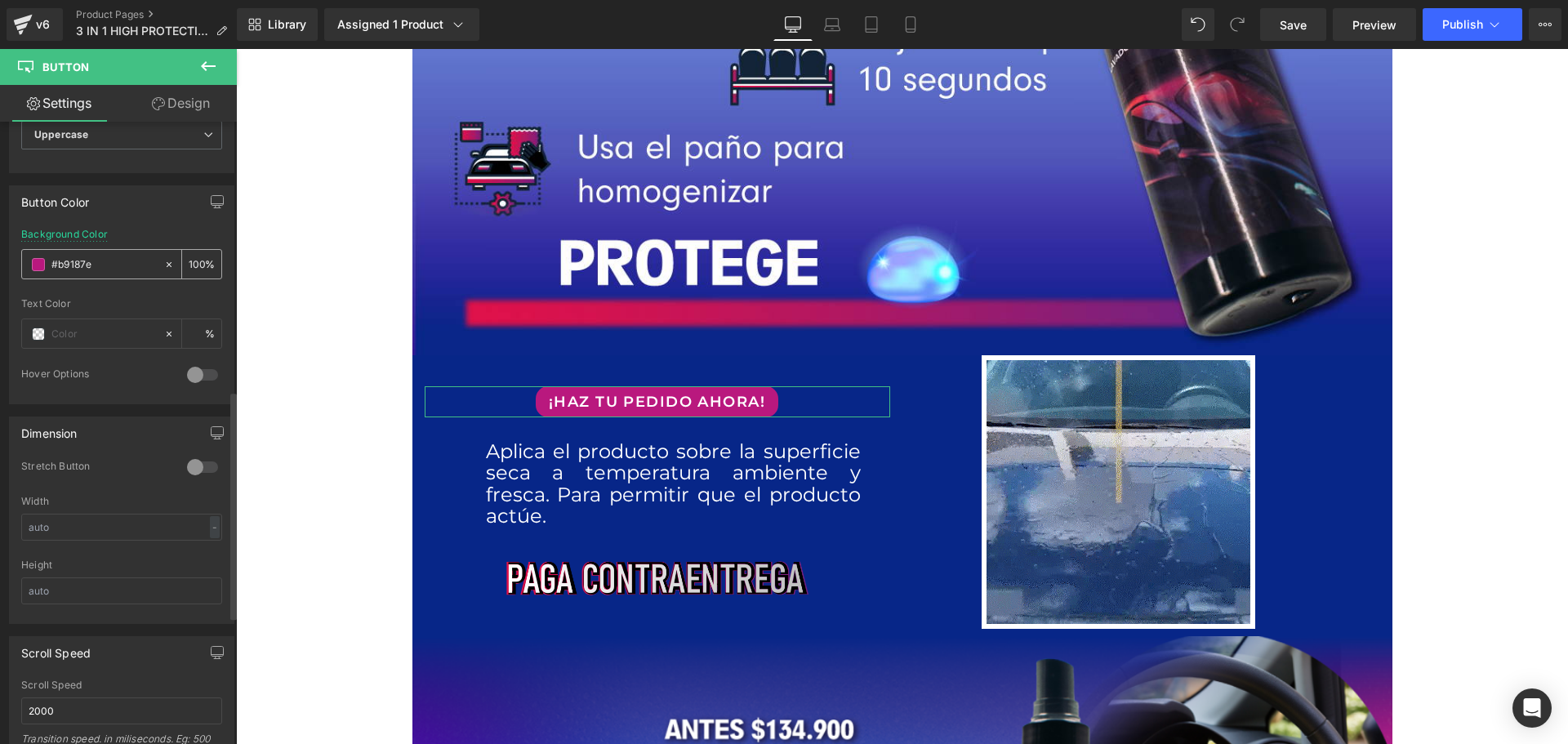
drag, startPoint x: 105, startPoint y: 258, endPoint x: 46, endPoint y: 260, distance: 59.0
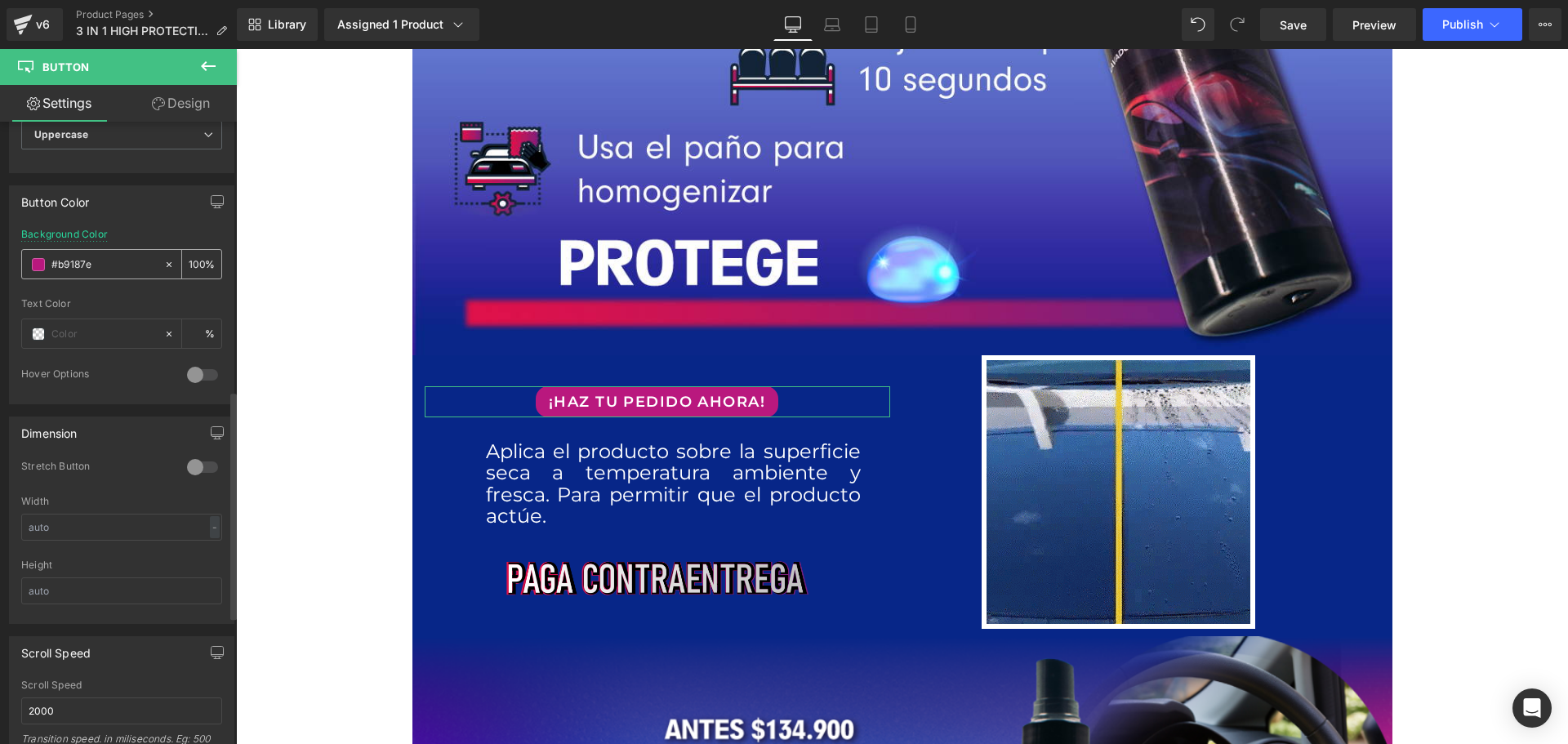
click at [46, 260] on div "#b9187e" at bounding box center [92, 264] width 141 height 28
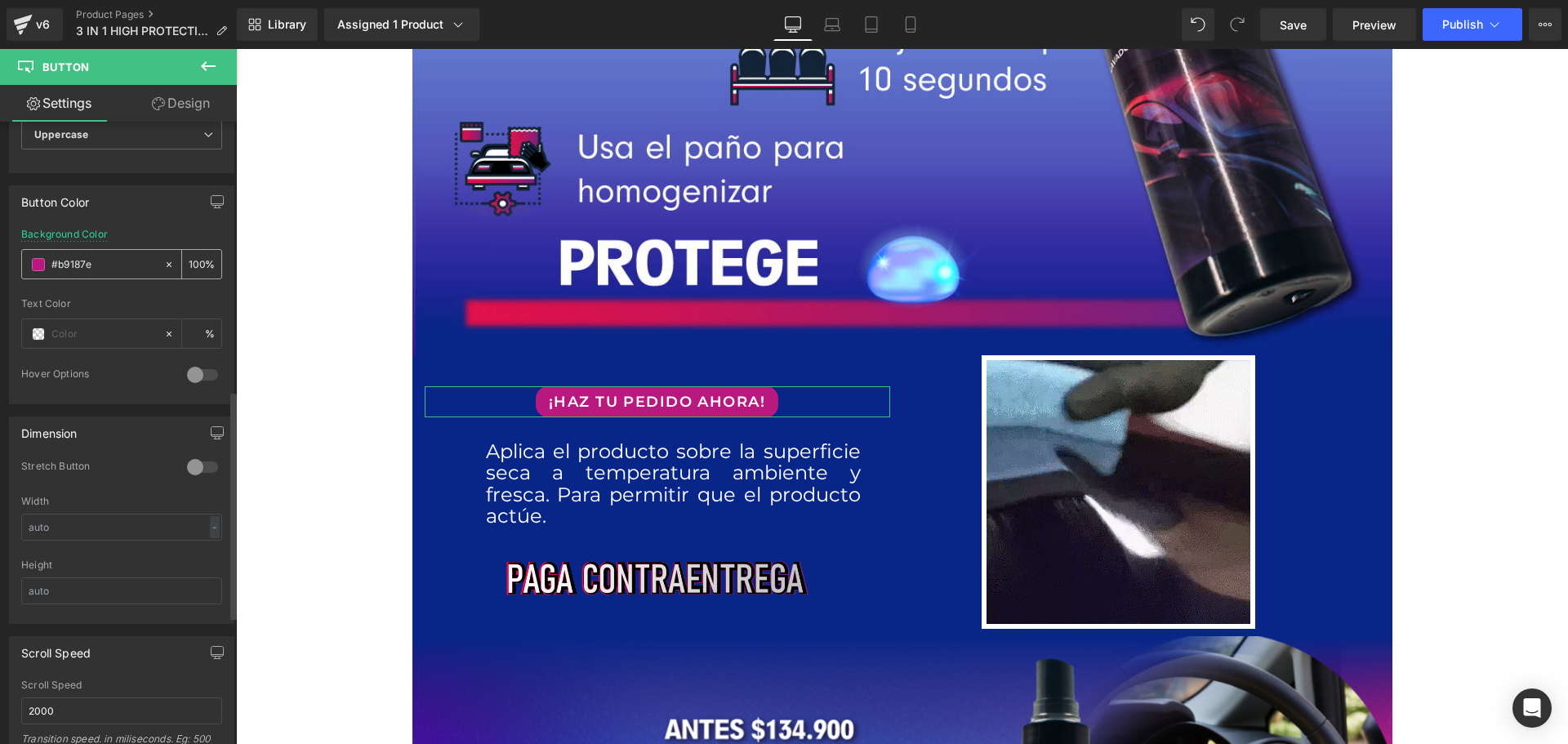
paste input "f40008"
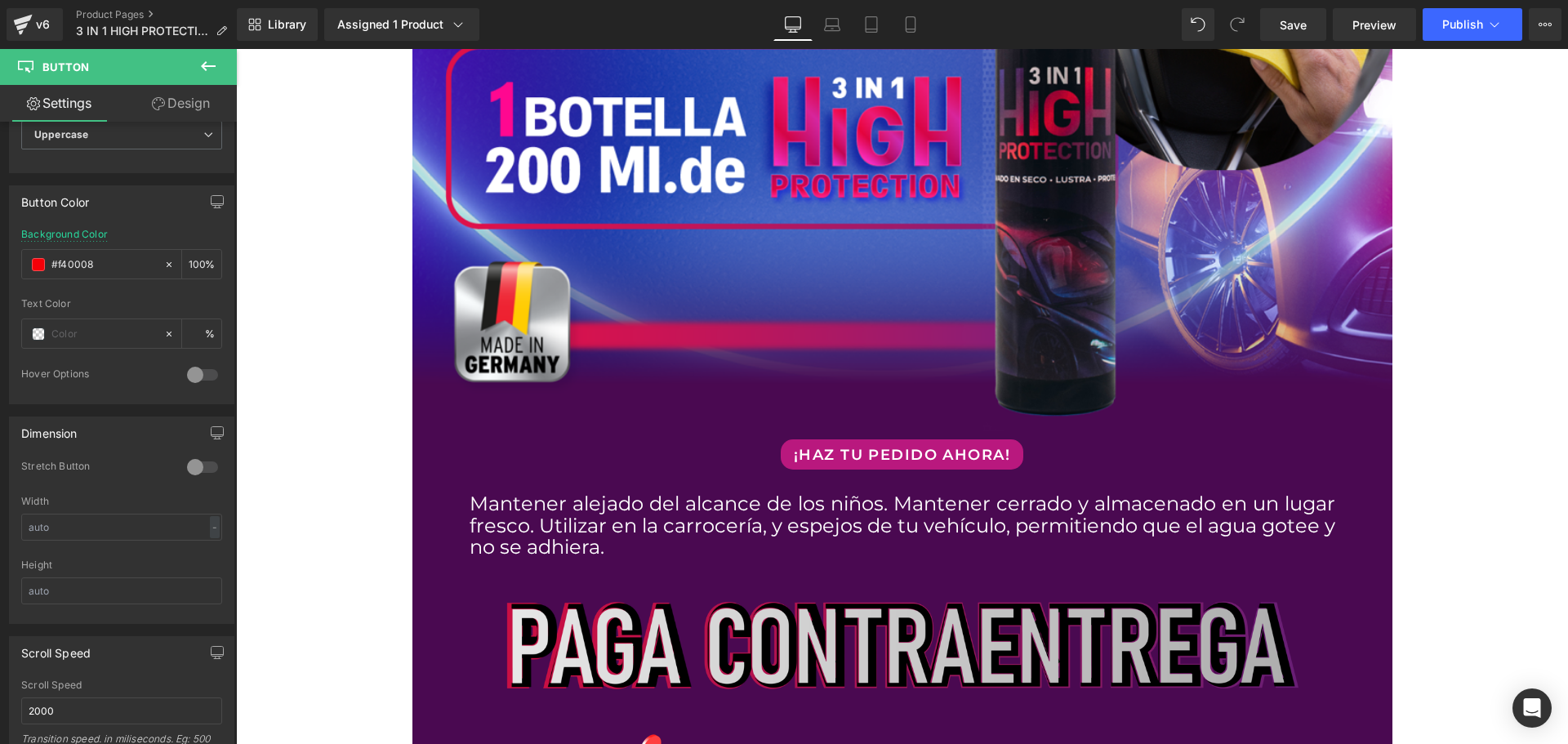
scroll to position [3184, 0]
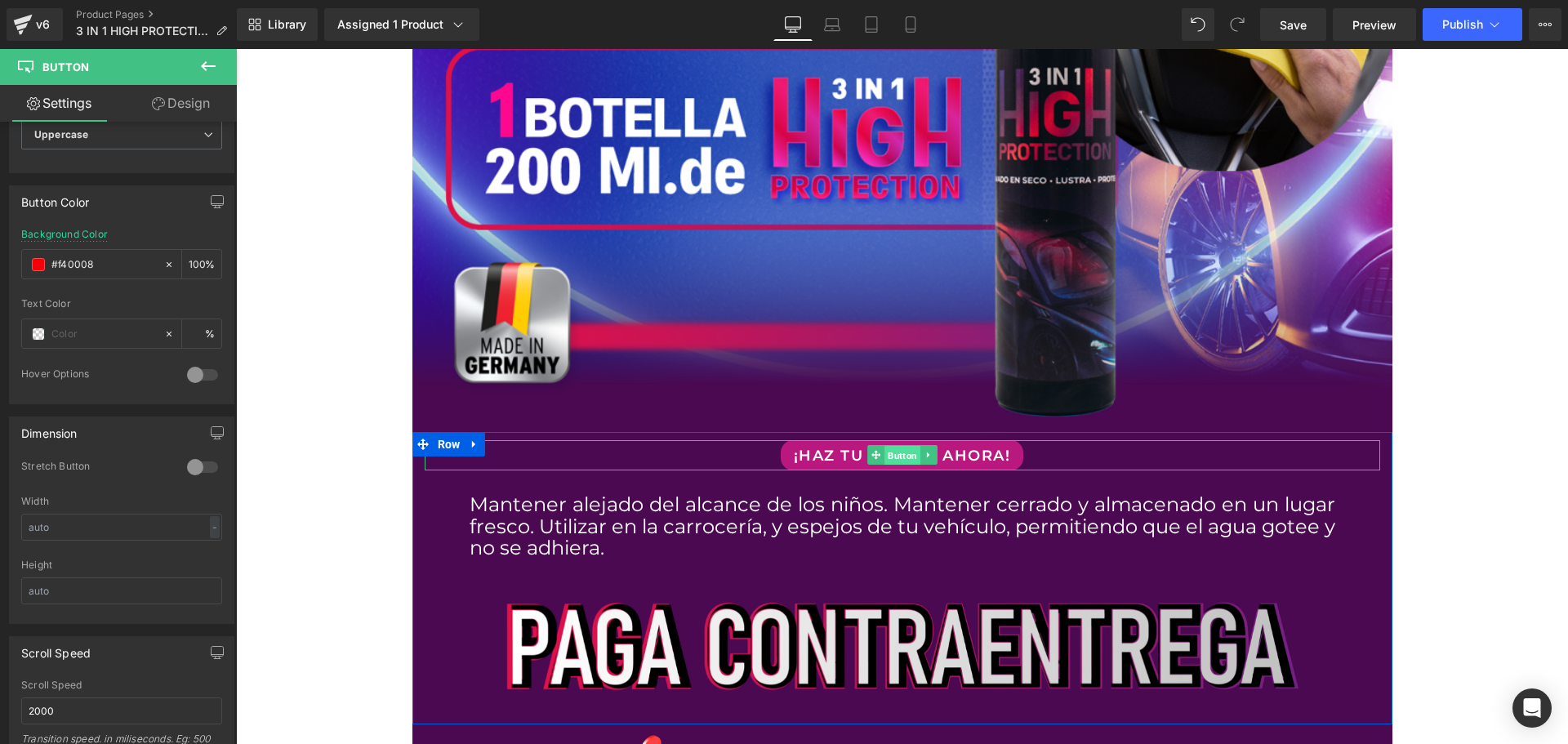
click at [901, 458] on span "Button" at bounding box center [902, 456] width 36 height 20
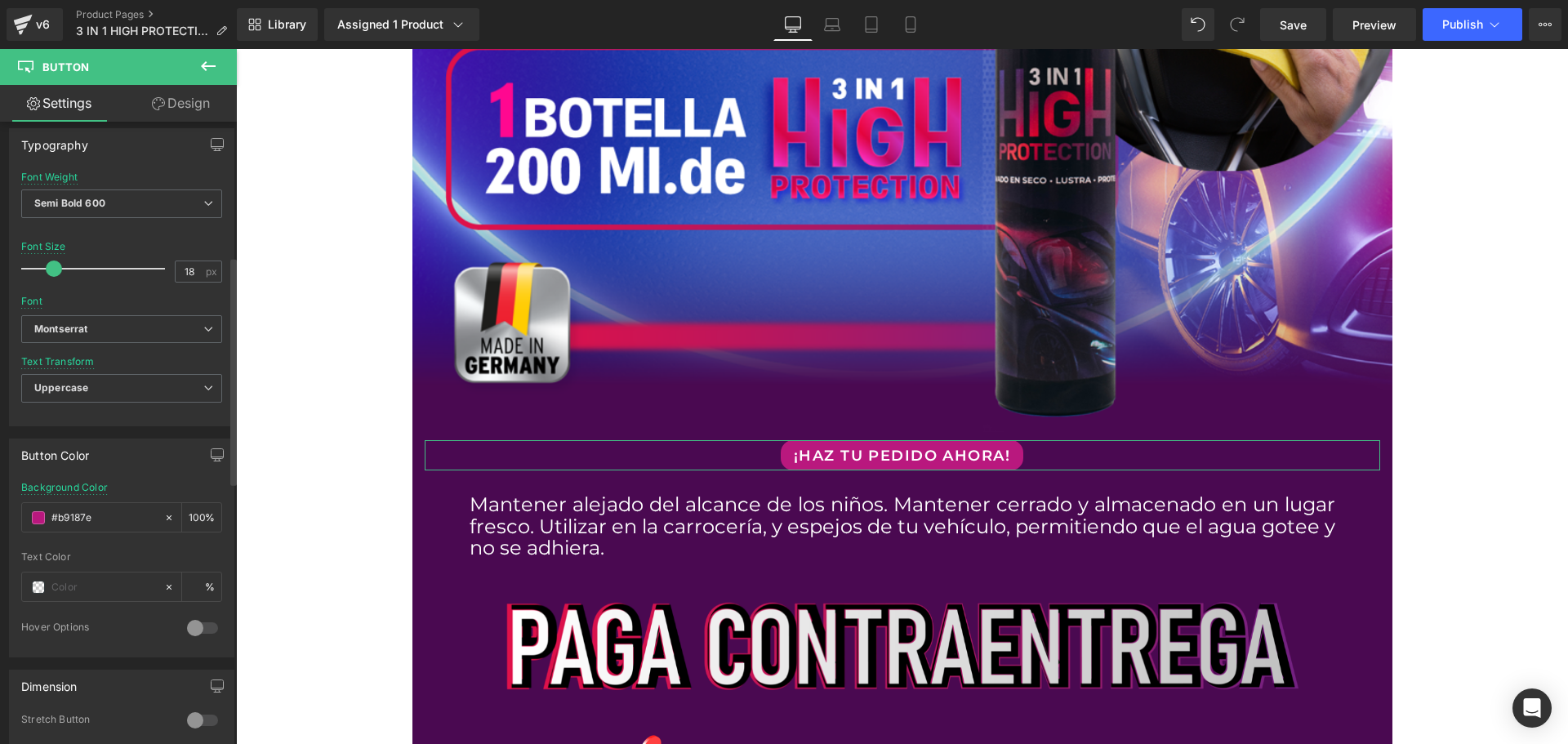
scroll to position [572, 0]
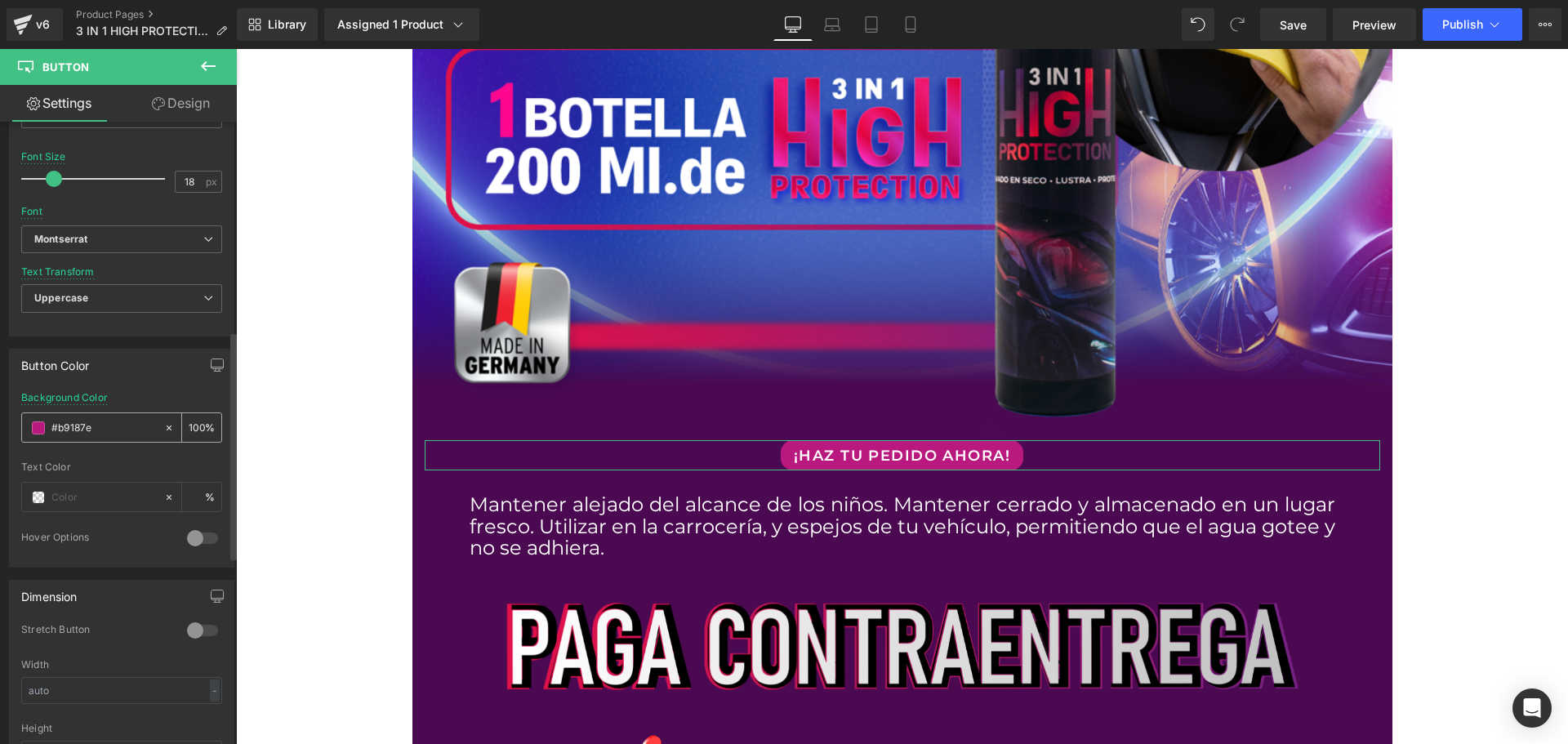
drag, startPoint x: 97, startPoint y: 420, endPoint x: 26, endPoint y: 419, distance: 71.0
click at [26, 419] on div "#b9187e" at bounding box center [92, 427] width 141 height 28
paste input "f40008"
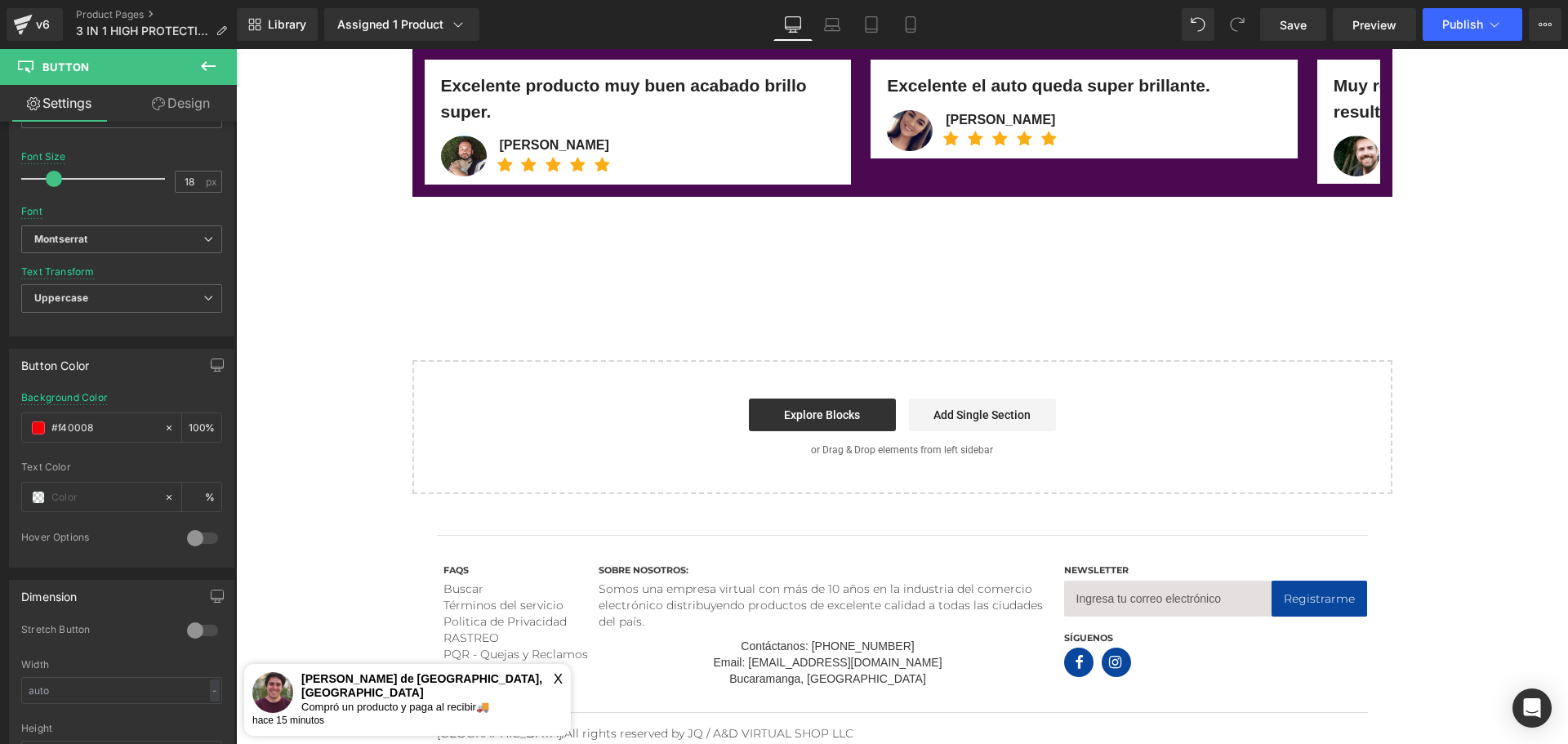
scroll to position [4336, 0]
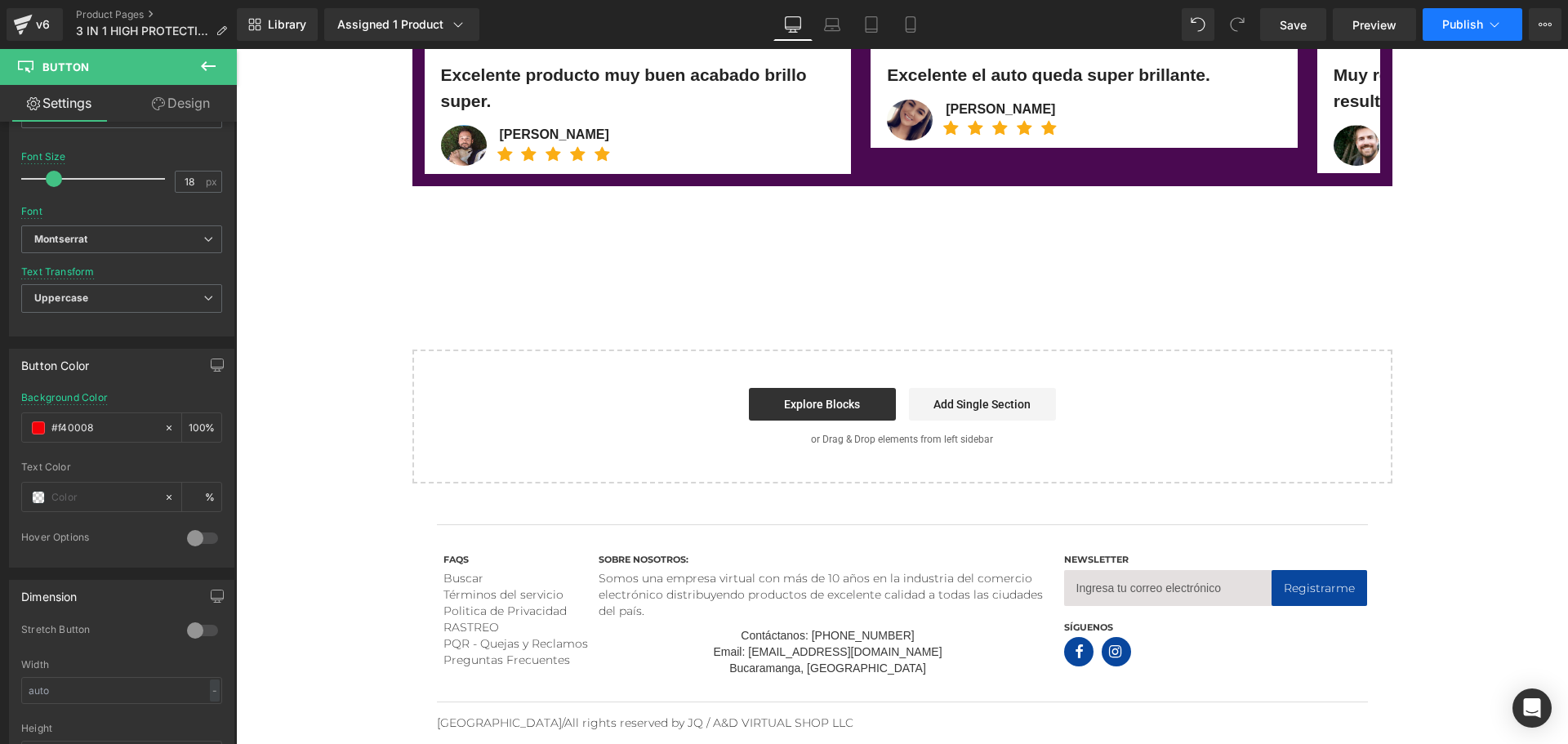
click at [1442, 26] on span "Publish" at bounding box center [1462, 25] width 41 height 13
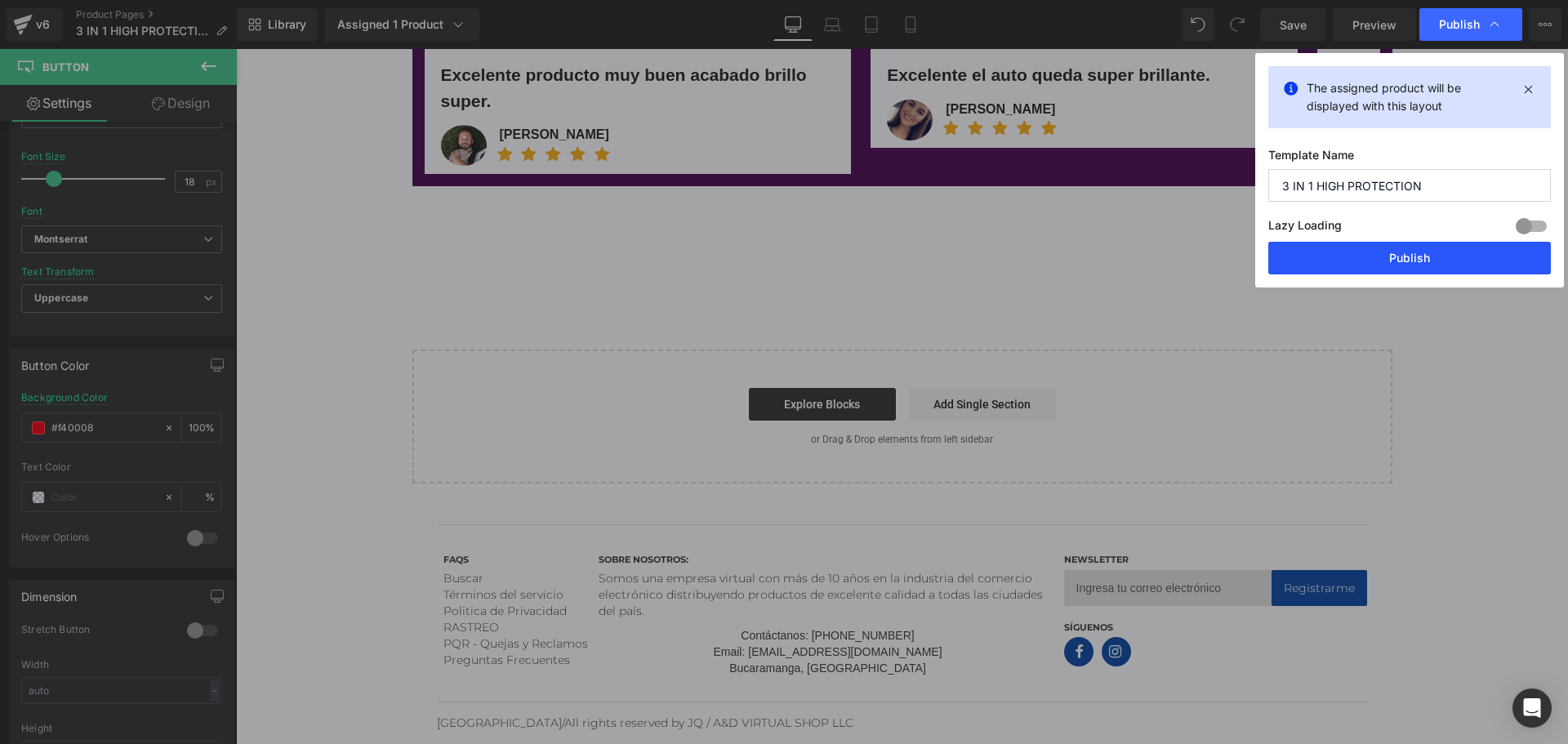
drag, startPoint x: 1455, startPoint y: 264, endPoint x: 1228, endPoint y: 300, distance: 229.8
click at [1455, 264] on button "Publish" at bounding box center [1409, 258] width 283 height 33
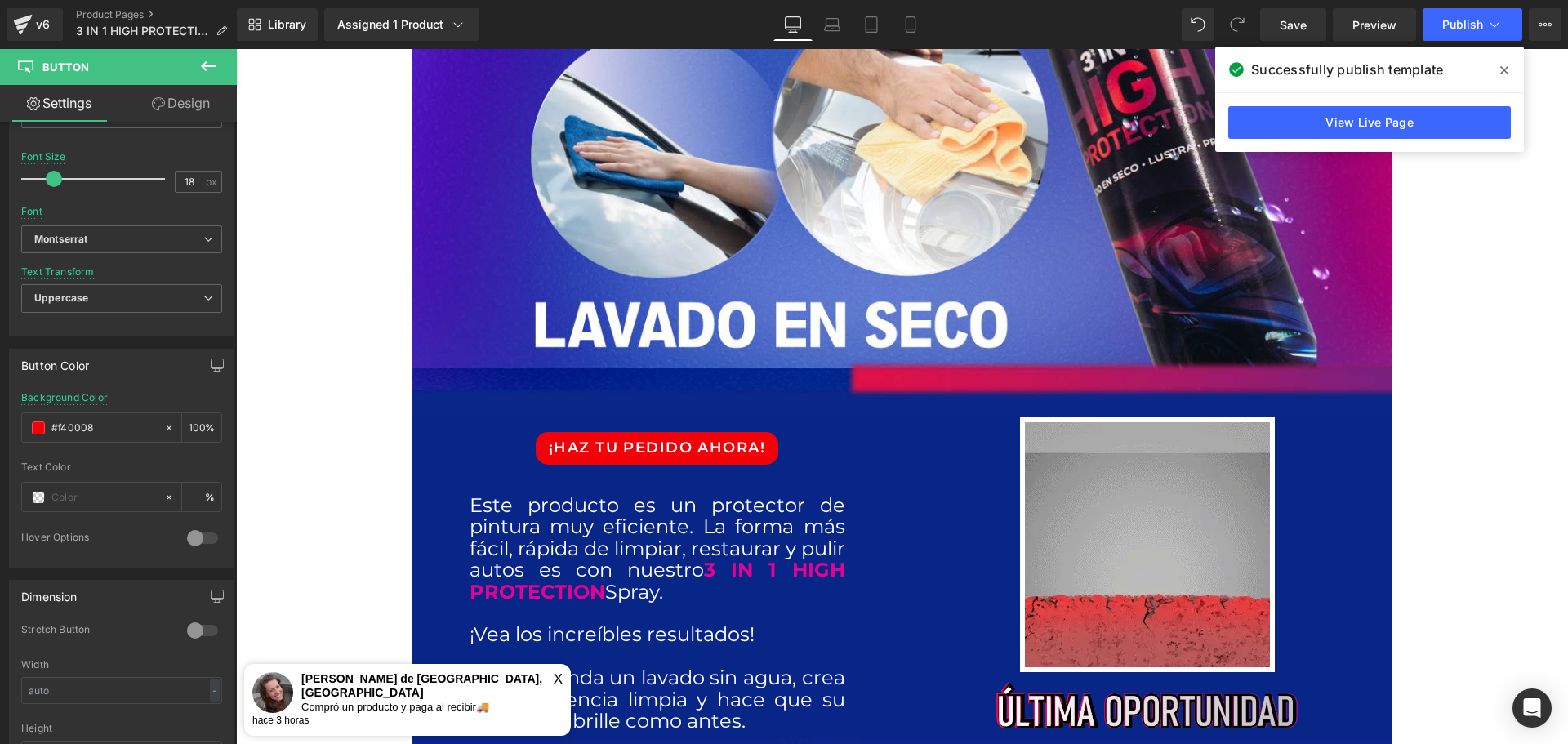
scroll to position [490, 0]
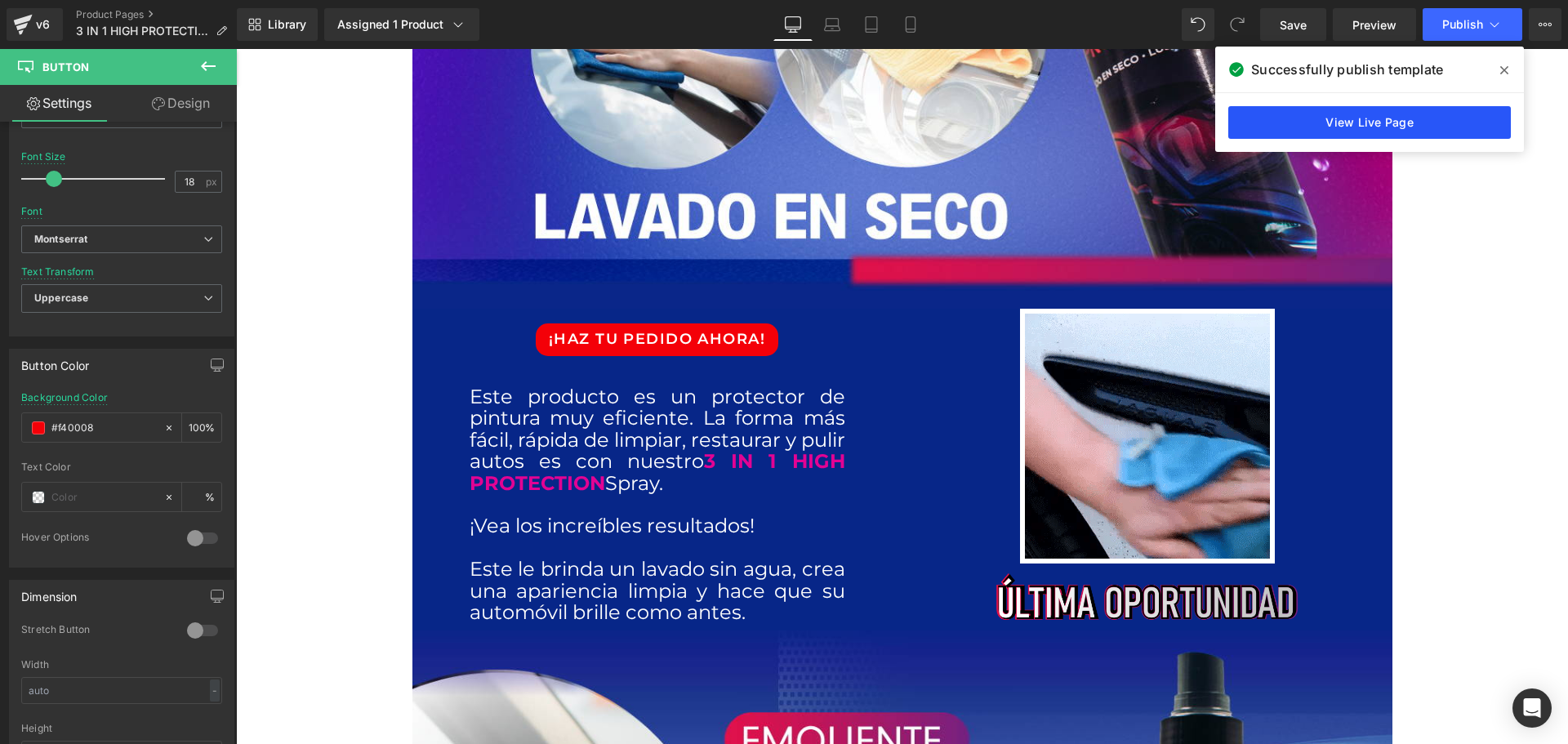
click at [1398, 125] on link "View Live Page" at bounding box center [1369, 122] width 283 height 33
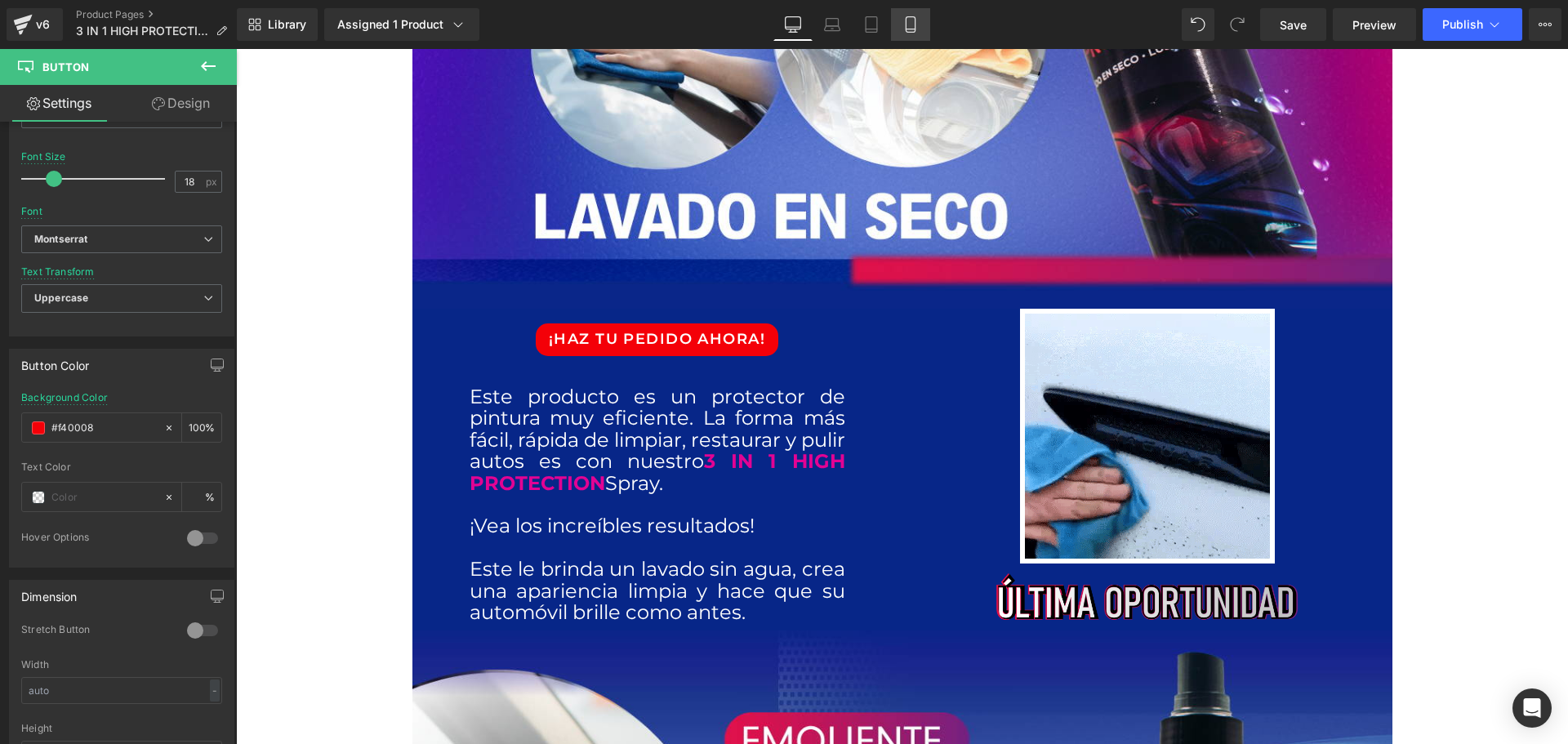
click at [908, 30] on icon at bounding box center [910, 24] width 16 height 16
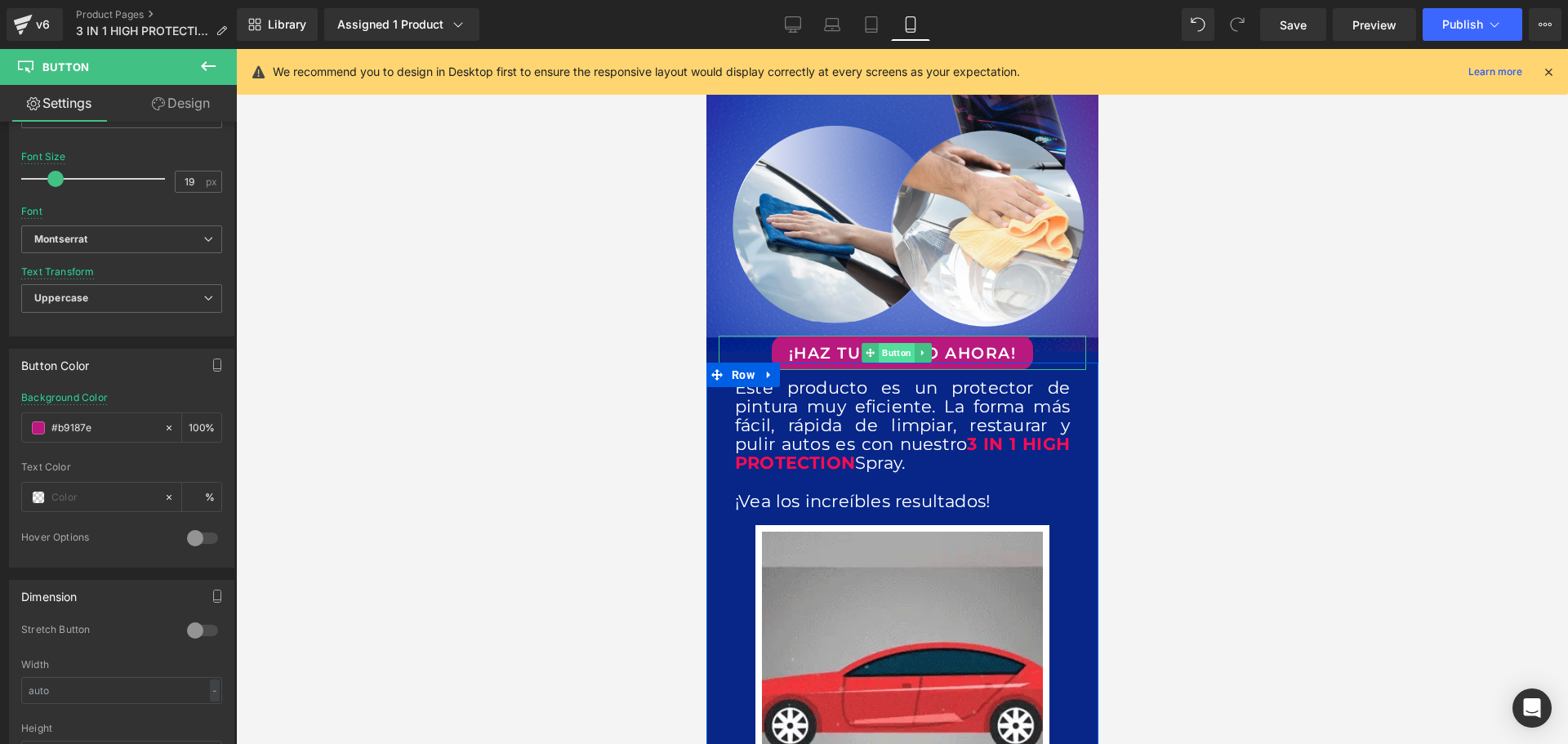
click at [889, 343] on span "Button" at bounding box center [896, 353] width 36 height 20
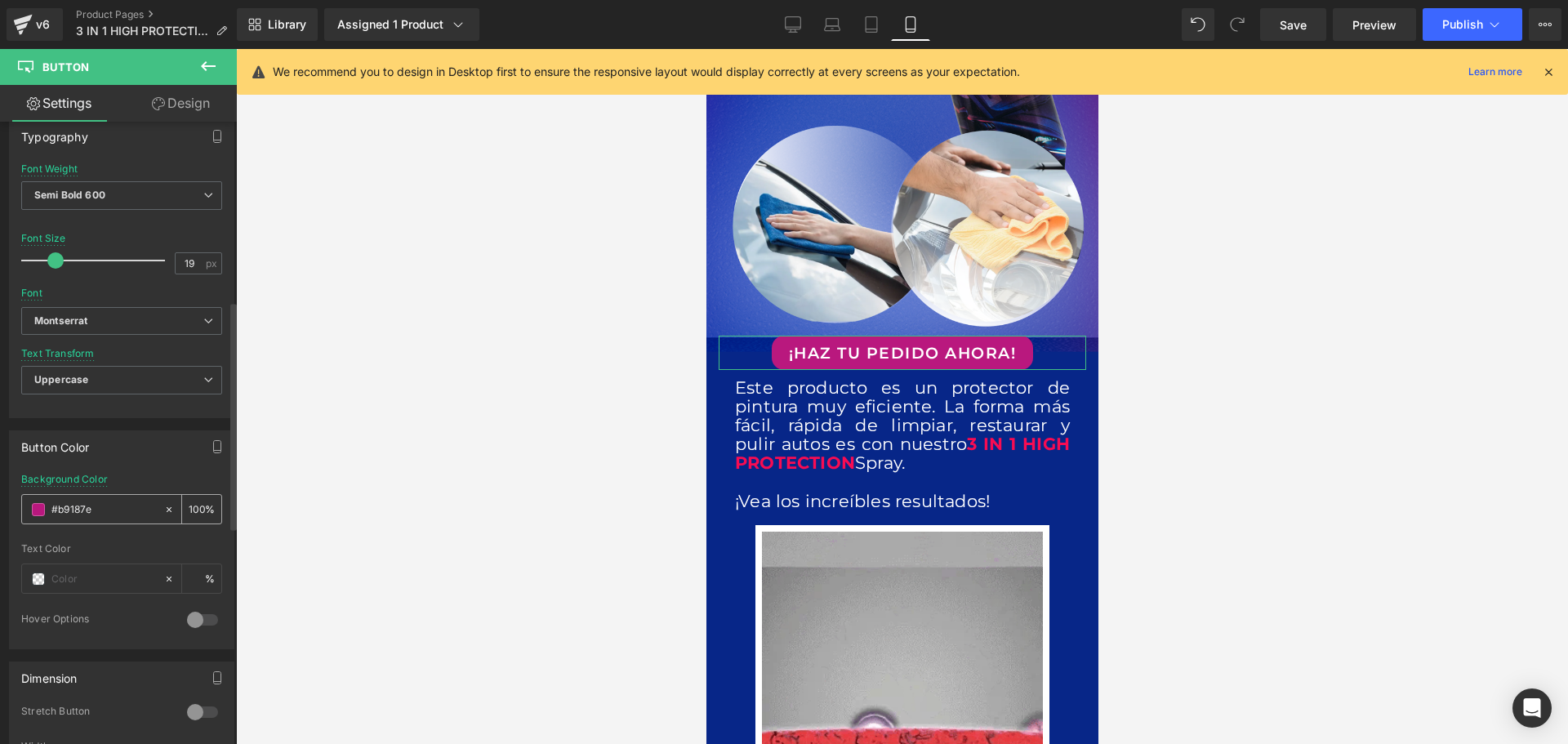
click at [113, 515] on input "#b9187e" at bounding box center [103, 509] width 105 height 18
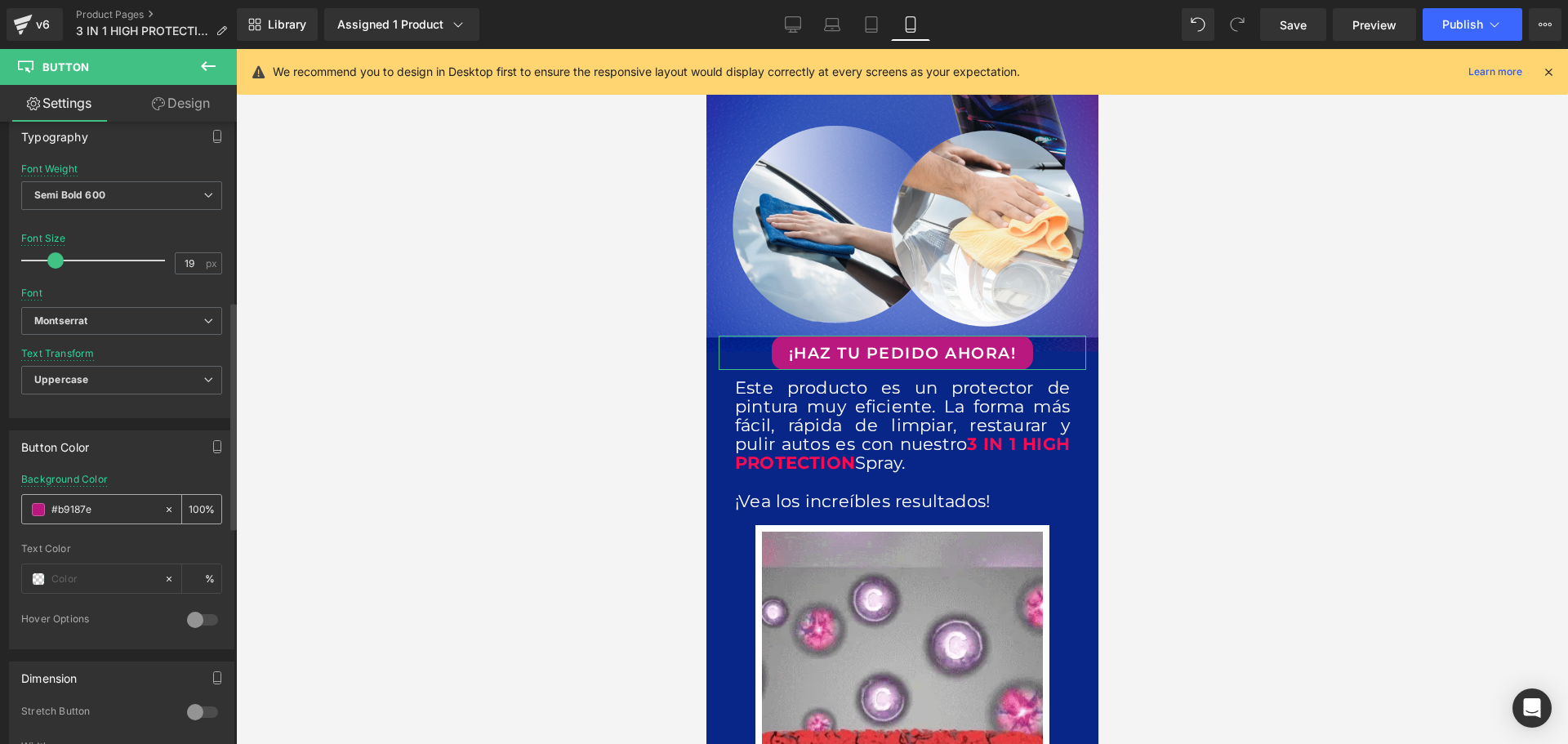
drag, startPoint x: 118, startPoint y: 511, endPoint x: 32, endPoint y: 511, distance: 86.0
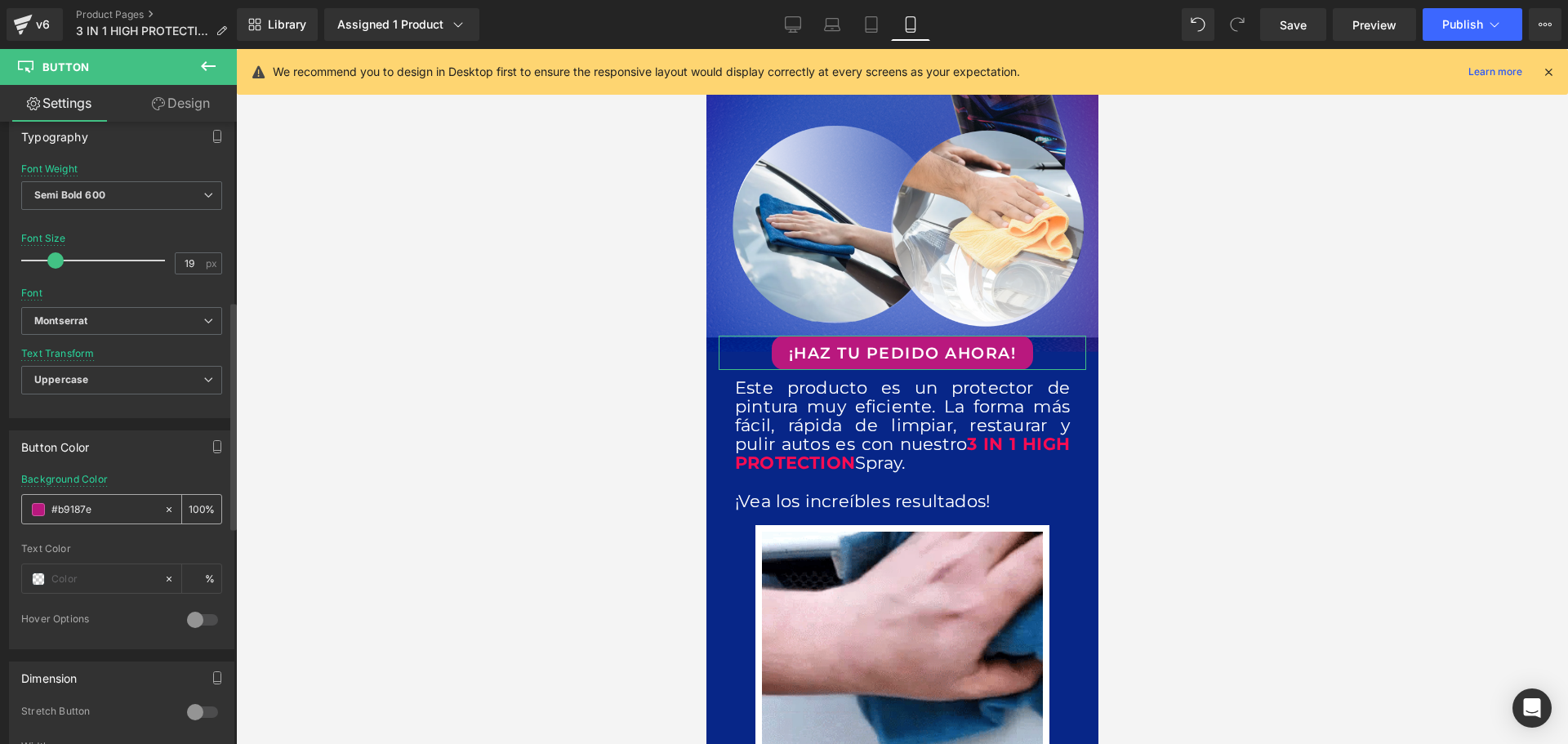
click at [32, 511] on div "#b9187e" at bounding box center [92, 509] width 141 height 28
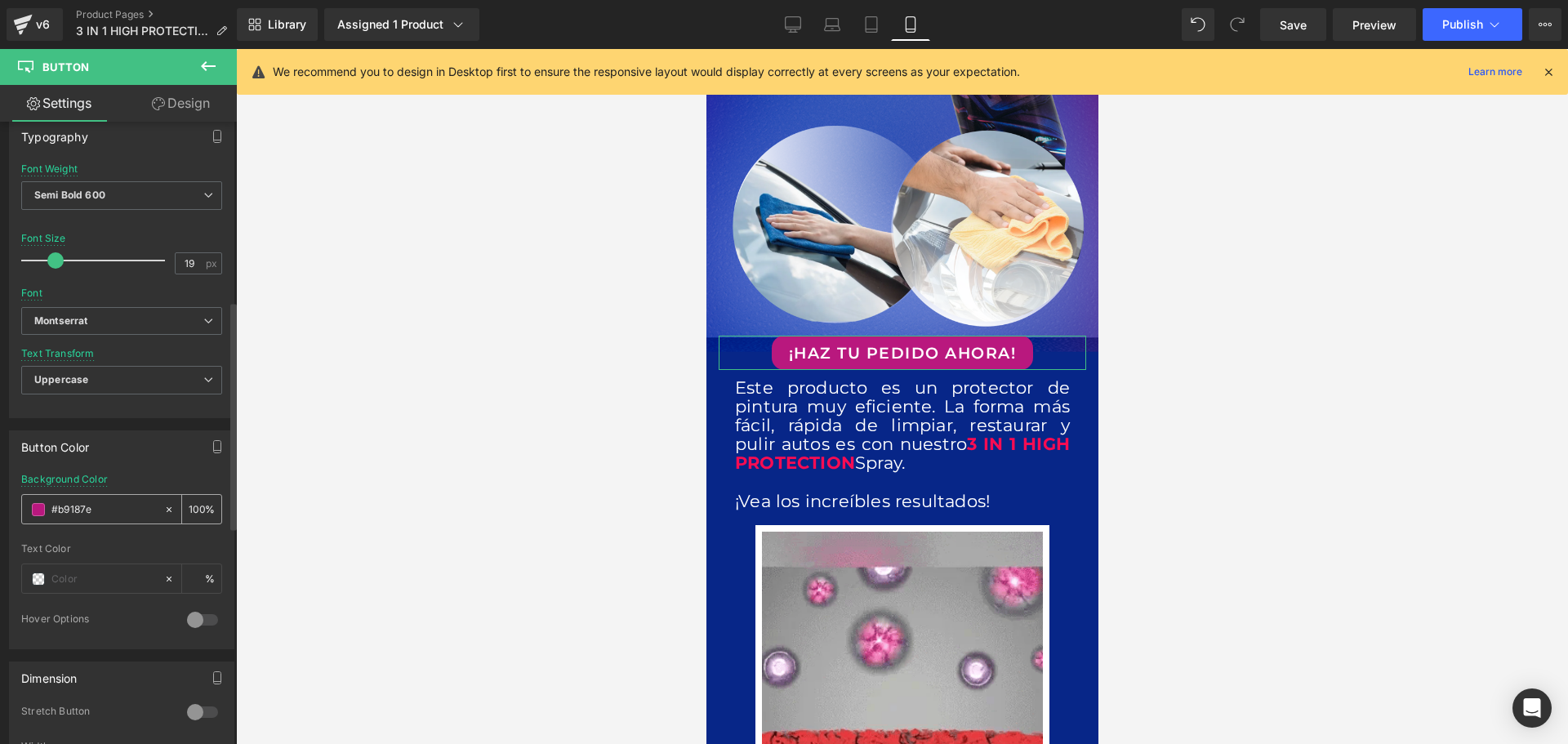
paste input "f40008"
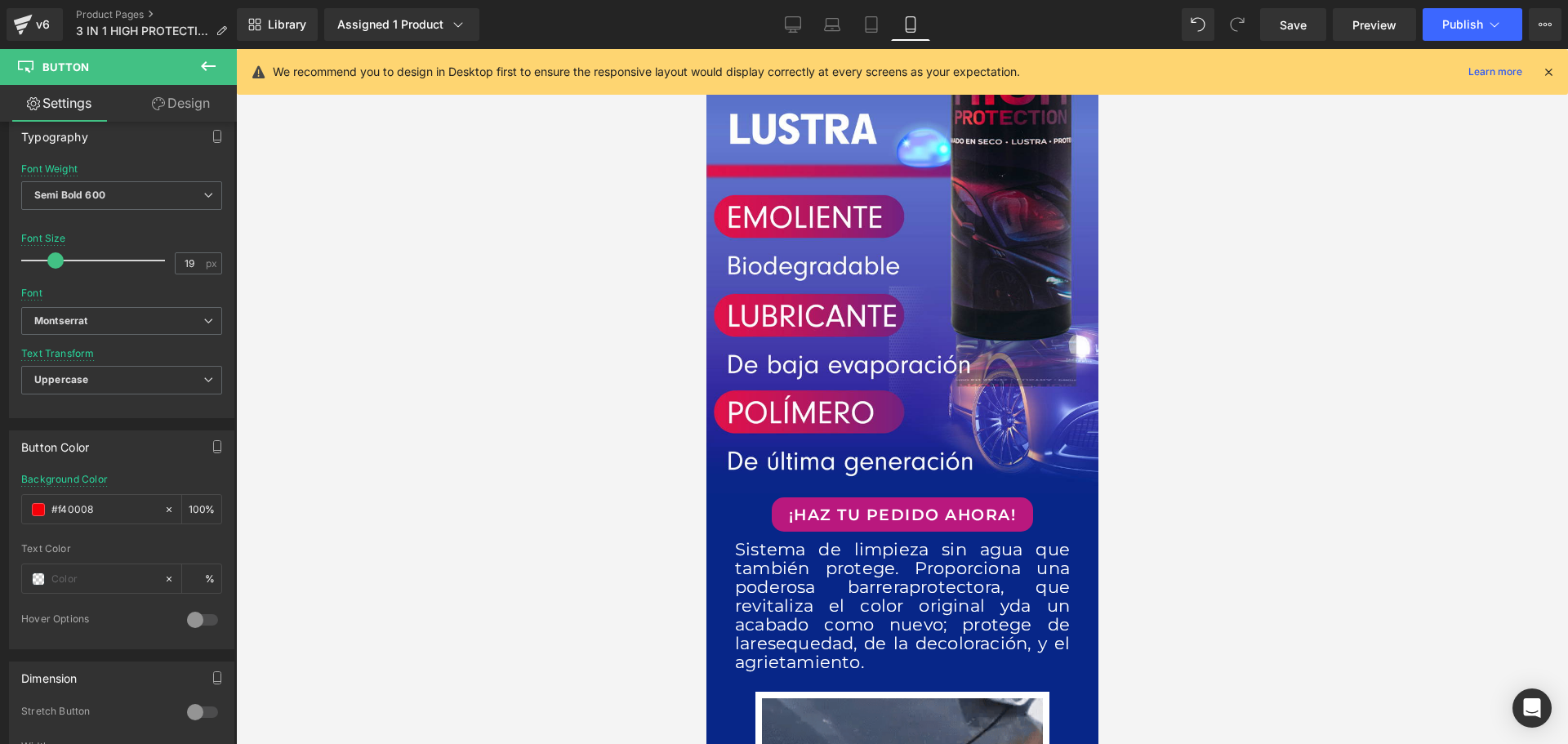
scroll to position [1796, 0]
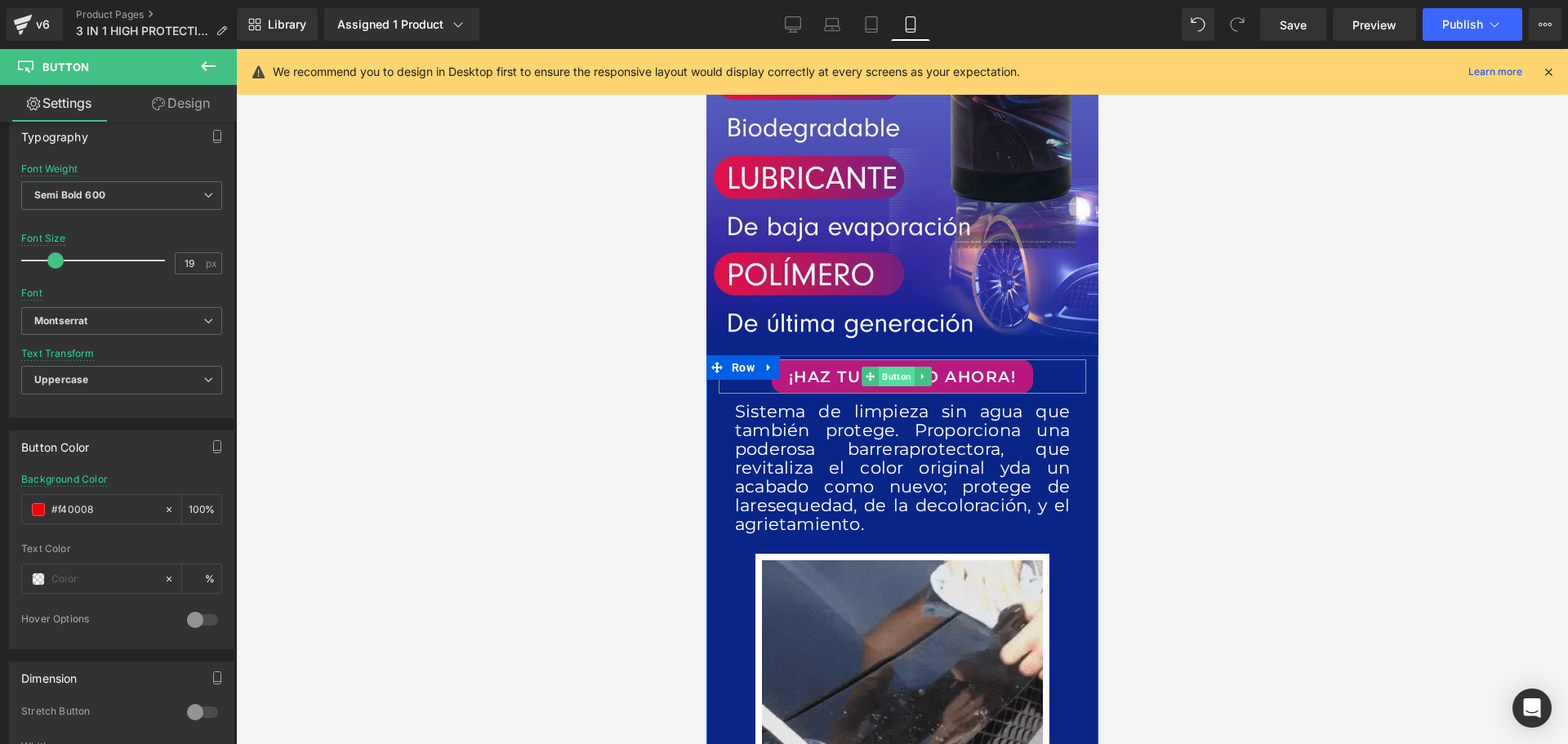
click at [899, 367] on span "Button" at bounding box center [896, 376] width 36 height 20
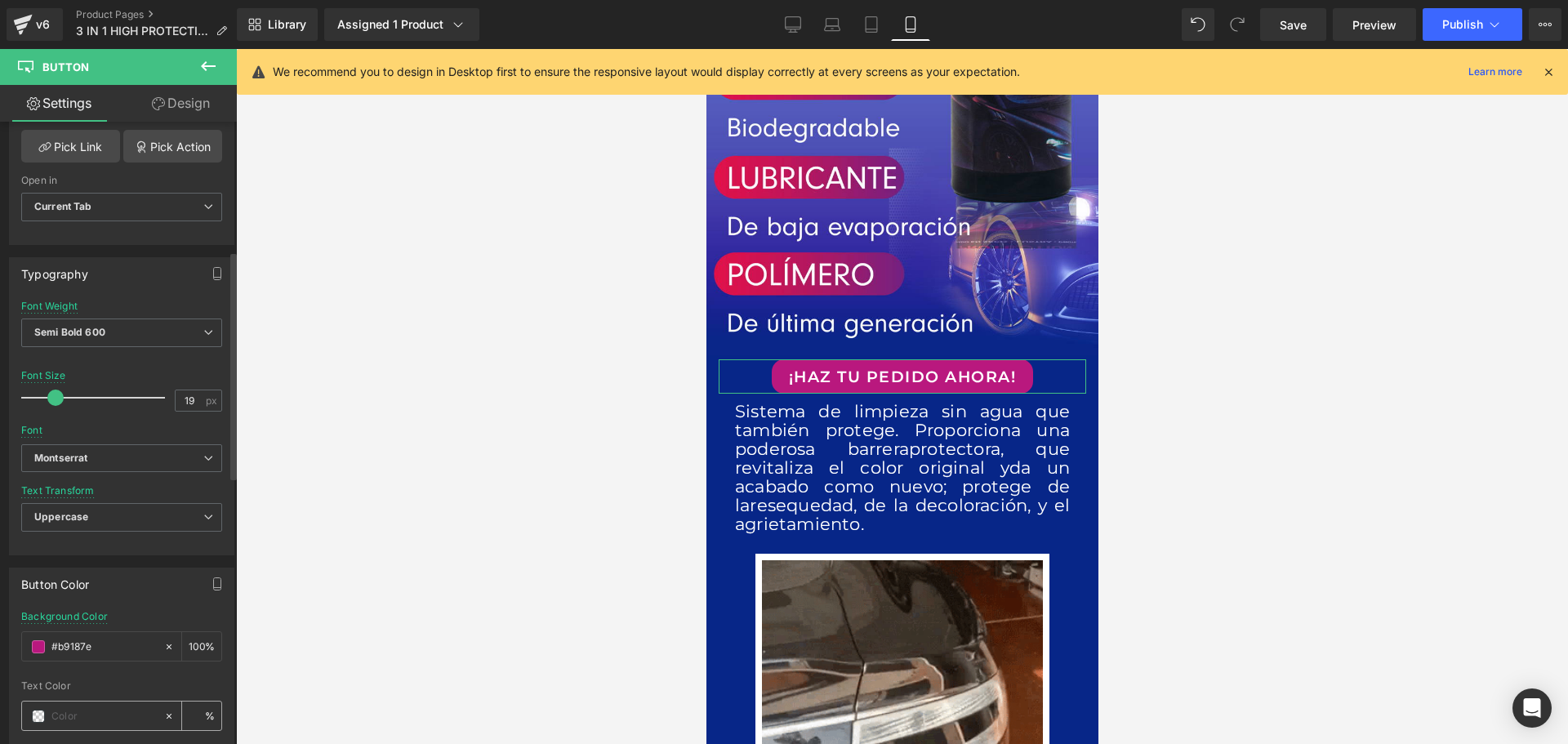
scroll to position [490, 0]
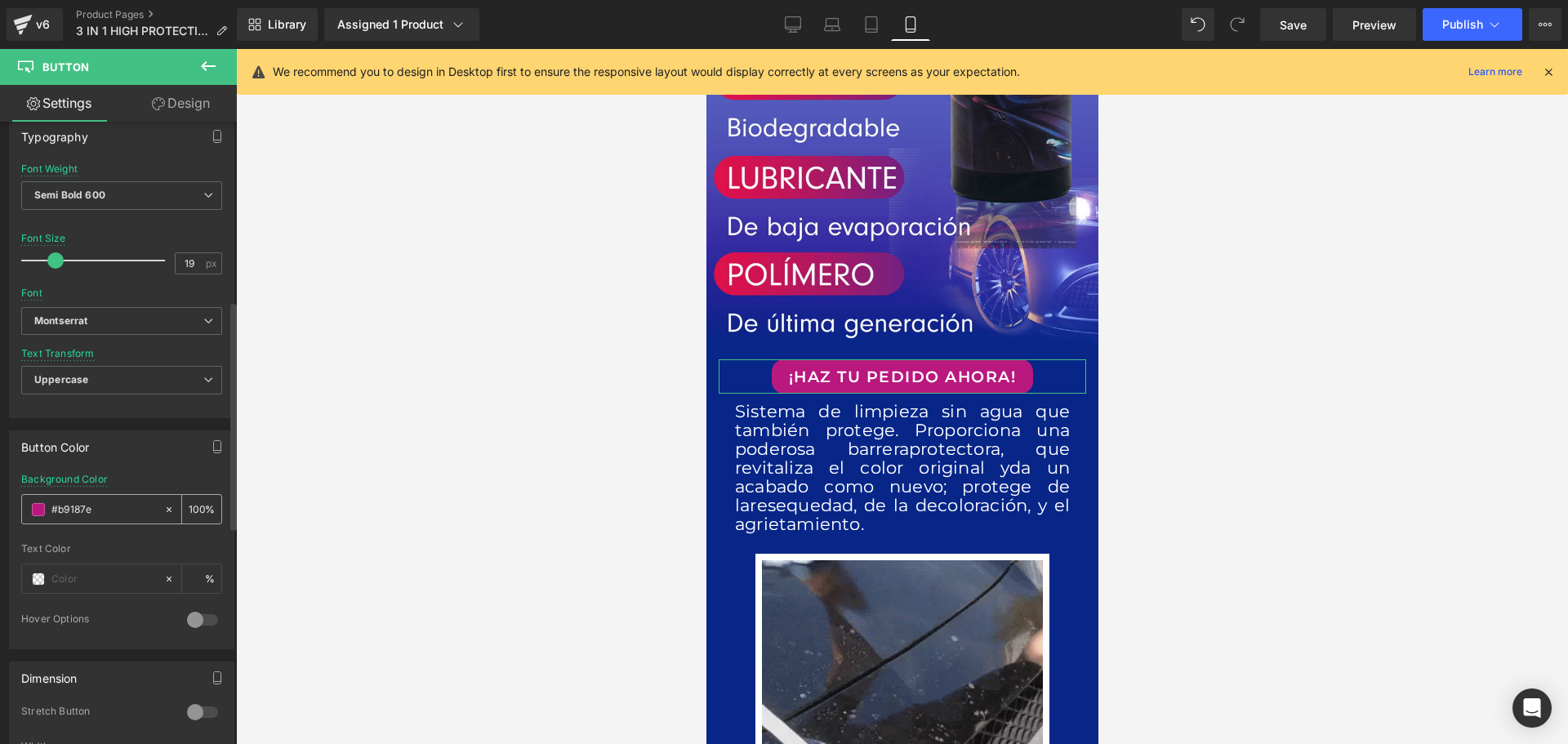
drag, startPoint x: 105, startPoint y: 505, endPoint x: 25, endPoint y: 505, distance: 80.0
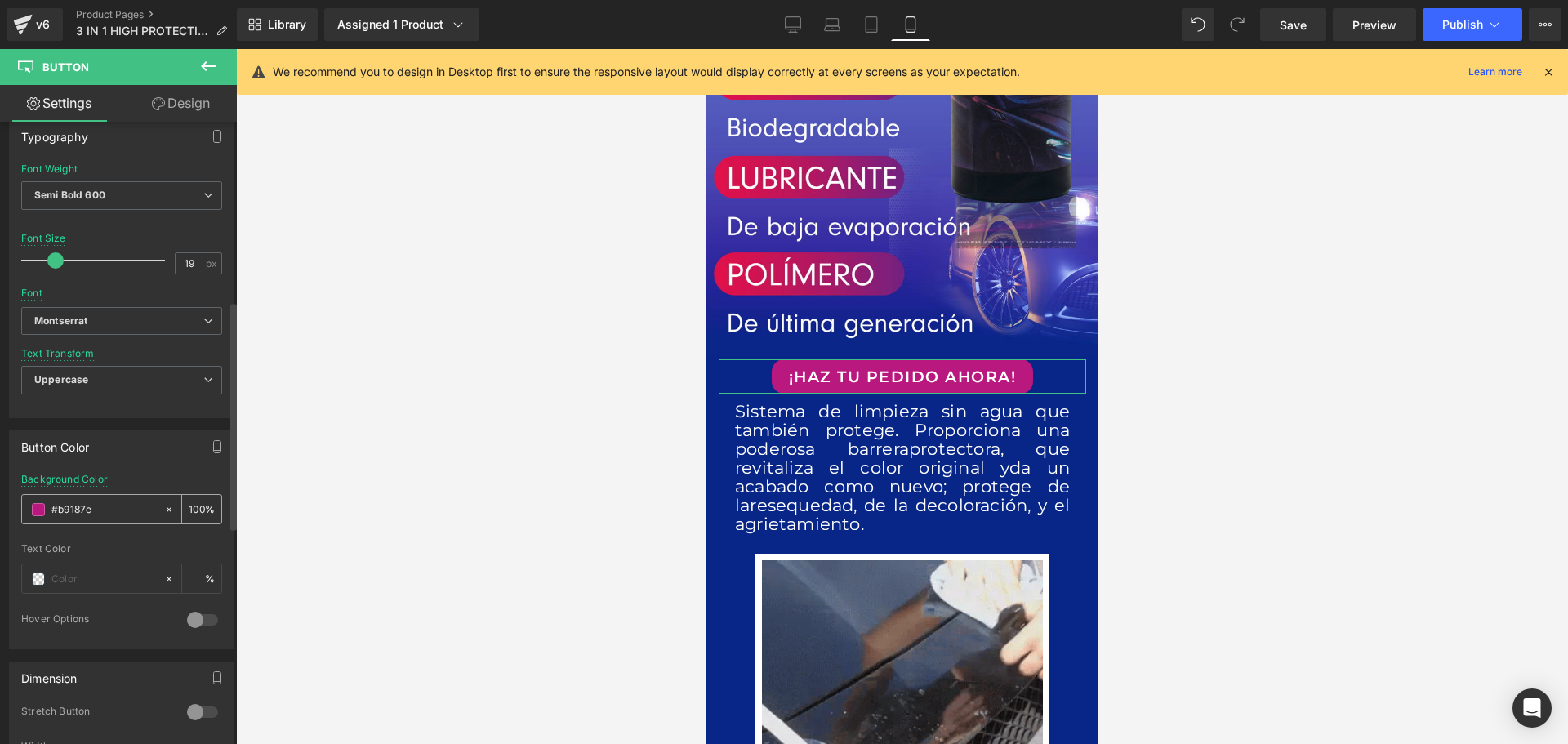
click at [25, 505] on div "#b9187e" at bounding box center [92, 509] width 141 height 28
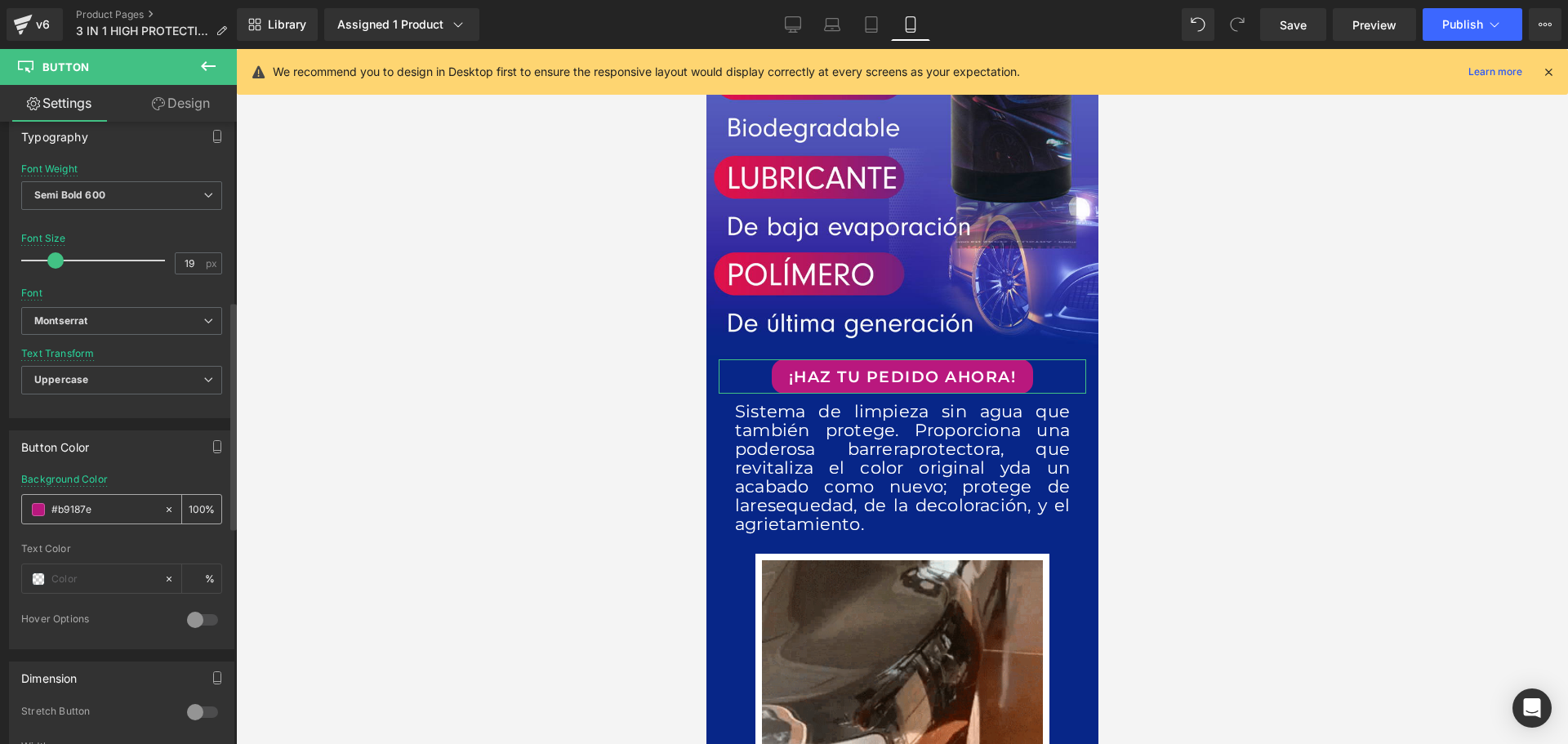
paste input "f40008"
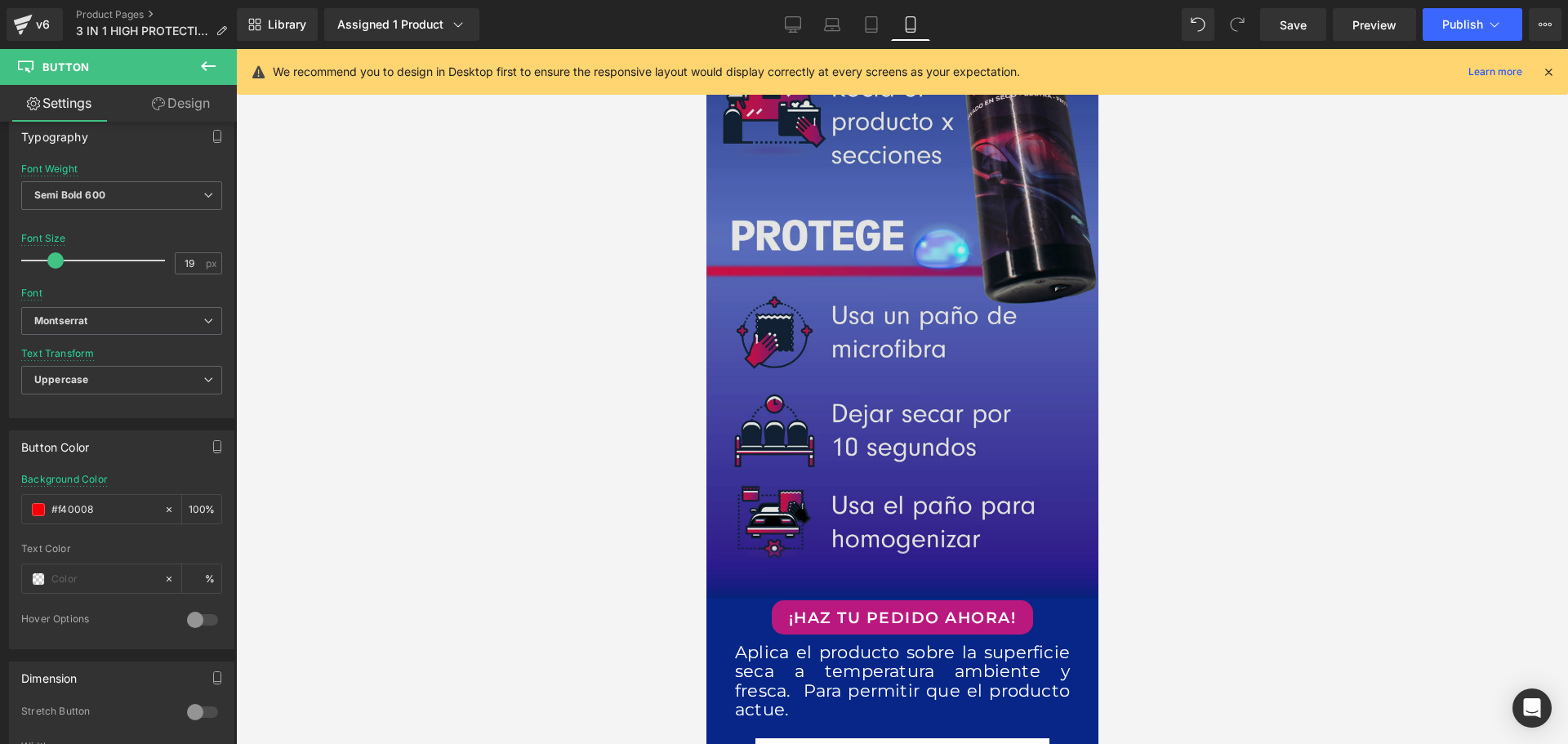
scroll to position [3103, 0]
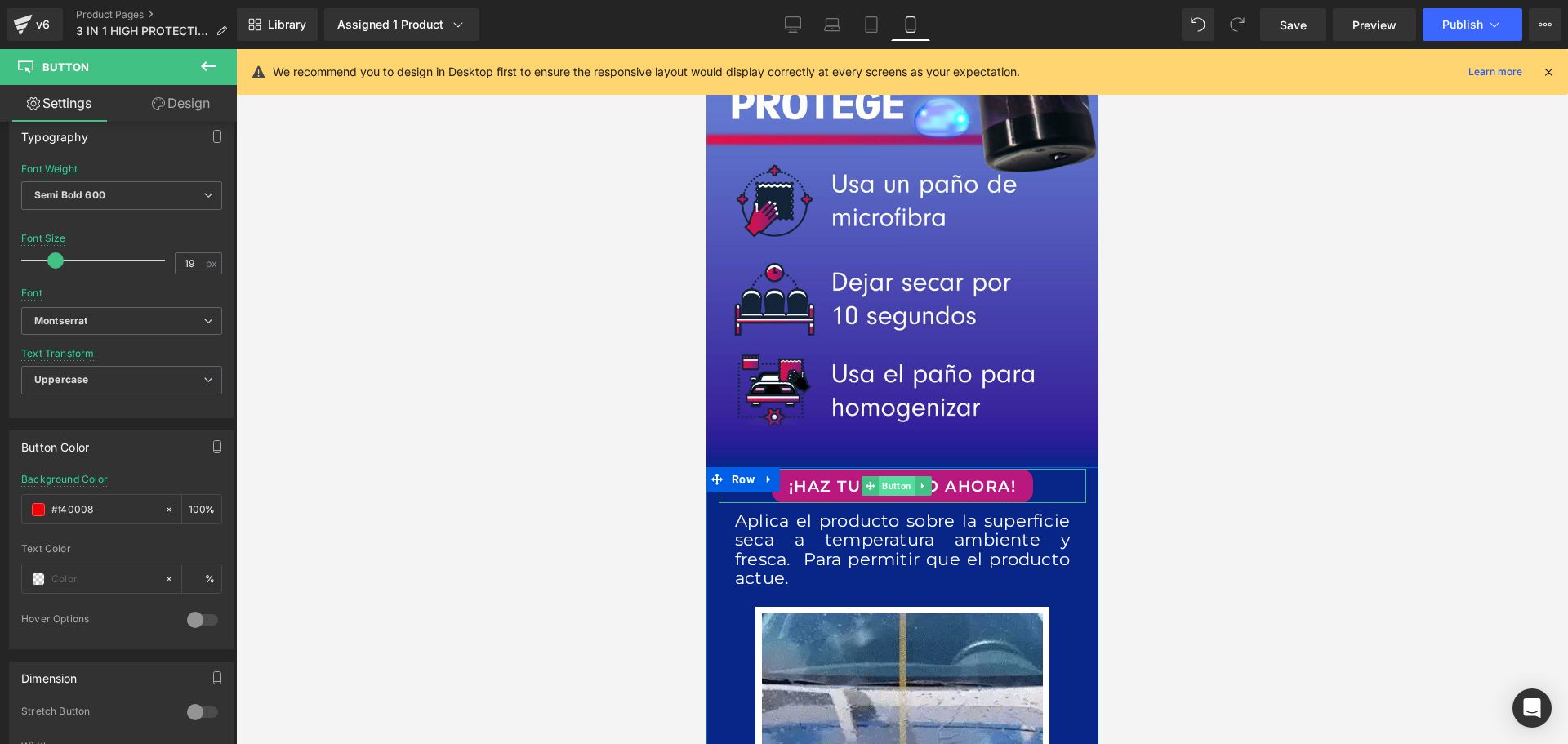
click at [907, 476] on span "Button" at bounding box center [896, 485] width 36 height 20
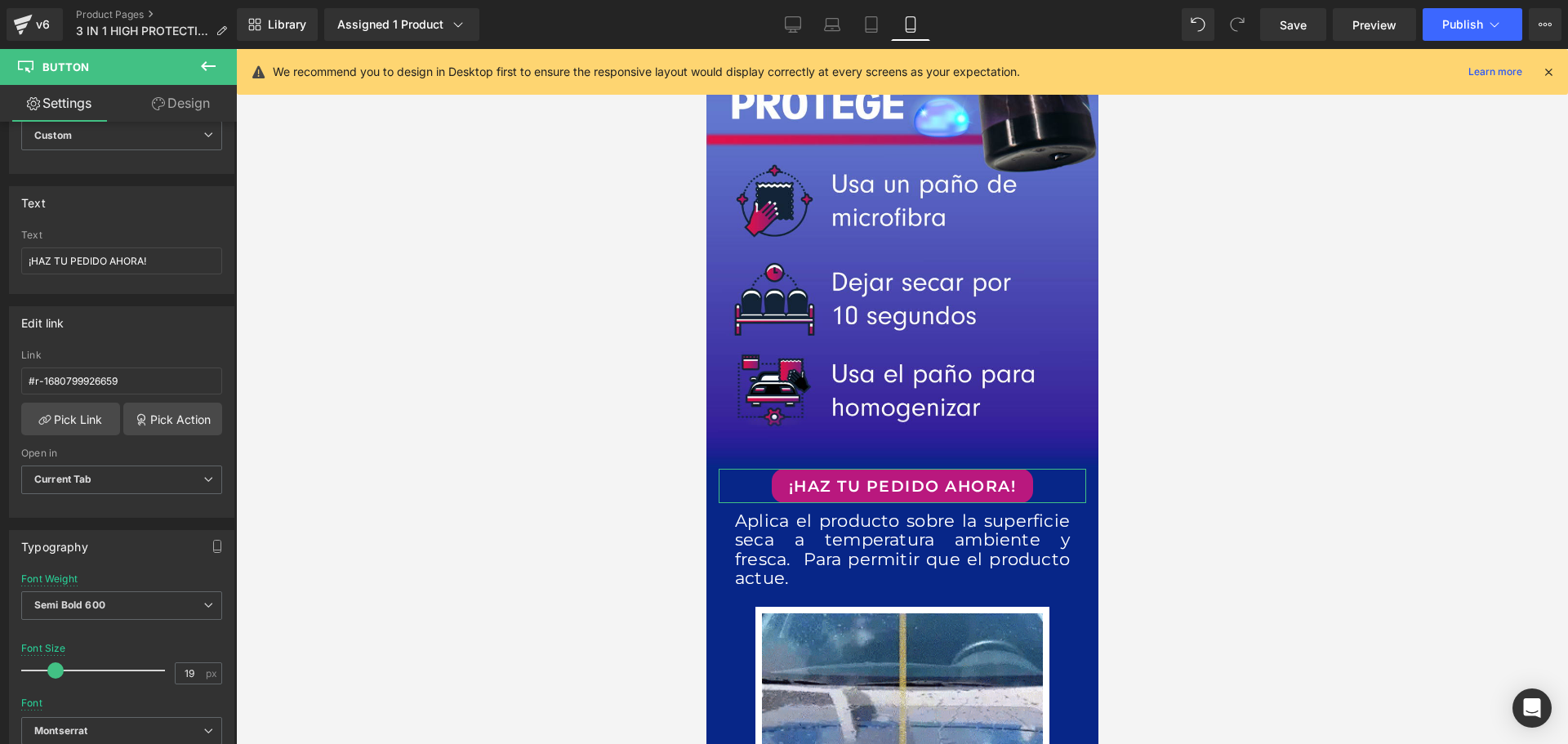
scroll to position [0, 0]
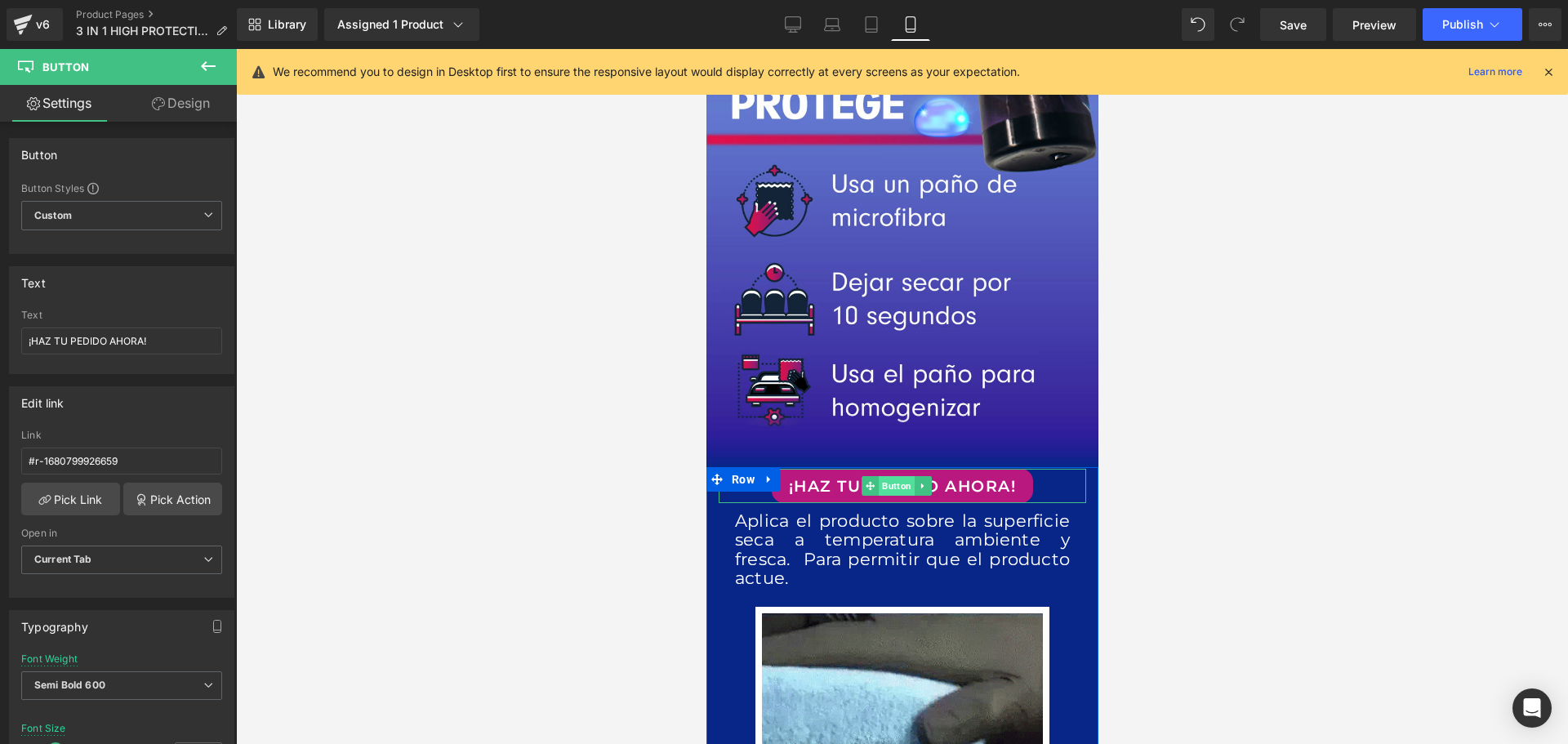
click at [886, 476] on span "Button" at bounding box center [896, 485] width 36 height 20
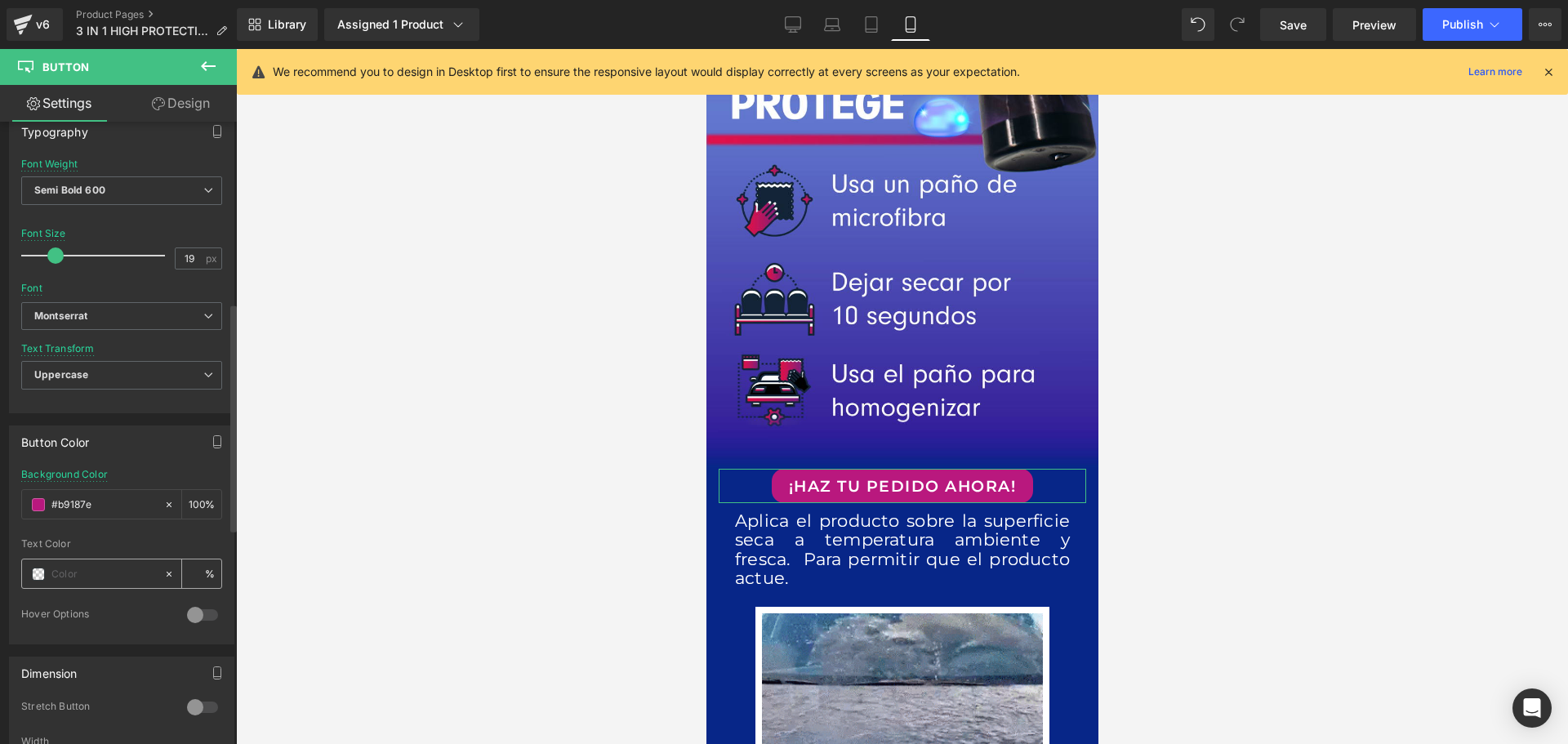
scroll to position [572, 0]
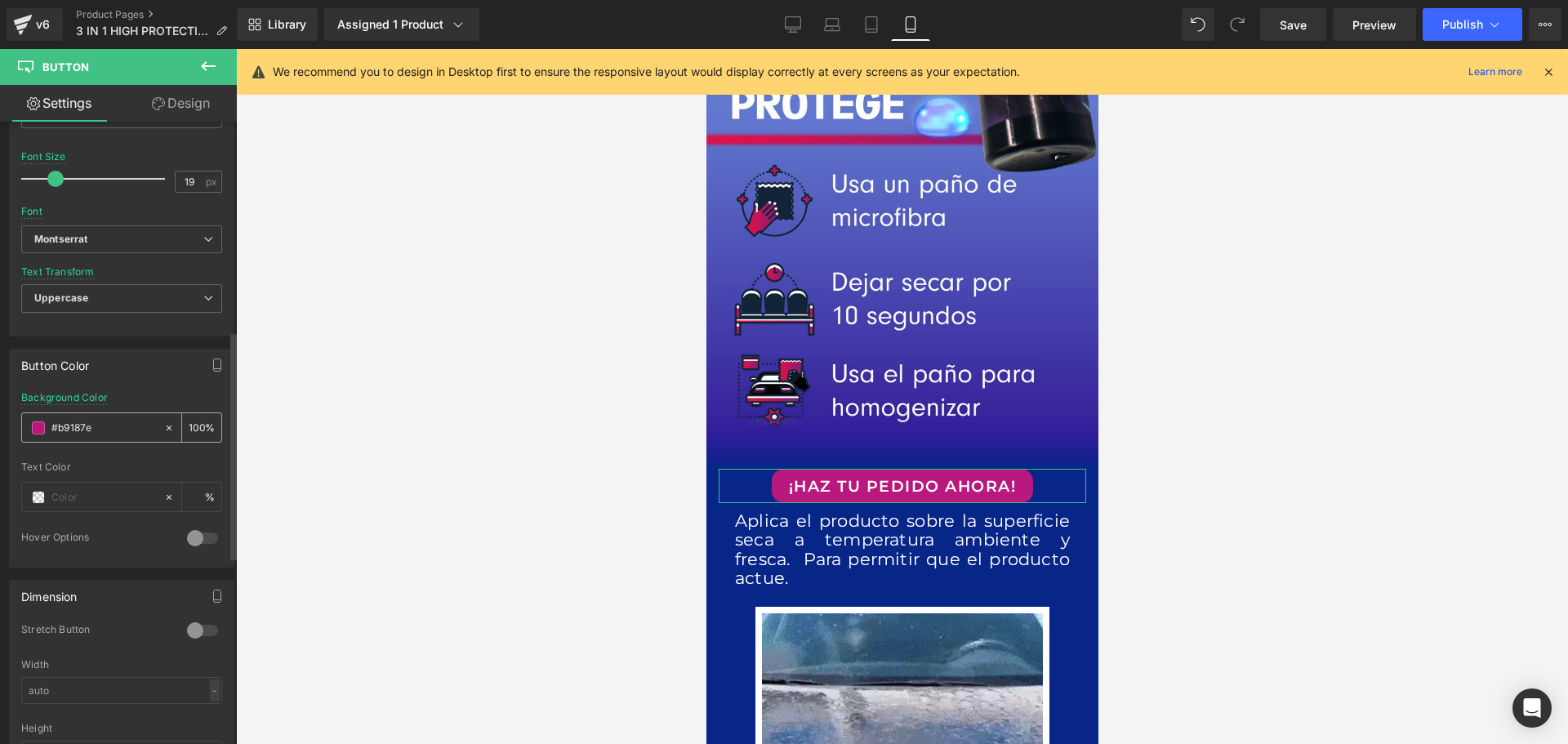
drag, startPoint x: 105, startPoint y: 424, endPoint x: 39, endPoint y: 422, distance: 66.0
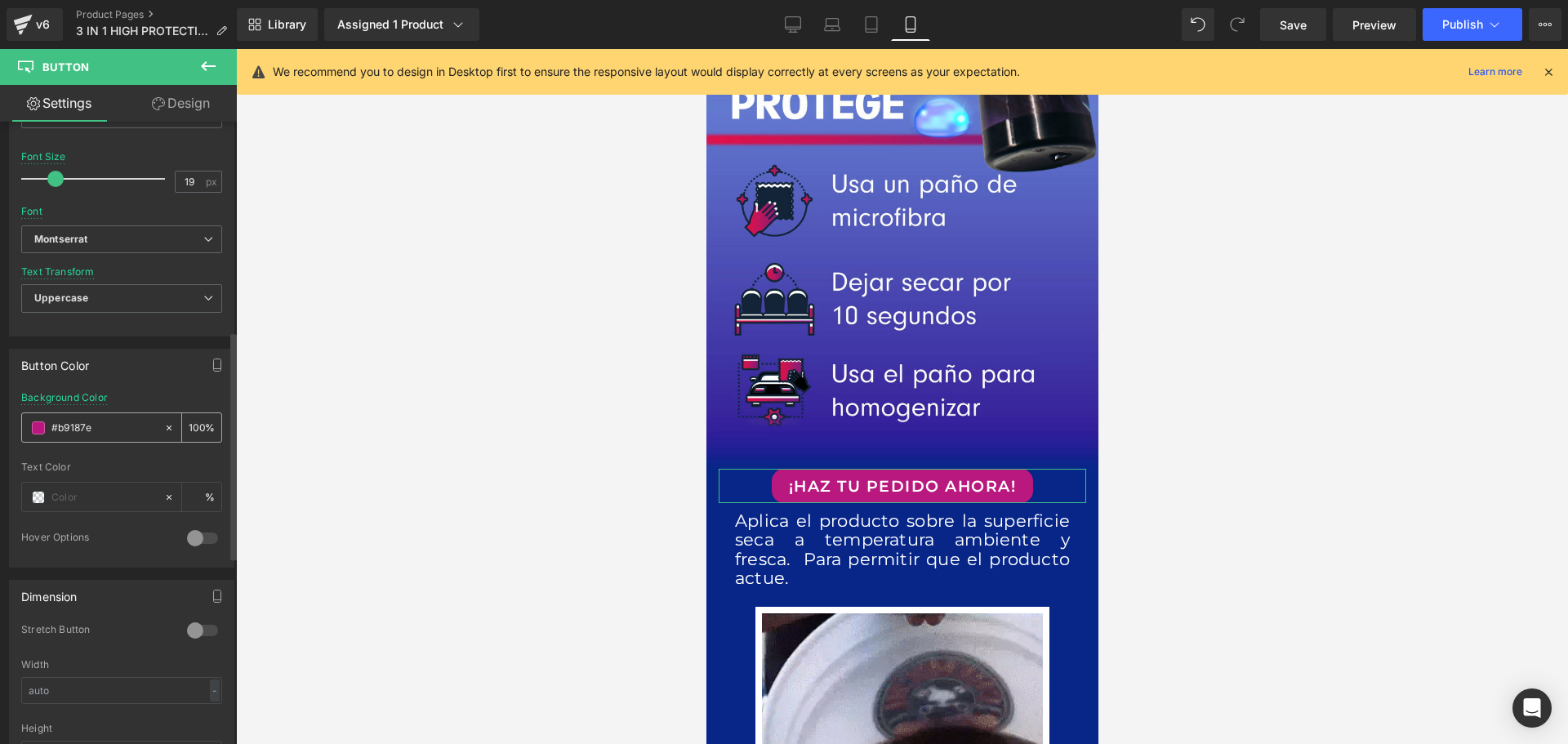
click at [39, 422] on div "#b9187e" at bounding box center [92, 427] width 141 height 28
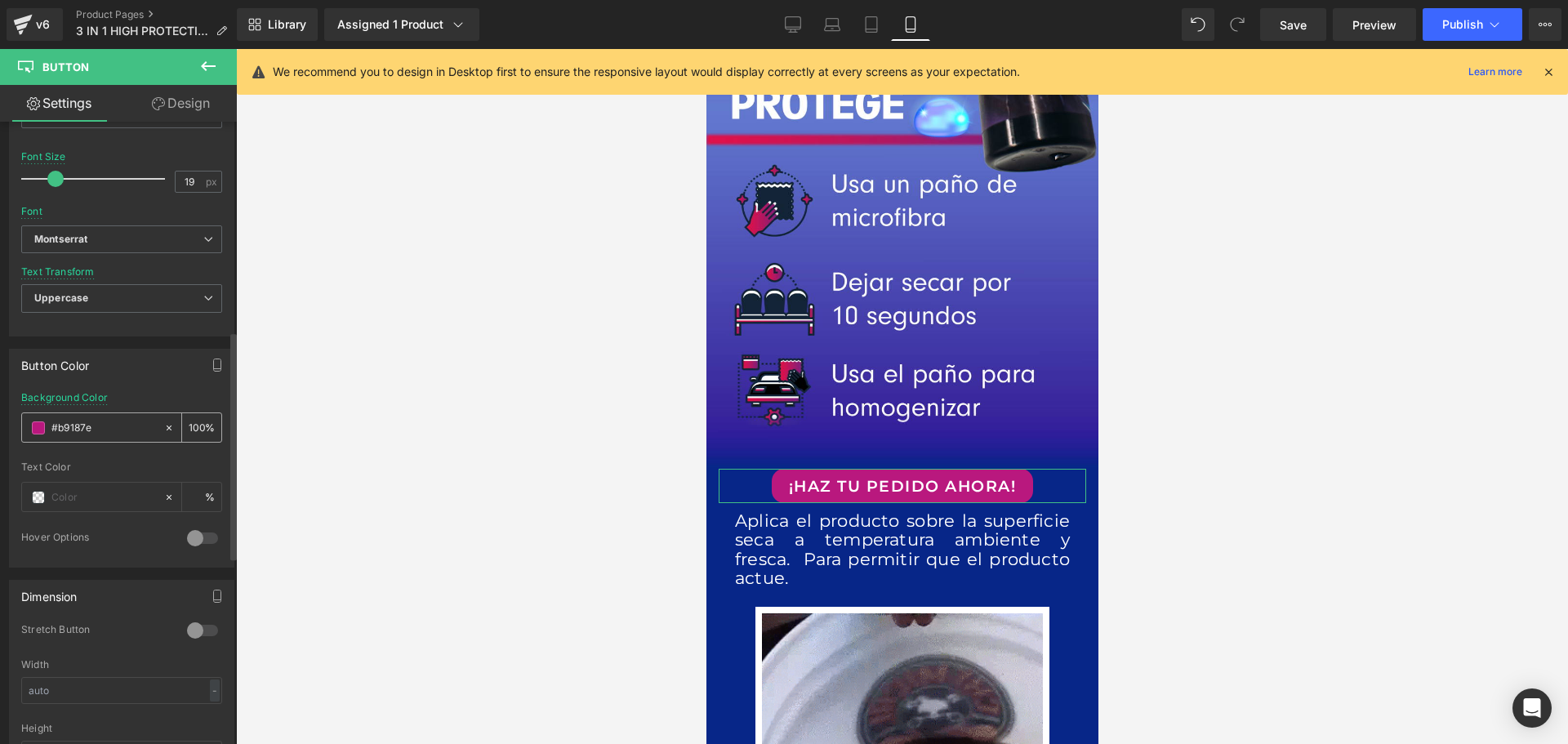
paste input "f40008"
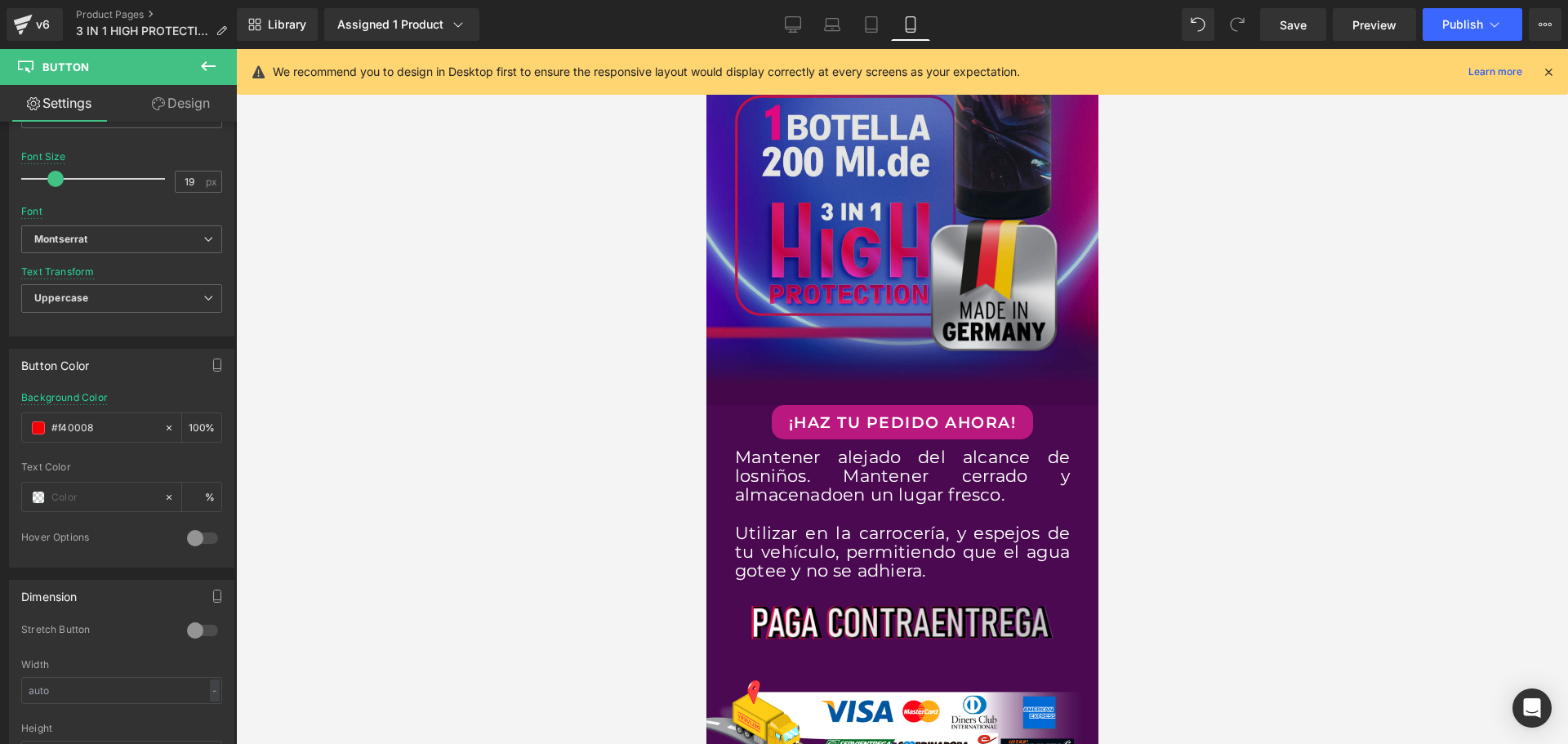
scroll to position [4572, 0]
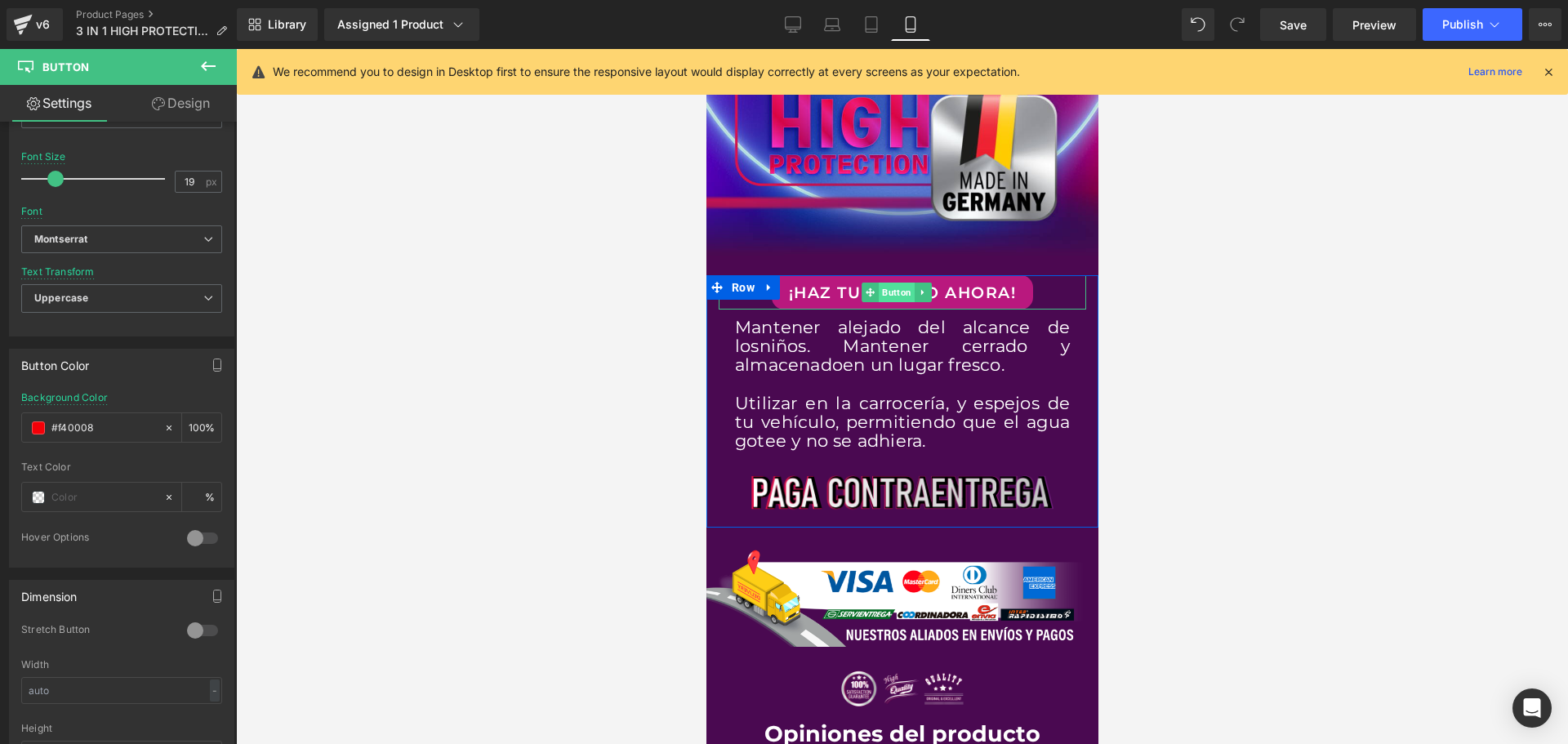
click at [895, 283] on span "Button" at bounding box center [896, 292] width 36 height 20
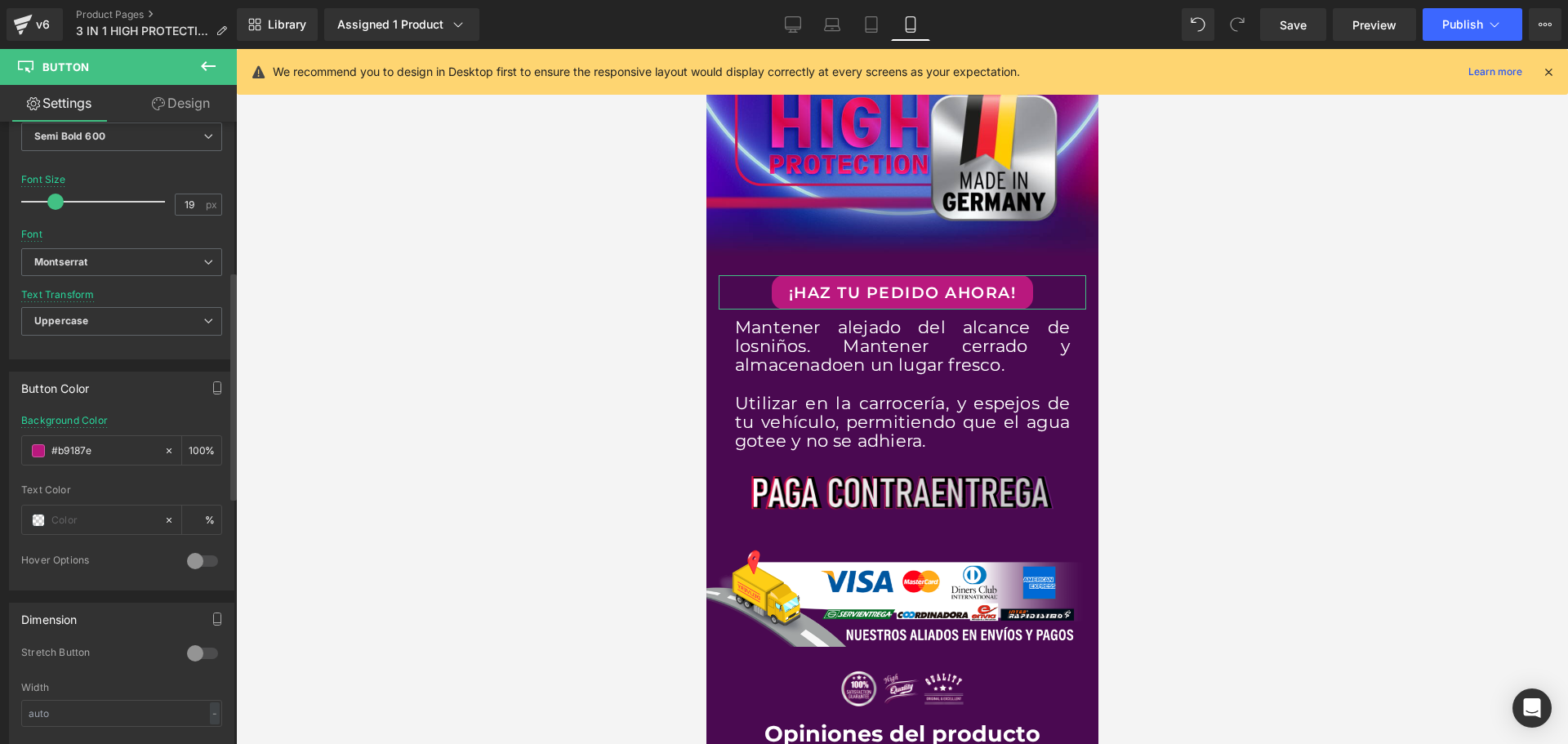
scroll to position [653, 0]
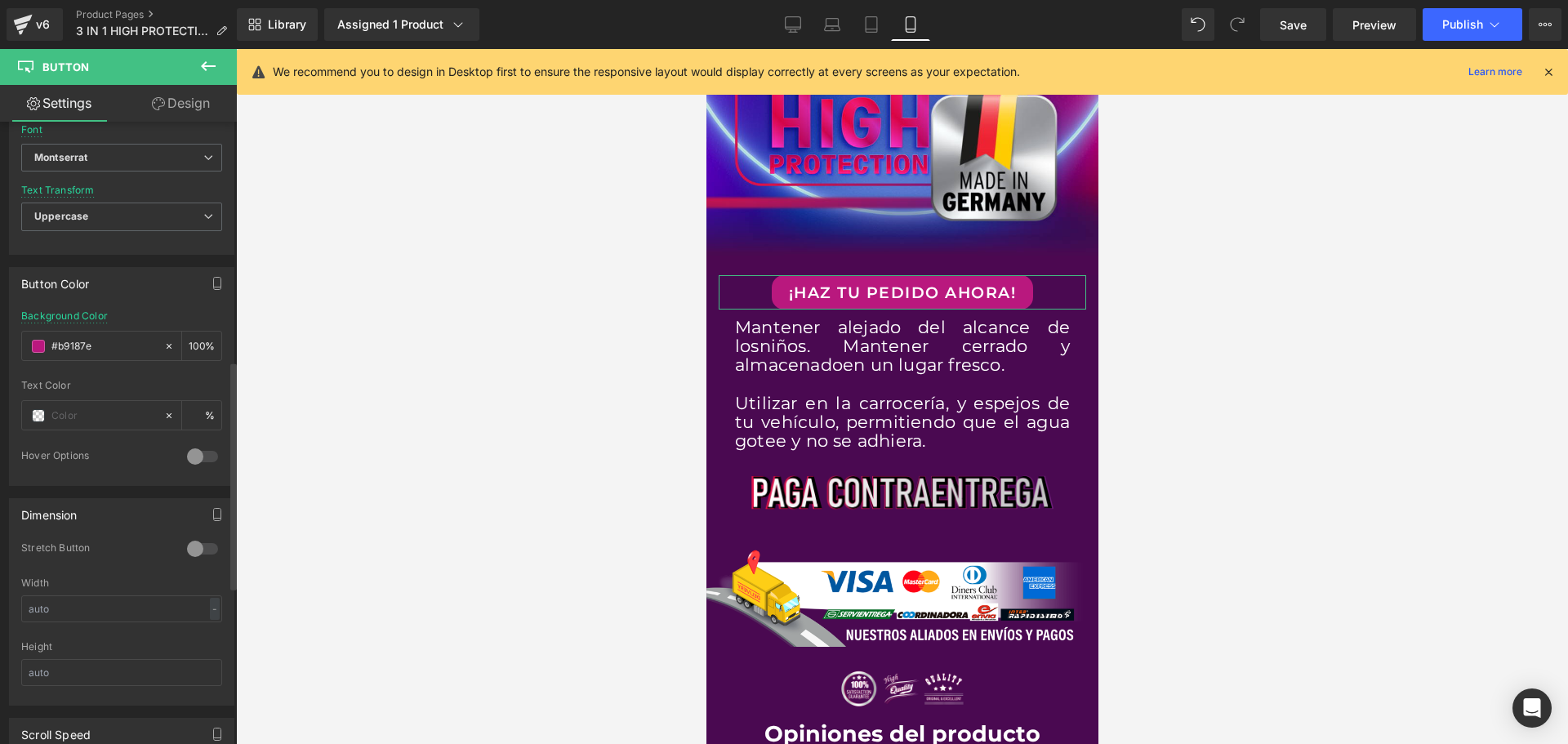
drag, startPoint x: 101, startPoint y: 344, endPoint x: 21, endPoint y: 344, distance: 80.0
click at [21, 344] on div "rgba(185, 24, 126, 1) Background Color #b9187e 100 % Text Color % 0 Hover Optio…" at bounding box center [121, 397] width 224 height 175
paste input "f40008"
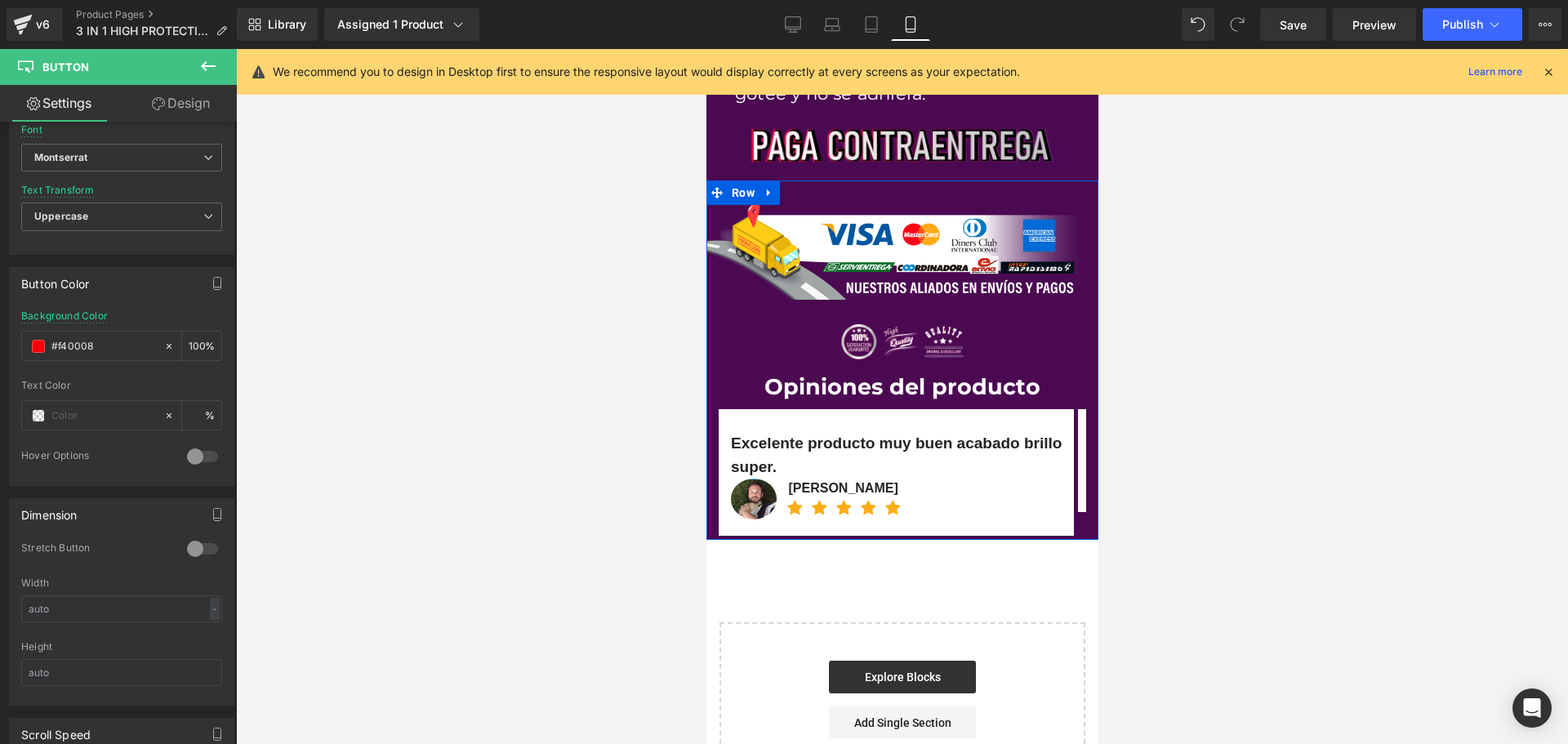
scroll to position [5144, 0]
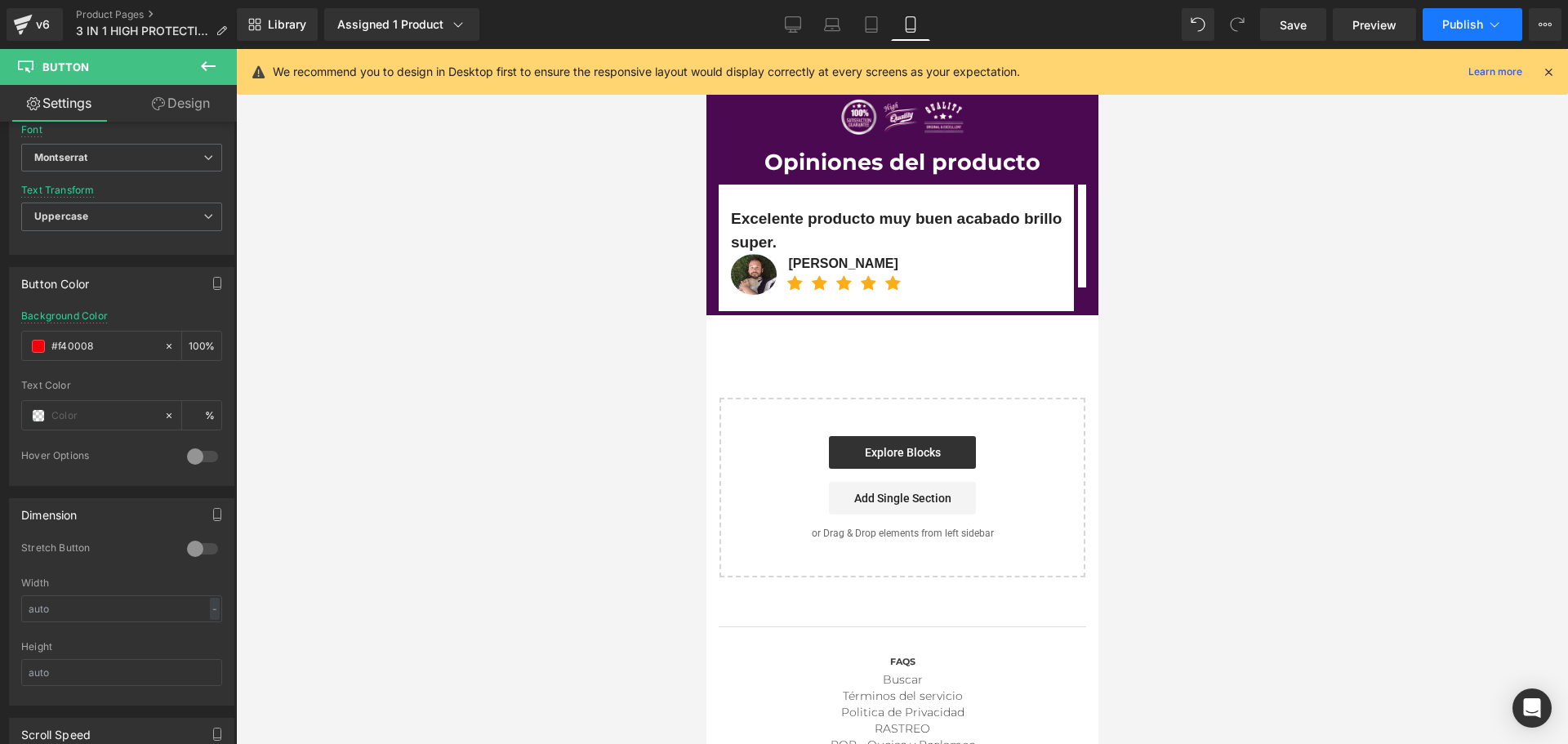
click at [1458, 26] on span "Publish" at bounding box center [1462, 25] width 41 height 13
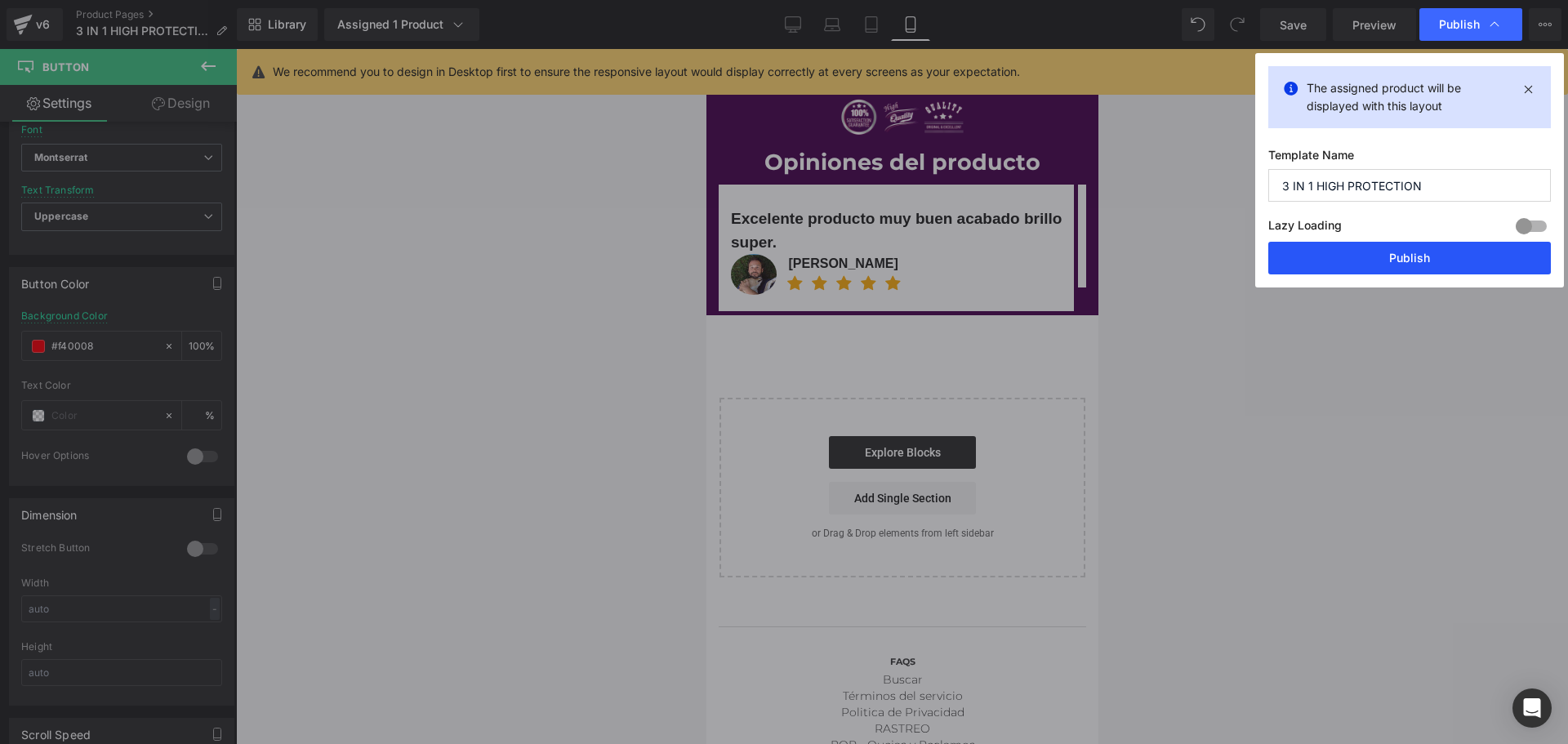
click at [1428, 259] on button "Publish" at bounding box center [1409, 258] width 283 height 33
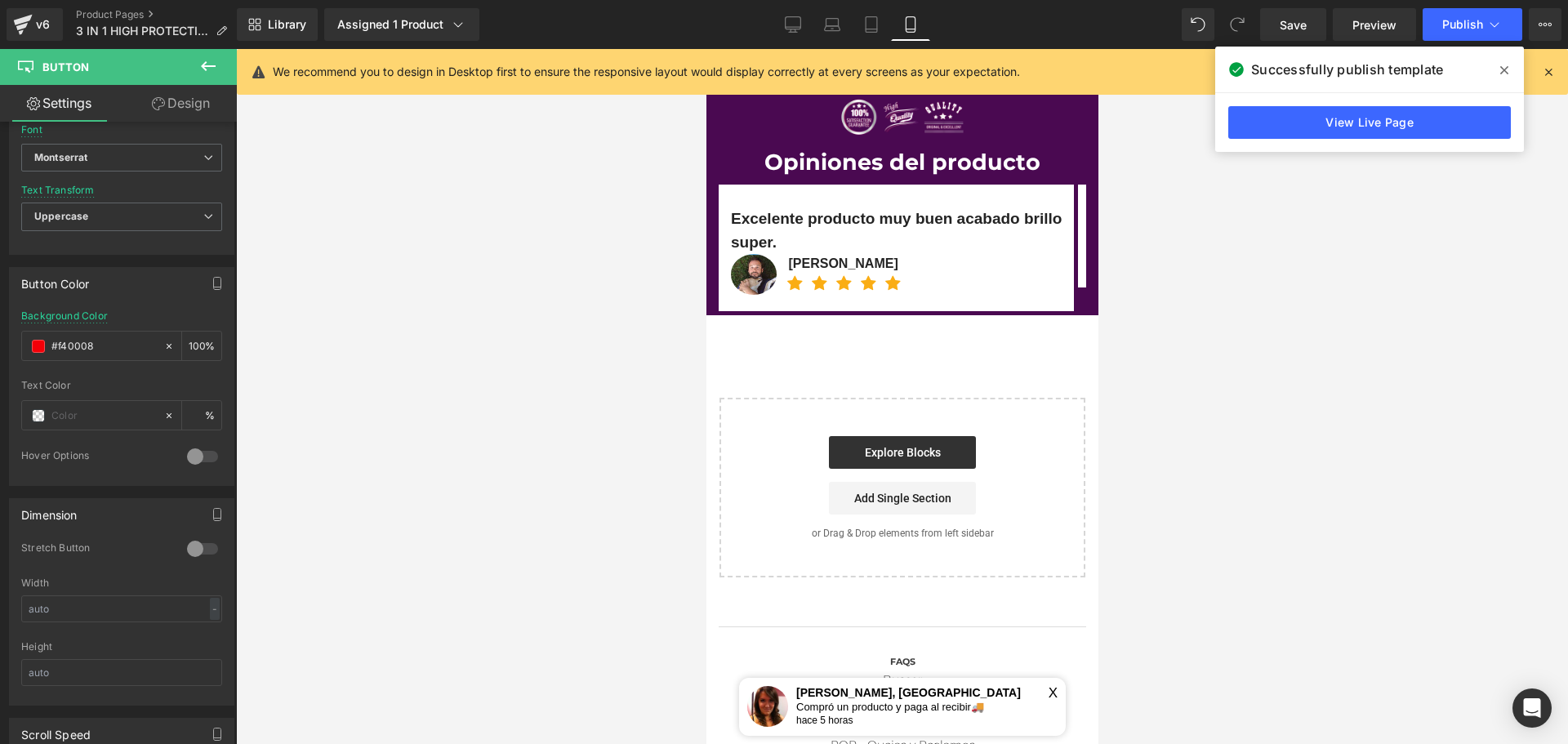
click at [1503, 67] on icon at bounding box center [1504, 70] width 9 height 13
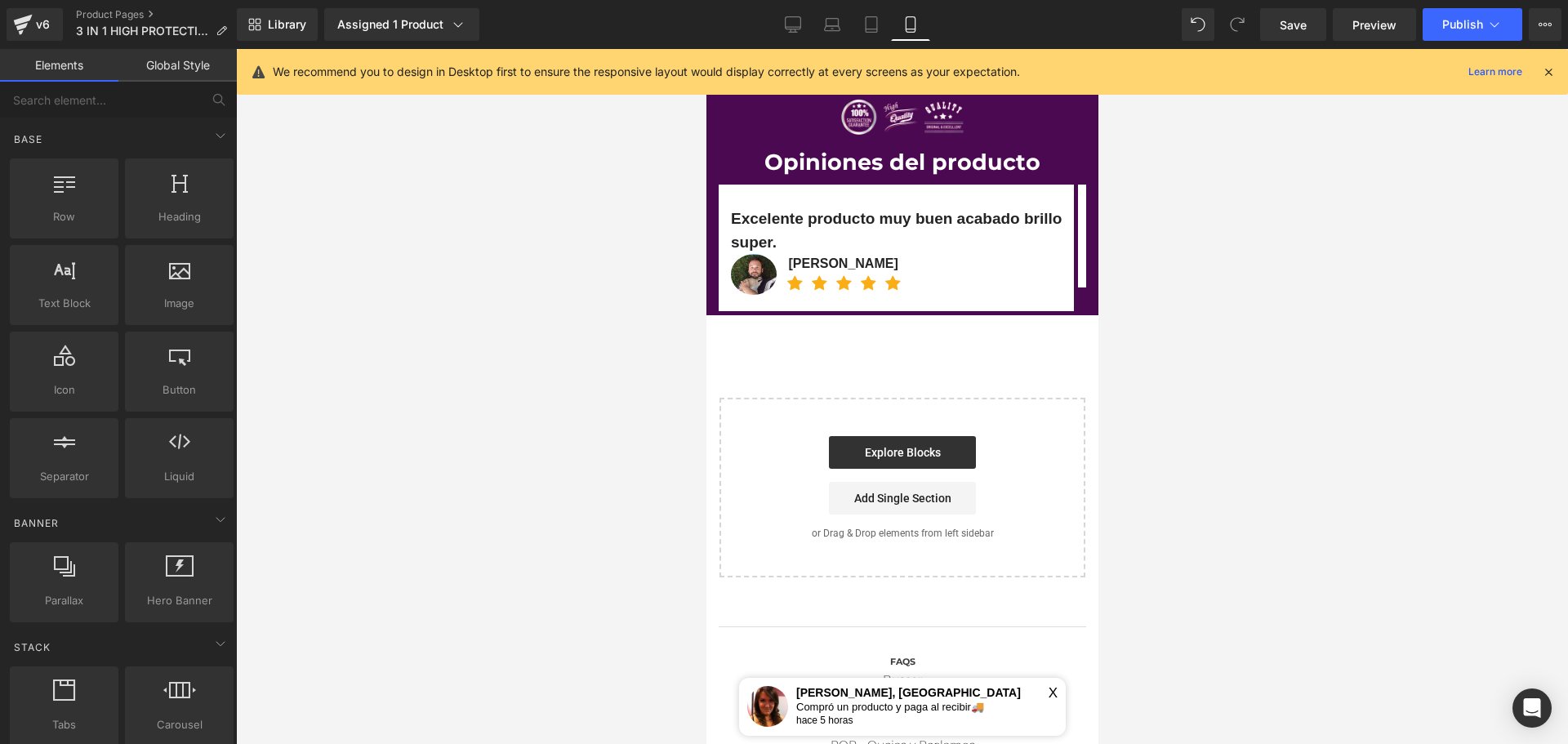
drag, startPoint x: 1440, startPoint y: 317, endPoint x: 1418, endPoint y: 300, distance: 27.8
click at [1439, 316] on div at bounding box center [902, 396] width 1332 height 695
click at [33, 23] on div "v6" at bounding box center [44, 25] width 21 height 21
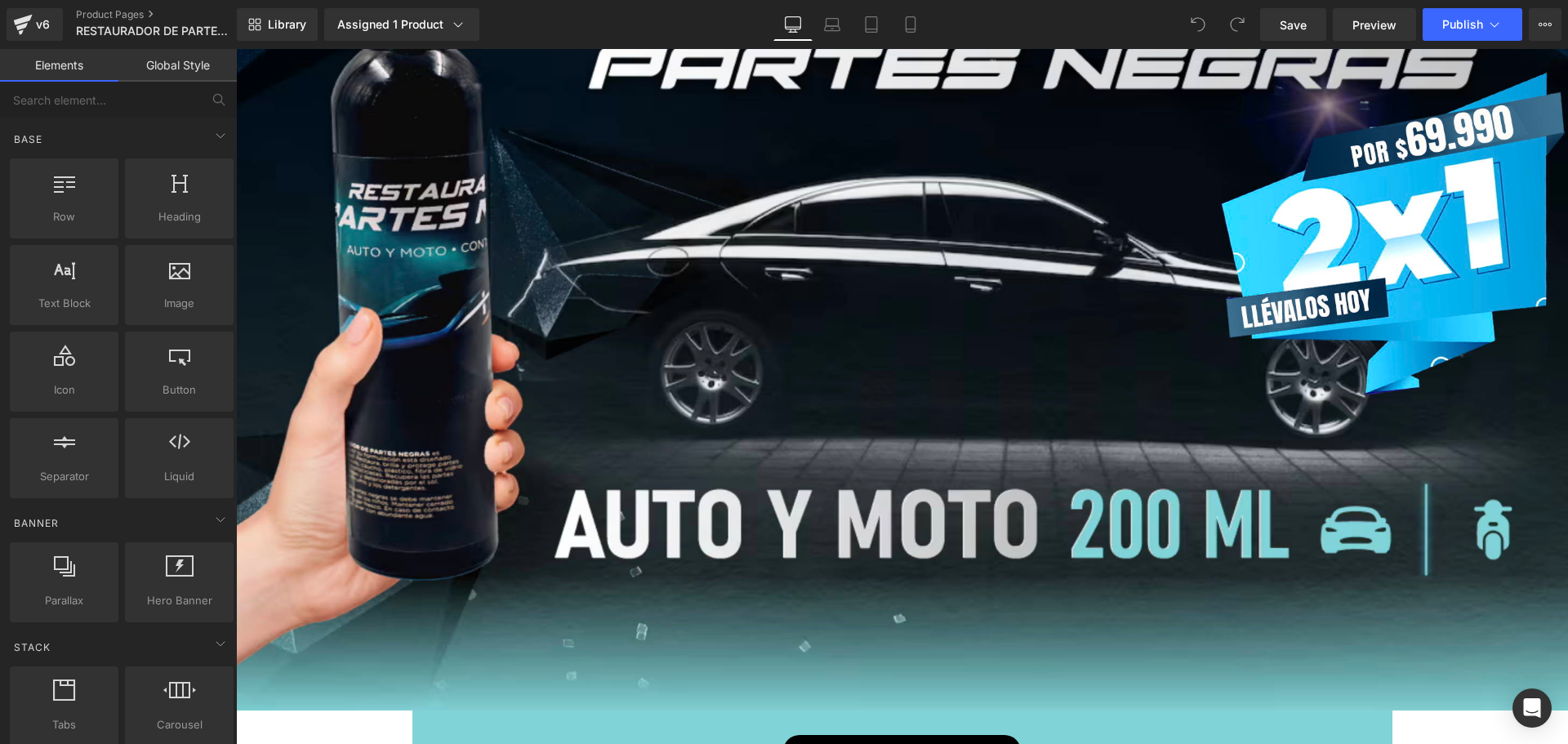
scroll to position [245, 0]
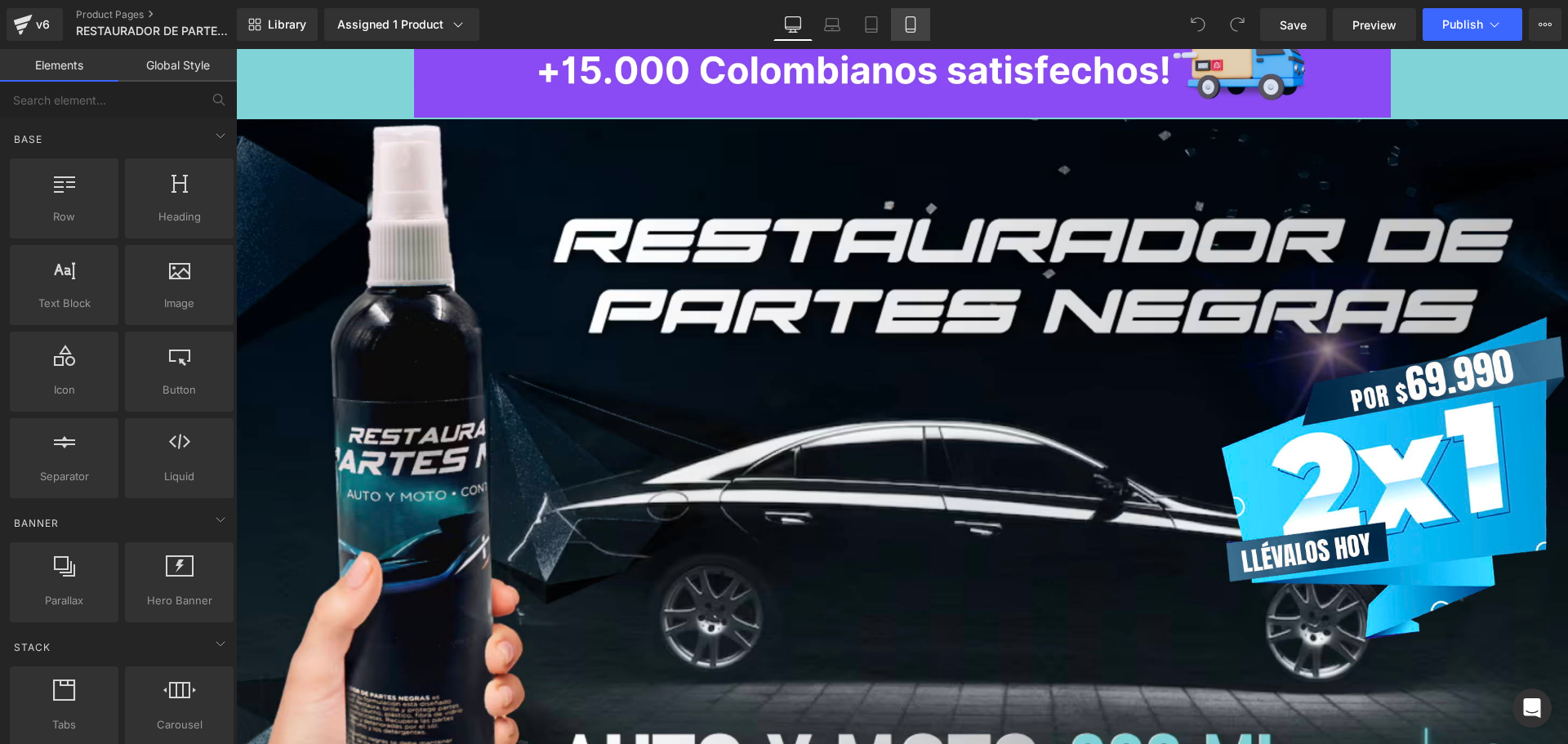
click at [919, 24] on link "Mobile" at bounding box center [910, 25] width 39 height 33
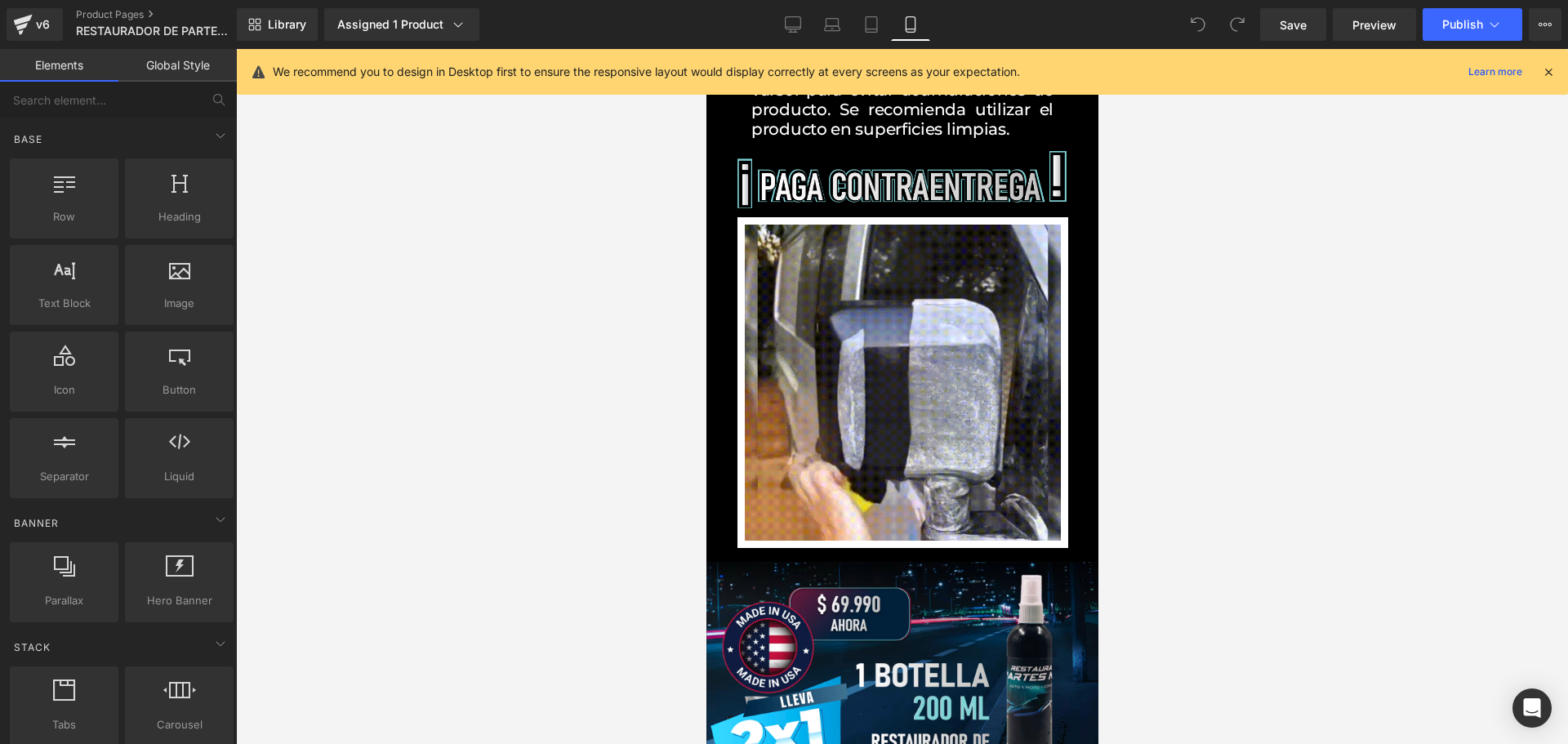
scroll to position [4246, 0]
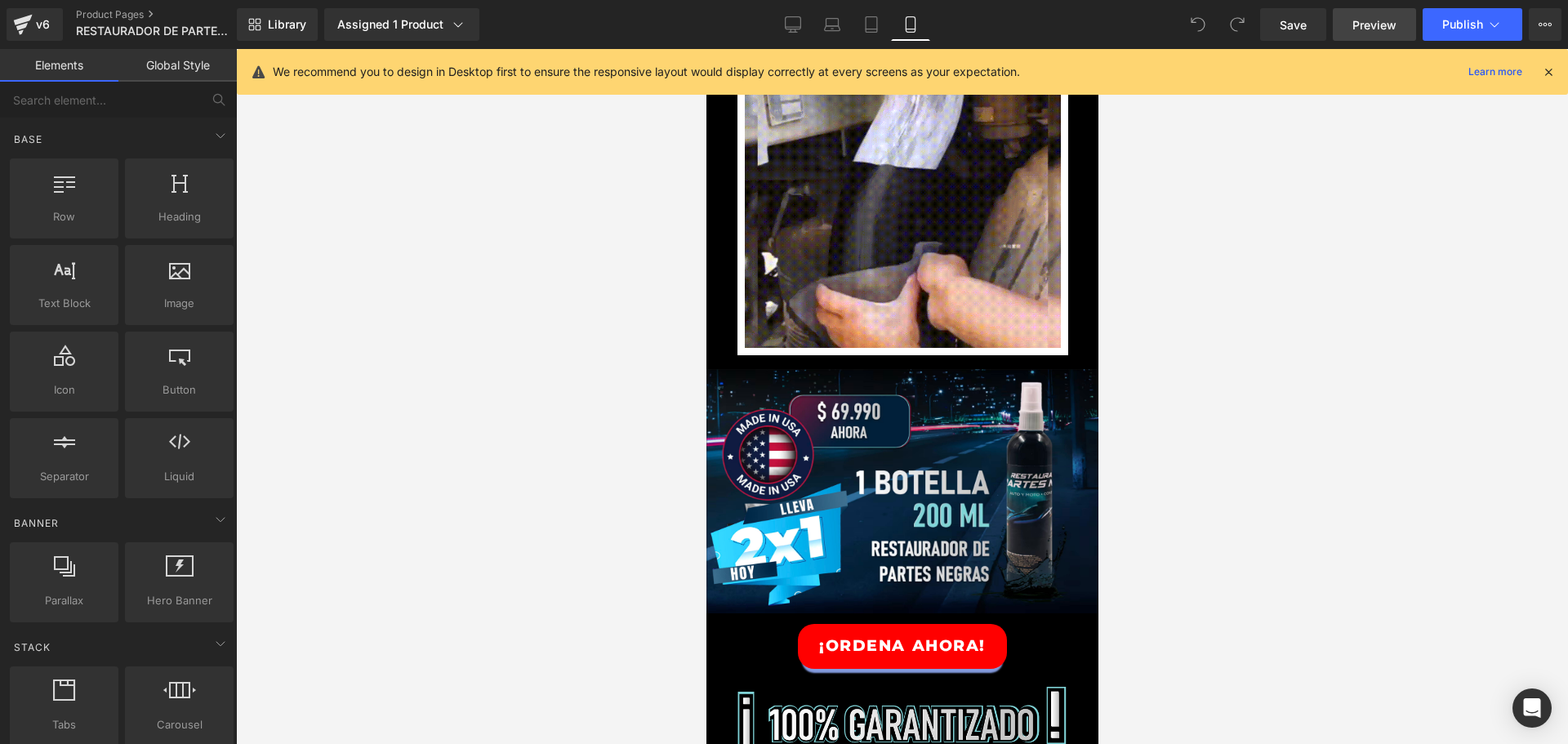
click at [1387, 28] on span "Preview" at bounding box center [1374, 25] width 44 height 17
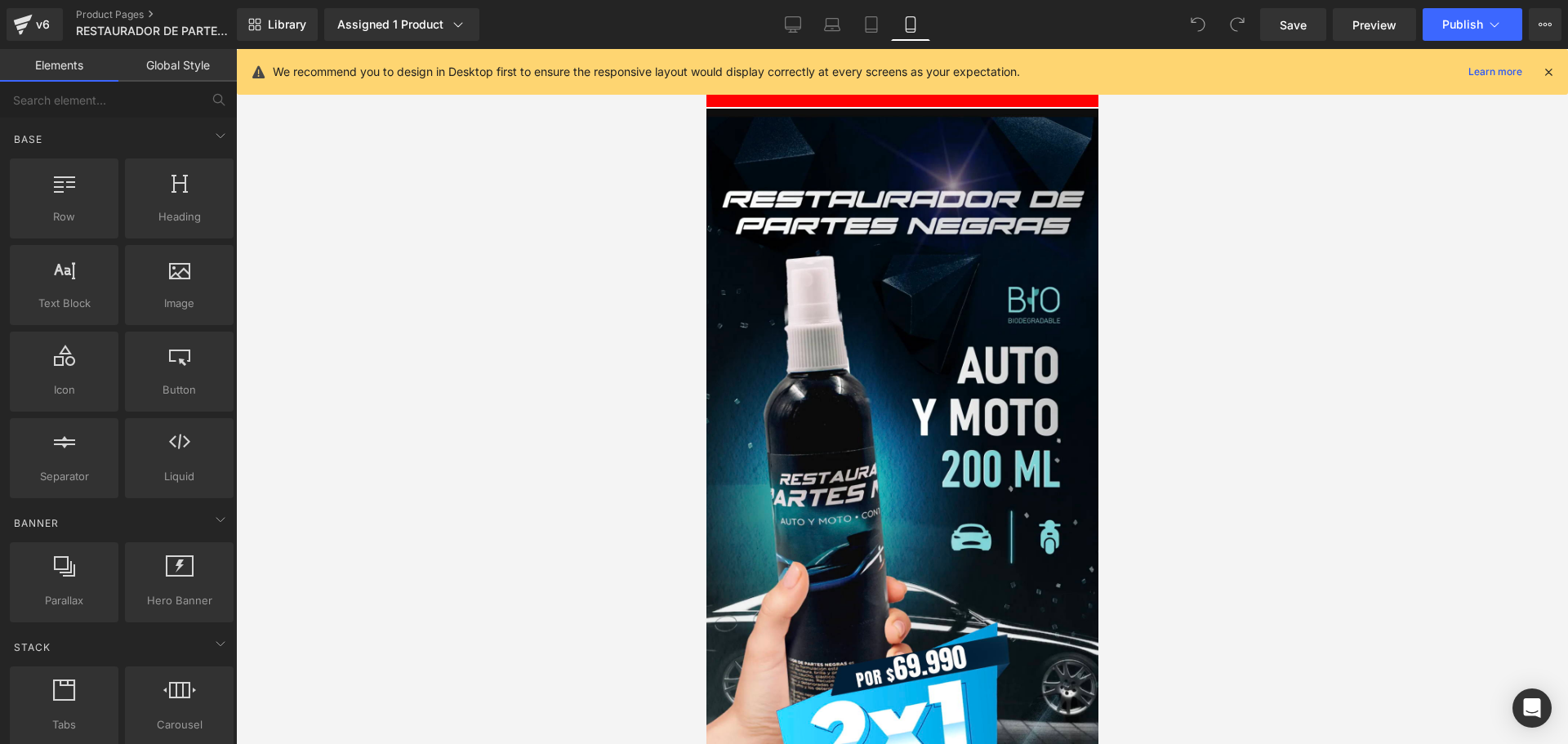
scroll to position [0, 0]
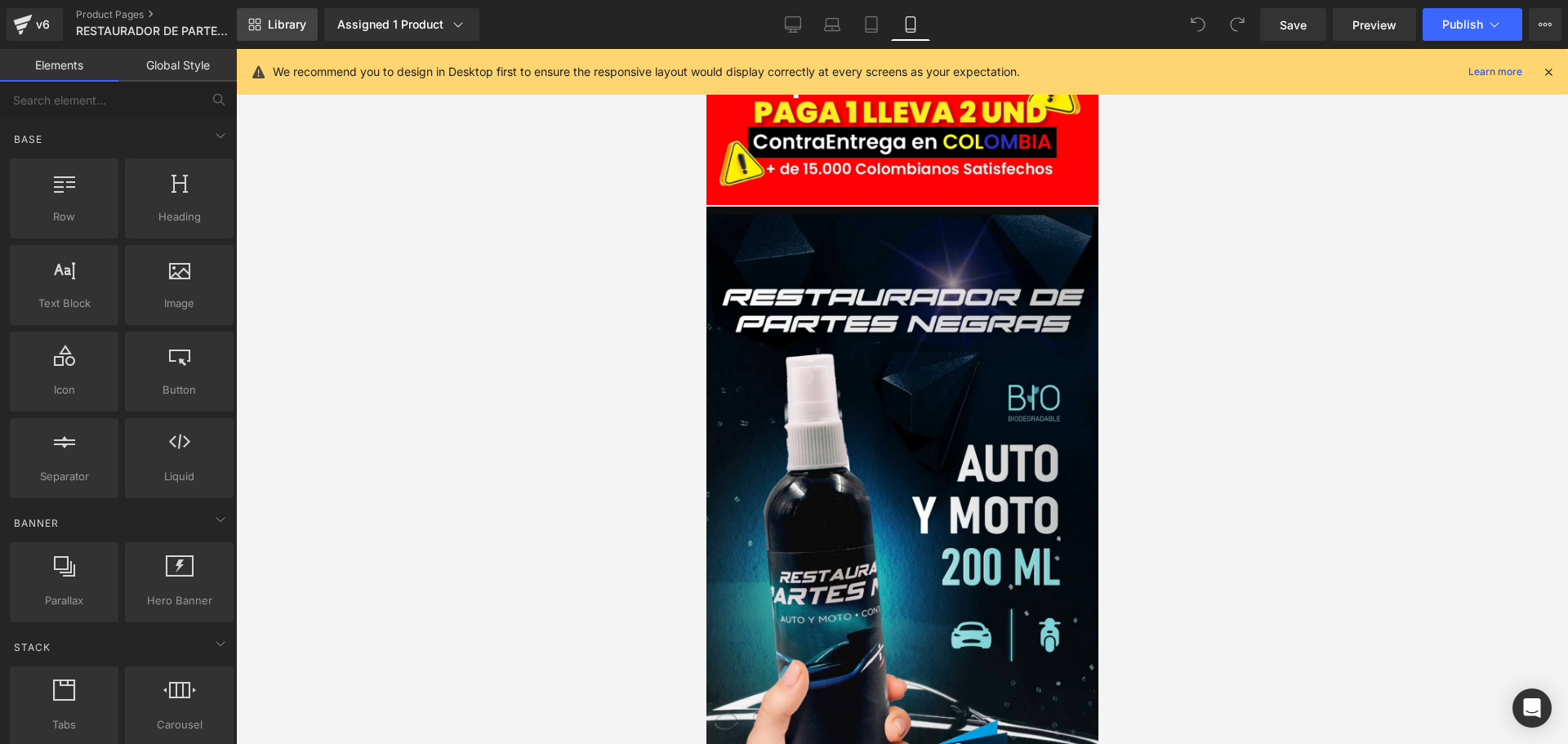
click at [269, 30] on span "Library" at bounding box center [287, 25] width 39 height 15
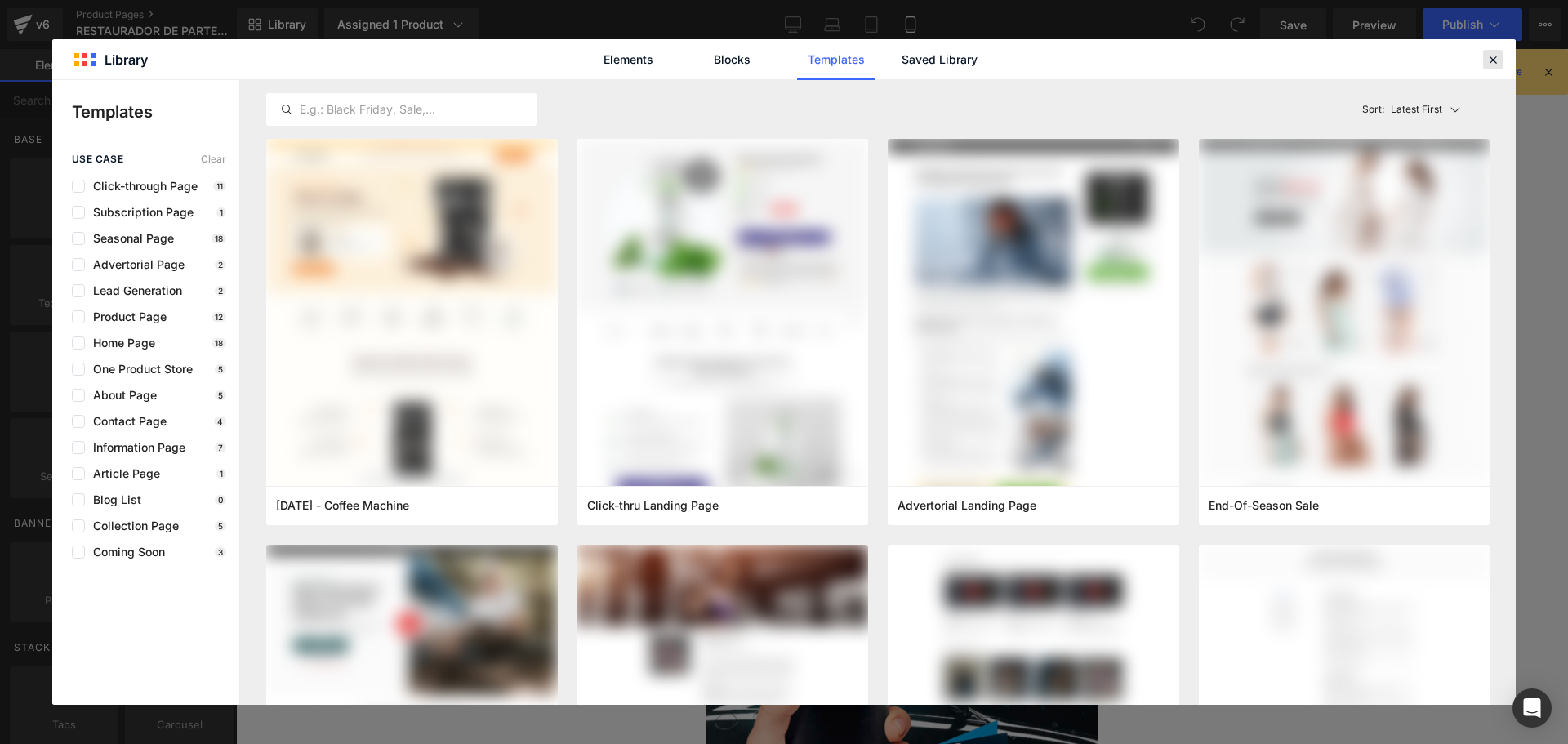
click at [1494, 61] on icon at bounding box center [1493, 60] width 15 height 15
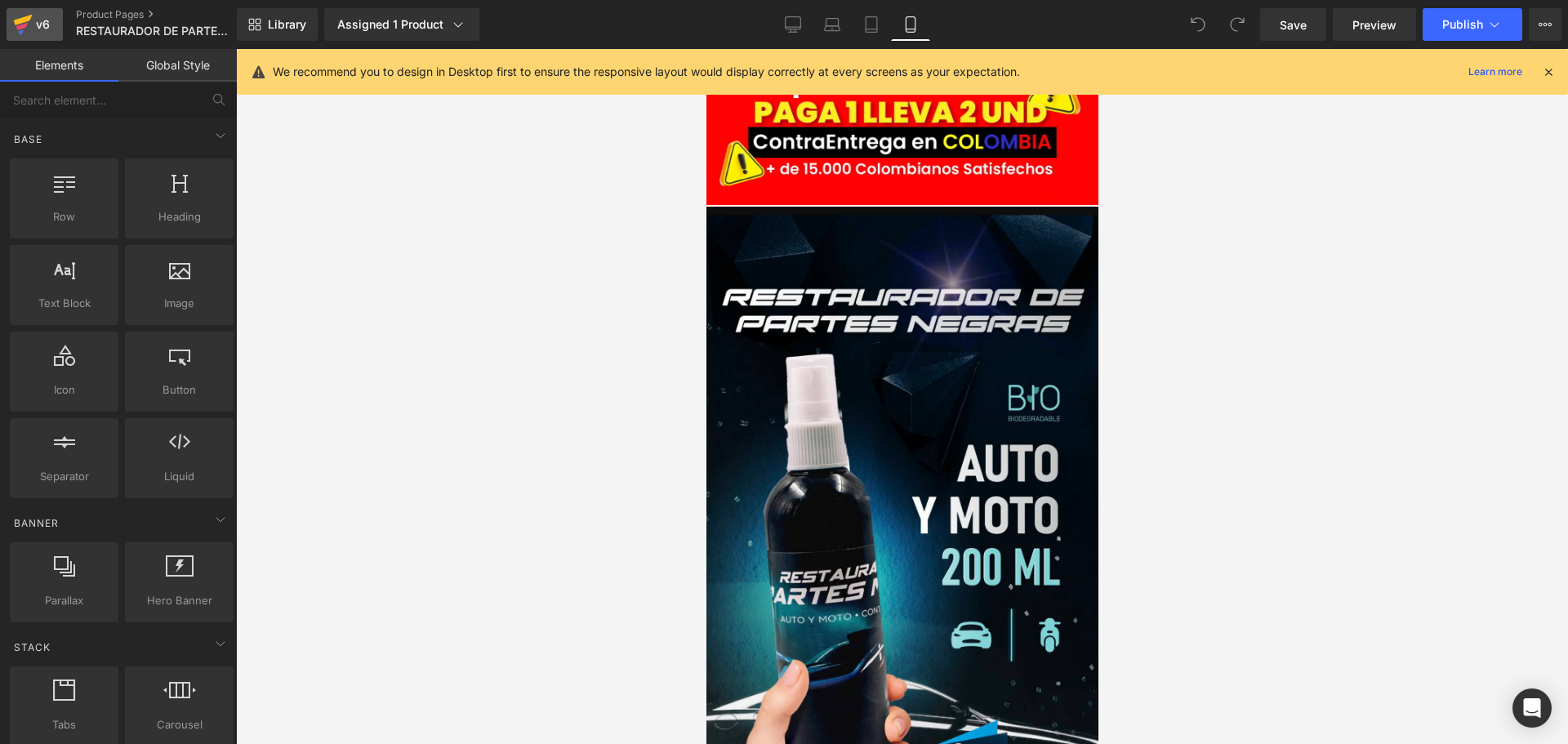
click at [34, 28] on div "v6" at bounding box center [44, 25] width 21 height 21
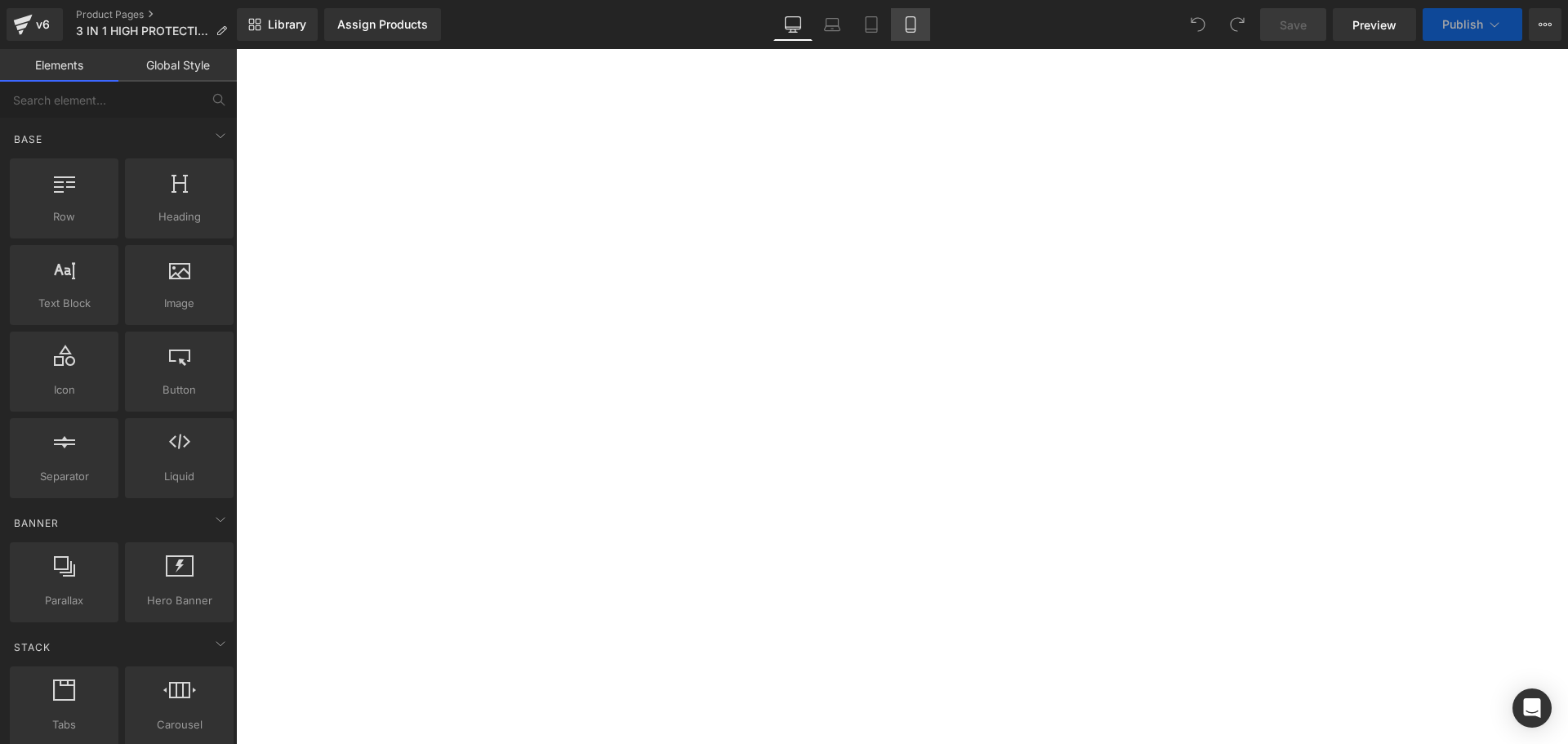
click at [911, 27] on icon at bounding box center [910, 24] width 16 height 16
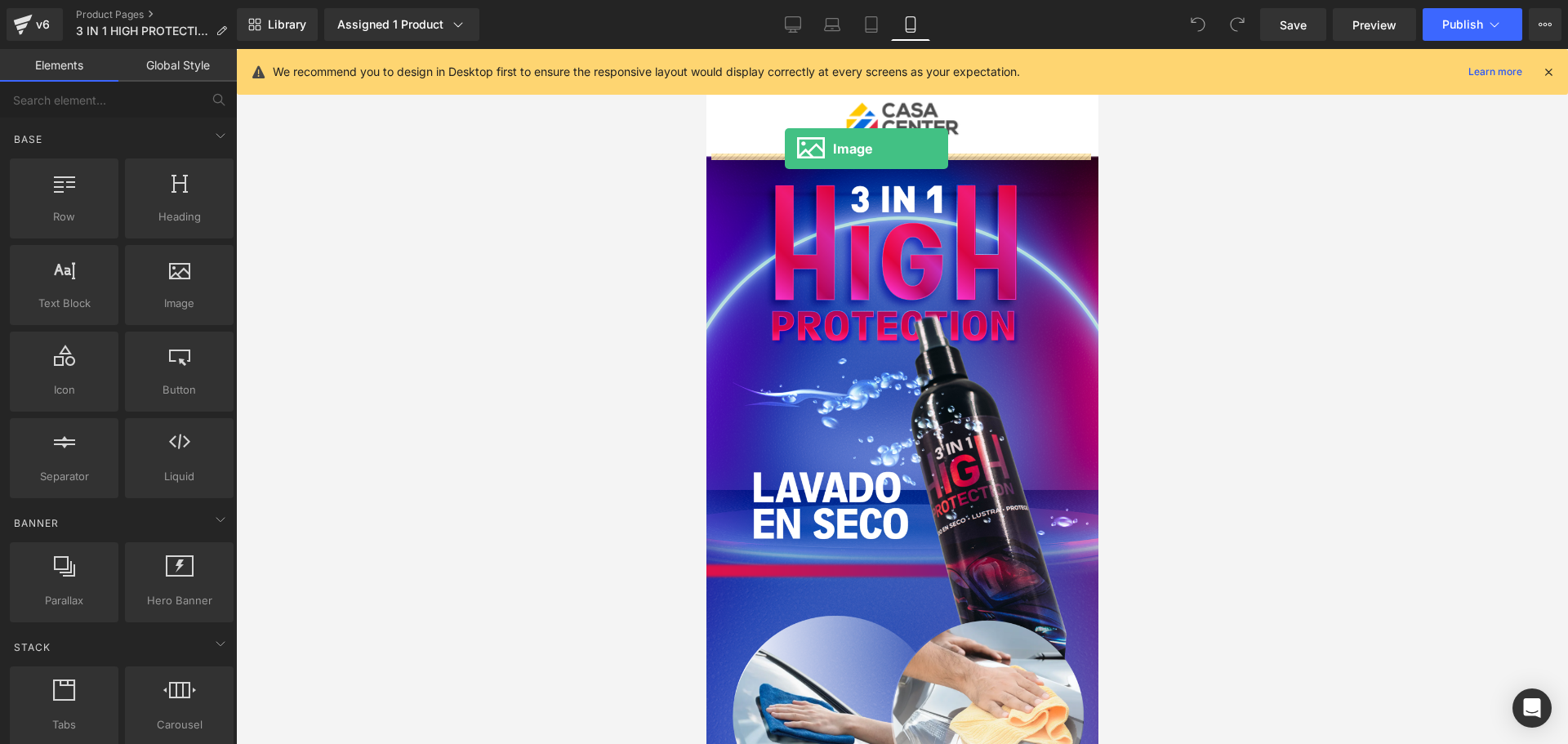
drag, startPoint x: 890, startPoint y: 342, endPoint x: 784, endPoint y: 148, distance: 221.1
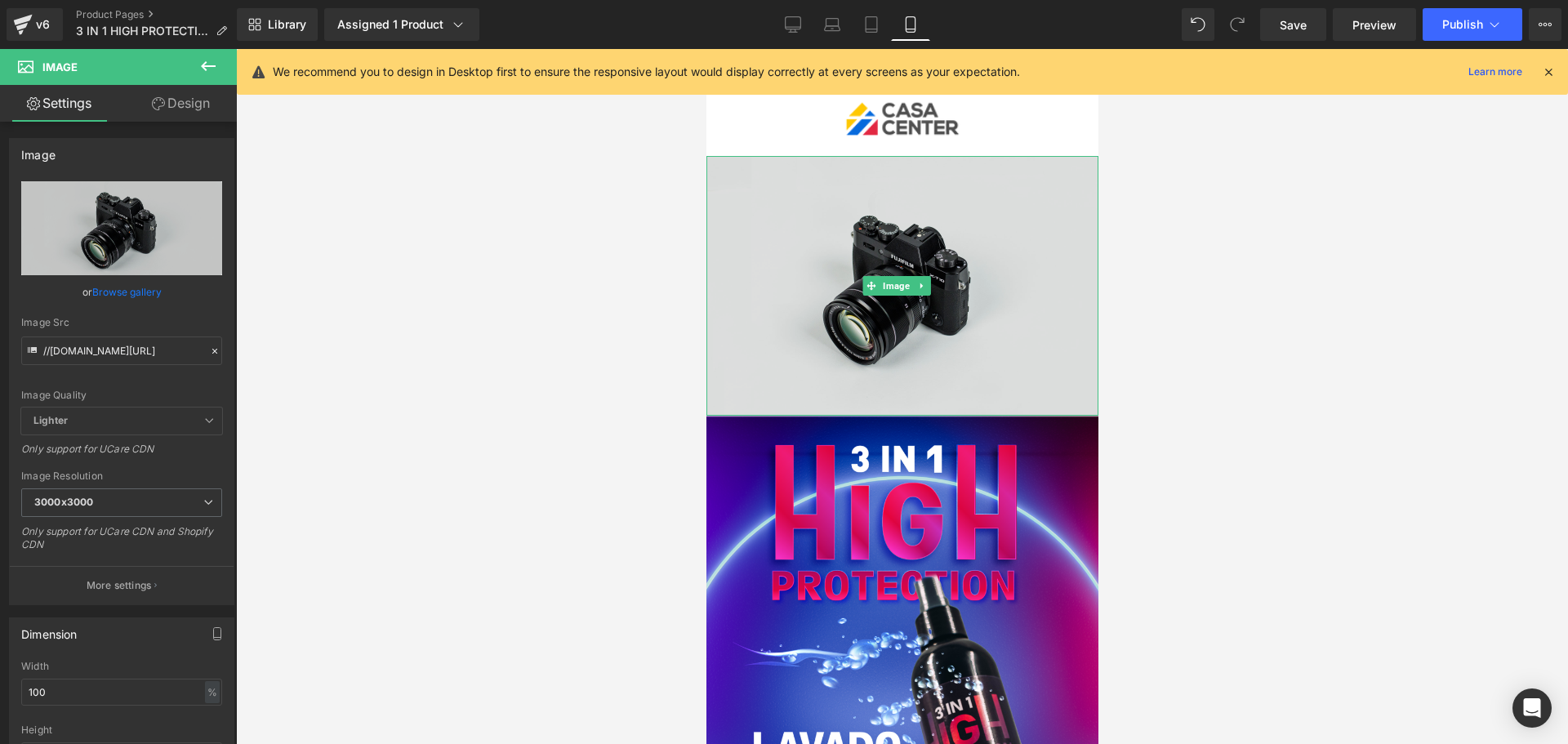
click at [943, 286] on img at bounding box center [901, 285] width 392 height 260
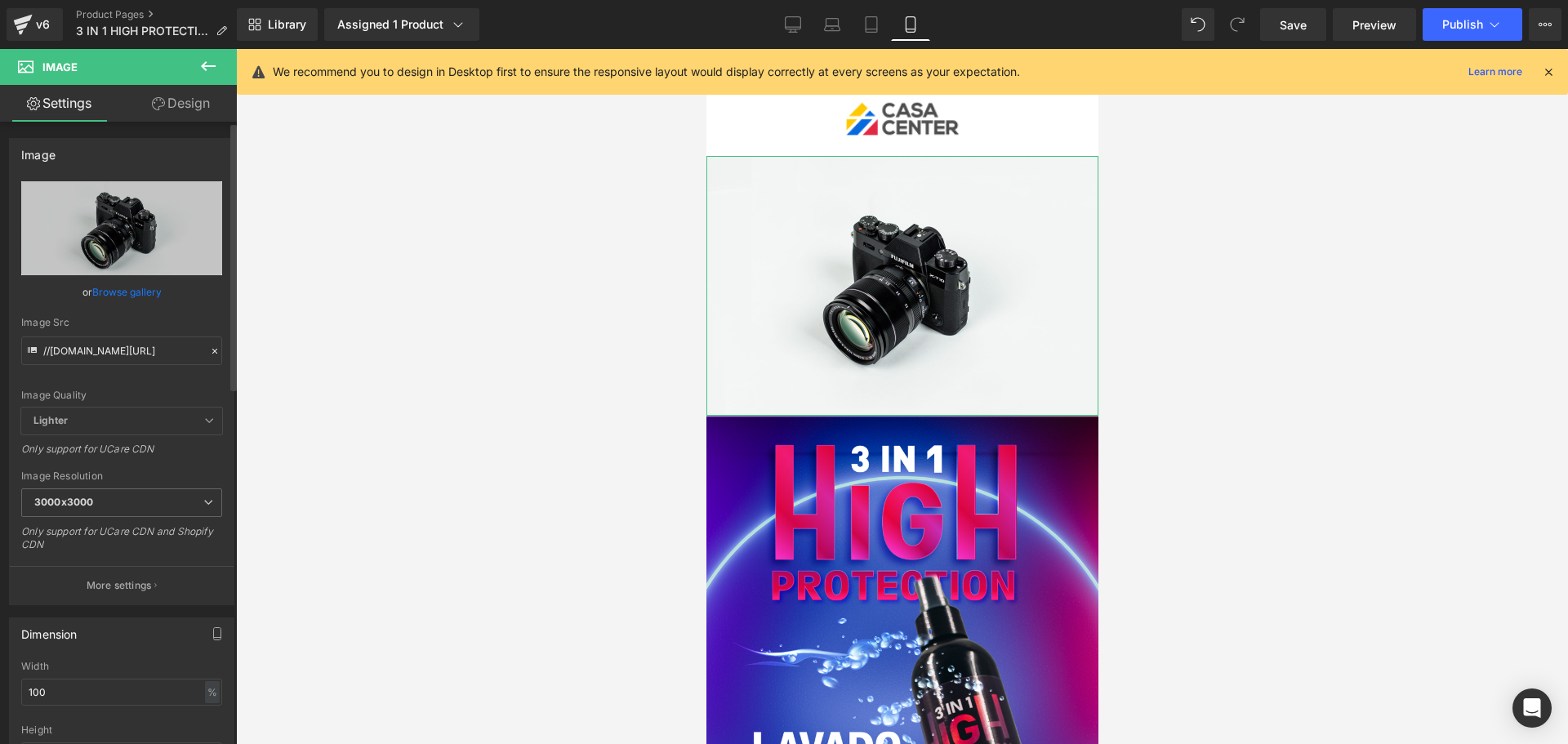
click at [128, 293] on link "Browse gallery" at bounding box center [127, 292] width 69 height 28
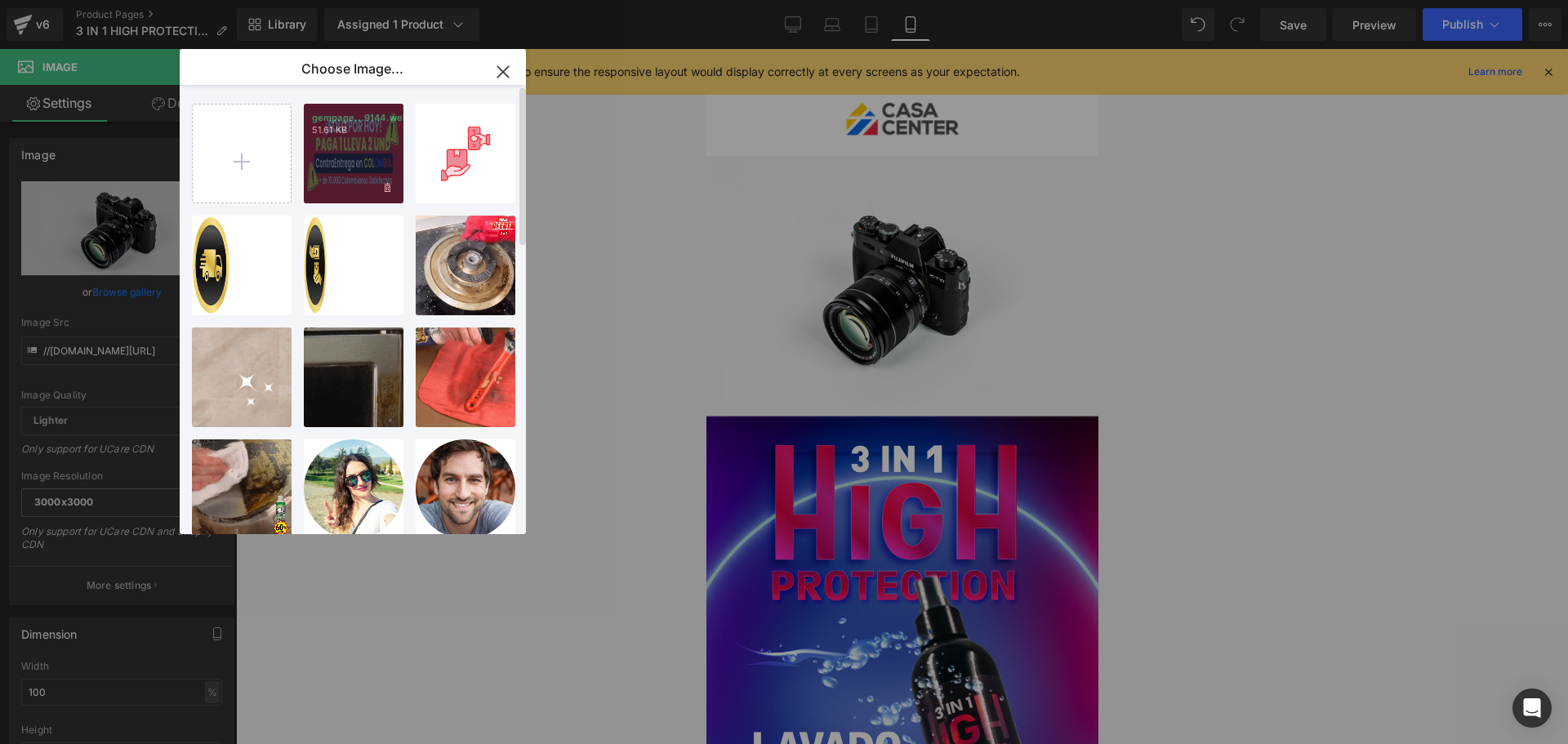
click at [321, 195] on div "gempage...9144.webp 51.61 KB" at bounding box center [353, 153] width 99 height 99
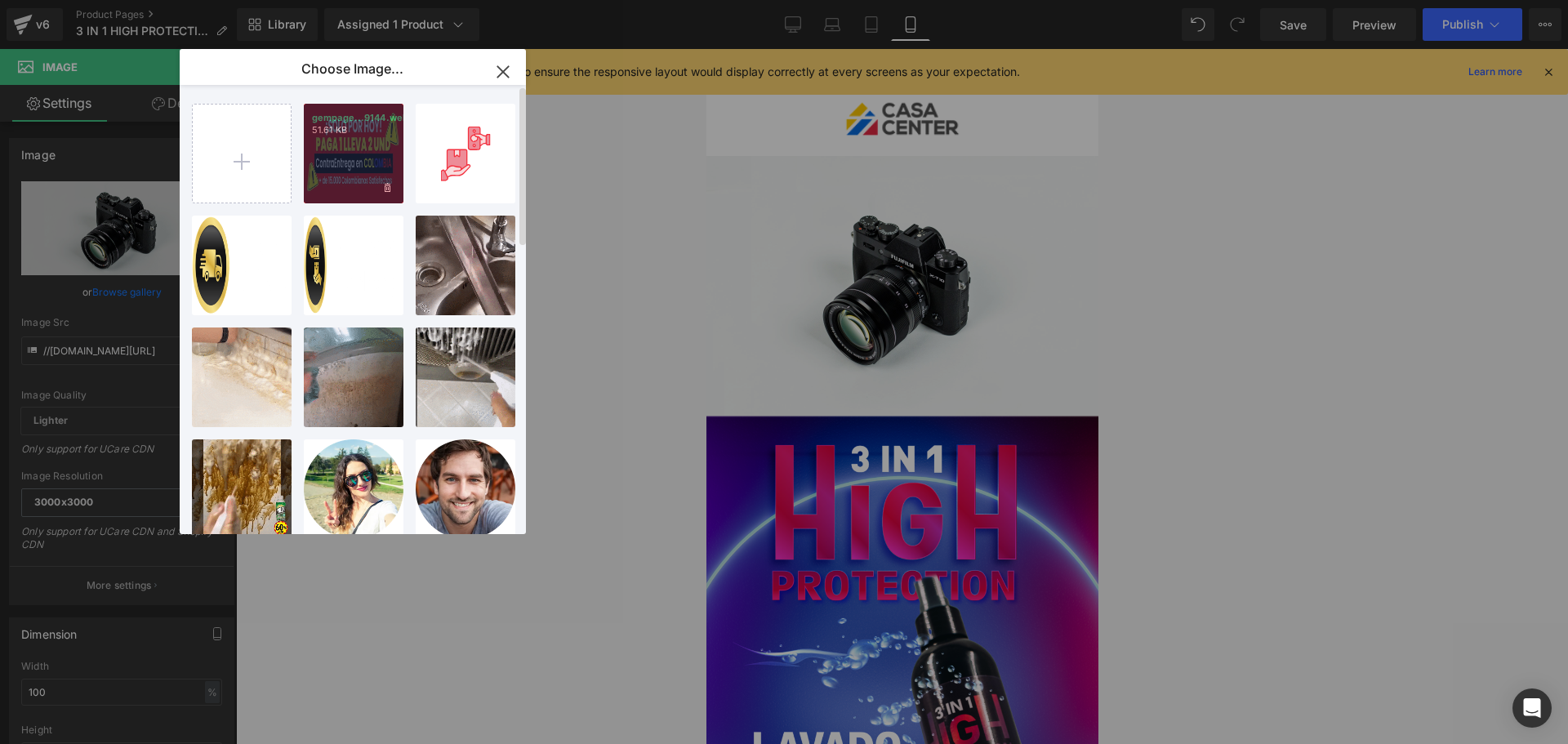
type input "https://ucarecdn.com/ec58853a-b911-4c63-b572-284140f1ec4d/-/format/auto/-/previ…"
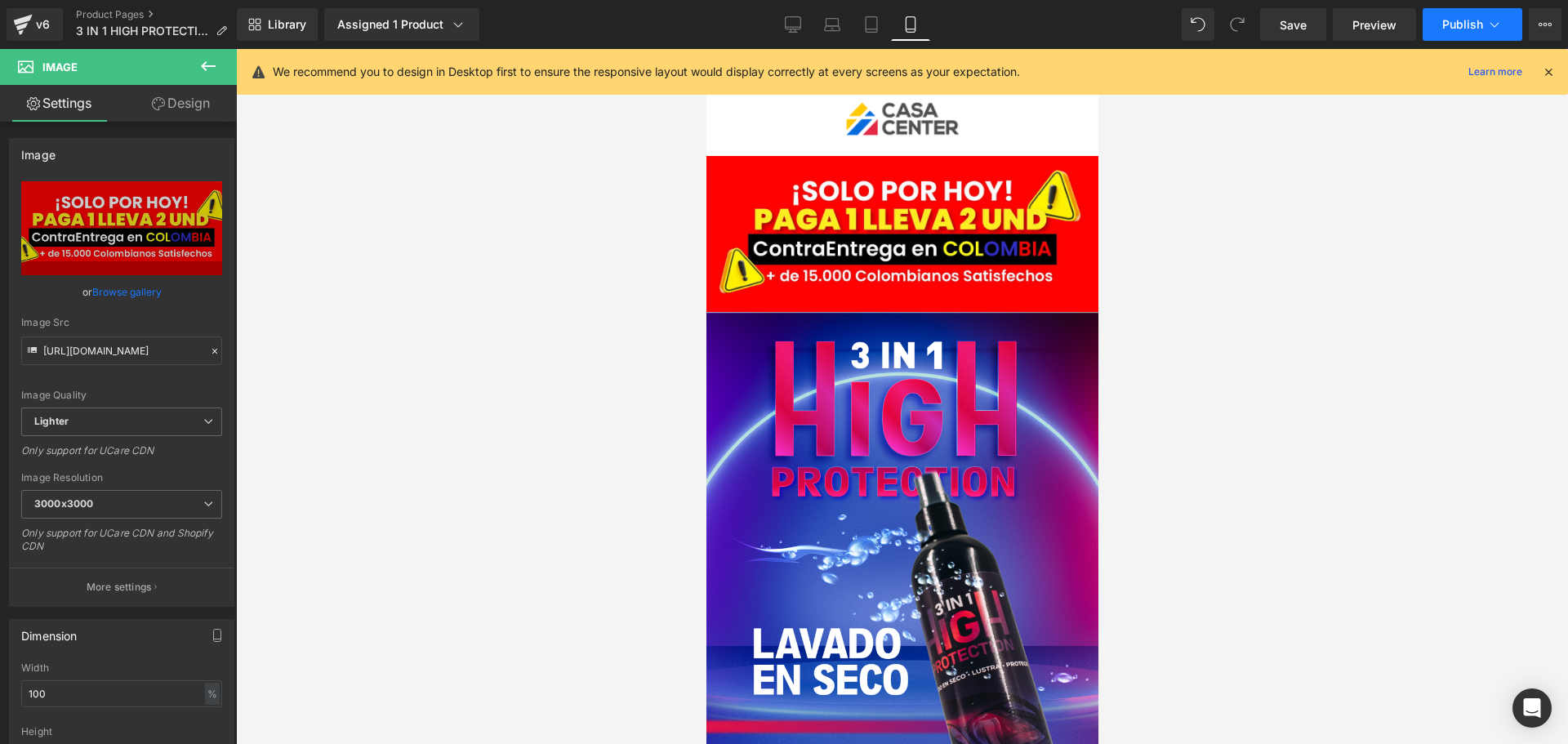
click at [1461, 32] on button "Publish" at bounding box center [1472, 25] width 99 height 33
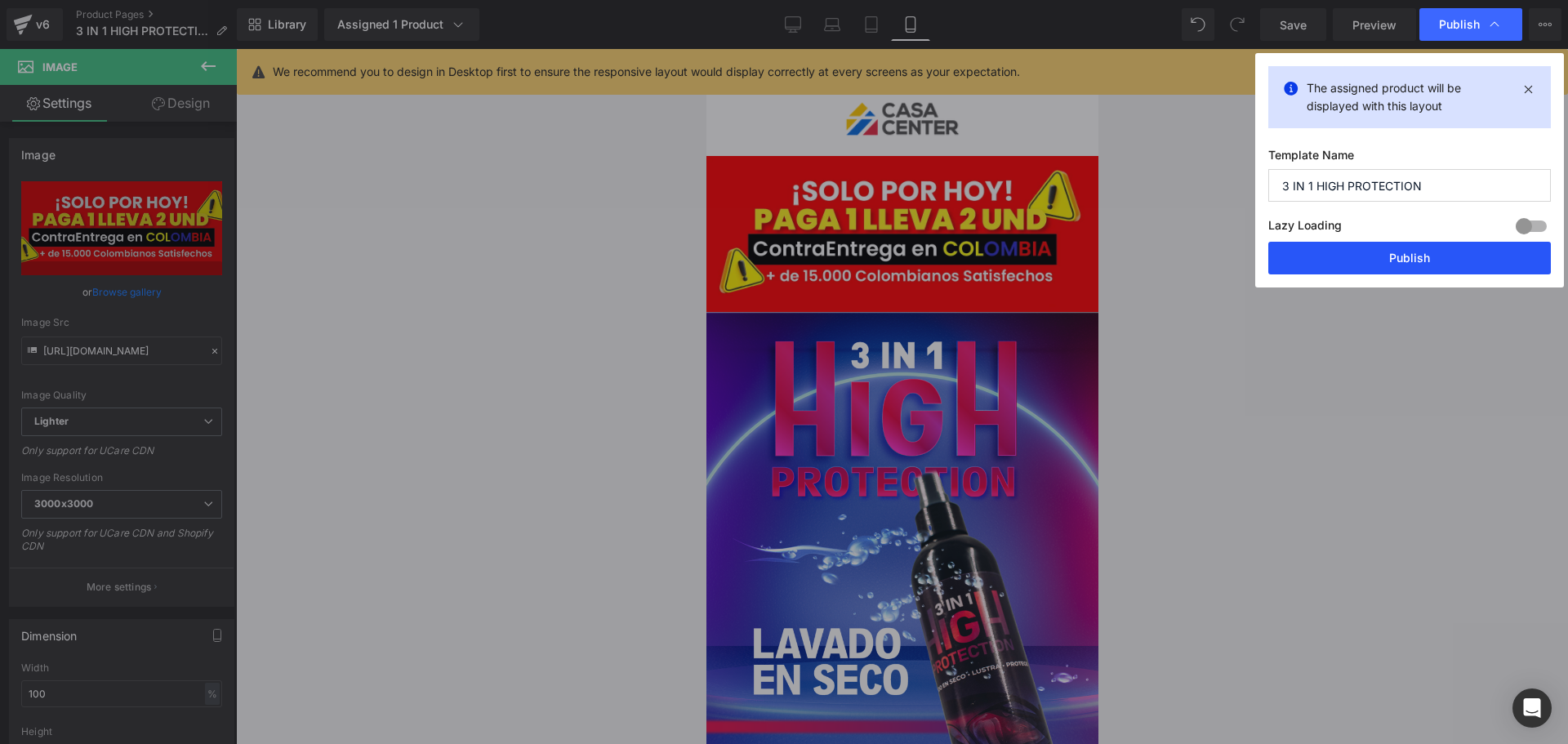
click at [1374, 250] on button "Publish" at bounding box center [1409, 258] width 283 height 33
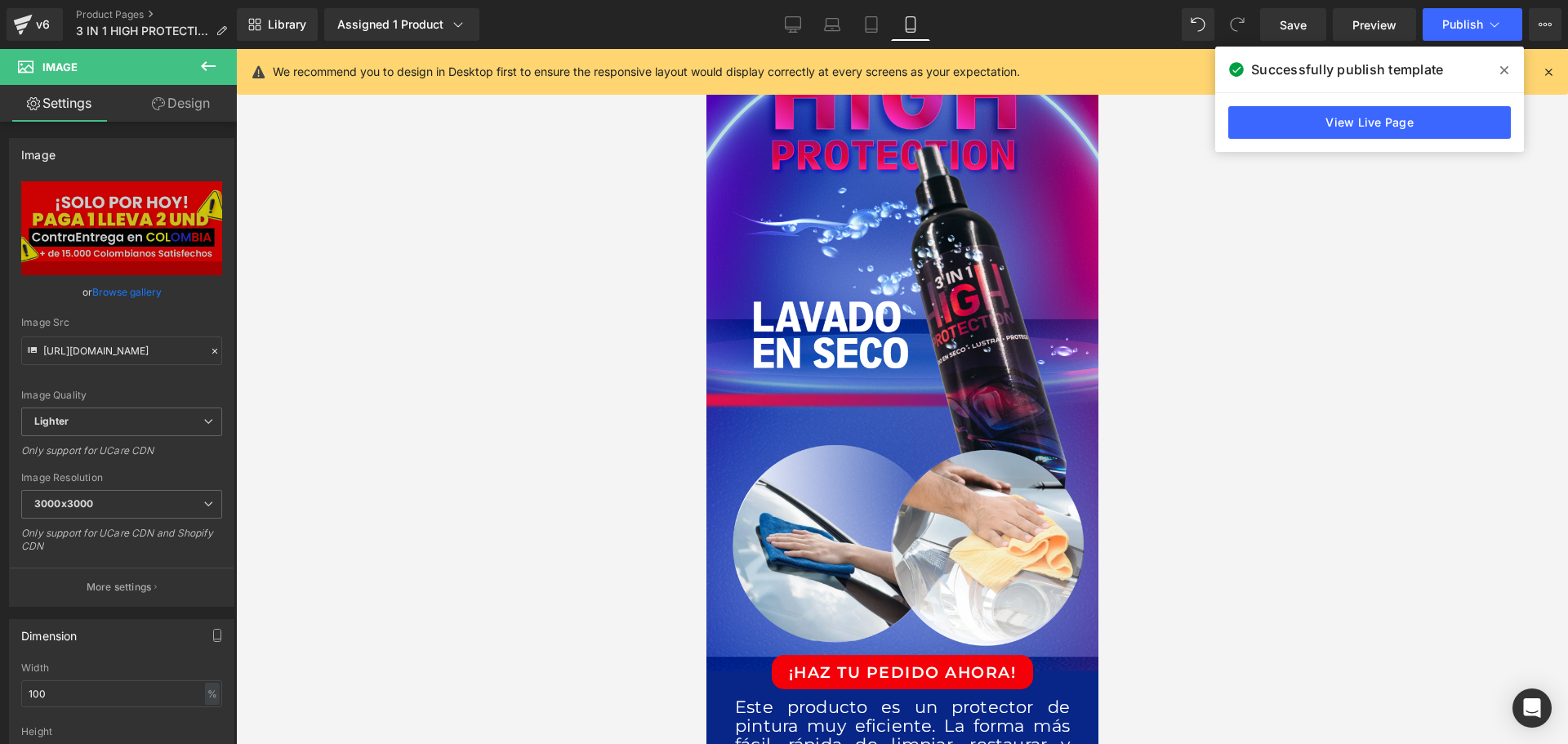
scroll to position [81, 0]
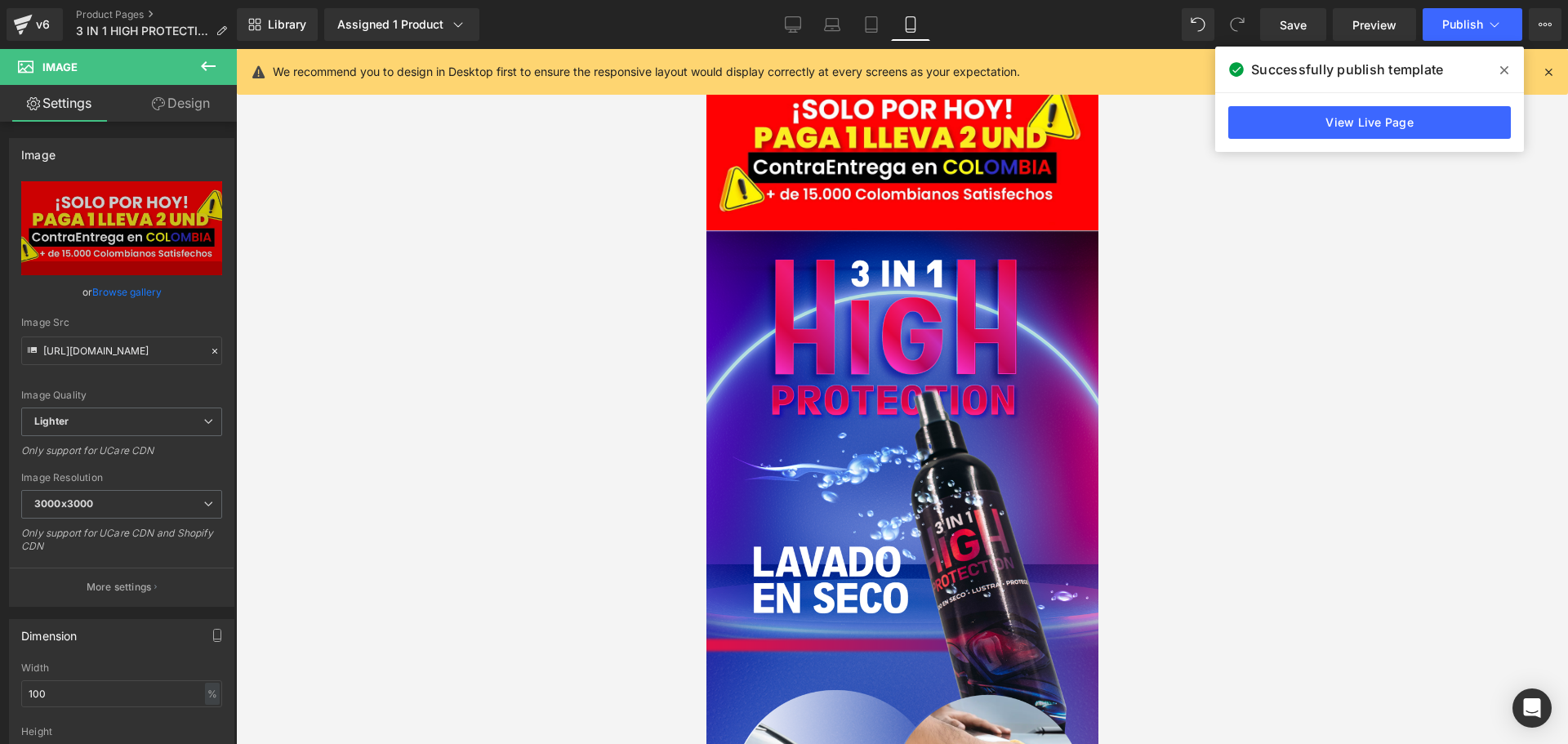
click at [1506, 70] on icon at bounding box center [1504, 70] width 9 height 9
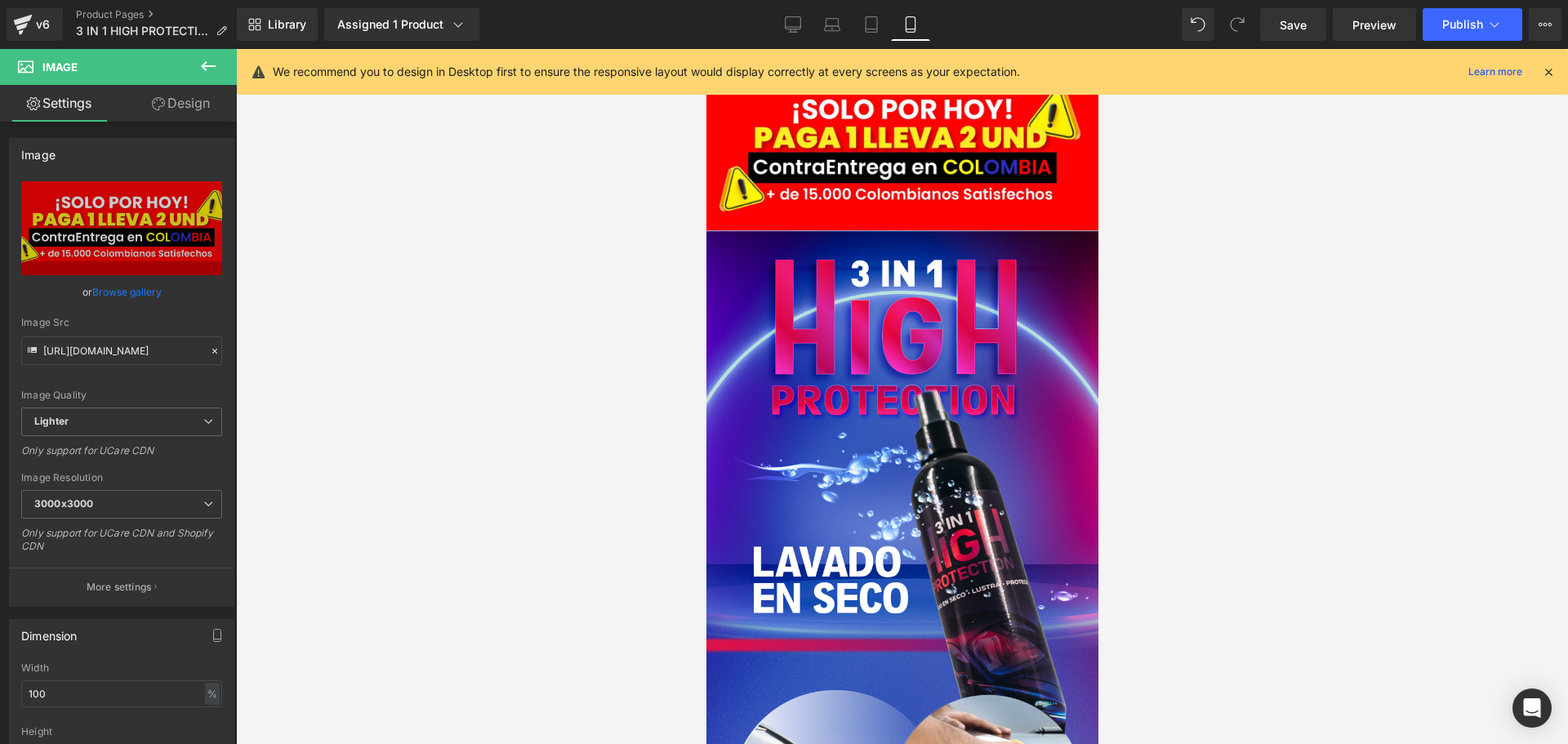
click at [351, 476] on div at bounding box center [902, 396] width 1332 height 695
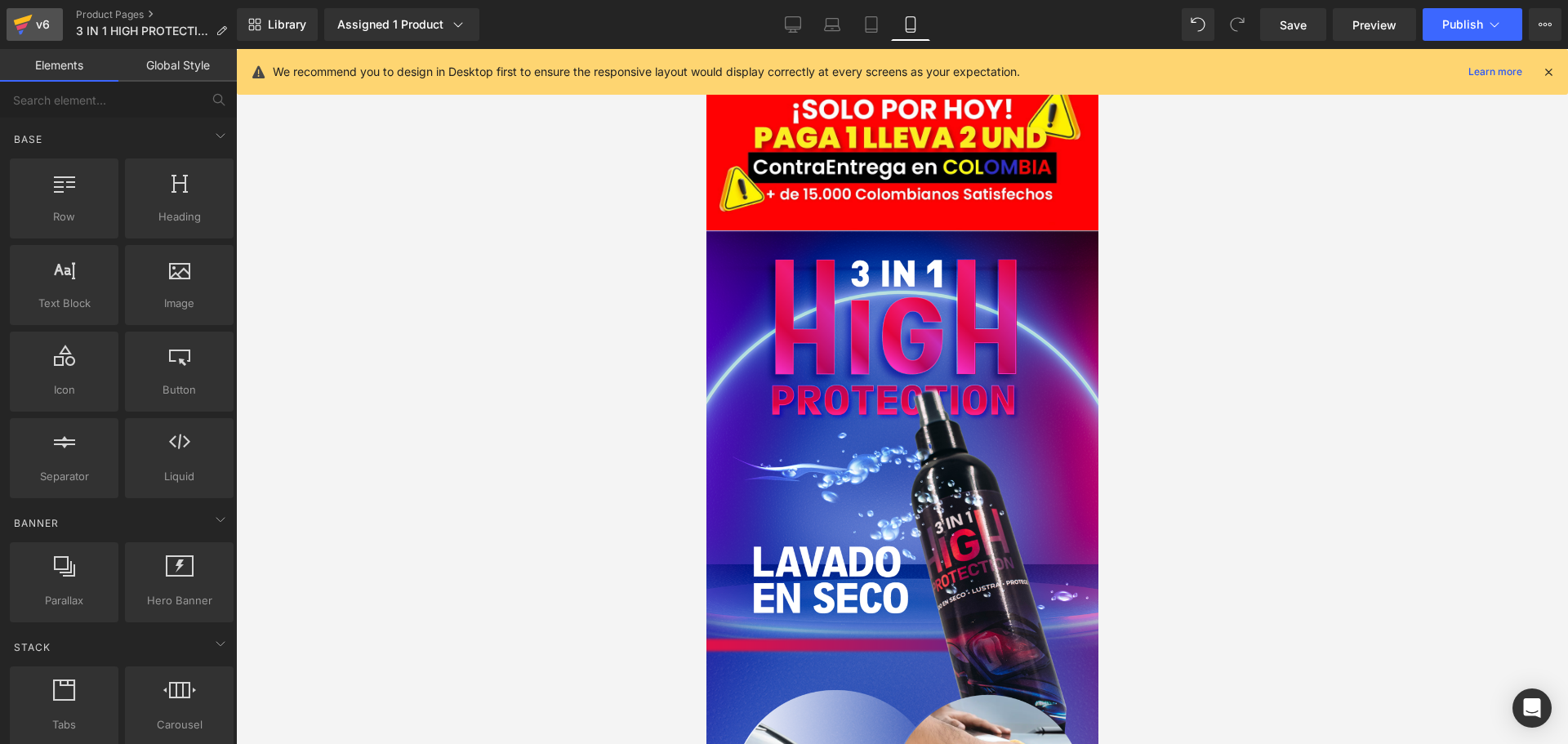
click at [39, 29] on div "v6" at bounding box center [44, 25] width 21 height 21
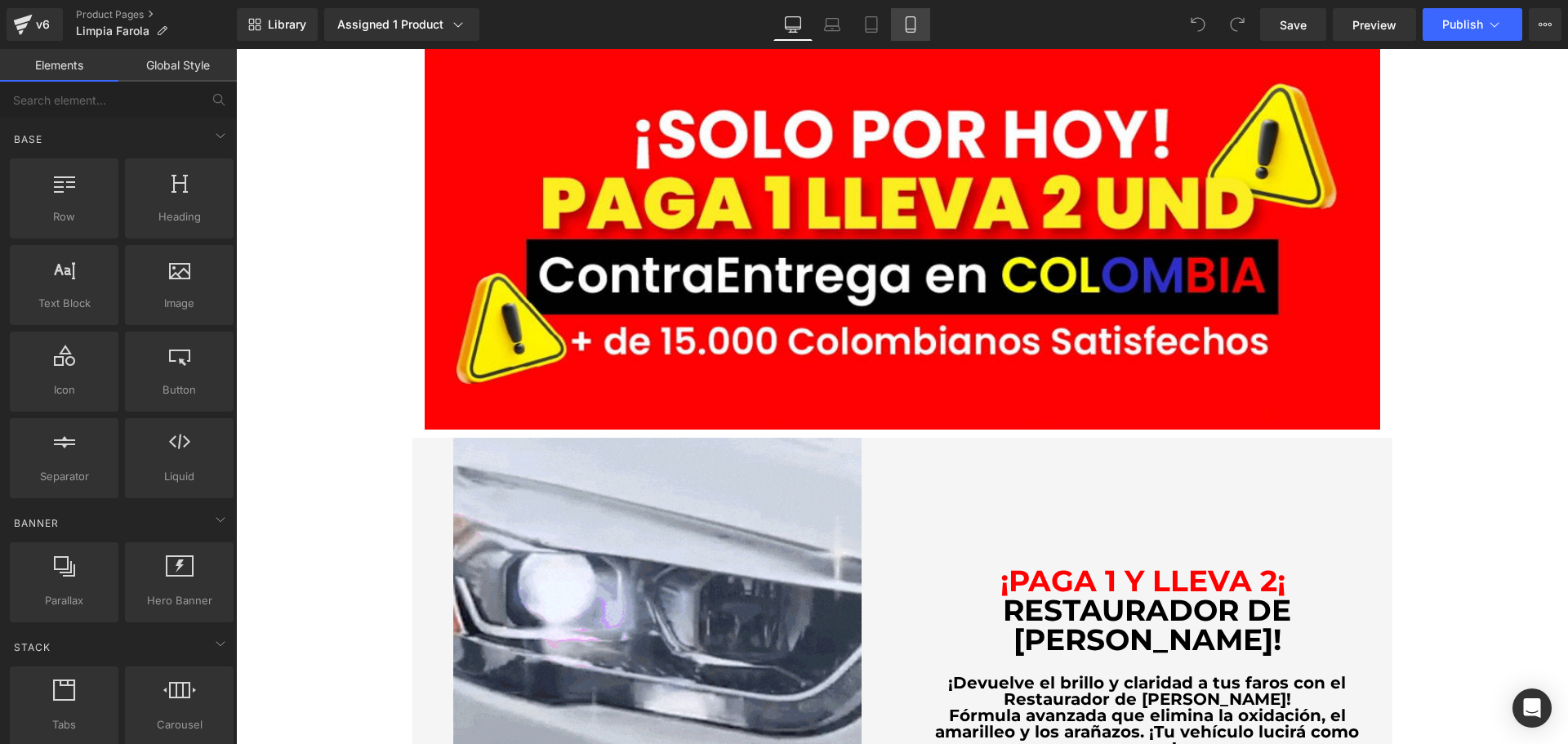
click at [897, 20] on link "Mobile" at bounding box center [910, 25] width 39 height 33
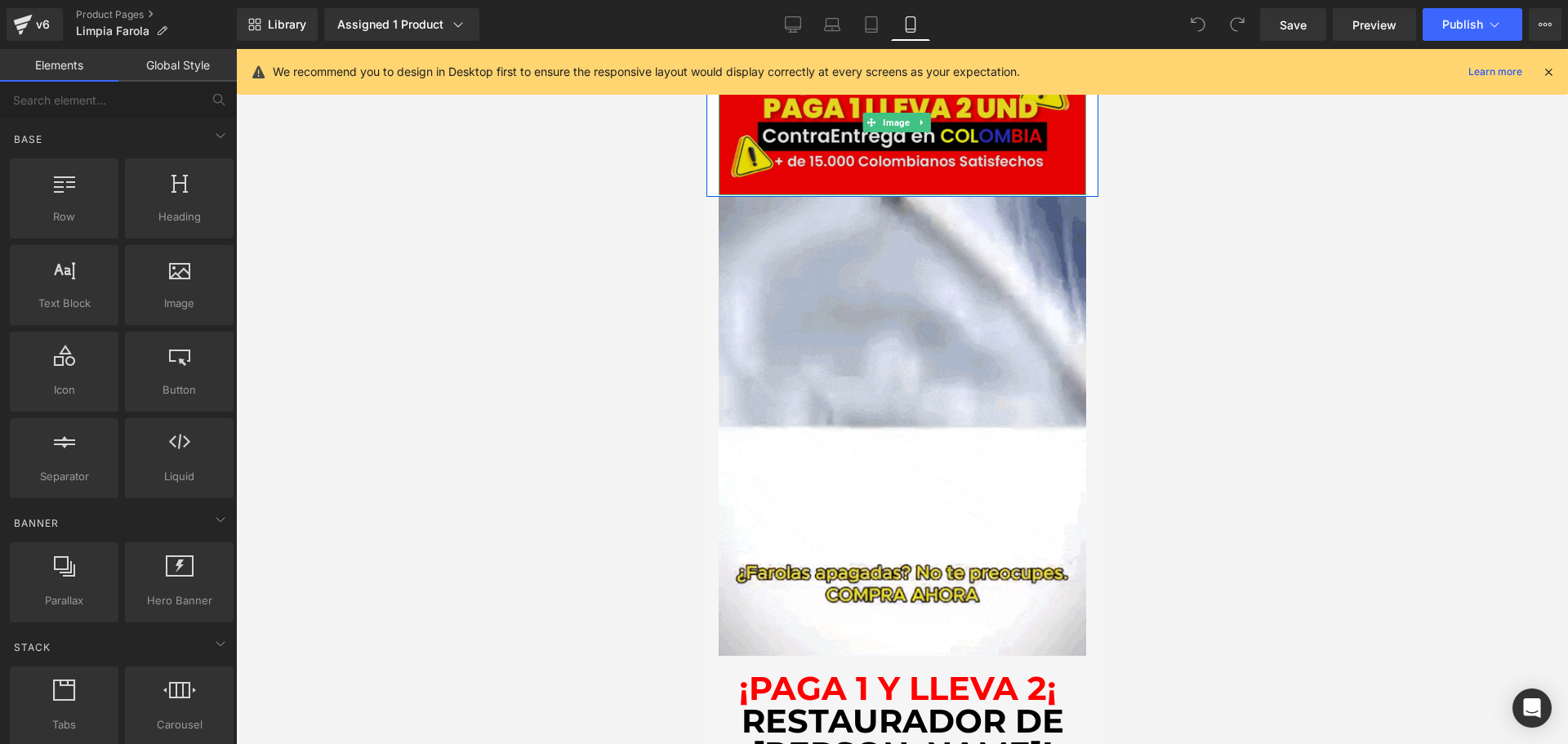
click at [847, 134] on img at bounding box center [901, 122] width 368 height 147
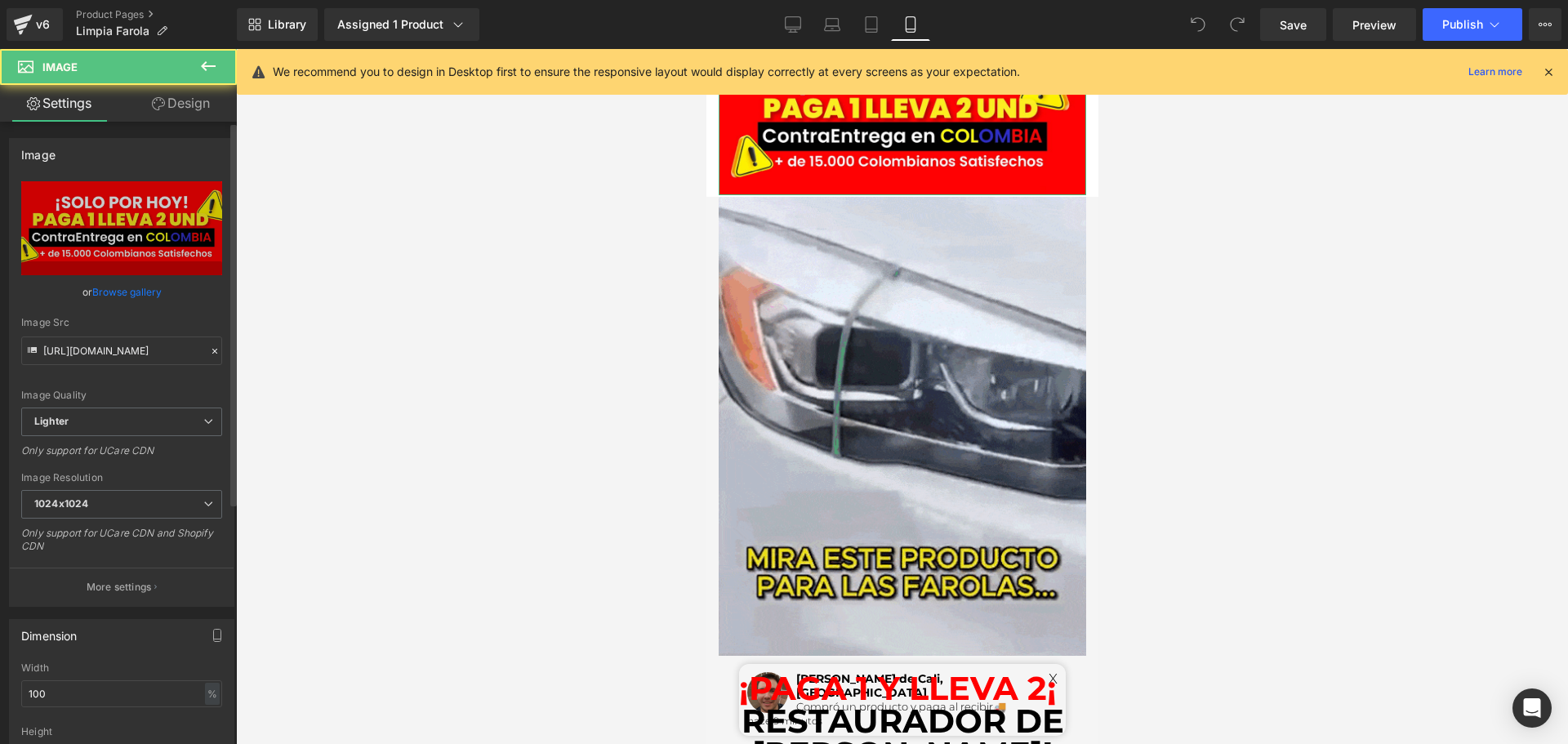
click at [94, 290] on link "Browse gallery" at bounding box center [127, 292] width 69 height 28
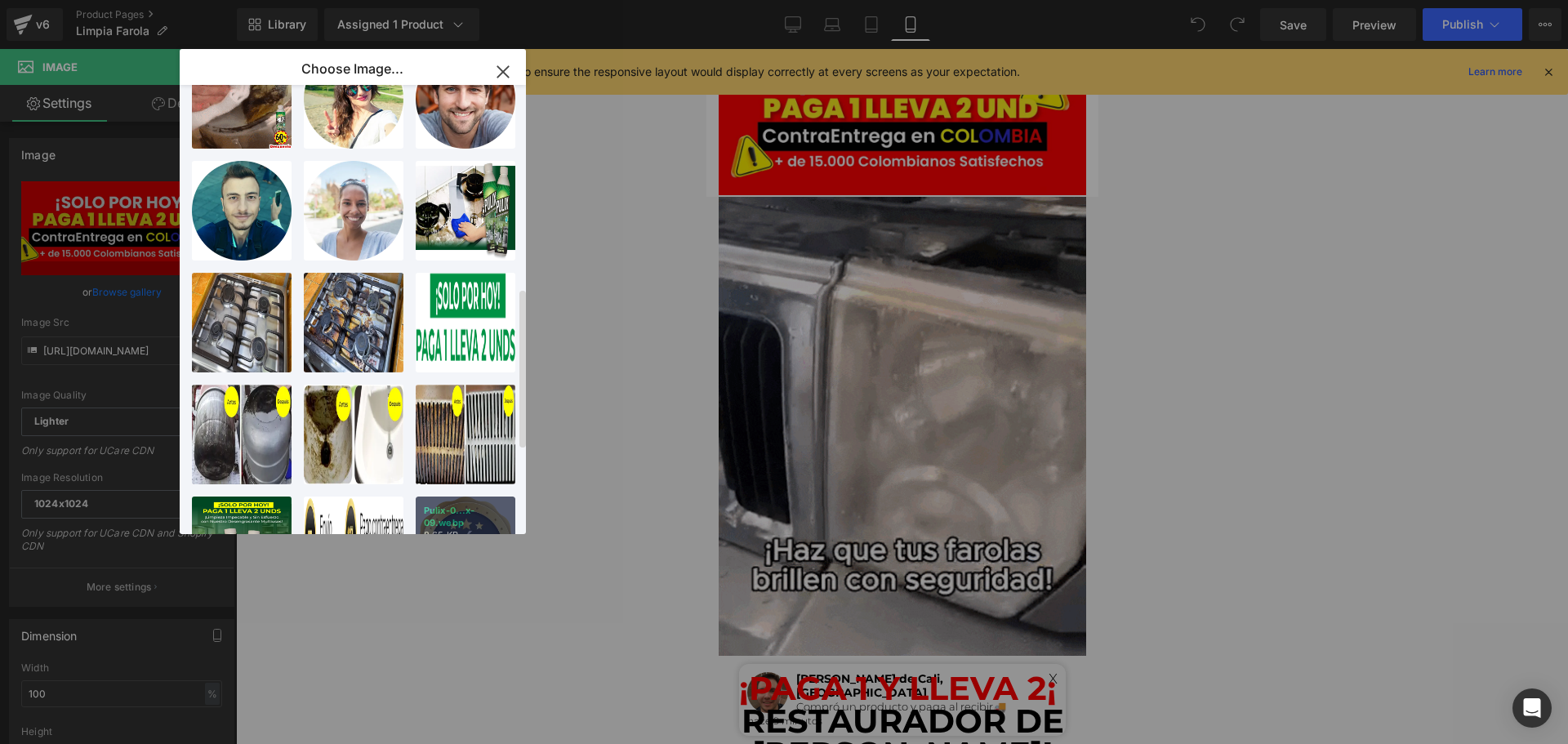
scroll to position [572, 0]
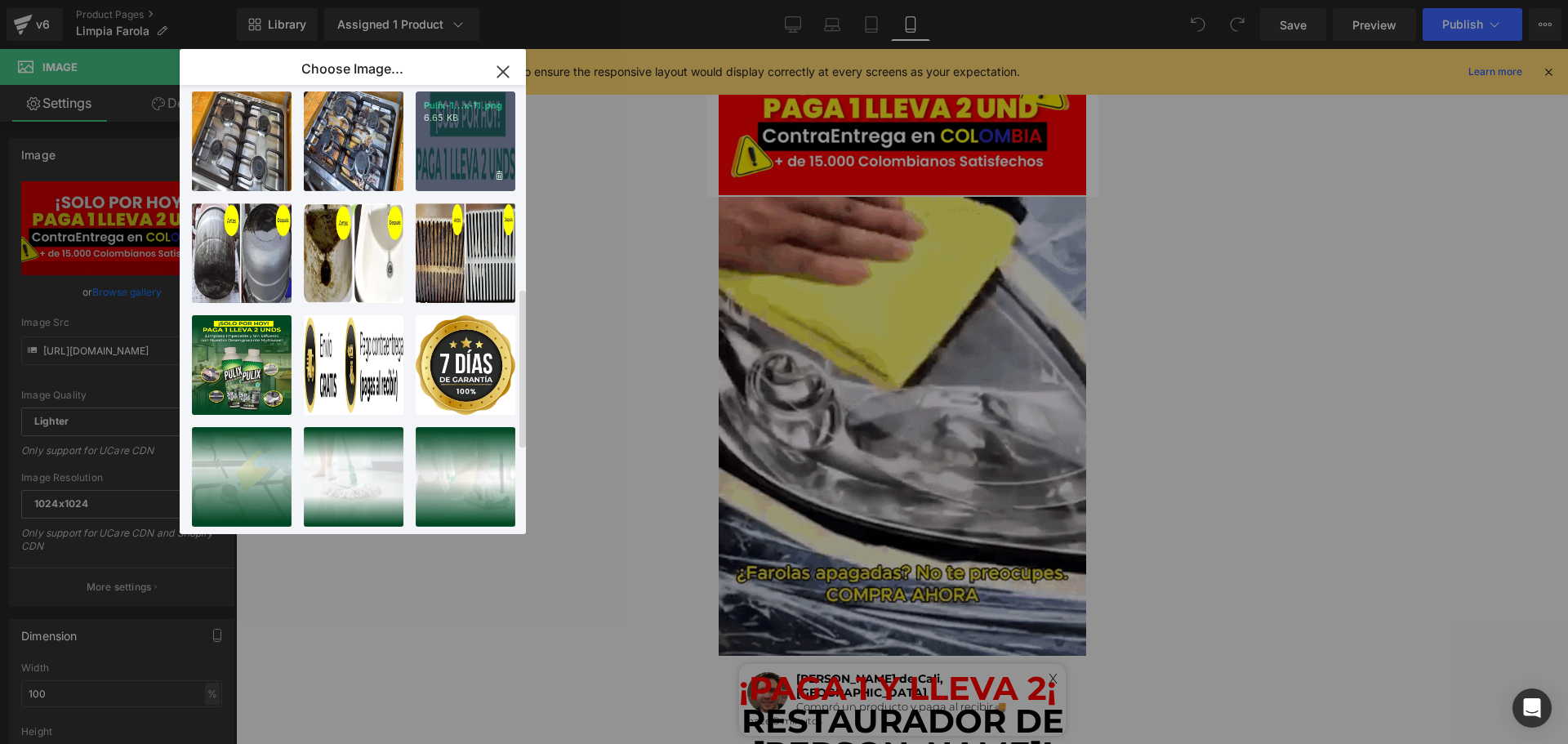
click at [481, 121] on p "6.65 KB" at bounding box center [465, 117] width 83 height 12
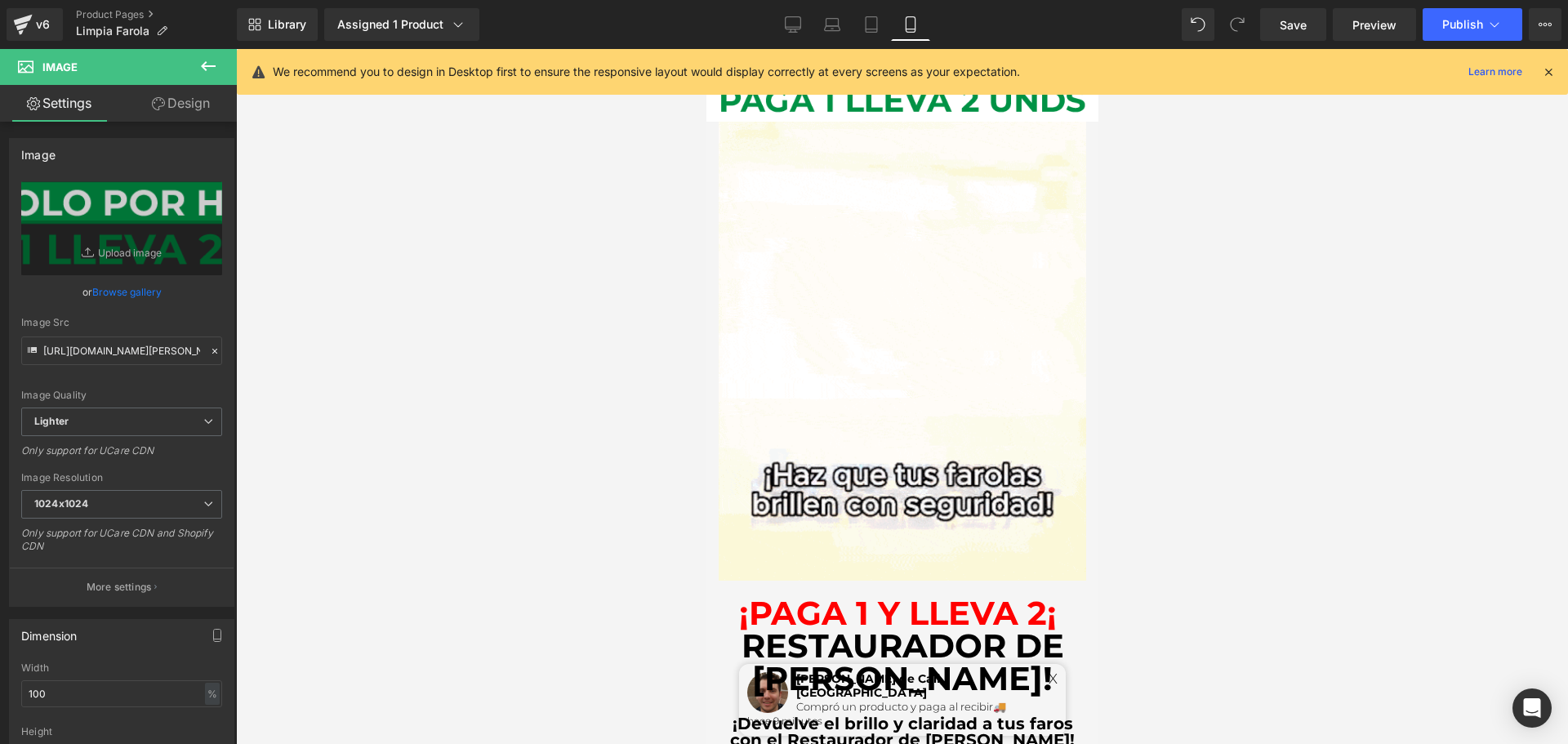
click at [1553, 70] on icon at bounding box center [1549, 72] width 15 height 15
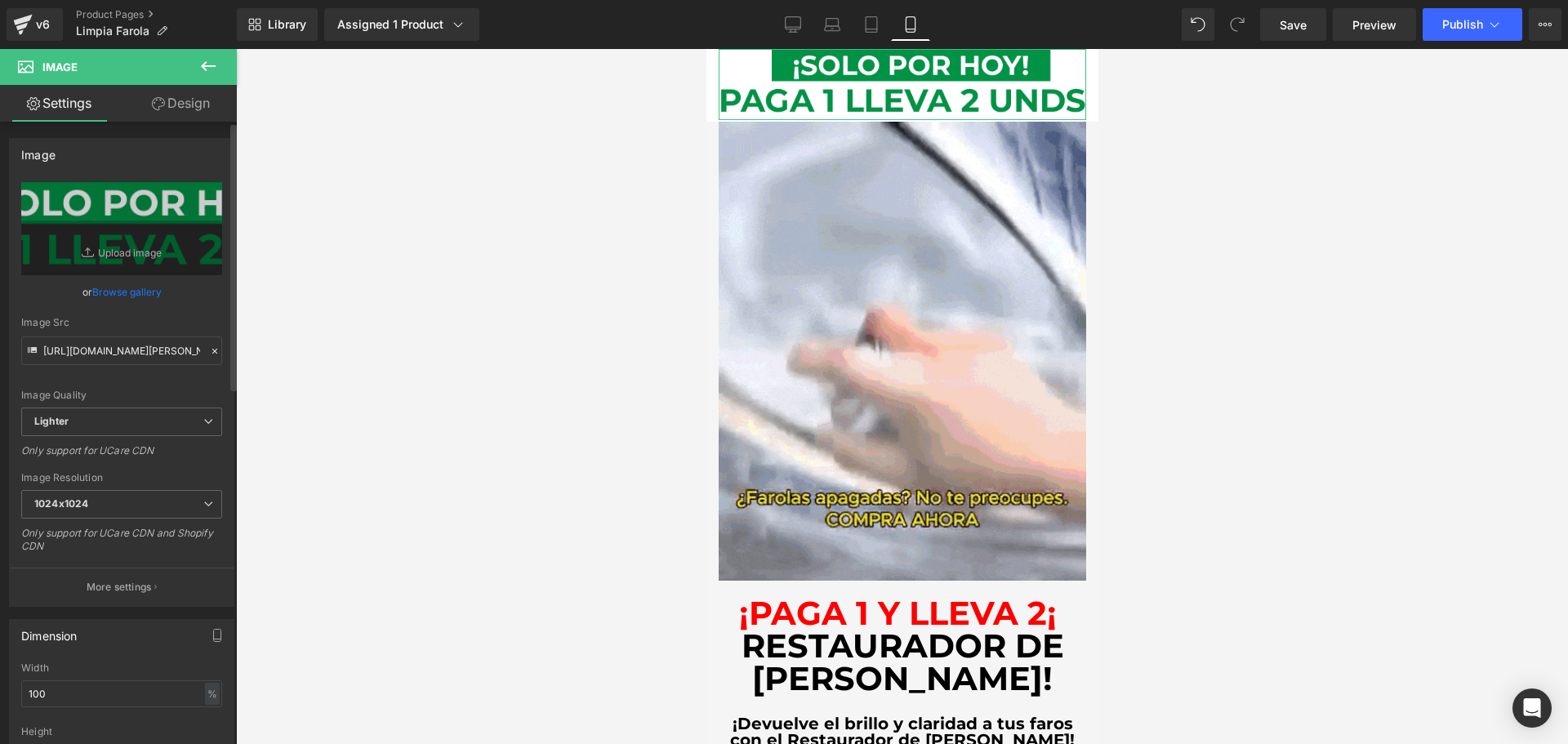
click at [147, 299] on link "Browse gallery" at bounding box center [127, 292] width 69 height 28
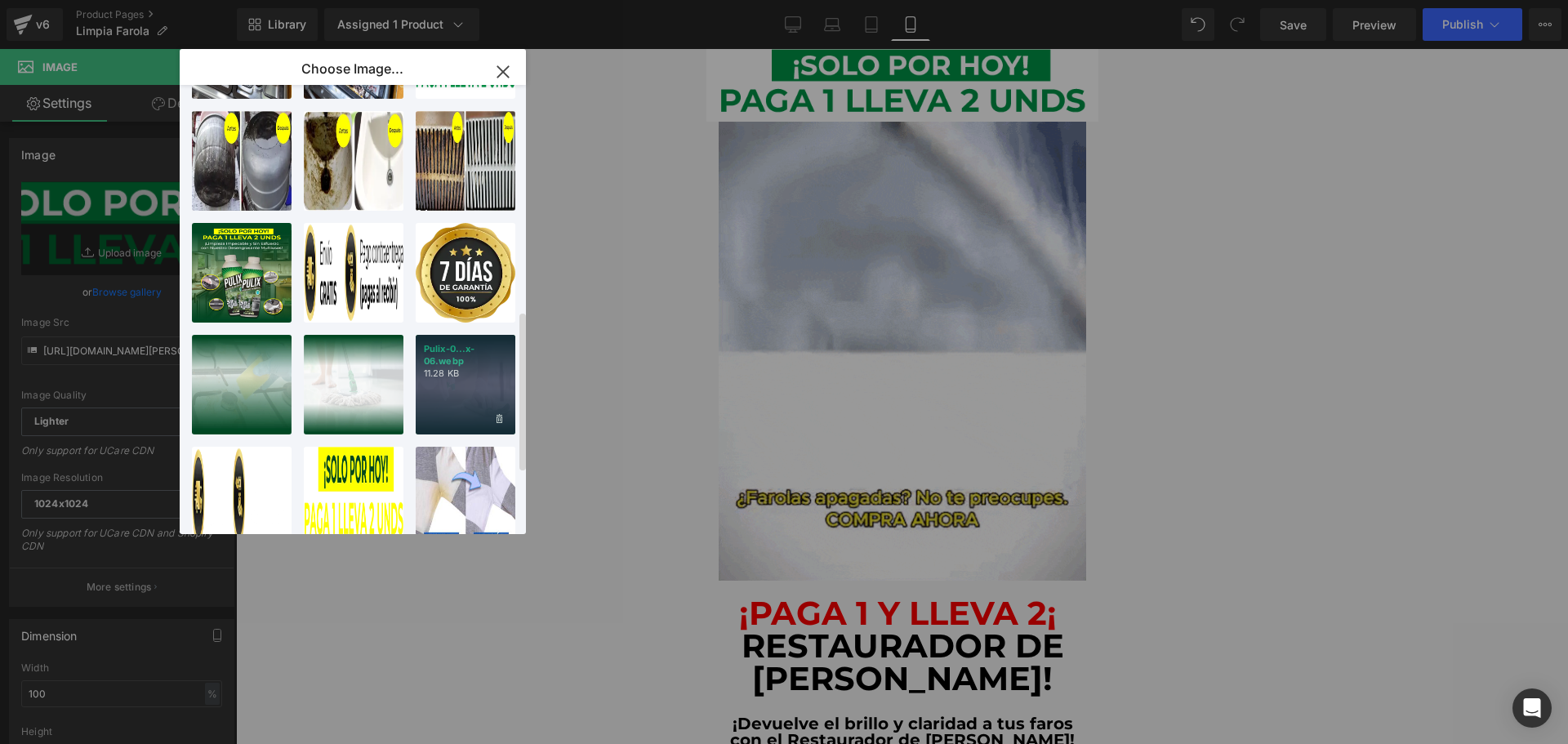
scroll to position [805, 0]
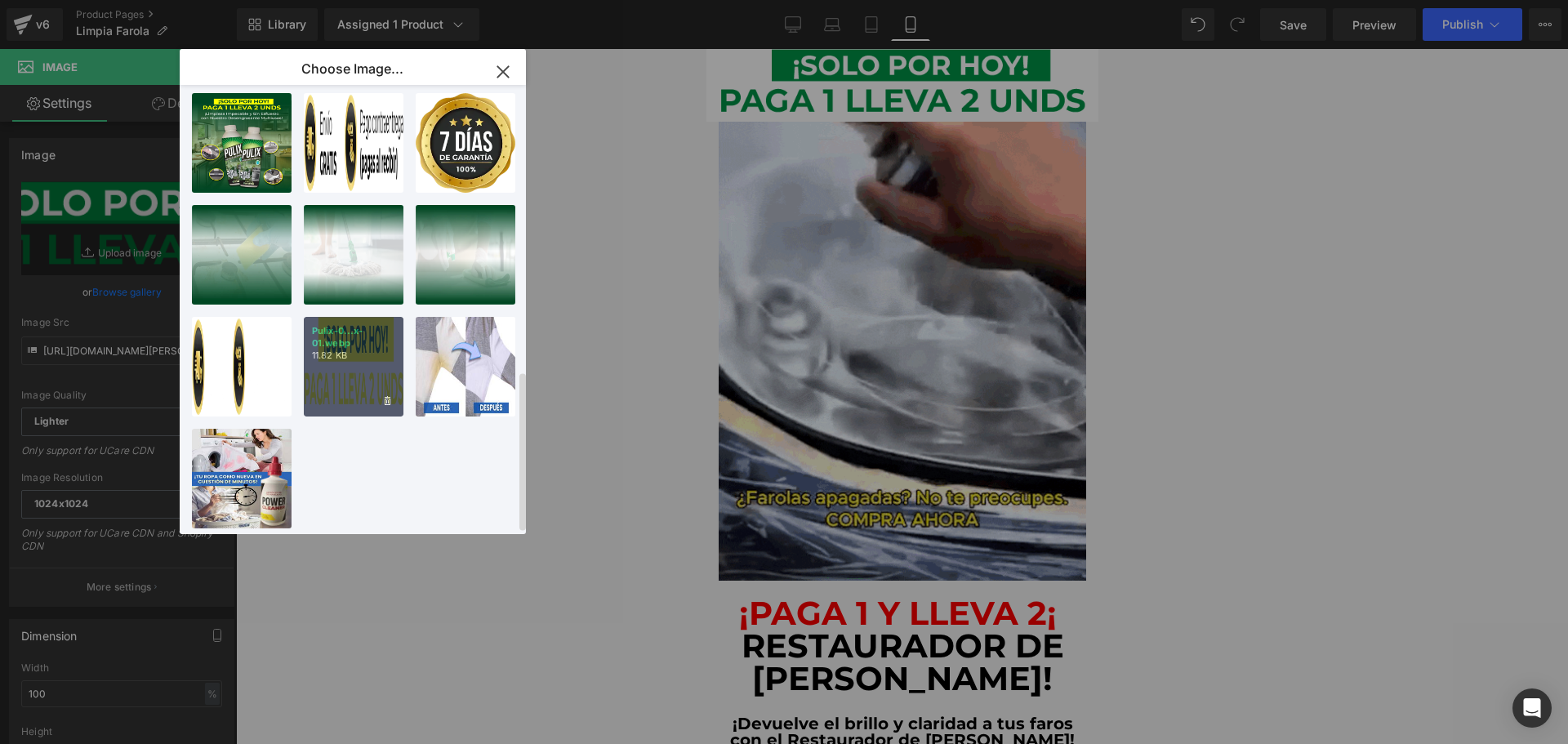
click at [353, 361] on div "Pulix-0...x-01.webp 11.82 KB" at bounding box center [353, 366] width 99 height 99
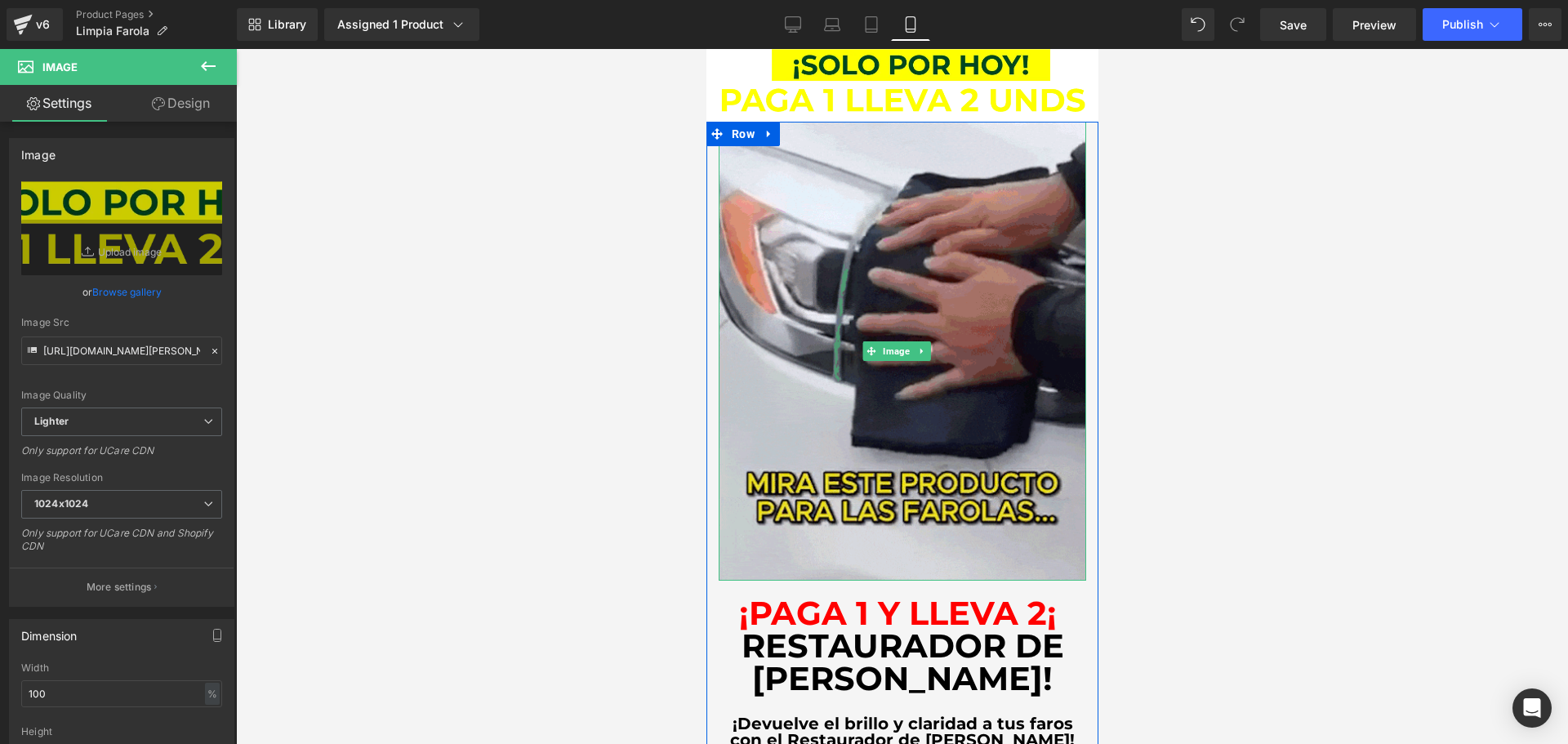
type input "https://ucarecdn.com/4becb1b6-9d30-4f30-b7d7-31bf9d24c2d9/-/format/auto/-/previ…"
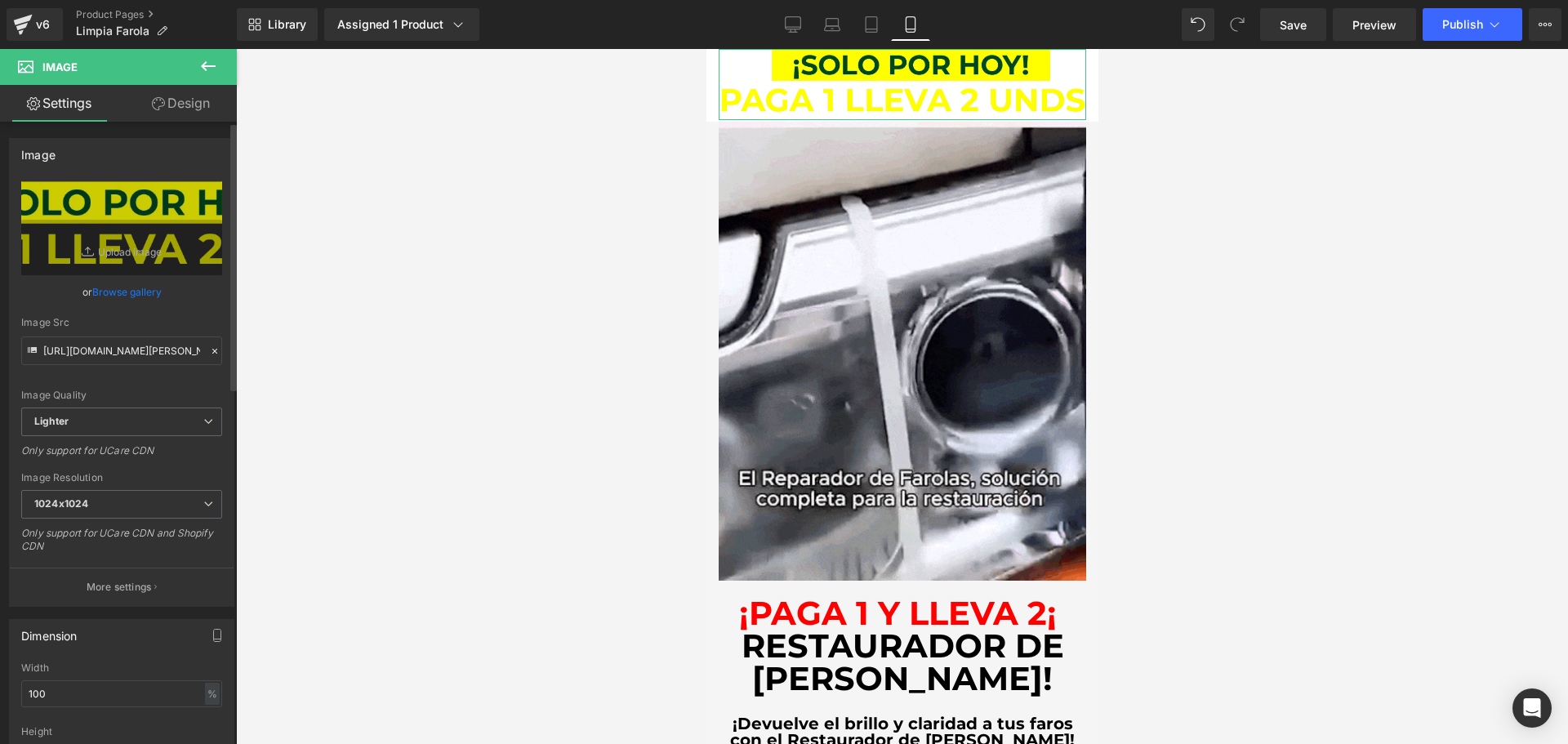
click at [113, 291] on link "Browse gallery" at bounding box center [127, 292] width 69 height 28
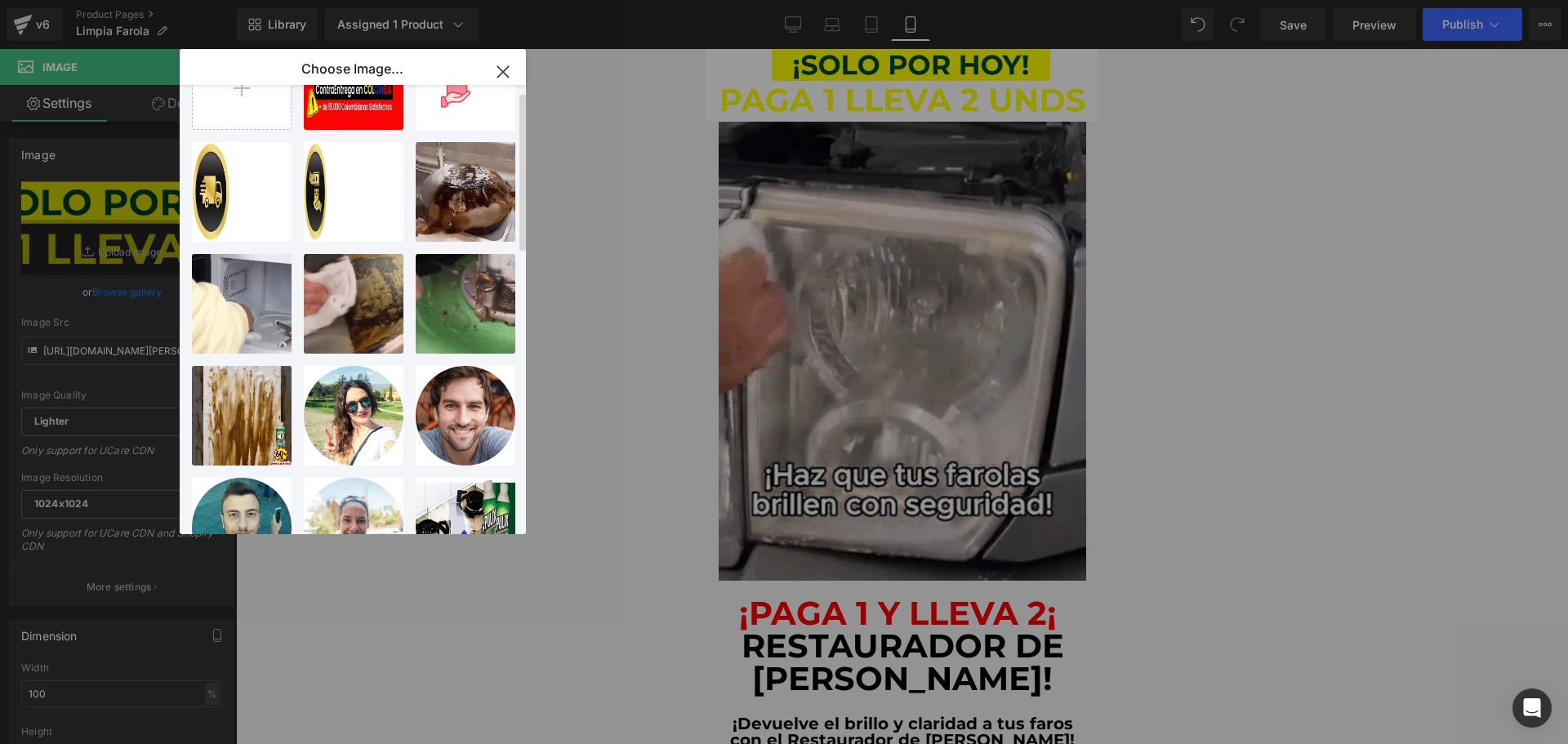
scroll to position [0, 0]
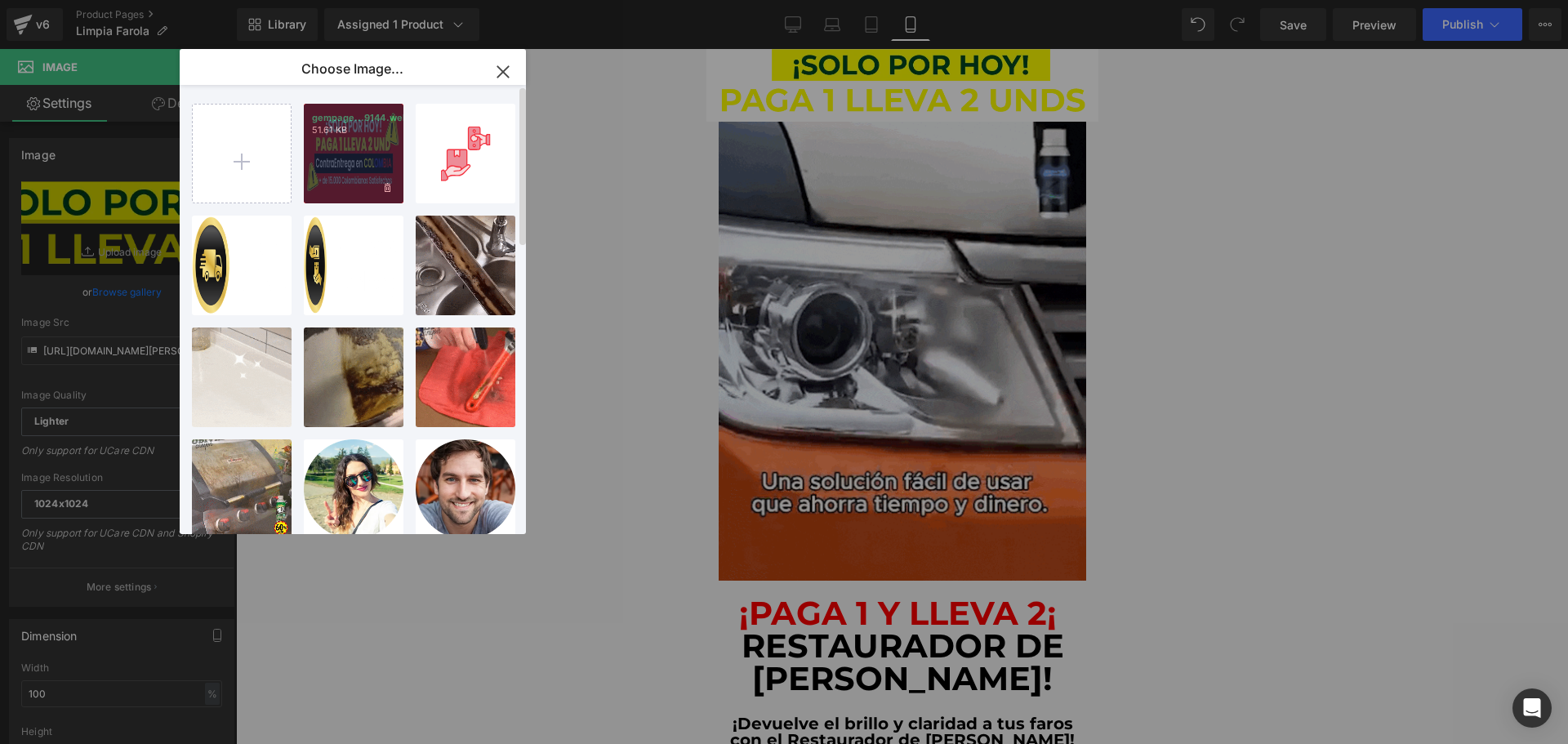
click at [336, 181] on div "gempage...9144.webp 51.61 KB" at bounding box center [353, 153] width 99 height 99
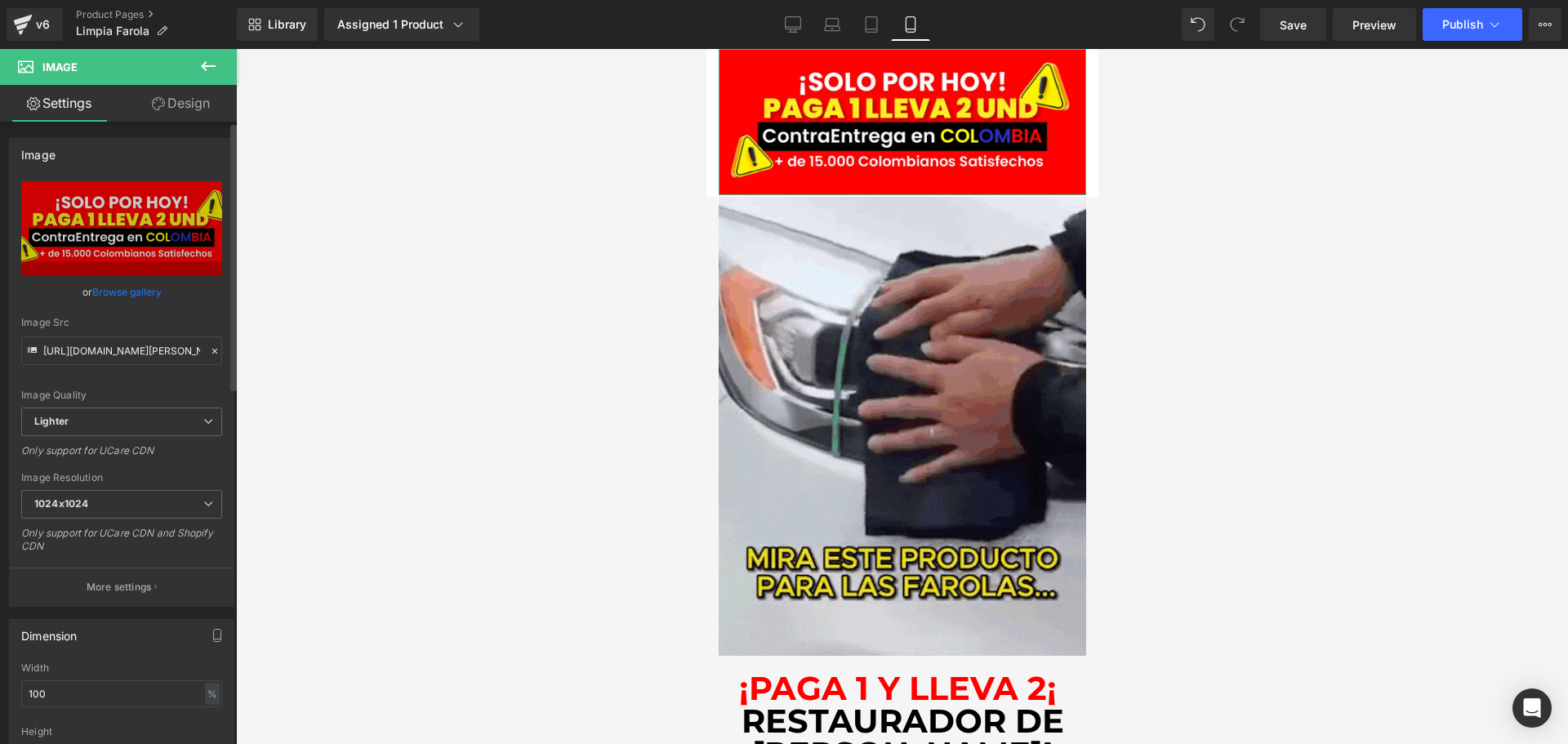
click at [140, 292] on link "Browse gallery" at bounding box center [127, 292] width 69 height 28
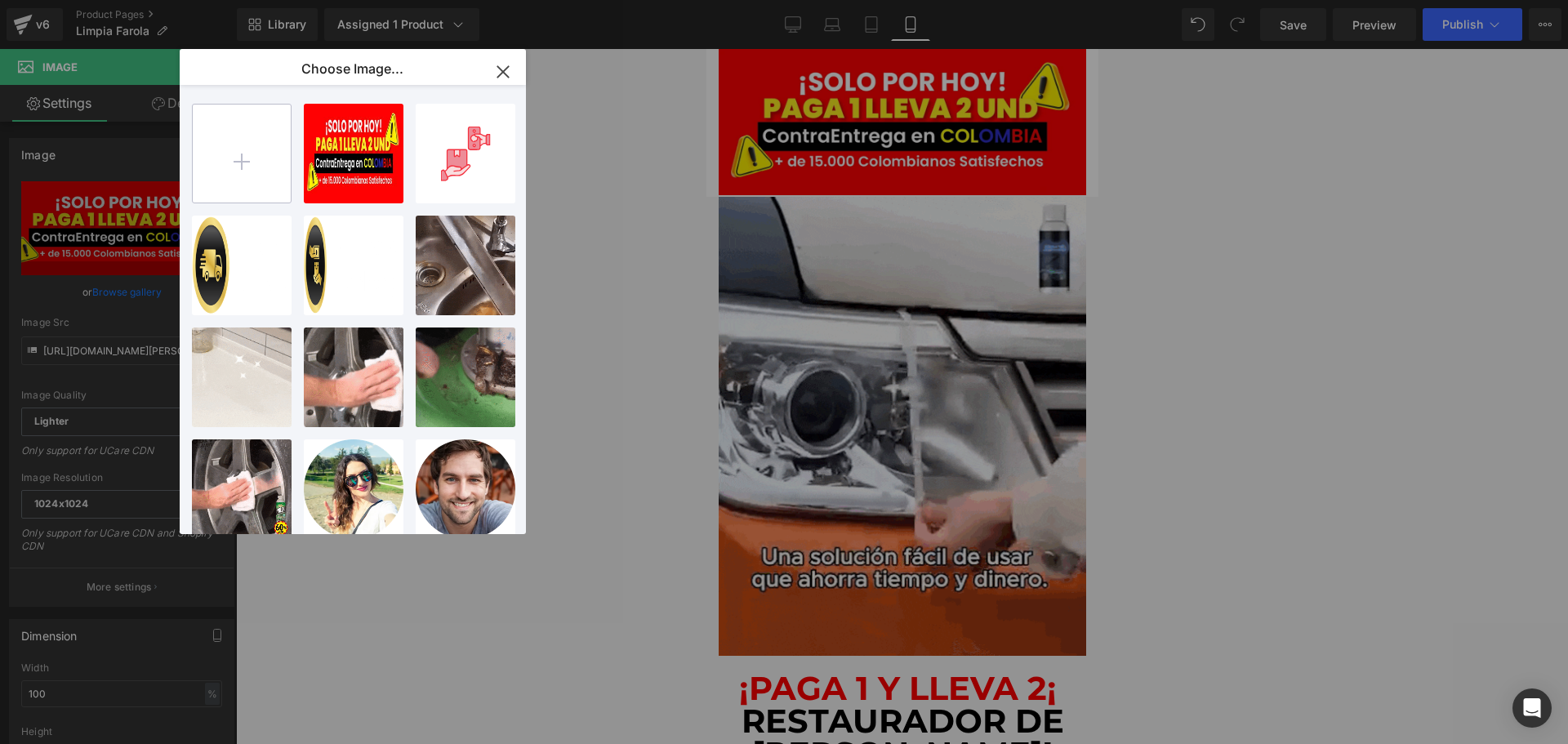
click at [227, 168] on input "file" at bounding box center [242, 154] width 98 height 98
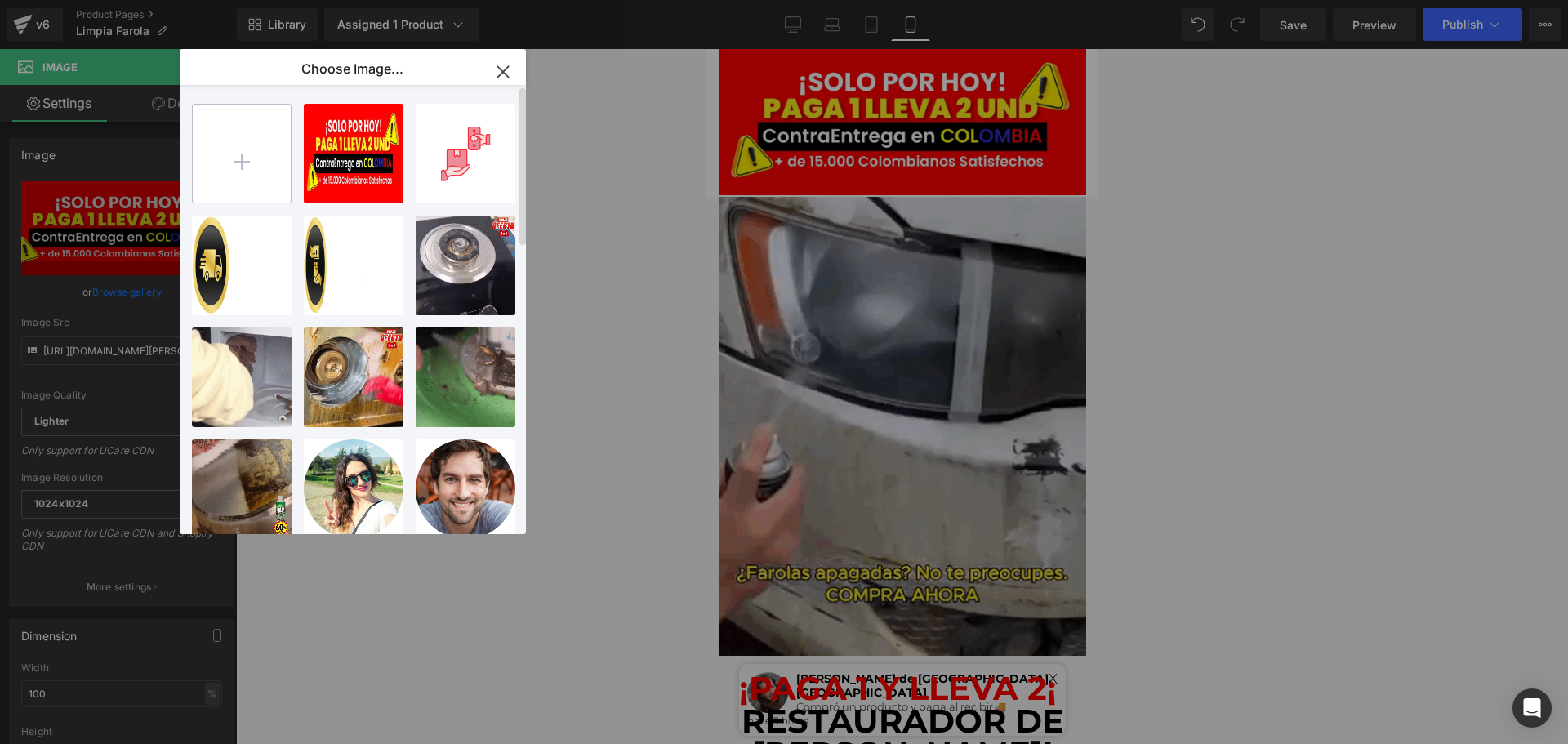
type input "C:\fakepath\WhatsApp Image 2024-12-06 at 1.03.05 PM.jpeg"
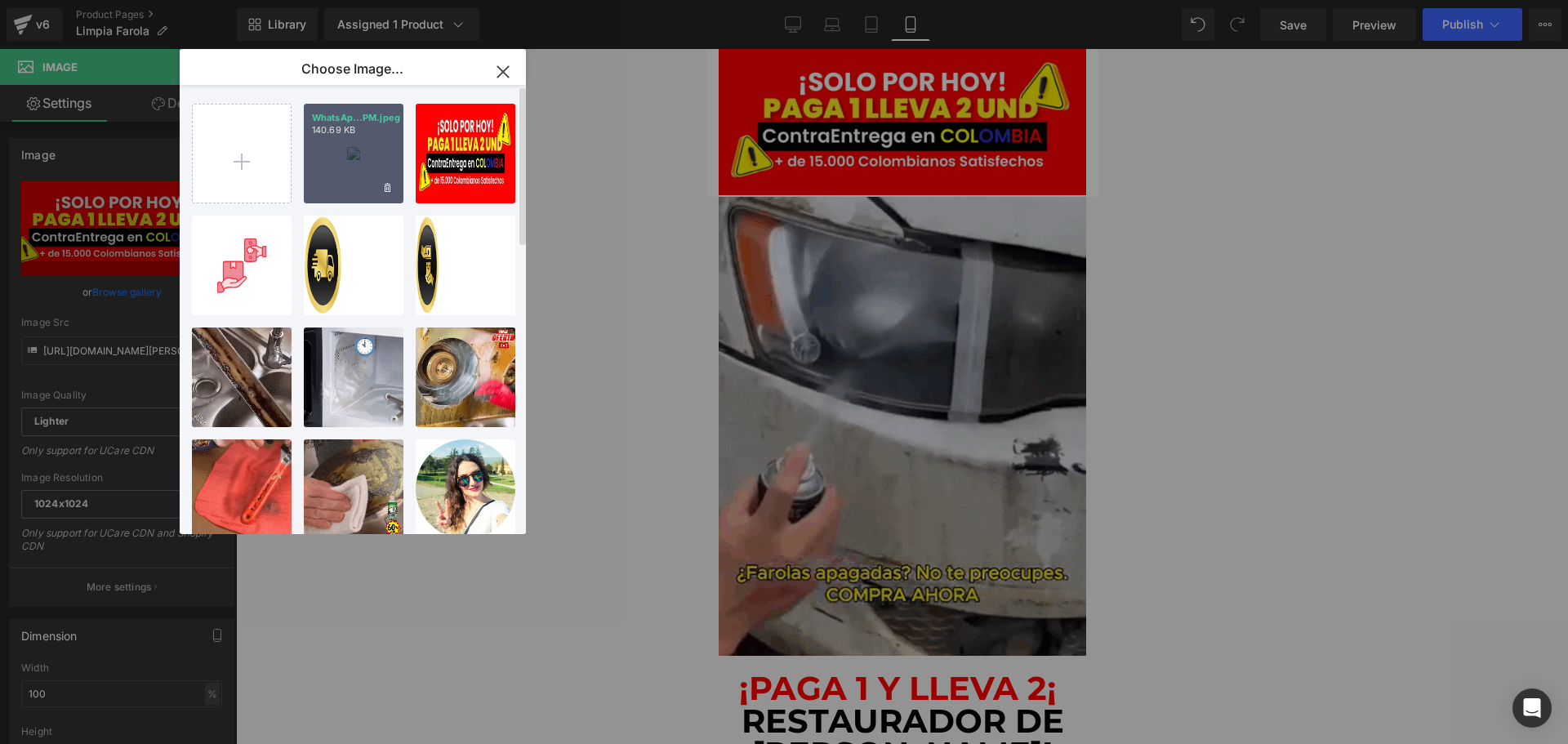
click at [344, 177] on div "WhatsAp...PM.jpeg 140.69 KB" at bounding box center [353, 153] width 99 height 99
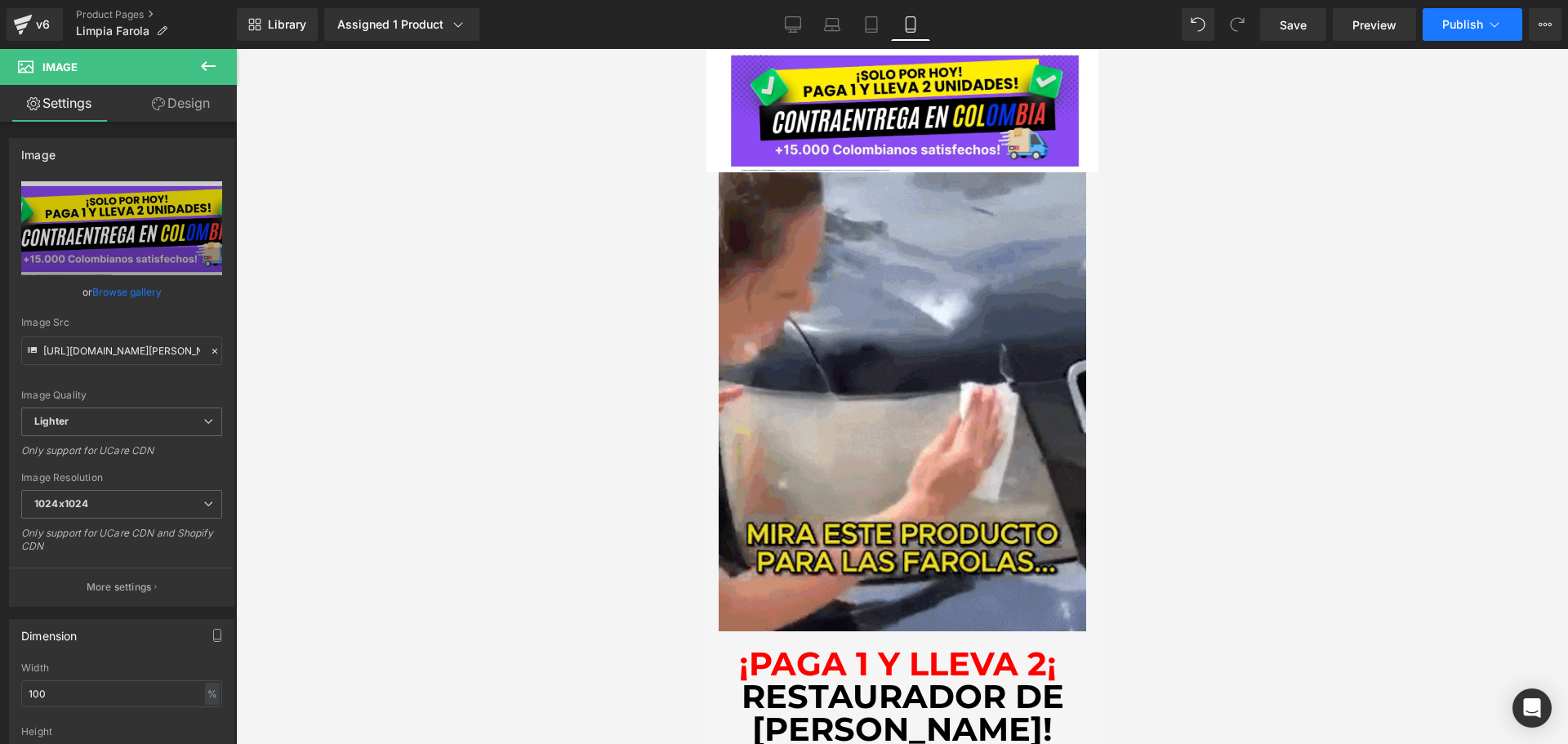
click at [1470, 29] on span "Publish" at bounding box center [1462, 25] width 41 height 13
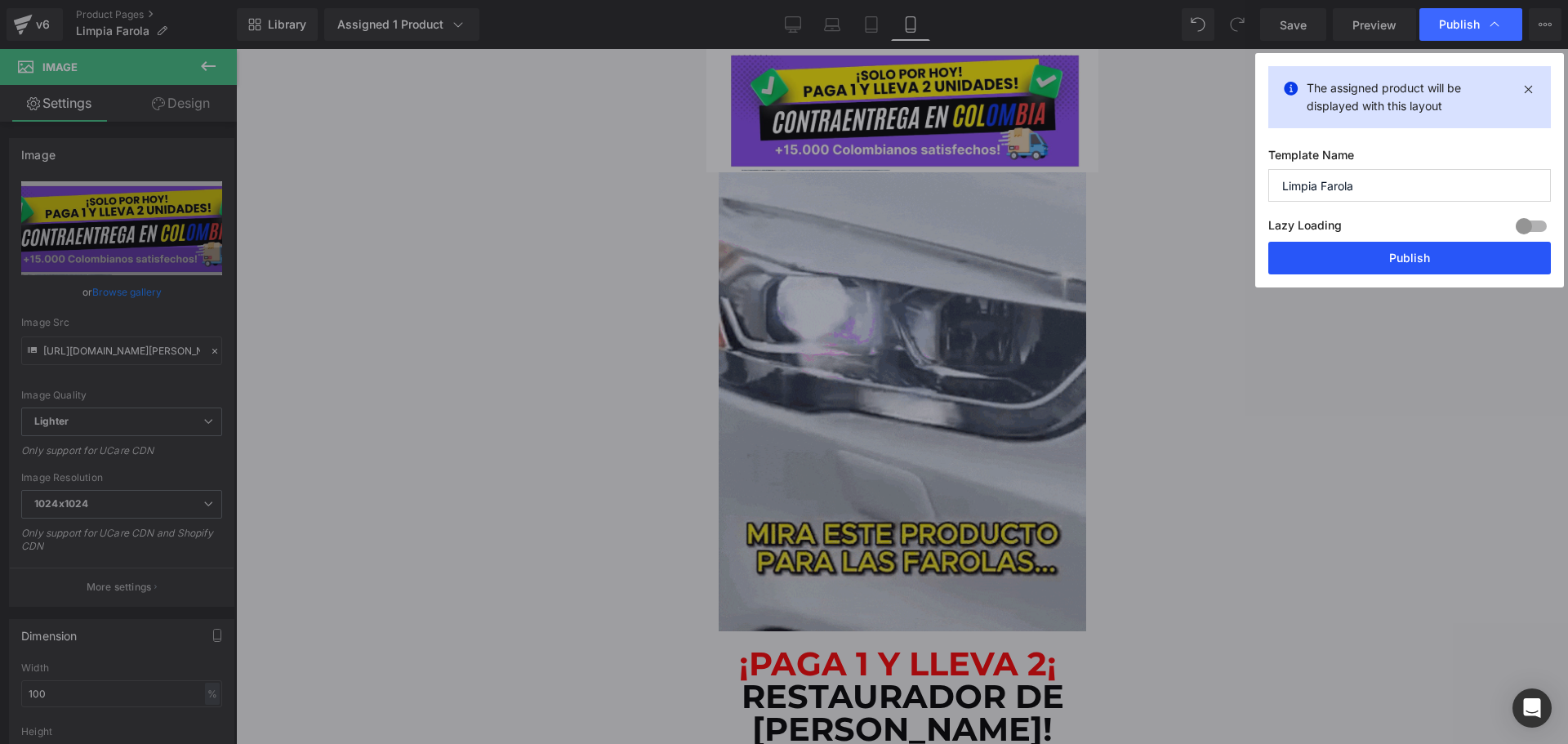
click at [1443, 265] on button "Publish" at bounding box center [1409, 258] width 283 height 33
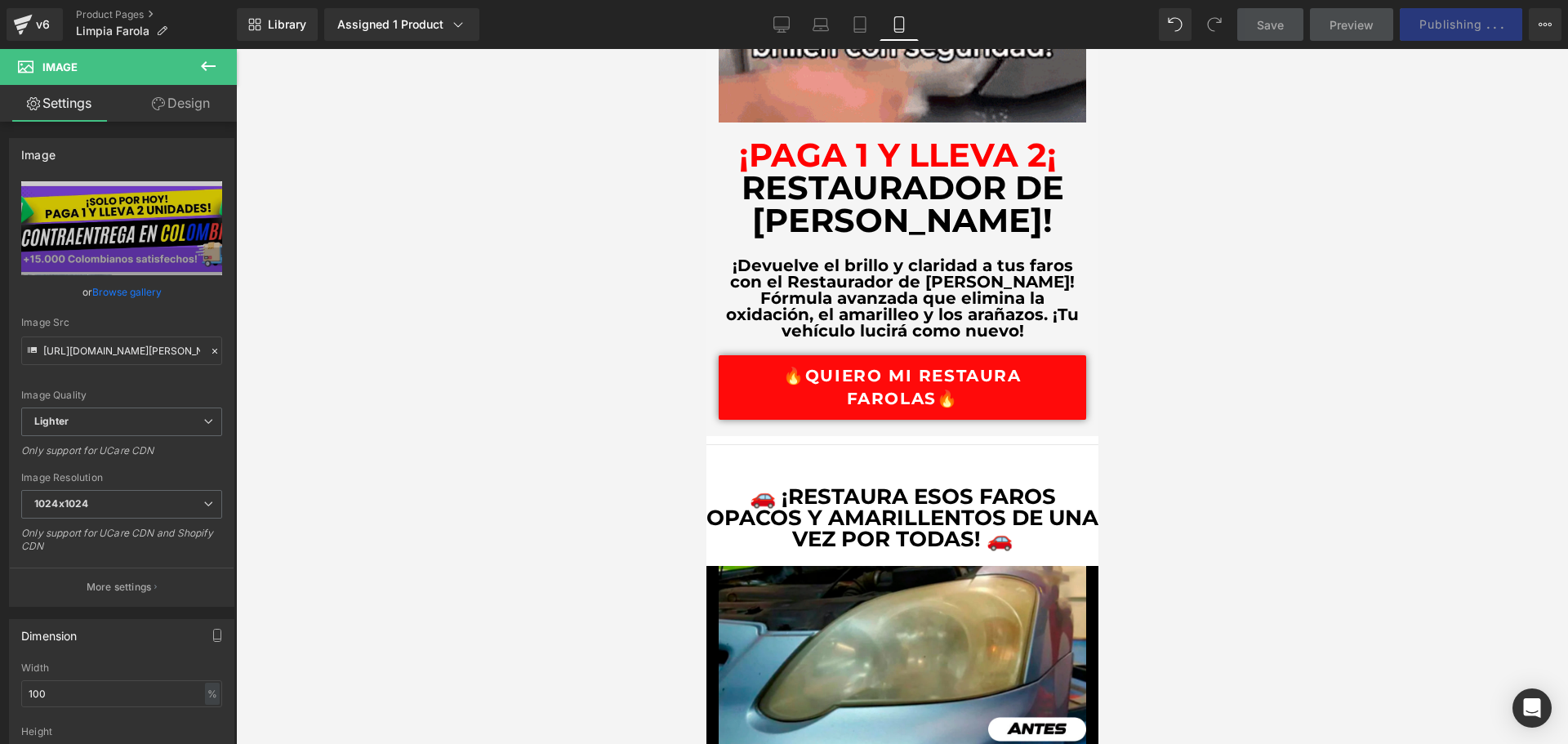
scroll to position [490, 0]
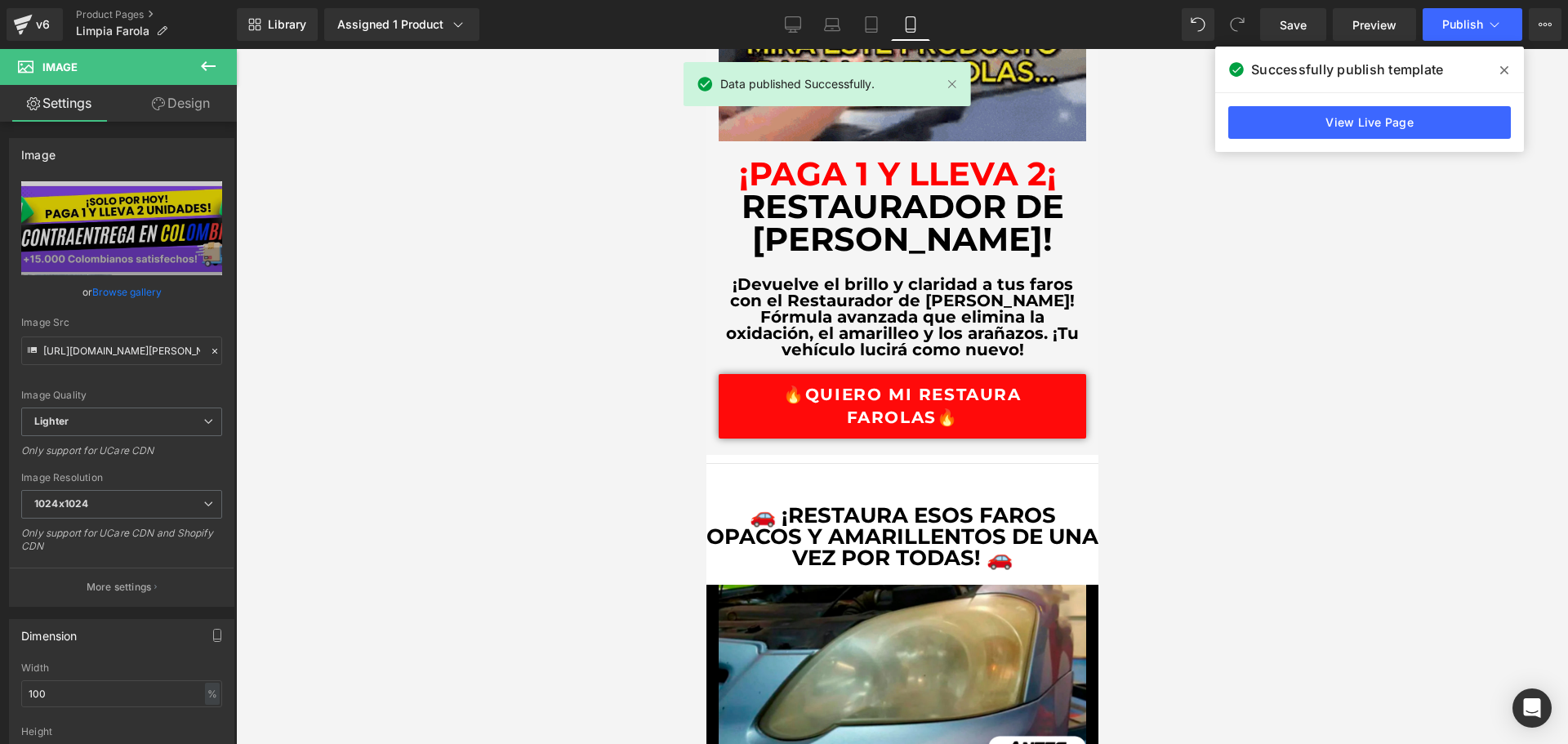
drag, startPoint x: 1502, startPoint y: 70, endPoint x: 1459, endPoint y: 120, distance: 65.9
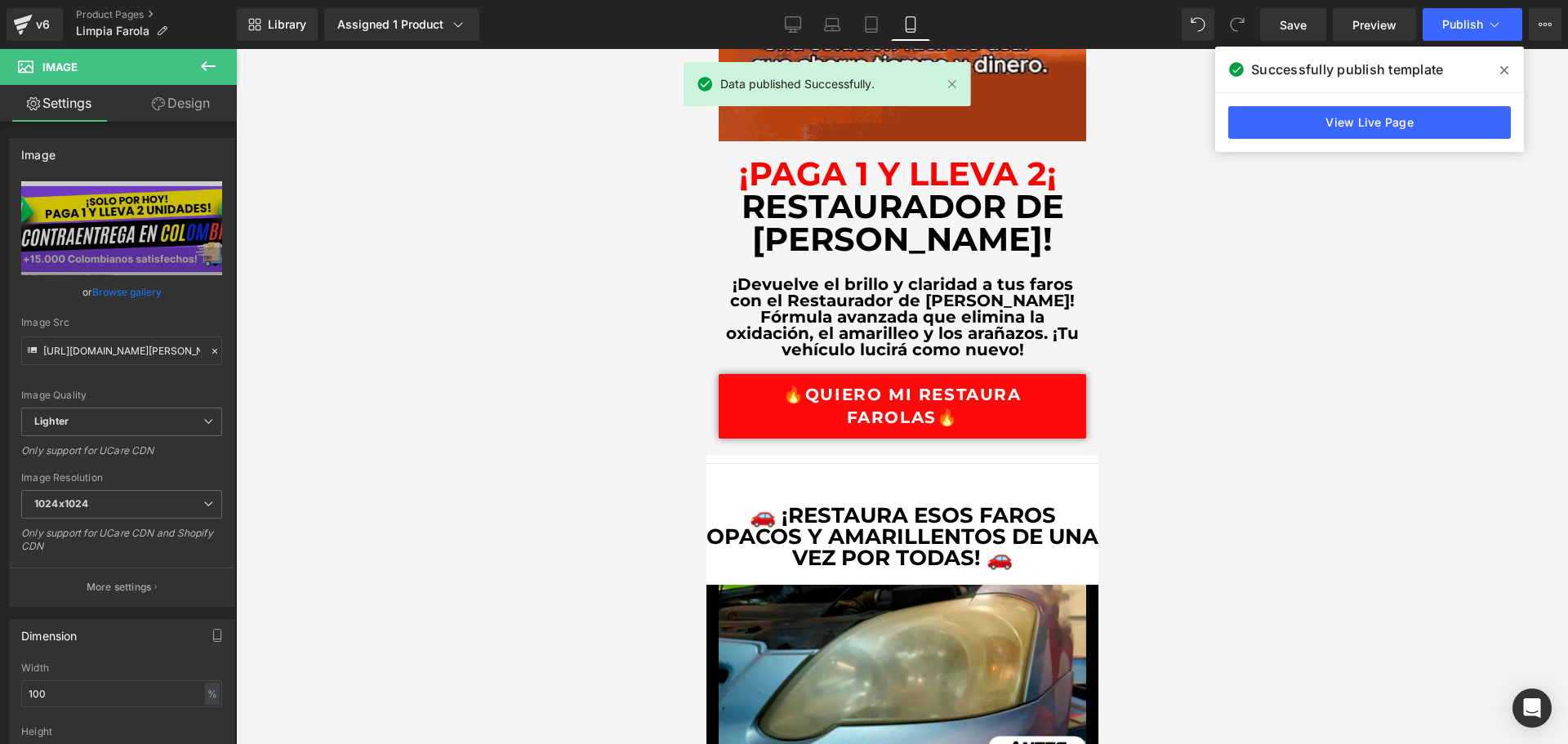
click at [1502, 70] on icon at bounding box center [1504, 70] width 9 height 13
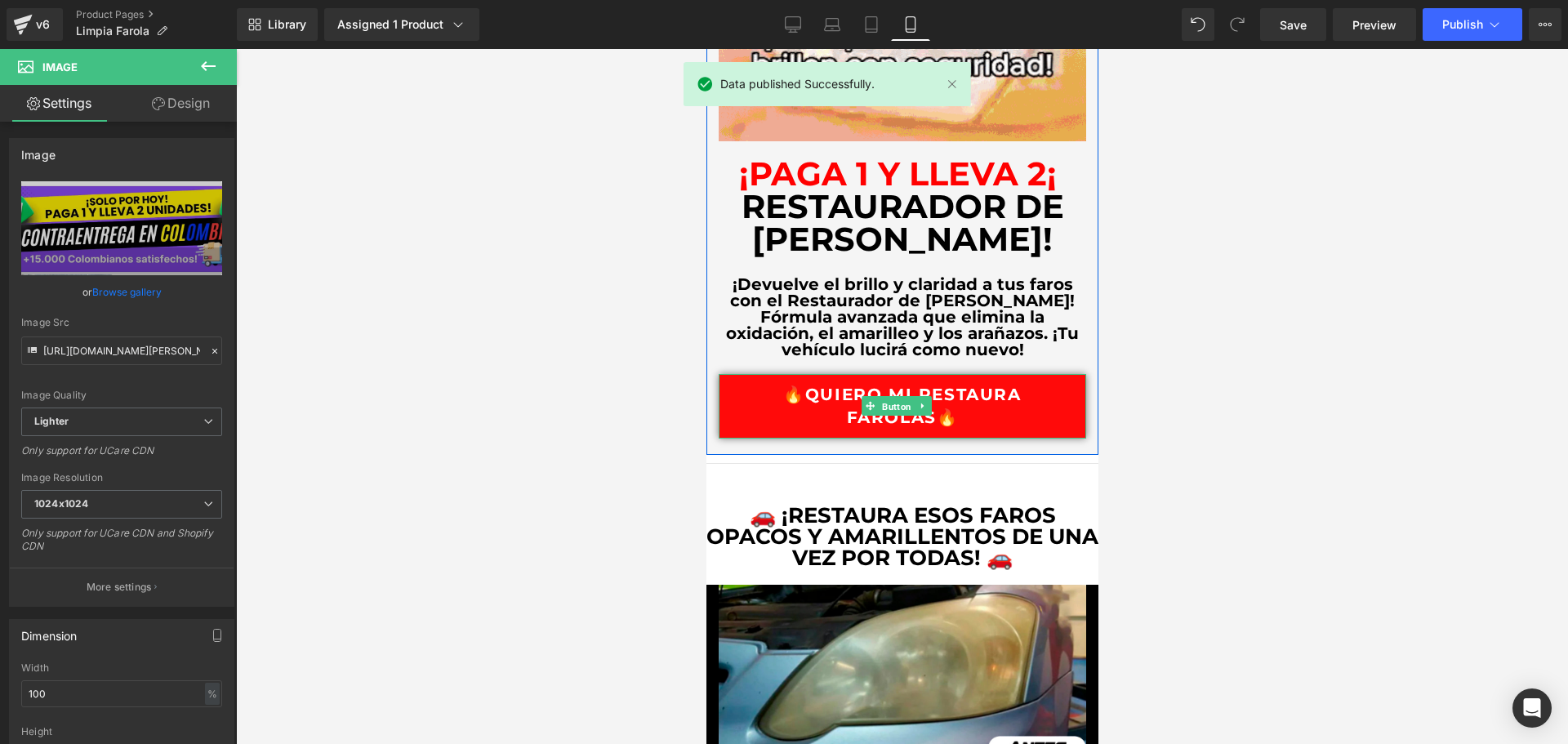
click at [888, 397] on span "Button" at bounding box center [896, 407] width 36 height 20
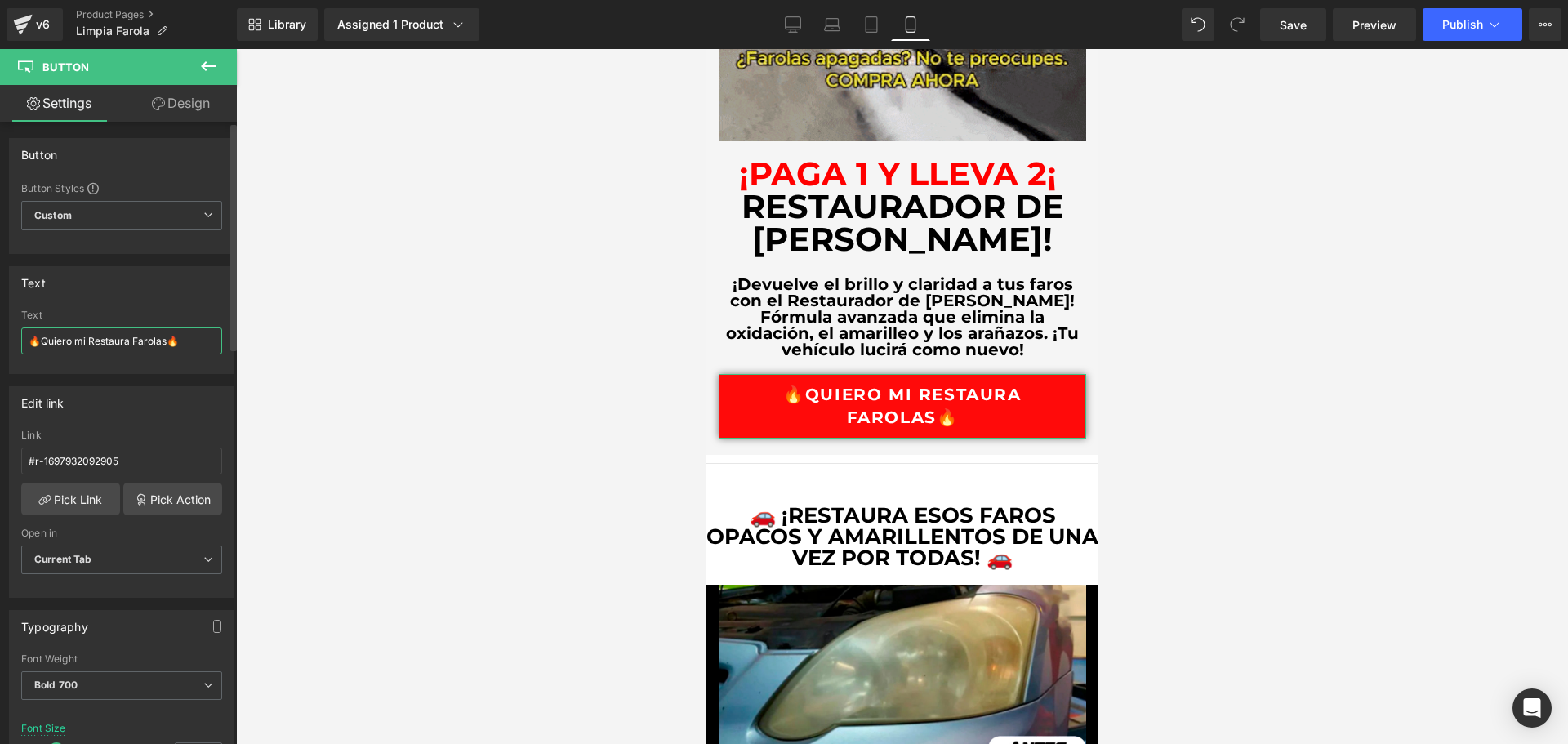
drag, startPoint x: 165, startPoint y: 340, endPoint x: 44, endPoint y: 345, distance: 121.1
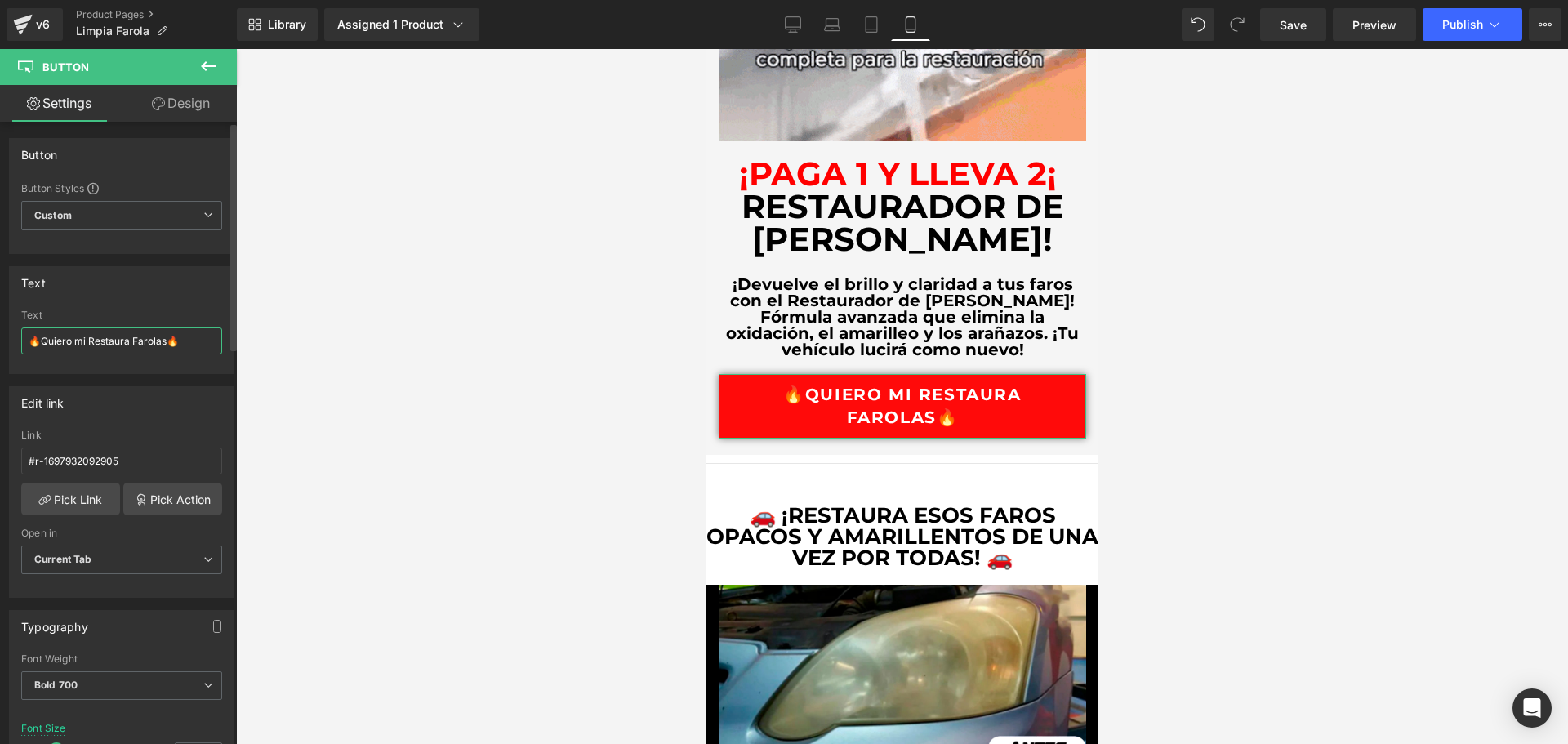
click at [44, 345] on input "🔥Quiero mi Restaura Farolas🔥" at bounding box center [121, 340] width 200 height 26
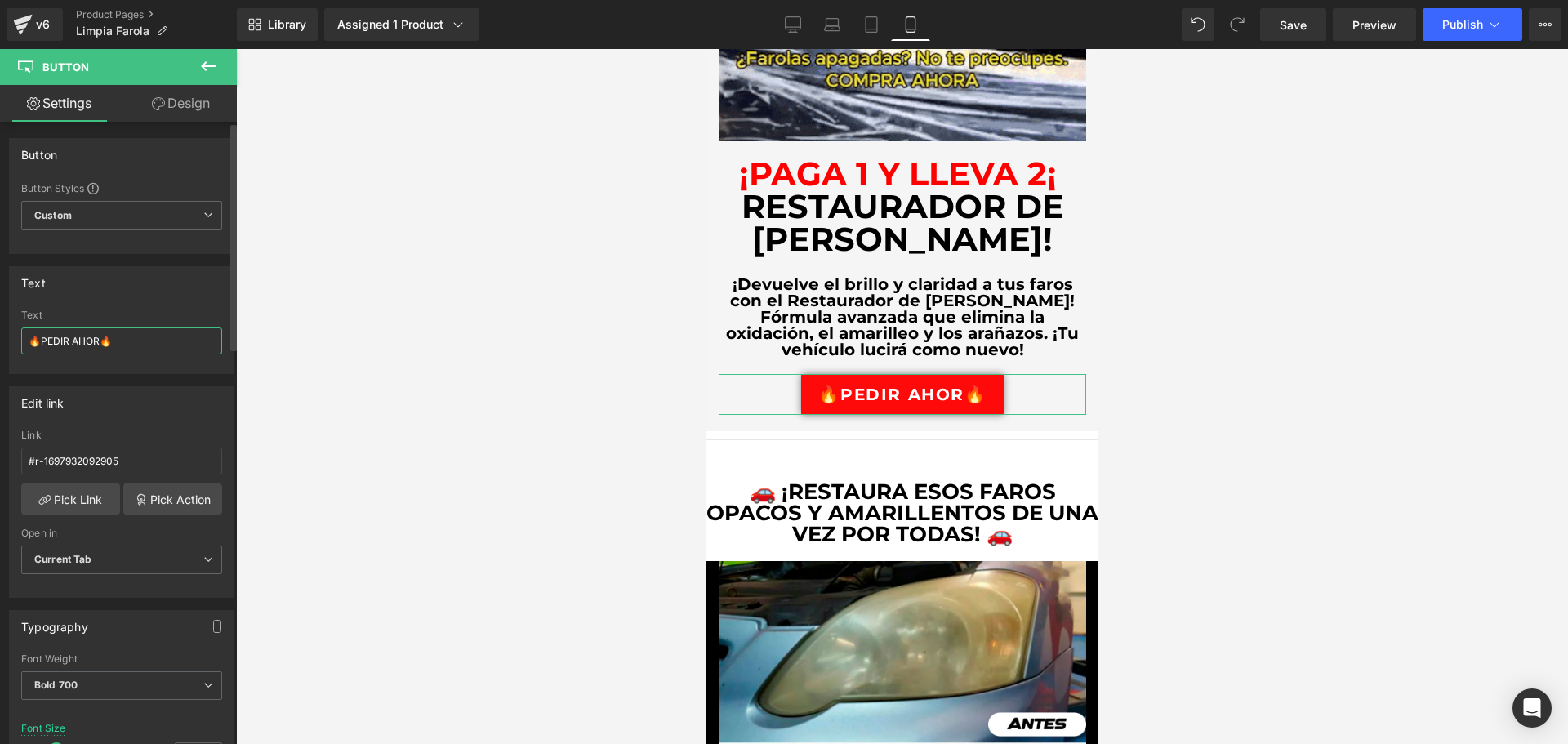
type input "🔥PEDIR AHORA🔥"
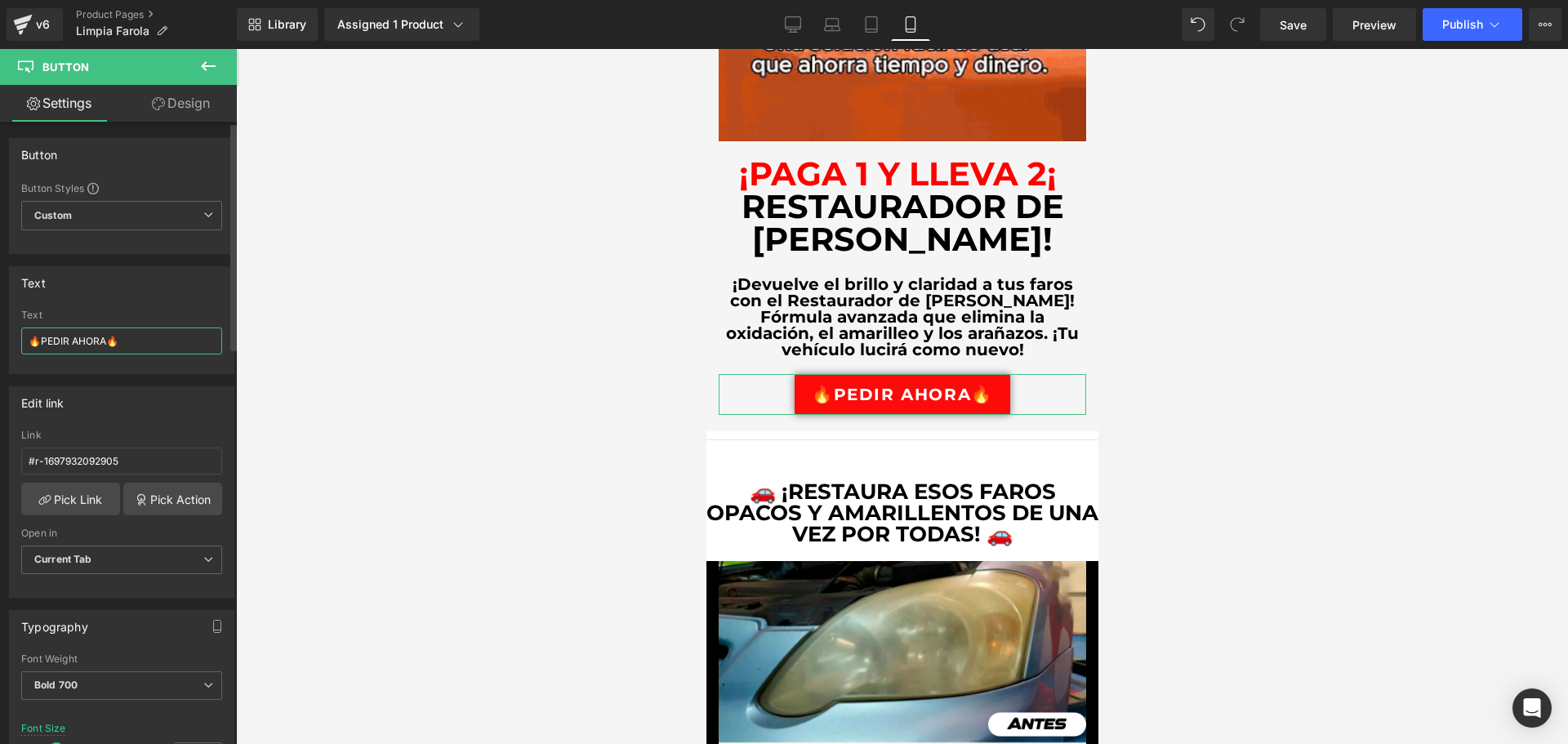
drag, startPoint x: 110, startPoint y: 338, endPoint x: 43, endPoint y: 344, distance: 67.3
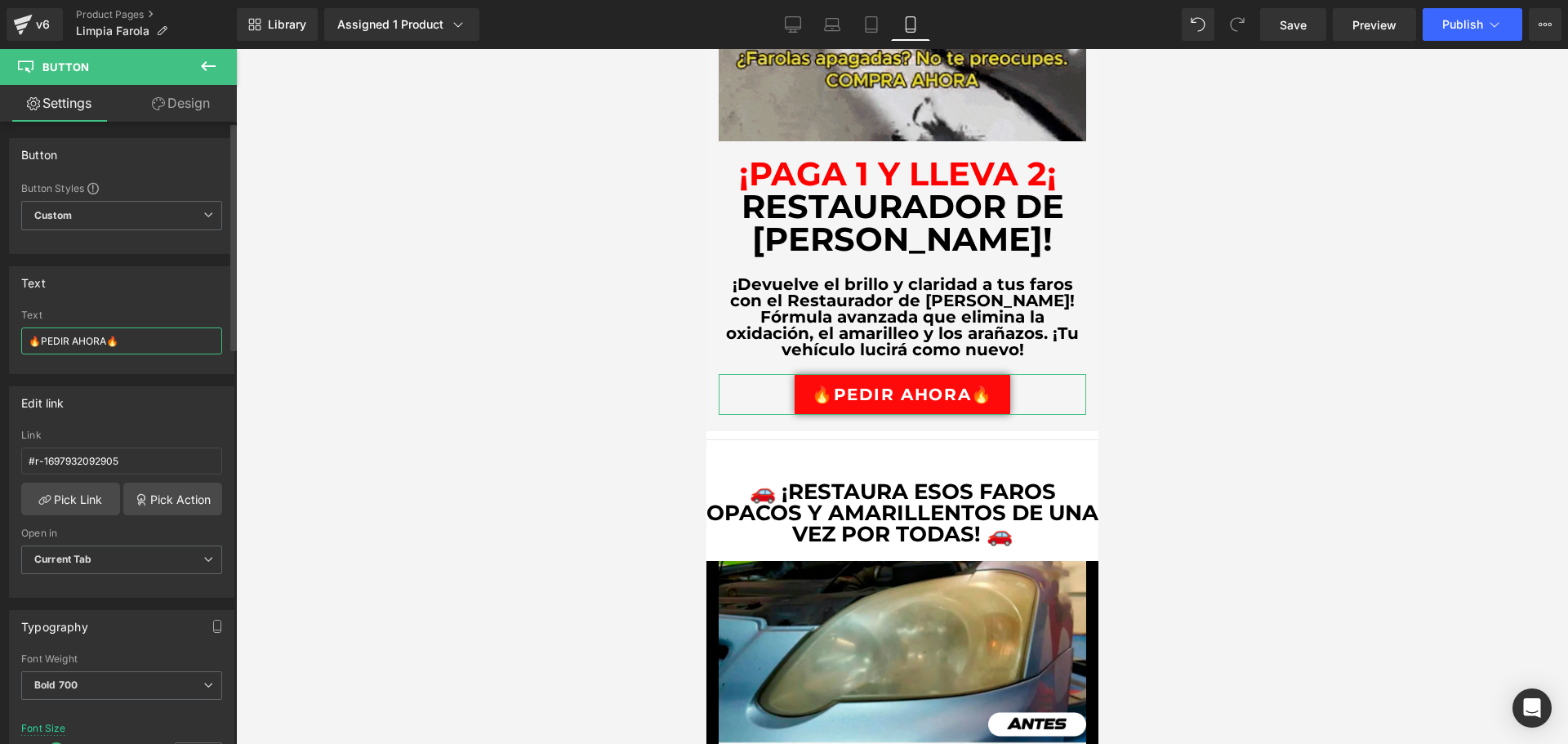
click at [43, 344] on input "🔥PEDIR AHORA🔥" at bounding box center [121, 340] width 200 height 26
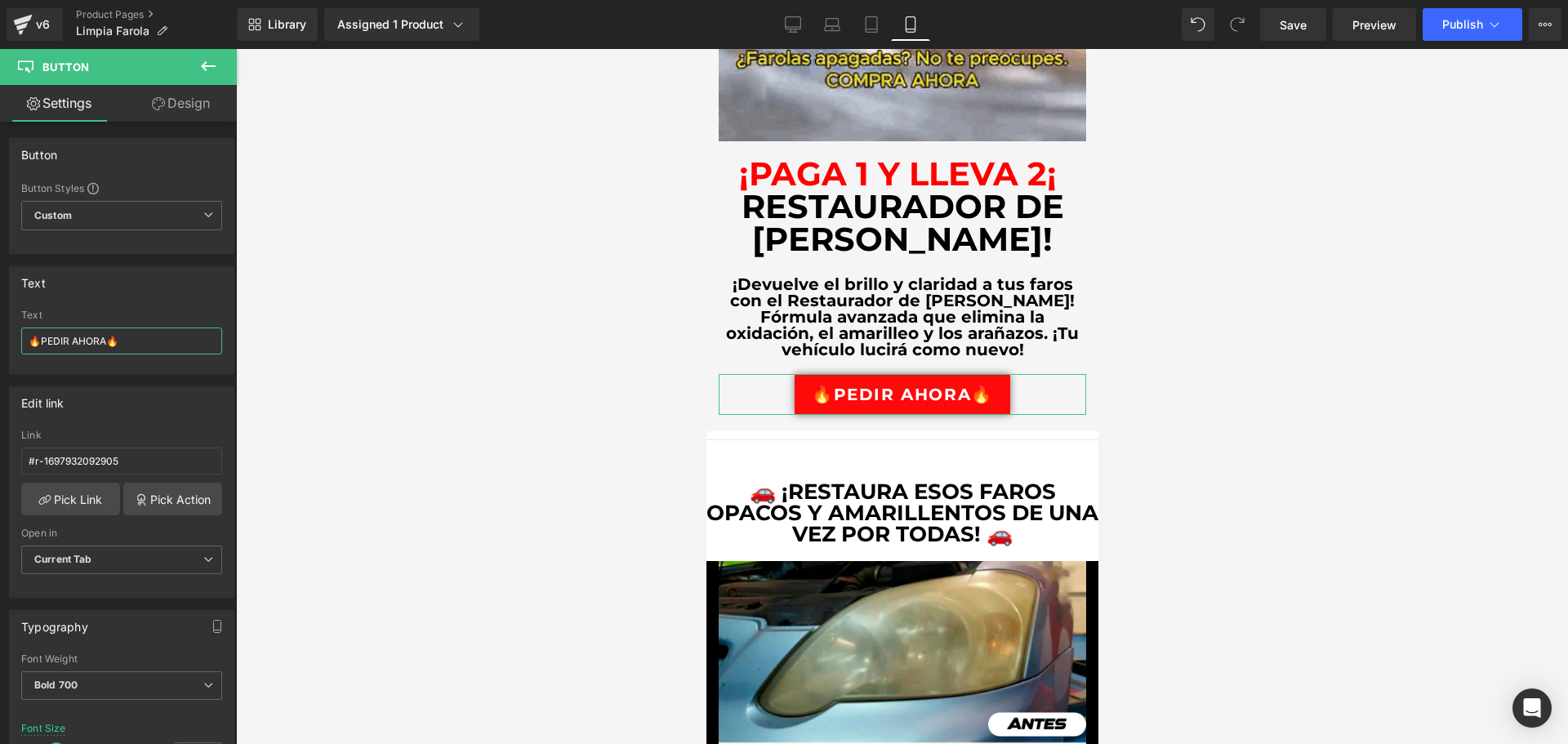
drag, startPoint x: 152, startPoint y: 340, endPoint x: -30, endPoint y: 338, distance: 182.0
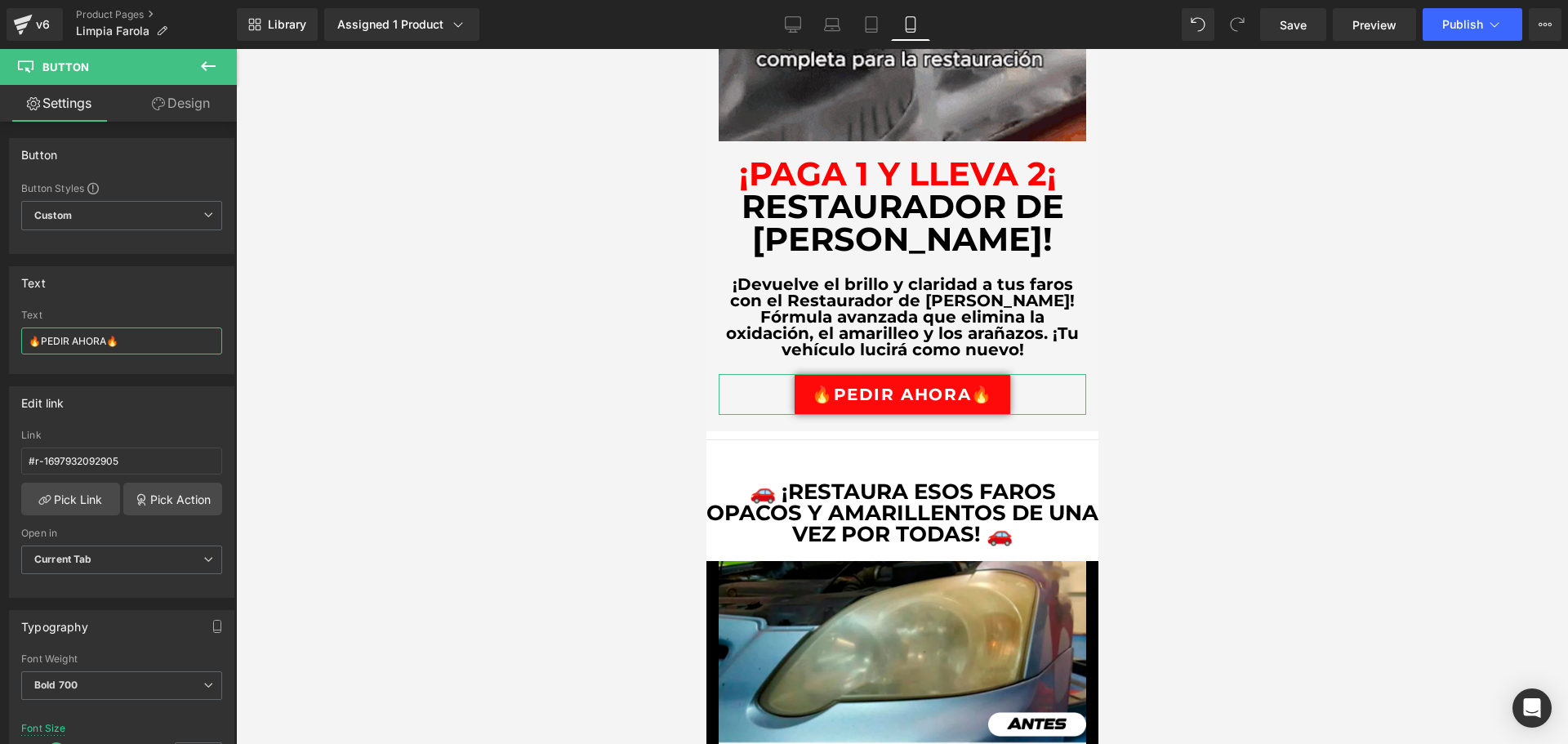
click at [0, 338] on html "Button You are previewing how the will restyle your page. You can not edit Elem…" at bounding box center [784, 372] width 1568 height 744
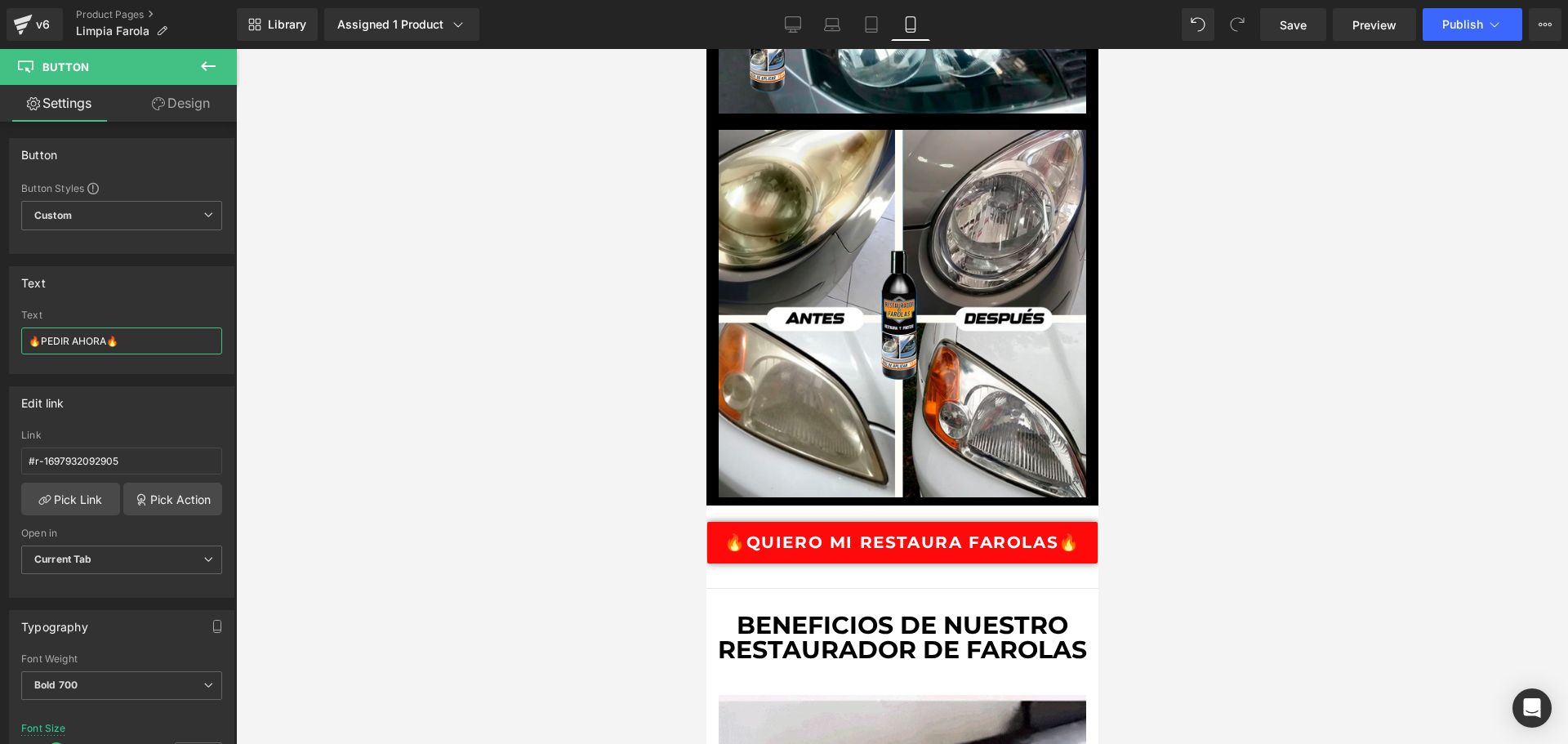
scroll to position [1877, 0]
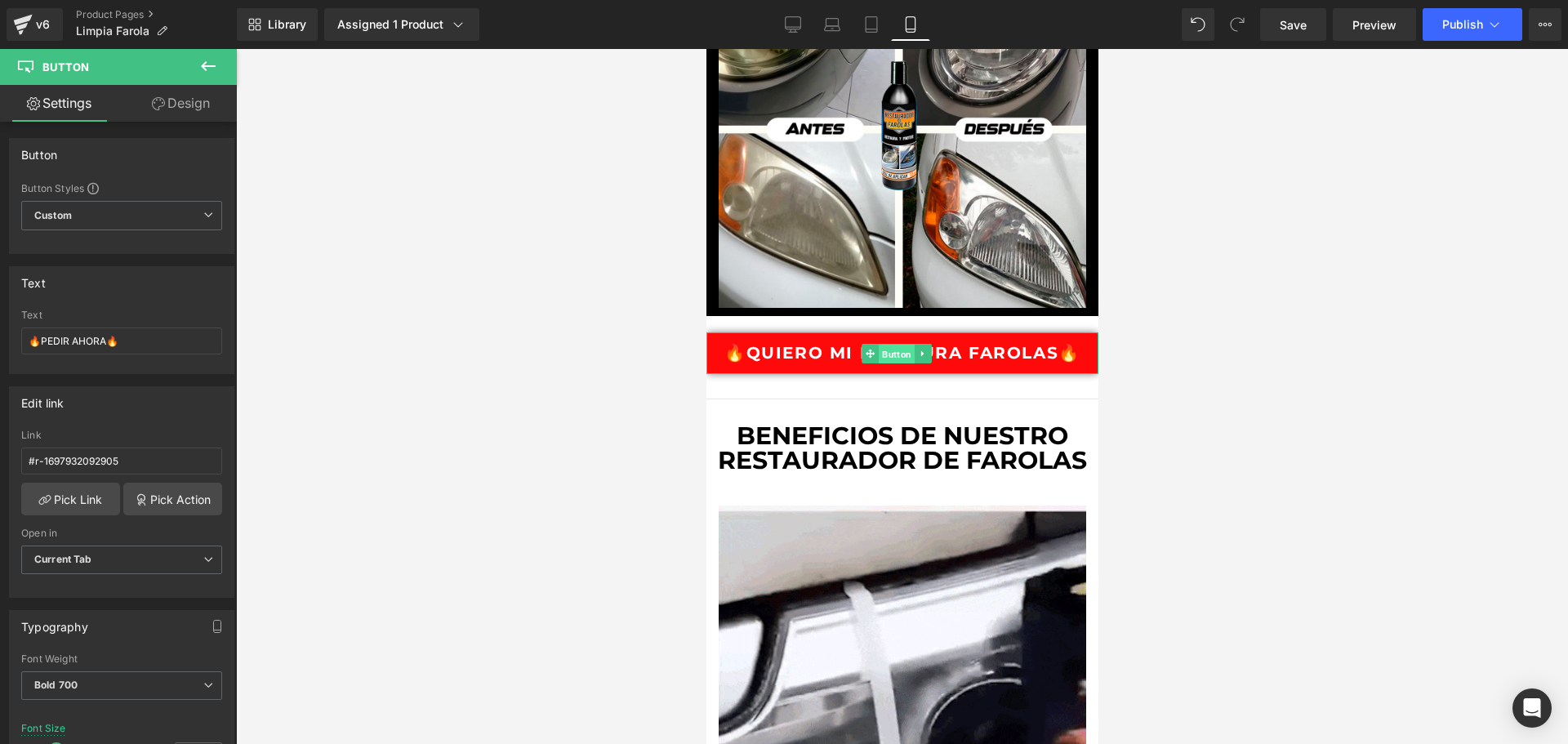
click at [901, 344] on span "Button" at bounding box center [896, 354] width 36 height 20
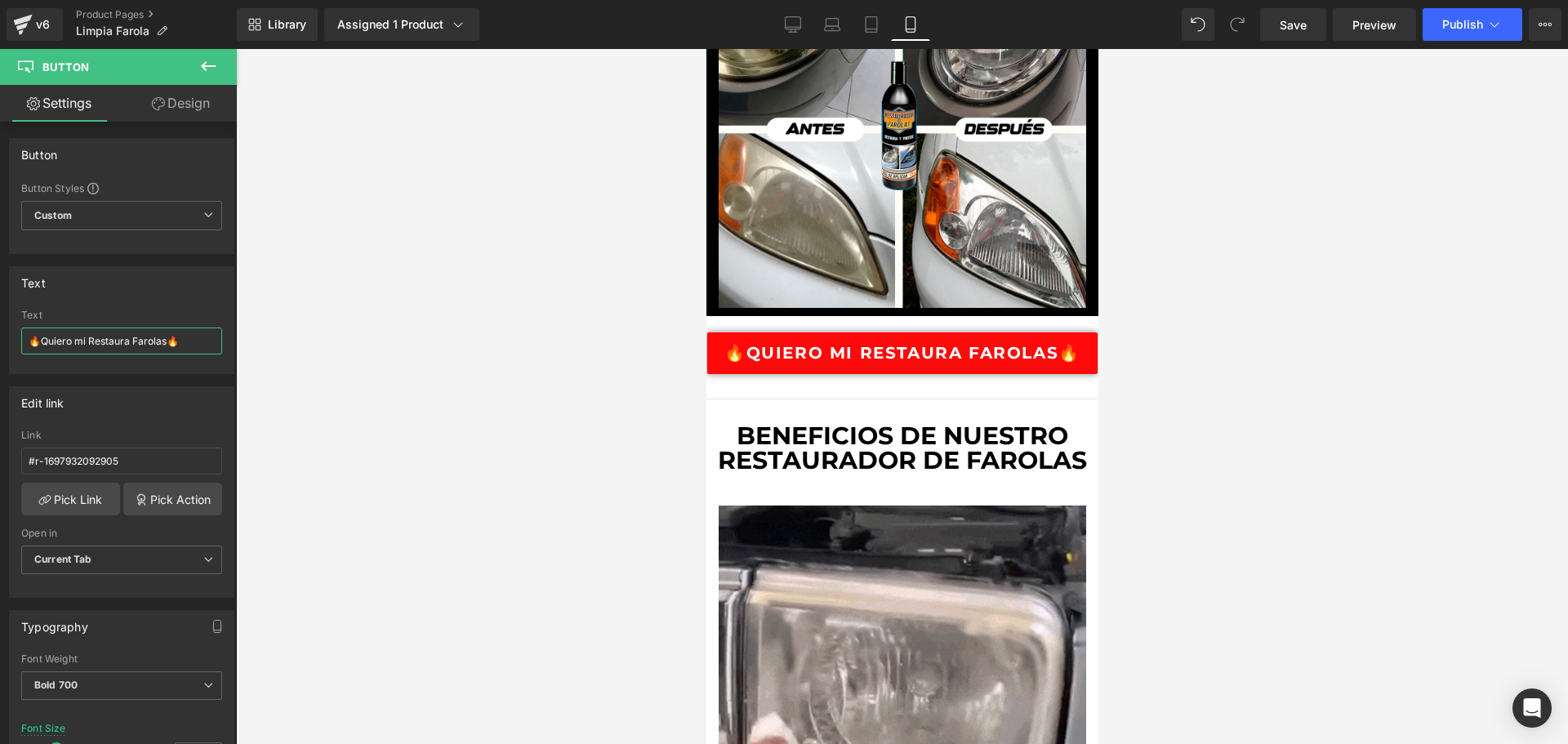
drag, startPoint x: 185, startPoint y: 342, endPoint x: -10, endPoint y: 340, distance: 195.0
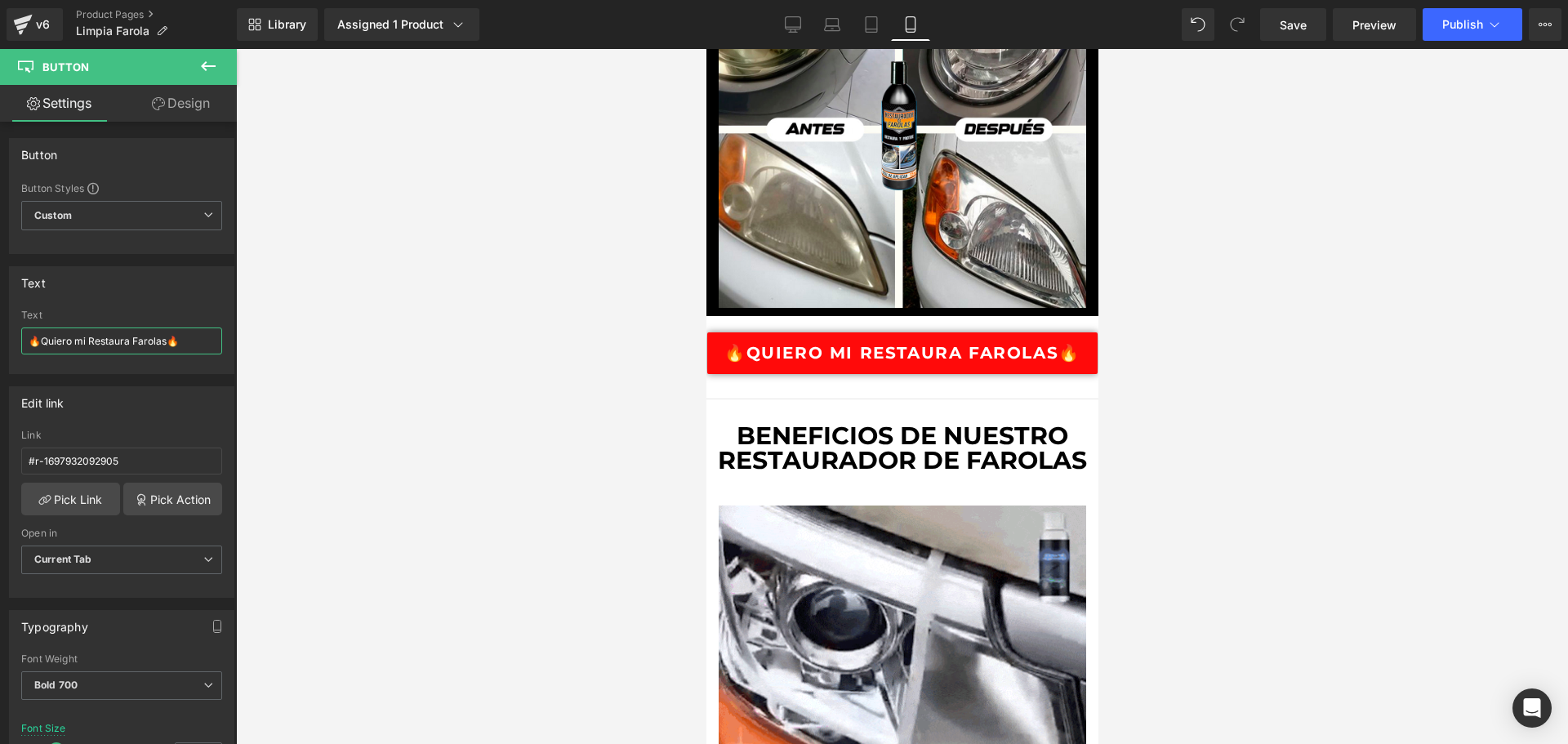
click at [0, 340] on html "Button You are previewing how the will restyle your page. You can not edit Elem…" at bounding box center [784, 372] width 1568 height 744
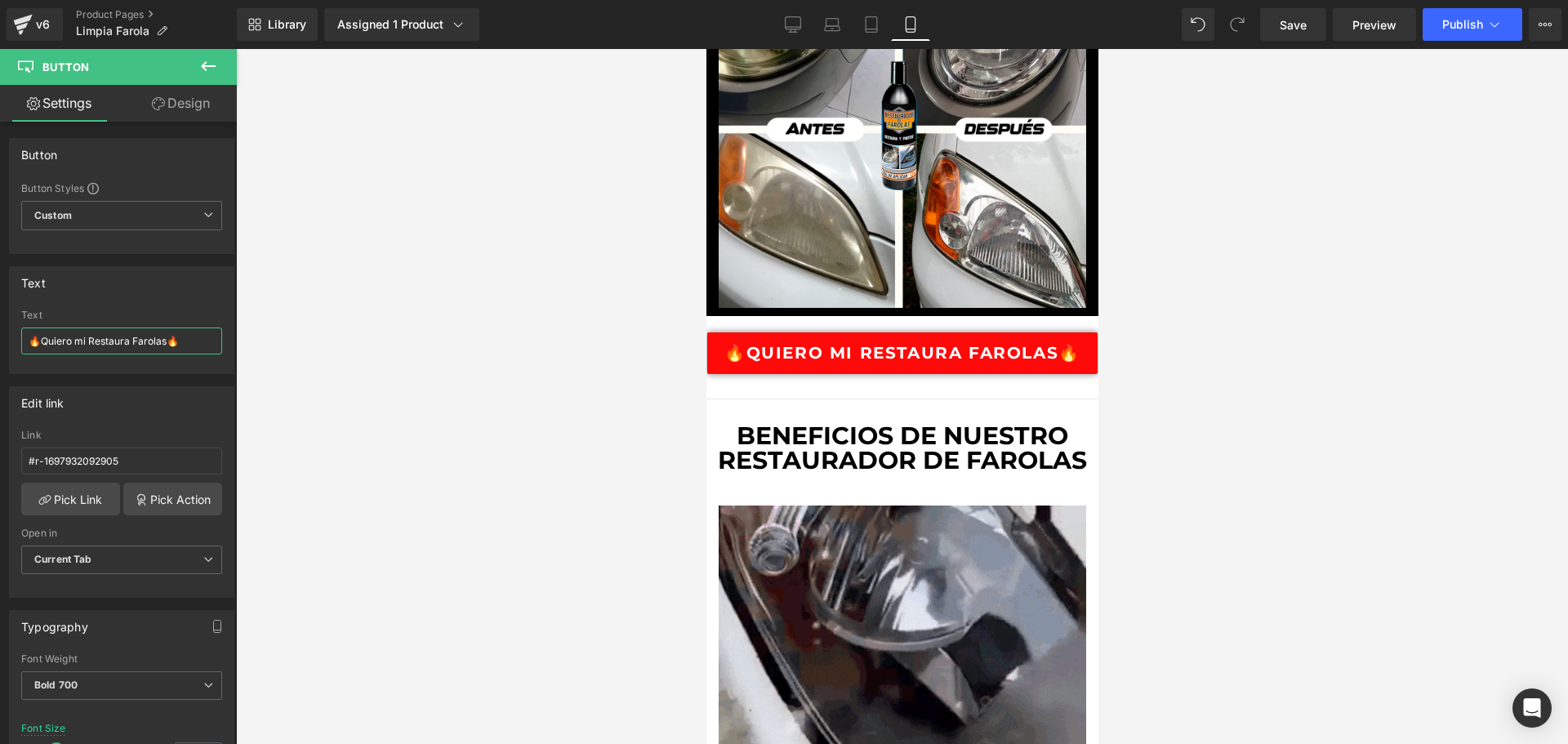
paste input "PEDIR AHORA"
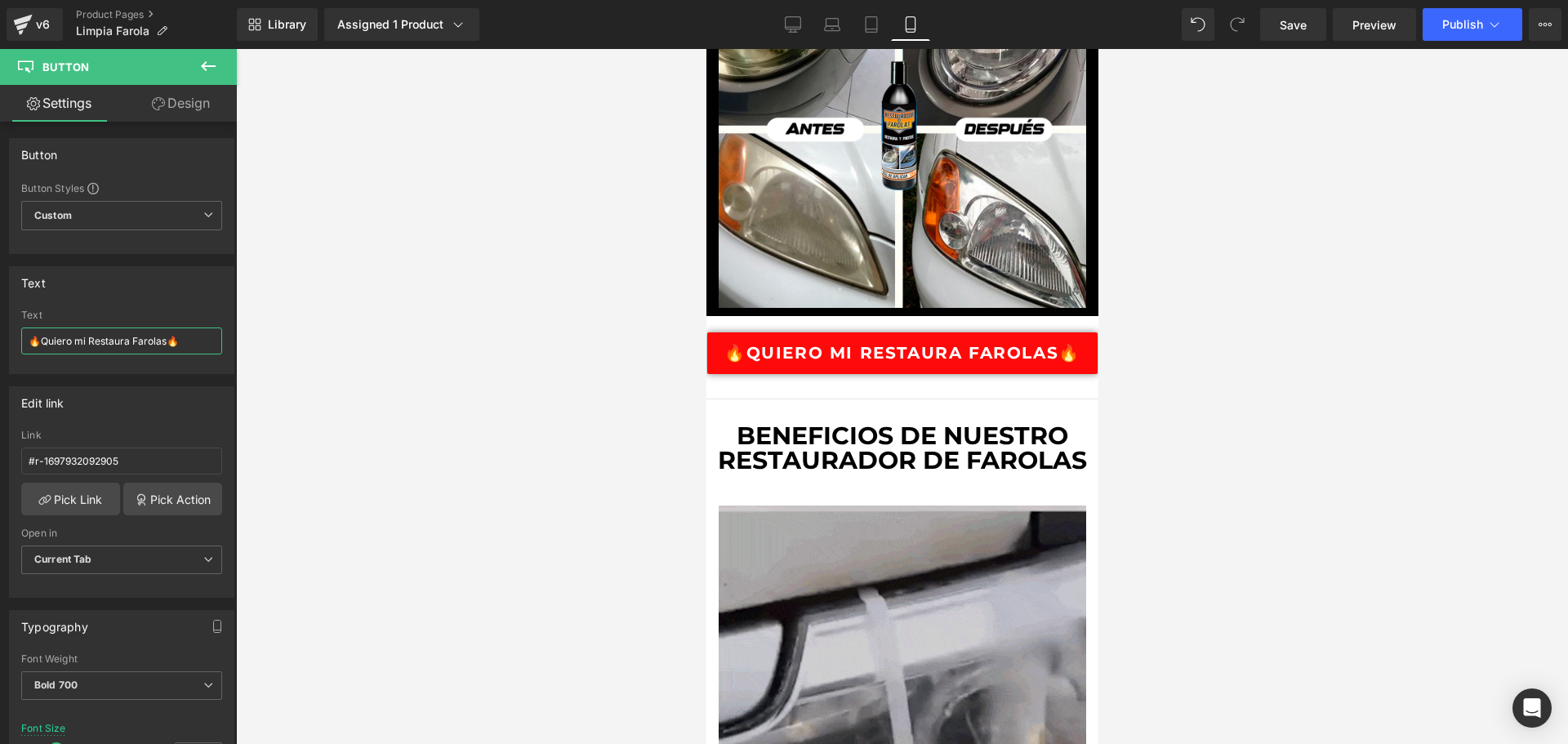
type input "🔥PEDIR AHORA🔥"
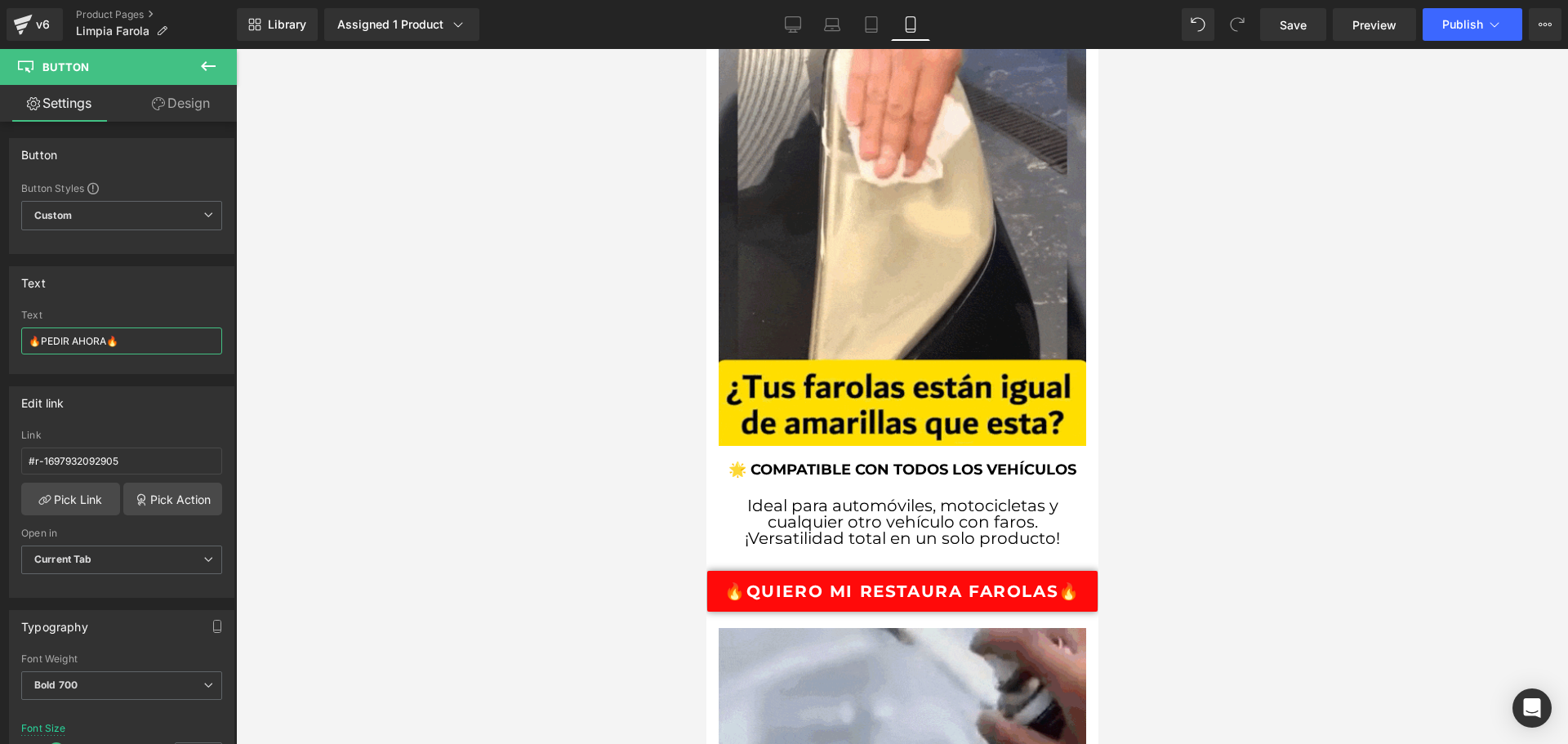
scroll to position [3755, 0]
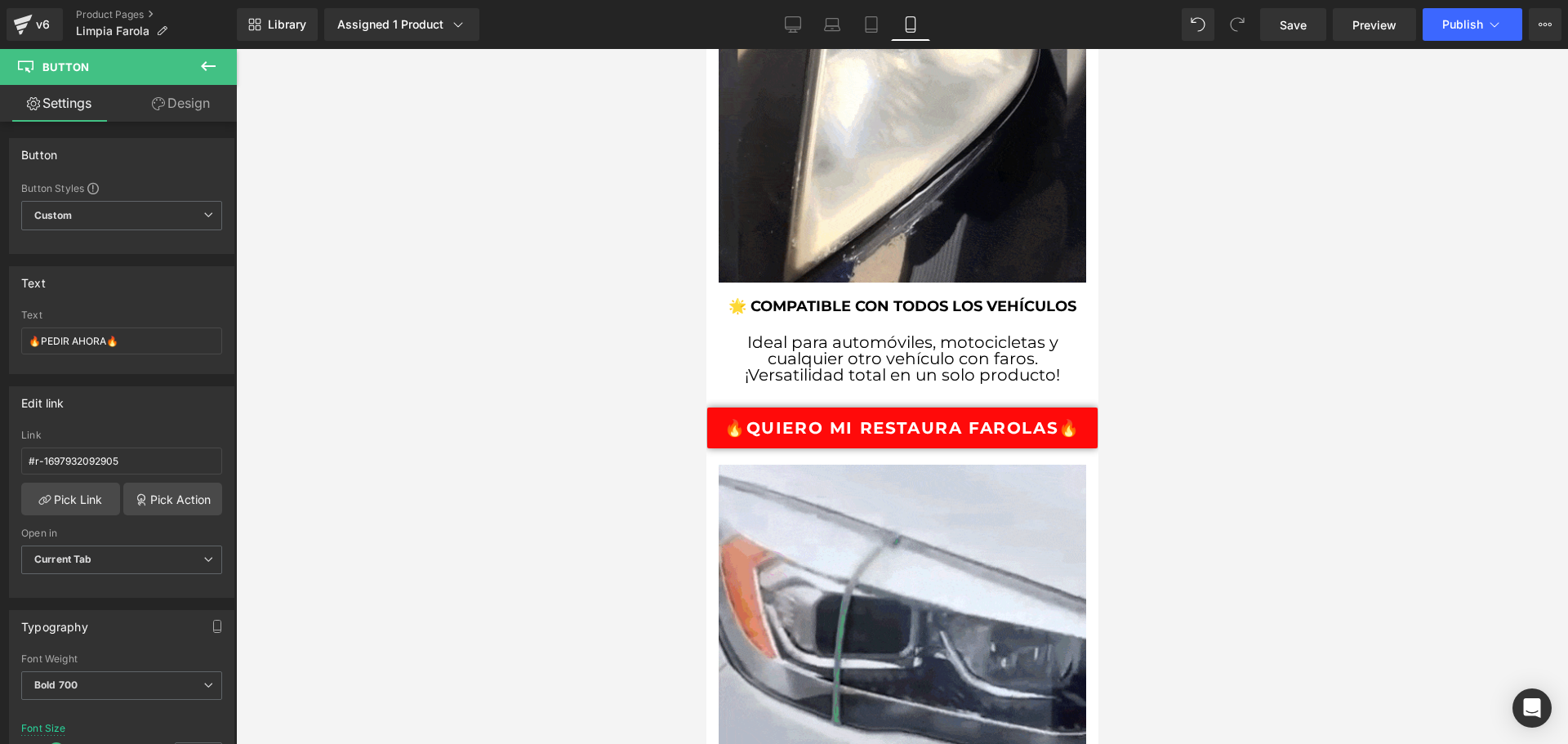
click at [903, 407] on div "🔥Quiero mi Restaura Farolas🔥 Button" at bounding box center [901, 427] width 392 height 41
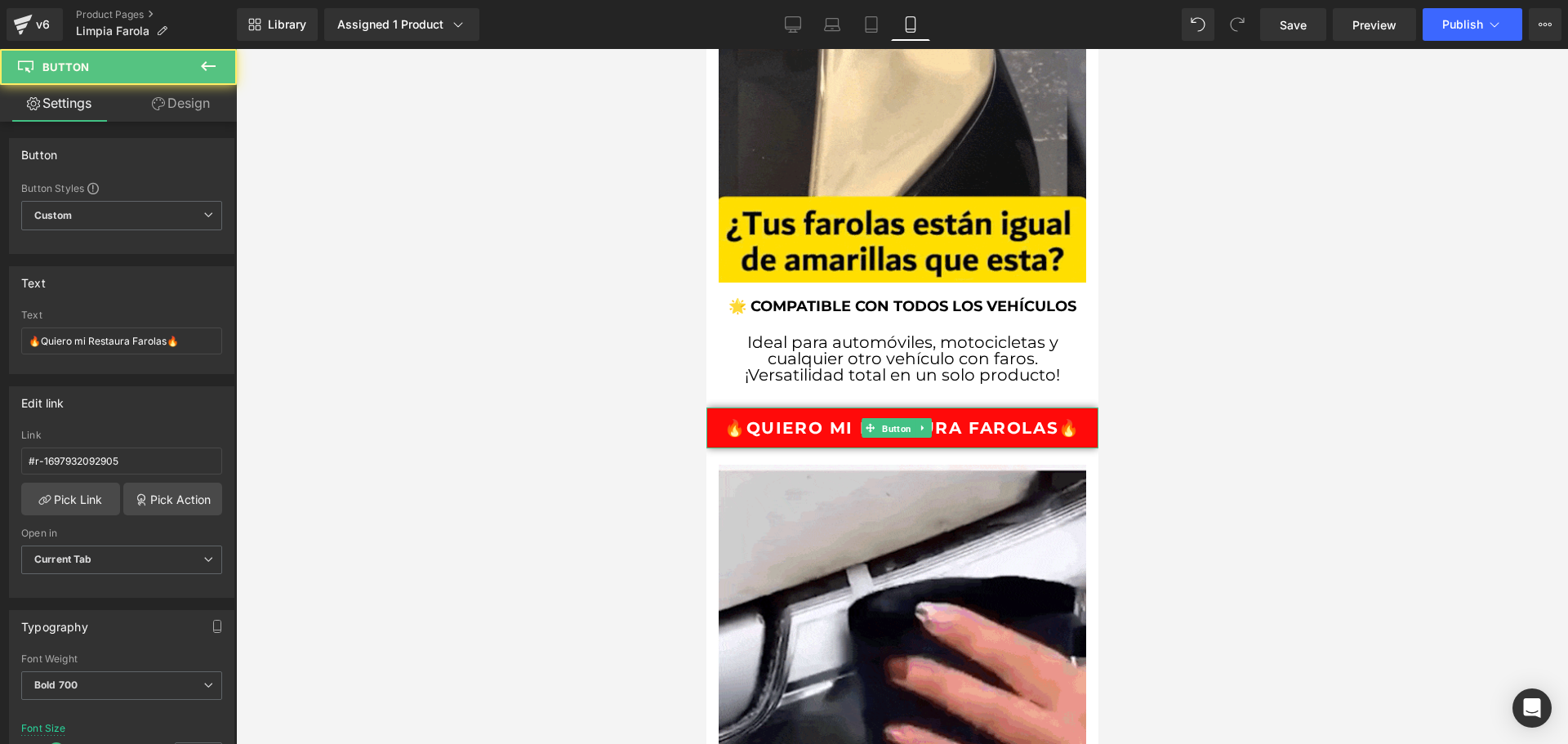
drag, startPoint x: 903, startPoint y: 336, endPoint x: 709, endPoint y: 356, distance: 195.0
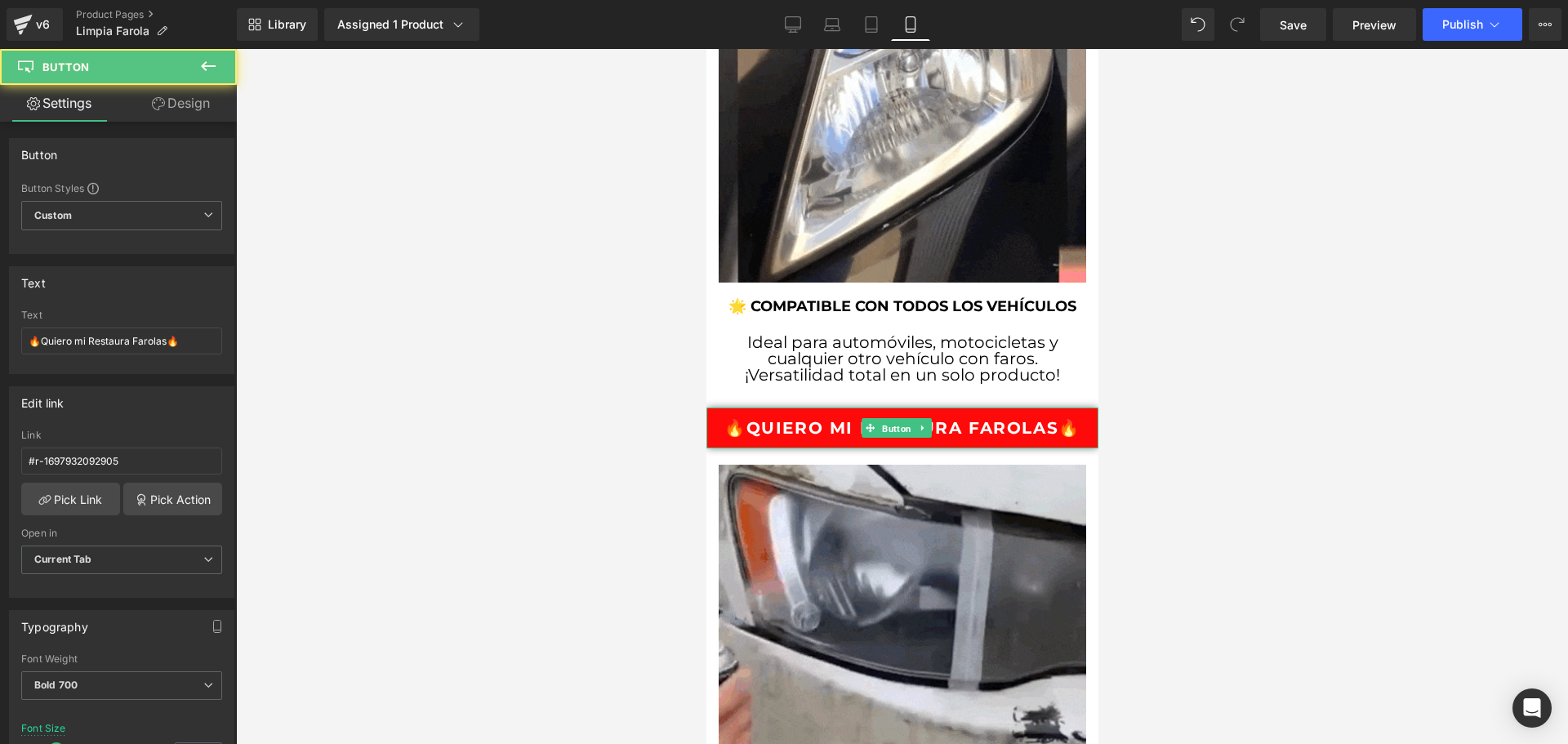
click at [903, 419] on span "Button" at bounding box center [896, 428] width 36 height 20
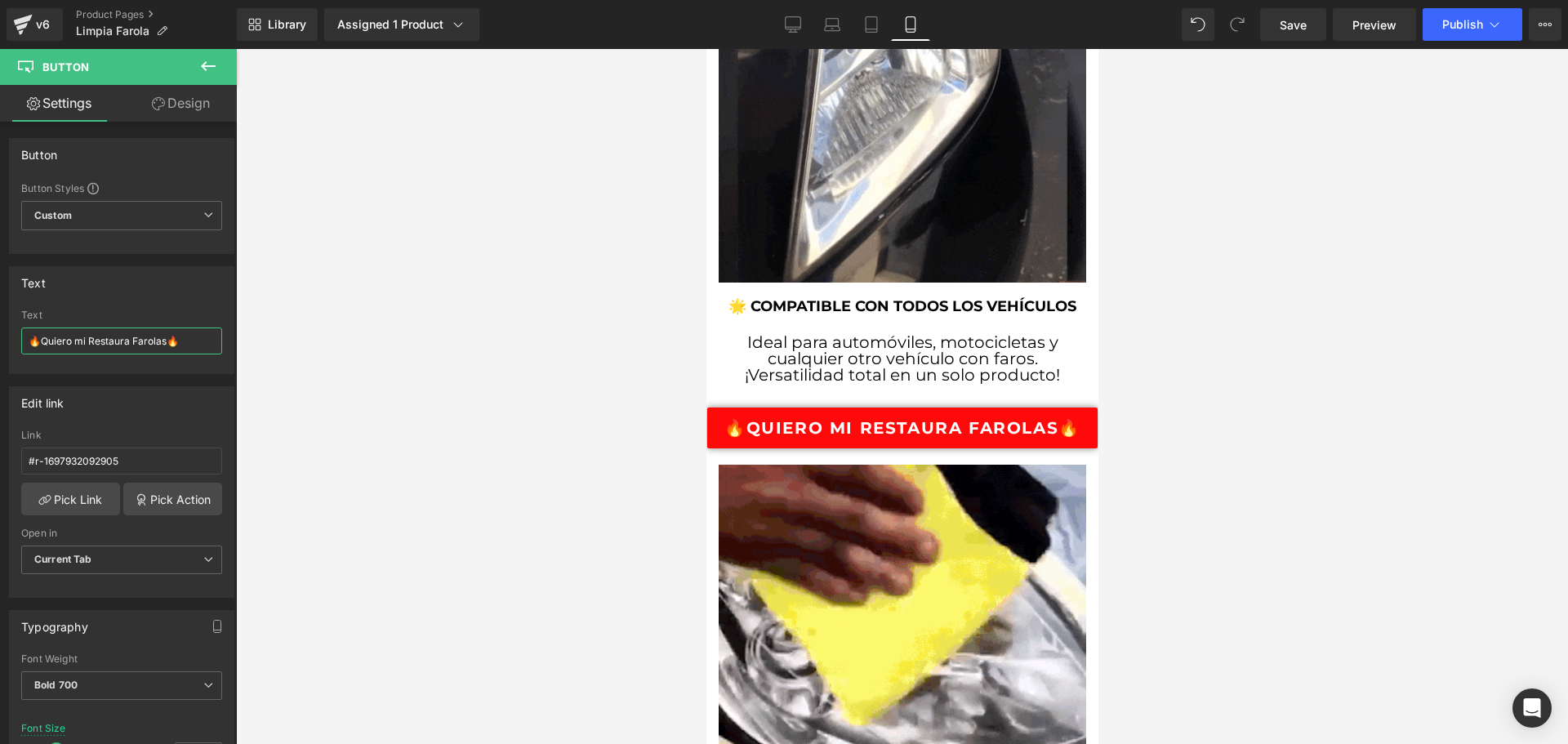
drag, startPoint x: 189, startPoint y: 348, endPoint x: -79, endPoint y: 355, distance: 268.1
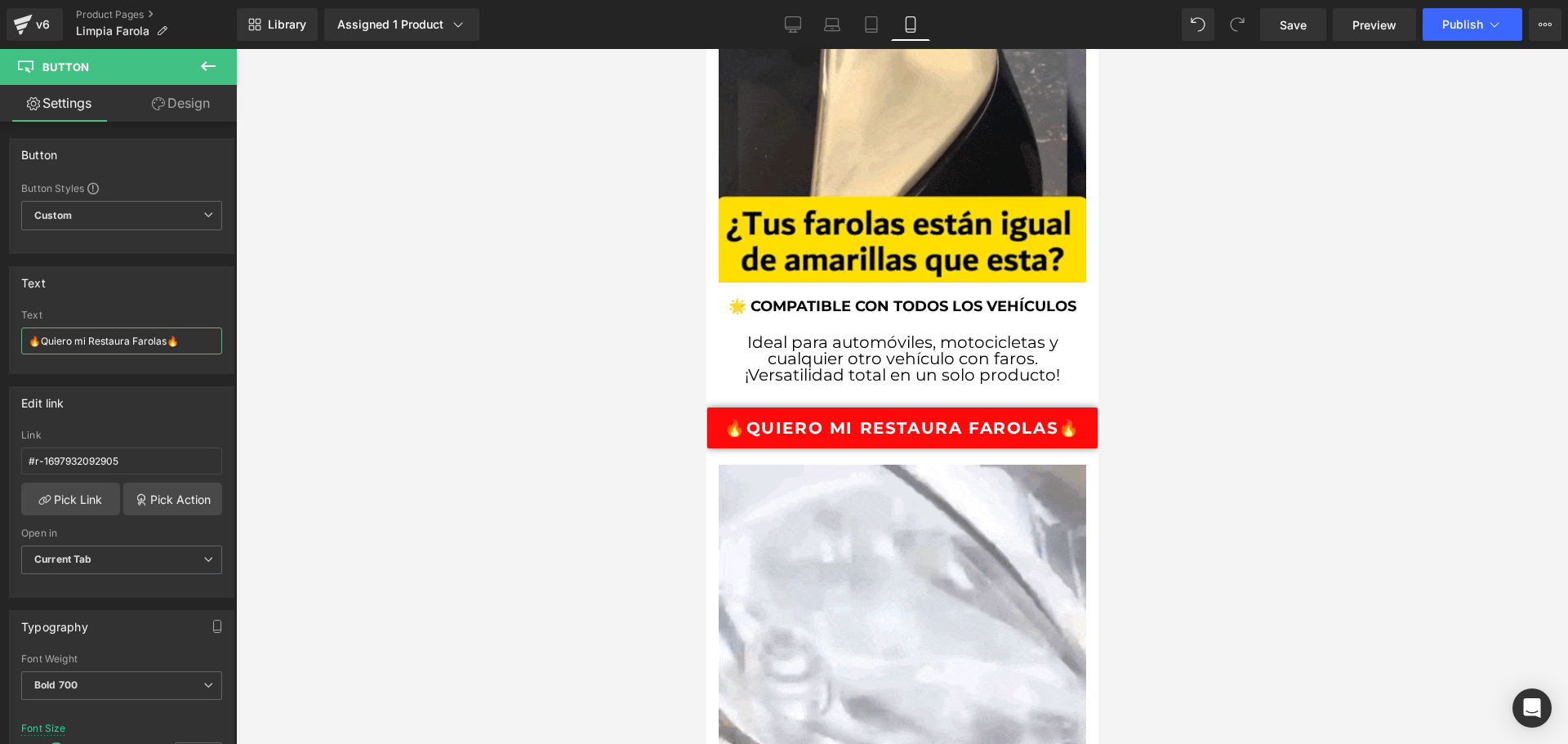
click at [0, 355] on html "Button You are previewing how the will restyle your page. You can not edit Elem…" at bounding box center [784, 372] width 1568 height 744
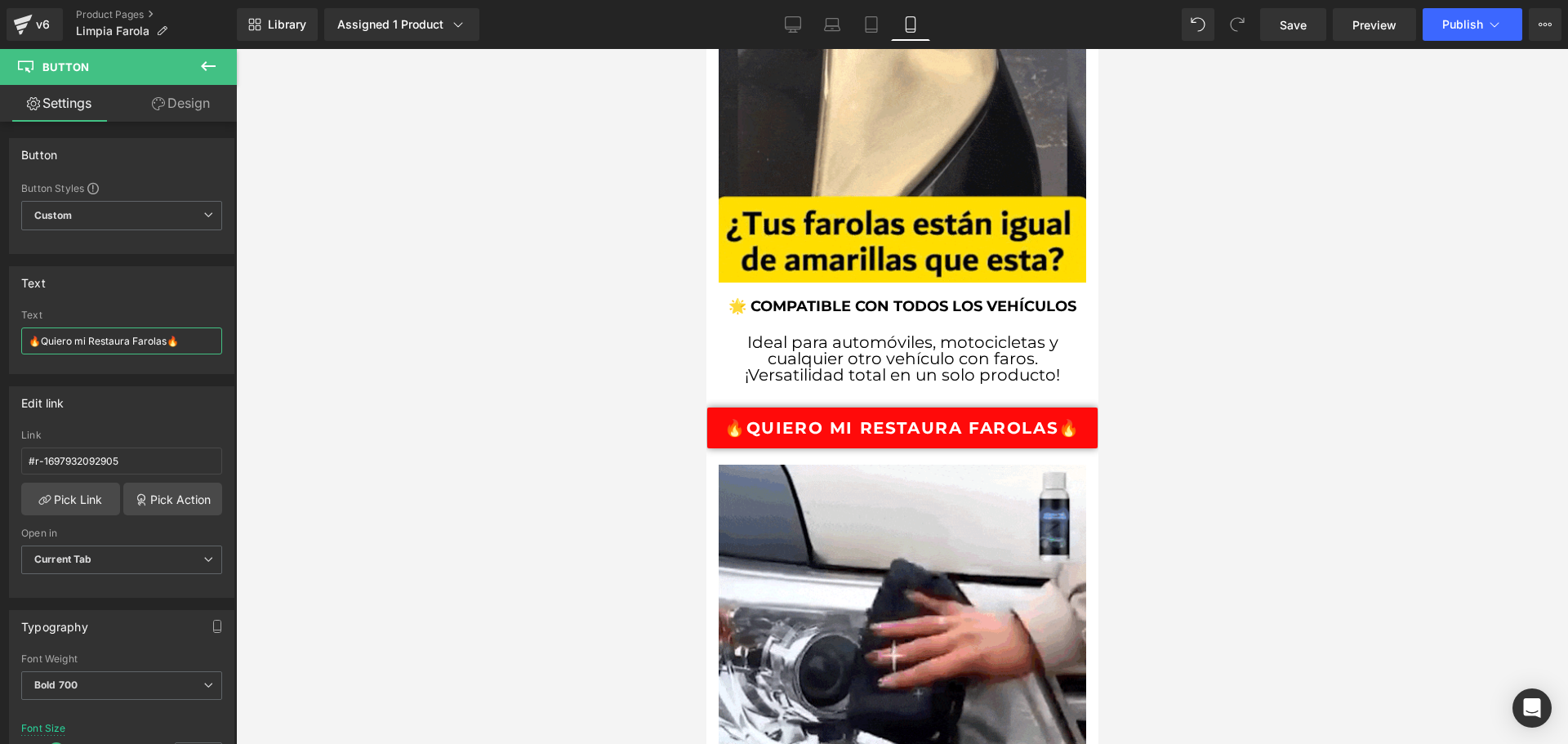
paste input "PEDIR AHORA"
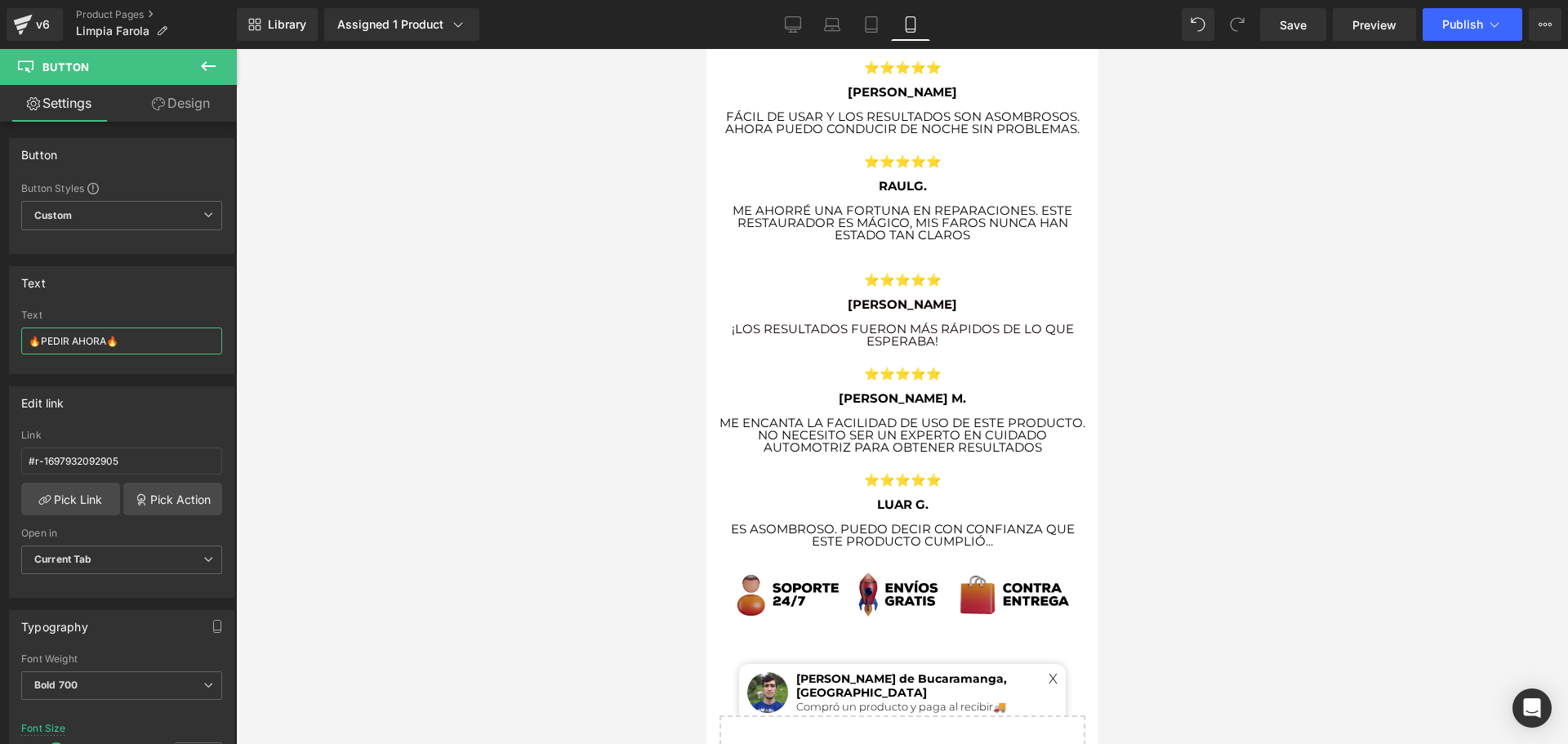
scroll to position [5442, 0]
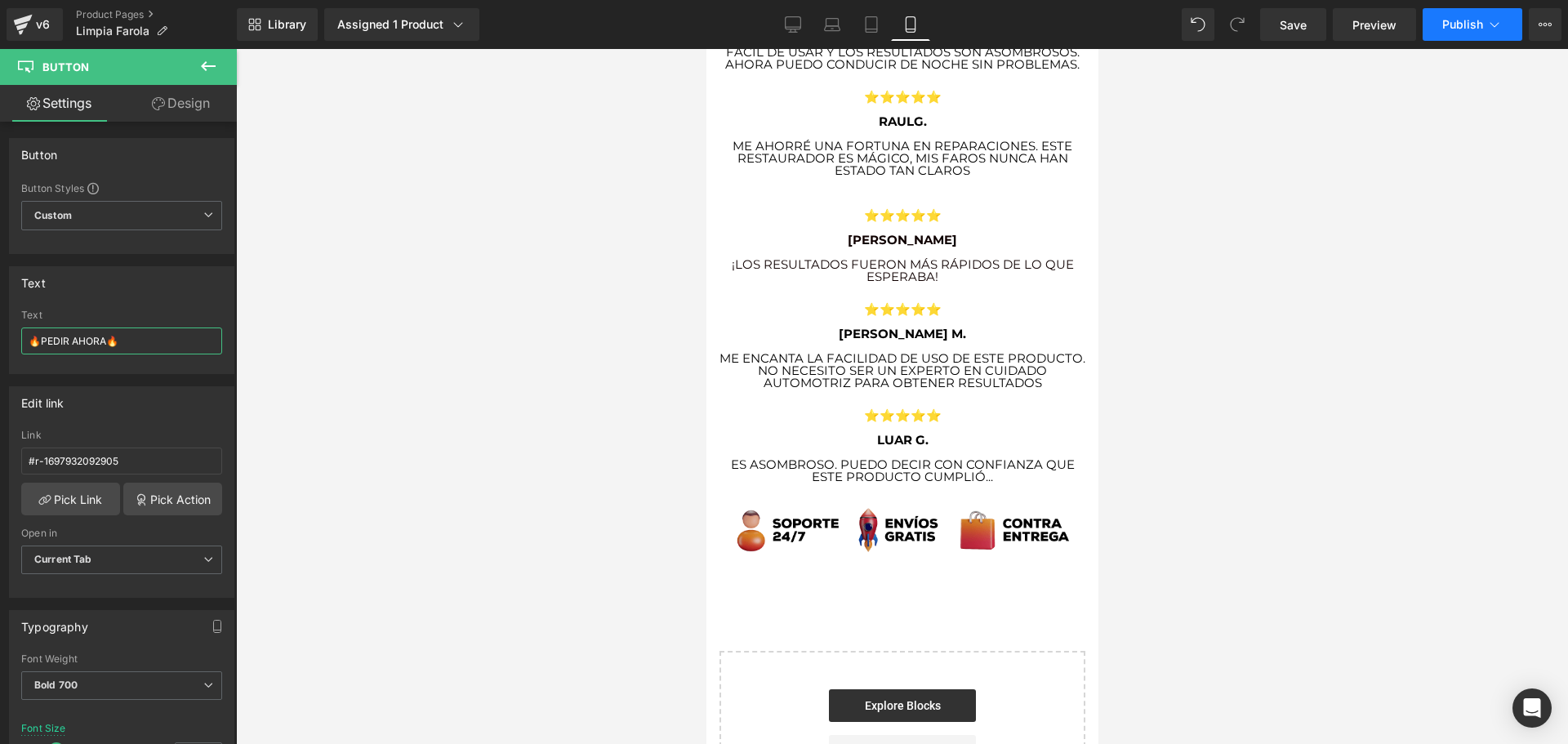
type input "🔥PEDIR AHORA🔥"
click at [1472, 27] on span "Publish" at bounding box center [1462, 25] width 41 height 13
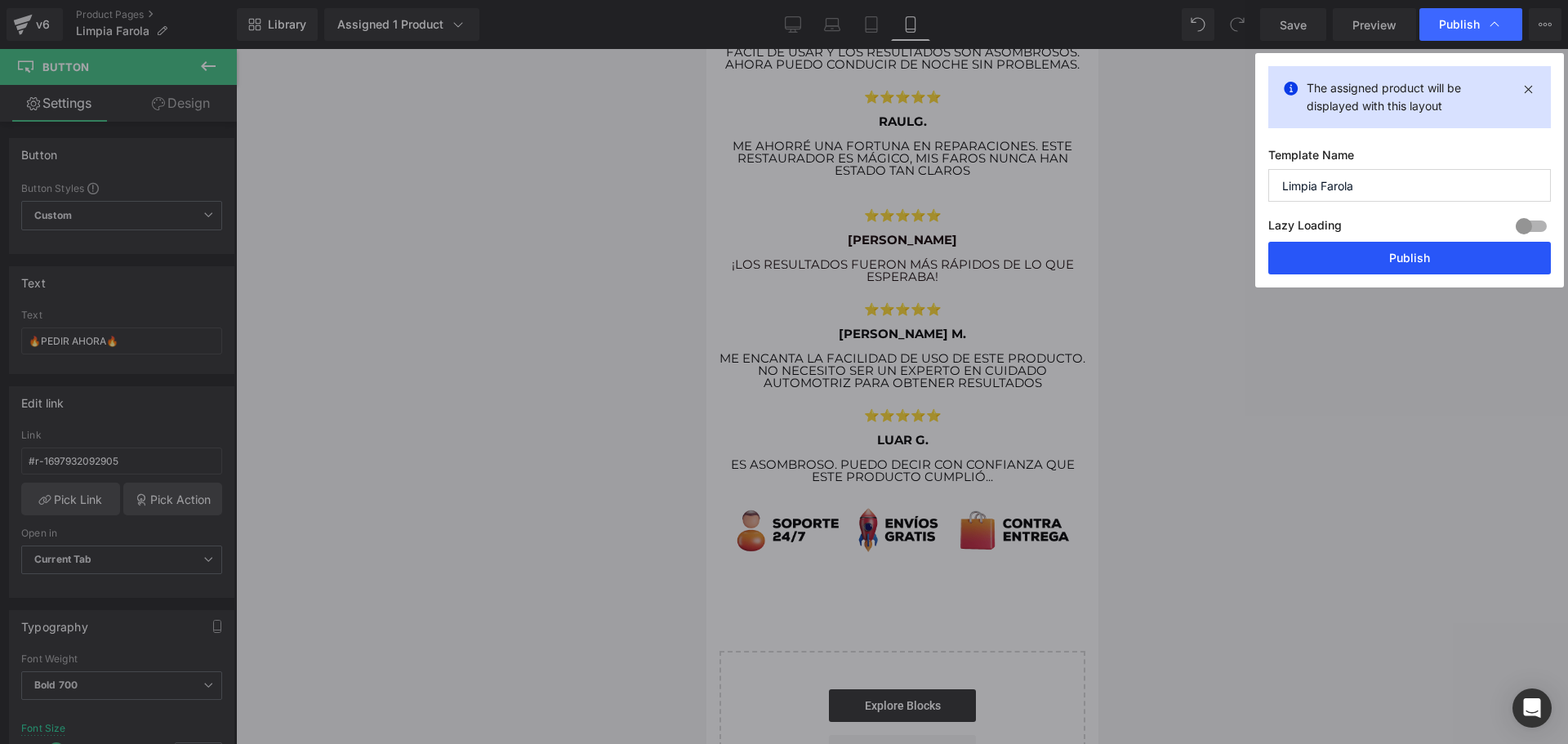
click at [1390, 269] on button "Publish" at bounding box center [1409, 258] width 283 height 33
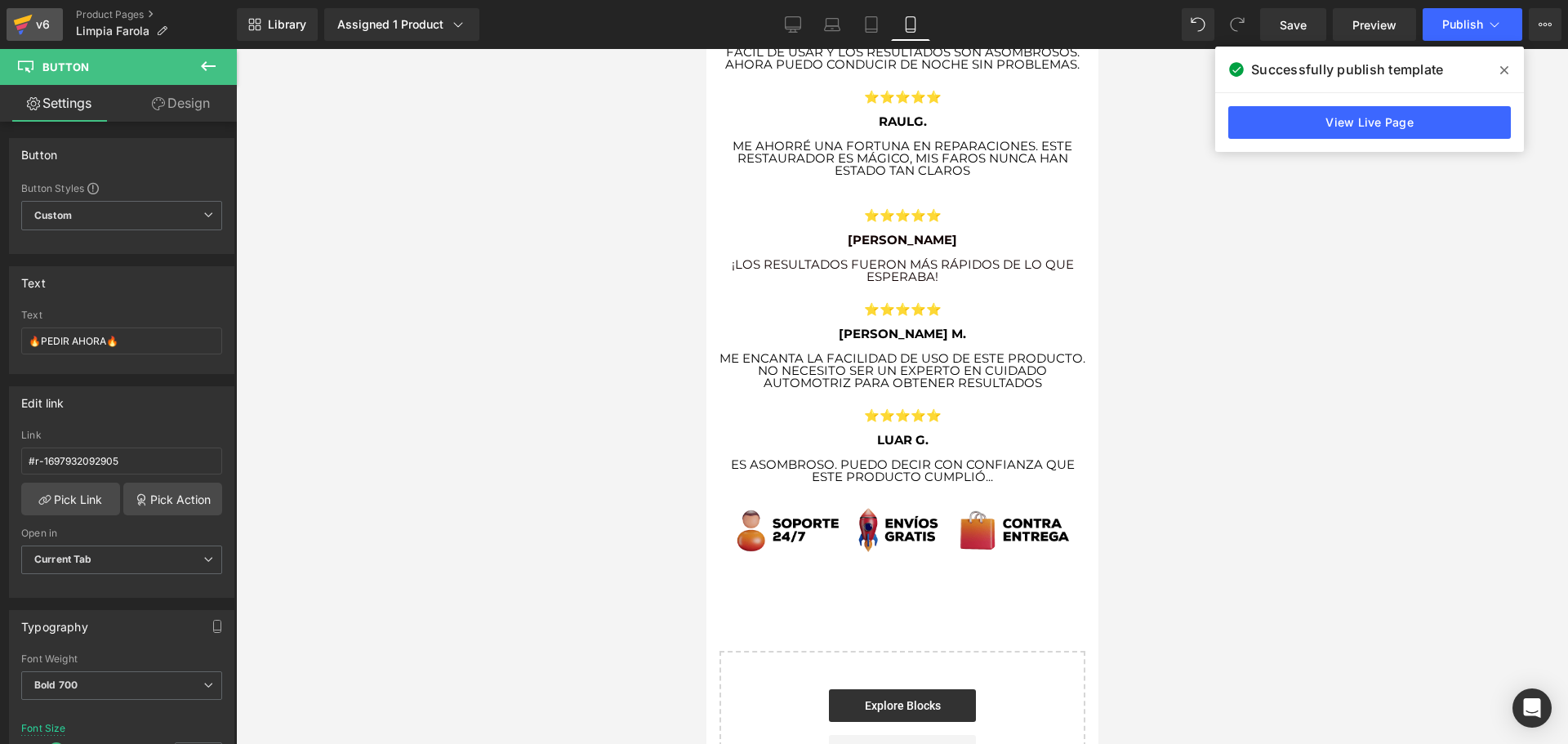
click at [40, 26] on div "v6" at bounding box center [44, 25] width 21 height 21
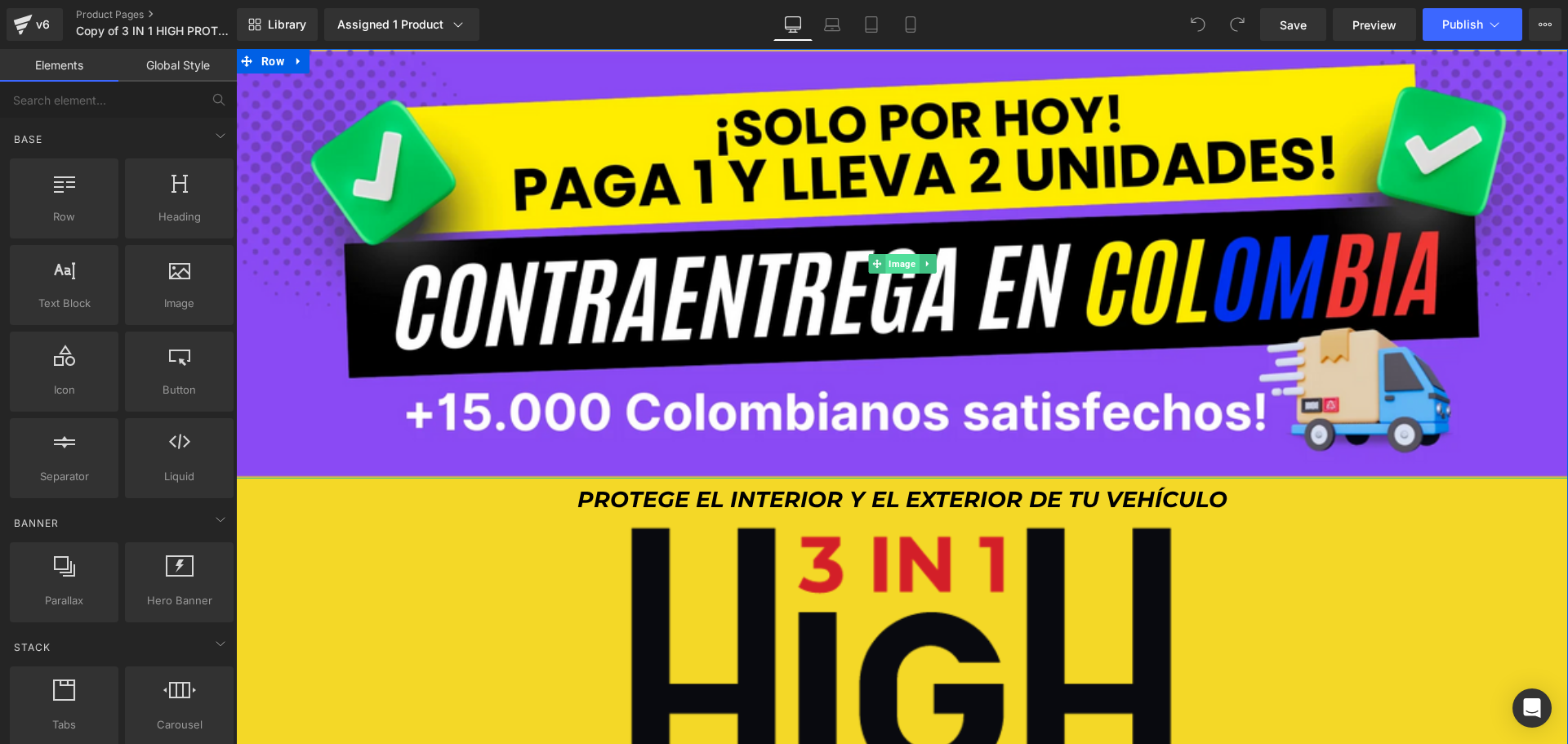
click at [897, 267] on span "Image" at bounding box center [901, 264] width 33 height 20
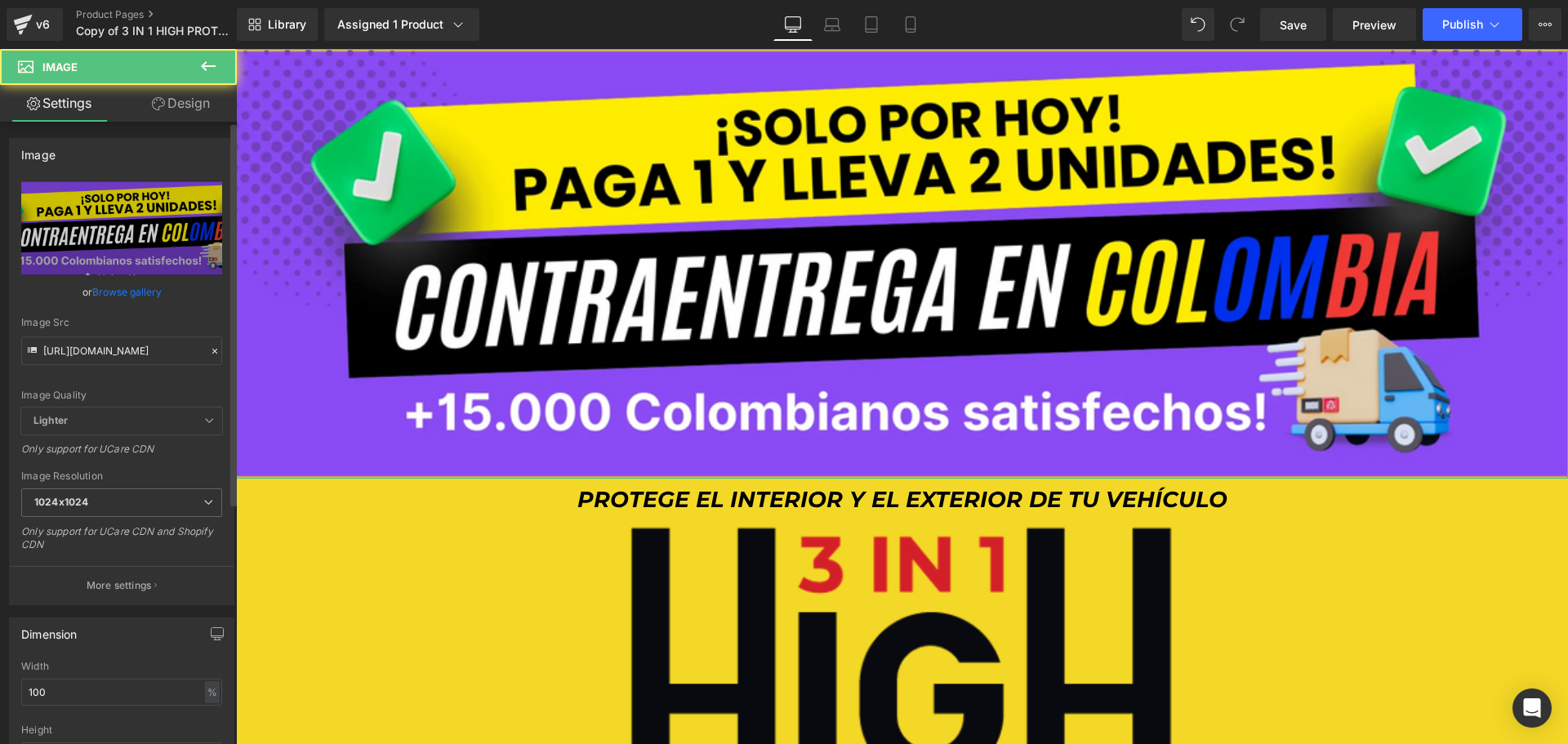
click at [126, 302] on link "Browse gallery" at bounding box center [127, 292] width 69 height 28
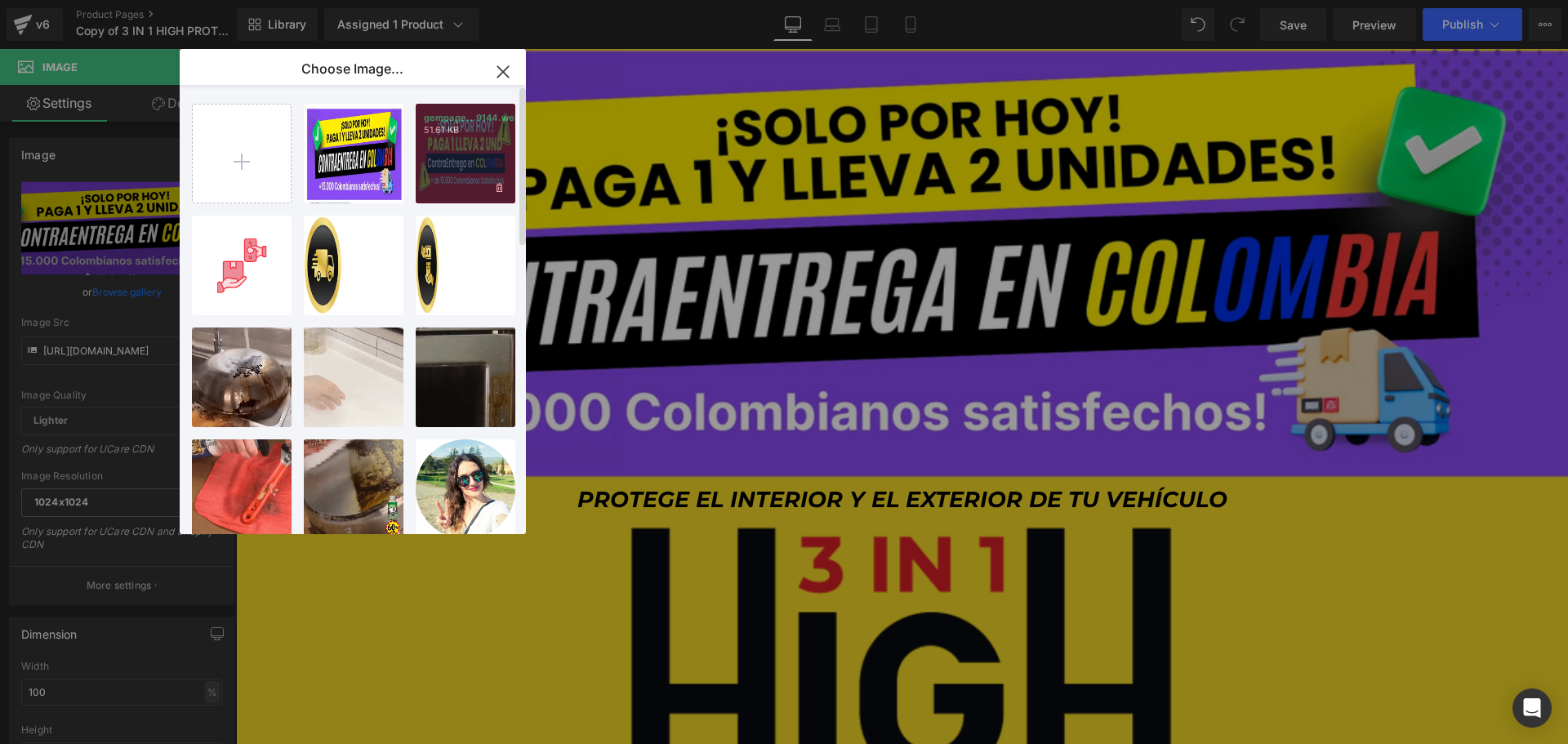
click at [472, 170] on div "gempage...9144.webp 51.61 KB" at bounding box center [465, 153] width 99 height 99
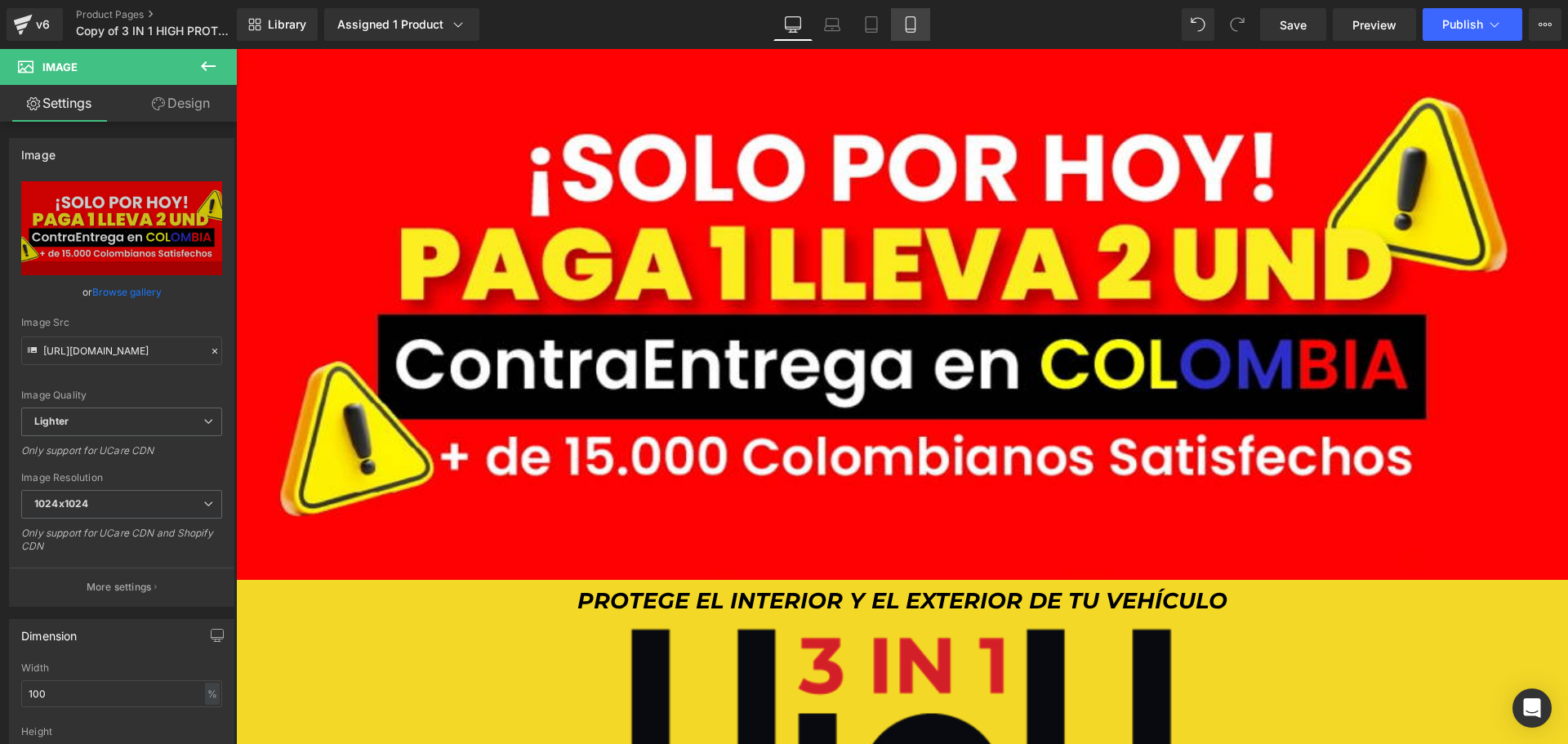
click at [918, 20] on icon at bounding box center [910, 24] width 16 height 16
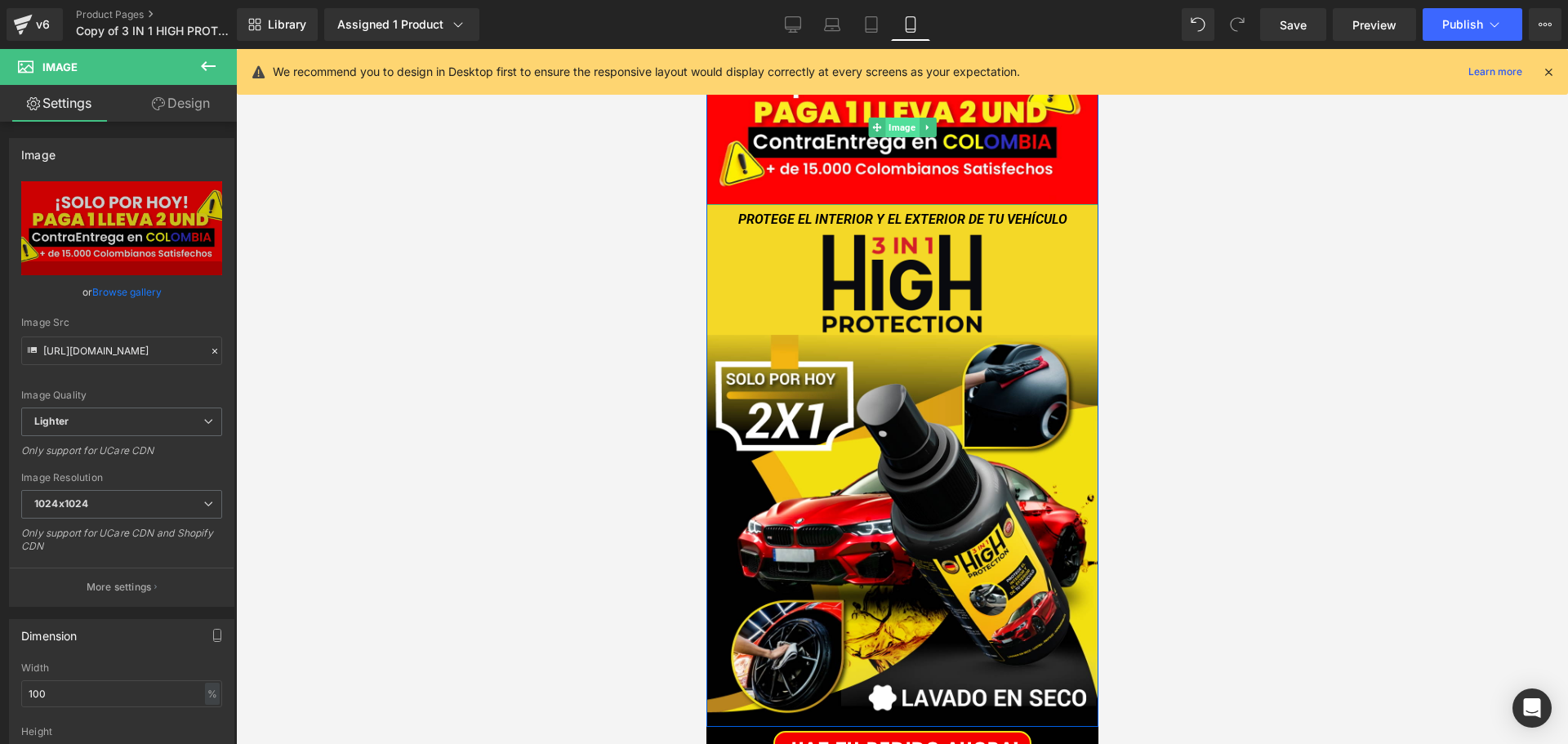
click at [889, 133] on span "Image" at bounding box center [900, 127] width 33 height 20
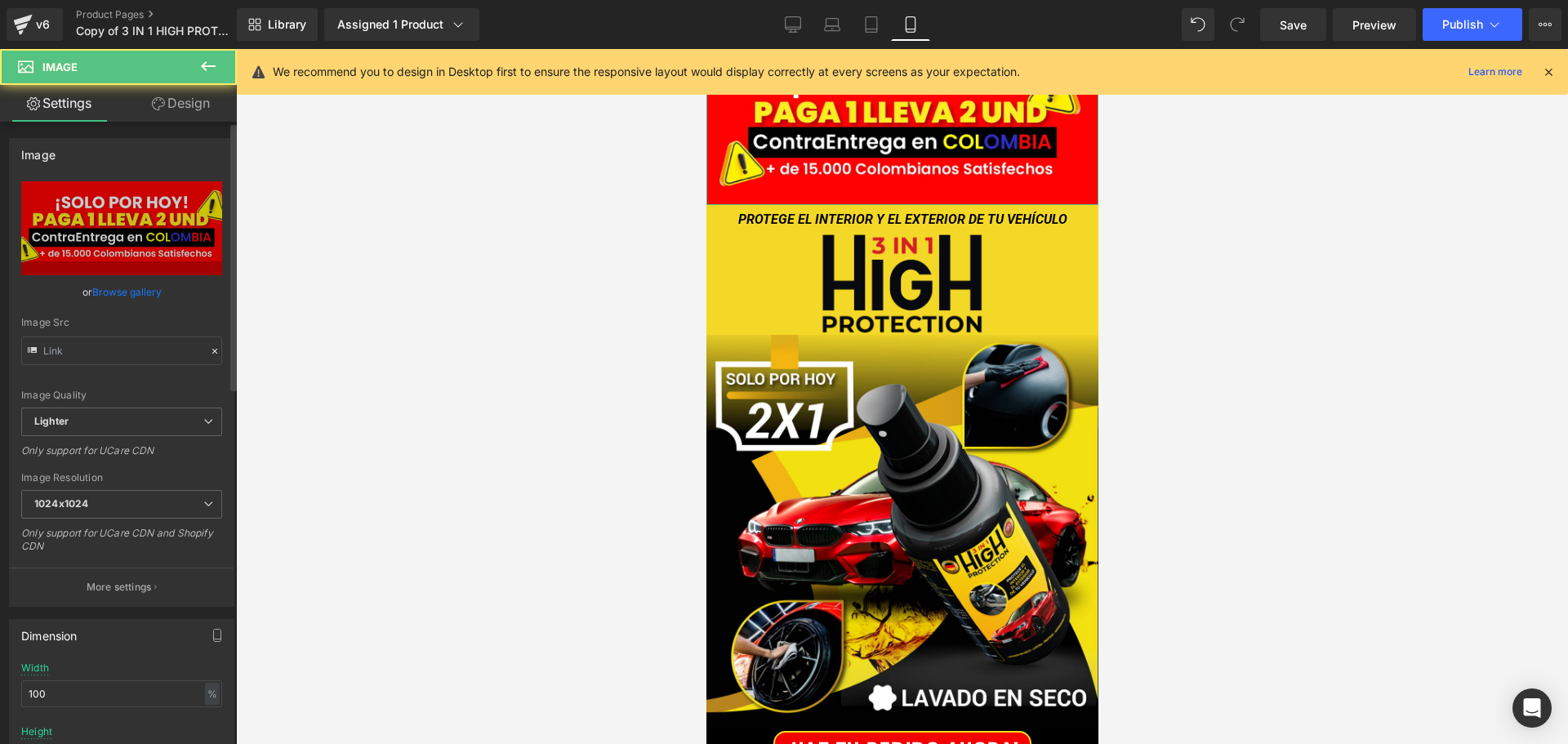
click at [144, 291] on link "Browse gallery" at bounding box center [127, 292] width 69 height 28
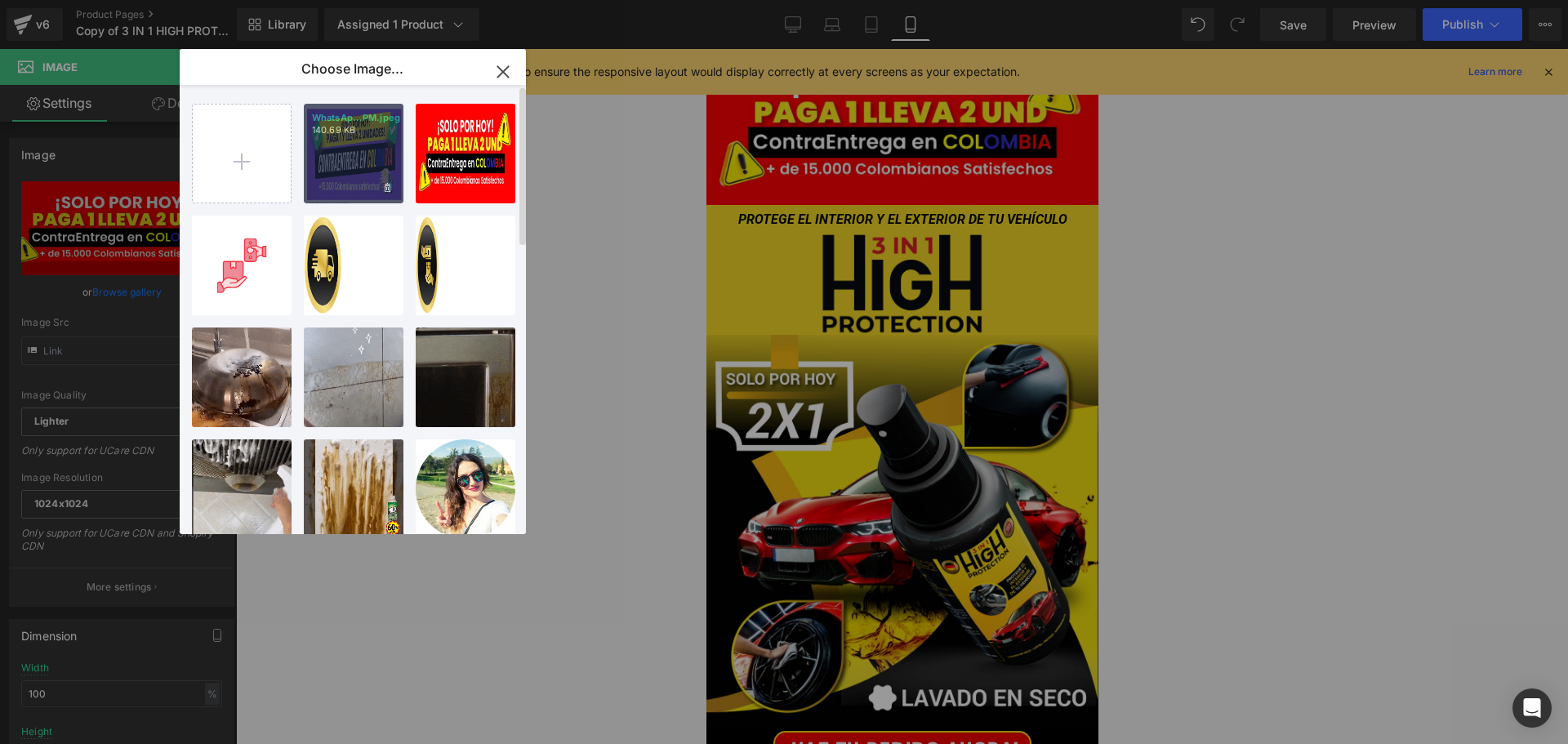
click at [352, 167] on div "WhatsAp...PM.jpeg 140.69 KB" at bounding box center [353, 153] width 99 height 99
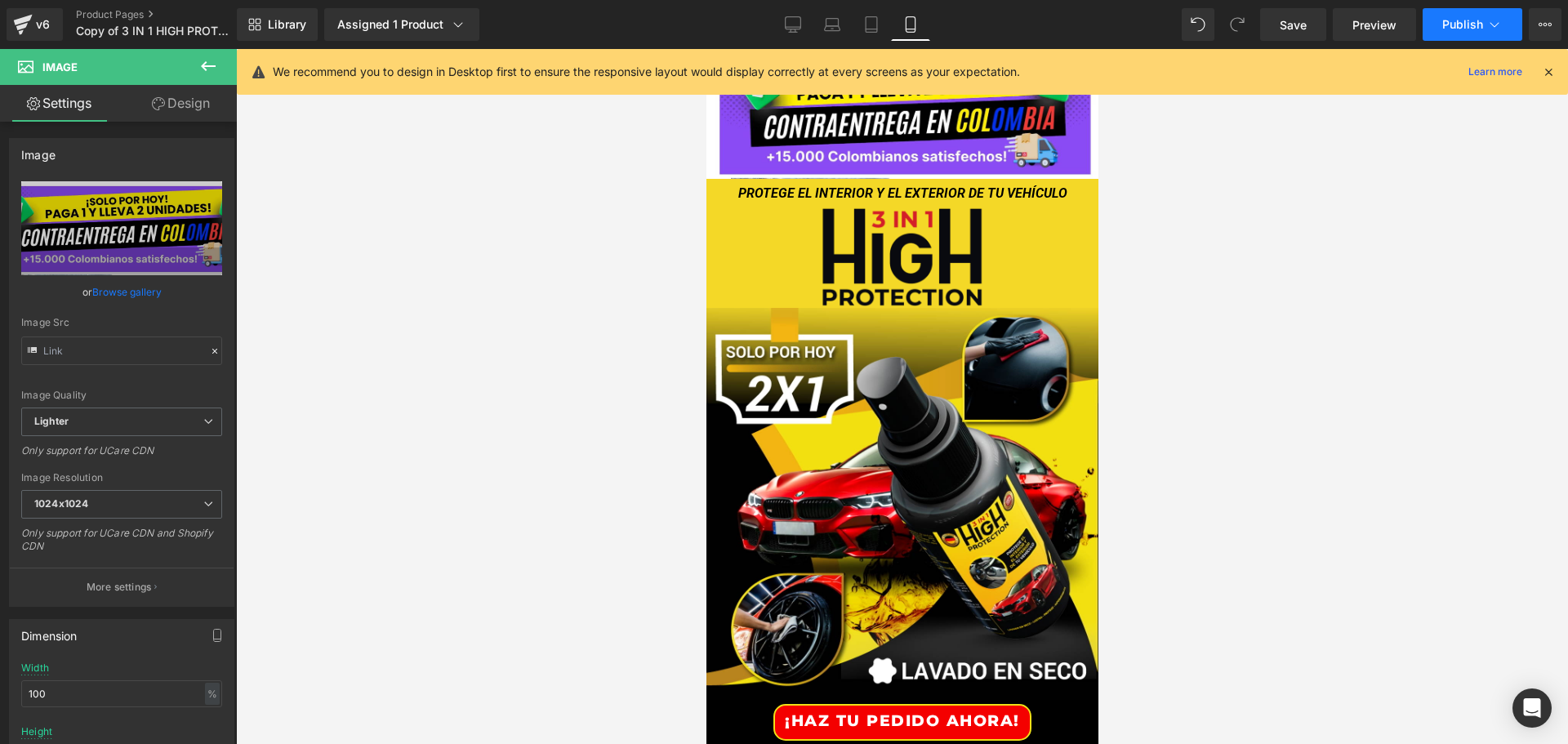
click at [1461, 32] on button "Publish" at bounding box center [1472, 25] width 99 height 33
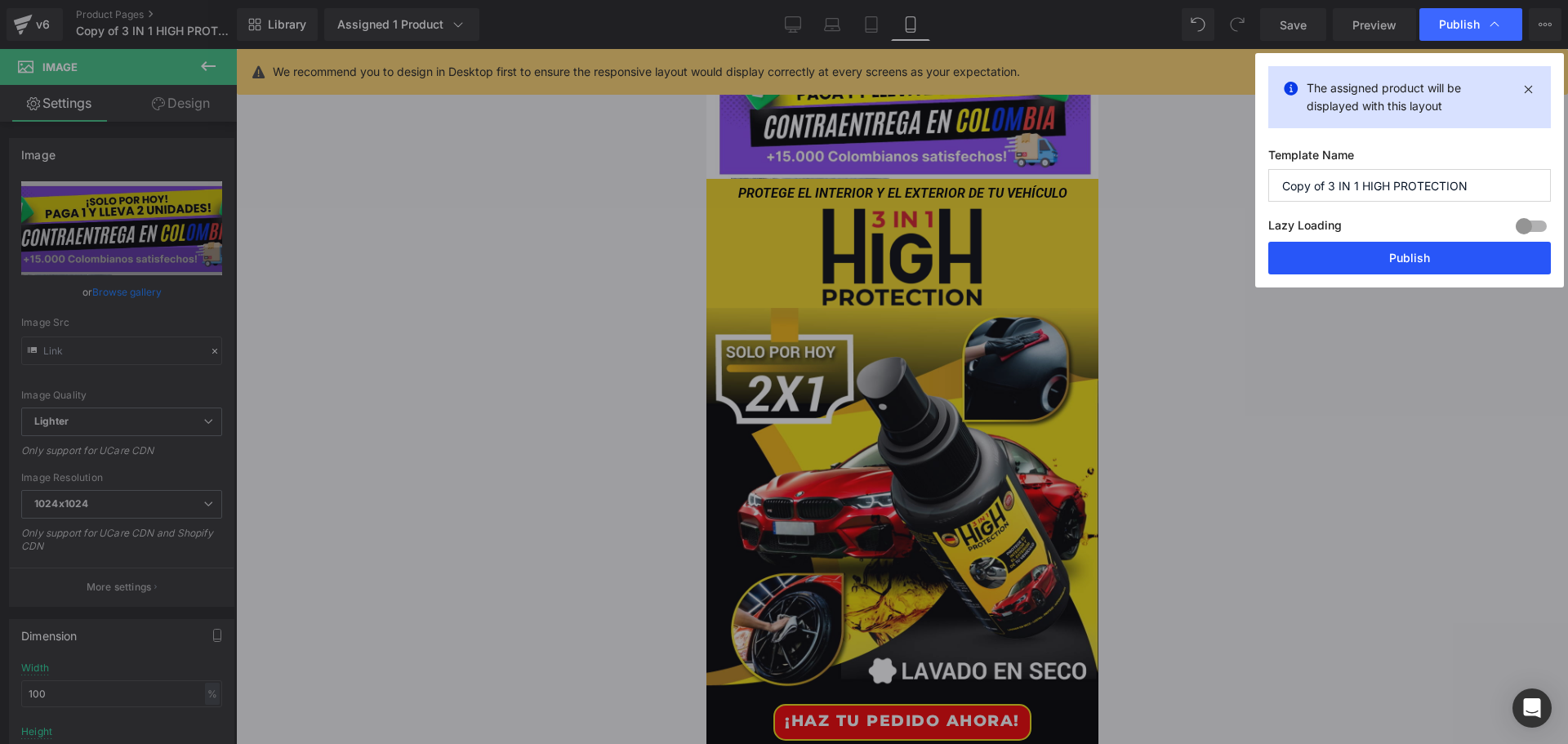
click at [1419, 266] on button "Publish" at bounding box center [1409, 258] width 283 height 33
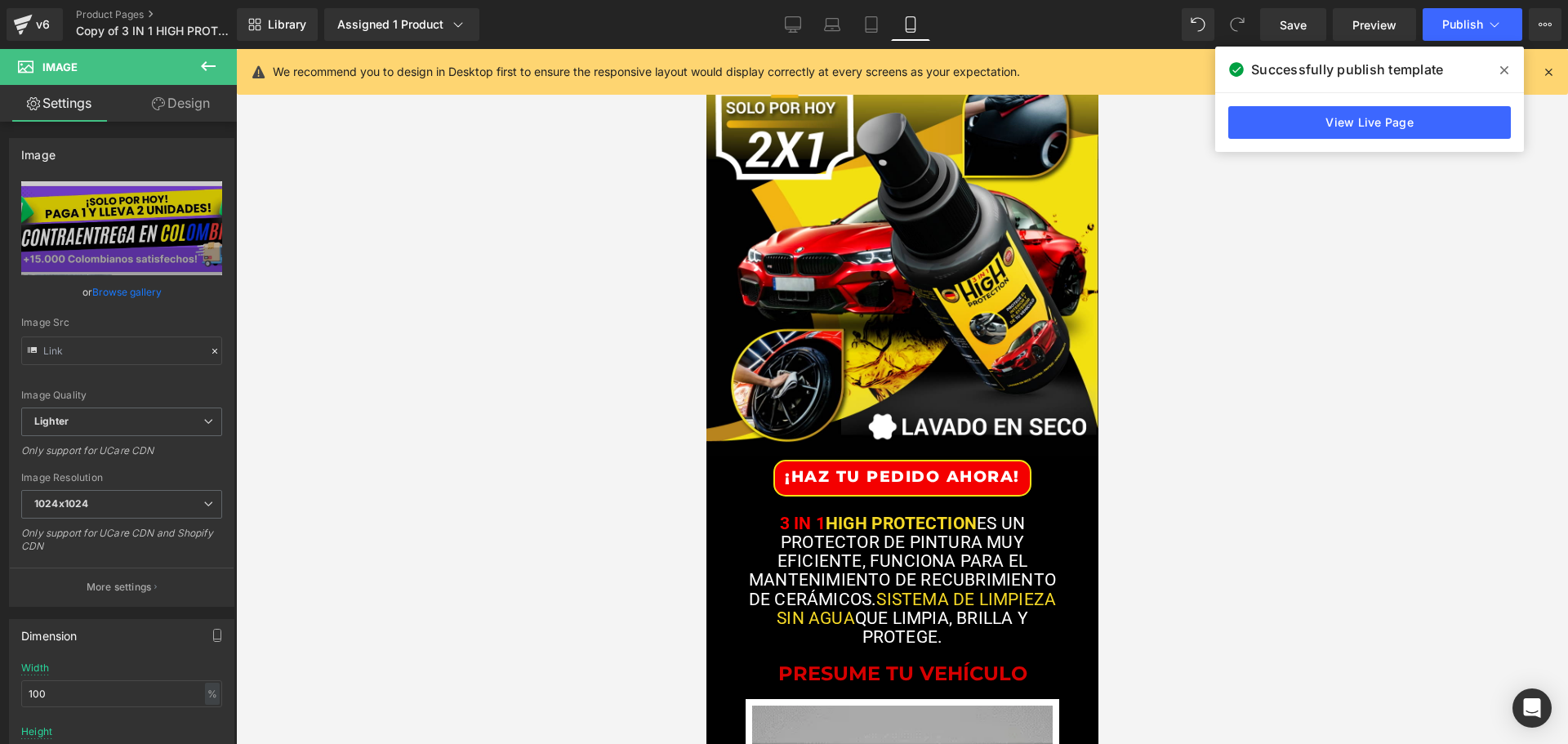
scroll to position [245, 0]
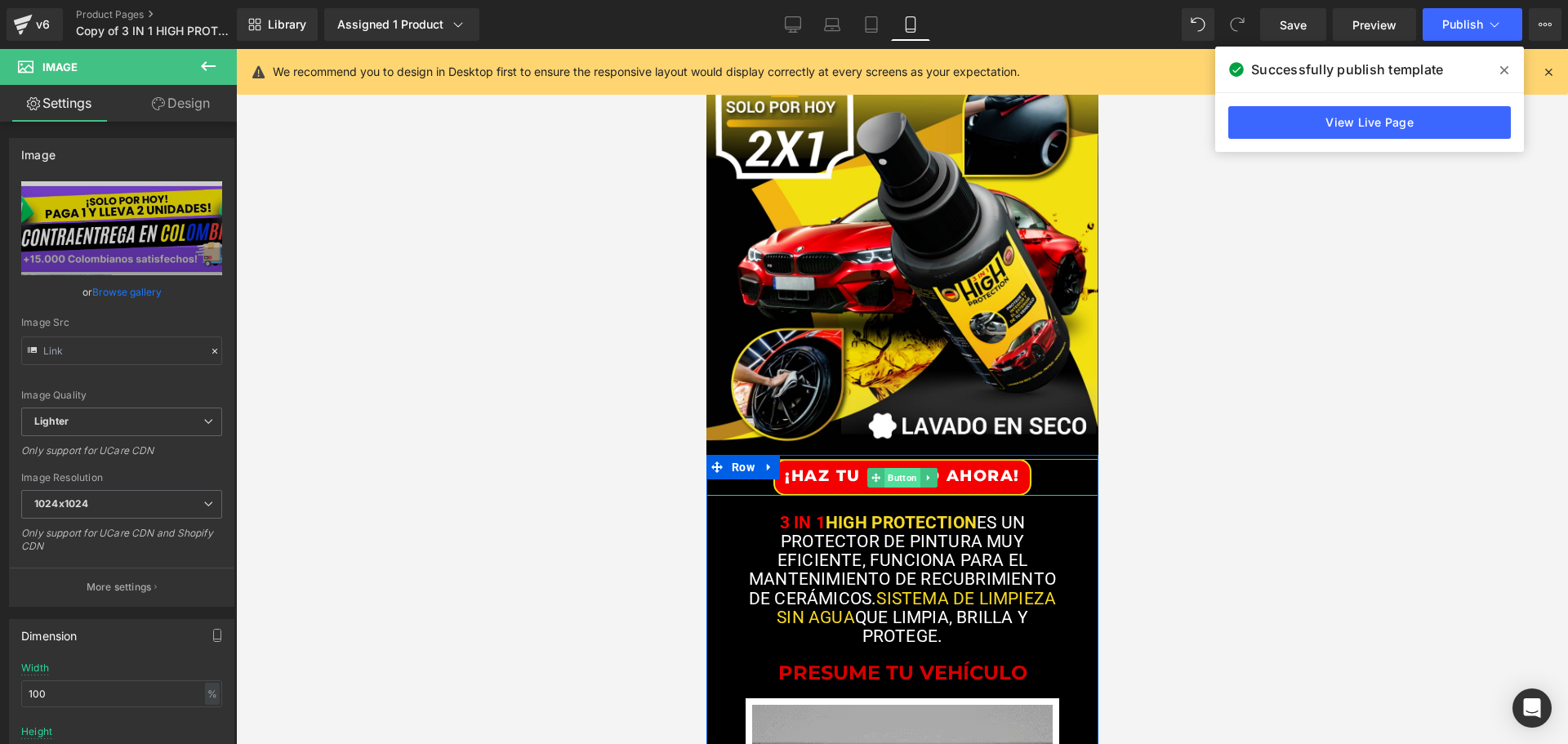
click at [890, 480] on span "Button" at bounding box center [901, 477] width 36 height 20
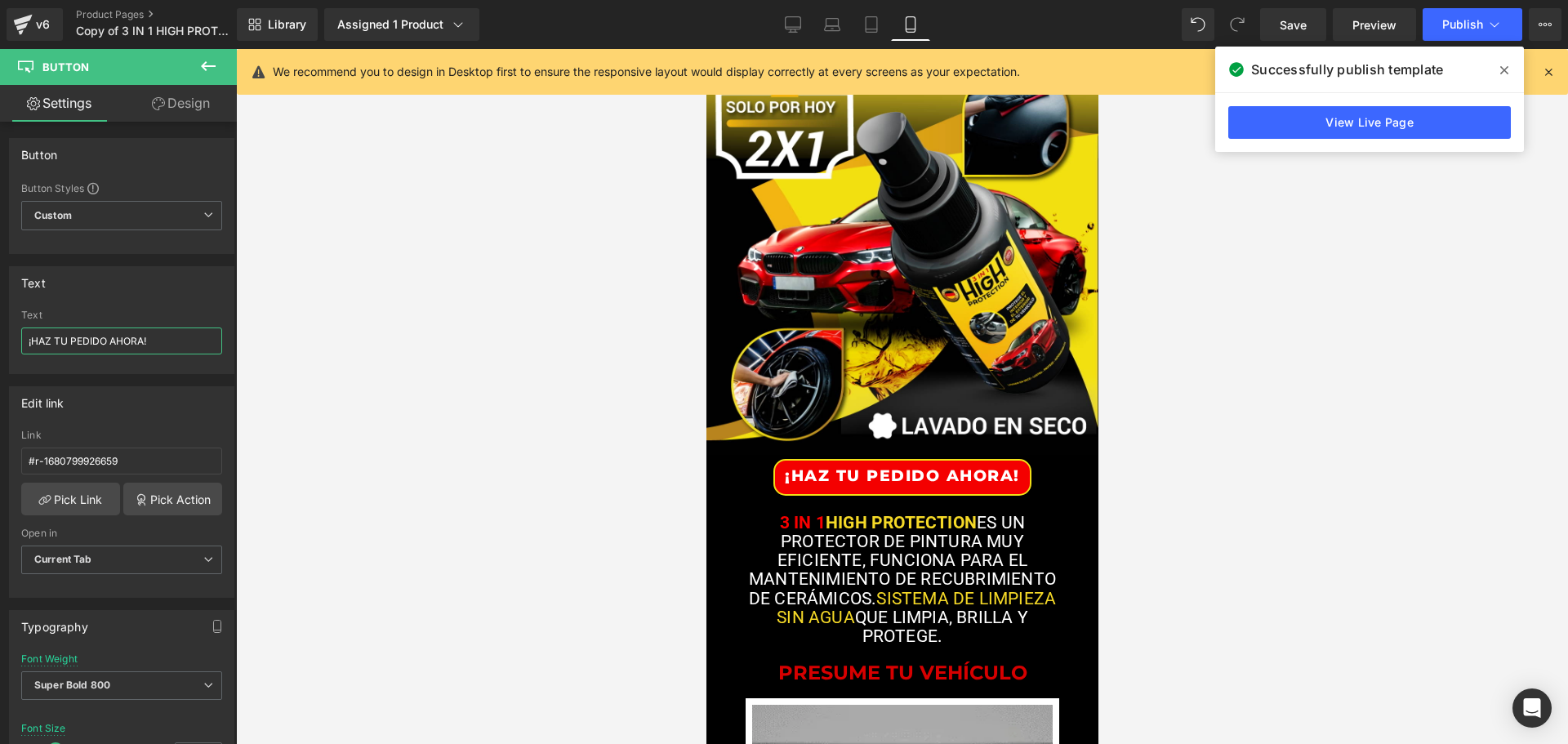
drag, startPoint x: 155, startPoint y: 338, endPoint x: -34, endPoint y: 339, distance: 189.0
click at [0, 339] on html "Button You are previewing how the will restyle your page. You can not edit Elem…" at bounding box center [784, 372] width 1568 height 744
paste input "on la estructura de borra rayones hago una landing para crema polish"
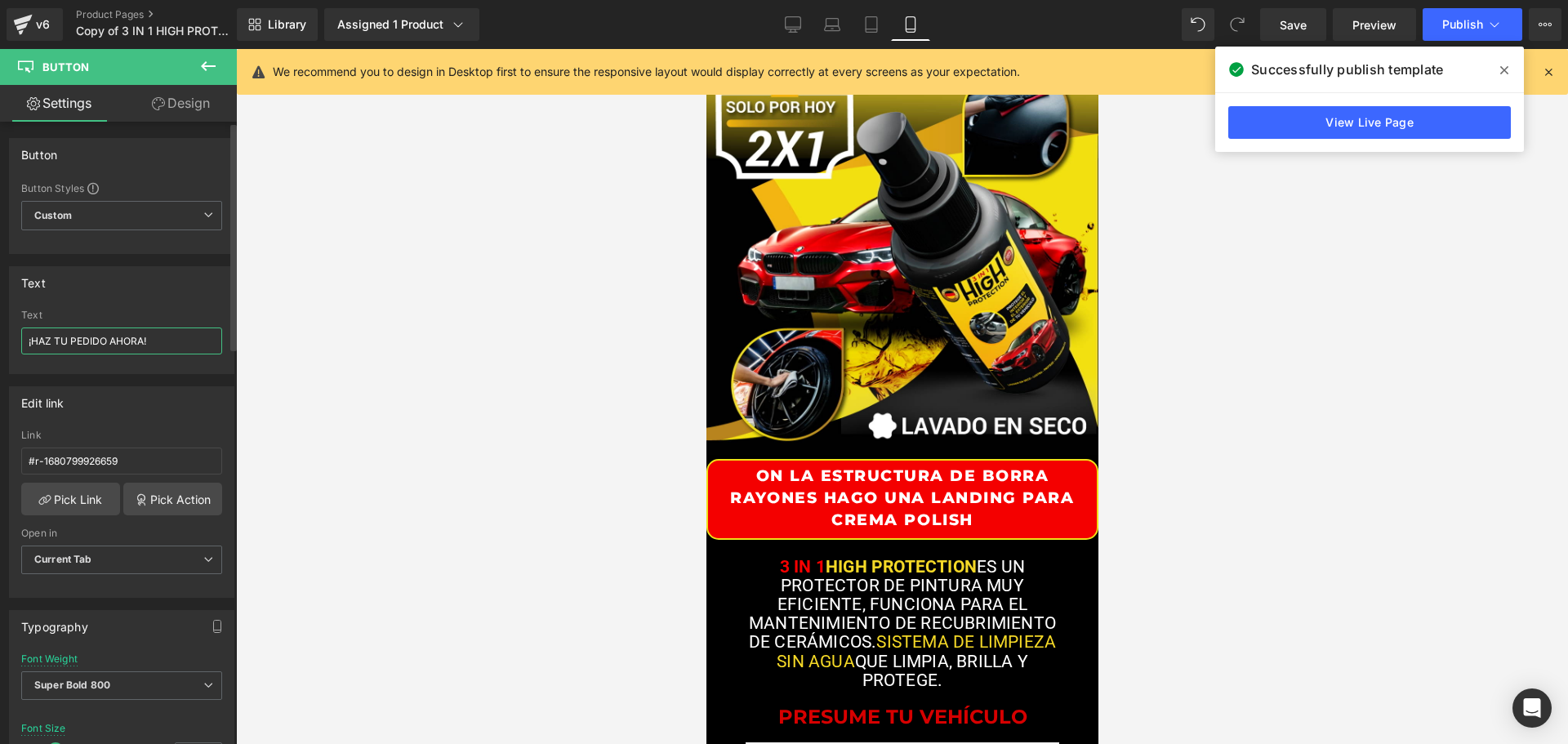
scroll to position [0, 0]
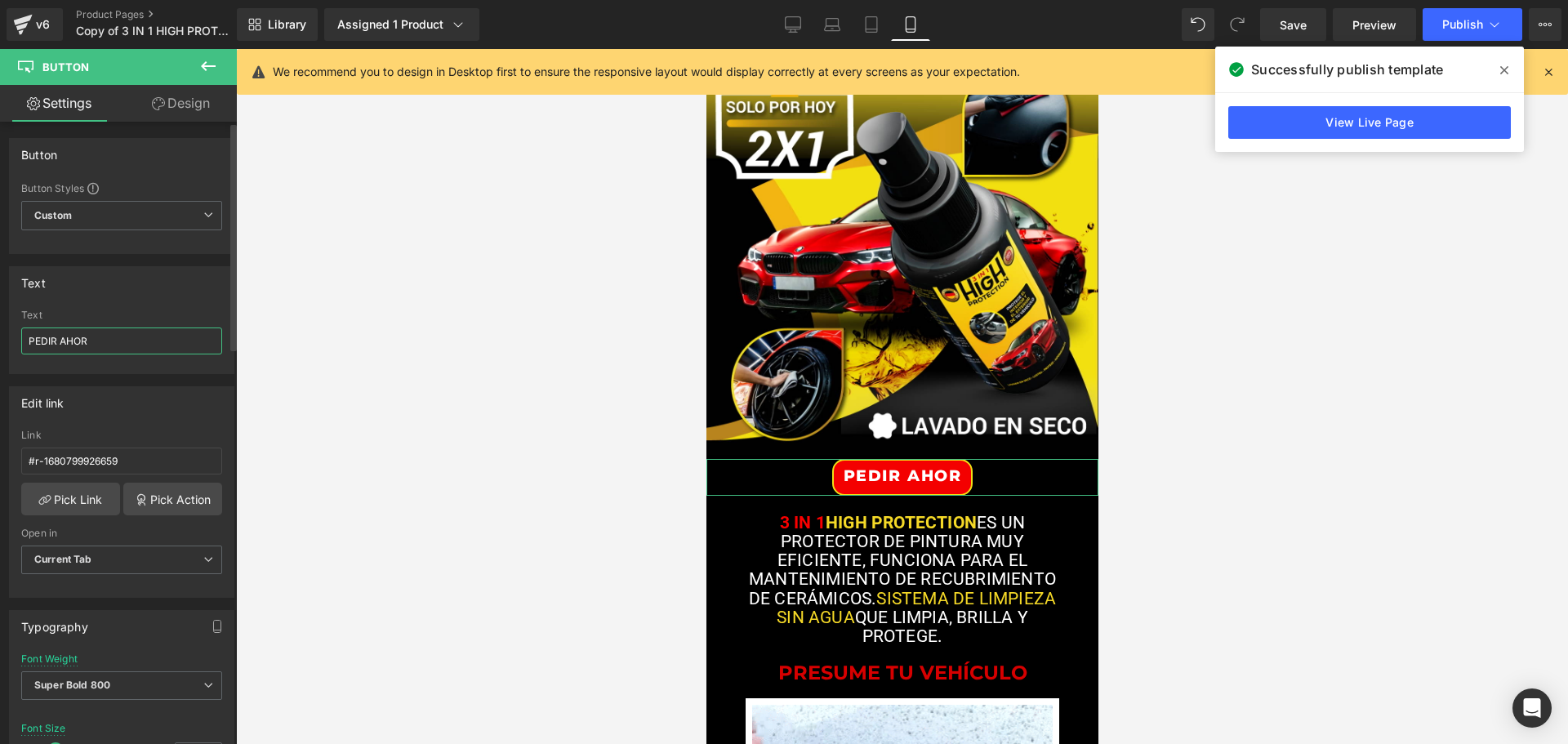
type input "PEDIR AHORA"
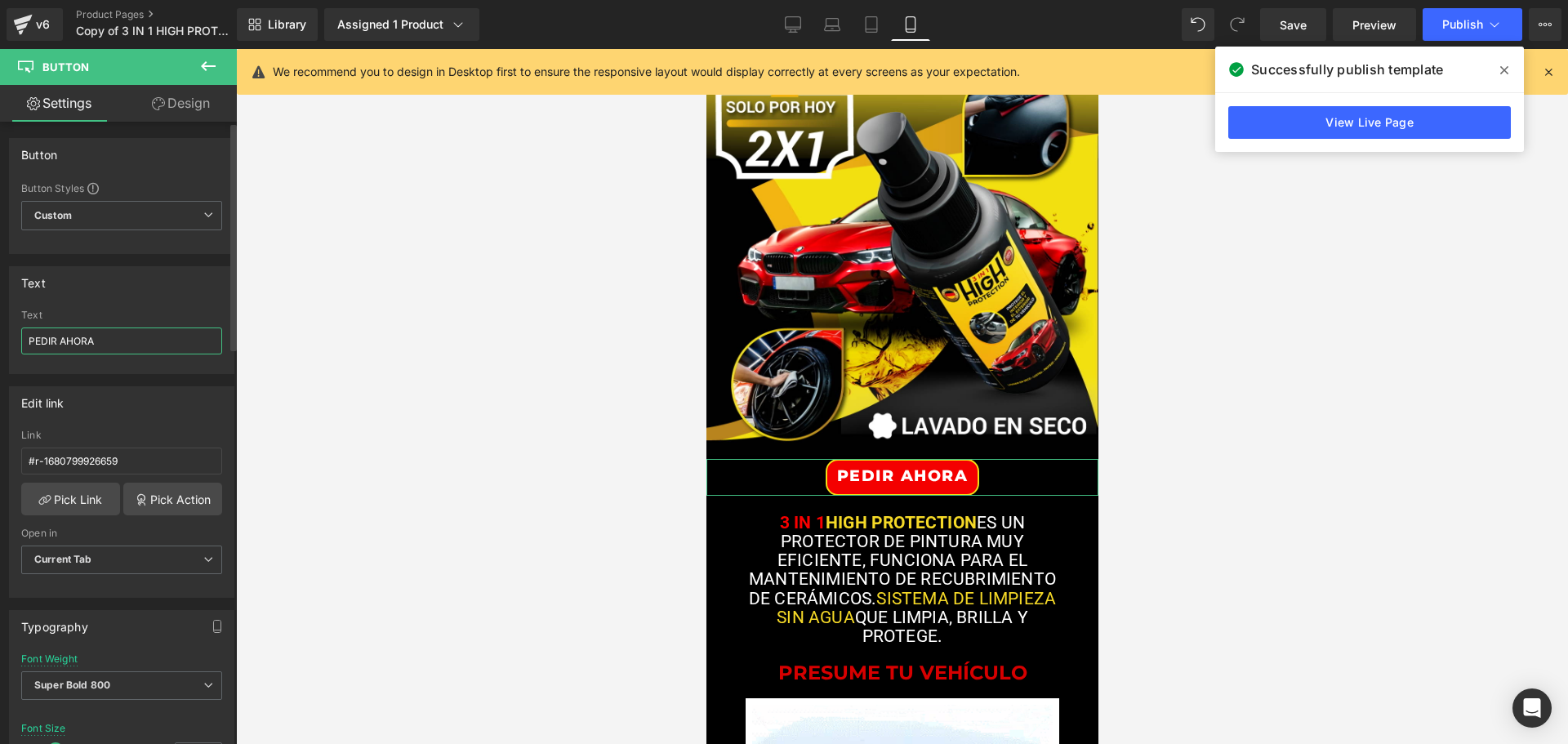
drag, startPoint x: 125, startPoint y: 339, endPoint x: 9, endPoint y: 341, distance: 116.0
click at [9, 341] on div "Text ¡HAZ TU PEDIDO AHORA! Text PEDIR AHORA" at bounding box center [122, 314] width 244 height 120
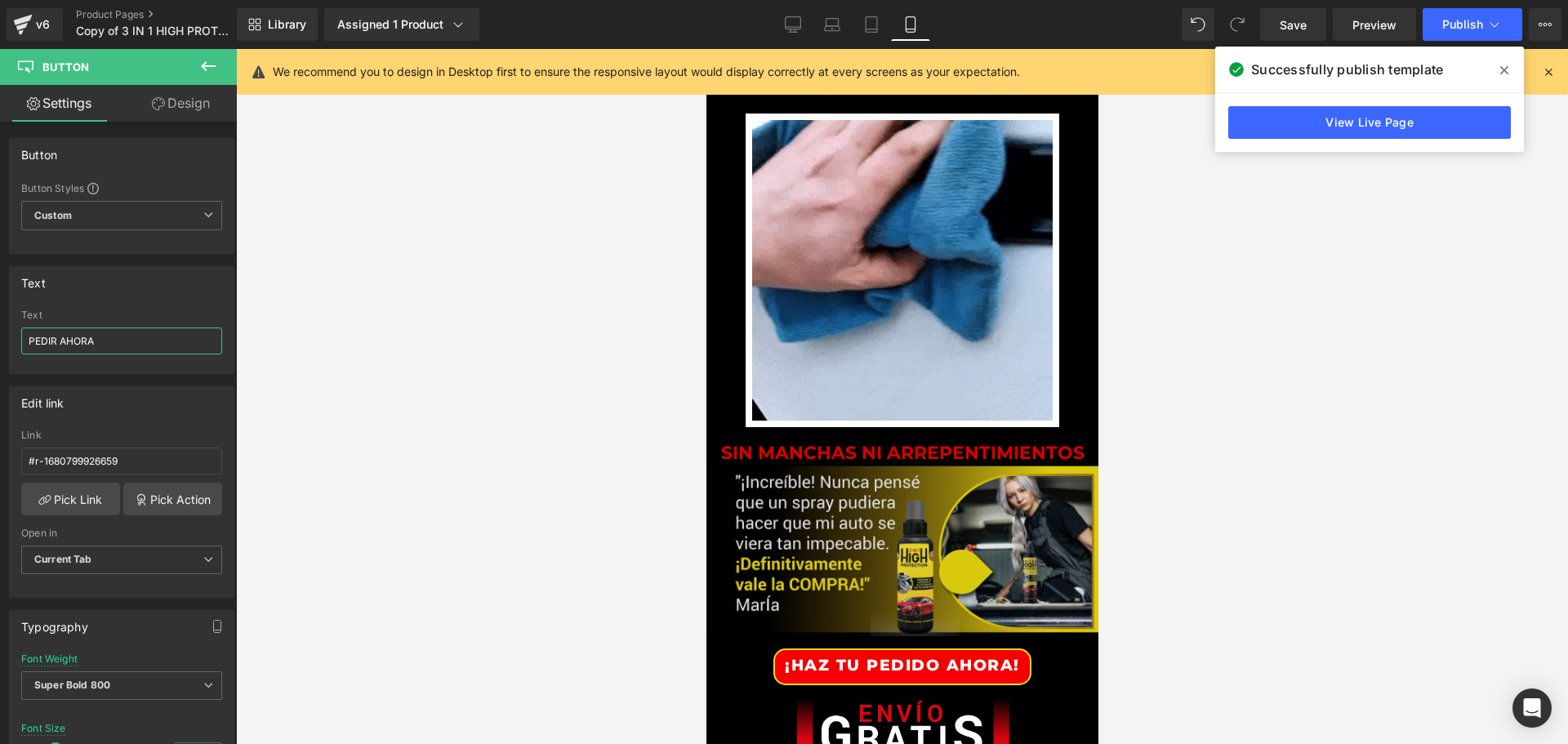
scroll to position [979, 0]
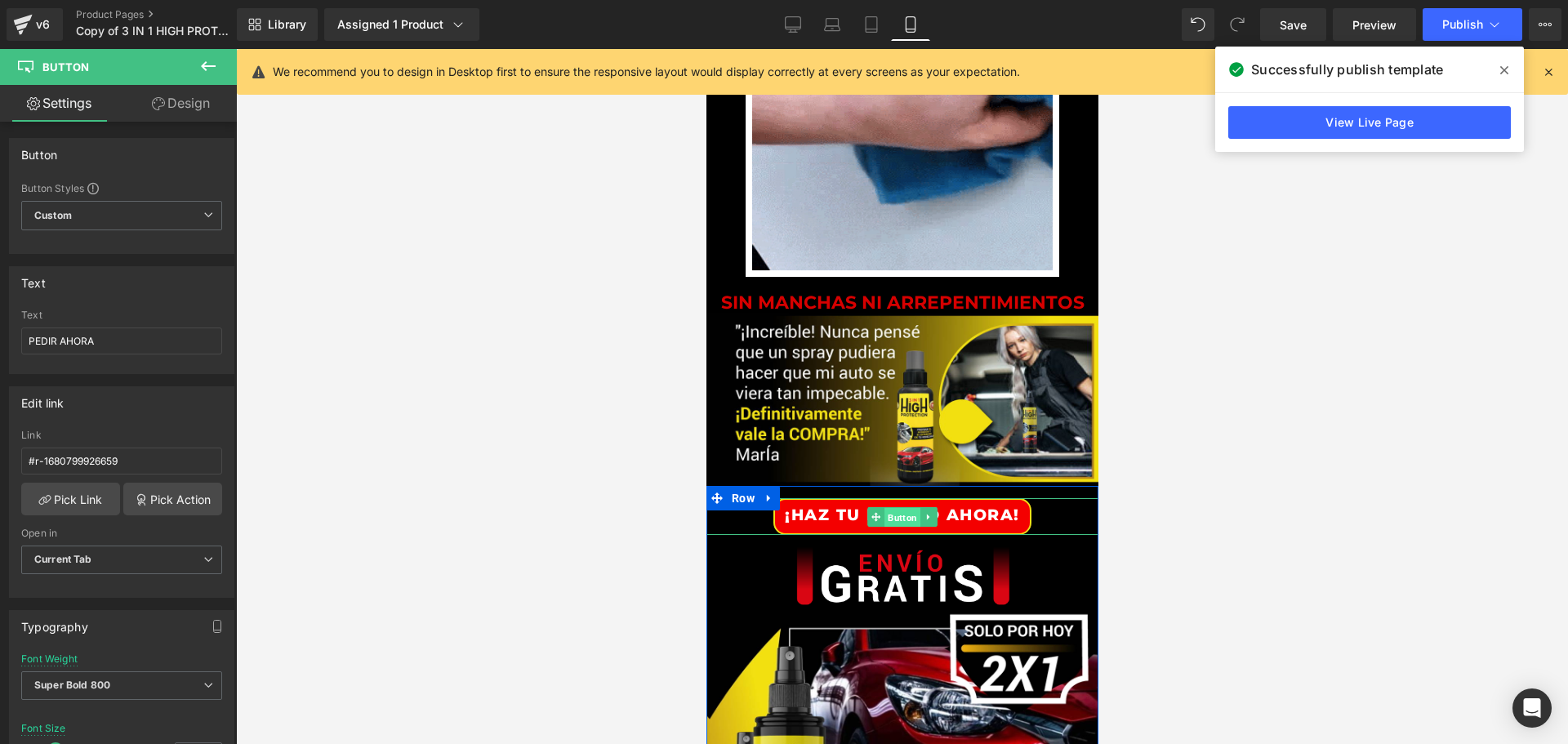
click at [891, 512] on span "Button" at bounding box center [901, 517] width 36 height 20
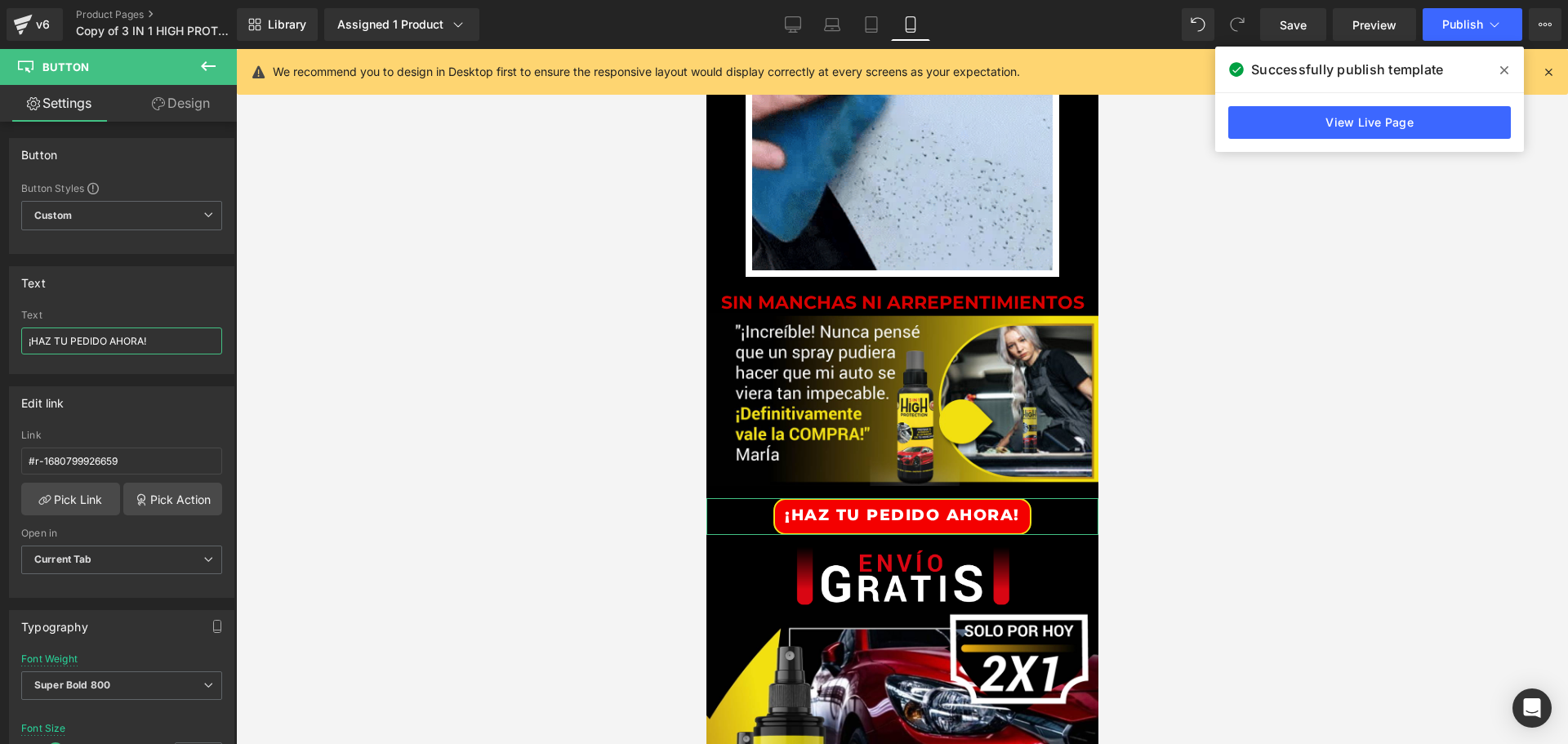
drag, startPoint x: 168, startPoint y: 342, endPoint x: -59, endPoint y: 342, distance: 227.0
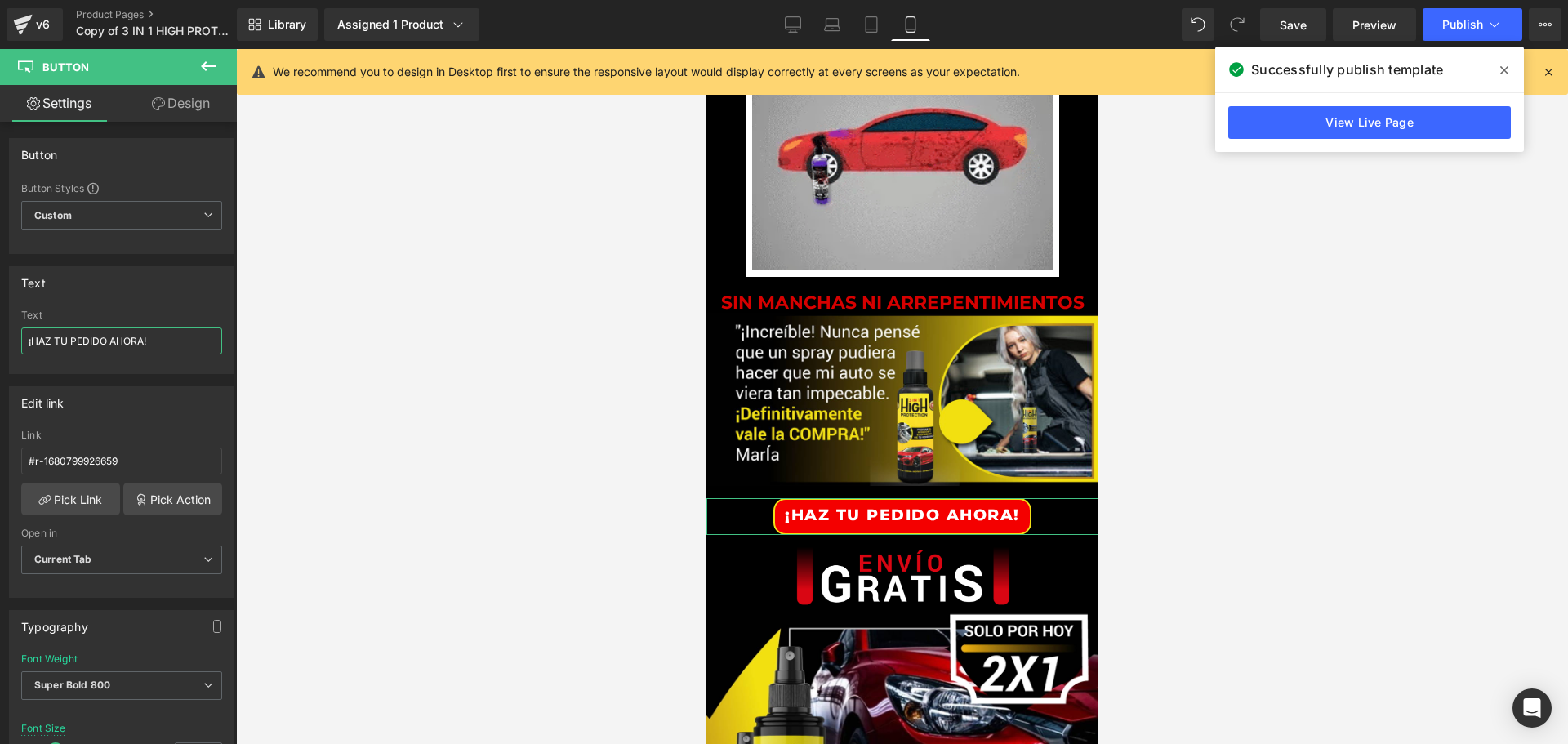
click at [0, 342] on html "Button You are previewing how the will restyle your page. You can not edit Elem…" at bounding box center [784, 372] width 1568 height 744
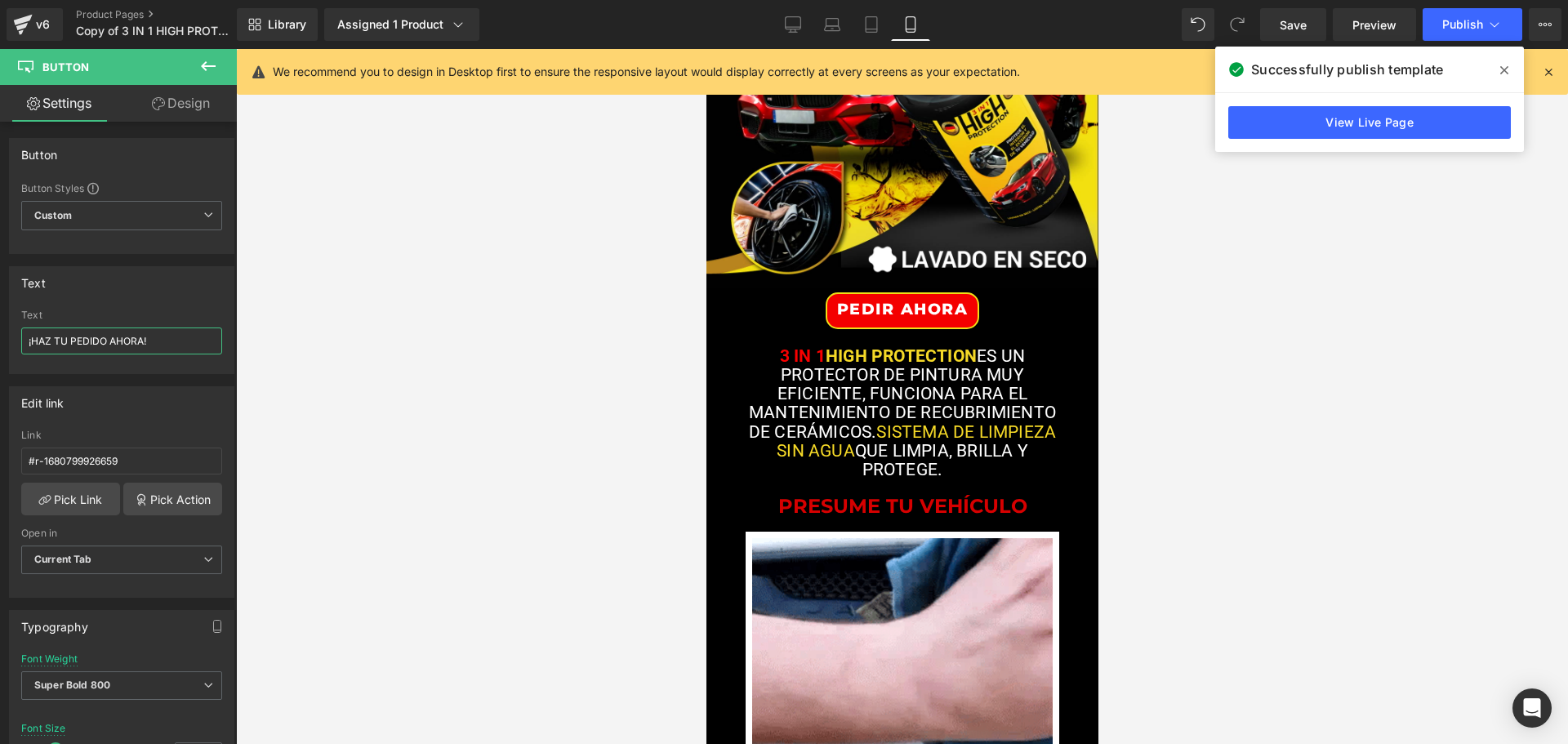
scroll to position [408, 0]
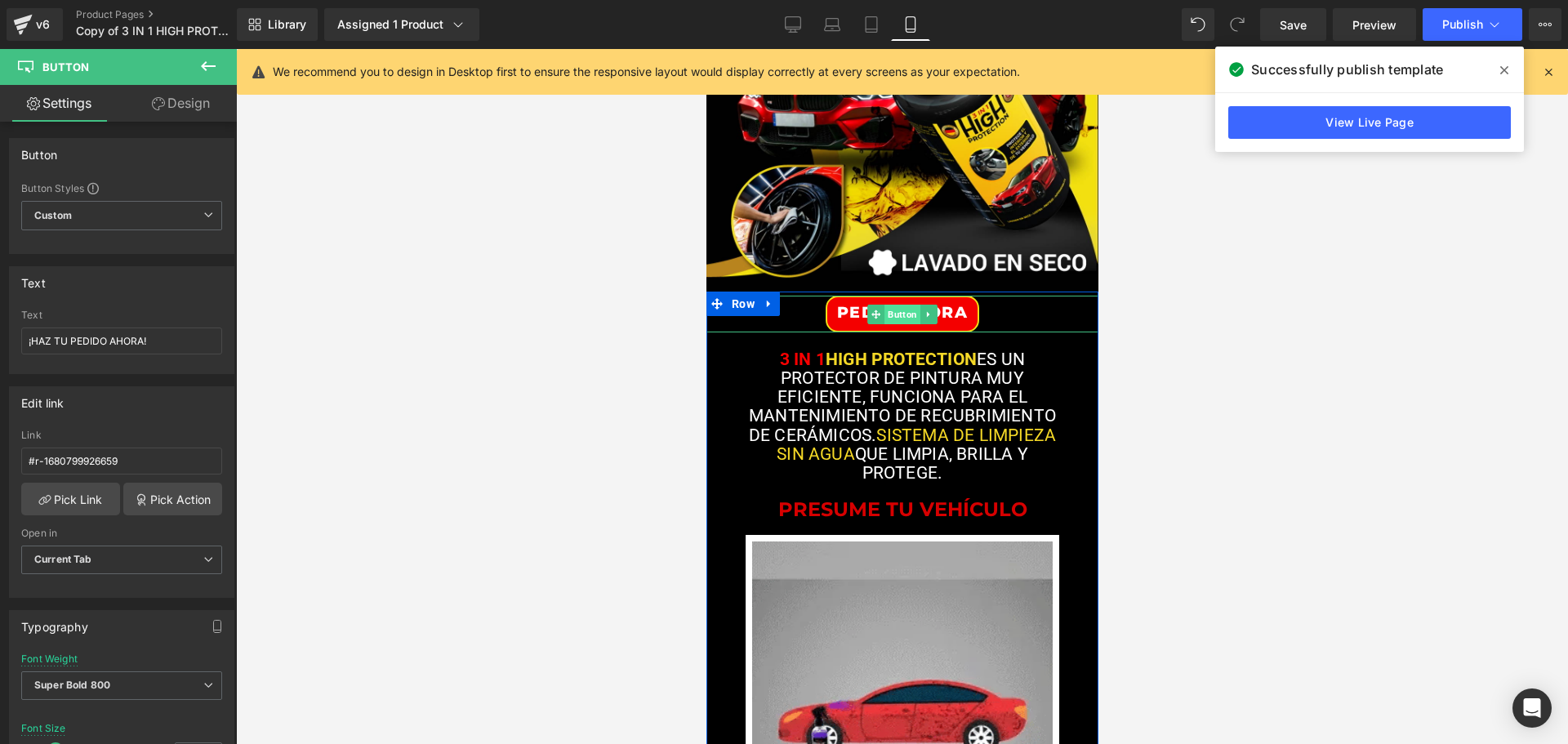
click at [894, 313] on span "Button" at bounding box center [901, 314] width 36 height 20
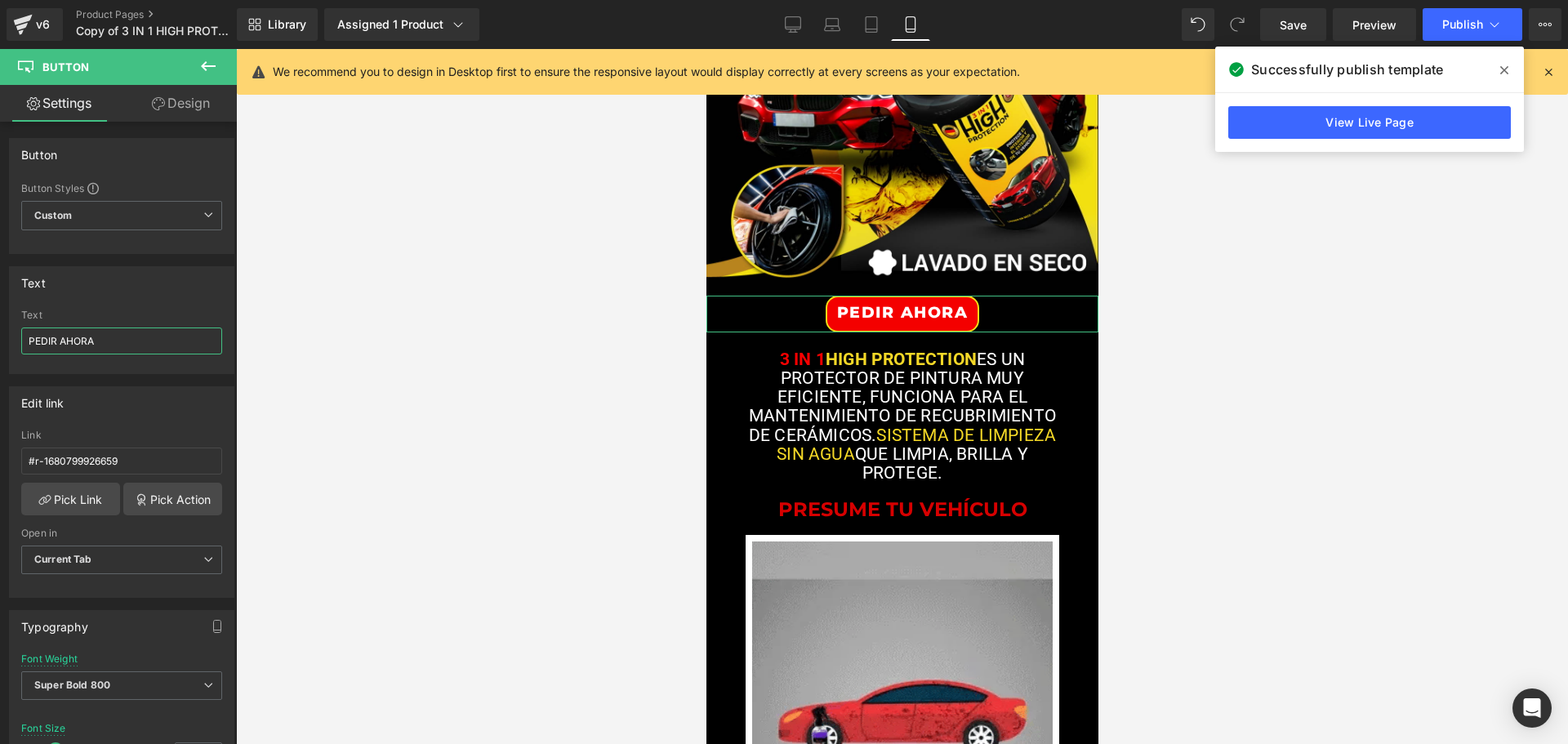
drag, startPoint x: 118, startPoint y: 338, endPoint x: -17, endPoint y: 345, distance: 135.2
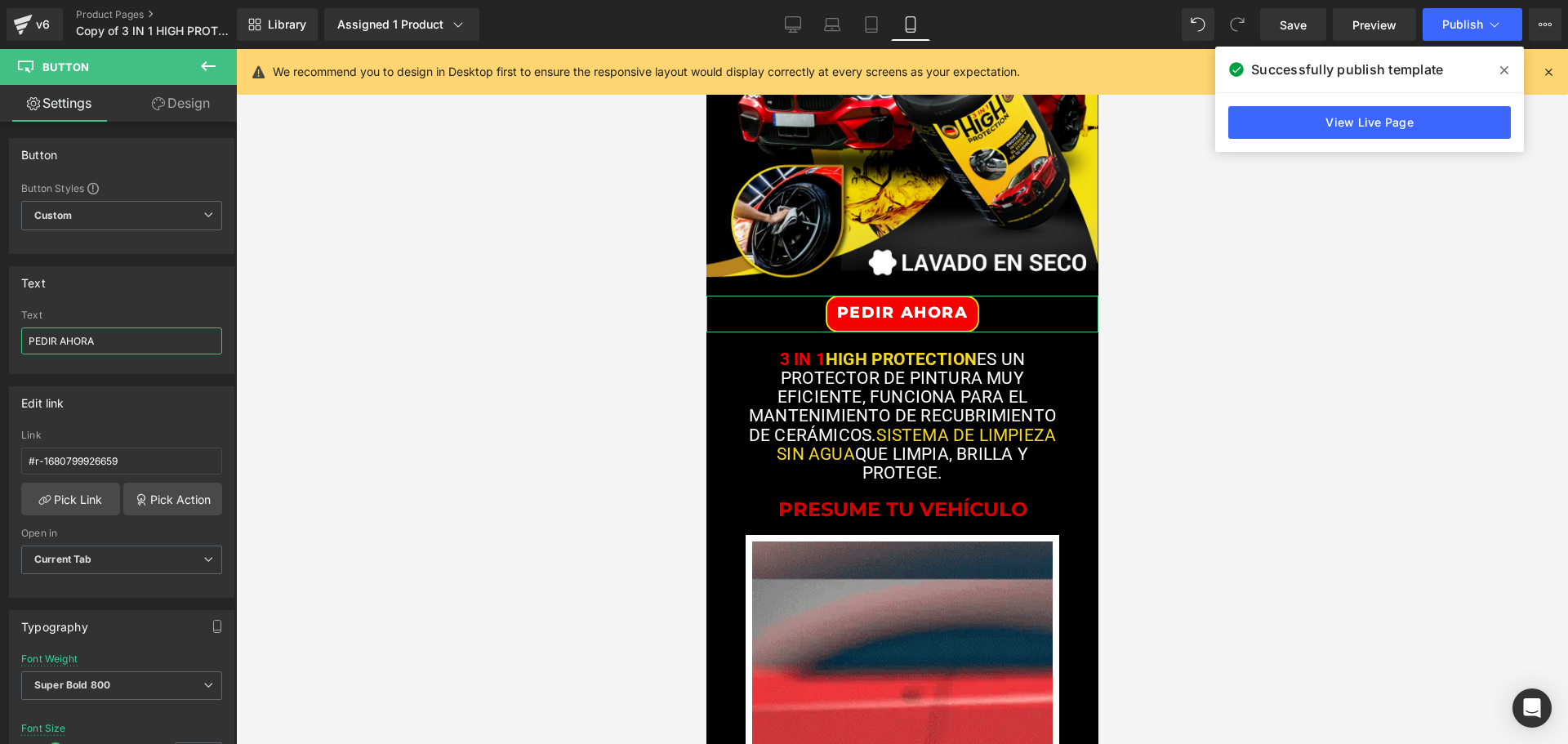
click at [0, 345] on html "Button You are previewing how the will restyle your page. You can not edit Elem…" at bounding box center [784, 372] width 1568 height 744
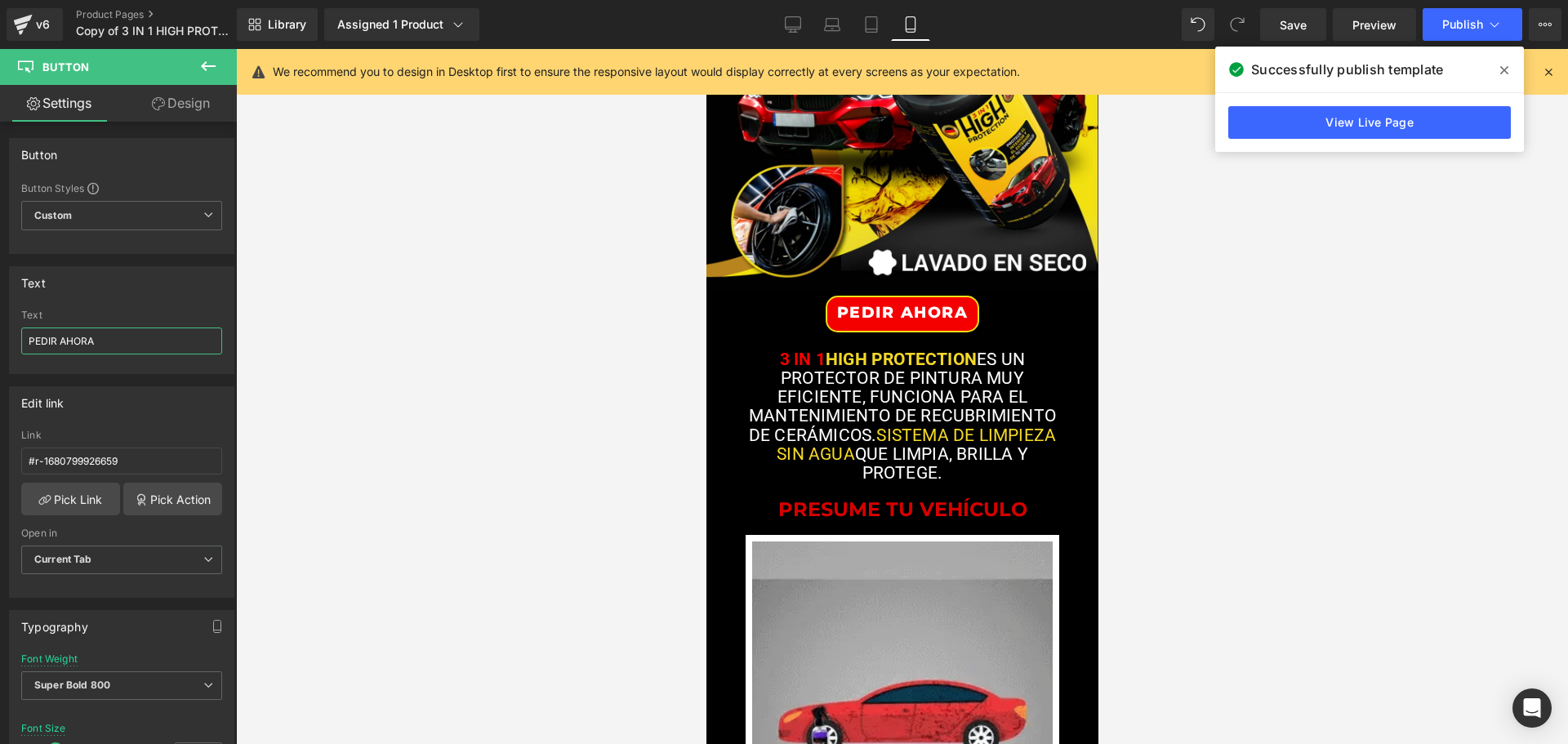
paste input "¡HAZ TU PEDIDO AHORA!"
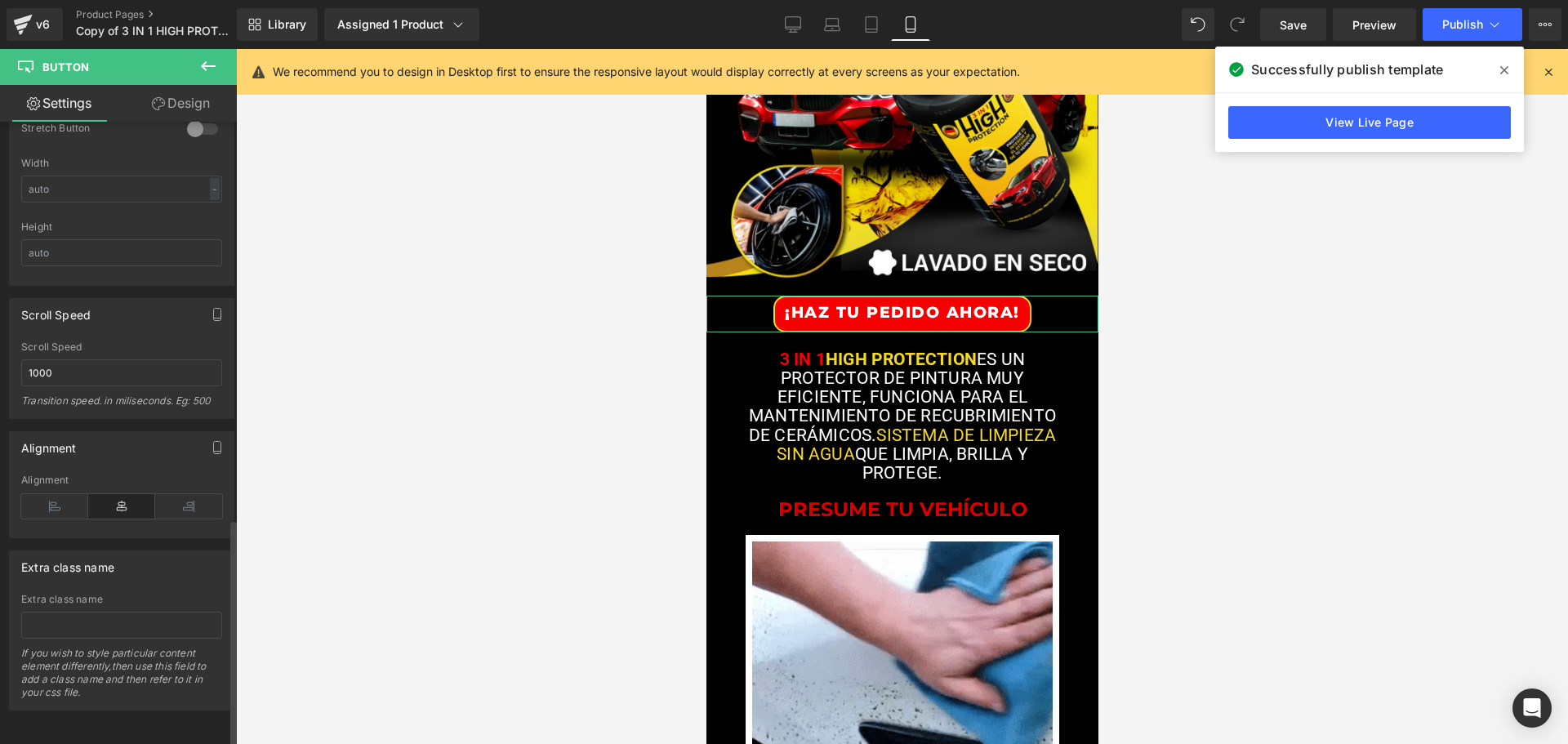
scroll to position [1085, 0]
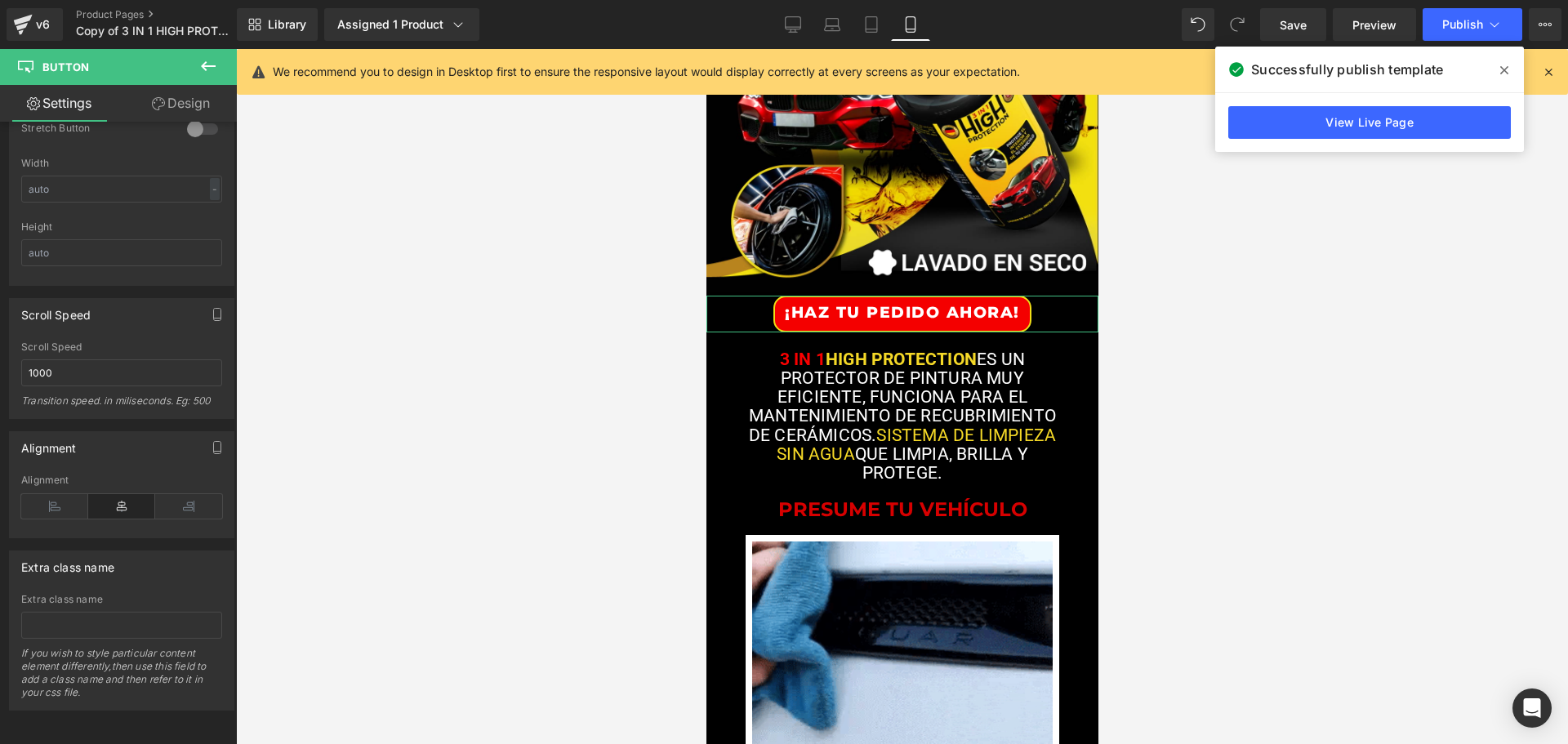
type input "¡HAZ TU PEDIDO AHORA!"
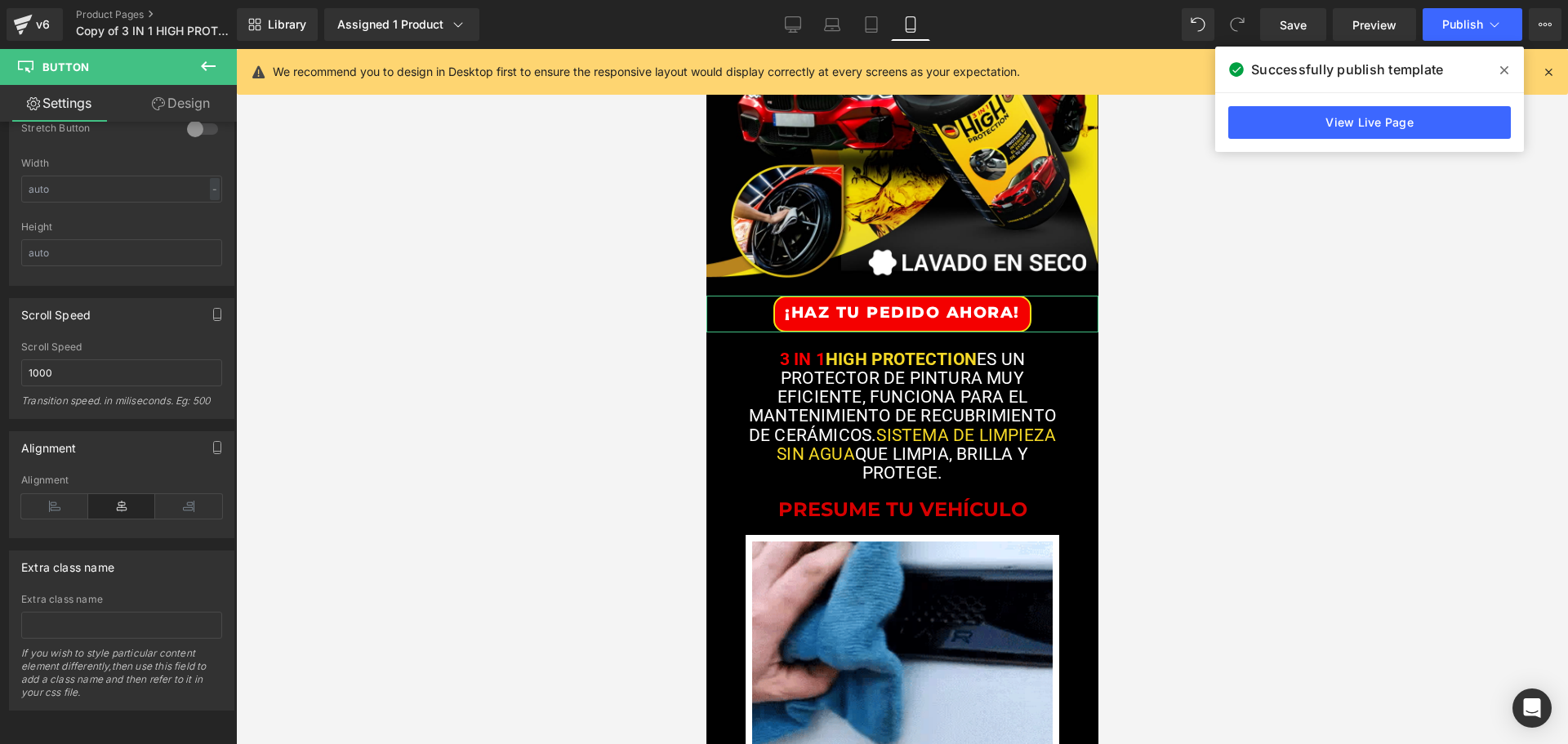
click at [186, 93] on link "Design" at bounding box center [181, 103] width 118 height 37
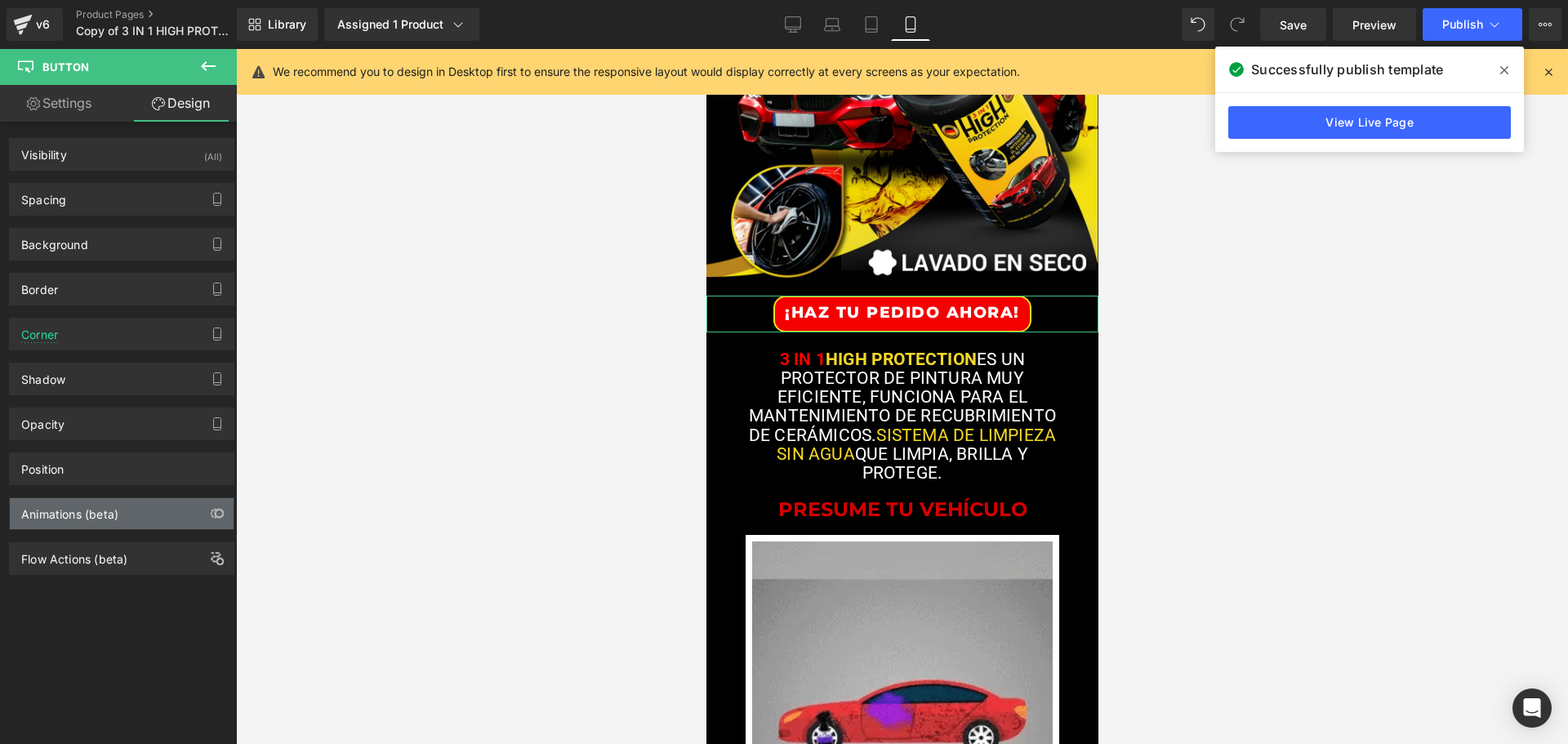
click at [67, 516] on div "Animations (beta)" at bounding box center [69, 510] width 97 height 23
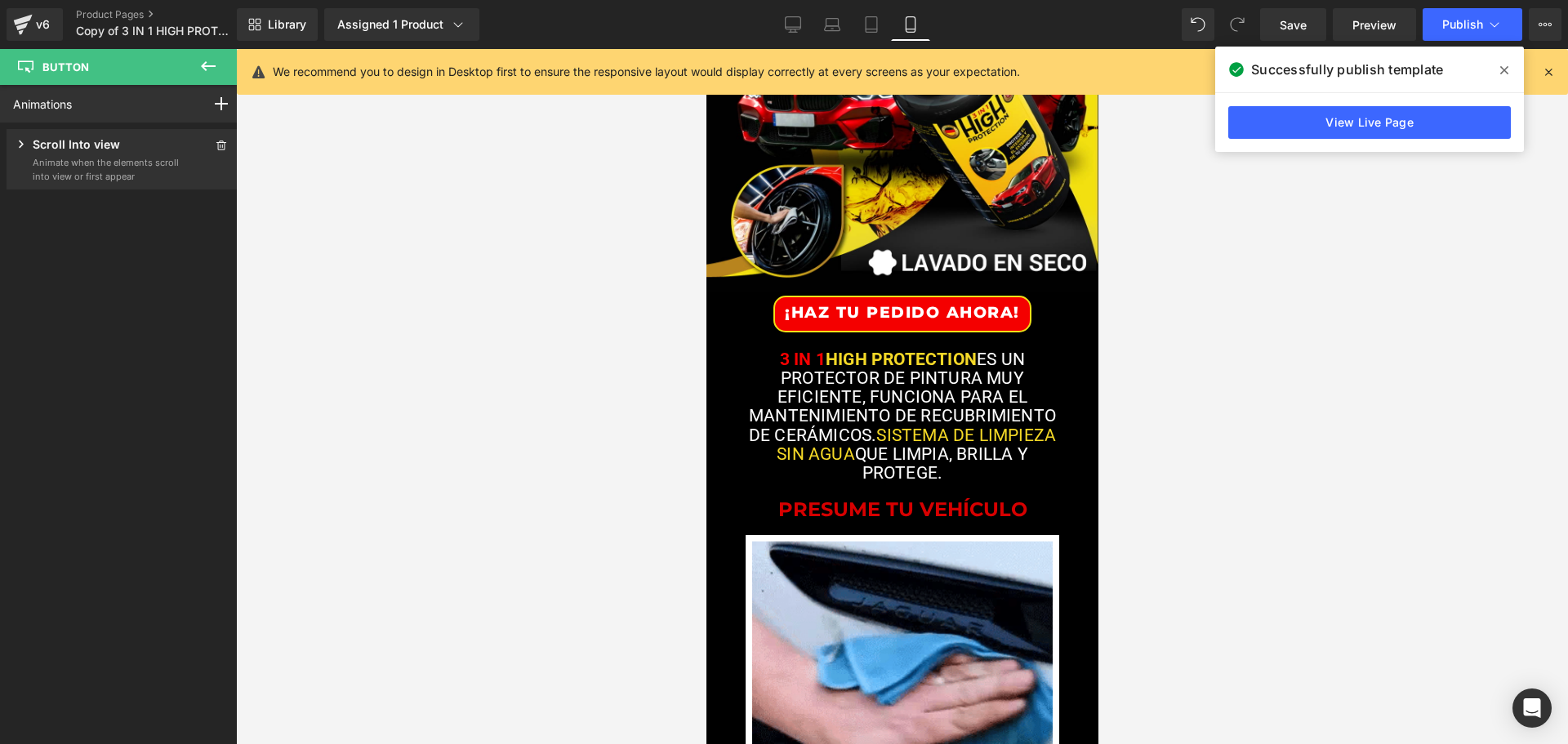
click at [215, 59] on icon at bounding box center [208, 66] width 20 height 20
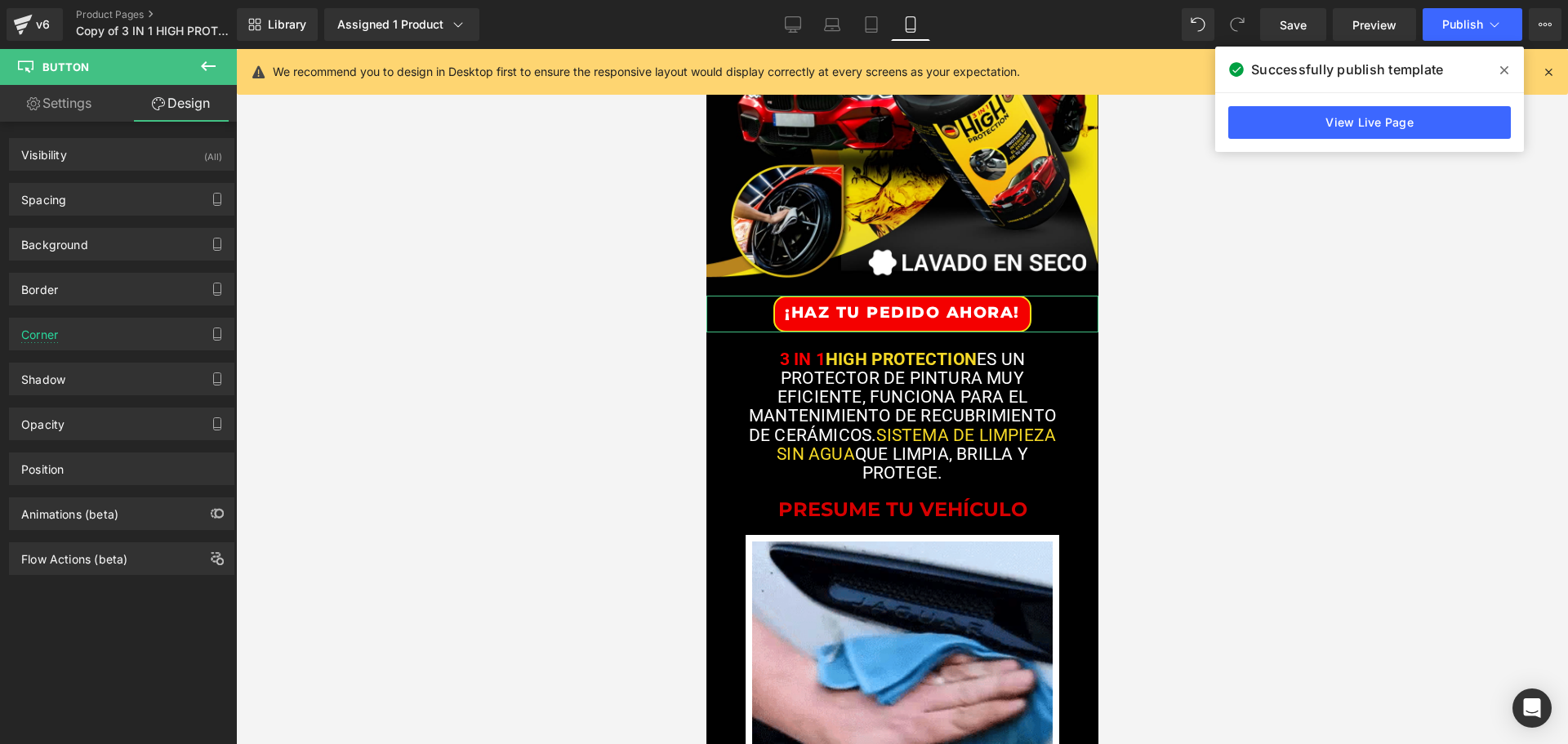
click at [95, 515] on div "Animations (beta)" at bounding box center [69, 510] width 97 height 23
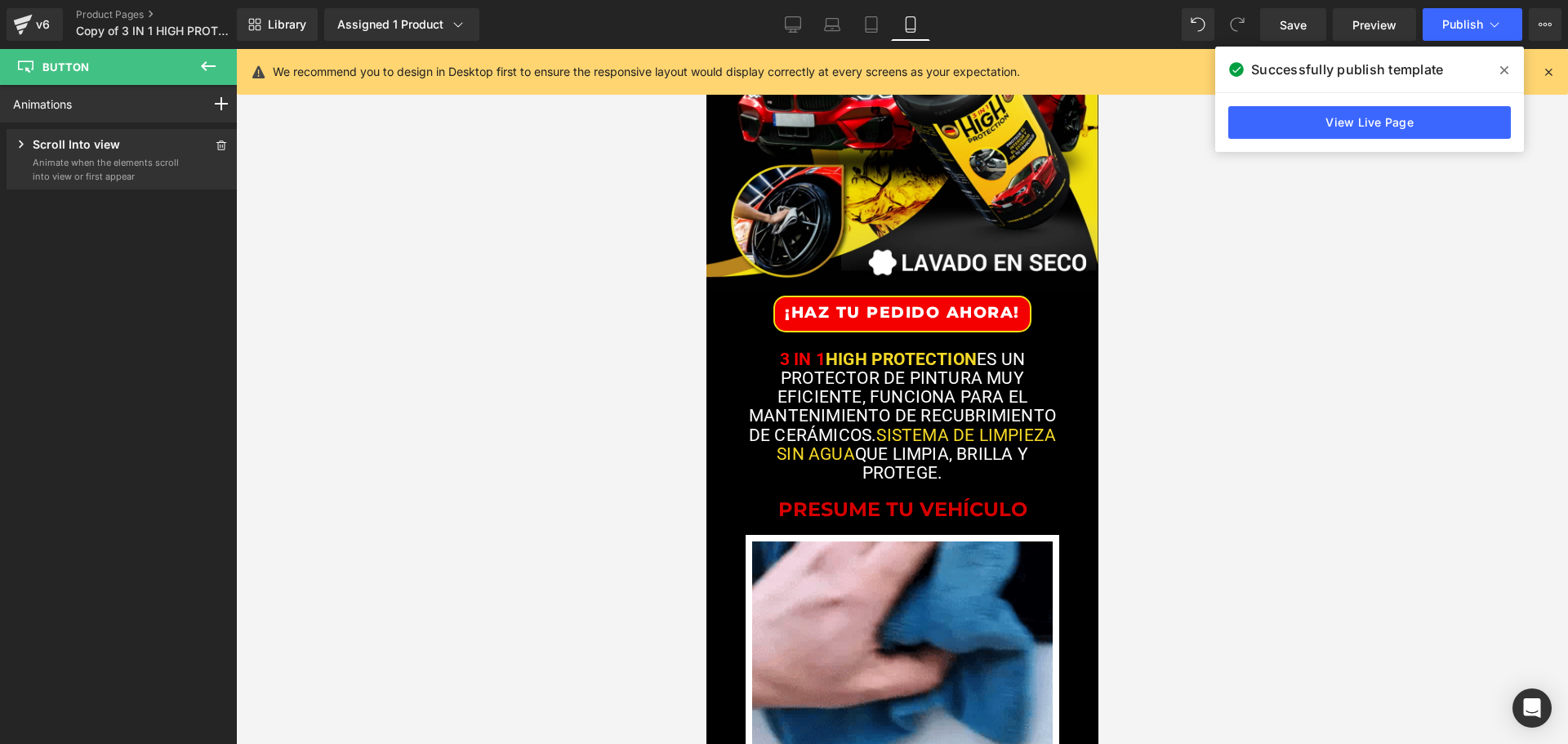
click at [51, 69] on span "Button" at bounding box center [65, 67] width 46 height 13
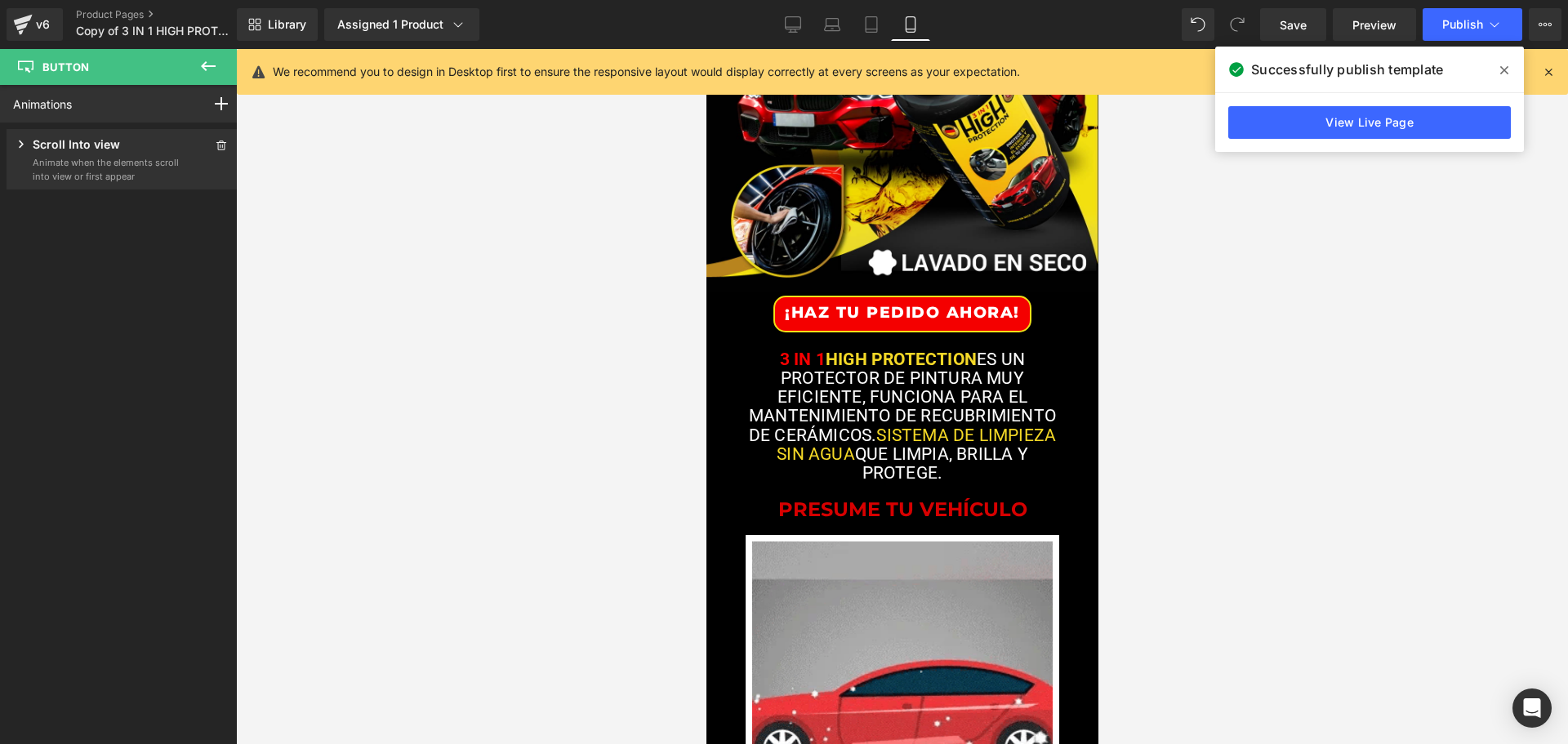
click at [213, 61] on icon at bounding box center [208, 66] width 20 height 20
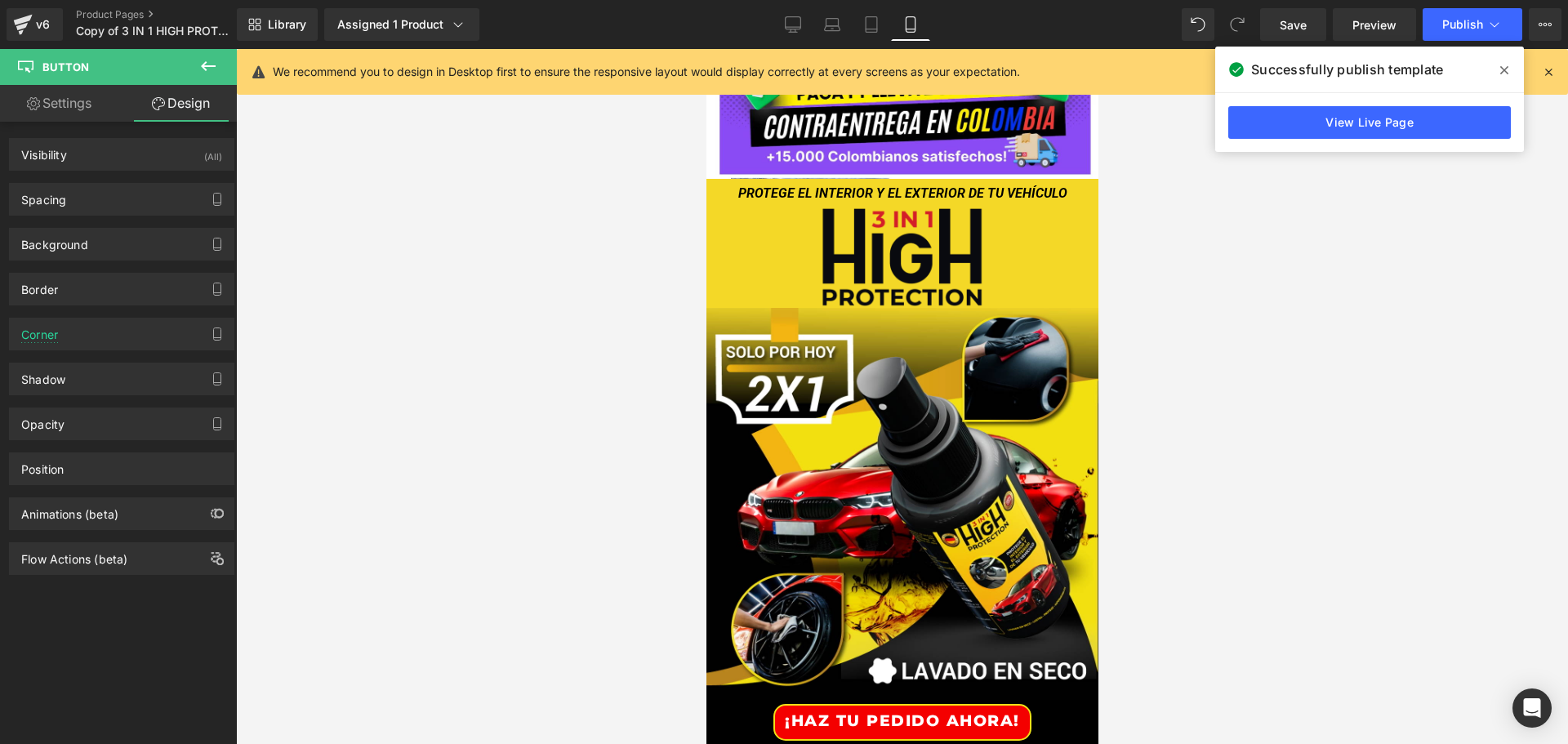
scroll to position [326, 0]
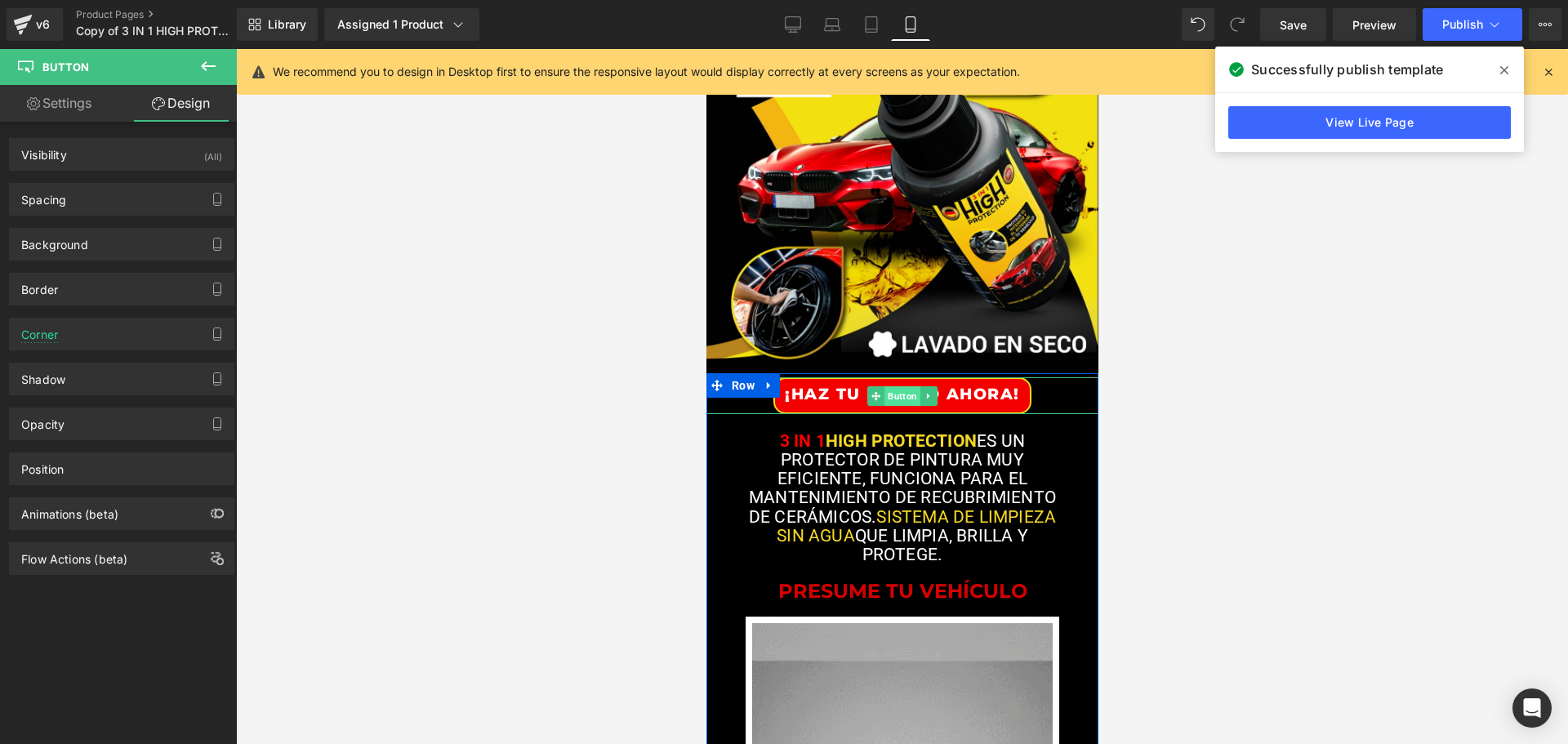
click at [894, 391] on span "Button" at bounding box center [901, 395] width 36 height 20
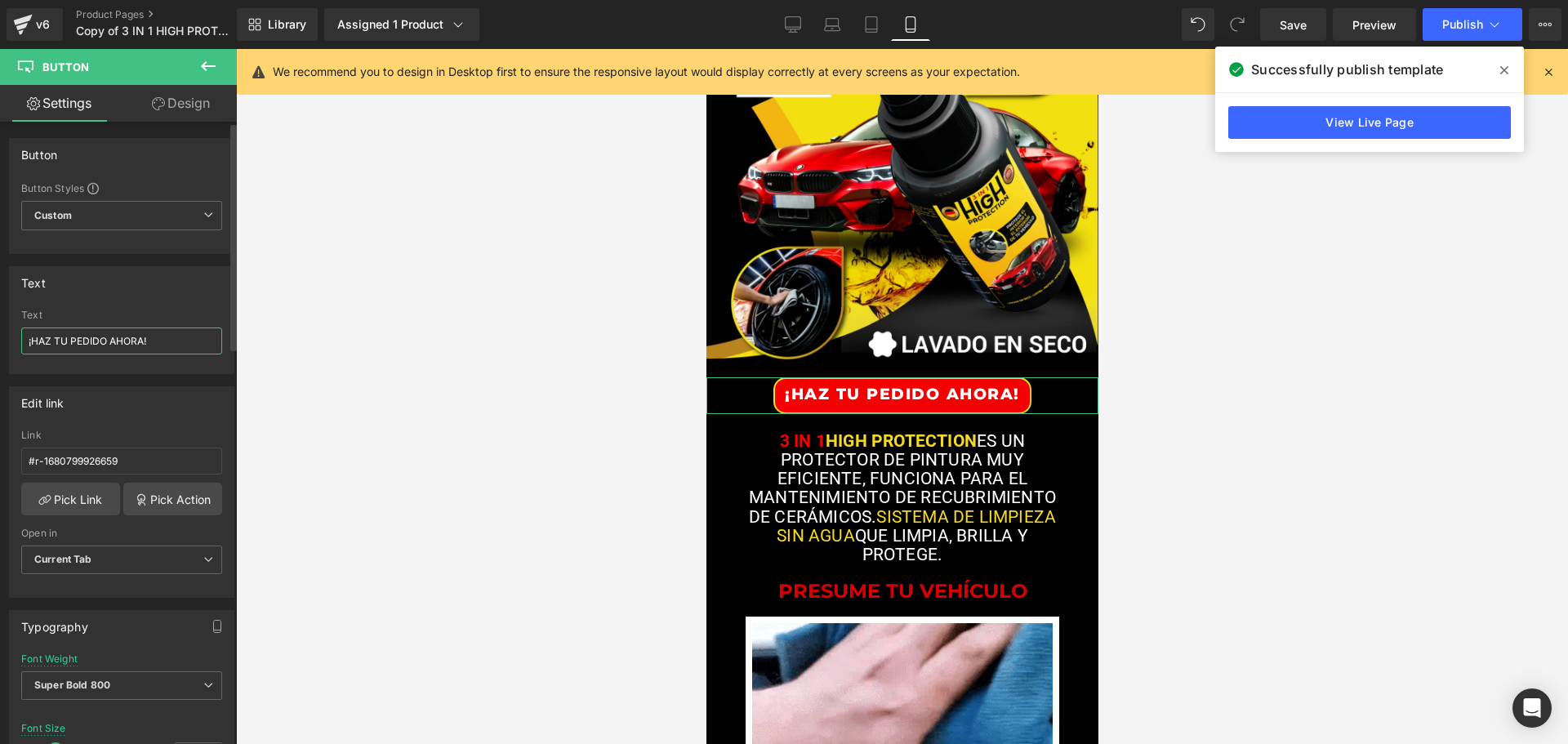
drag, startPoint x: 153, startPoint y: 342, endPoint x: 5, endPoint y: 361, distance: 149.2
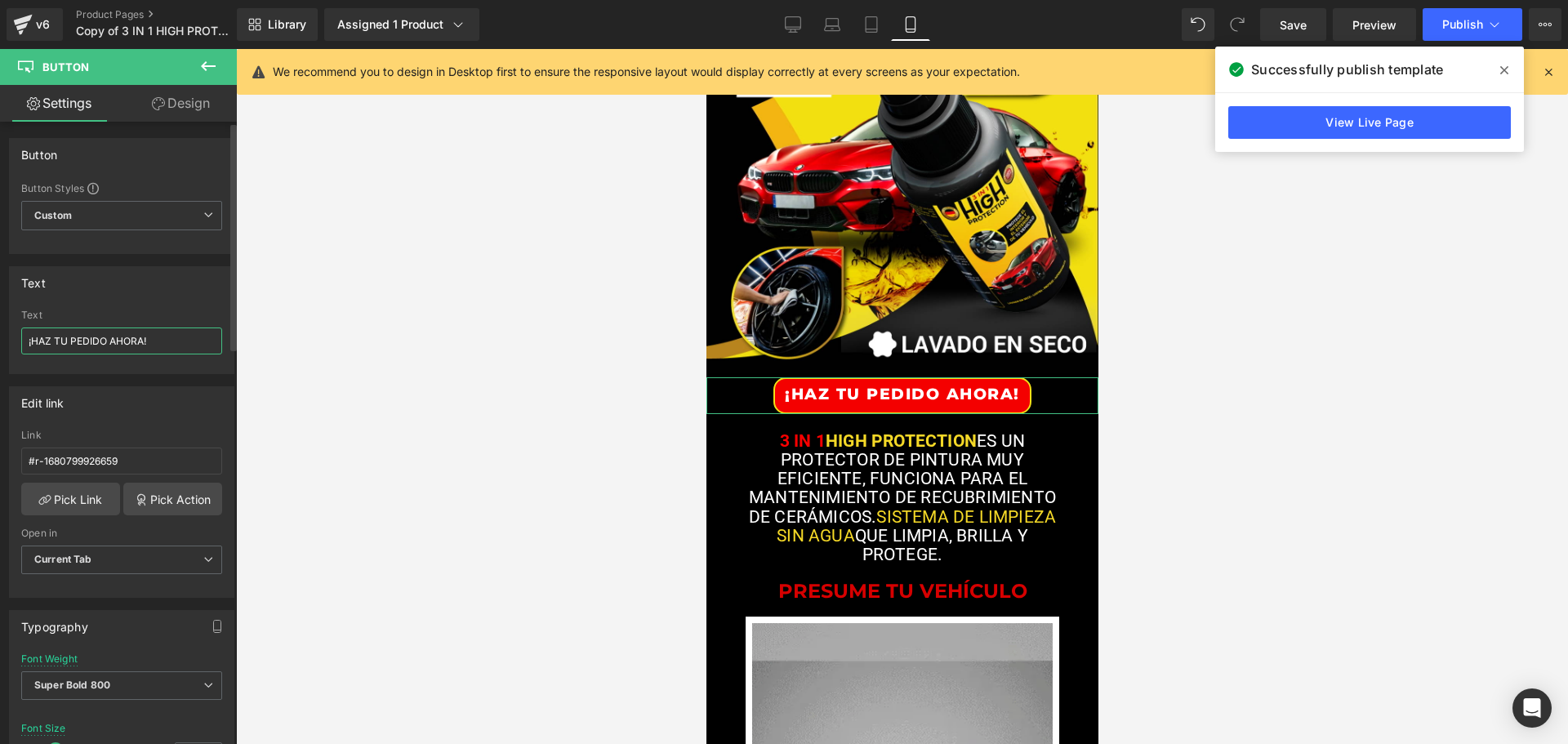
click at [19, 363] on div "¡HAZ TU PEDIDO AHORA! Text ¡HAZ TU PEDIDO AHORA!" at bounding box center [121, 340] width 224 height 63
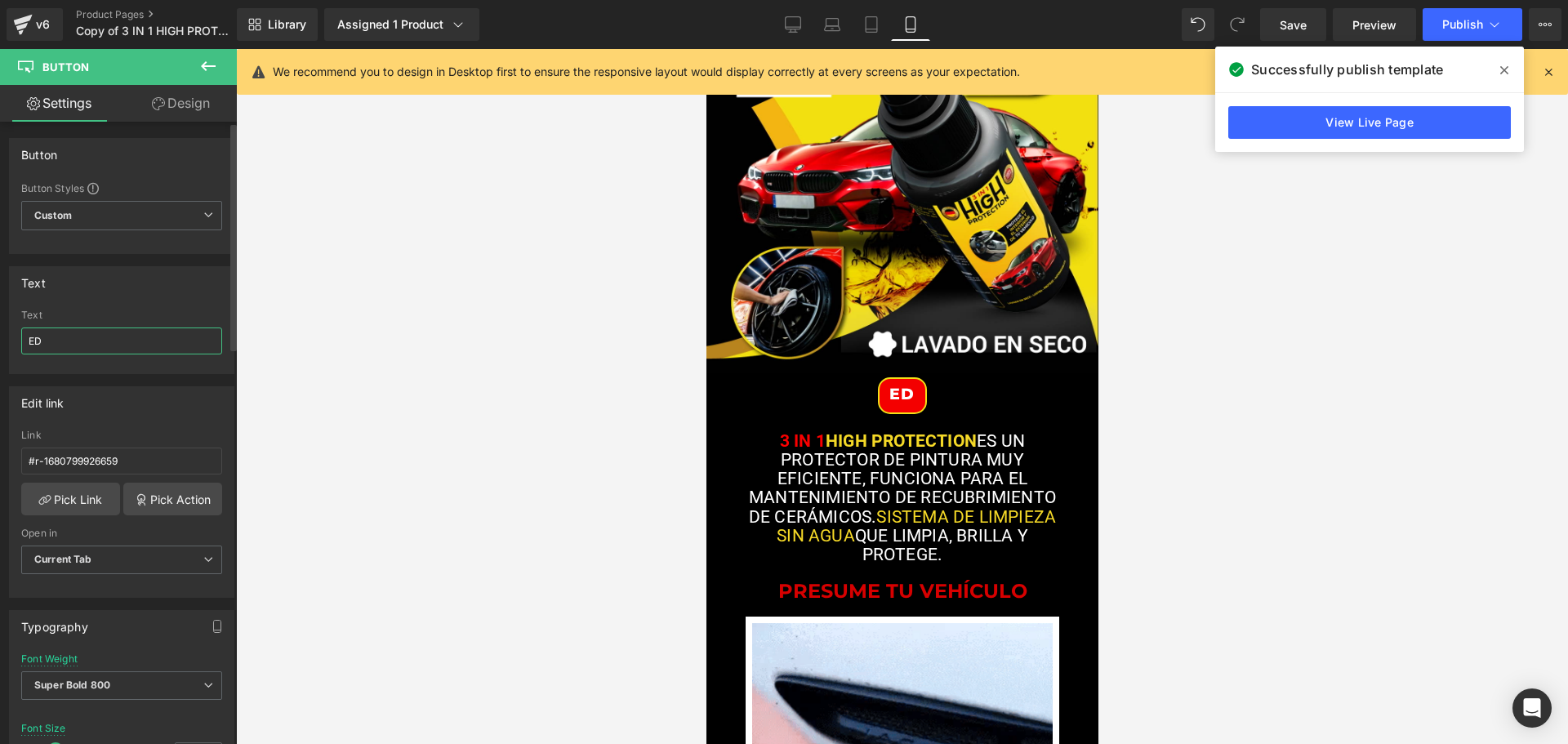
type input "E"
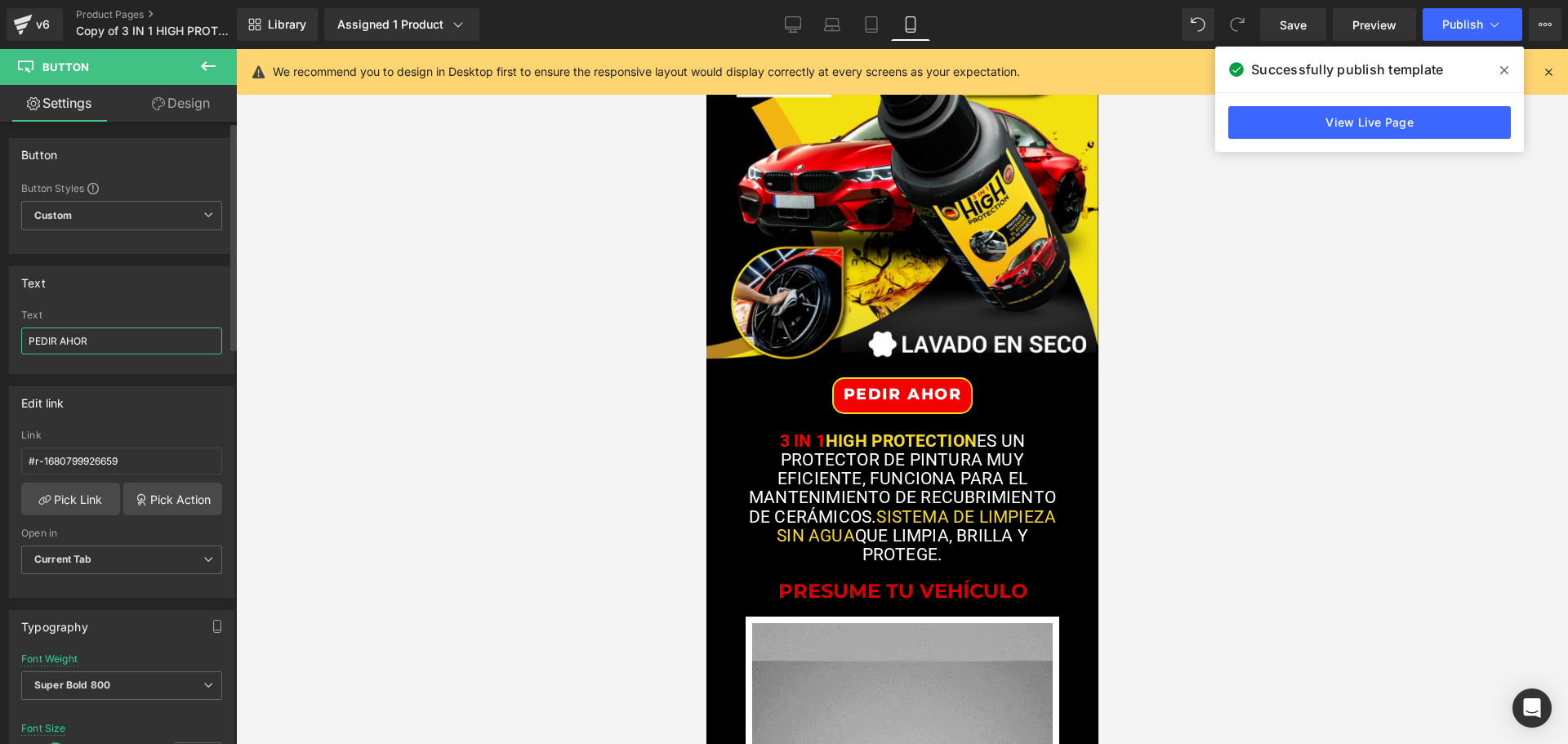
type input "PEDIR AHORA"
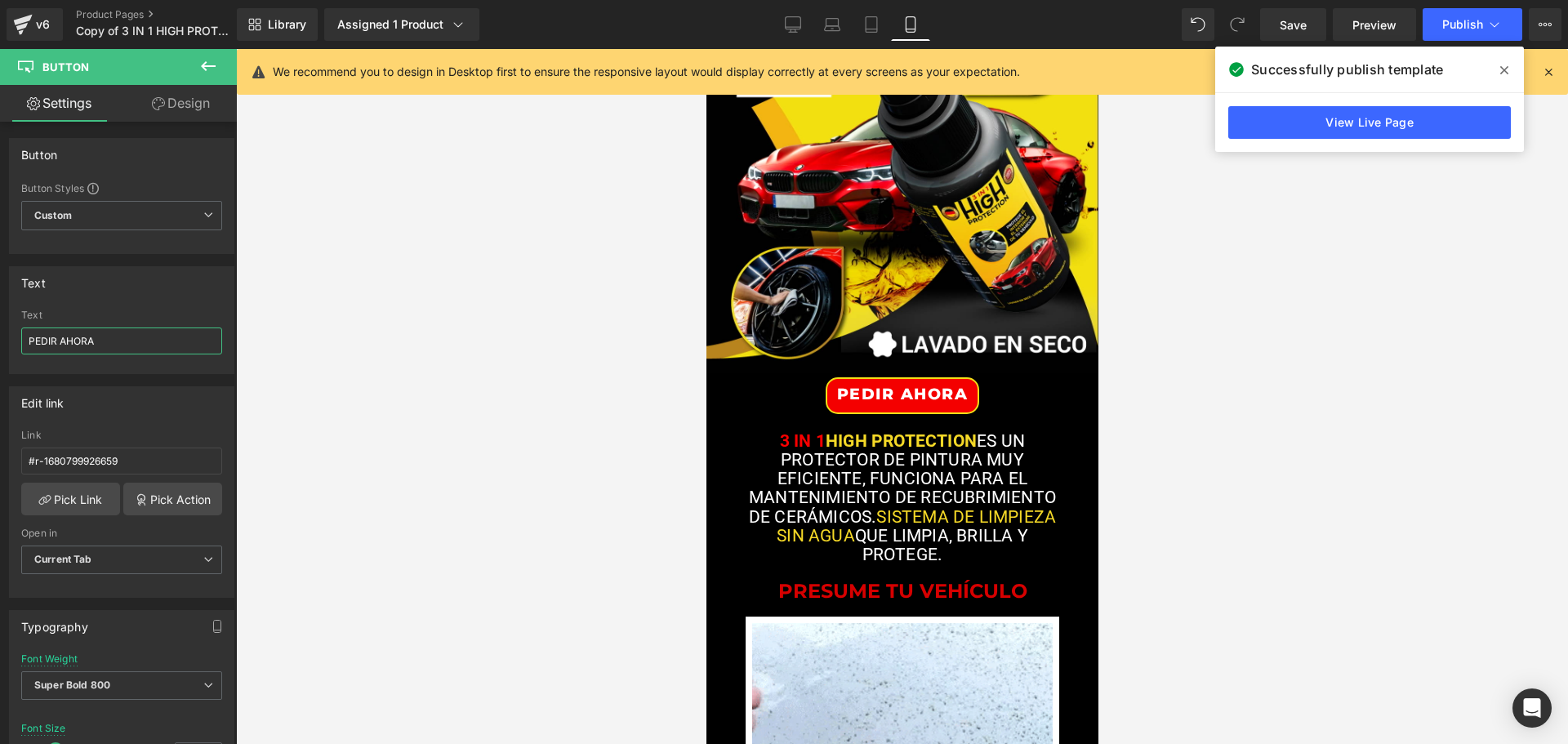
drag, startPoint x: 116, startPoint y: 340, endPoint x: -44, endPoint y: 340, distance: 160.0
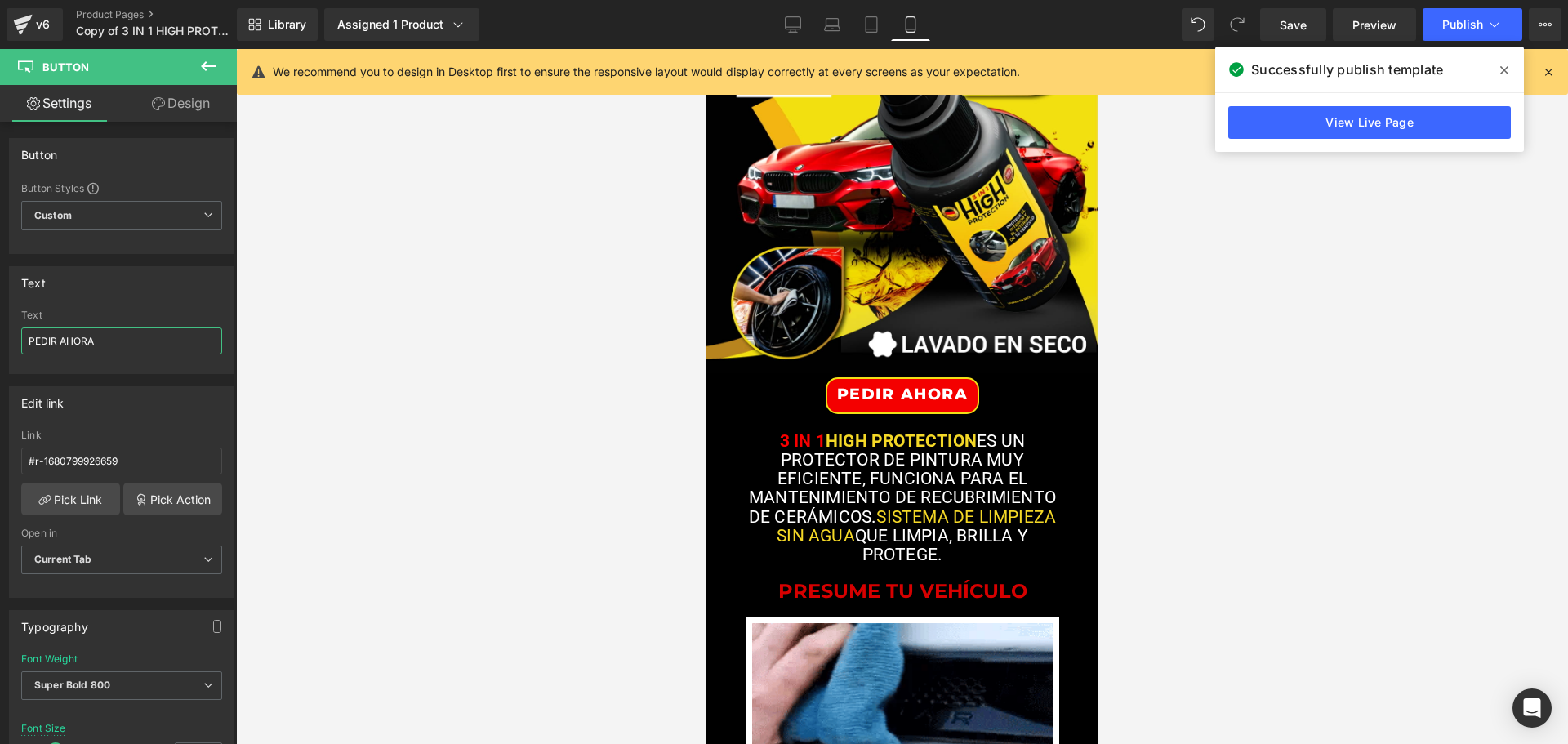
click at [0, 340] on html "Button You are previewing how the will restyle your page. You can not edit Elem…" at bounding box center [784, 372] width 1568 height 744
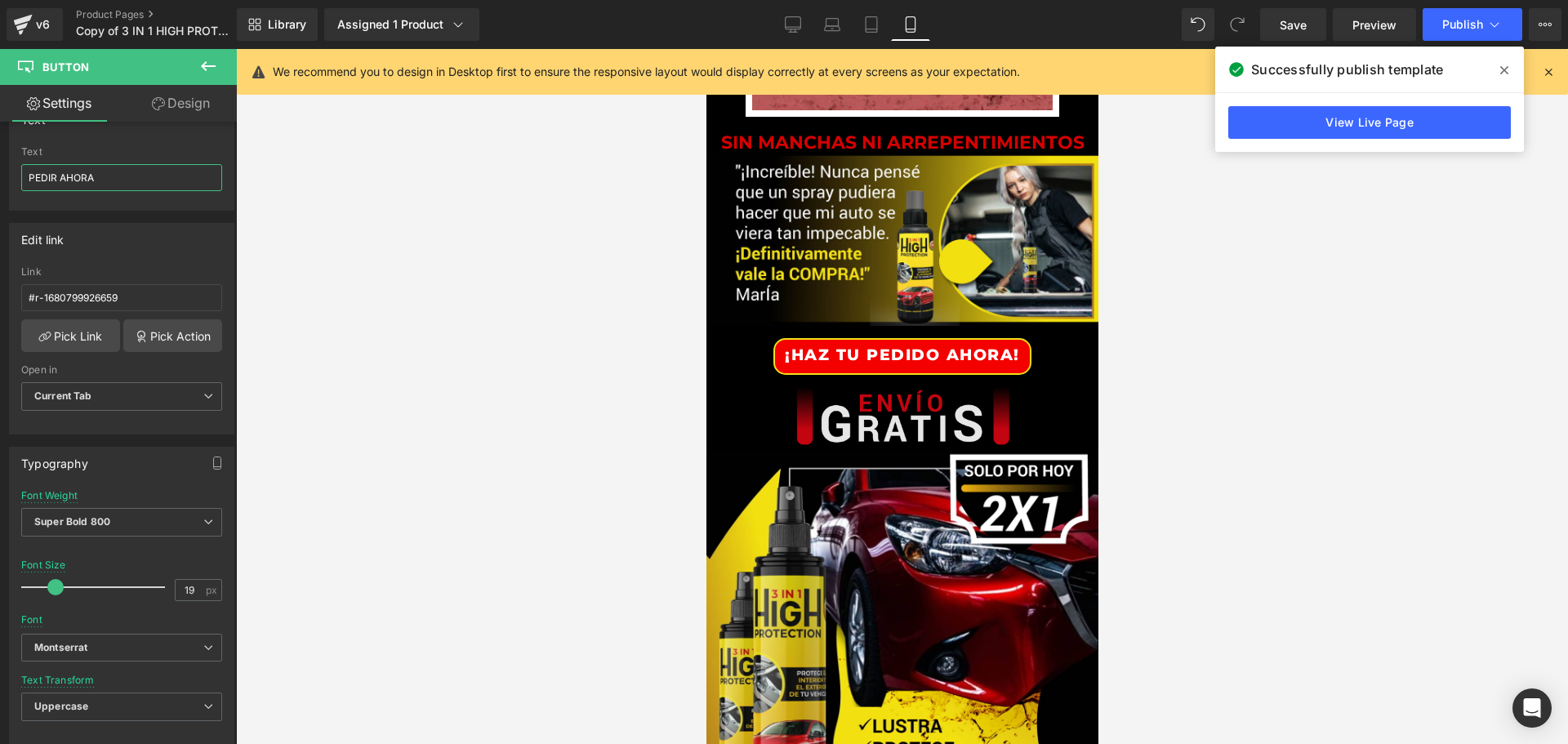
scroll to position [1143, 0]
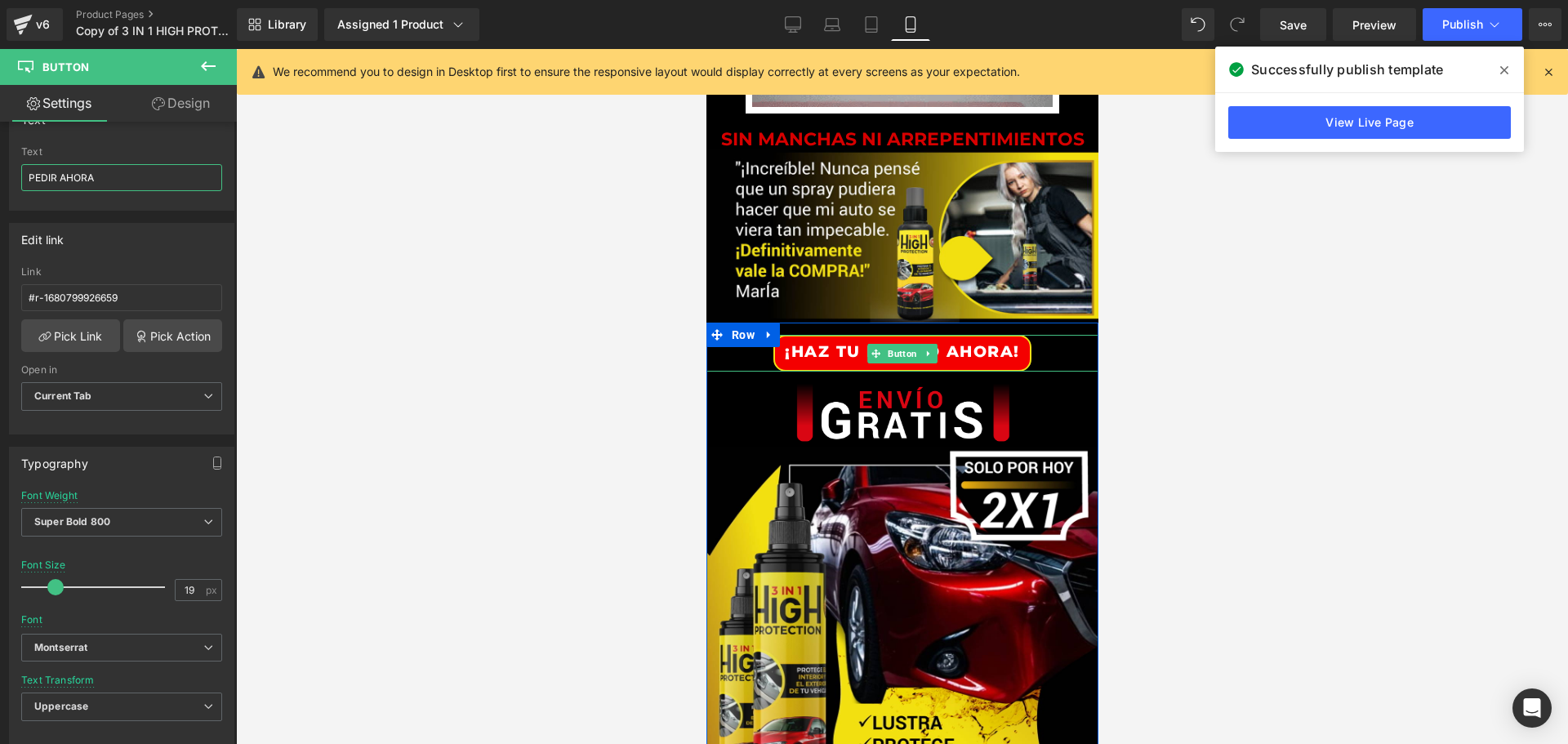
drag, startPoint x: 892, startPoint y: 355, endPoint x: 843, endPoint y: 357, distance: 49.0
click at [892, 355] on span "Button" at bounding box center [901, 354] width 36 height 20
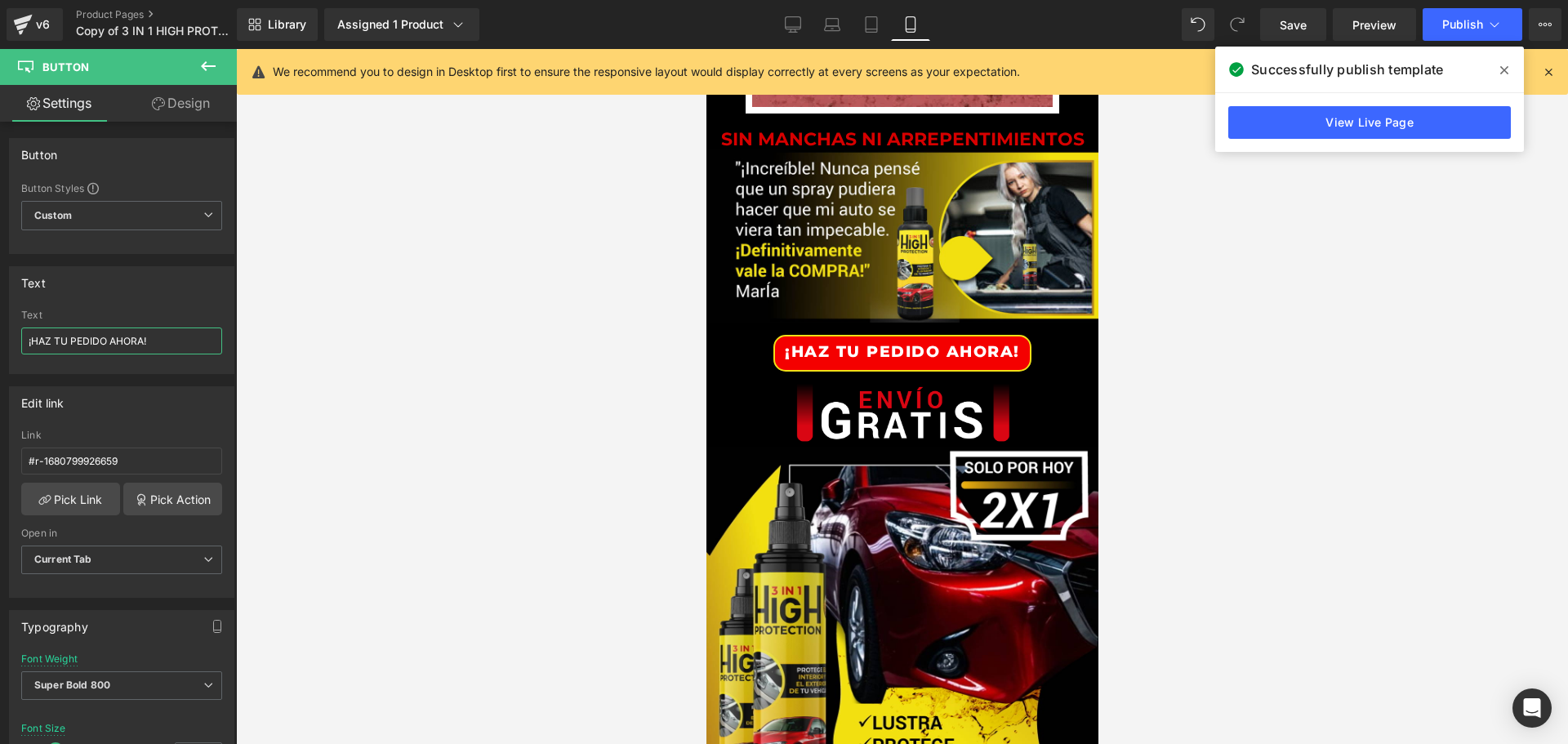
drag, startPoint x: 156, startPoint y: 339, endPoint x: -66, endPoint y: 338, distance: 222.0
click at [0, 338] on html "Button You are previewing how the will restyle your page. You can not edit Elem…" at bounding box center [784, 372] width 1568 height 744
paste input "PEDIR AHORA"
type input "PEDIR AHORA"
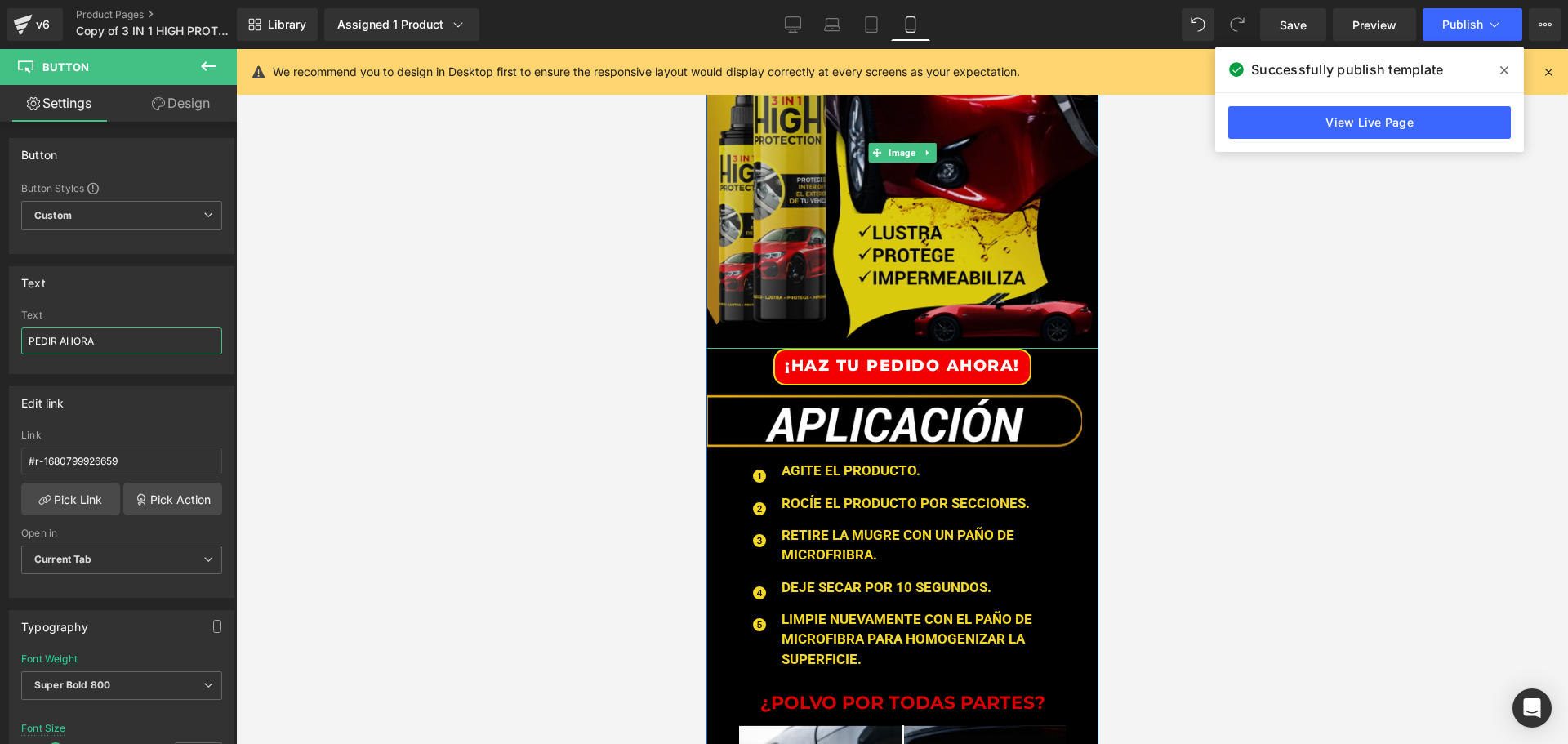
scroll to position [1796, 0]
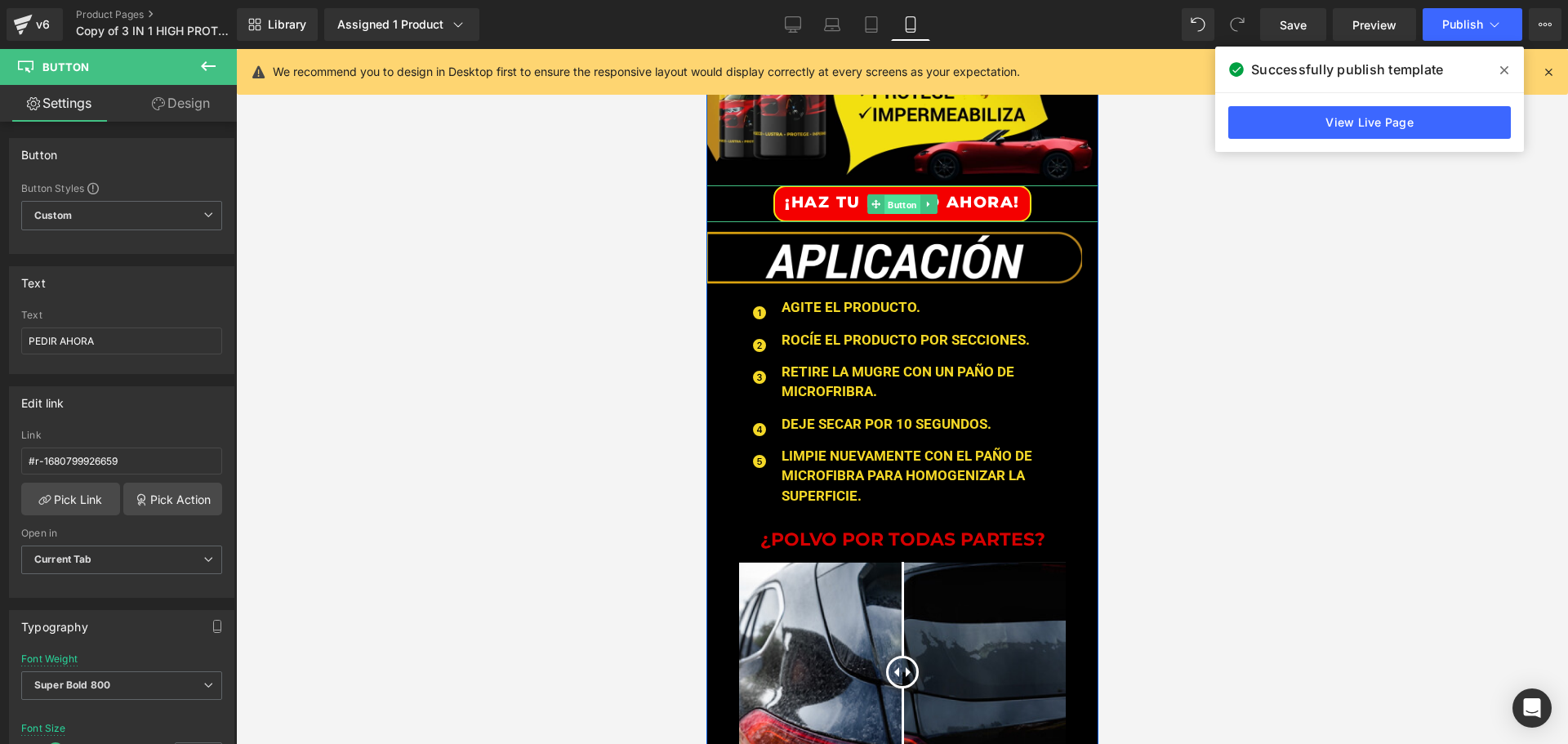
click at [892, 200] on span "Button" at bounding box center [901, 204] width 36 height 20
drag, startPoint x: 96, startPoint y: 338, endPoint x: -44, endPoint y: 338, distance: 140.0
click at [0, 338] on html "Button You are previewing how the will restyle your page. You can not edit Elem…" at bounding box center [784, 372] width 1568 height 744
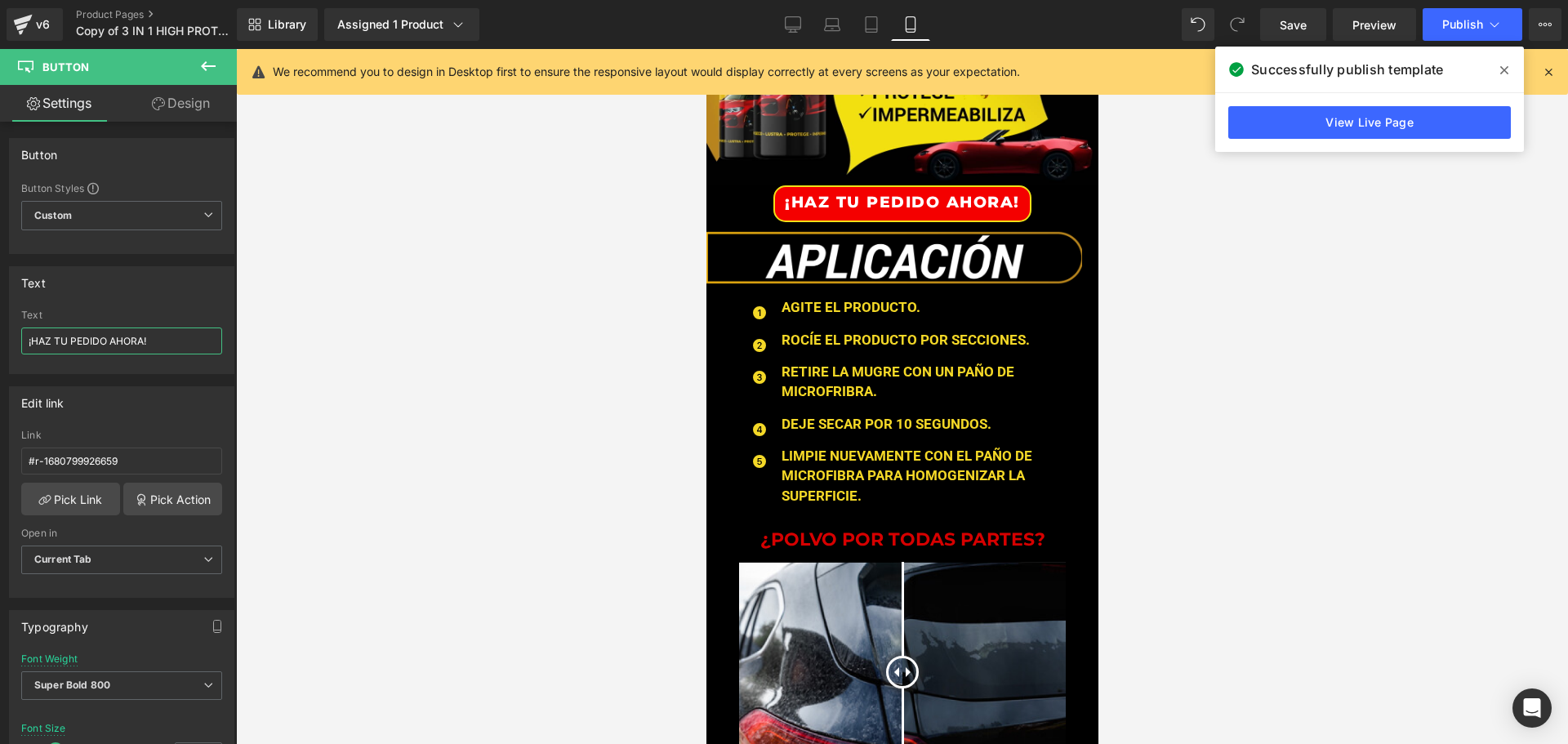
paste input "PEDIR AHORA"
type input "PEDIR AHORA"
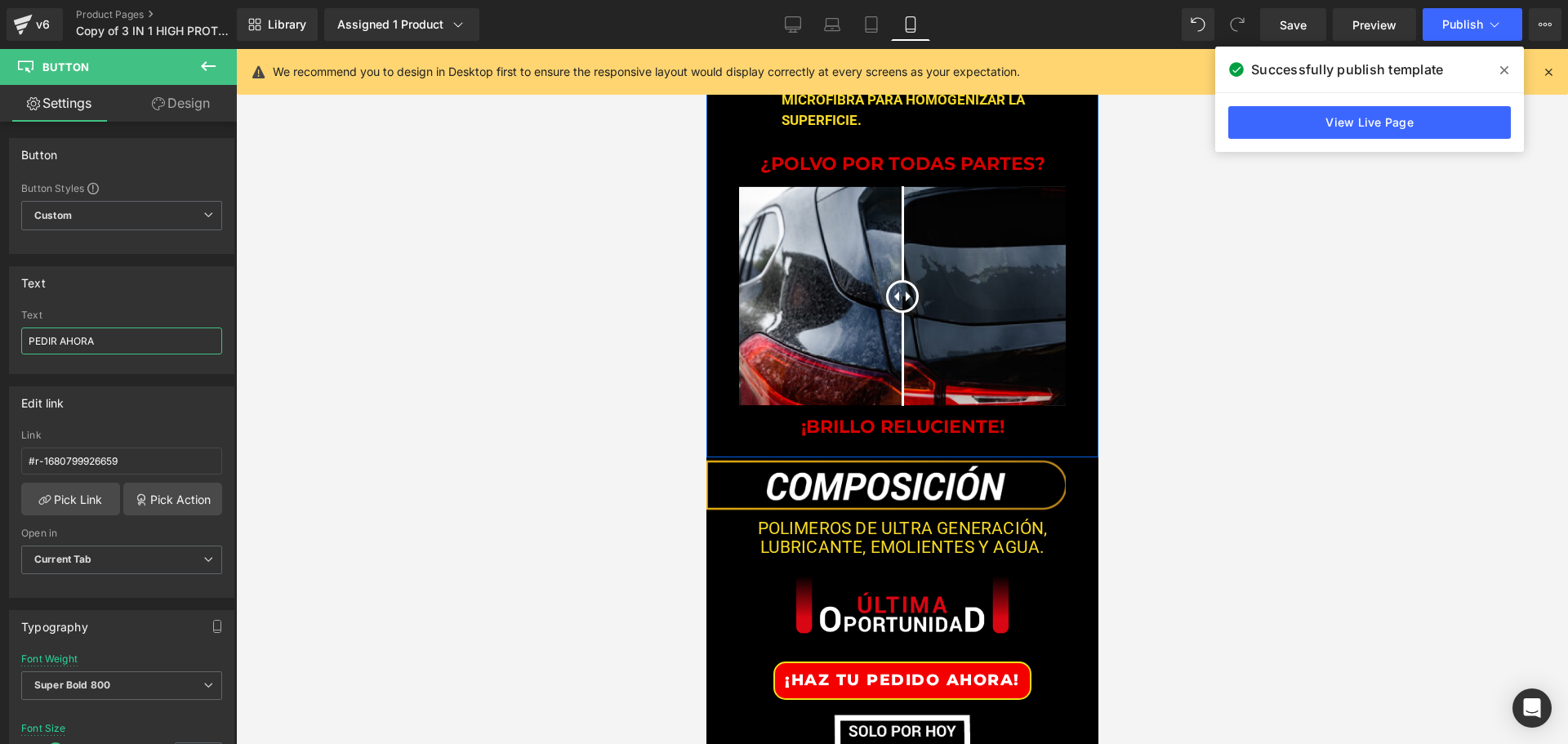
scroll to position [2286, 0]
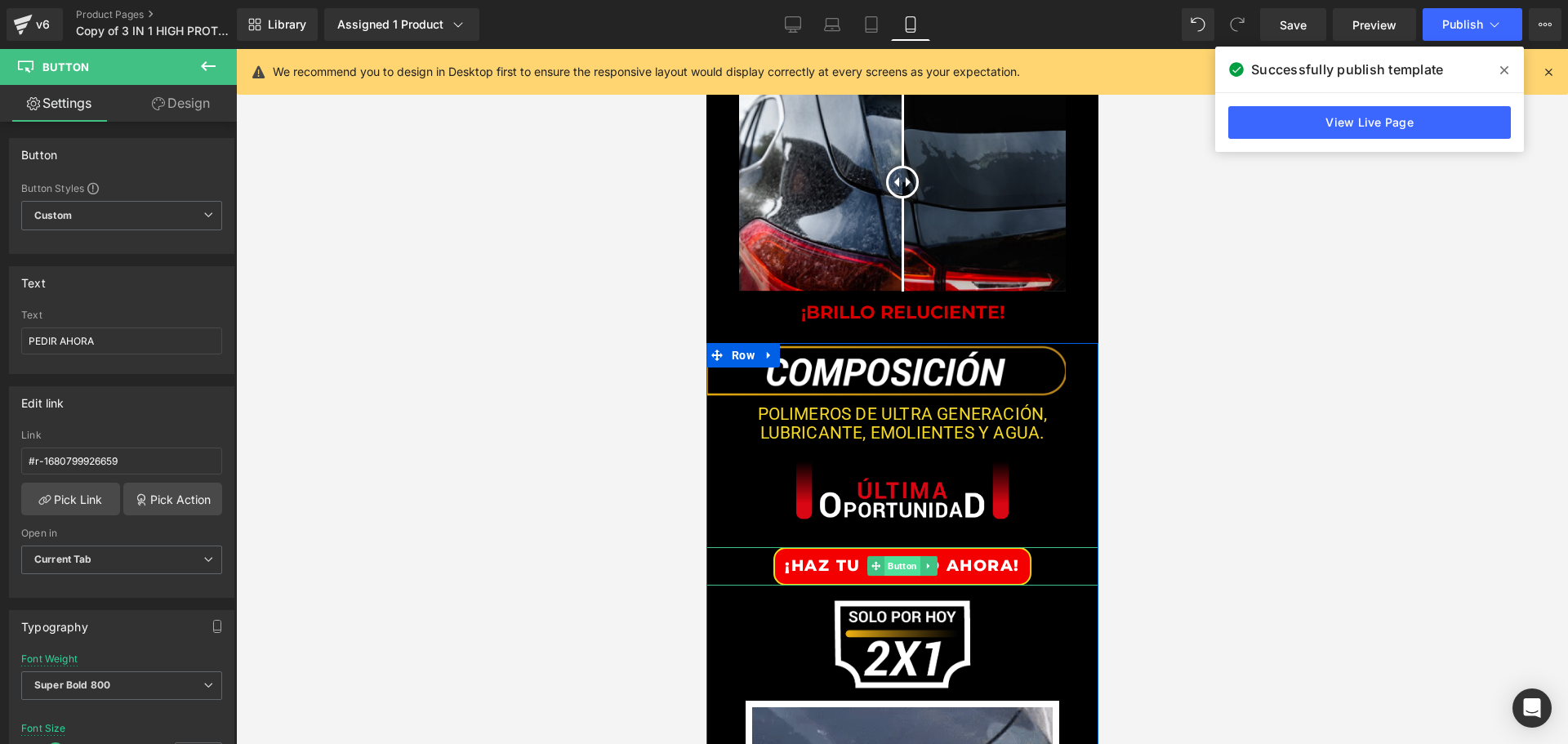
click at [895, 567] on span "Button" at bounding box center [901, 565] width 36 height 20
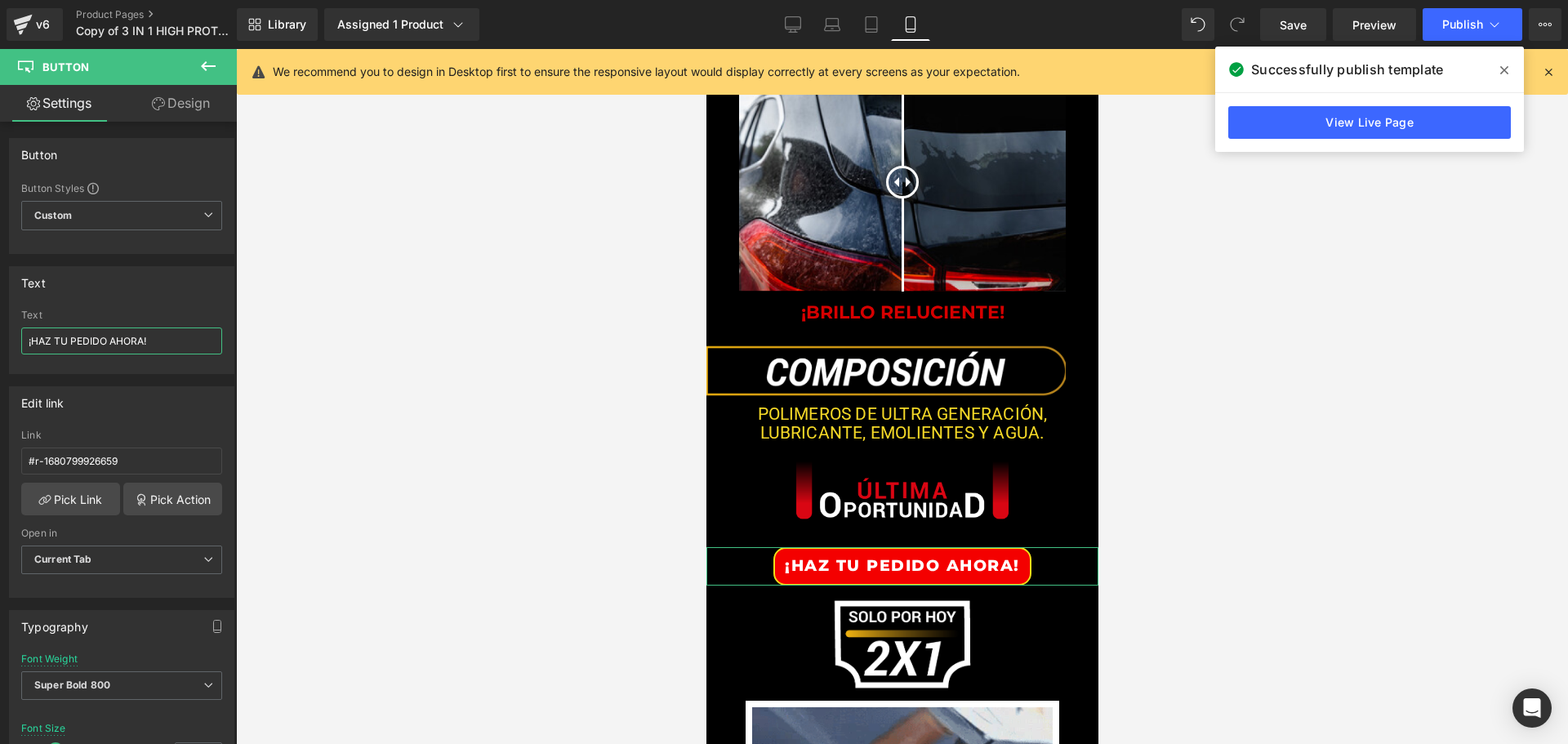
drag, startPoint x: 173, startPoint y: 348, endPoint x: -93, endPoint y: 344, distance: 266.0
click at [0, 344] on html "Button You are previewing how the will restyle your page. You can not edit Elem…" at bounding box center [784, 372] width 1568 height 744
paste input "PEDIR AHORA"
type input "PEDIR AHORA"
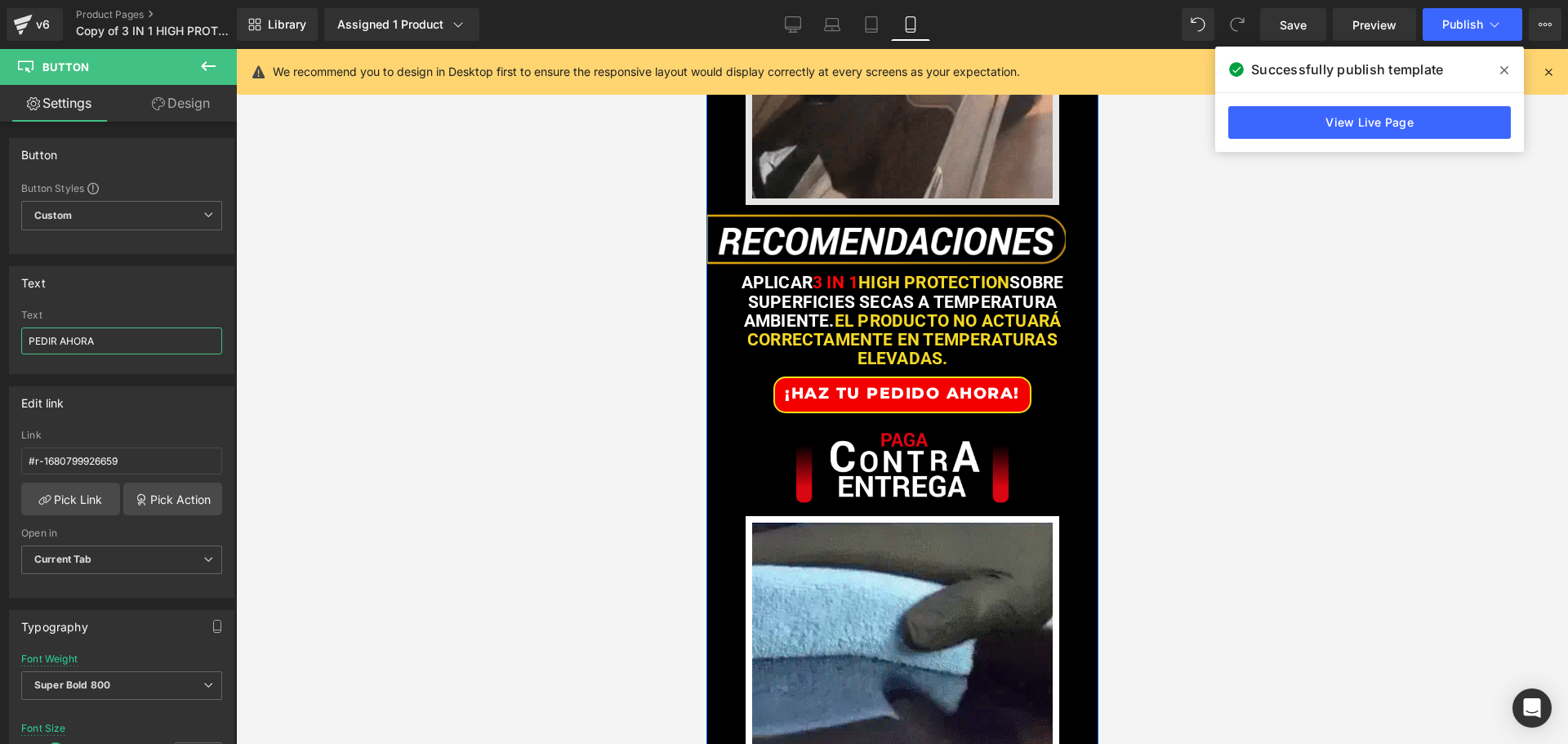
scroll to position [3103, 0]
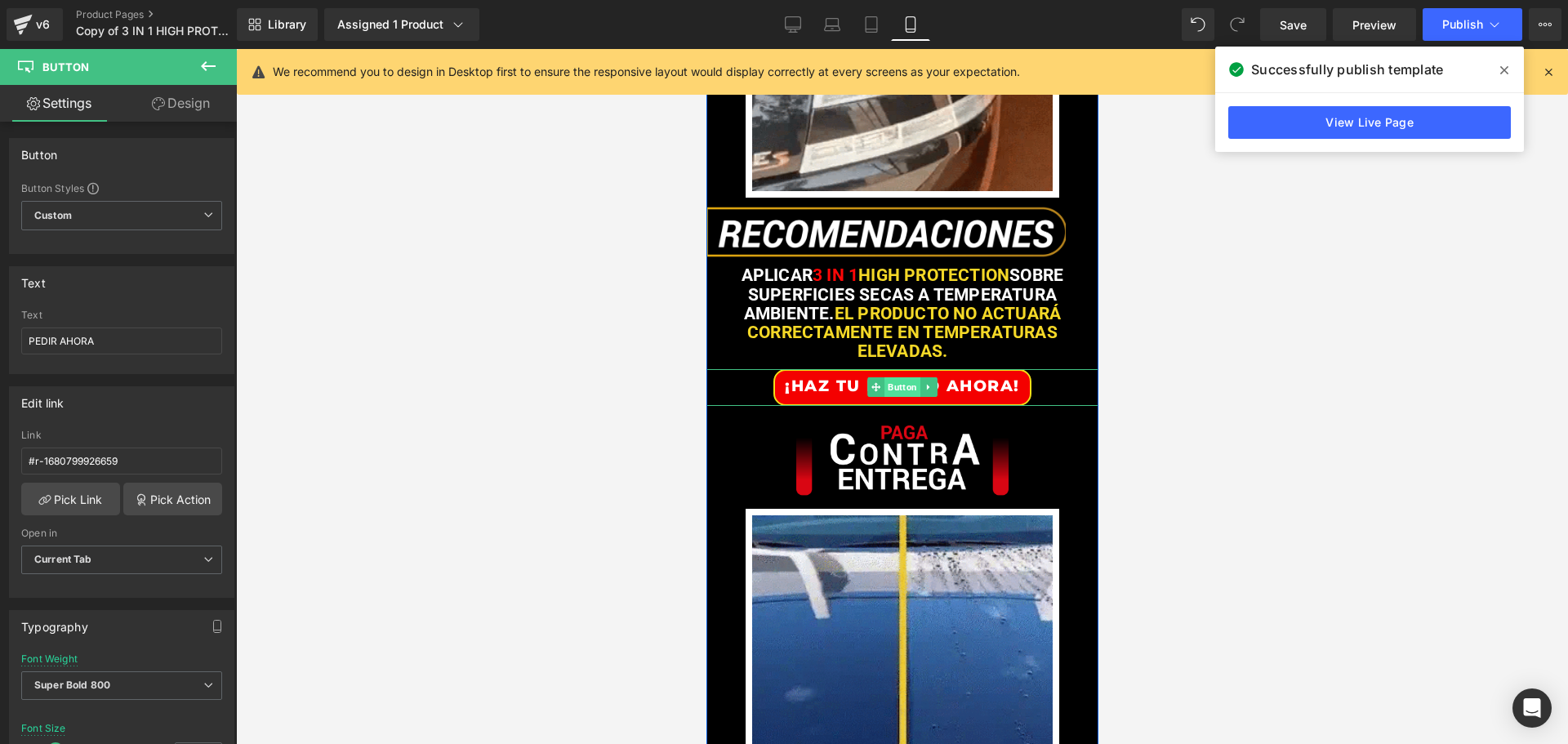
click at [897, 397] on span "Button" at bounding box center [901, 387] width 36 height 20
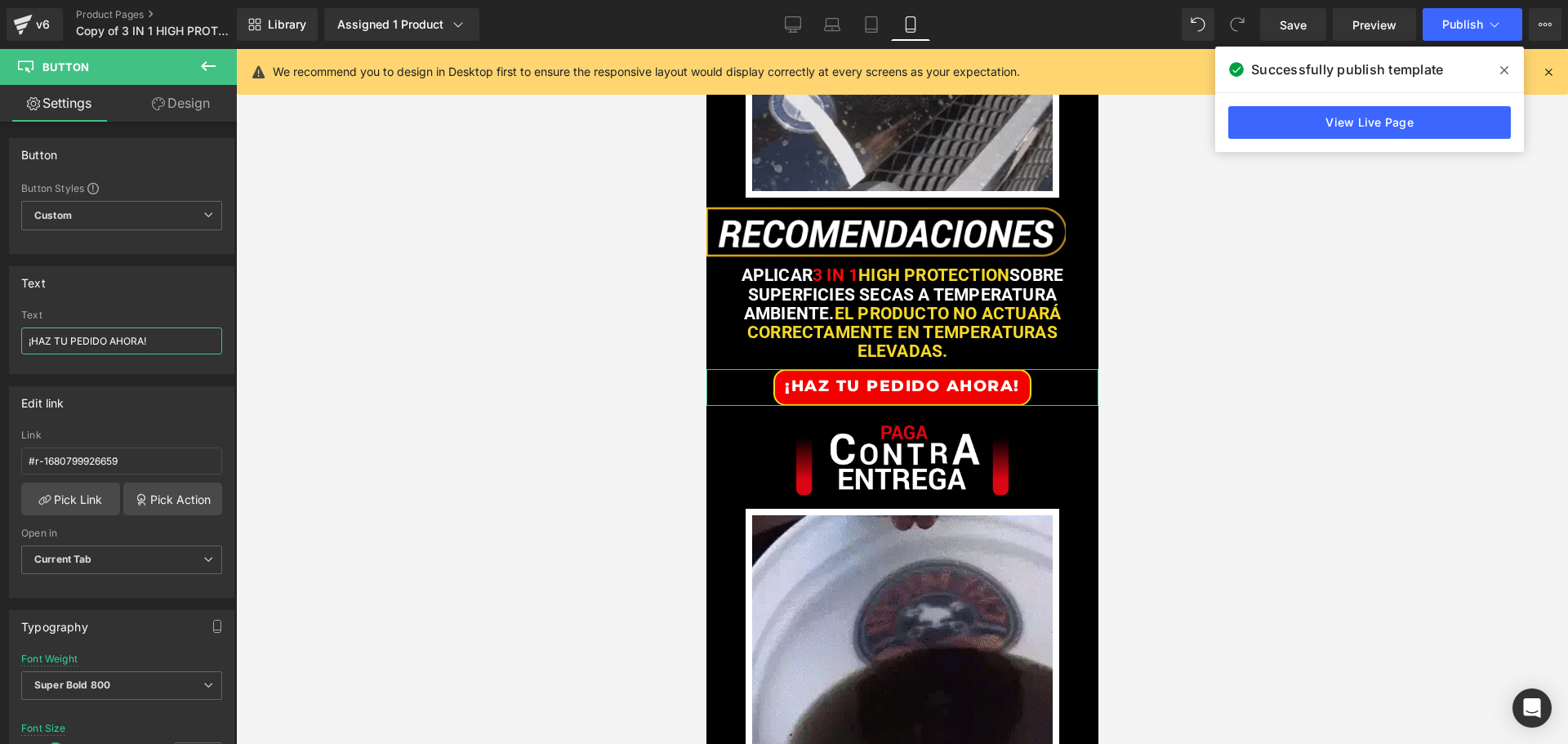
drag, startPoint x: 147, startPoint y: 340, endPoint x: -45, endPoint y: 340, distance: 192.0
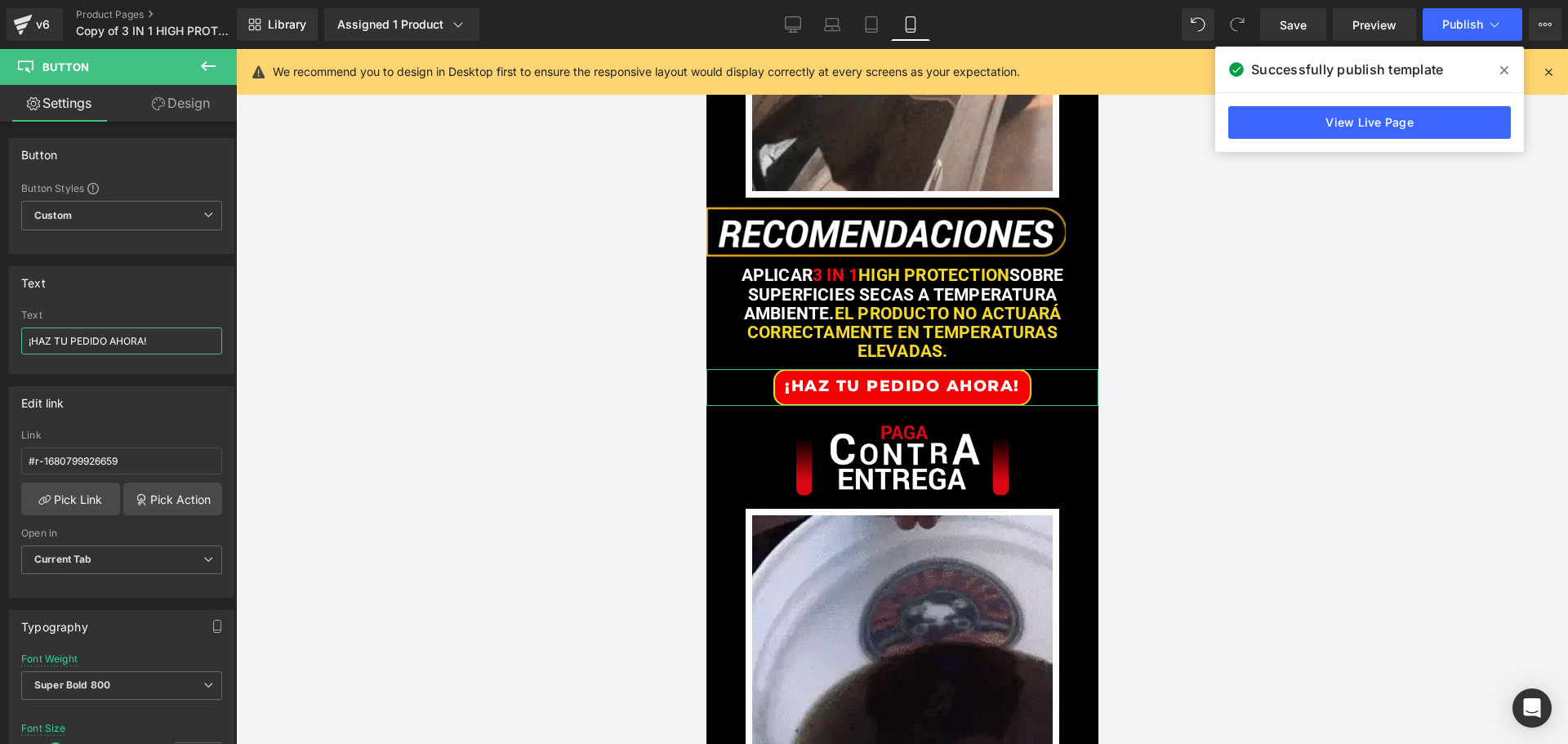
click at [0, 340] on html "Button You are previewing how the will restyle your page. You can not edit Elem…" at bounding box center [784, 372] width 1568 height 744
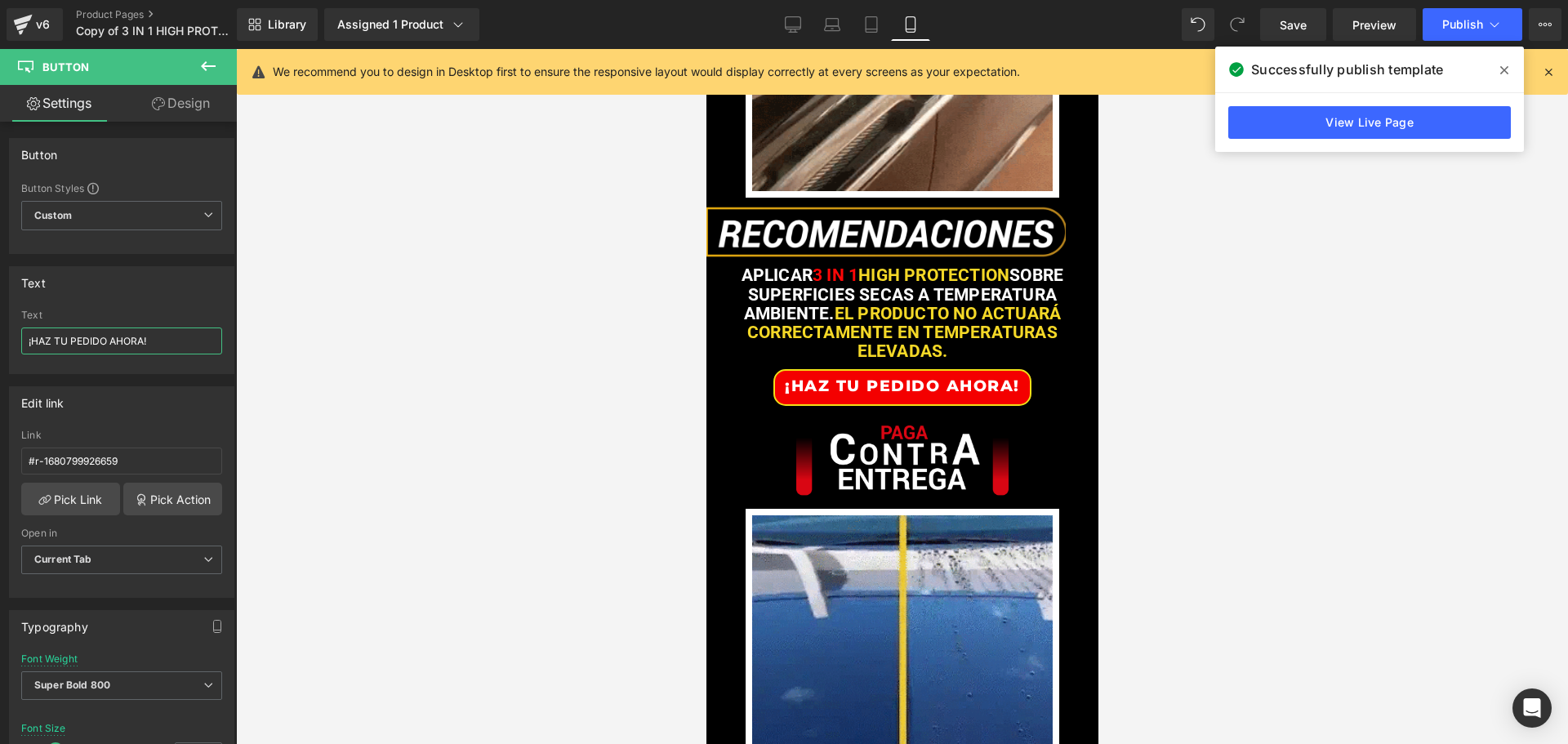
paste input "PEDIR AHORA"
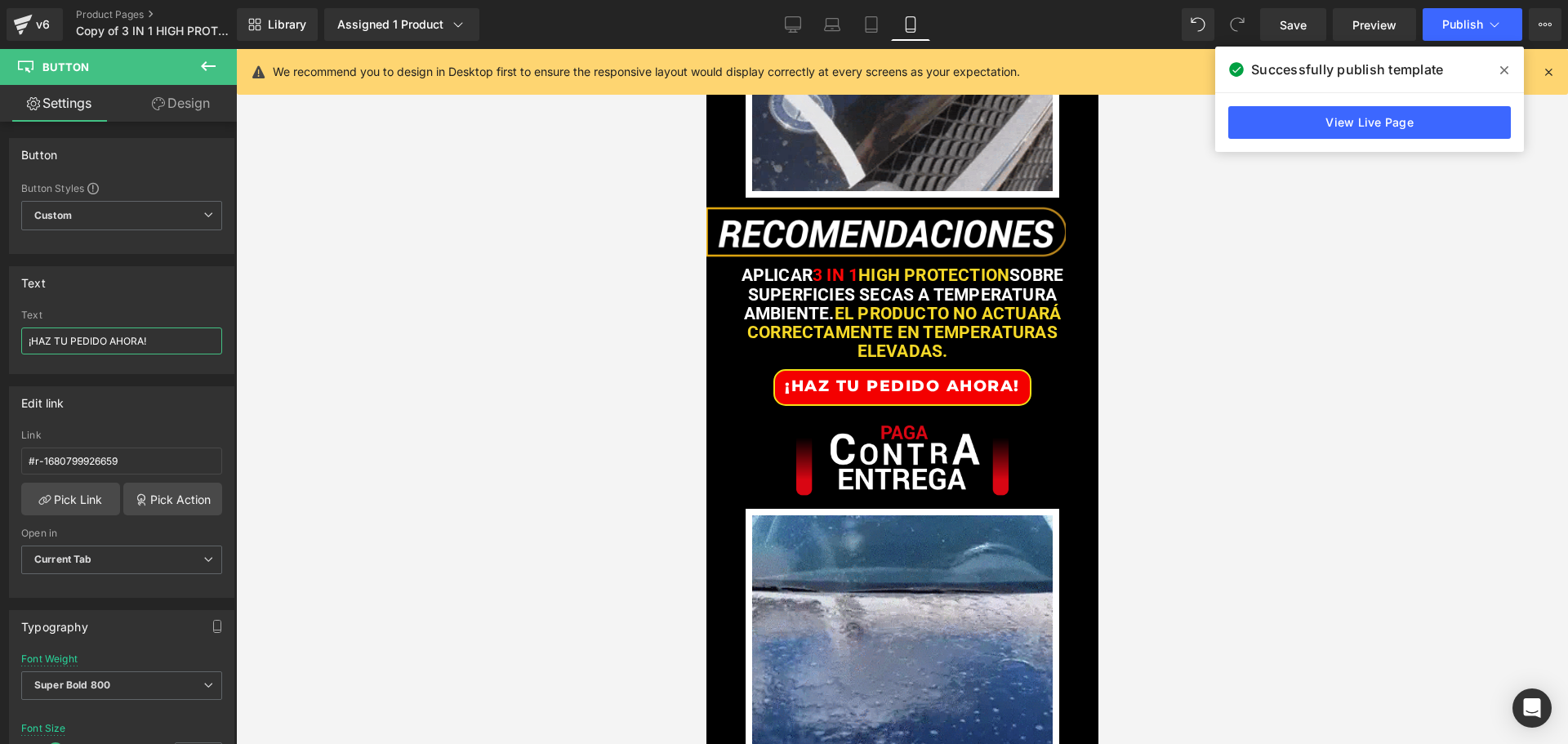
type input "PEDIR AHORA"
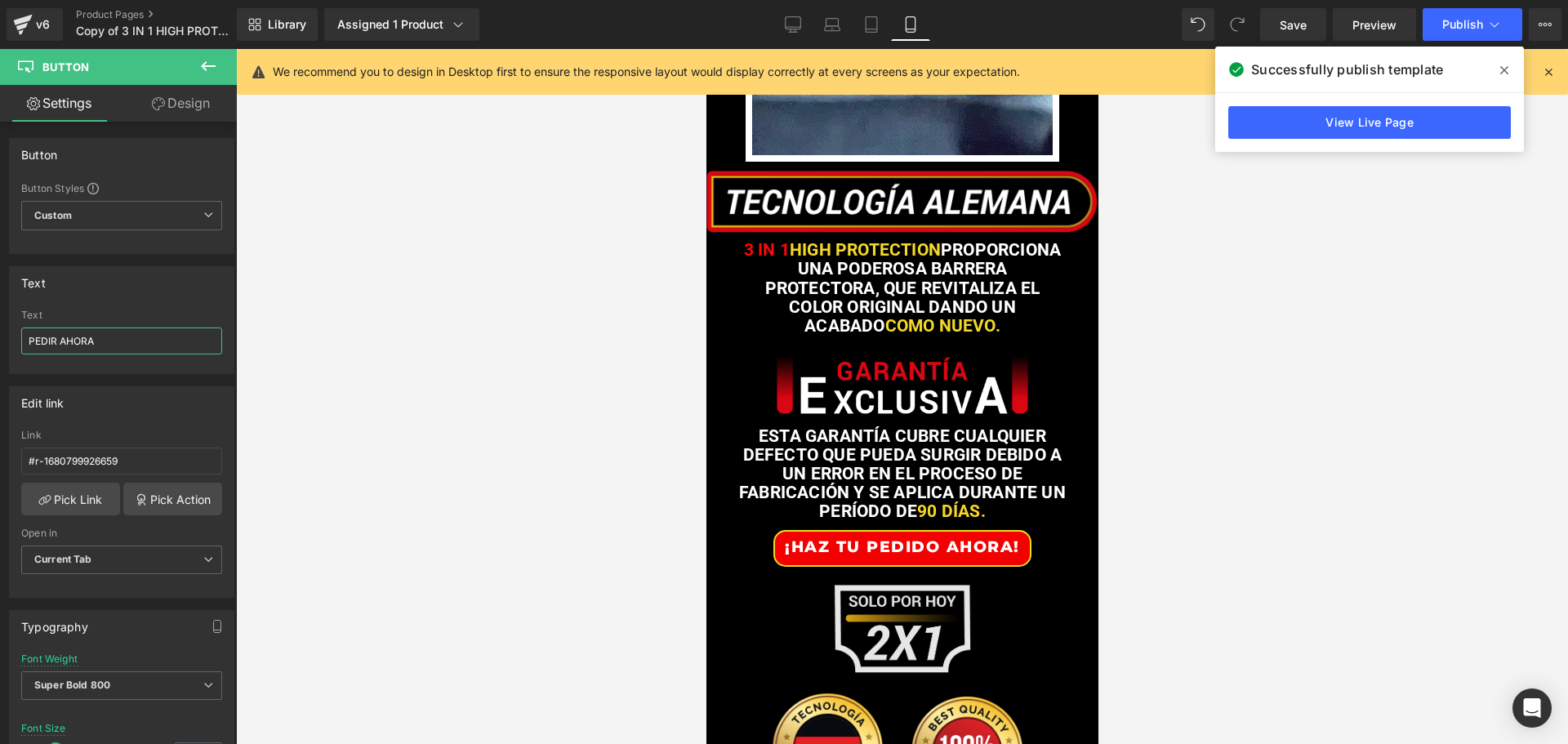
scroll to position [3919, 0]
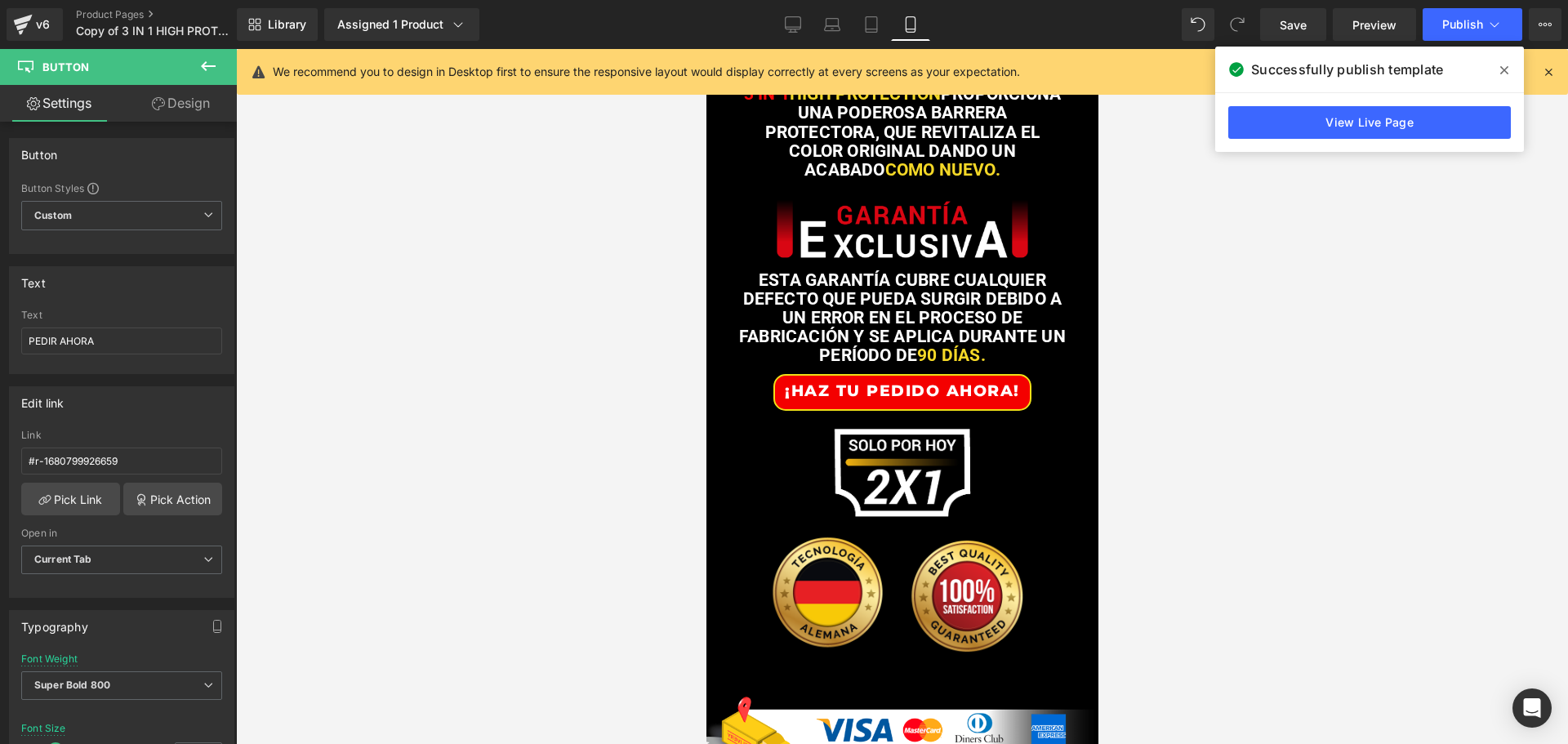
click at [899, 410] on div "¡HAZ TU PEDIDO AHORA! Button" at bounding box center [901, 392] width 392 height 37
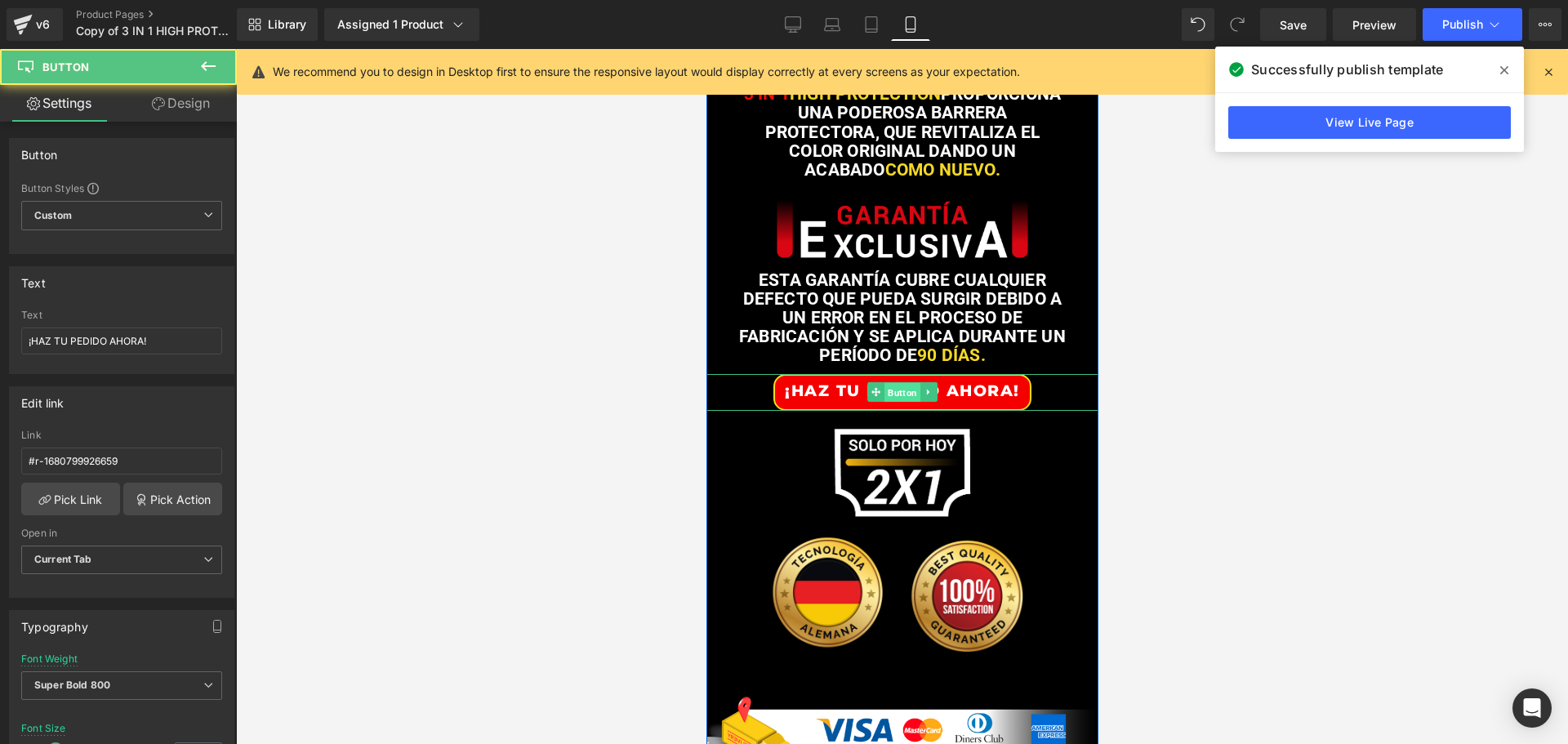
click at [897, 403] on span "Button" at bounding box center [901, 392] width 36 height 20
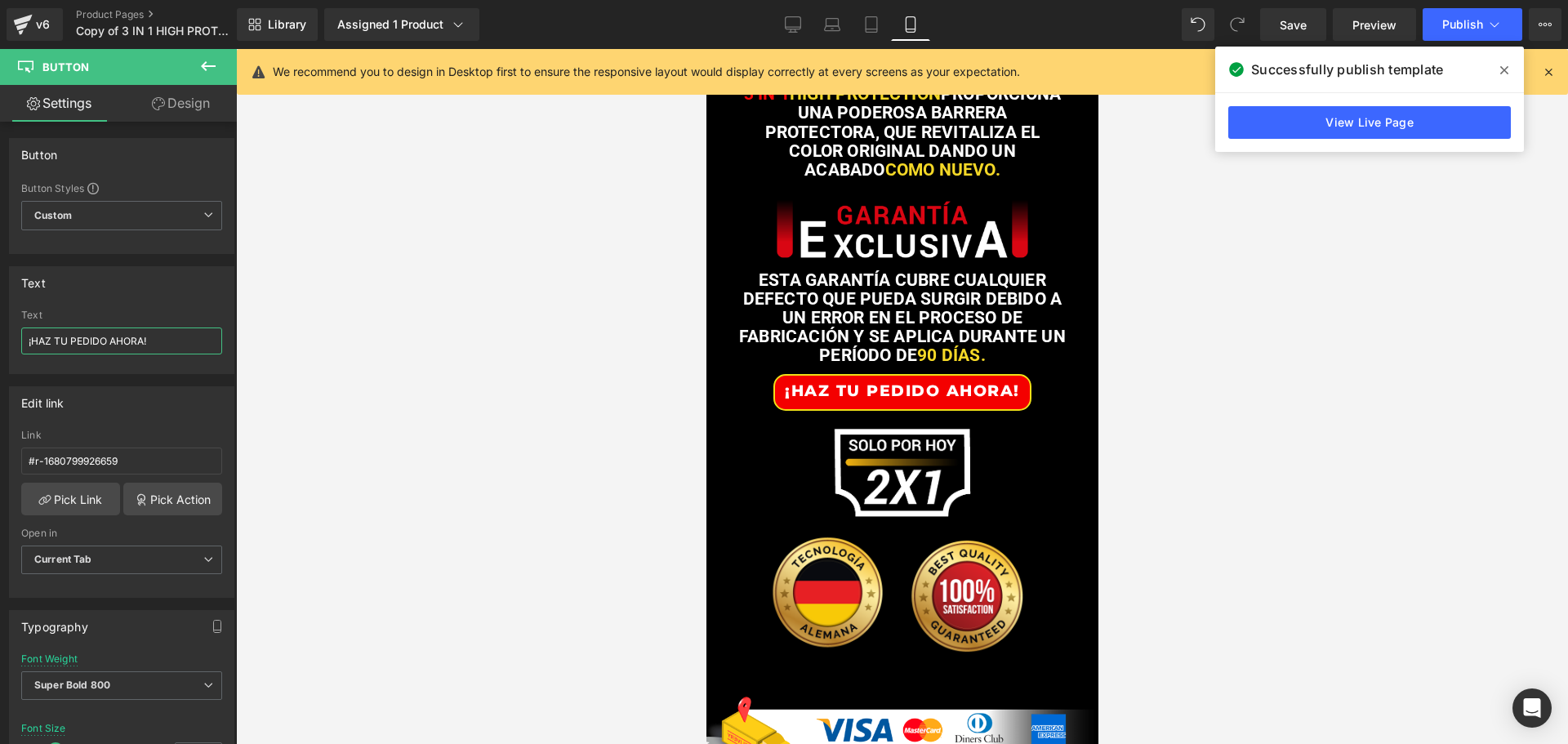
drag, startPoint x: 168, startPoint y: 340, endPoint x: -134, endPoint y: 333, distance: 302.1
click at [0, 333] on html "Button You are previewing how the will restyle your page. You can not edit Elem…" at bounding box center [784, 372] width 1568 height 744
paste input "PEDIR AHORA"
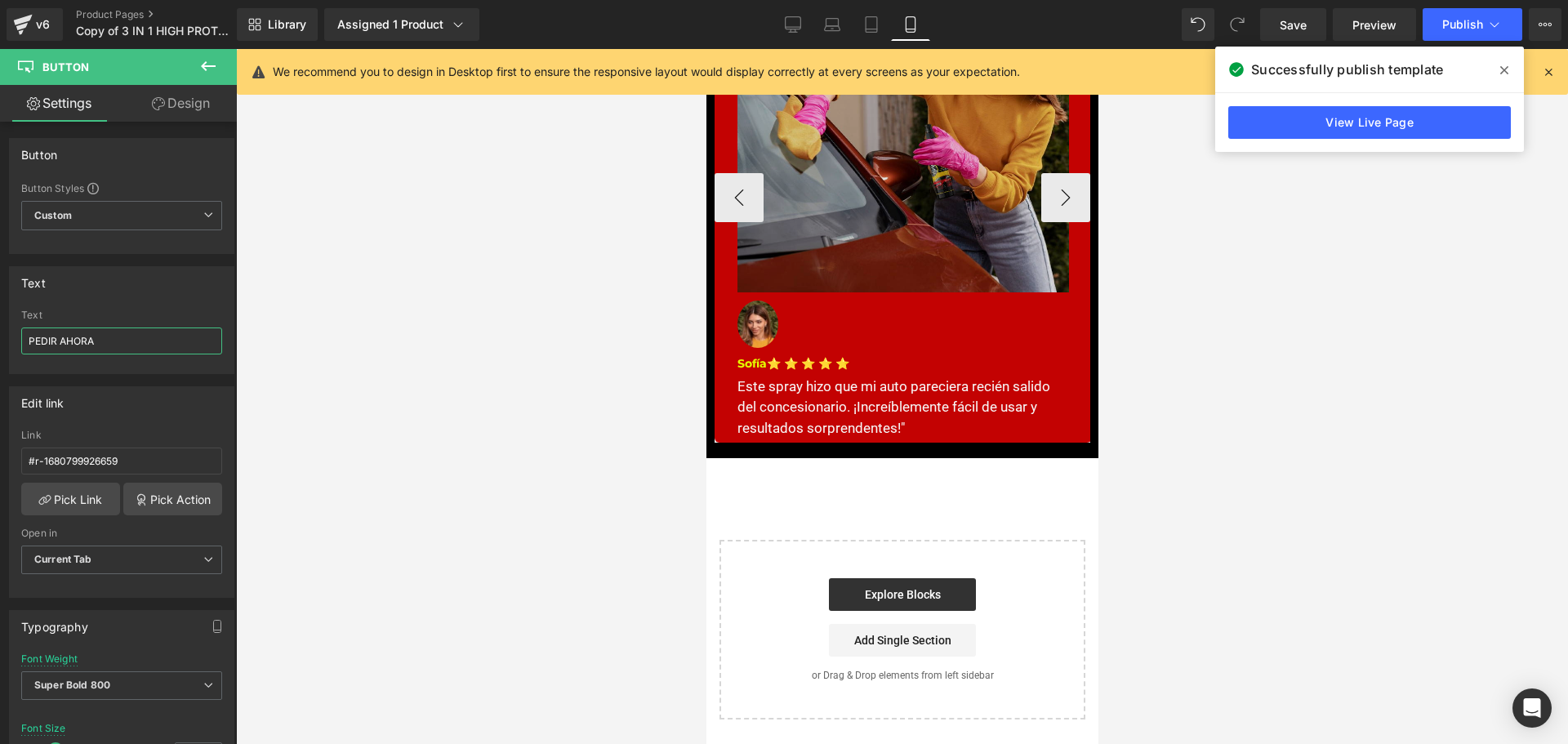
scroll to position [5027, 0]
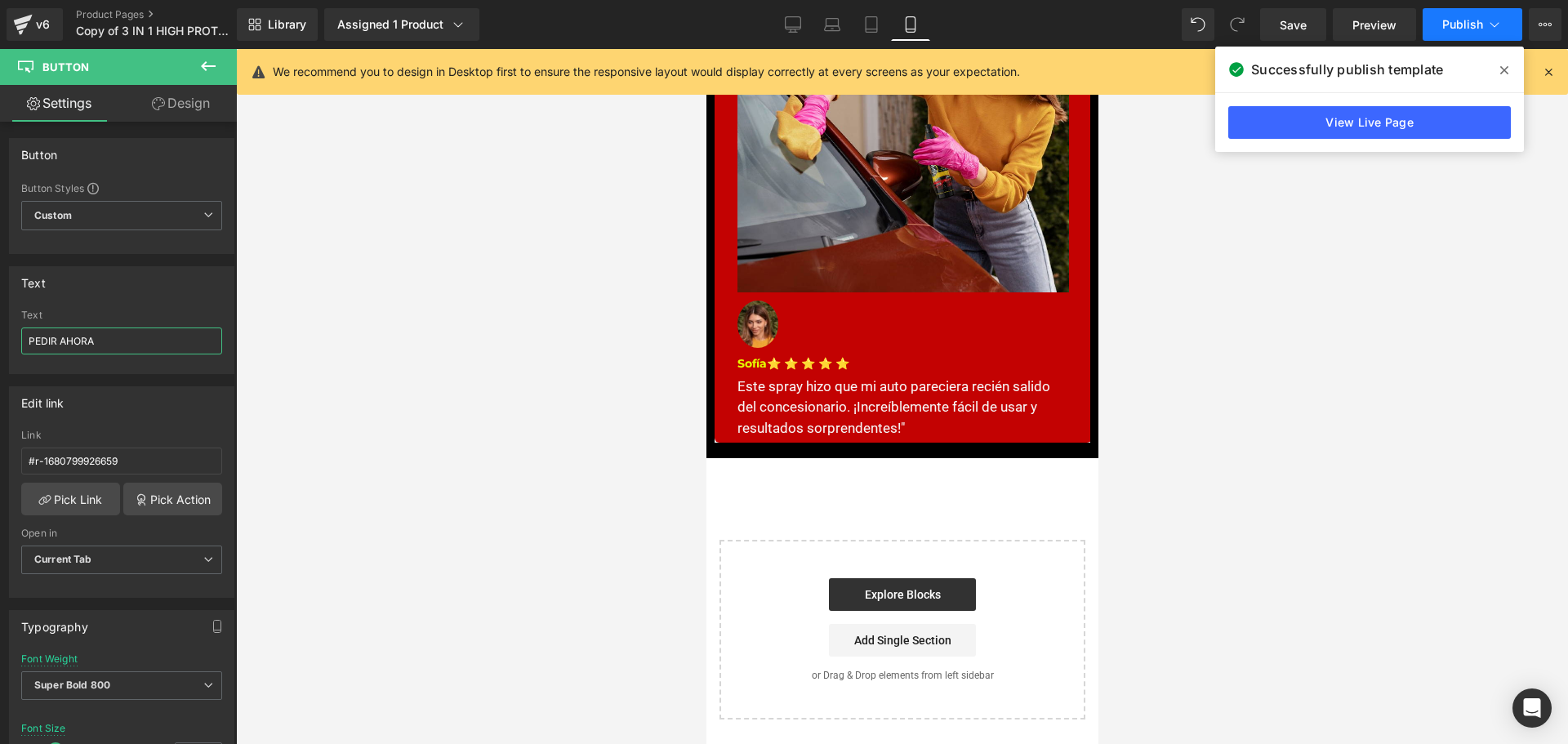
type input "PEDIR AHORA"
click at [1461, 31] on button "Publish" at bounding box center [1472, 25] width 99 height 33
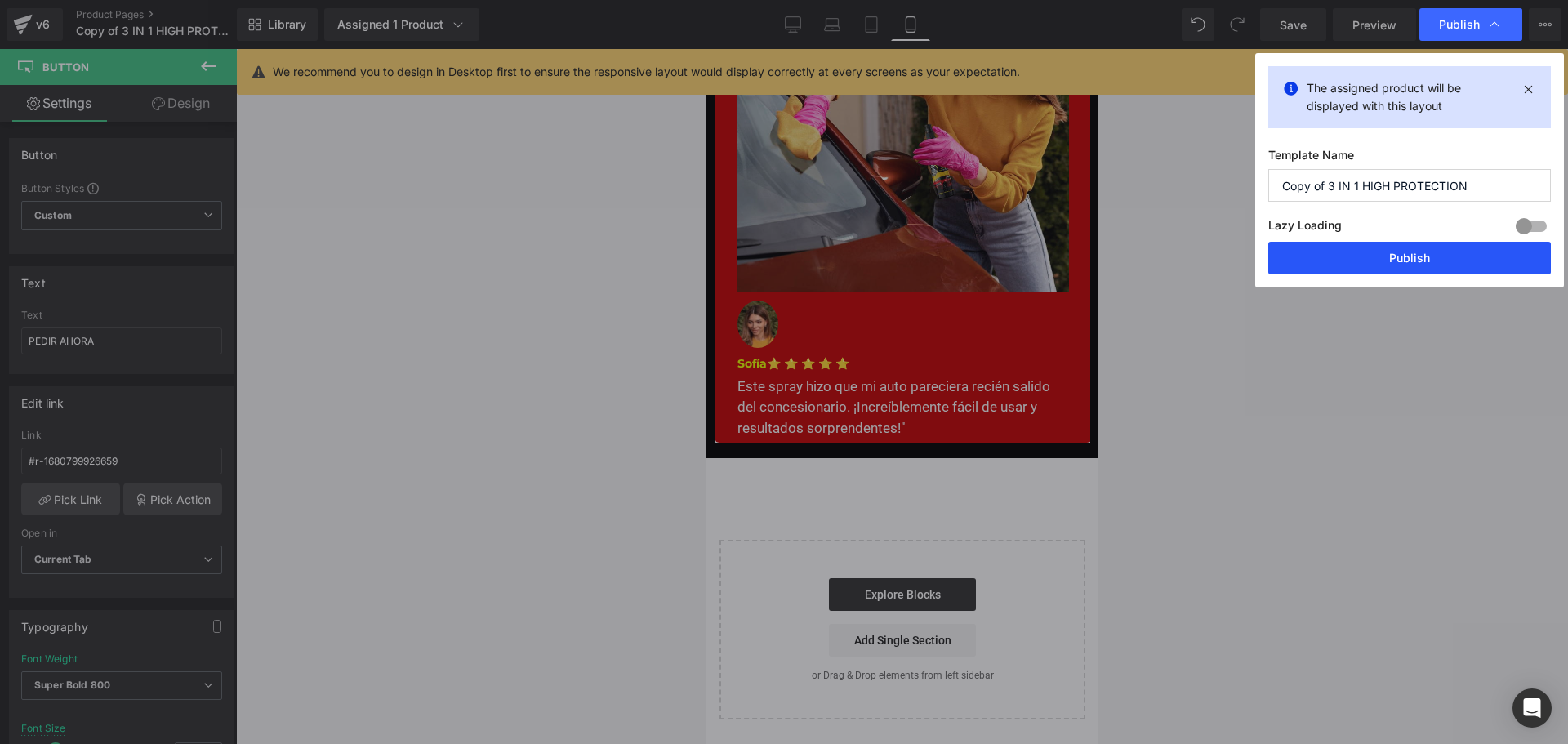
click at [1425, 264] on button "Publish" at bounding box center [1409, 258] width 283 height 33
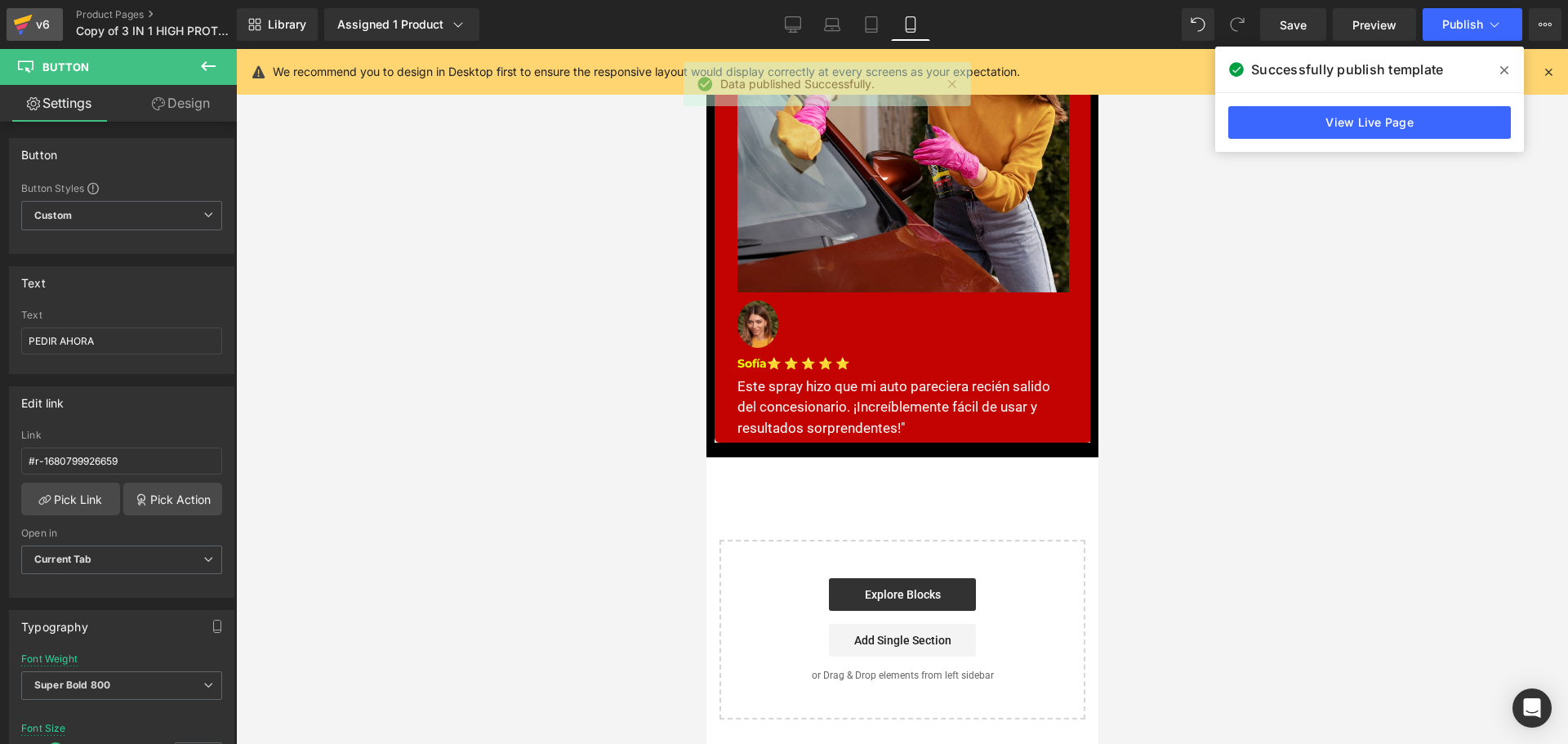
click at [31, 32] on icon at bounding box center [23, 24] width 20 height 41
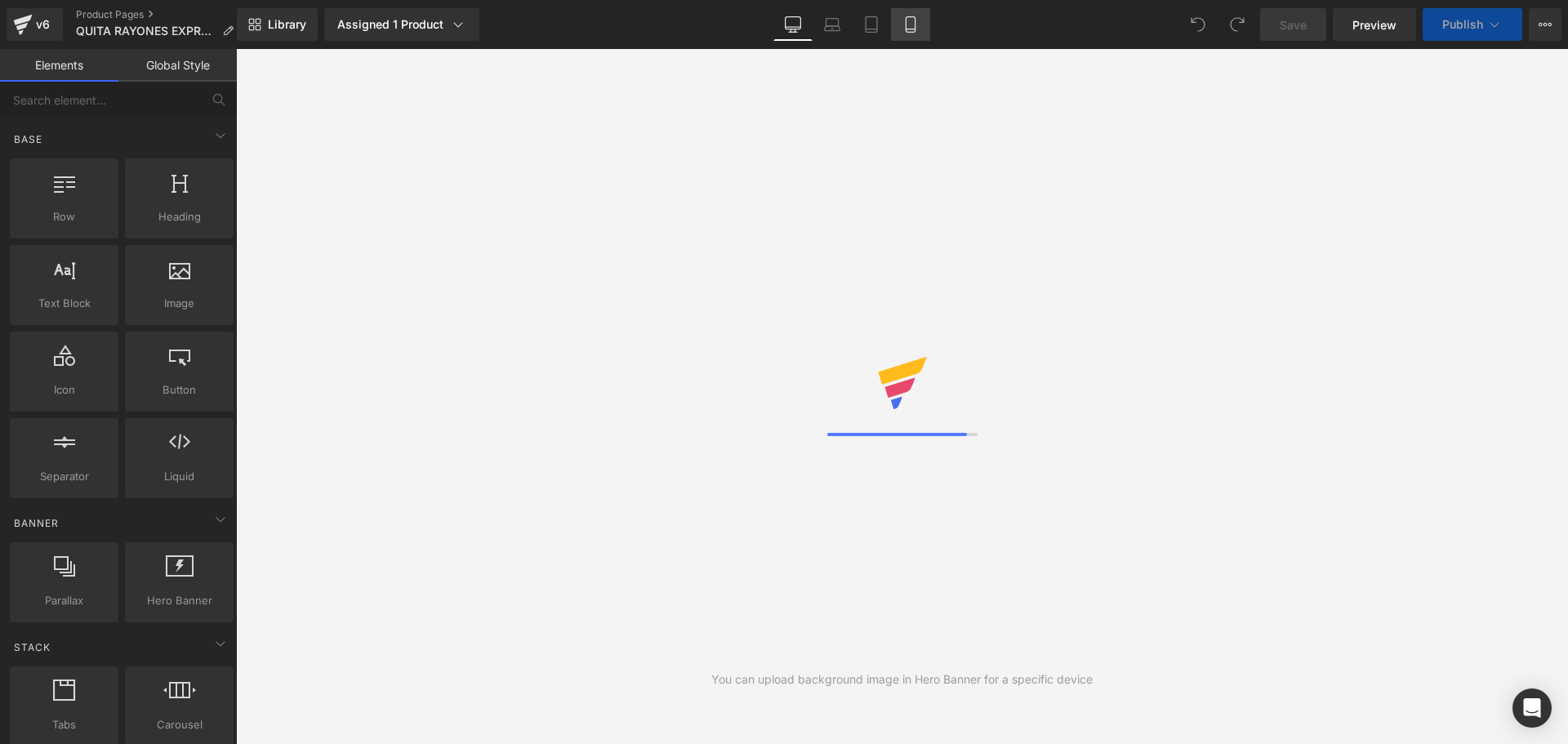
click at [908, 37] on link "Mobile" at bounding box center [910, 25] width 39 height 33
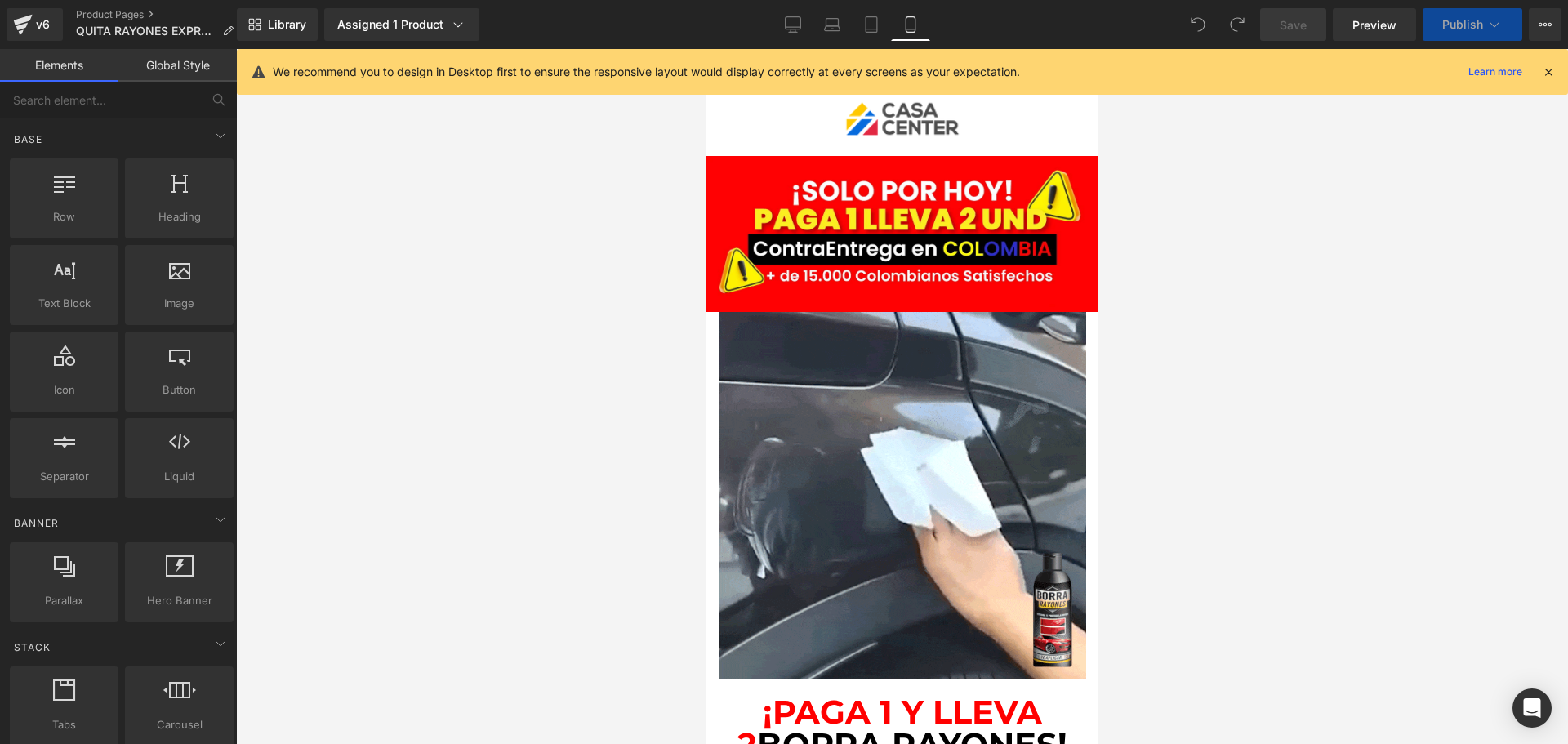
click at [908, 27] on icon at bounding box center [910, 24] width 16 height 16
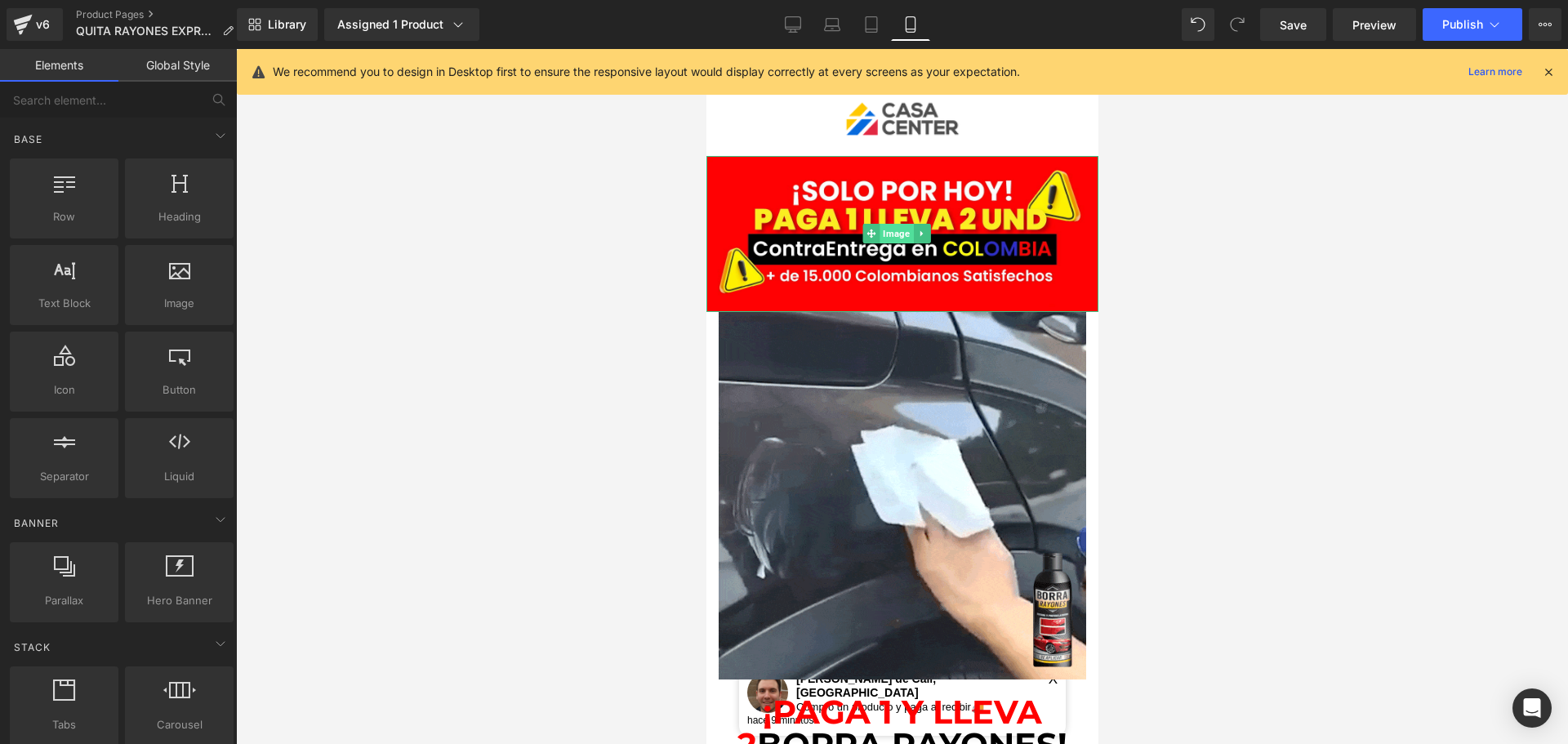
click at [895, 231] on span "Image" at bounding box center [895, 234] width 33 height 20
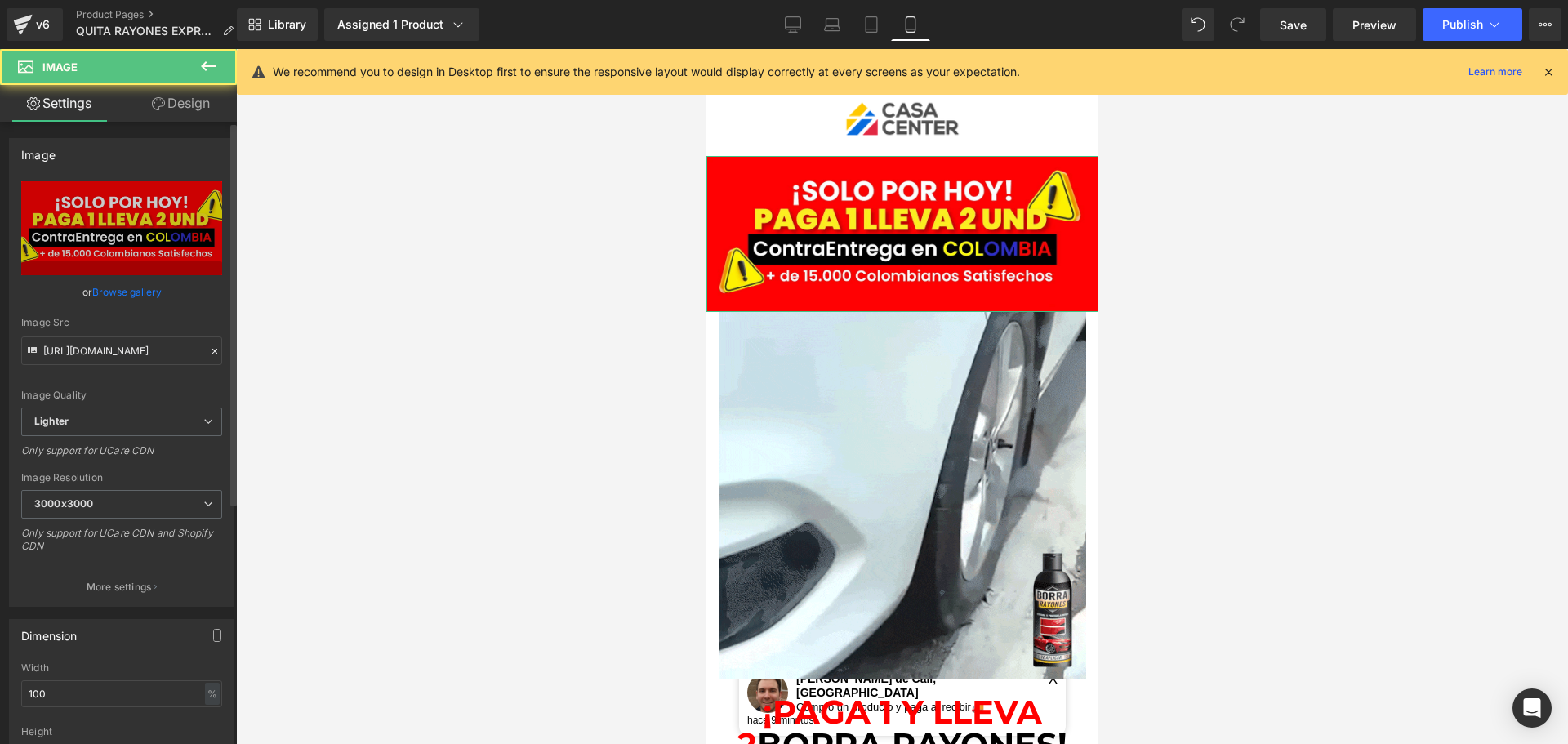
click at [129, 298] on link "Browse gallery" at bounding box center [127, 292] width 69 height 28
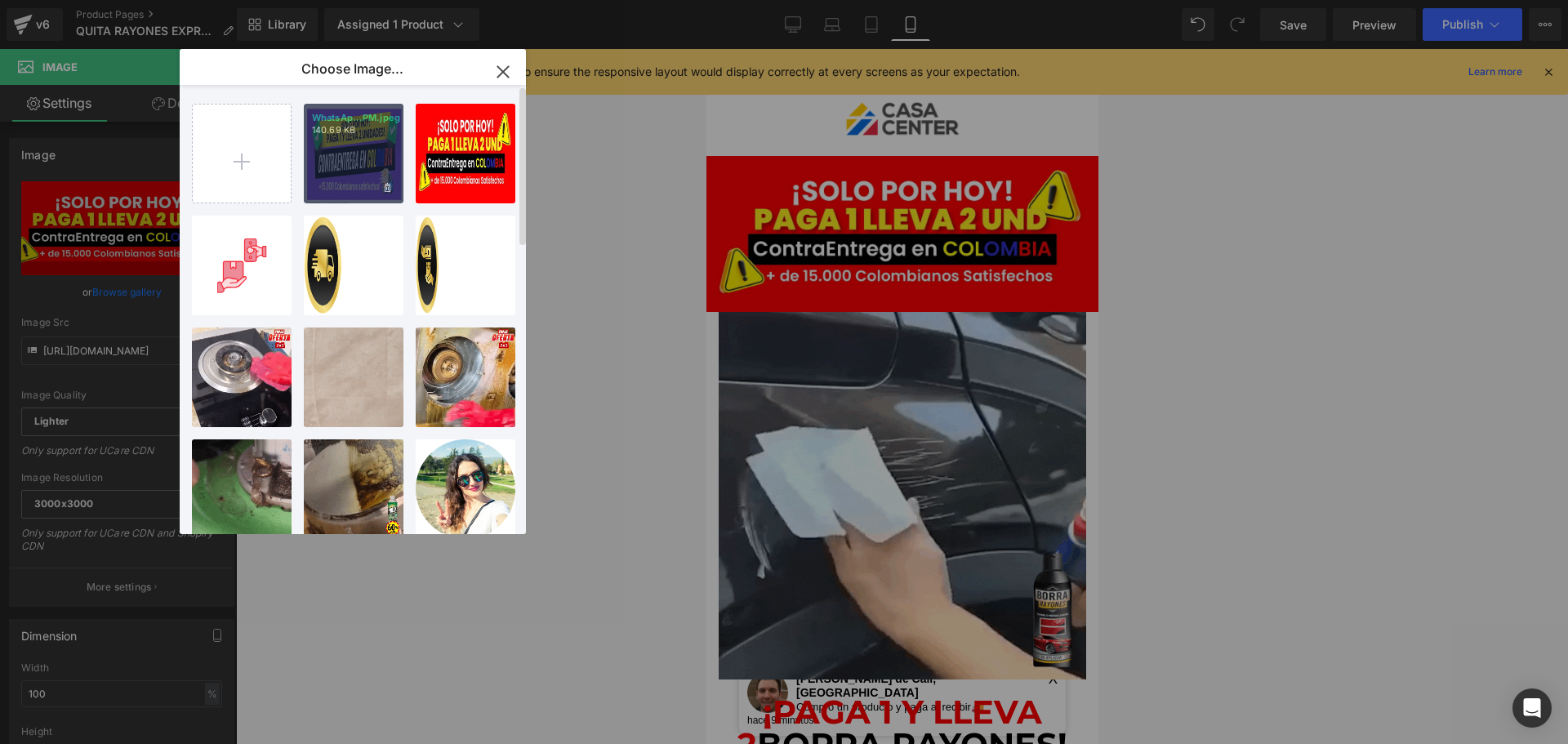
click at [366, 138] on div "WhatsAp...PM.jpeg 140.69 KB" at bounding box center [353, 153] width 99 height 99
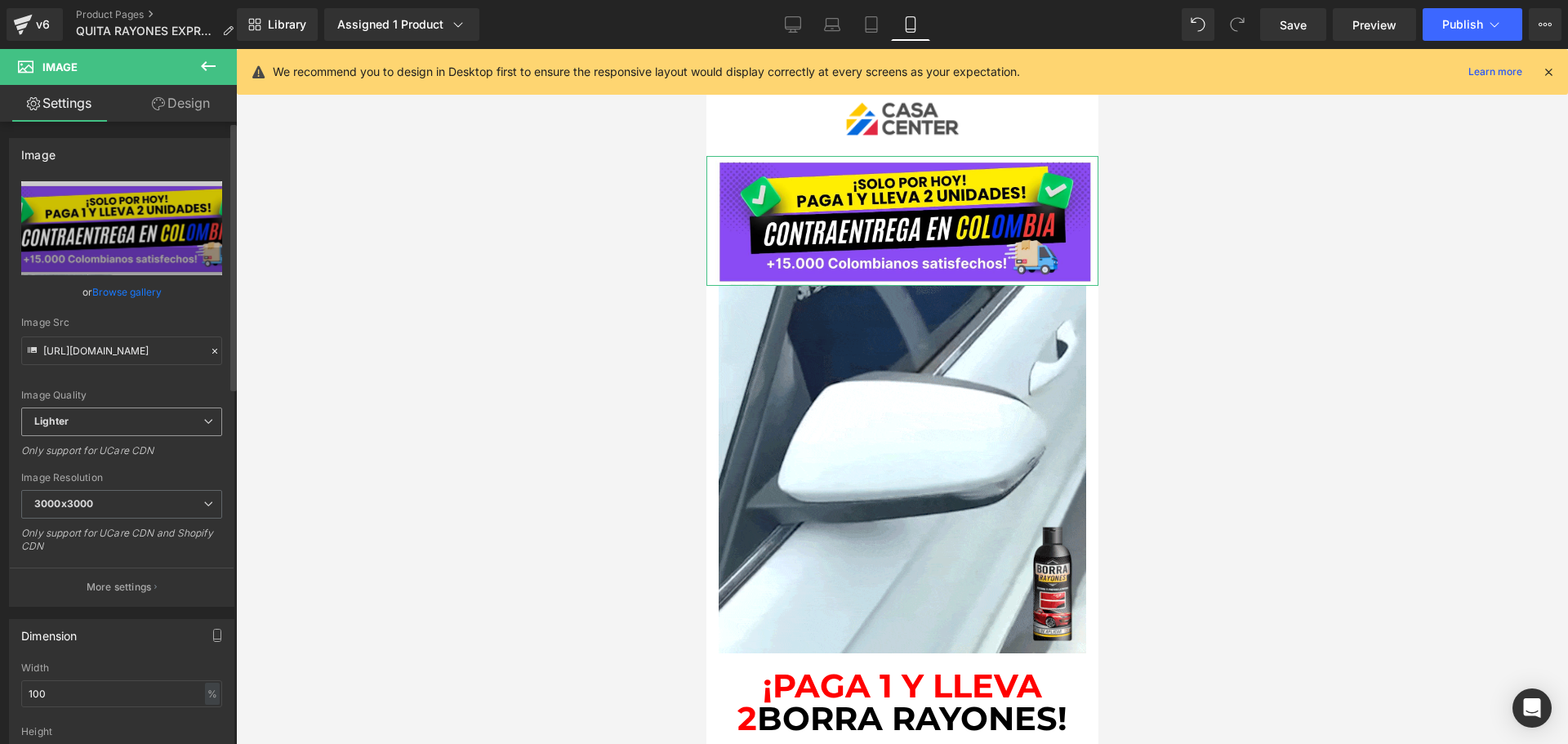
click at [87, 418] on span "Lighter" at bounding box center [121, 422] width 200 height 28
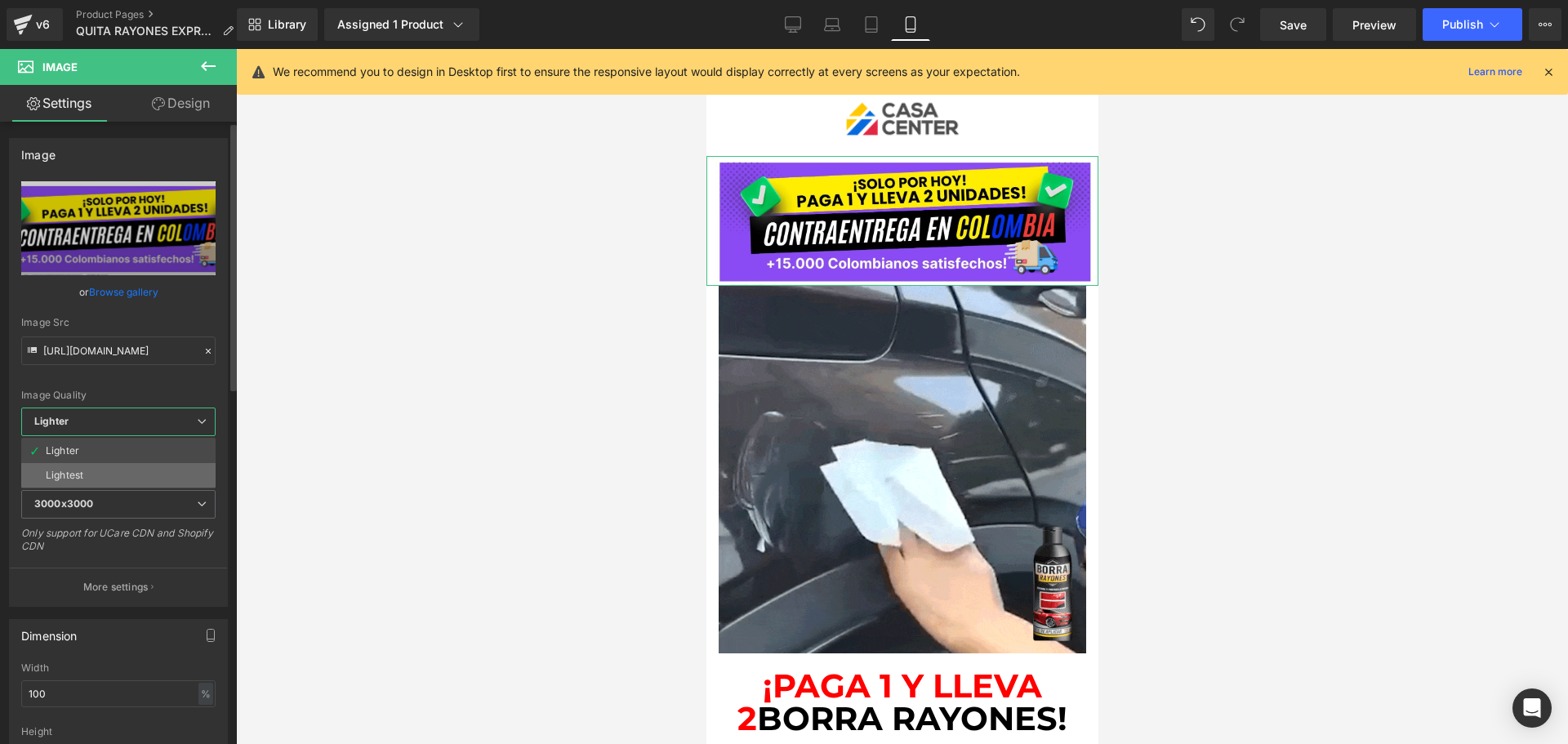
click at [76, 476] on div "Lightest" at bounding box center [64, 476] width 38 height 11
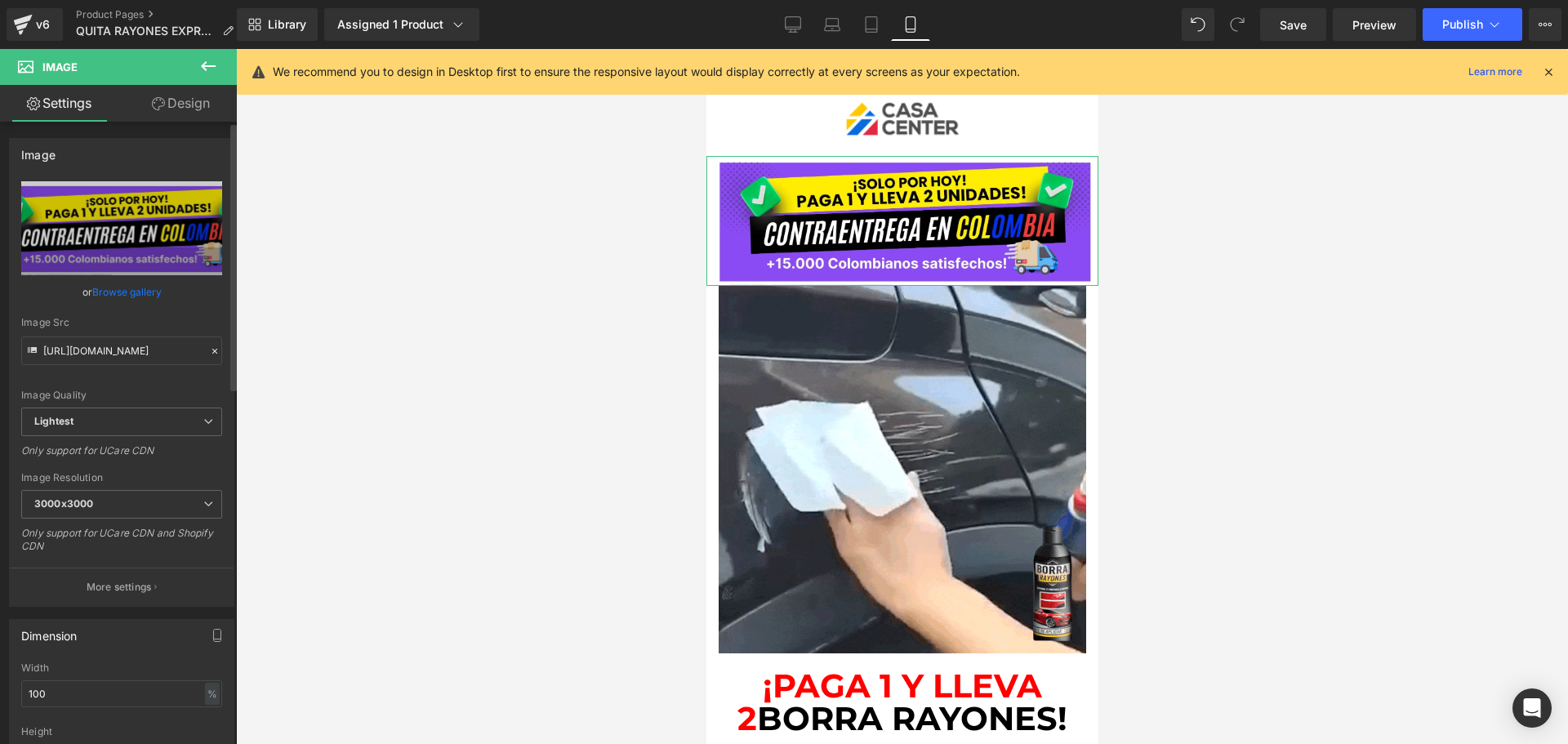
type input "https://ucarecdn.com/c021fd60-c0fd-4e61-9c41-365d2f772887/-/format/auto/-/previ…"
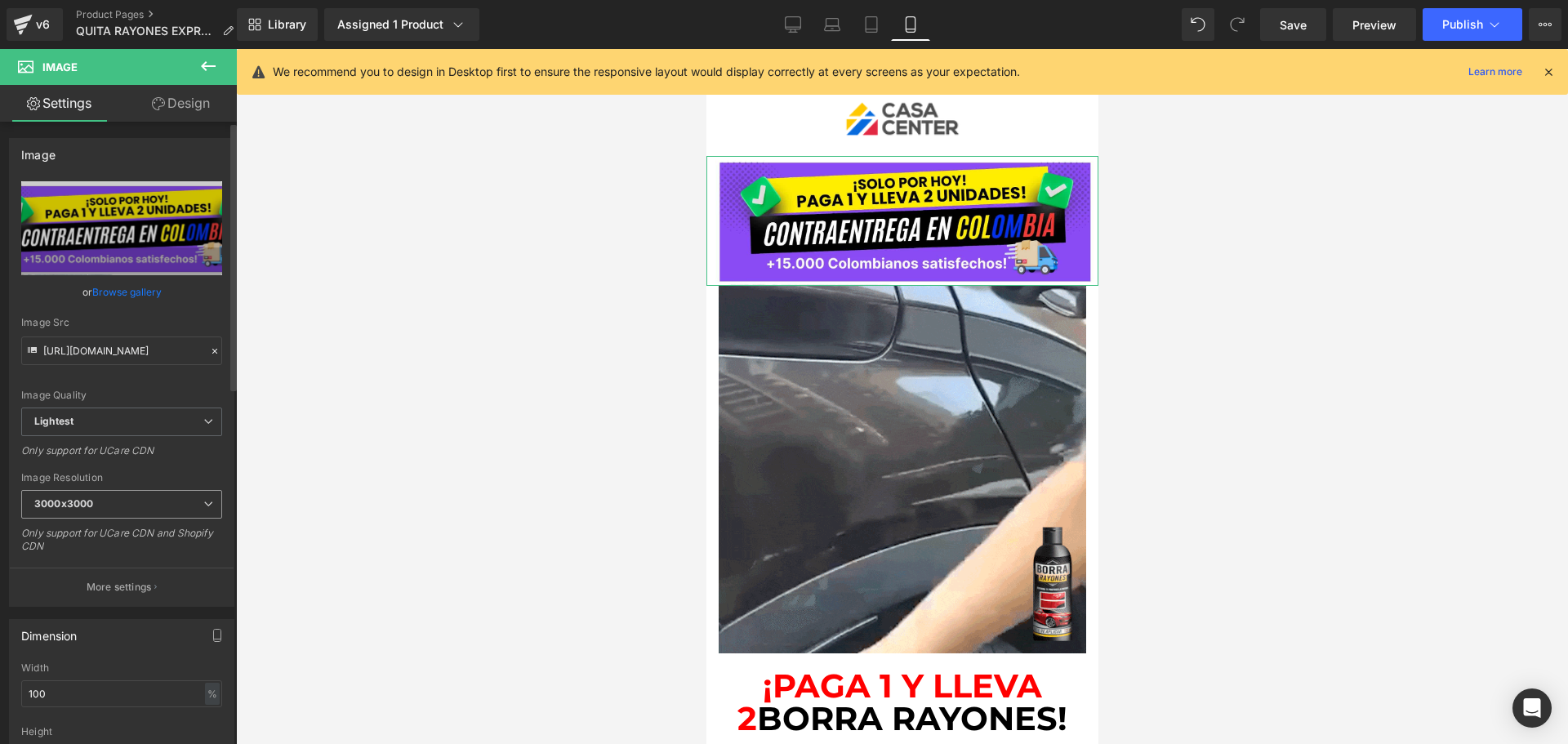
click at [183, 511] on span "3000x3000" at bounding box center [121, 504] width 200 height 28
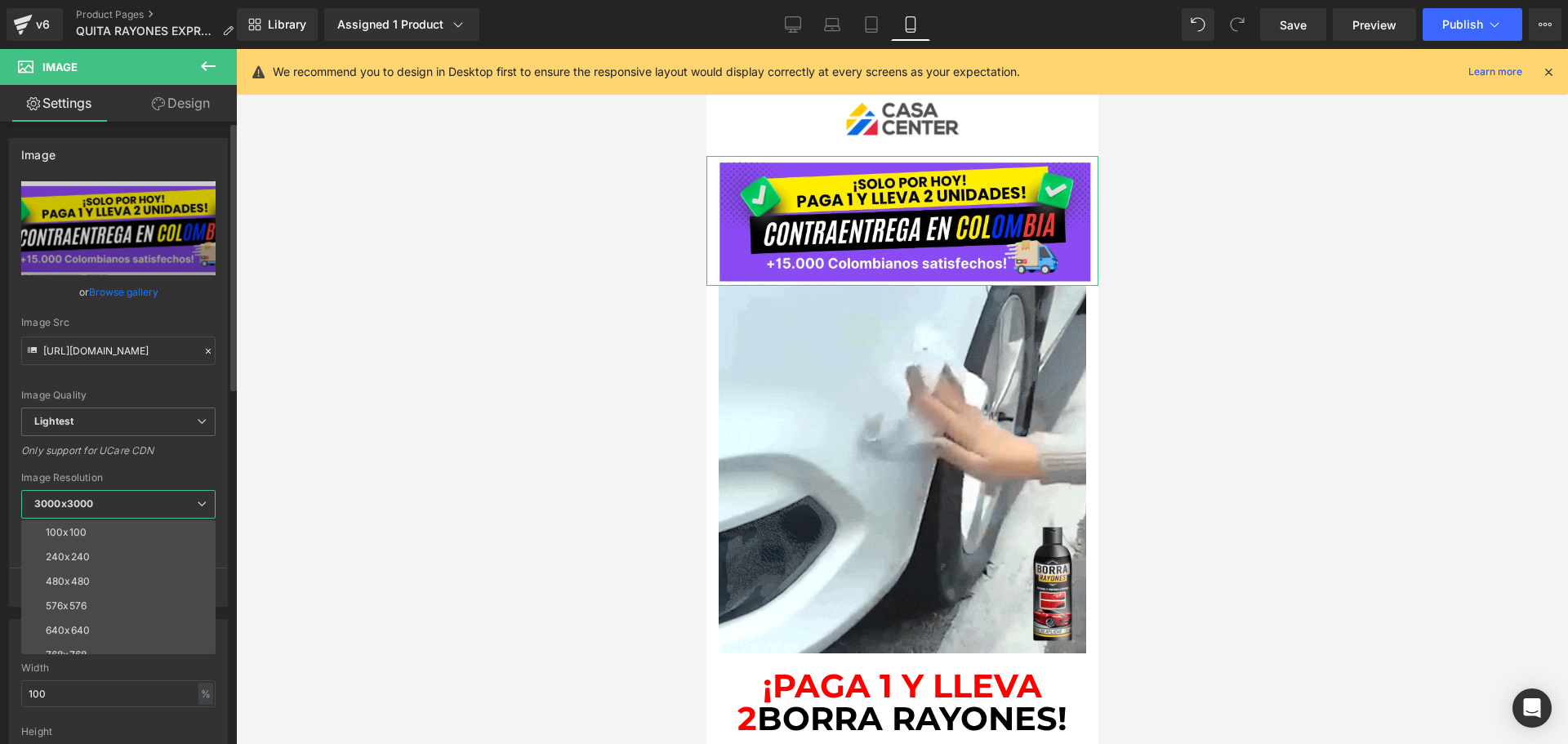
click at [183, 511] on span "3000x3000" at bounding box center [118, 504] width 195 height 28
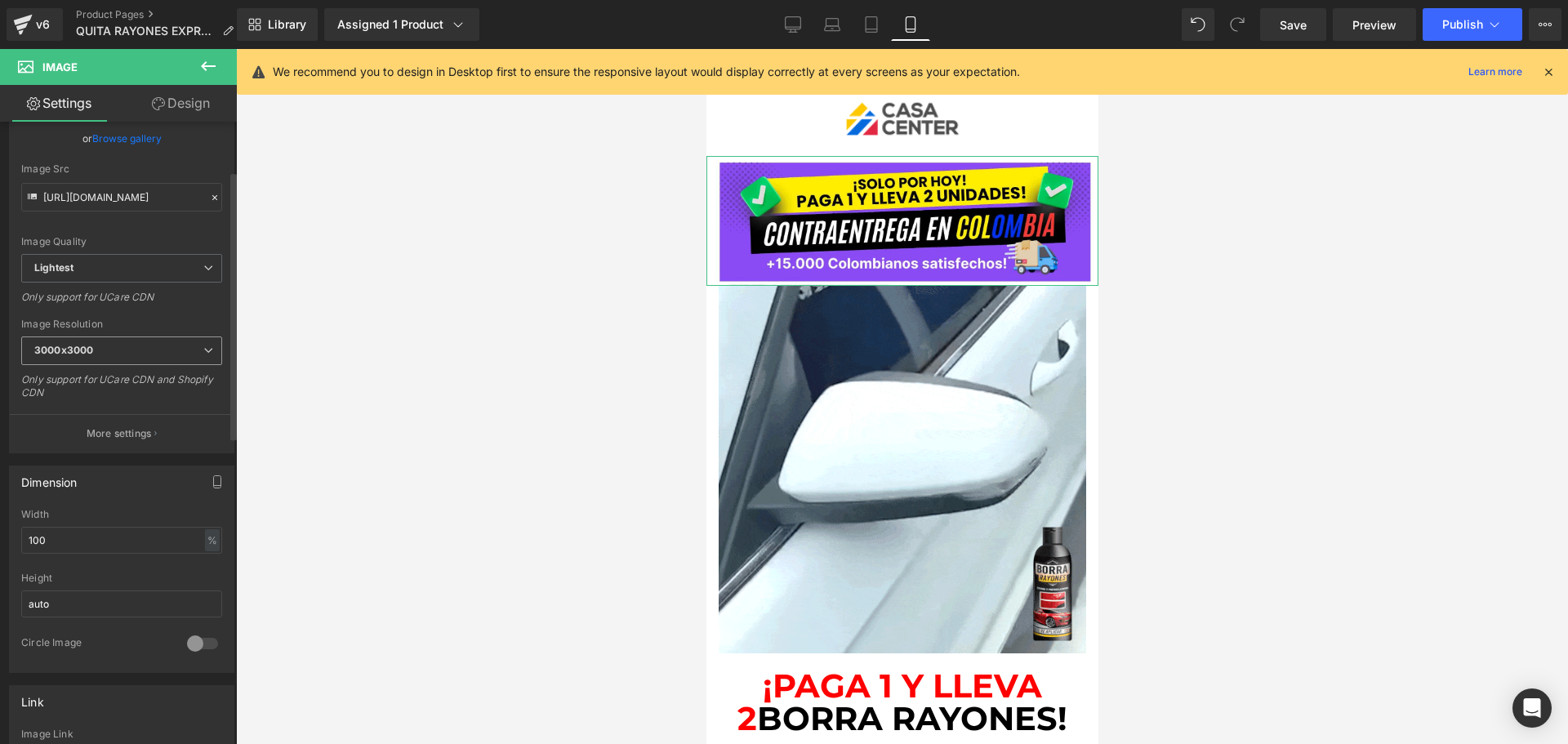
scroll to position [164, 0]
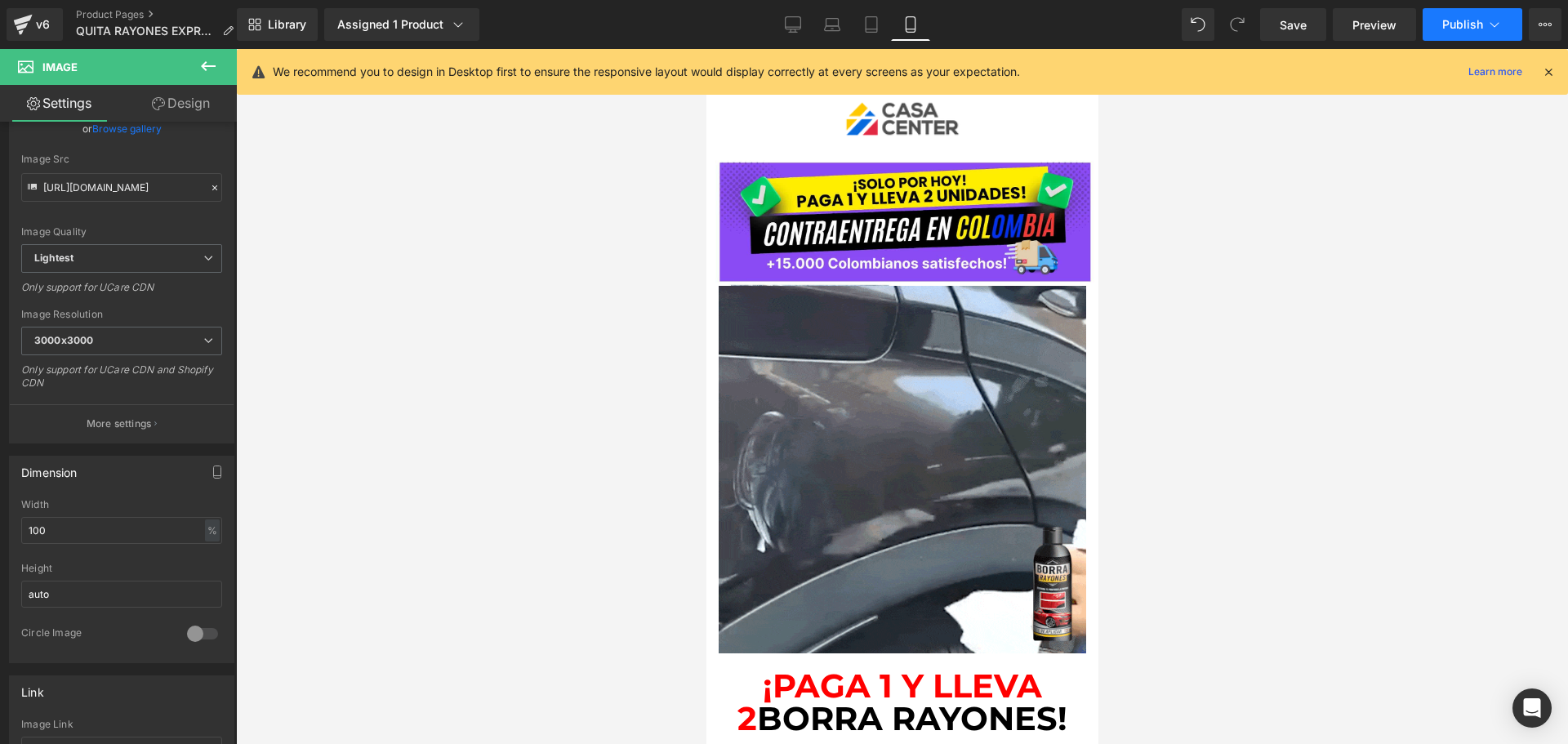
click at [1459, 33] on button "Publish" at bounding box center [1472, 25] width 99 height 33
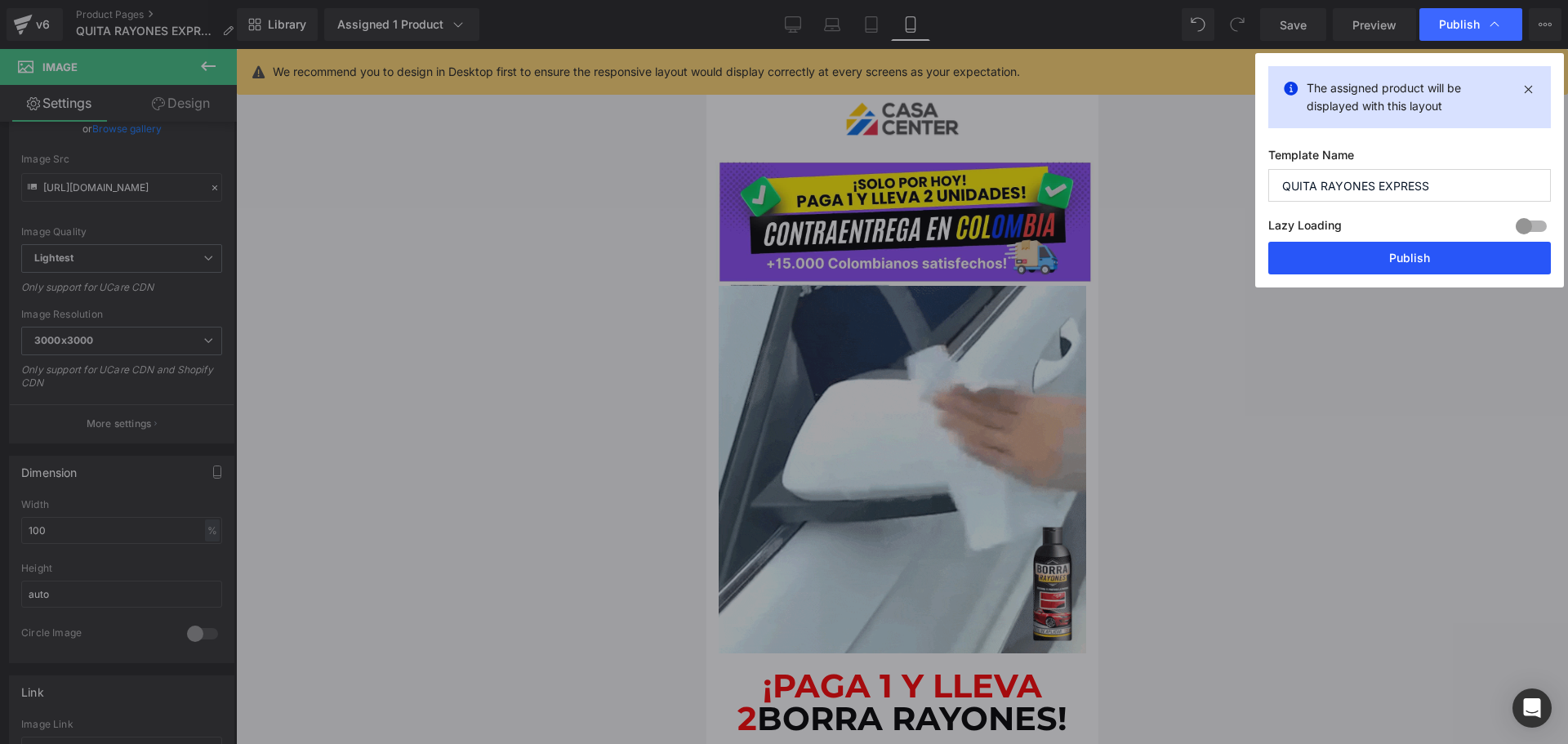
click at [1406, 265] on button "Publish" at bounding box center [1409, 258] width 283 height 33
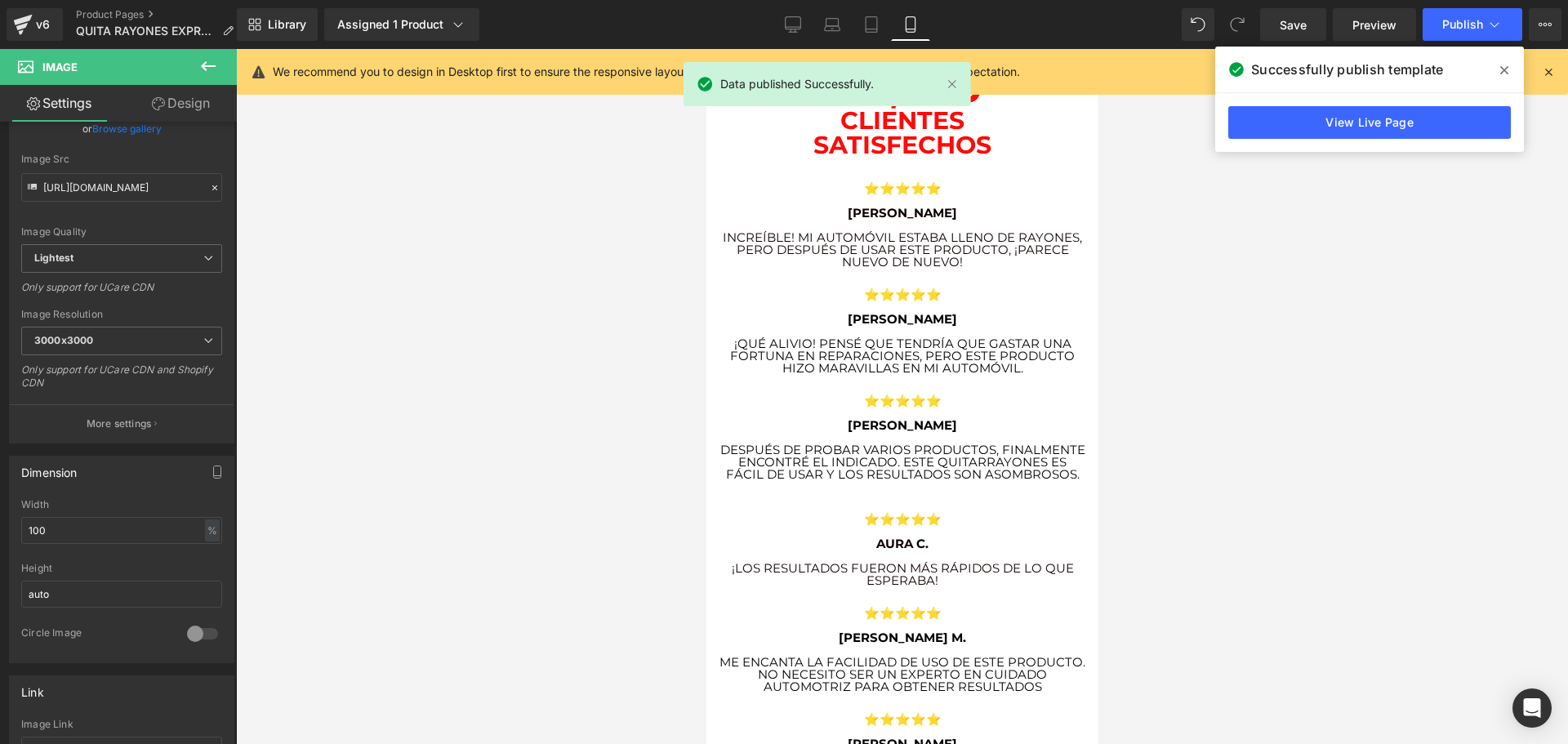
scroll to position [4817, 0]
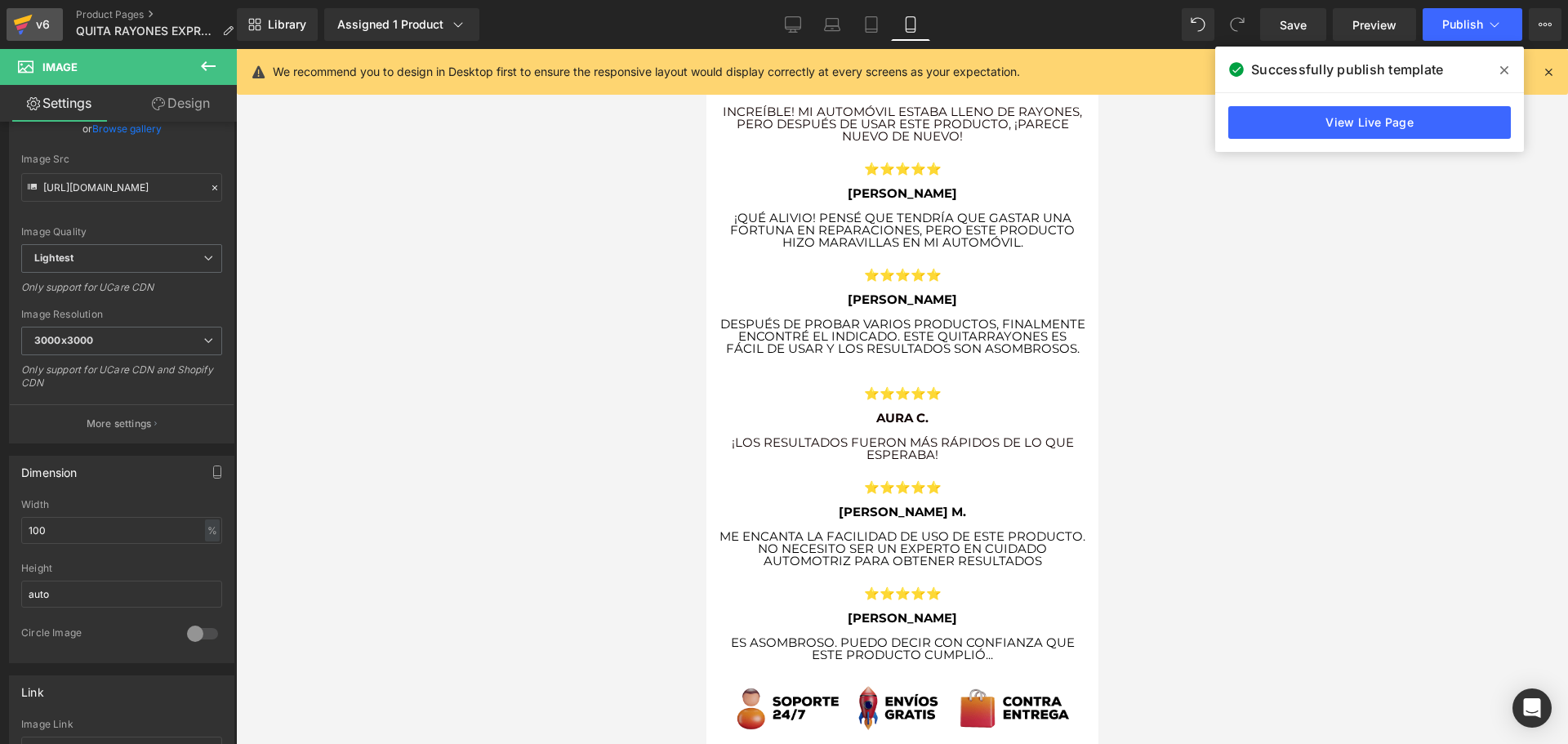
click at [7, 30] on link "v6" at bounding box center [35, 25] width 57 height 33
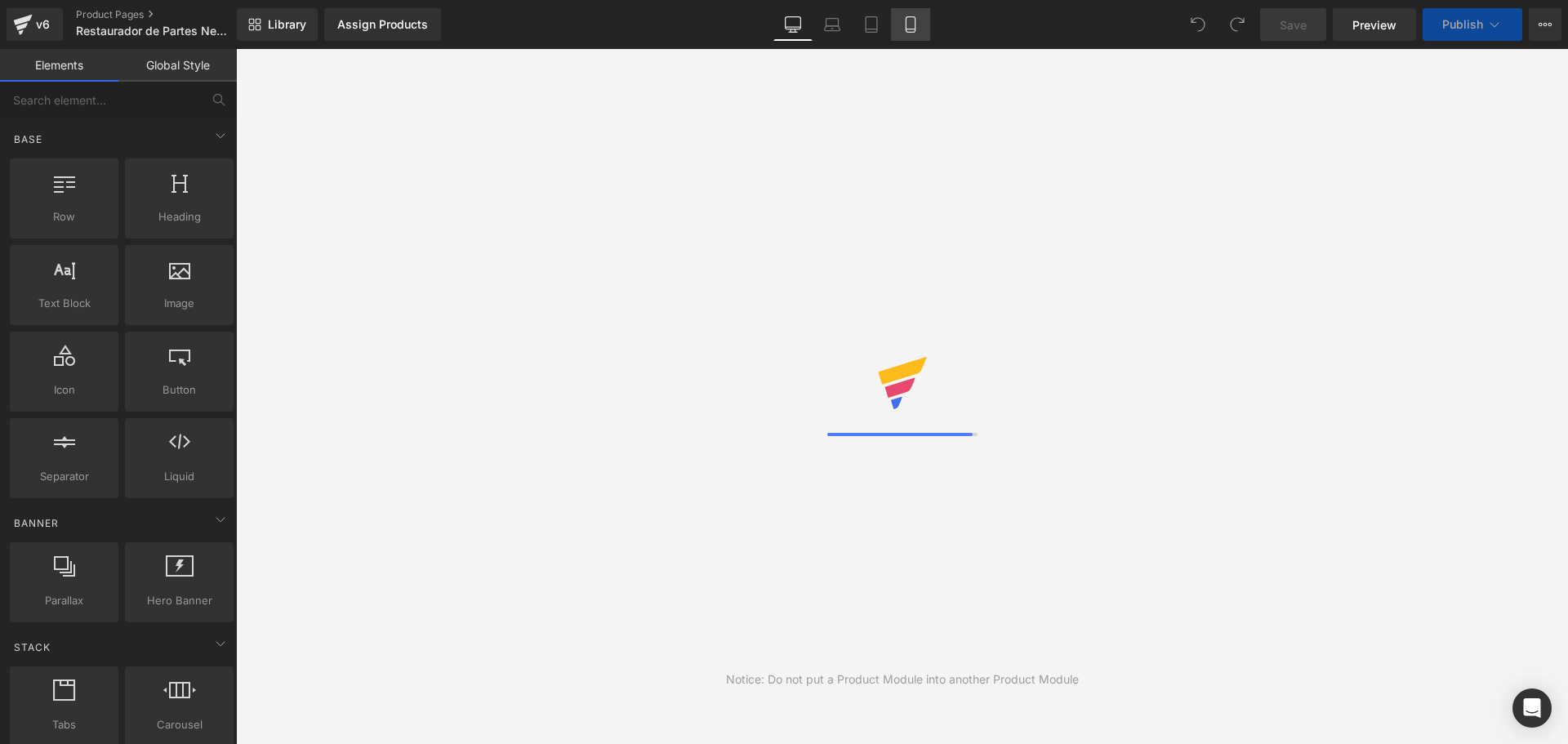
click at [907, 18] on icon at bounding box center [910, 25] width 9 height 15
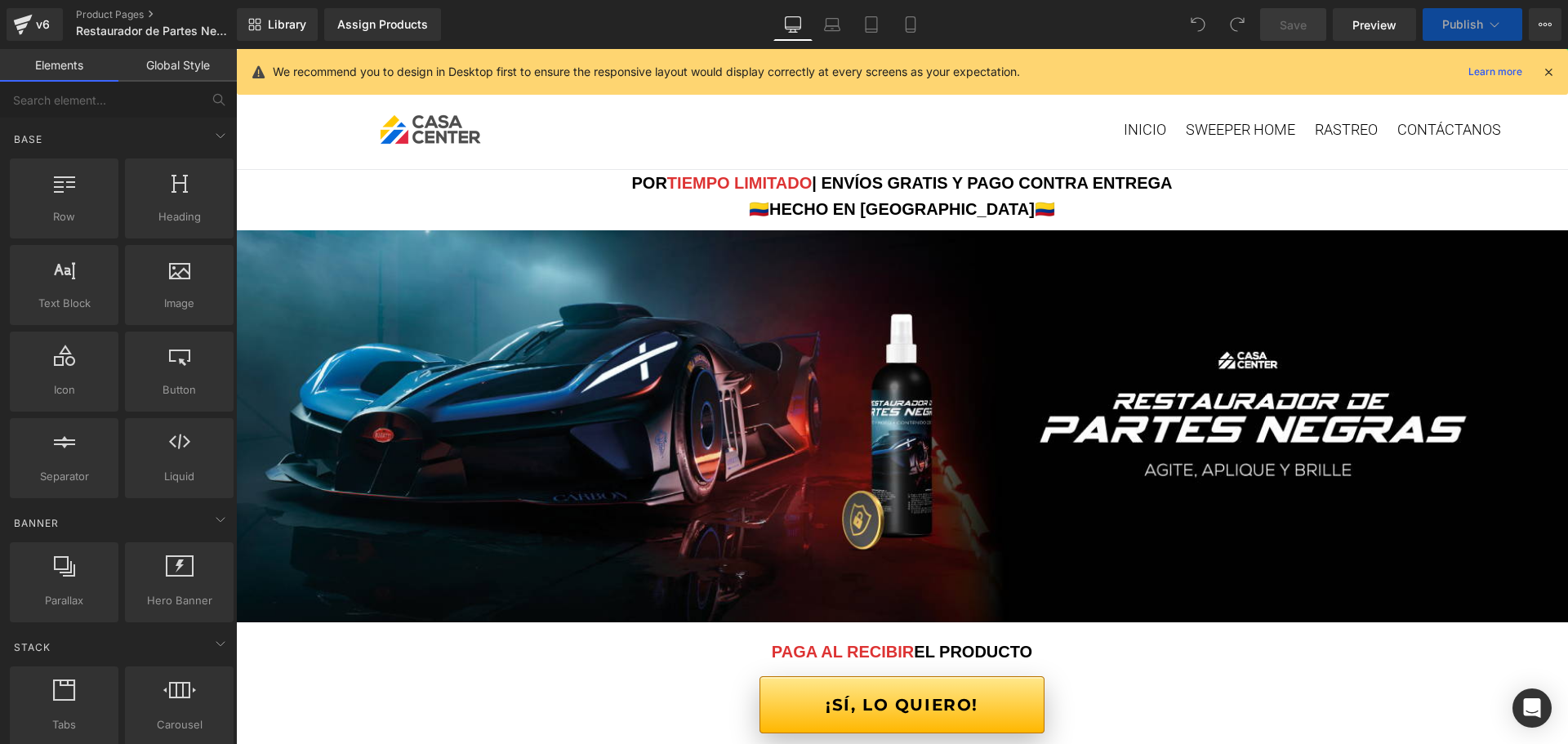
click at [1555, 74] on icon at bounding box center [1549, 72] width 15 height 15
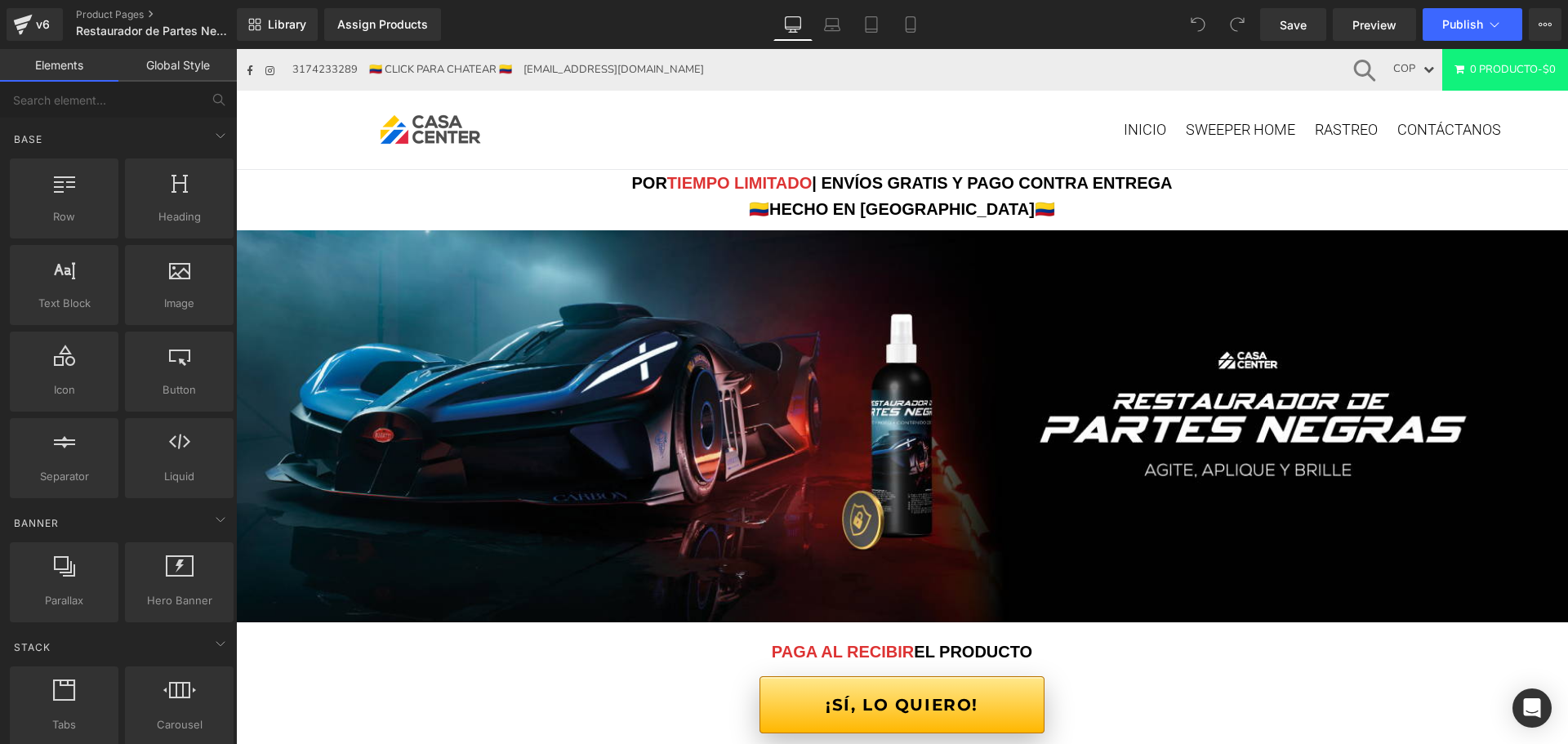
click at [907, 26] on icon at bounding box center [910, 24] width 16 height 16
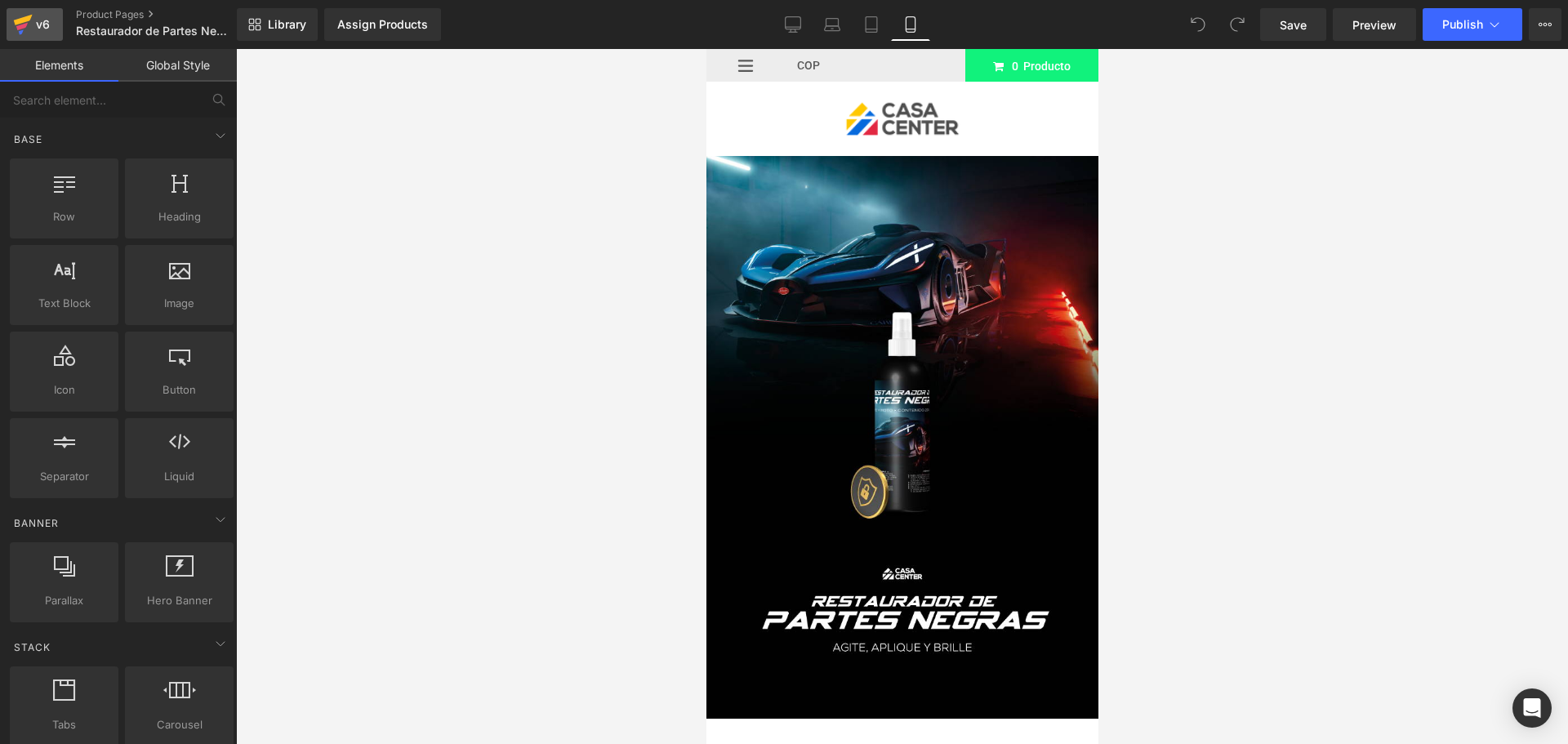
click at [37, 21] on div "v6" at bounding box center [44, 25] width 21 height 21
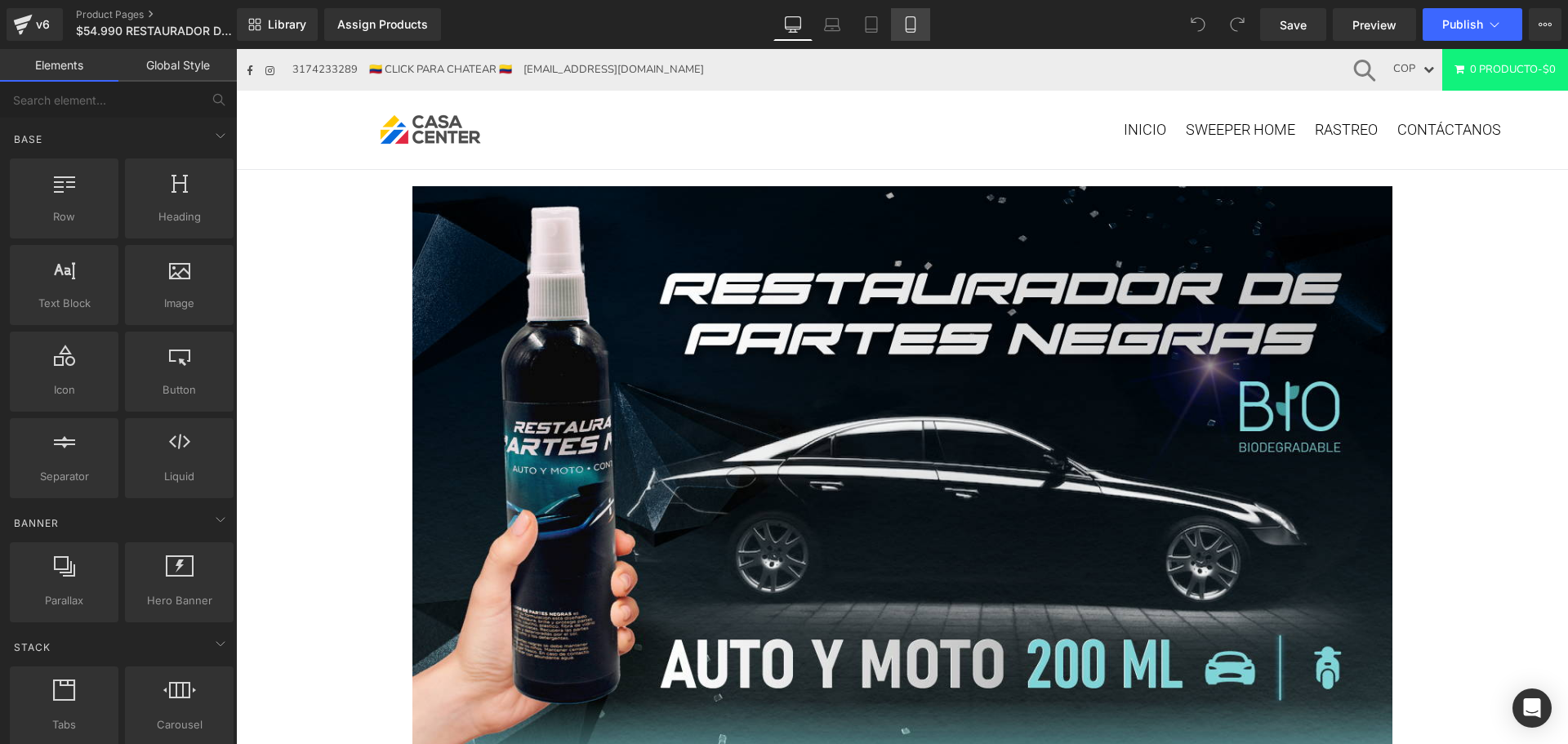
click at [909, 27] on icon at bounding box center [910, 24] width 16 height 16
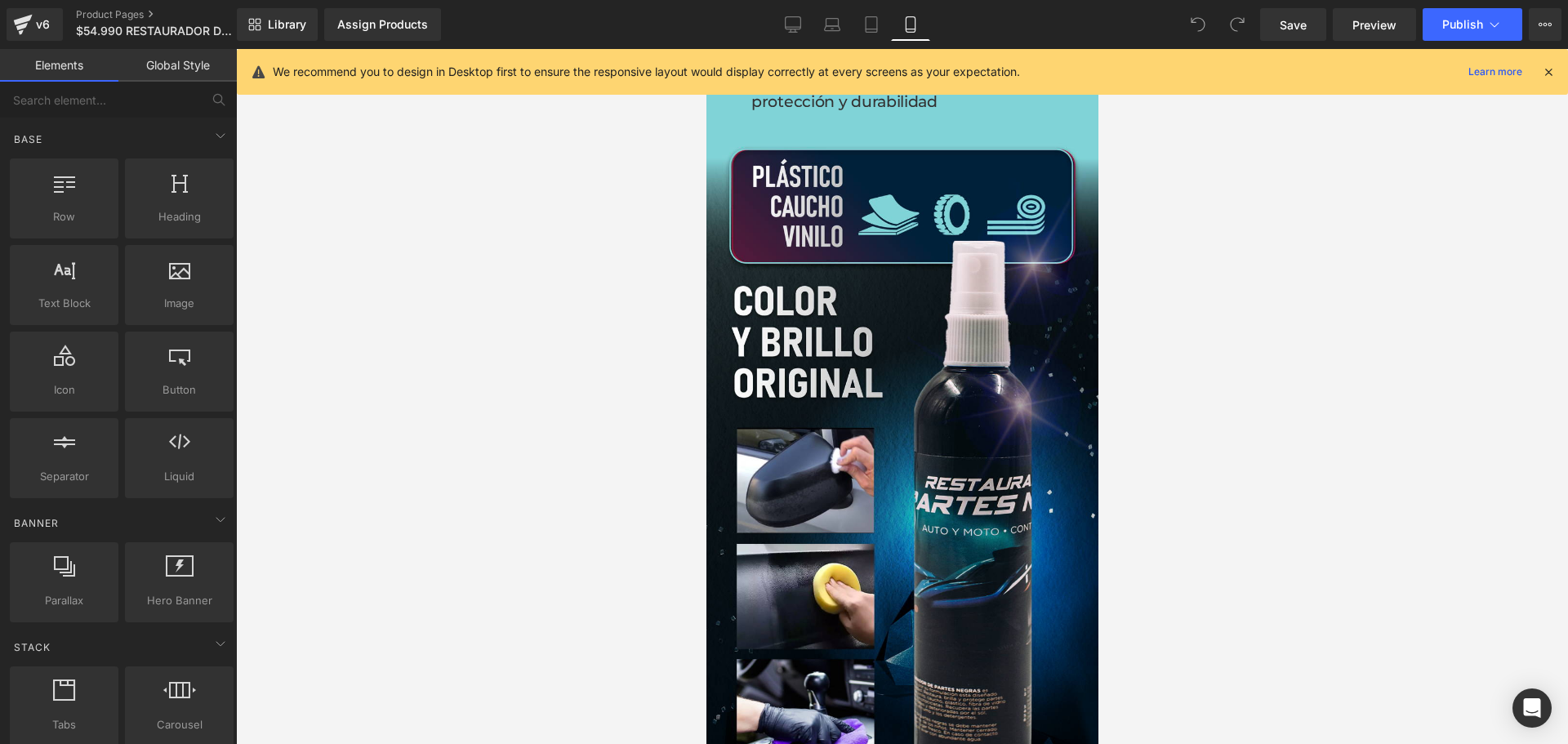
scroll to position [1960, 0]
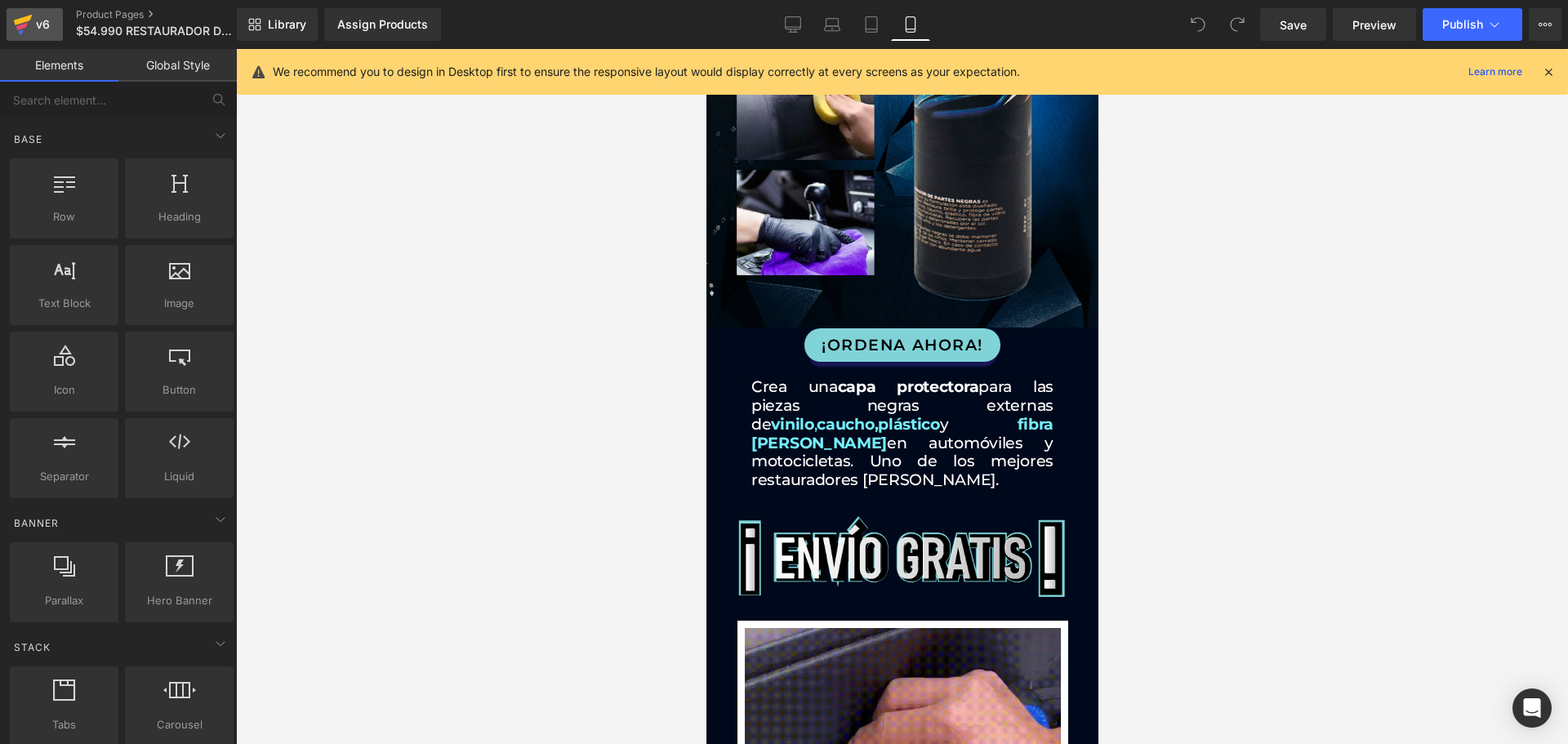
click at [37, 26] on div "v6" at bounding box center [44, 25] width 21 height 21
